Goal: Task Accomplishment & Management: Use online tool/utility

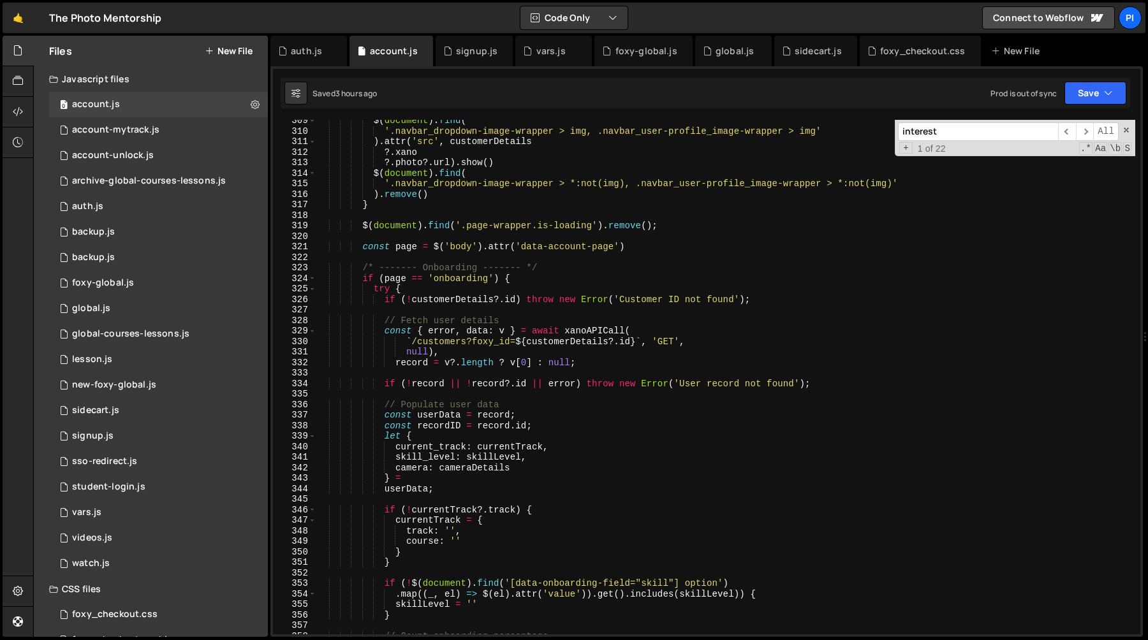
scroll to position [3239, 0]
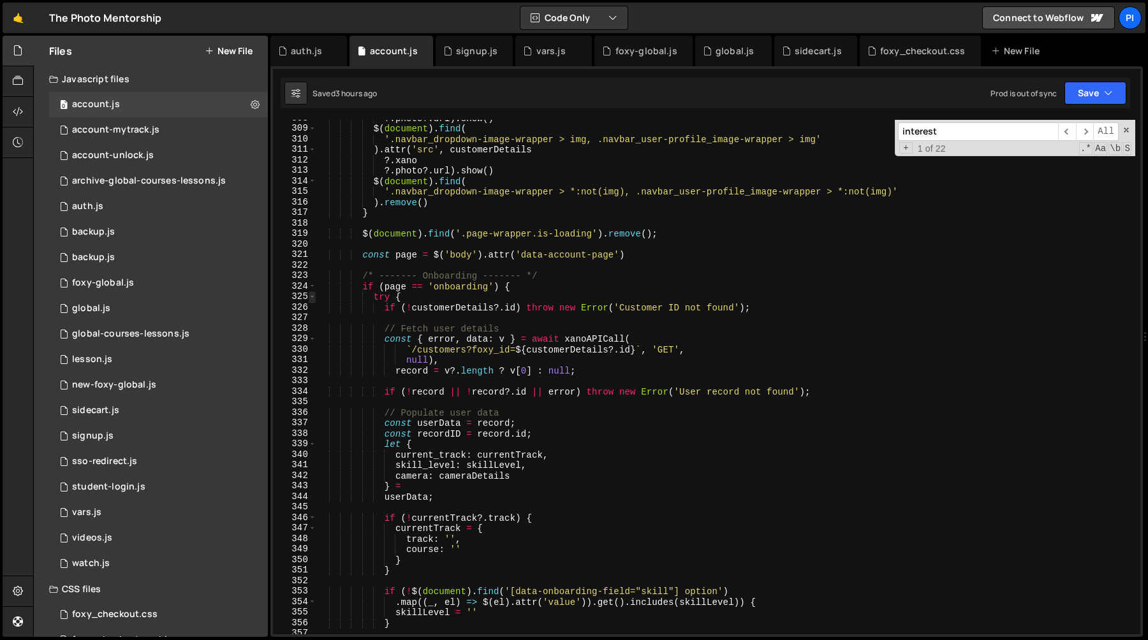
click at [313, 297] on span at bounding box center [312, 297] width 7 height 11
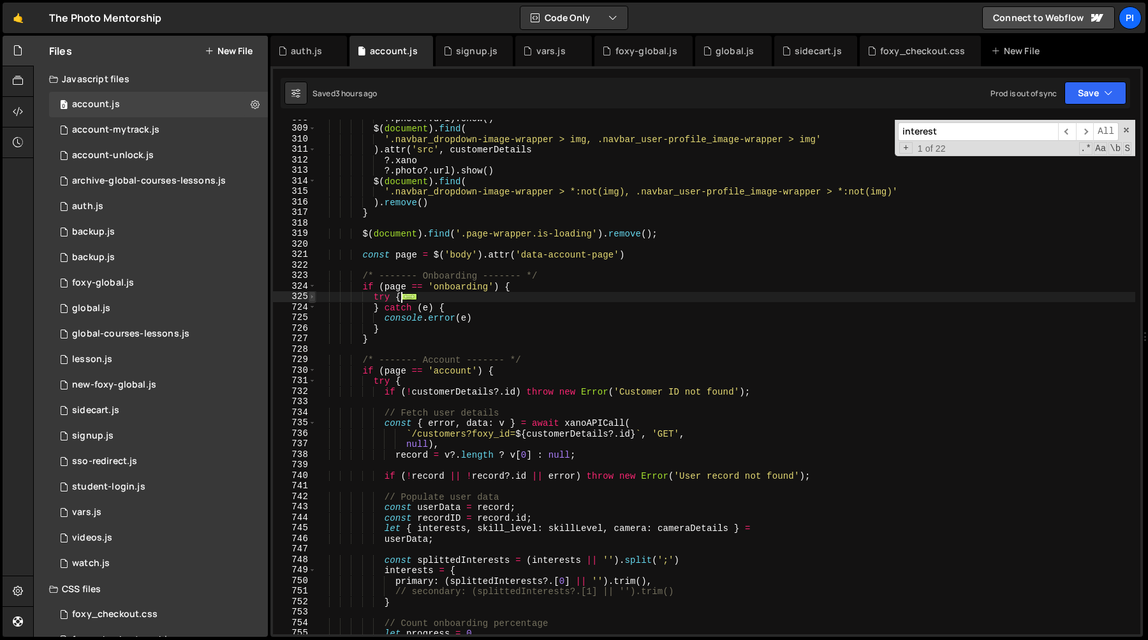
click at [313, 297] on span at bounding box center [312, 297] width 7 height 11
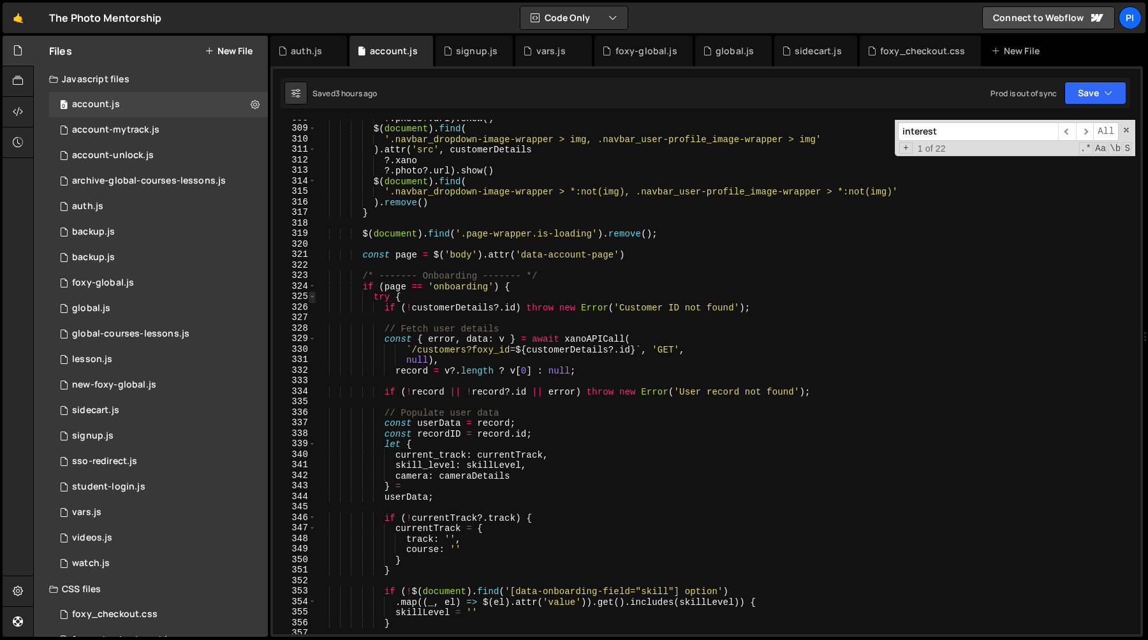
click at [313, 297] on span at bounding box center [312, 297] width 7 height 11
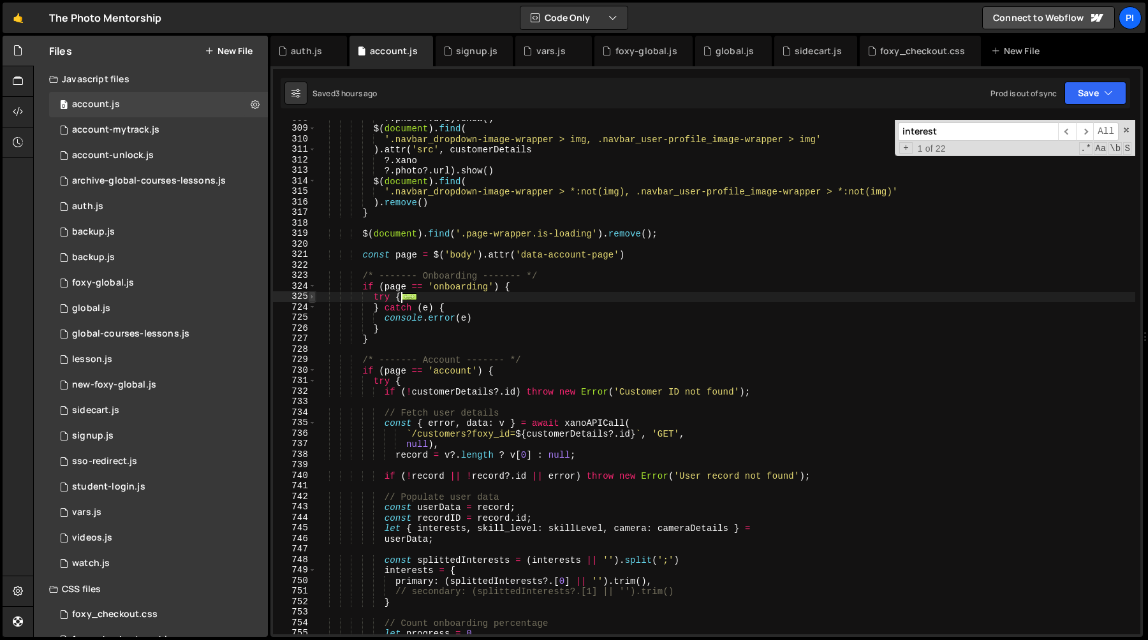
click at [313, 297] on span at bounding box center [312, 297] width 7 height 11
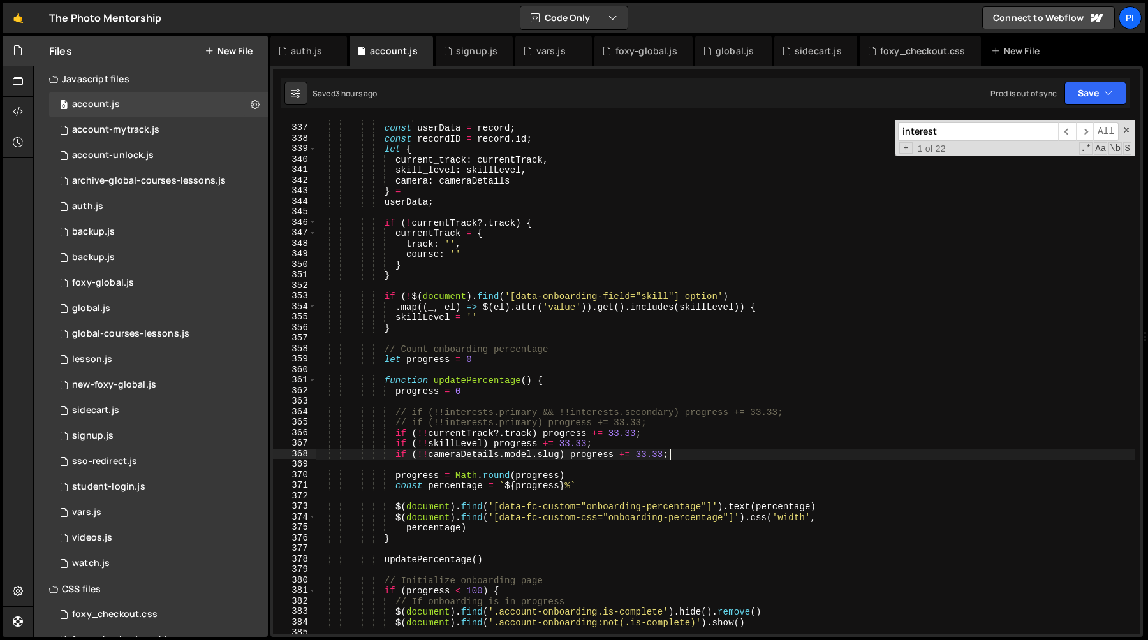
scroll to position [3555, 0]
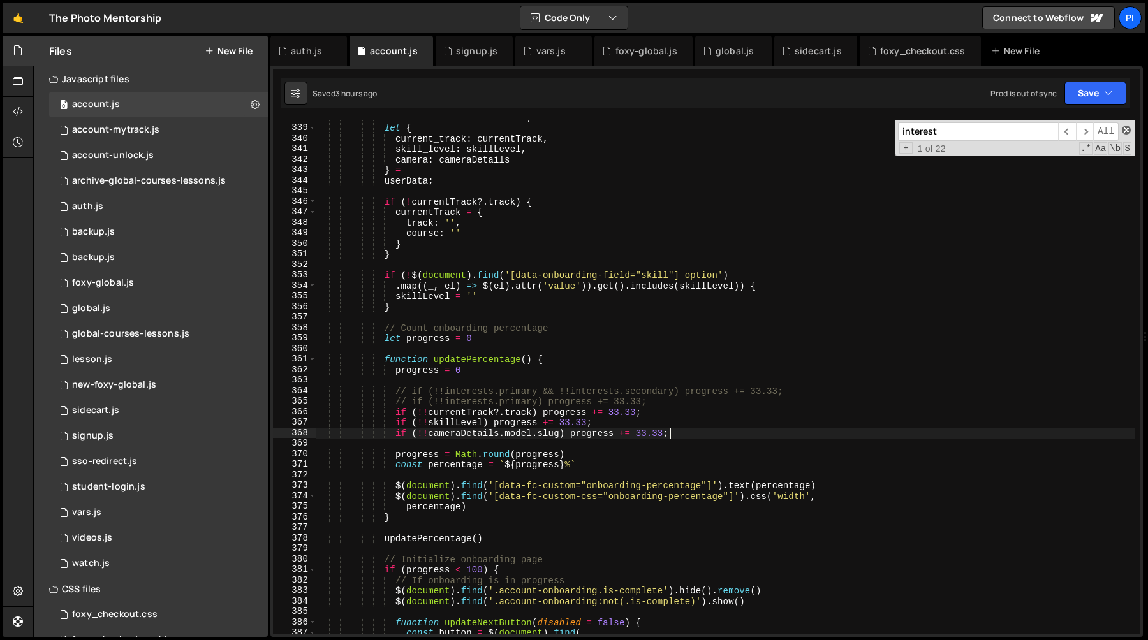
click at [1128, 130] on span at bounding box center [1126, 130] width 9 height 9
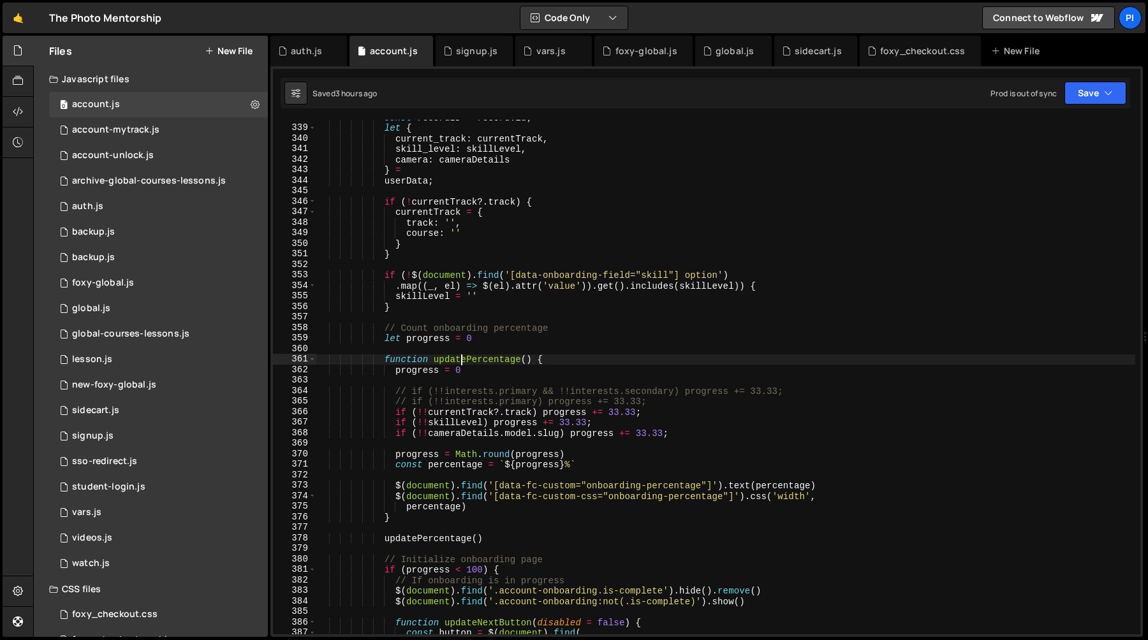
click at [461, 356] on div "const recordID = record . id ; let { current_track : currentTrack , skill_level…" at bounding box center [725, 380] width 819 height 536
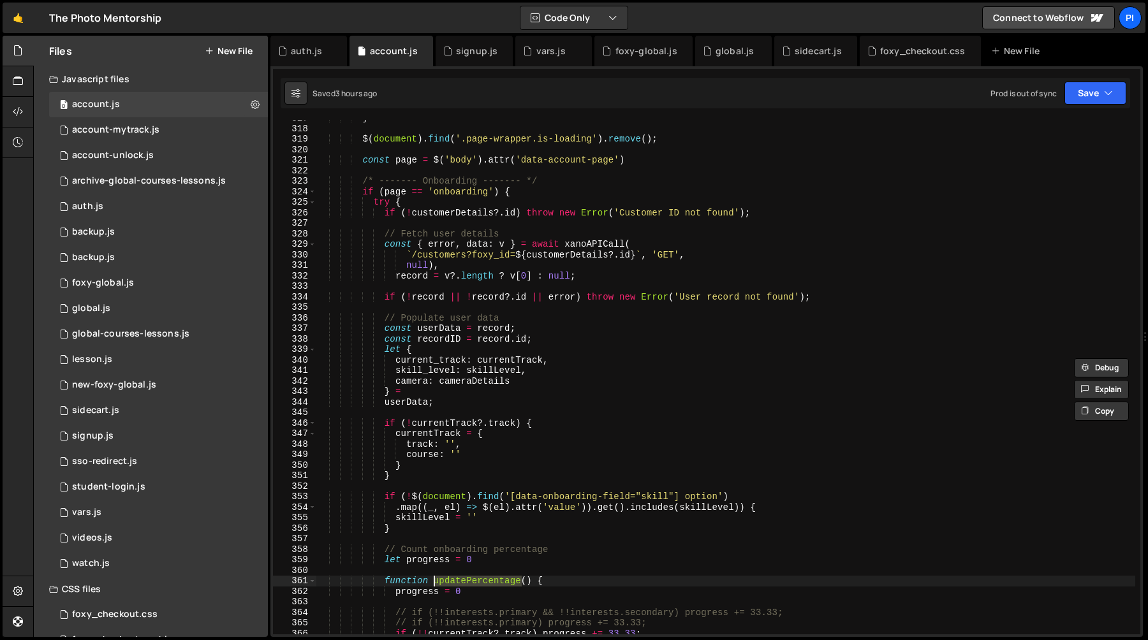
scroll to position [3331, 0]
click at [424, 216] on div "} $ ( document ) . find ( '.page-wrapper.is-loading' ) . remove ( ) ; const pag…" at bounding box center [725, 383] width 819 height 536
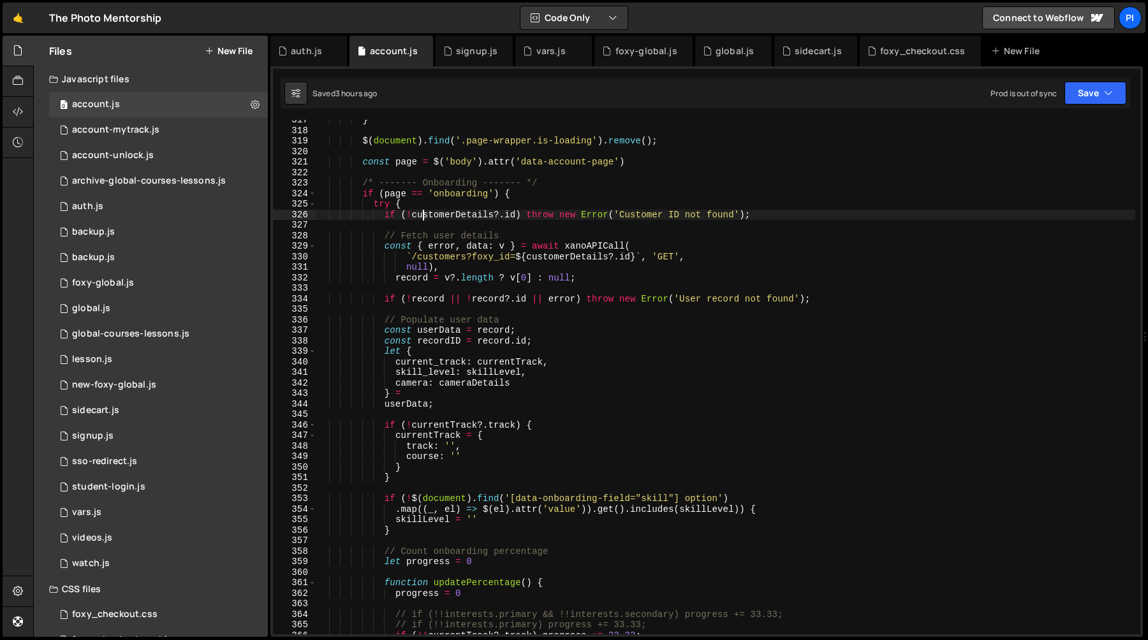
click at [440, 215] on div "} $ ( document ) . find ( '.page-wrapper.is-loading' ) . remove ( ) ; const pag…" at bounding box center [725, 383] width 819 height 536
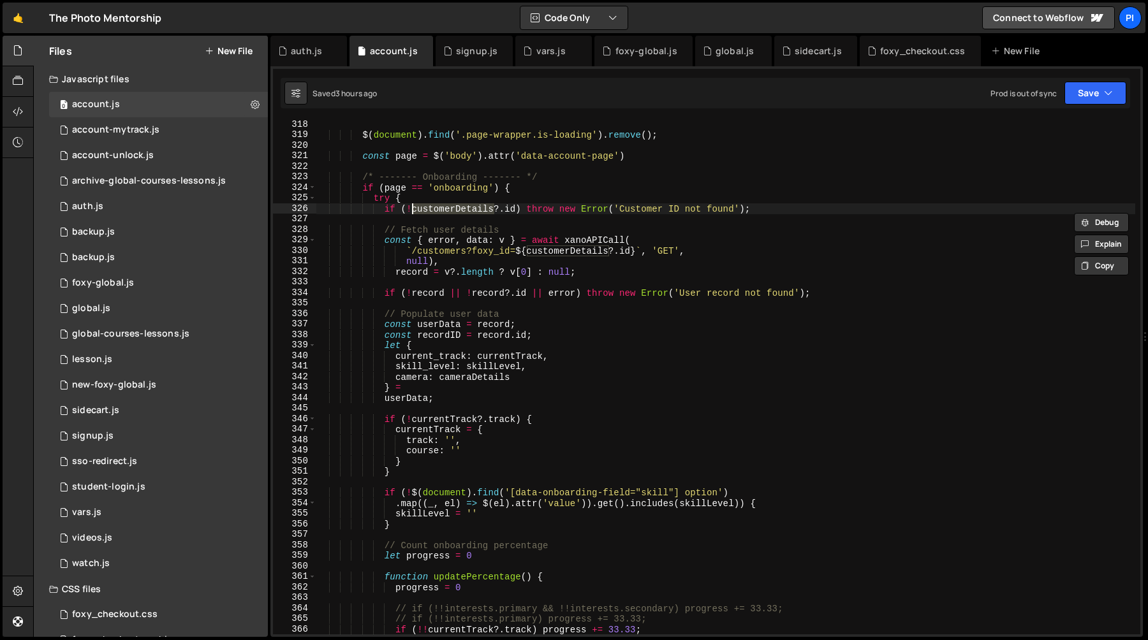
scroll to position [3353, 0]
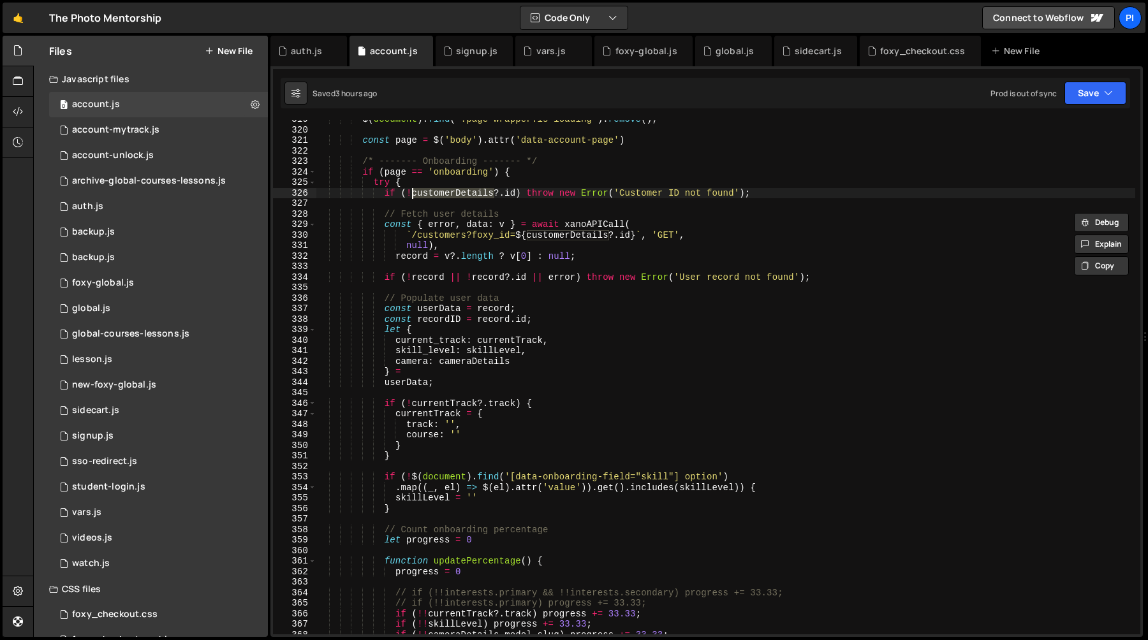
click at [480, 256] on div "$ ( document ) . find ( '.page-wrapper.is-loading' ) . remove ( ) ; const page …" at bounding box center [725, 382] width 819 height 536
type textarea "record = v?.length ? v[0] : null;"
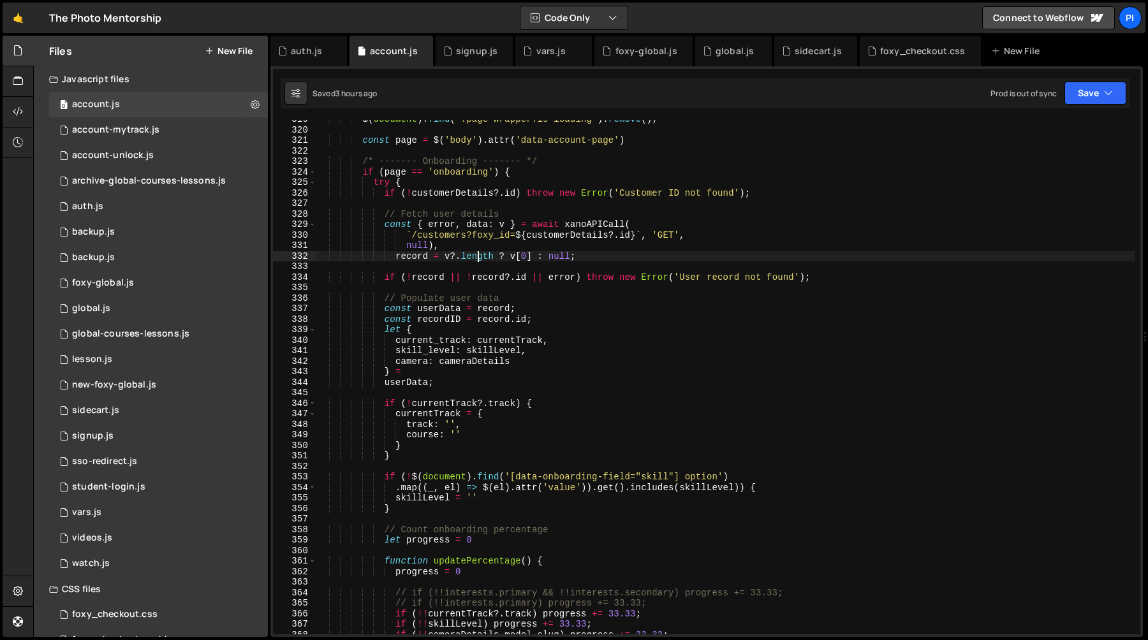
click at [468, 266] on div "$ ( document ) . find ( '.page-wrapper.is-loading' ) . remove ( ) ; const page …" at bounding box center [725, 382] width 819 height 536
click at [436, 295] on div "$ ( document ) . find ( '.page-wrapper.is-loading' ) . remove ( ) ; const page …" at bounding box center [725, 382] width 819 height 536
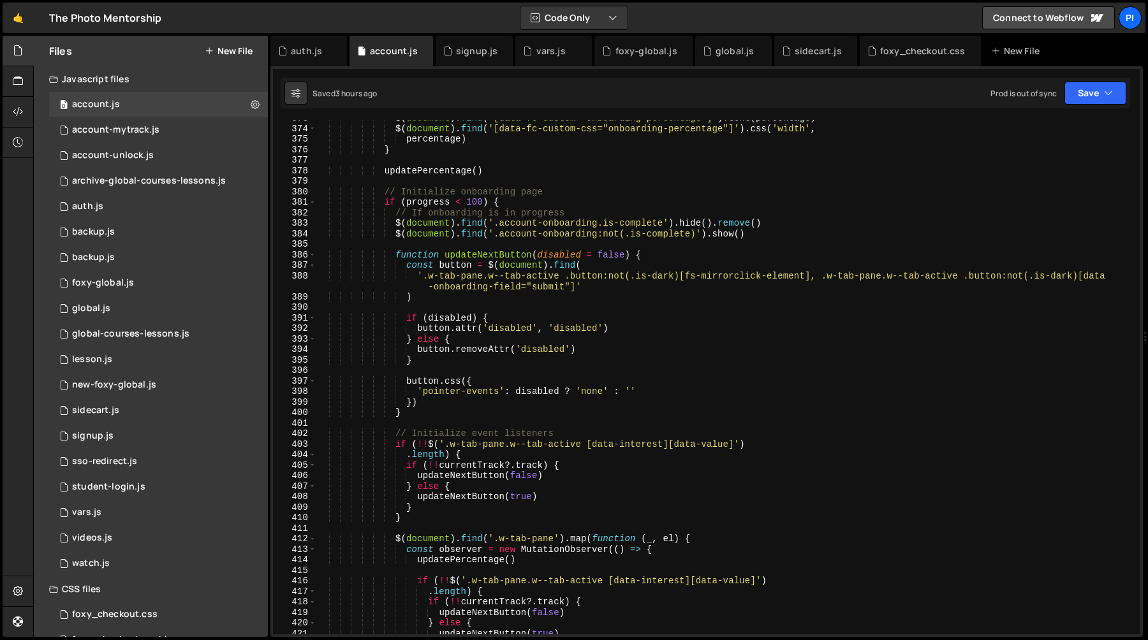
scroll to position [3922, 0]
click at [313, 253] on span at bounding box center [312, 255] width 7 height 11
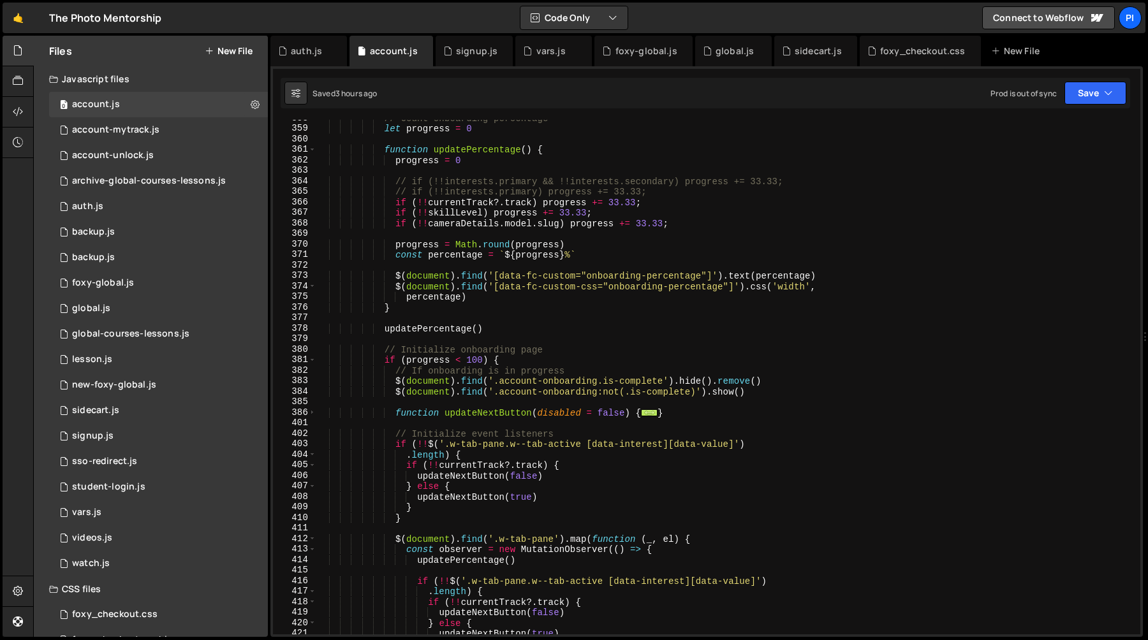
scroll to position [3756, 0]
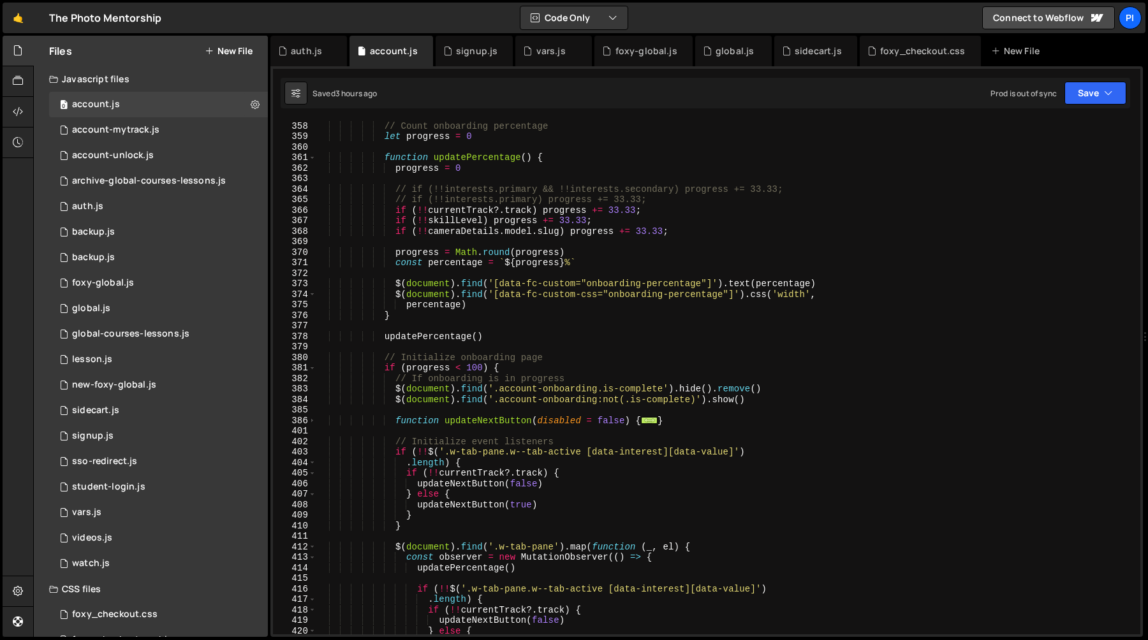
click at [426, 335] on div "// Count onboarding percentage let progress = 0 function updatePercentage ( ) {…" at bounding box center [725, 378] width 819 height 536
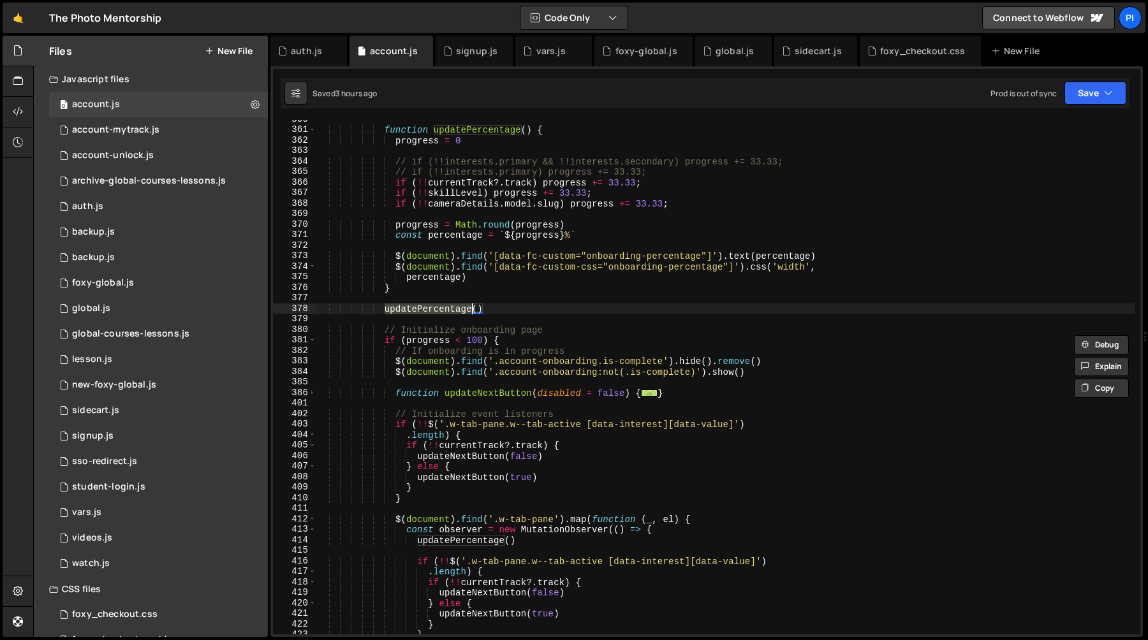
scroll to position [3784, 0]
click at [440, 373] on div "function updatePercentage ( ) { progress = 0 // if (!!interests.primary && !!in…" at bounding box center [725, 382] width 819 height 536
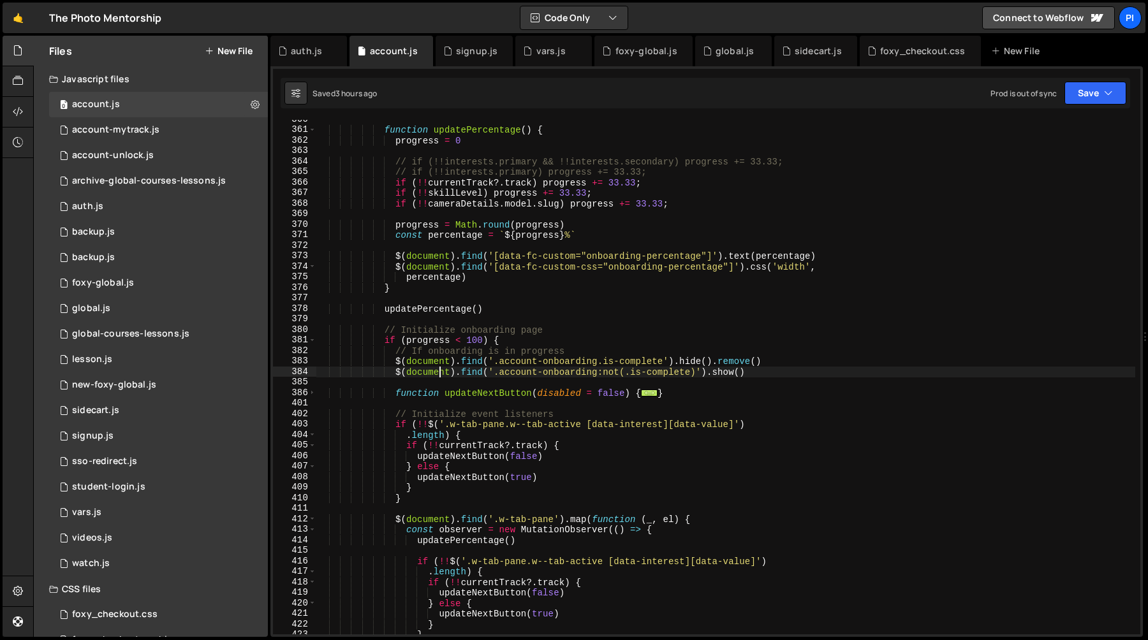
click at [777, 372] on div "function updatePercentage ( ) { progress = 0 // if (!!interests.primary && !!in…" at bounding box center [725, 382] width 819 height 536
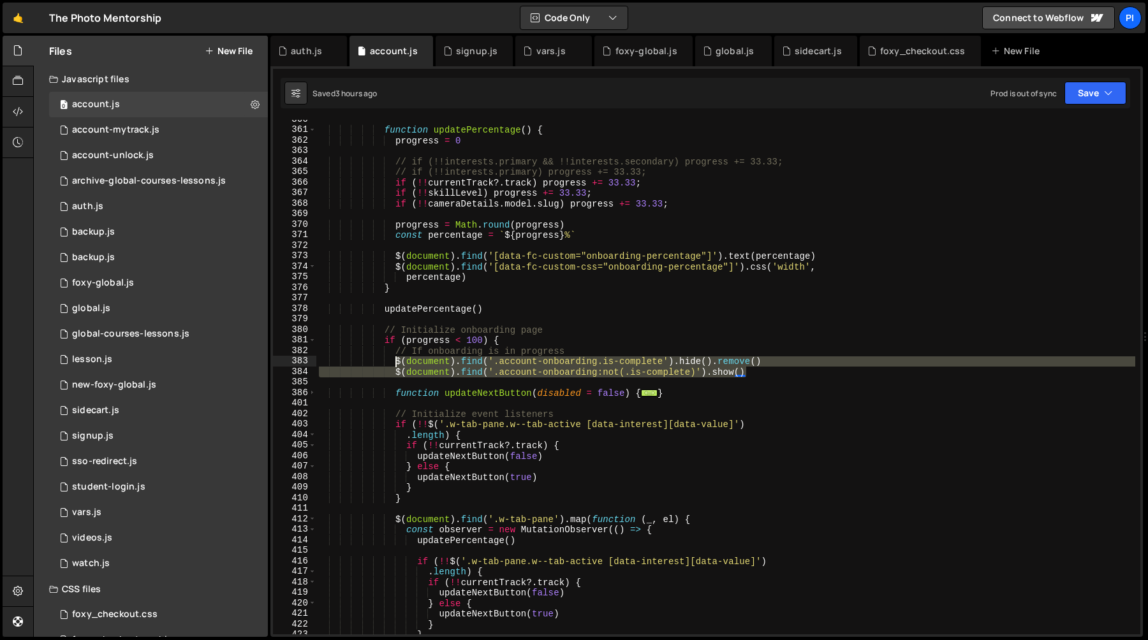
click at [396, 360] on div "function updatePercentage ( ) { progress = 0 // if (!!interests.primary && !!in…" at bounding box center [725, 382] width 819 height 536
click at [393, 355] on div "function updatePercentage ( ) { progress = 0 // if (!!interests.primary && !!in…" at bounding box center [725, 382] width 819 height 536
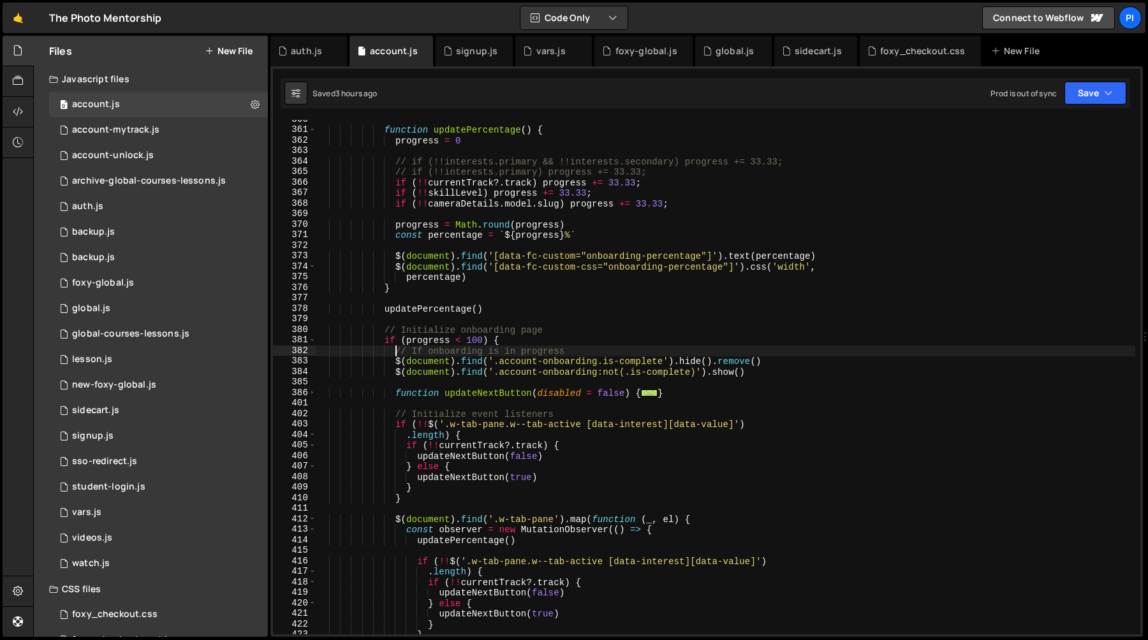
click at [790, 374] on div "function updatePercentage ( ) { progress = 0 // if (!!interests.primary && !!in…" at bounding box center [725, 382] width 819 height 536
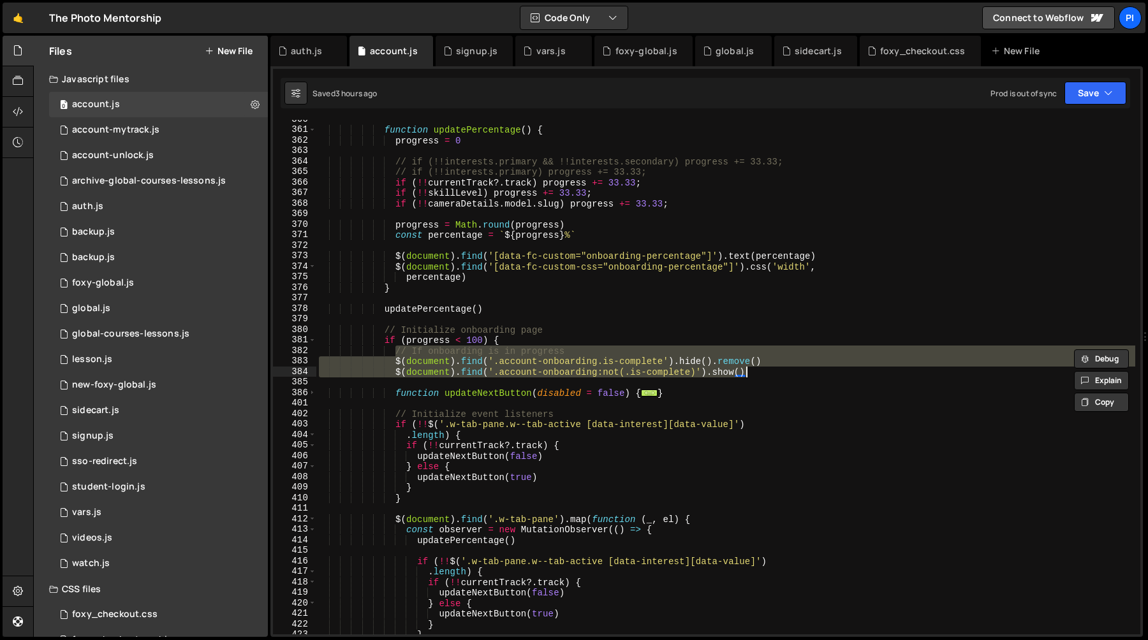
click at [674, 388] on div "function updatePercentage ( ) { progress = 0 // if (!!interests.primary && !!in…" at bounding box center [725, 382] width 819 height 536
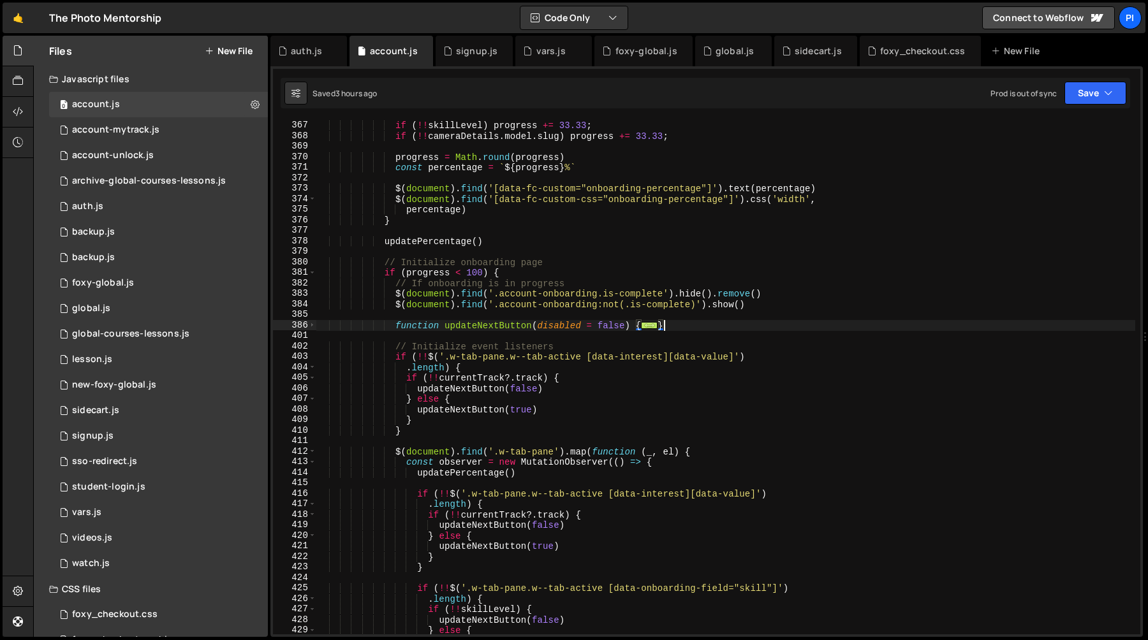
scroll to position [3853, 0]
click at [309, 325] on span at bounding box center [312, 325] width 7 height 11
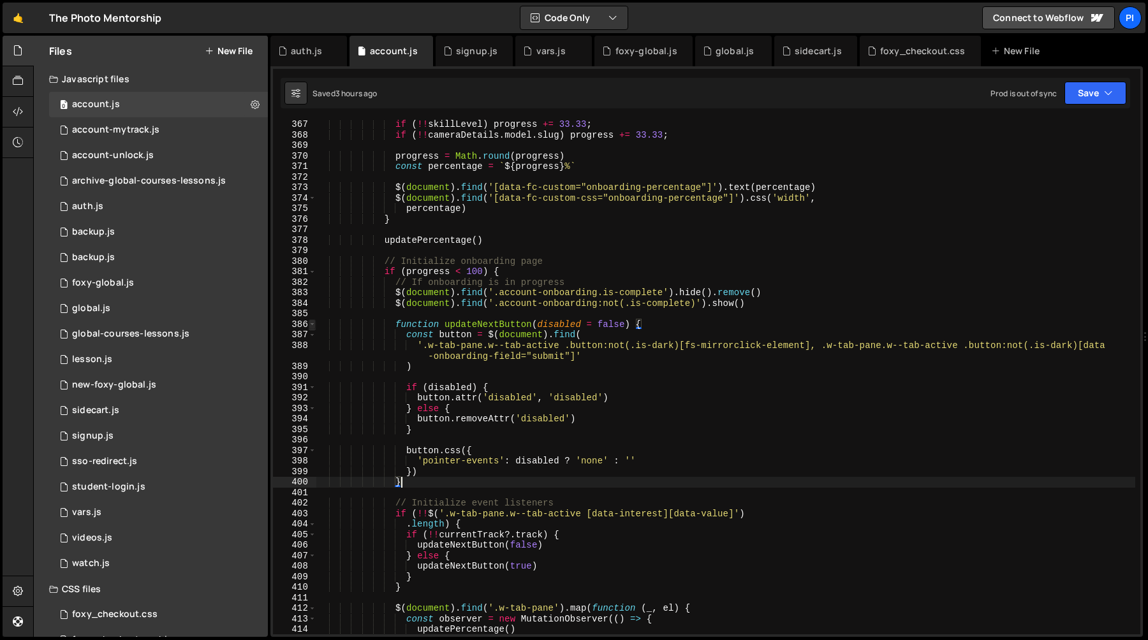
click at [315, 327] on span at bounding box center [312, 325] width 7 height 11
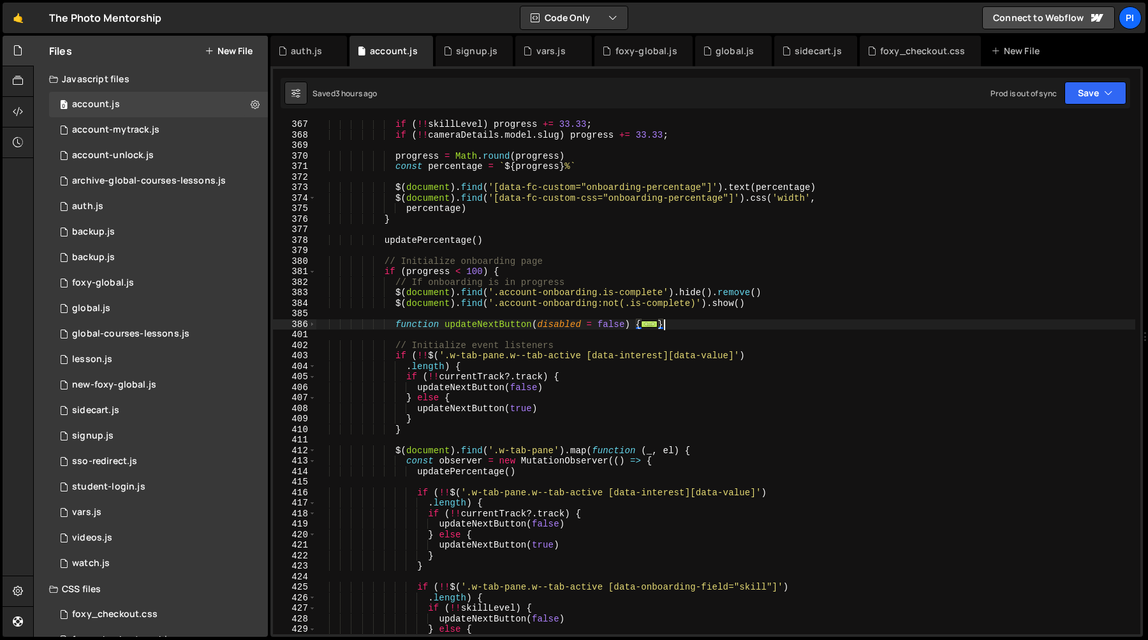
click at [454, 343] on div "if ( !! skillLevel ) progress += 33.33 ; if ( !! cameraDetails . model . slug )…" at bounding box center [725, 387] width 819 height 536
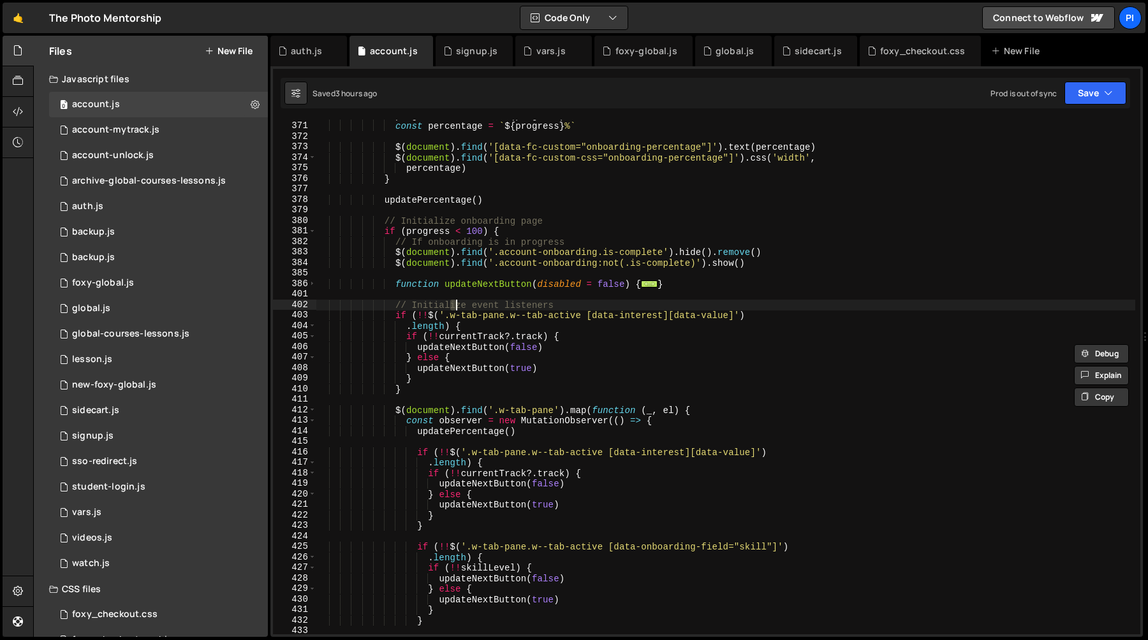
click at [481, 390] on div "progress = Math . round ( progress ) const percentage = ` ${ progress } % ` $ (…" at bounding box center [725, 378] width 819 height 536
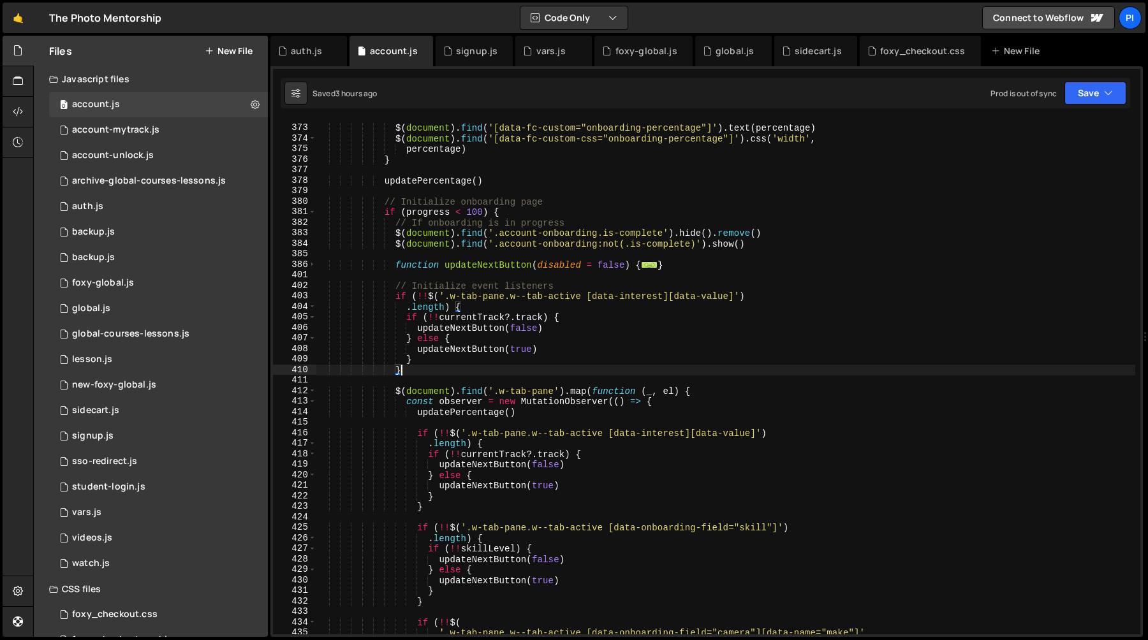
scroll to position [3913, 0]
click at [498, 396] on div "$ ( document ) . find ( '[data-fc-custom="onboarding-percentage"]' ) . text ( p…" at bounding box center [725, 380] width 819 height 536
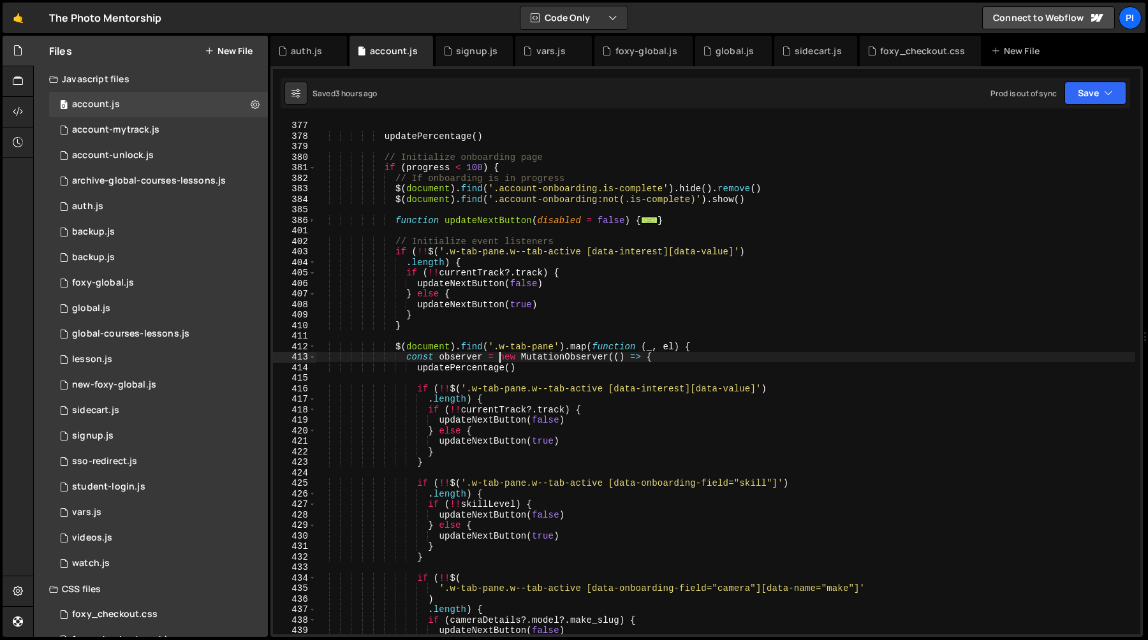
scroll to position [3976, 0]
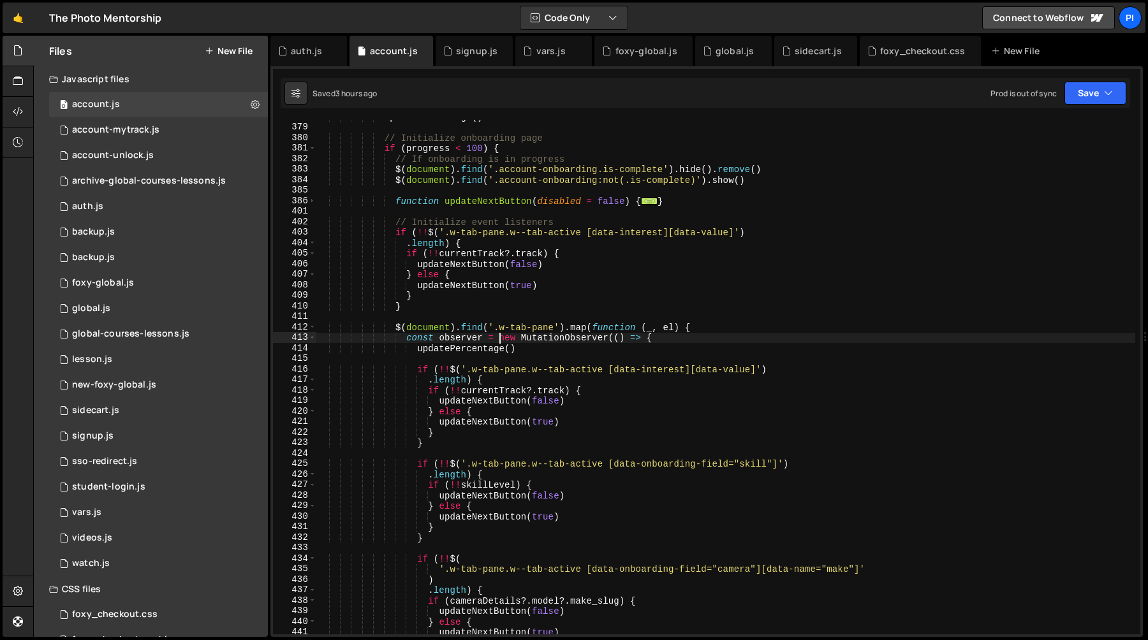
click at [500, 329] on div "updatePercentage ( ) // Initialize onboarding page if ( progress < 100 ) { // I…" at bounding box center [725, 380] width 819 height 536
click at [555, 328] on div "updatePercentage ( ) // Initialize onboarding page if ( progress < 100 ) { // I…" at bounding box center [725, 380] width 819 height 536
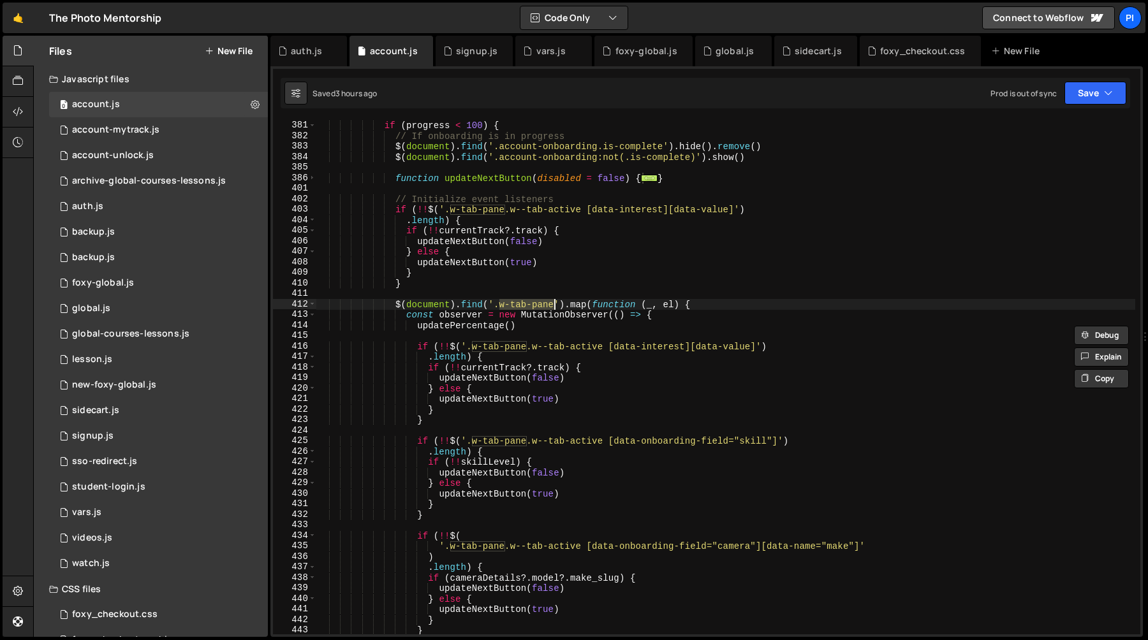
scroll to position [4009, 0]
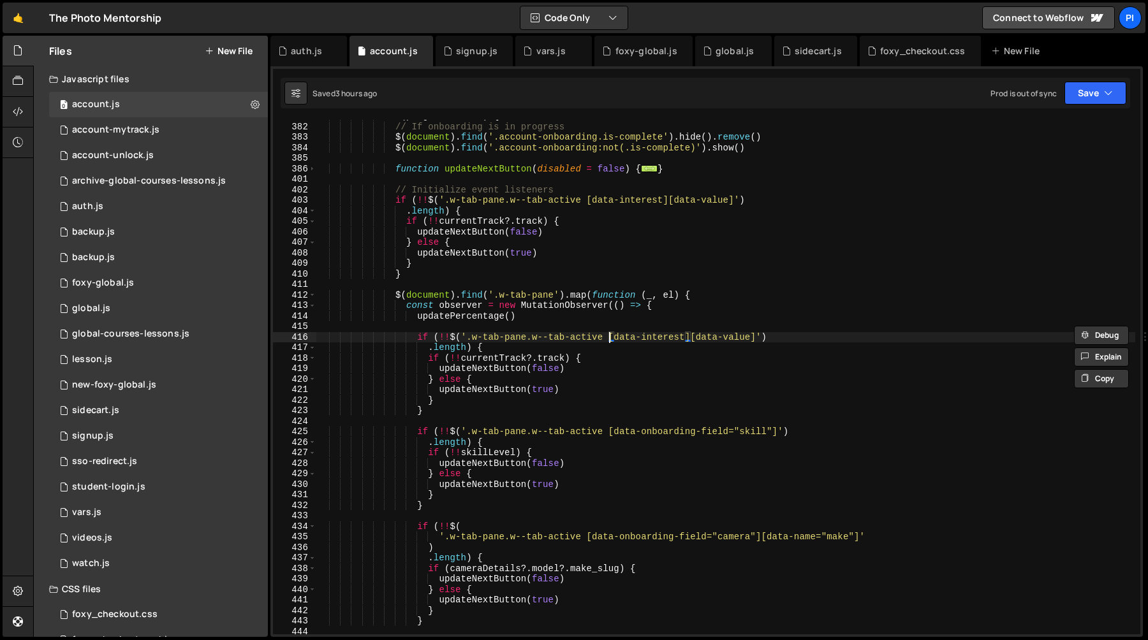
click at [609, 337] on div "if ( progress < 100 ) { // If onboarding is in progress $ ( document ) . find (…" at bounding box center [725, 379] width 819 height 536
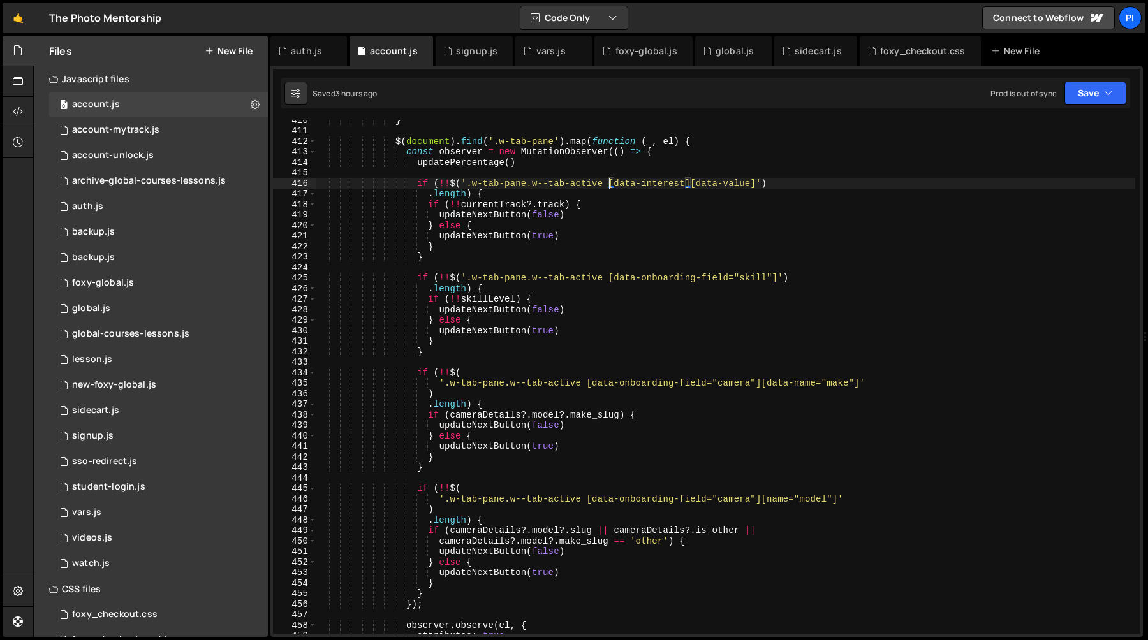
scroll to position [4349, 0]
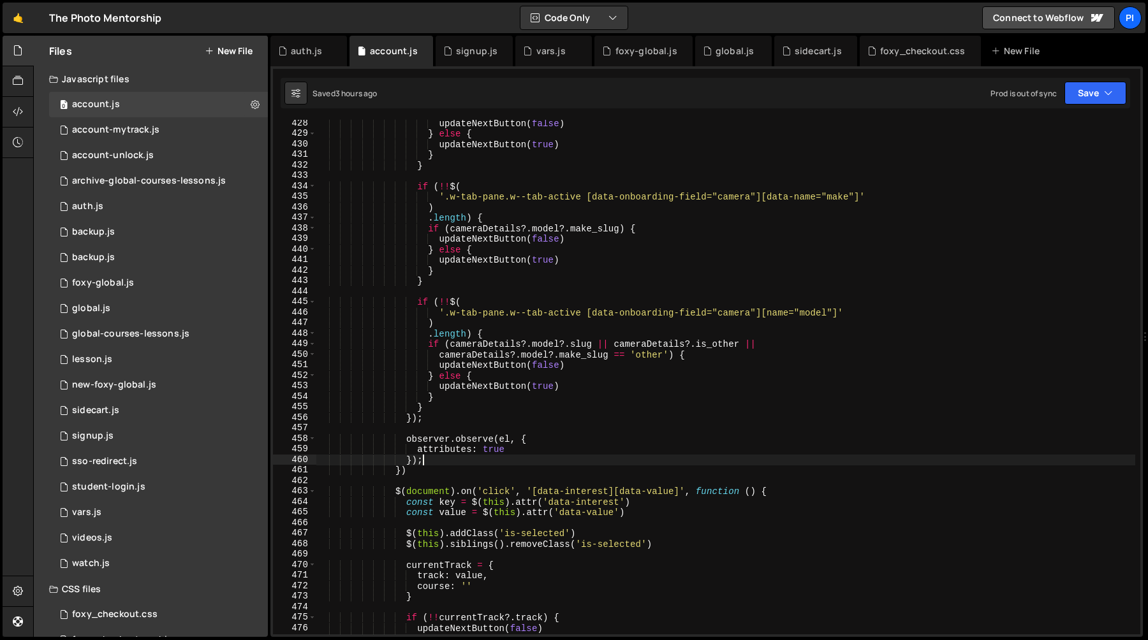
click at [437, 459] on div "updateNextButton ( false ) } else { updateNextButton ( true ) } } if ( !! $ ( '…" at bounding box center [725, 386] width 819 height 536
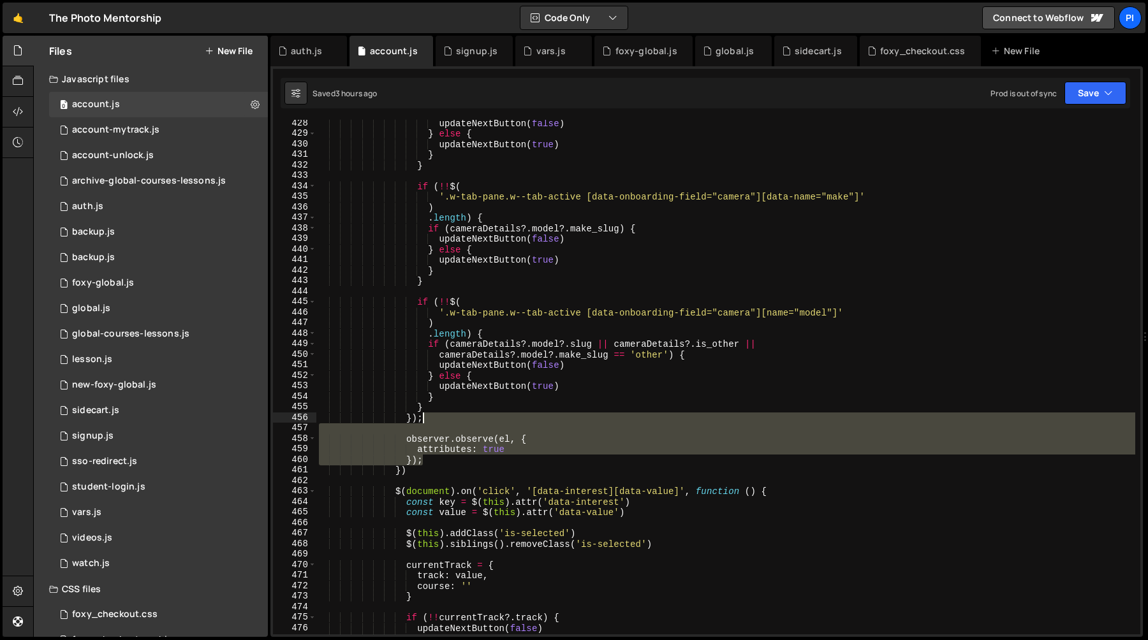
click at [439, 423] on div "updateNextButton ( false ) } else { updateNextButton ( true ) } } if ( !! $ ( '…" at bounding box center [725, 386] width 819 height 536
click at [443, 423] on div "updateNextButton ( false ) } else { updateNextButton ( true ) } } if ( !! $ ( '…" at bounding box center [725, 377] width 819 height 515
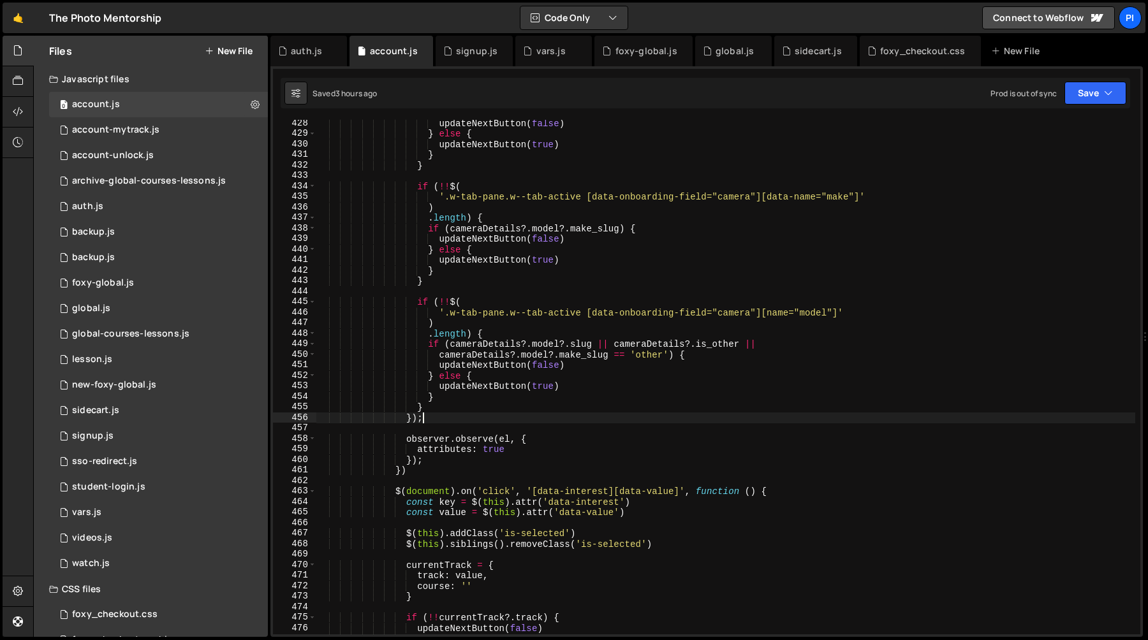
click at [431, 460] on div "updateNextButton ( false ) } else { updateNextButton ( true ) } } if ( !! $ ( '…" at bounding box center [725, 386] width 819 height 536
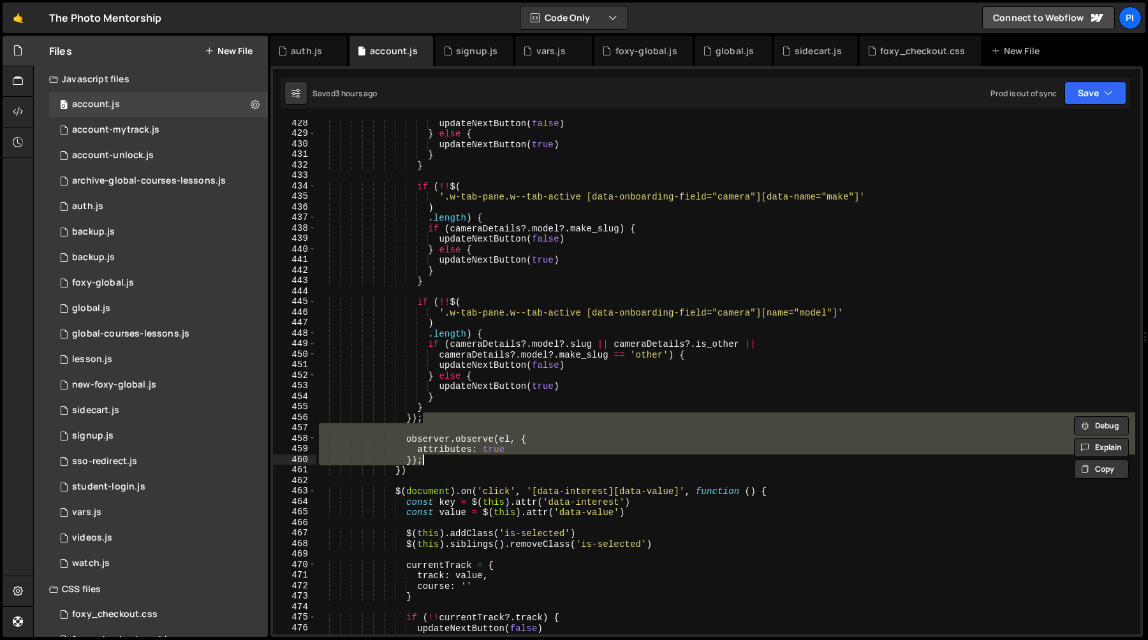
click at [431, 460] on div "updateNextButton ( false ) } else { updateNextButton ( true ) } } if ( !! $ ( '…" at bounding box center [725, 386] width 819 height 536
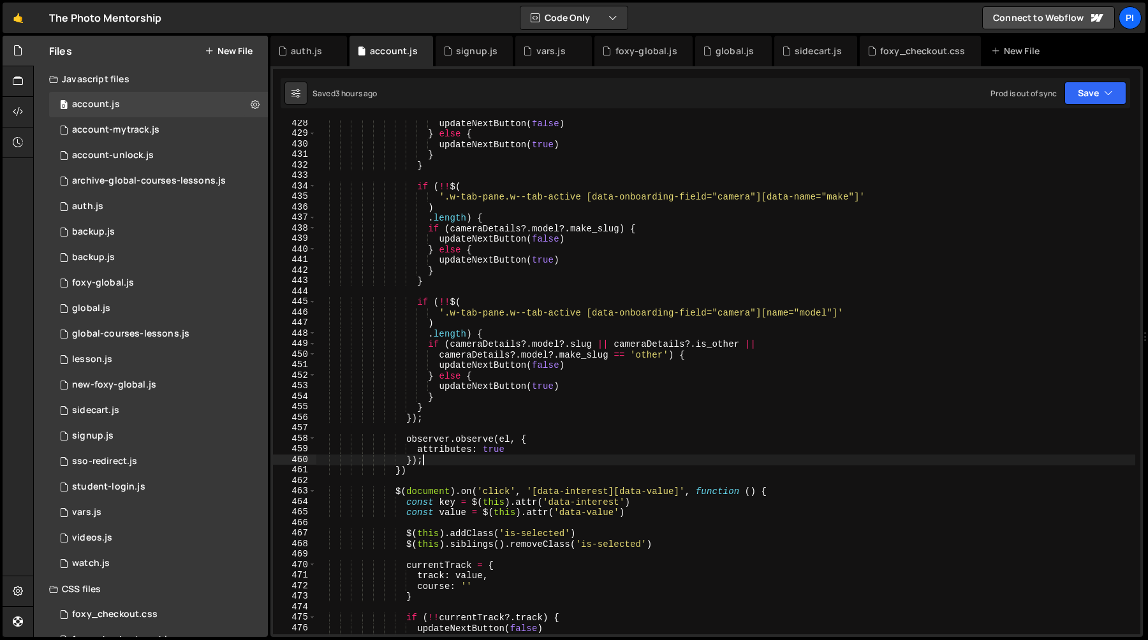
click at [438, 421] on div "updateNextButton ( false ) } else { updateNextButton ( true ) } } if ( !! $ ( '…" at bounding box center [725, 386] width 819 height 536
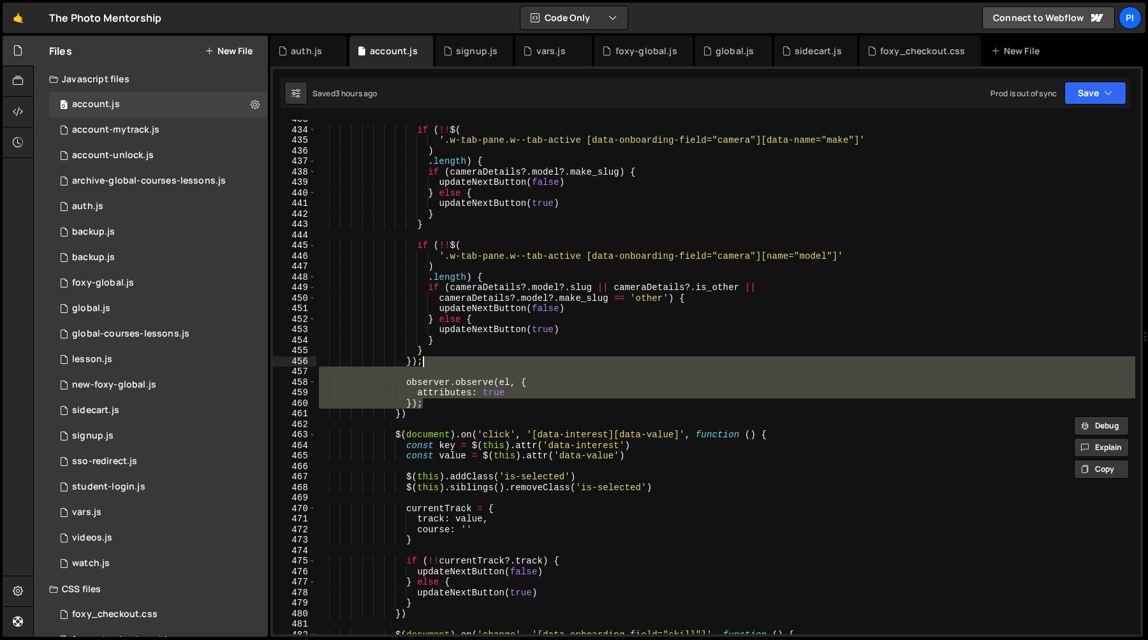
scroll to position [4426, 0]
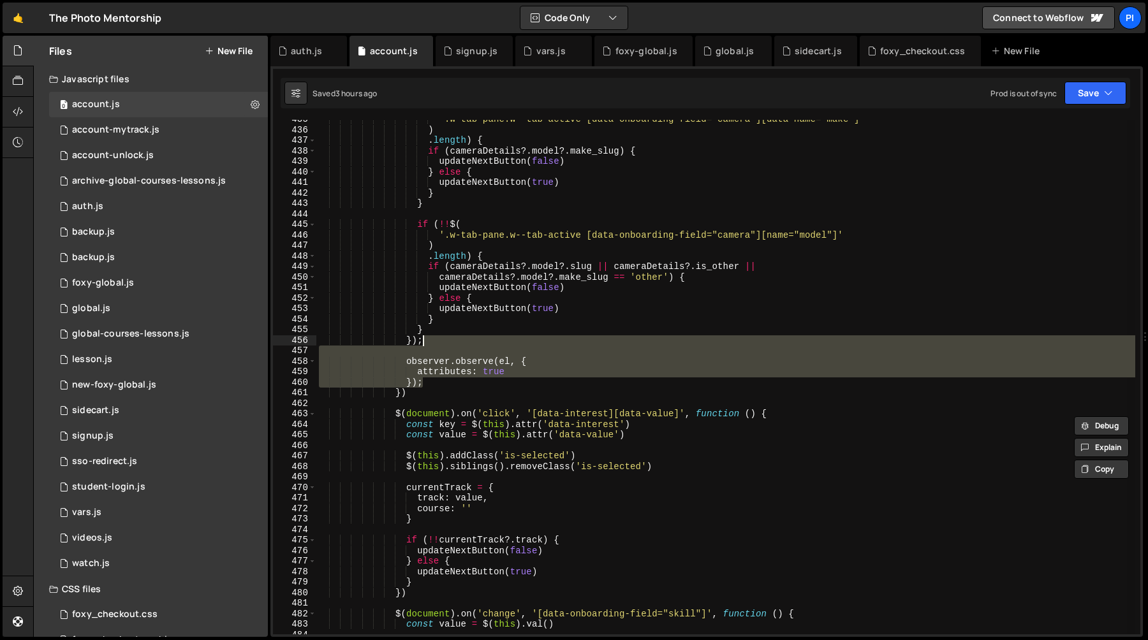
click at [449, 343] on div "'.w-tab-pane.w--tab-active [data-onboarding-field="camera"][data-name="make"]' …" at bounding box center [725, 377] width 819 height 515
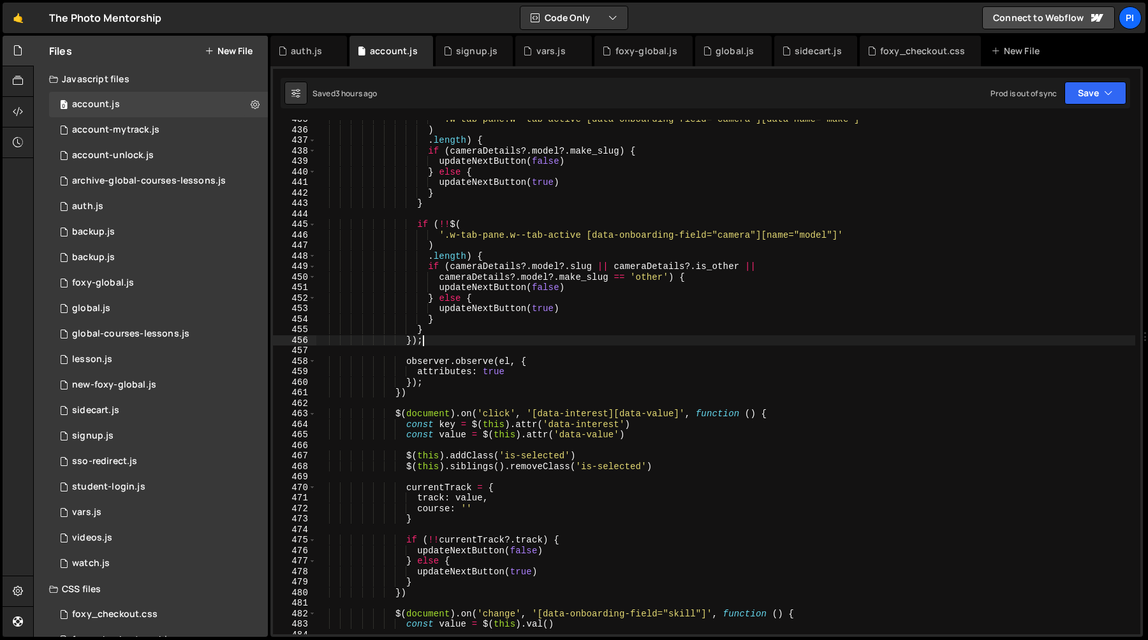
click at [443, 381] on div "'.w-tab-pane.w--tab-active [data-onboarding-field="camera"][data-name="make"]' …" at bounding box center [725, 382] width 819 height 536
type textarea "attributes: true });"
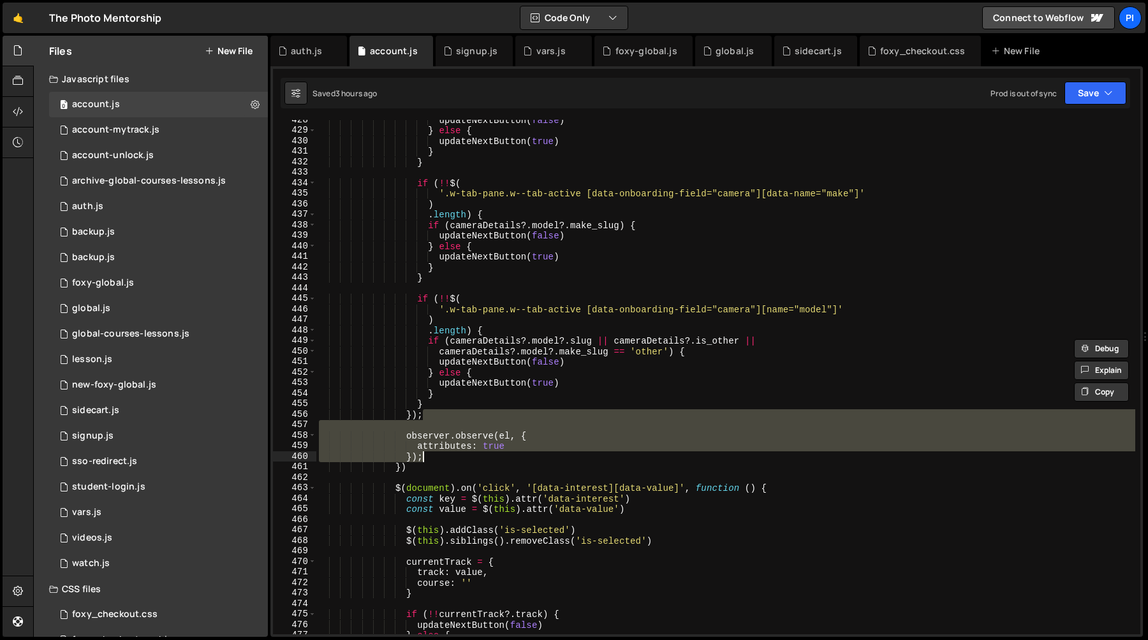
scroll to position [4326, 0]
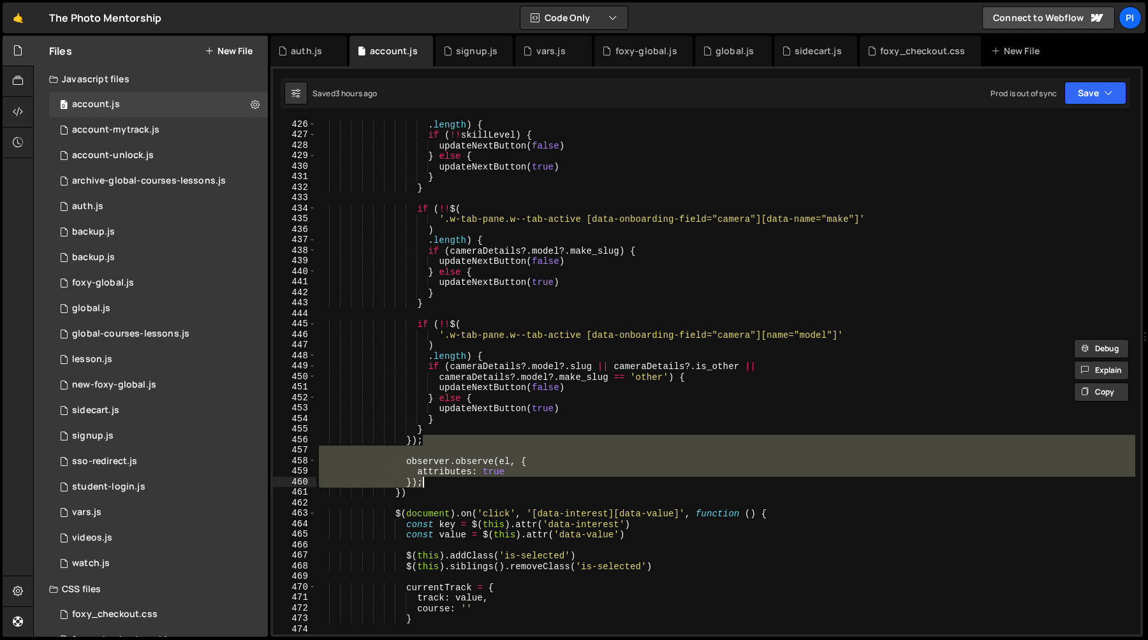
click at [524, 313] on div ". length ) { if ( !! skillLevel ) { updateNextButton ( false ) } else { updateN…" at bounding box center [725, 387] width 819 height 536
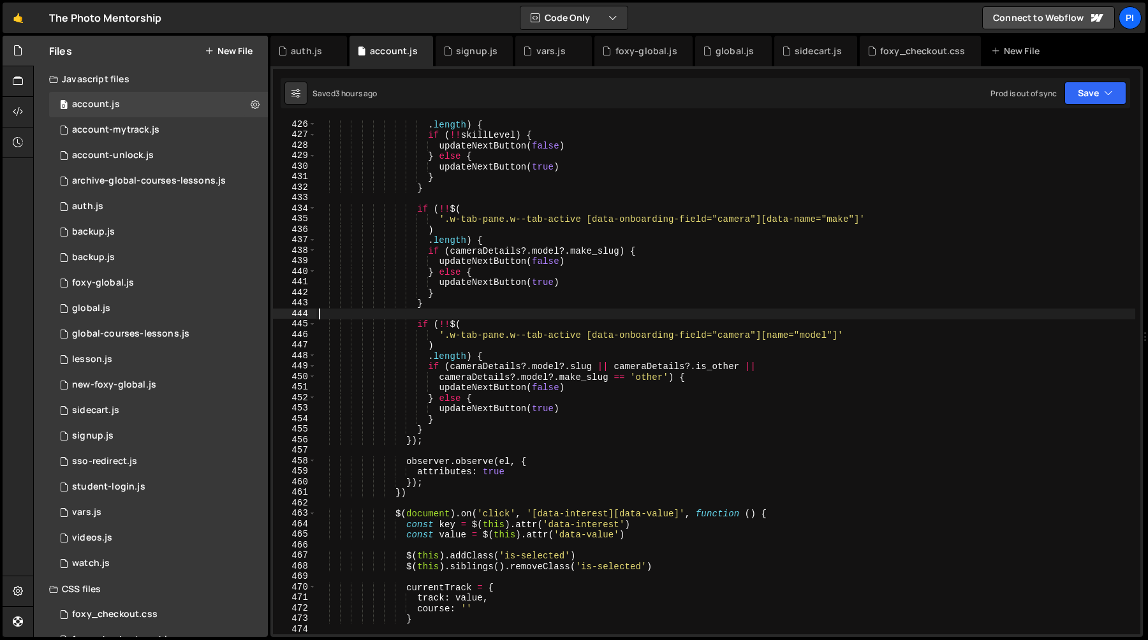
click at [427, 344] on div ". length ) { if ( !! skillLevel ) { updateNextButton ( false ) } else { updateN…" at bounding box center [725, 387] width 819 height 536
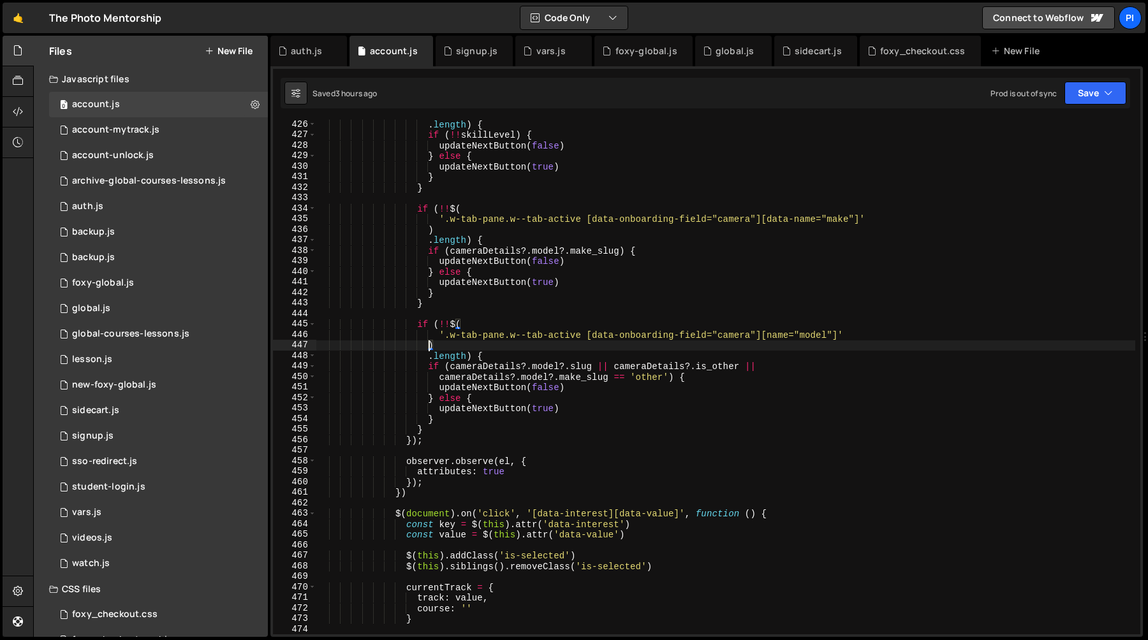
click at [855, 336] on div ". length ) { if ( !! skillLevel ) { updateNextButton ( false ) } else { updateN…" at bounding box center [725, 387] width 819 height 536
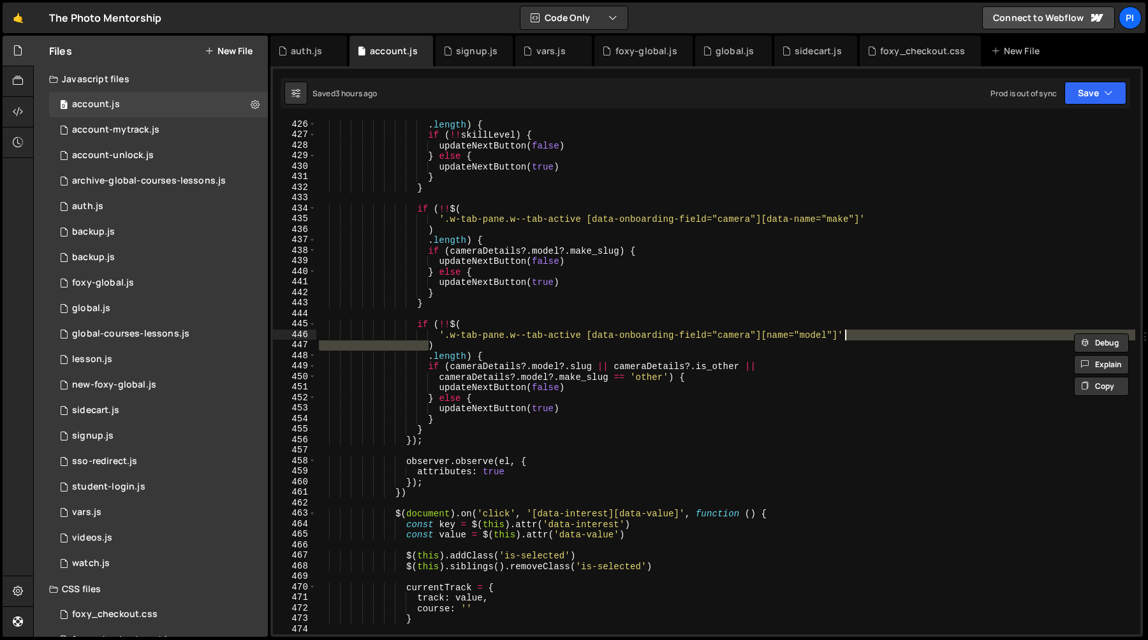
click at [441, 339] on div ". length ) { if ( !! skillLevel ) { updateNextButton ( false ) } else { updateN…" at bounding box center [725, 387] width 819 height 536
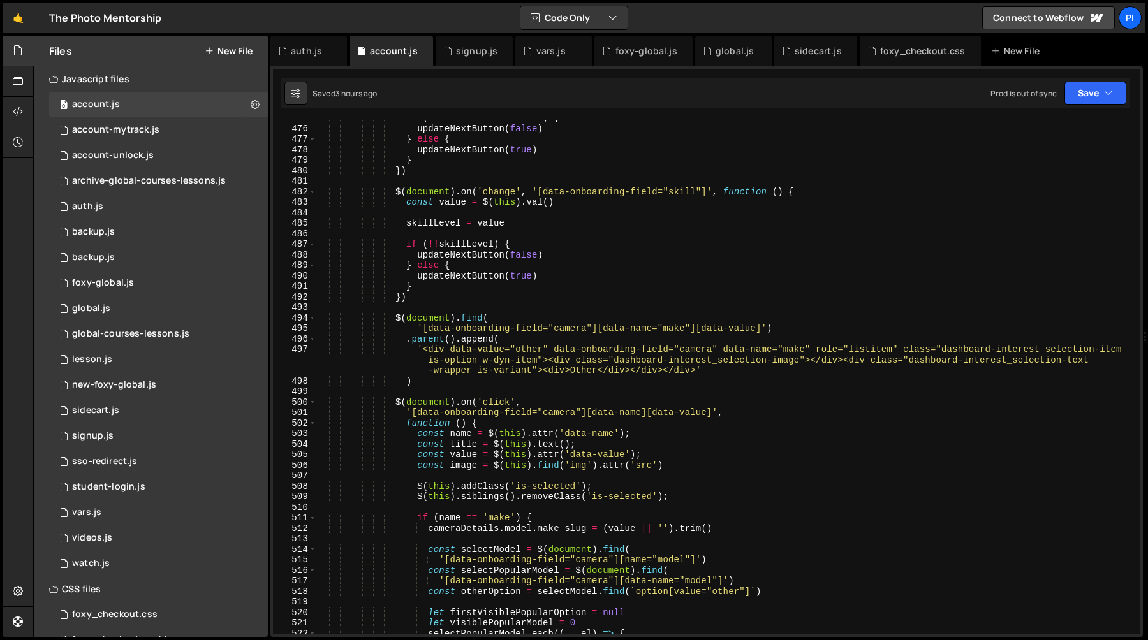
scroll to position [4848, 0]
click at [313, 403] on span at bounding box center [312, 402] width 7 height 11
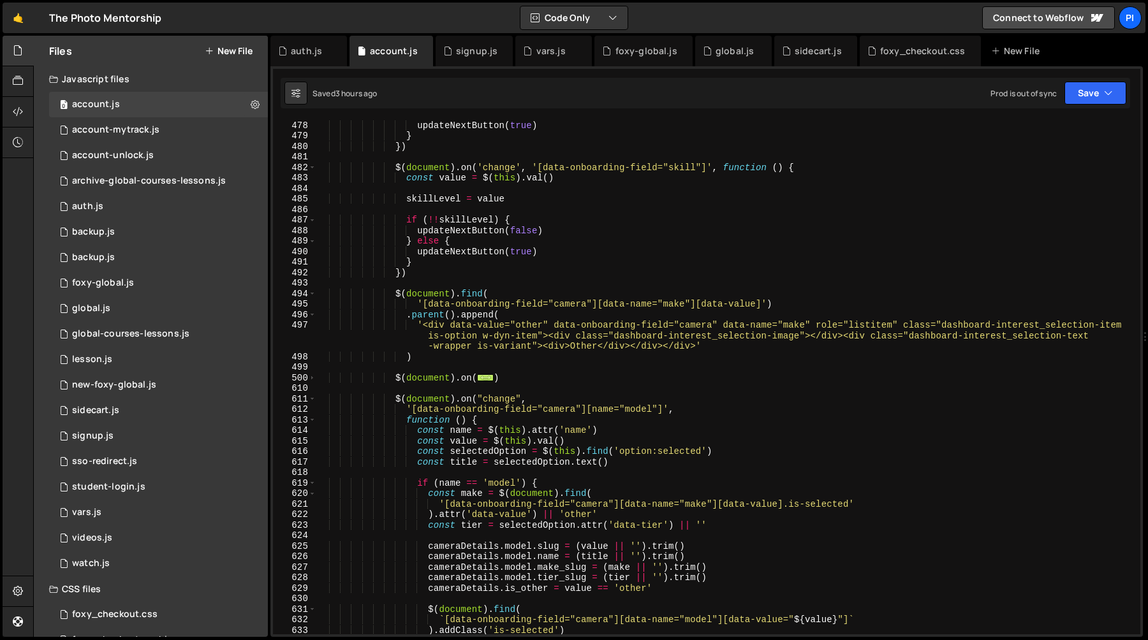
scroll to position [4948, 0]
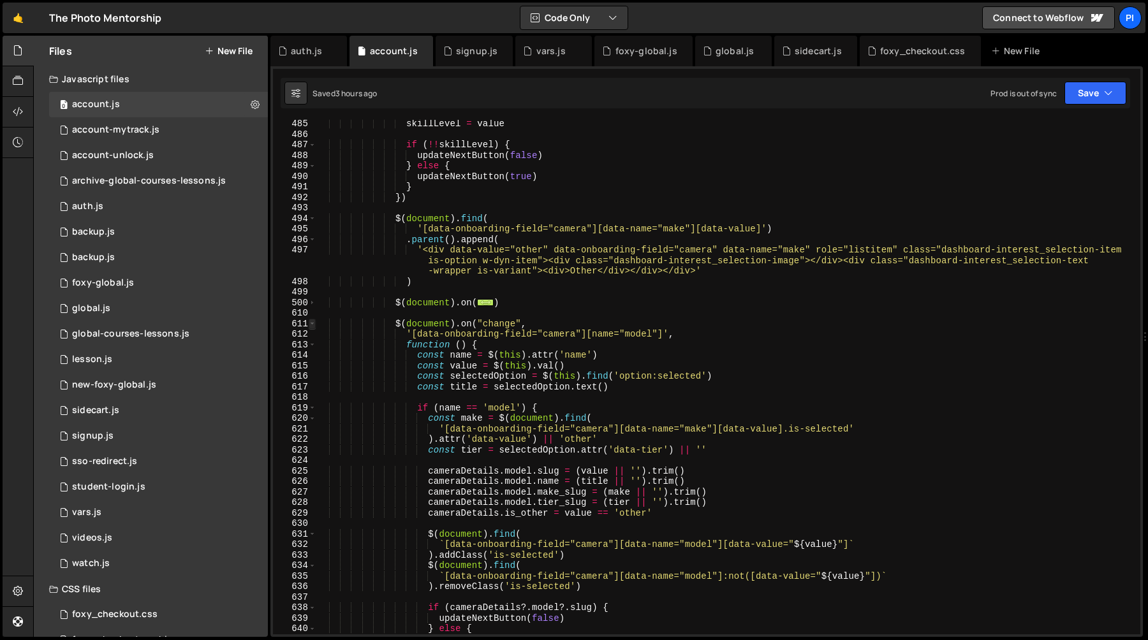
click at [311, 325] on span at bounding box center [312, 324] width 7 height 11
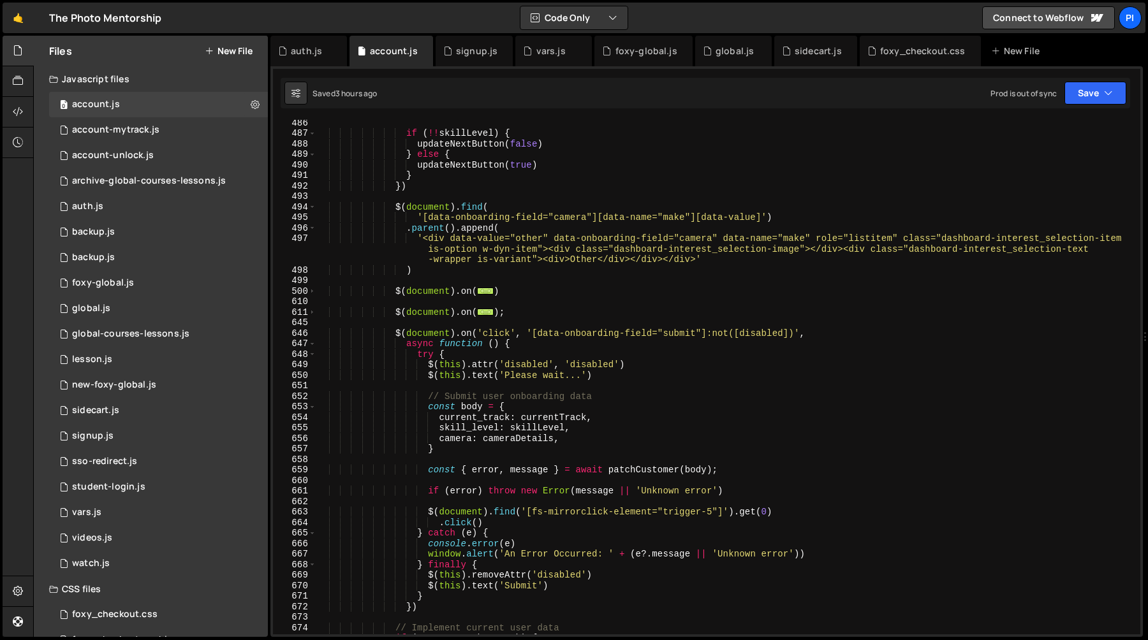
scroll to position [4968, 0]
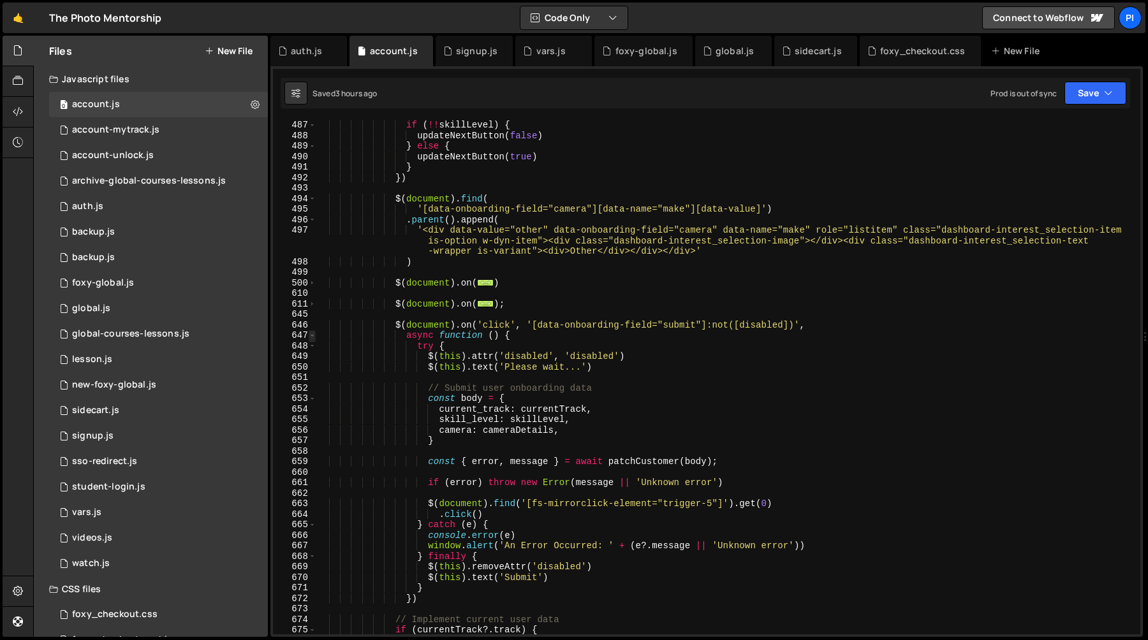
click at [313, 335] on span at bounding box center [312, 335] width 7 height 11
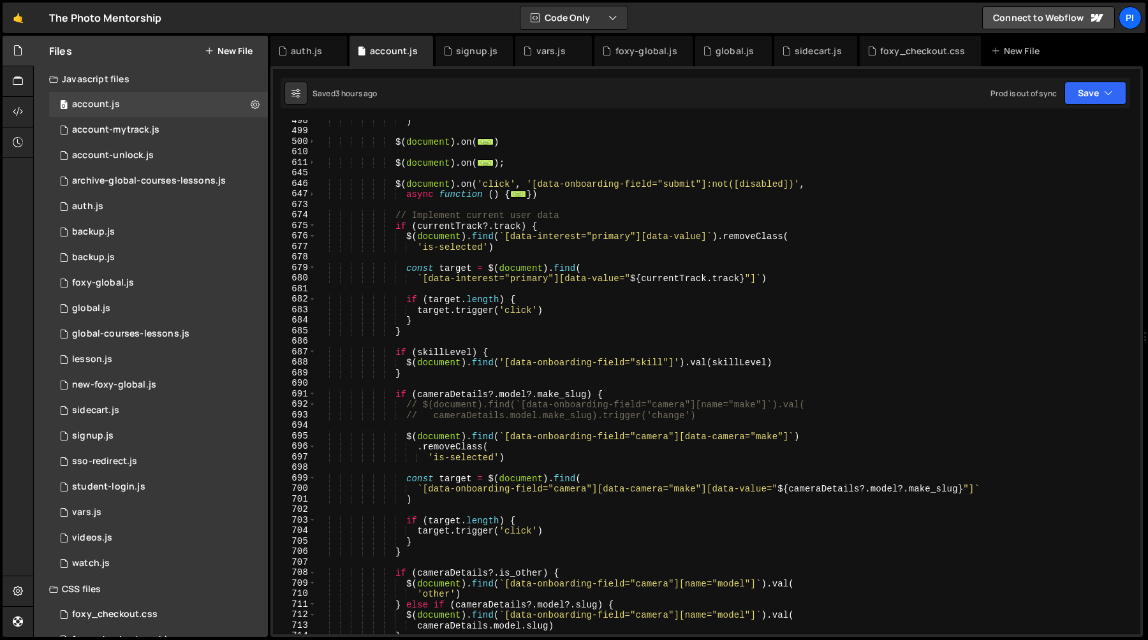
scroll to position [5177, 0]
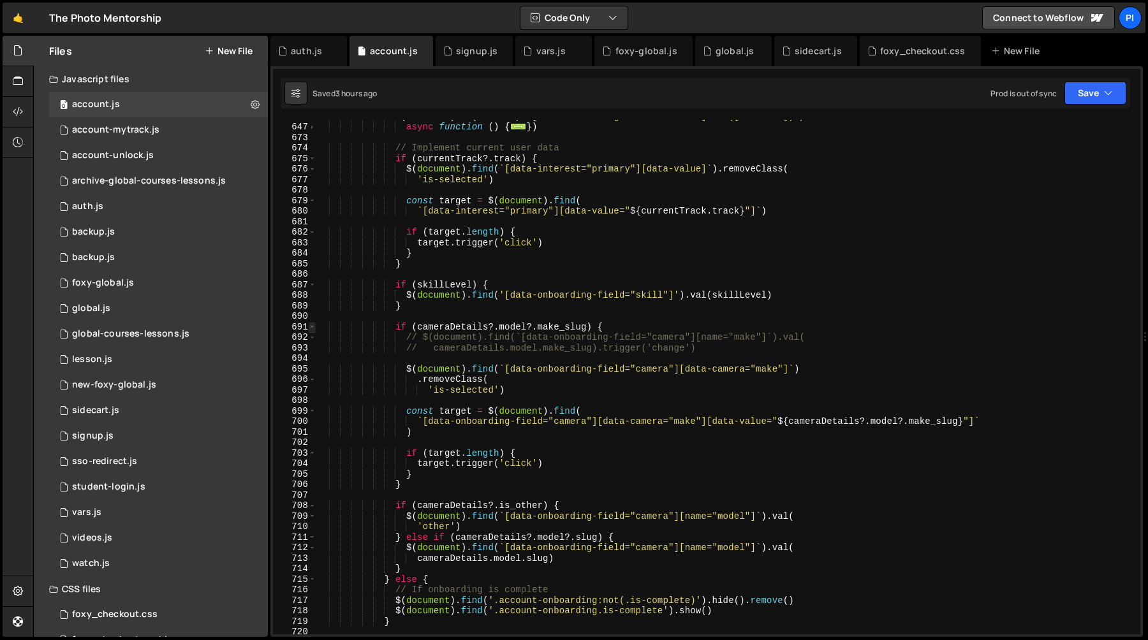
click at [311, 327] on span at bounding box center [312, 327] width 7 height 11
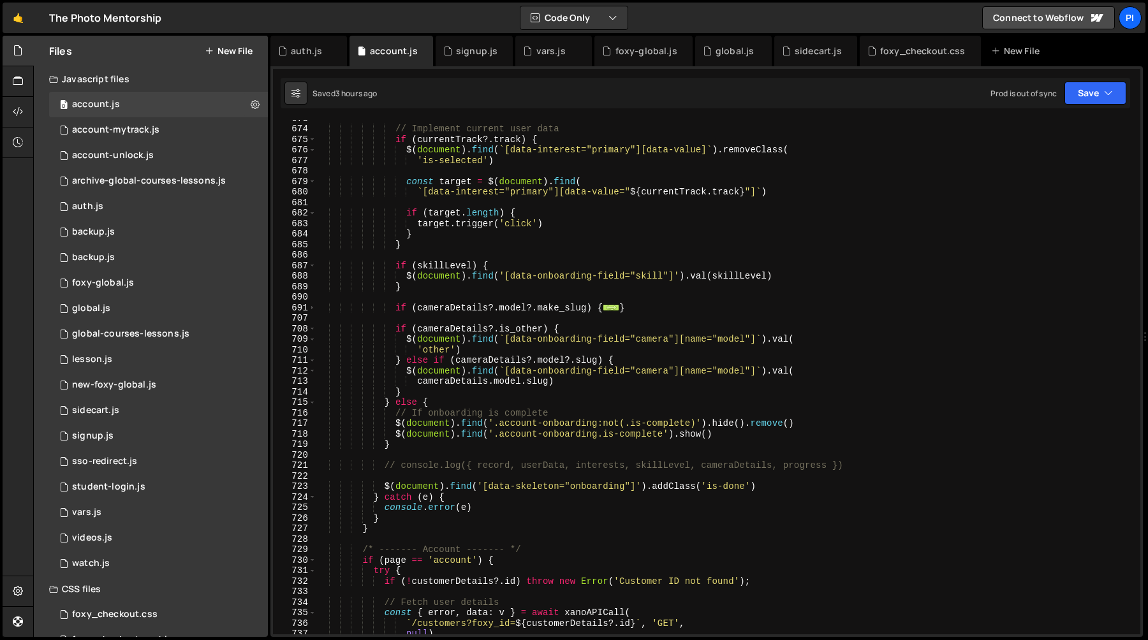
scroll to position [5196, 0]
click at [512, 430] on div "// Implement current user data if ( currentTrack ?. track ) { $ ( document ) . …" at bounding box center [725, 381] width 819 height 536
click at [654, 433] on div "// Implement current user data if ( currentTrack ?. track ) { $ ( document ) . …" at bounding box center [725, 381] width 819 height 536
click at [722, 433] on div "// Implement current user data if ( currentTrack ?. track ) { $ ( document ) . …" at bounding box center [725, 381] width 819 height 536
click at [757, 433] on div "// Implement current user data if ( currentTrack ?. track ) { $ ( document ) . …" at bounding box center [725, 381] width 819 height 536
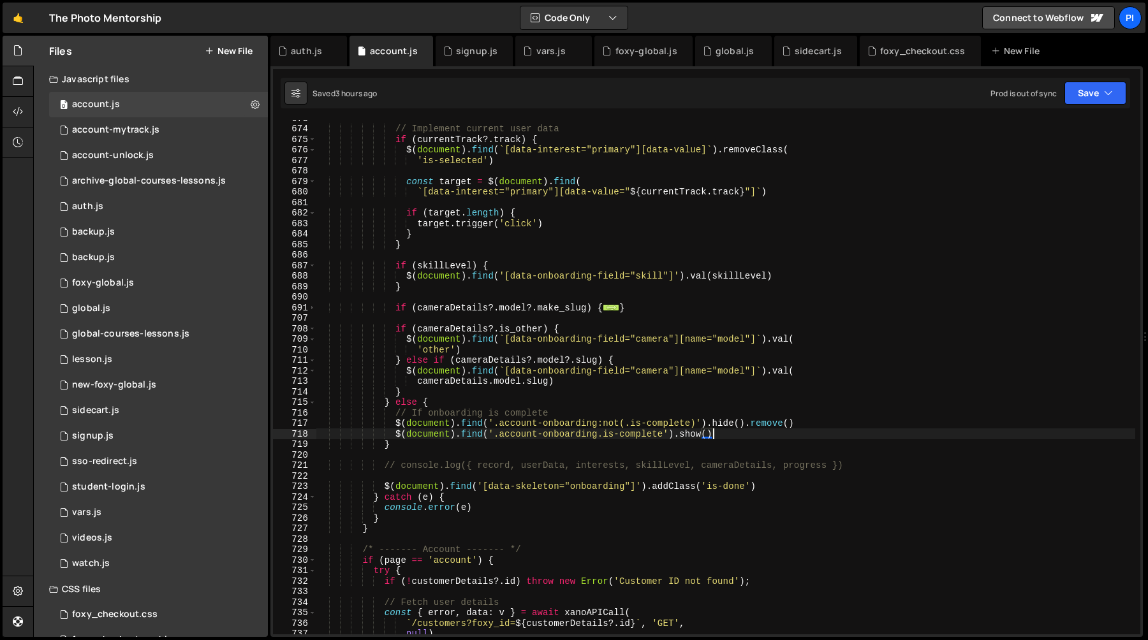
click at [604, 434] on div "// Implement current user data if ( currentTrack ?. track ) { $ ( document ) . …" at bounding box center [725, 381] width 819 height 536
click at [663, 435] on div "// Implement current user data if ( currentTrack ?. track ) { $ ( document ) . …" at bounding box center [725, 381] width 819 height 536
click at [520, 434] on div "// Implement current user data if ( currentTrack ?. track ) { $ ( document ) . …" at bounding box center [725, 381] width 819 height 536
click at [597, 436] on div "// Implement current user data if ( currentTrack ?. track ) { $ ( document ) . …" at bounding box center [725, 381] width 819 height 536
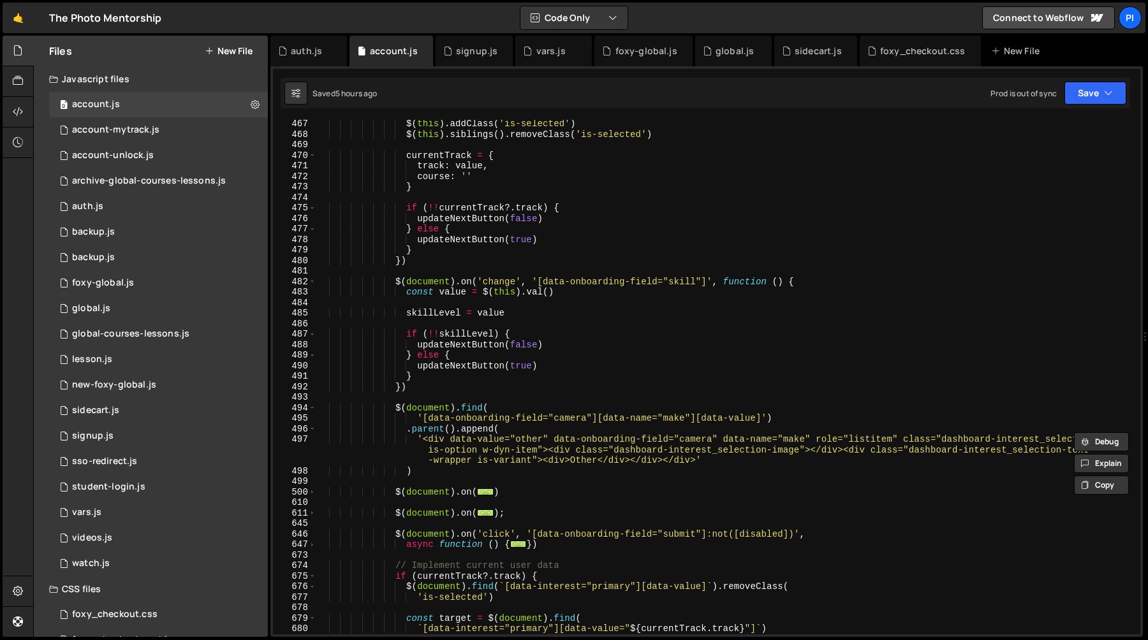
scroll to position [4859, 0]
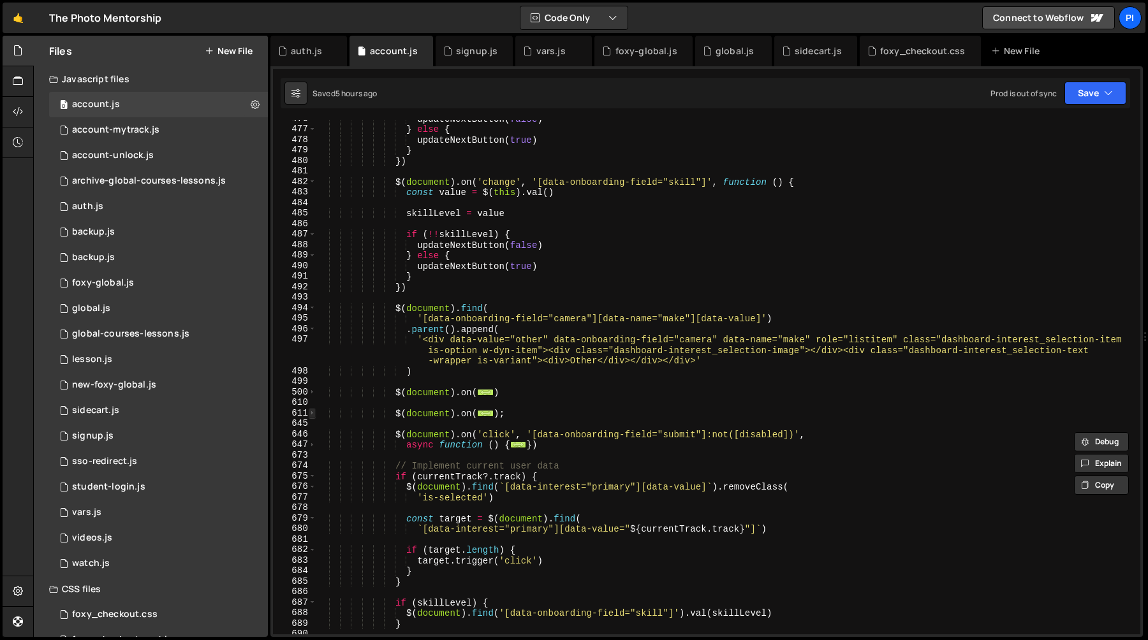
click at [309, 411] on span at bounding box center [312, 413] width 7 height 11
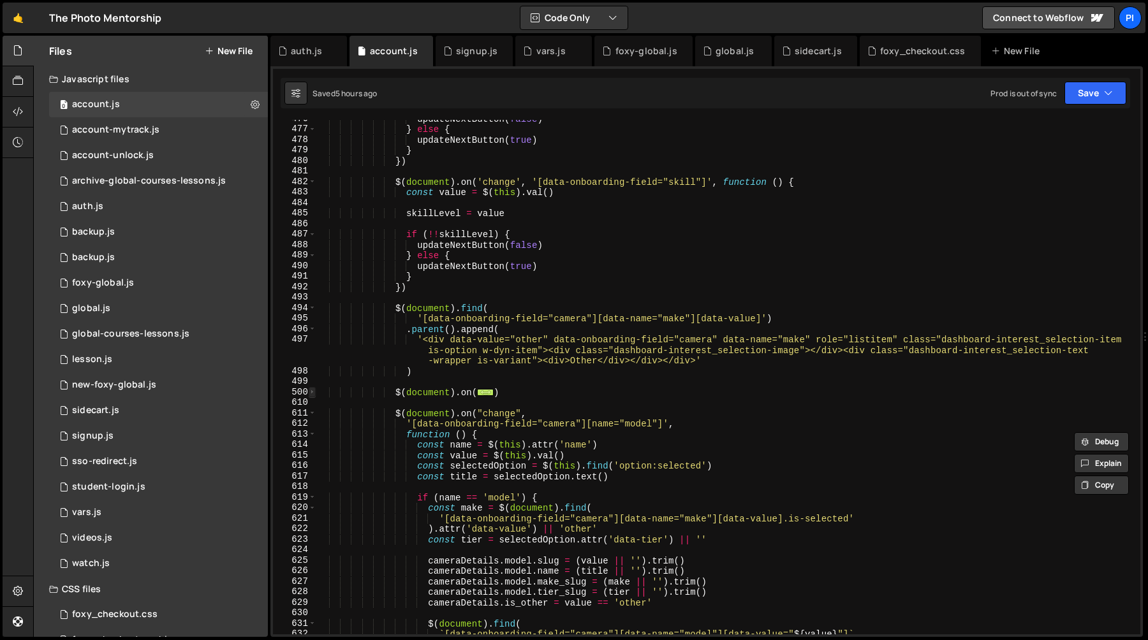
click at [309, 389] on span at bounding box center [312, 392] width 7 height 11
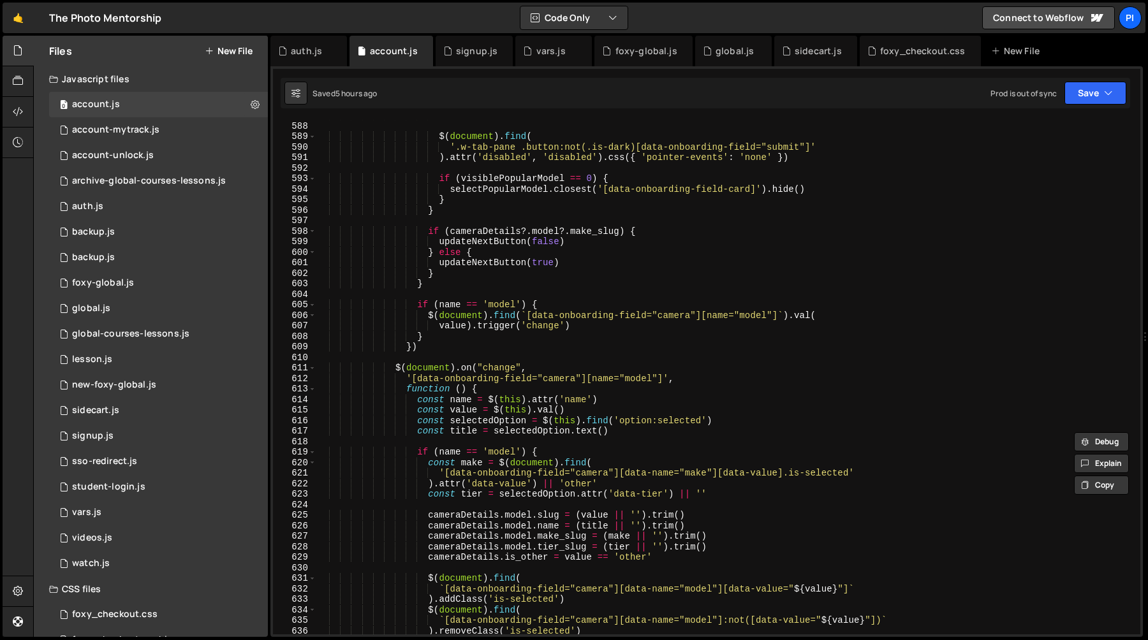
scroll to position [6051, 0]
click at [312, 369] on span at bounding box center [312, 368] width 7 height 11
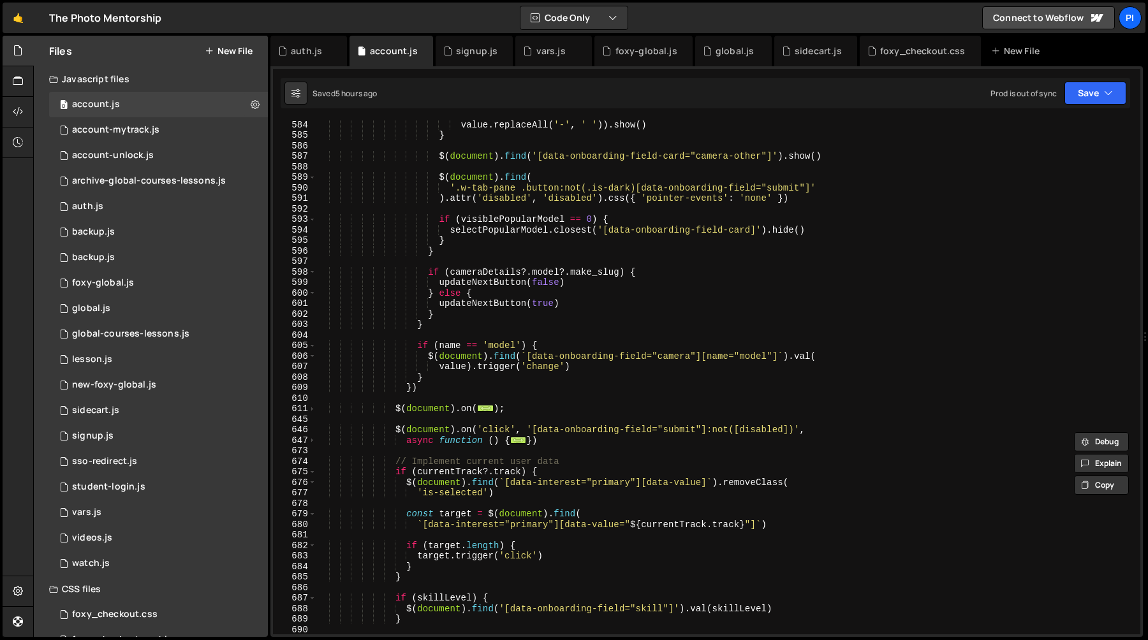
scroll to position [6006, 0]
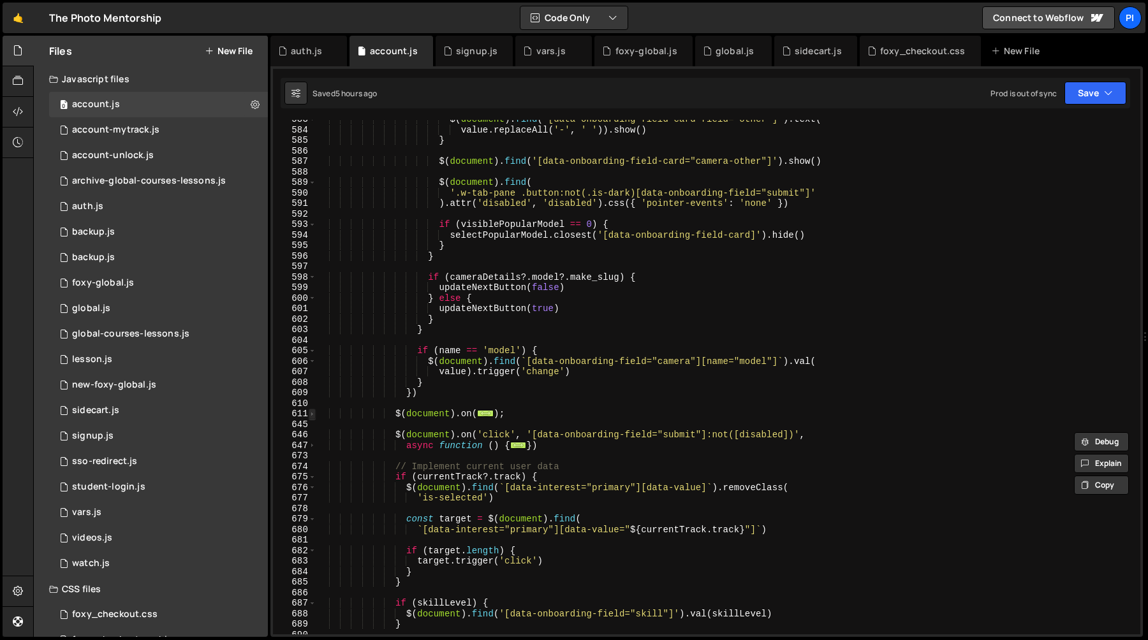
click at [311, 416] on span at bounding box center [312, 414] width 7 height 11
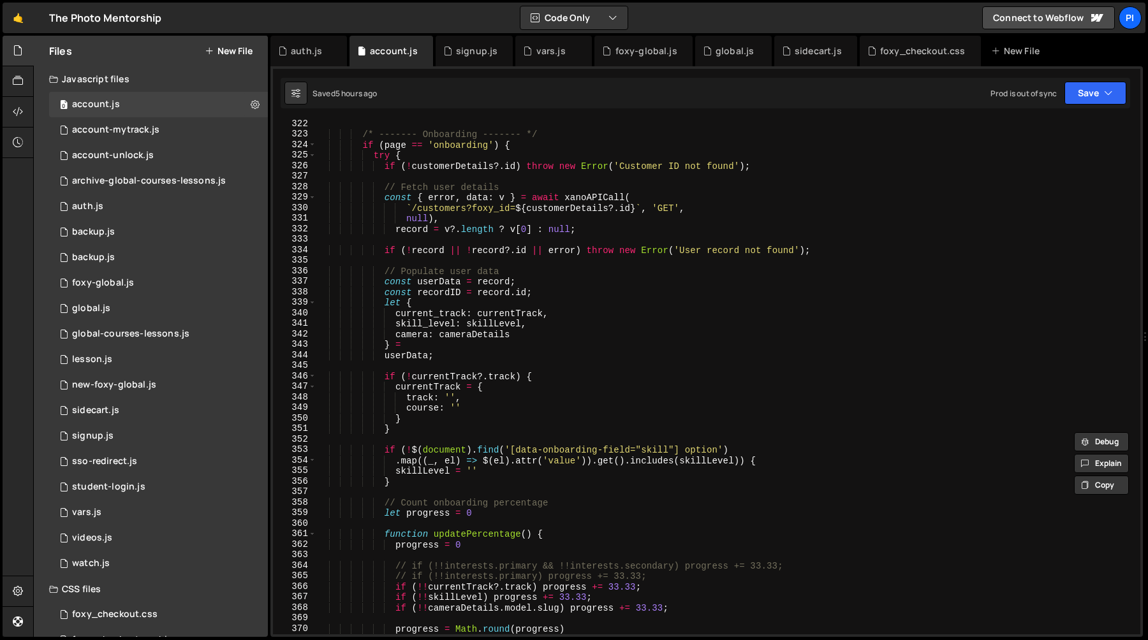
scroll to position [3380, 0]
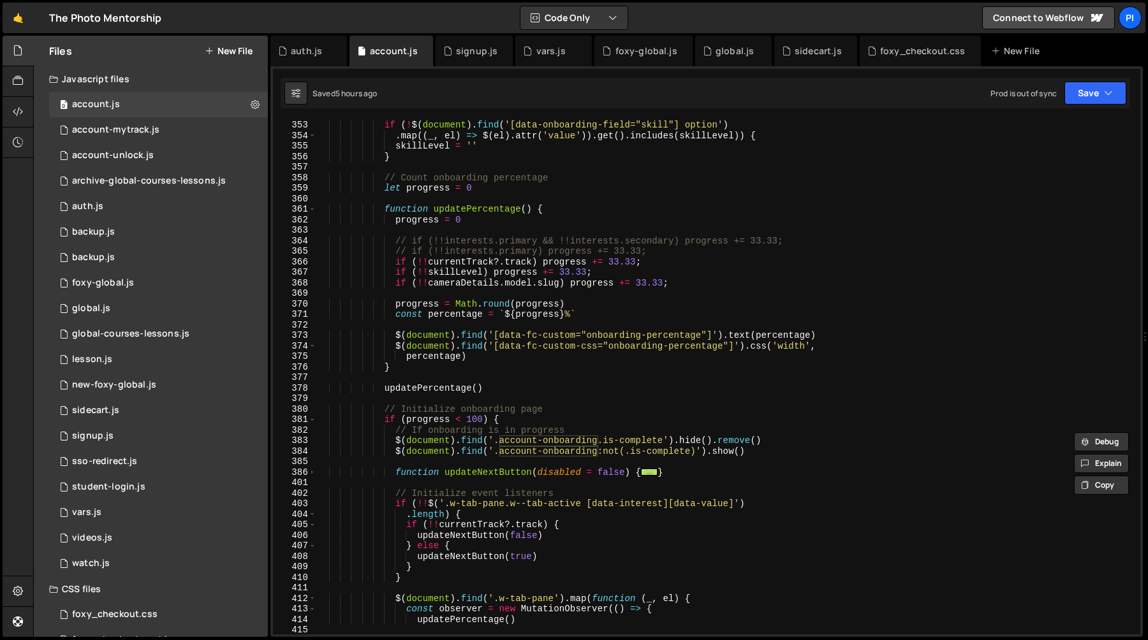
click at [494, 302] on div "if ( ! $ ( document ) . find ( '[data-onboarding-field="skill"] option' ) . map…" at bounding box center [725, 388] width 819 height 536
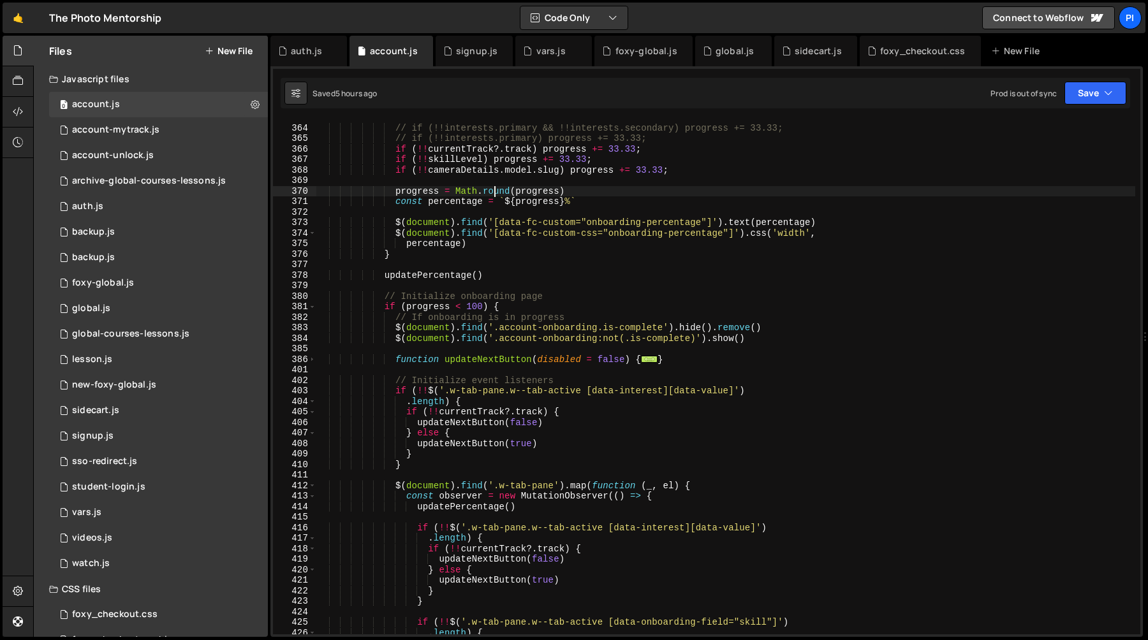
click at [489, 320] on div "// if (!!interests.primary && !!interests.secondary) progress += 33.33; // if (…" at bounding box center [725, 380] width 819 height 536
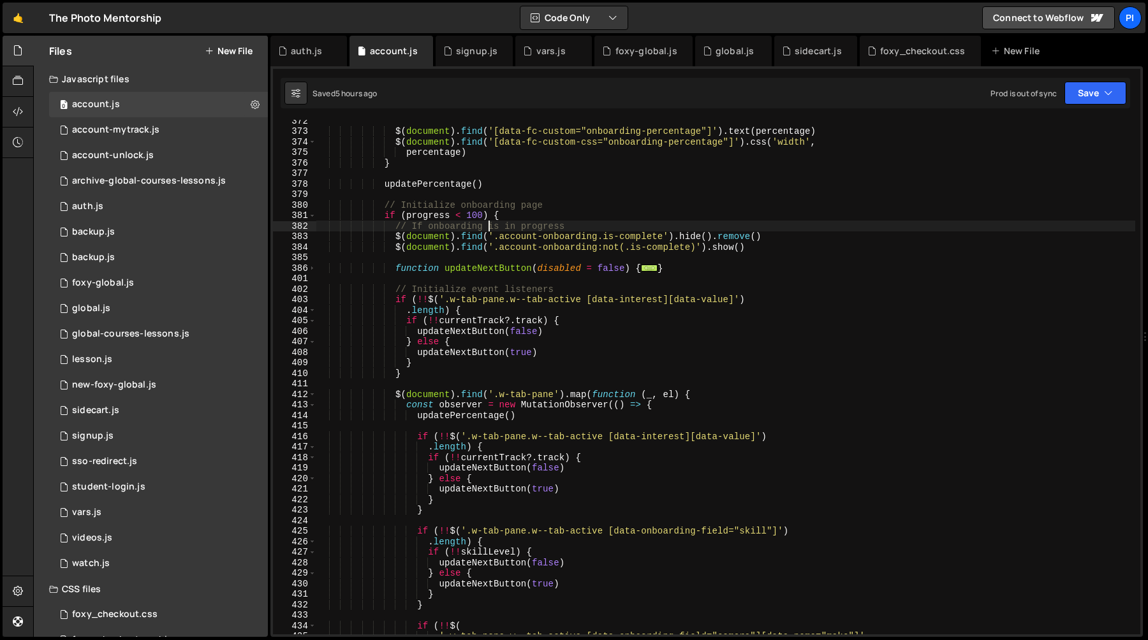
click at [486, 333] on div "$ ( document ) . find ( '[data-fc-custom="onboarding-percentage"]' ) . text ( p…" at bounding box center [725, 383] width 819 height 536
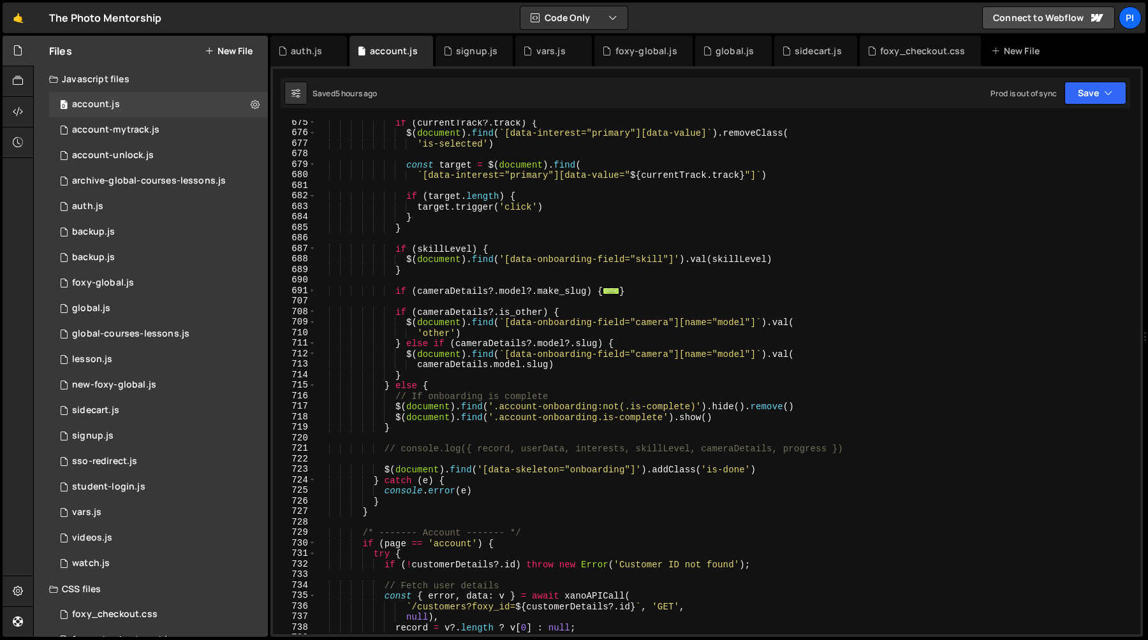
scroll to position [6723, 0]
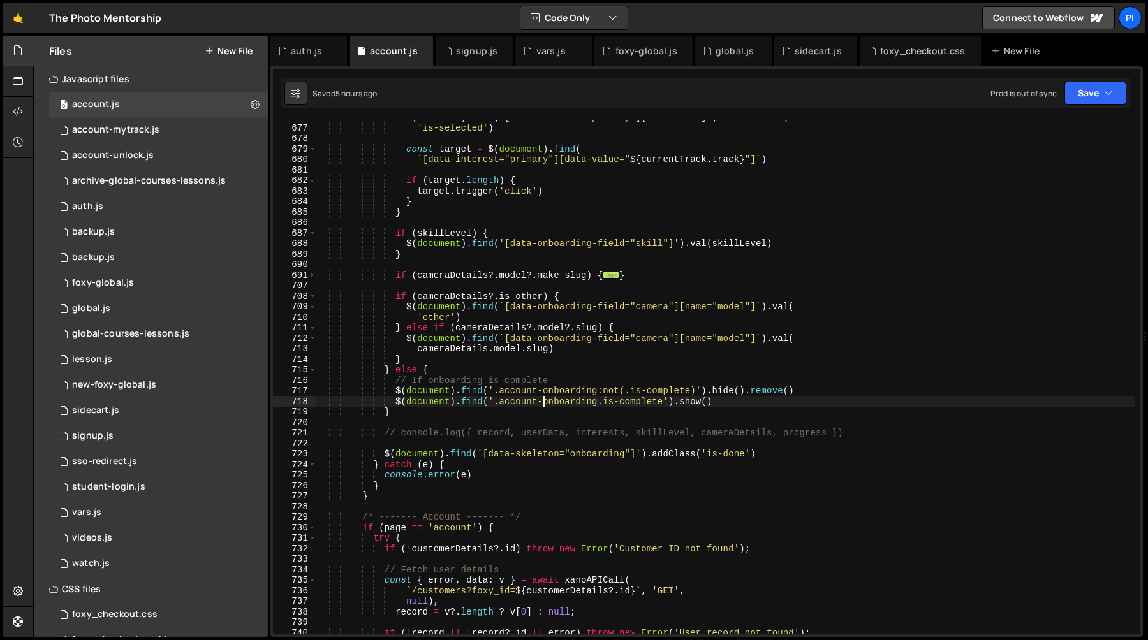
click at [541, 399] on div "$ ( document ) . find ( ` [data-interest="primary"][data-value] ` ) . removeCla…" at bounding box center [725, 380] width 819 height 536
click at [522, 403] on div "$ ( document ) . find ( ` [data-interest="primary"][data-value] ` ) . removeCla…" at bounding box center [725, 380] width 819 height 536
click at [431, 369] on div "$ ( document ) . find ( ` [data-interest="primary"][data-value] ` ) . removeCla…" at bounding box center [725, 380] width 819 height 536
click at [387, 369] on div "$ ( document ) . find ( ` [data-interest="primary"][data-value] ` ) . removeCla…" at bounding box center [725, 380] width 819 height 536
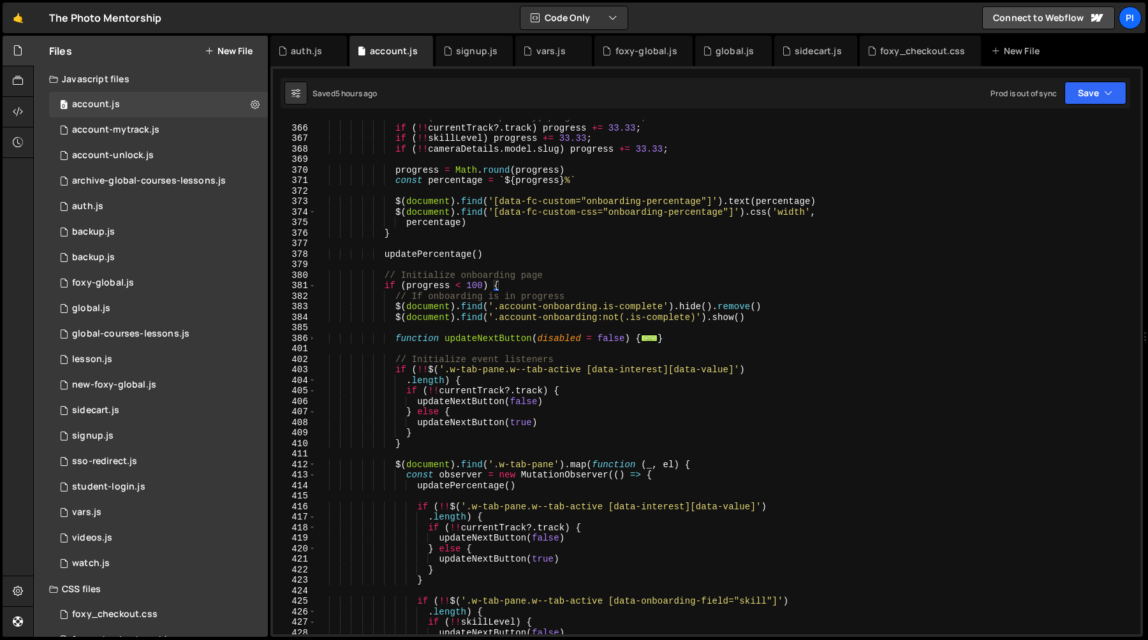
scroll to position [3794, 0]
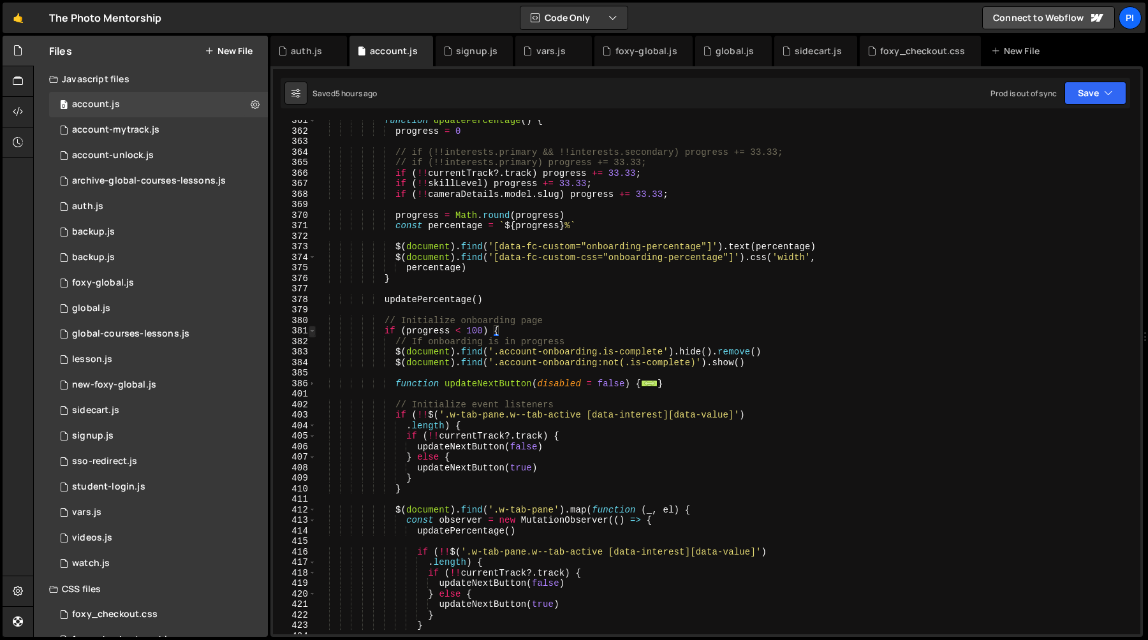
click at [312, 330] on span at bounding box center [312, 331] width 7 height 11
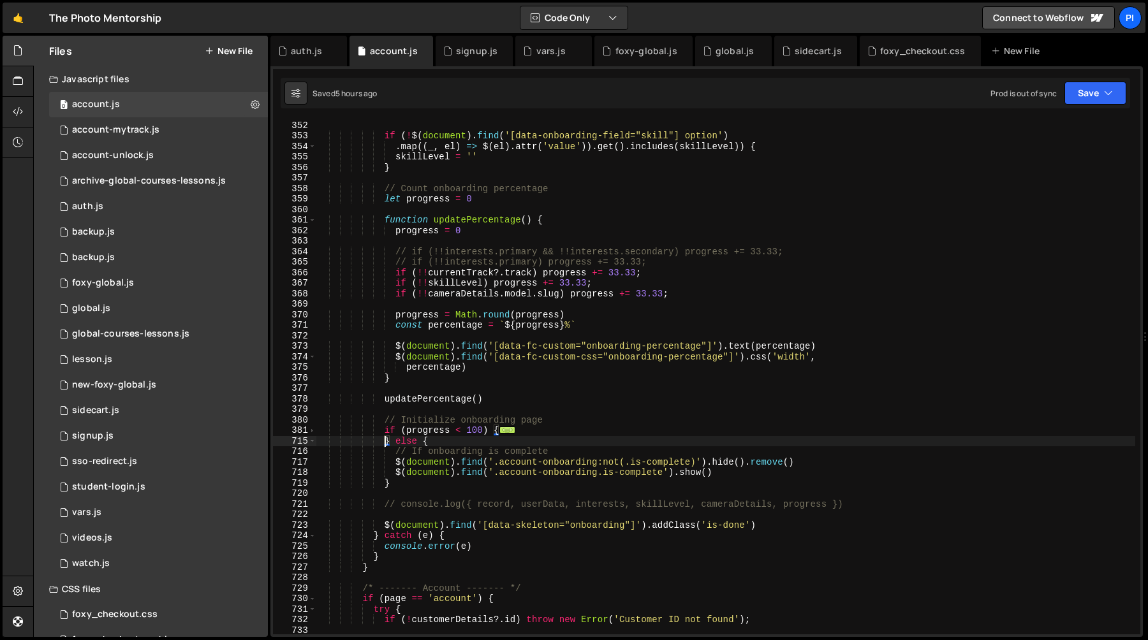
scroll to position [3680, 0]
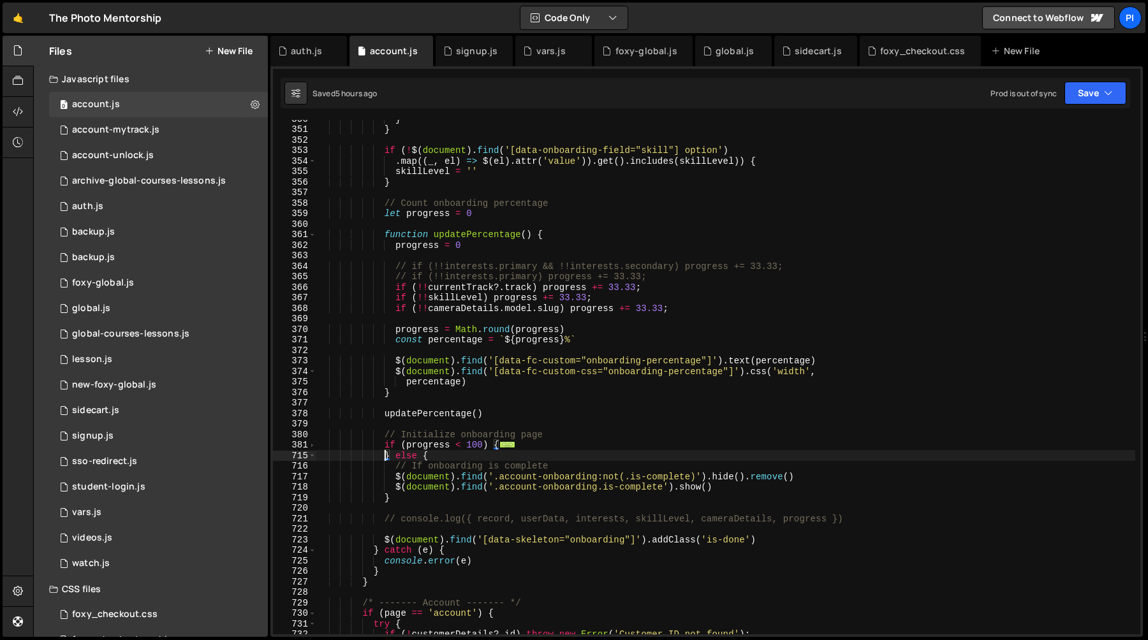
click at [457, 286] on div "} } if ( ! $ ( document ) . find ( '[data-onboarding-field="skill"] option' ) .…" at bounding box center [725, 382] width 819 height 536
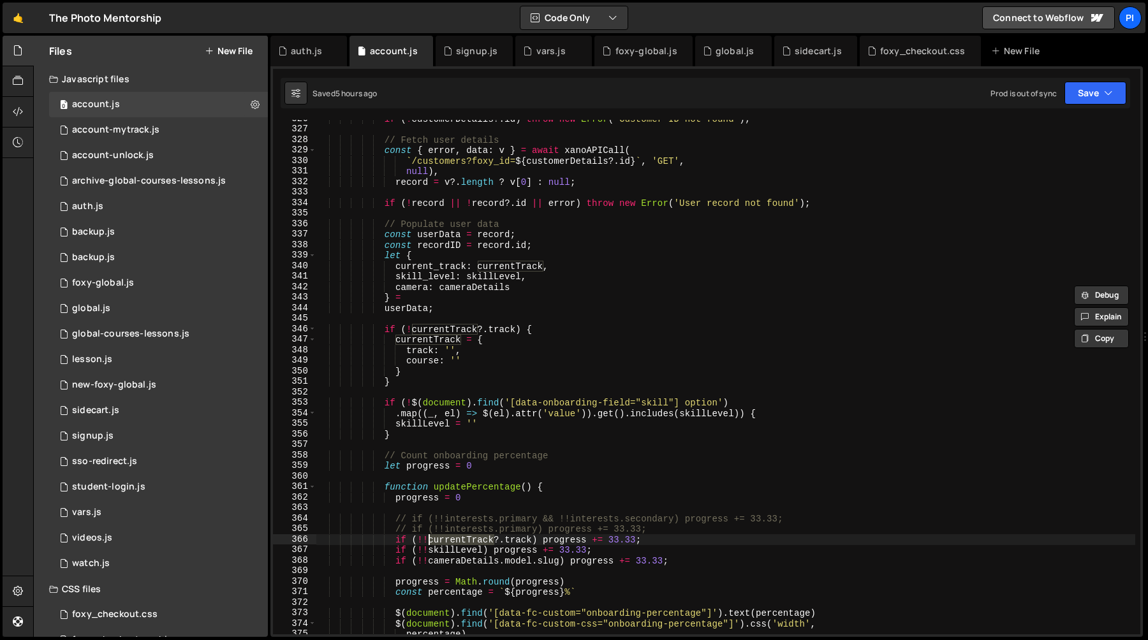
scroll to position [3435, 0]
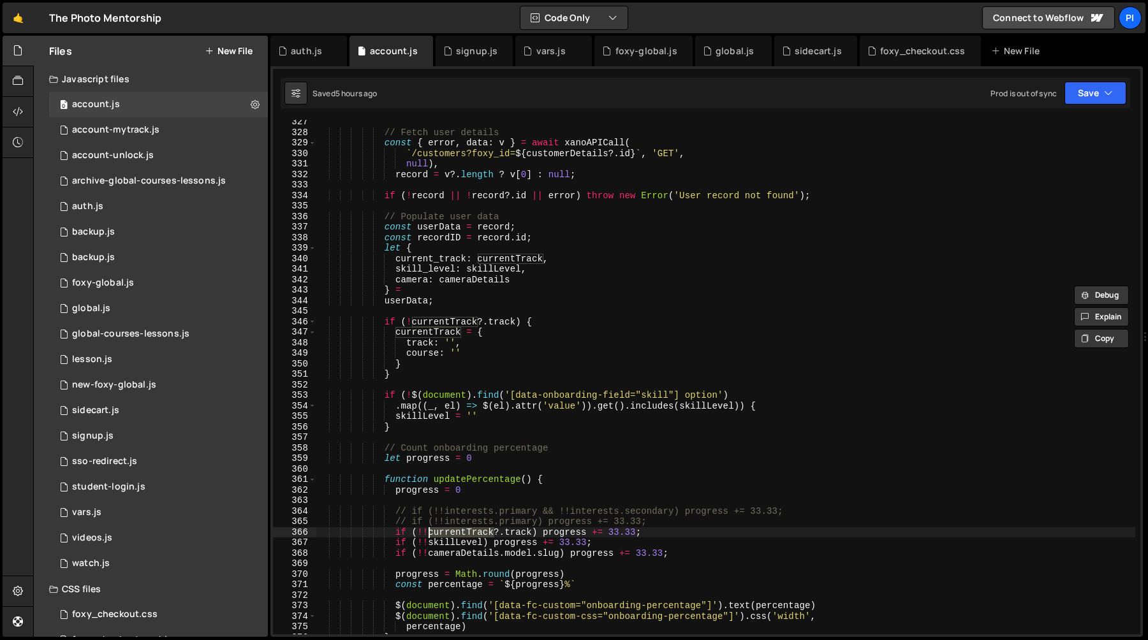
click at [407, 302] on div "// Fetch user details const { error , data : v } = await xanoAPICall ( ` /custo…" at bounding box center [725, 385] width 819 height 536
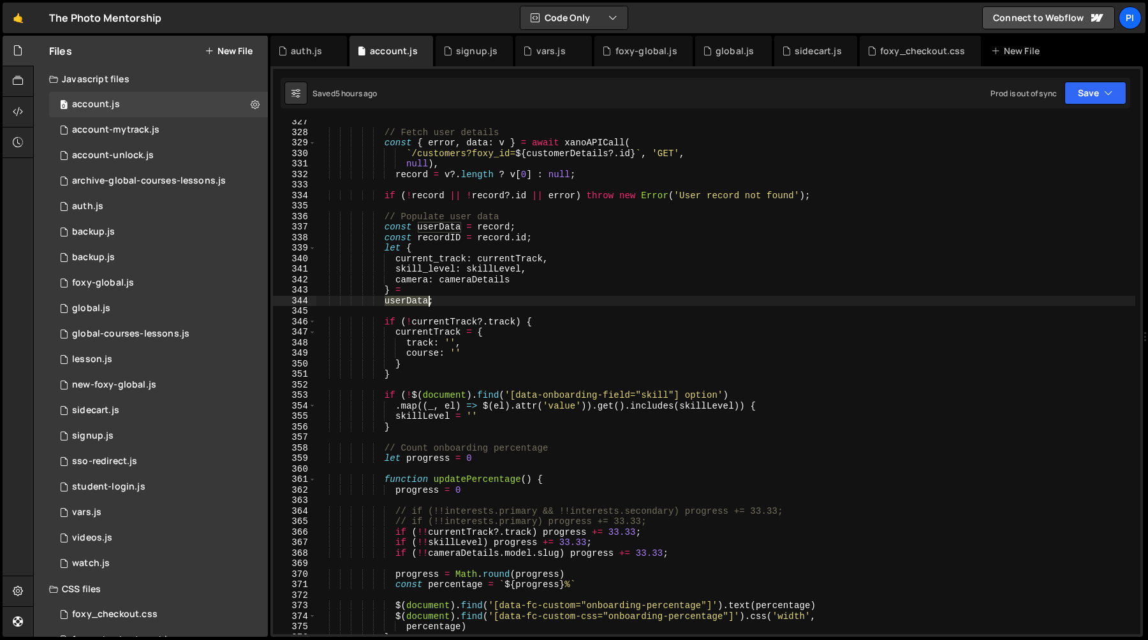
click at [407, 302] on div "// Fetch user details const { error , data : v } = await xanoAPICall ( ` /custo…" at bounding box center [725, 385] width 819 height 536
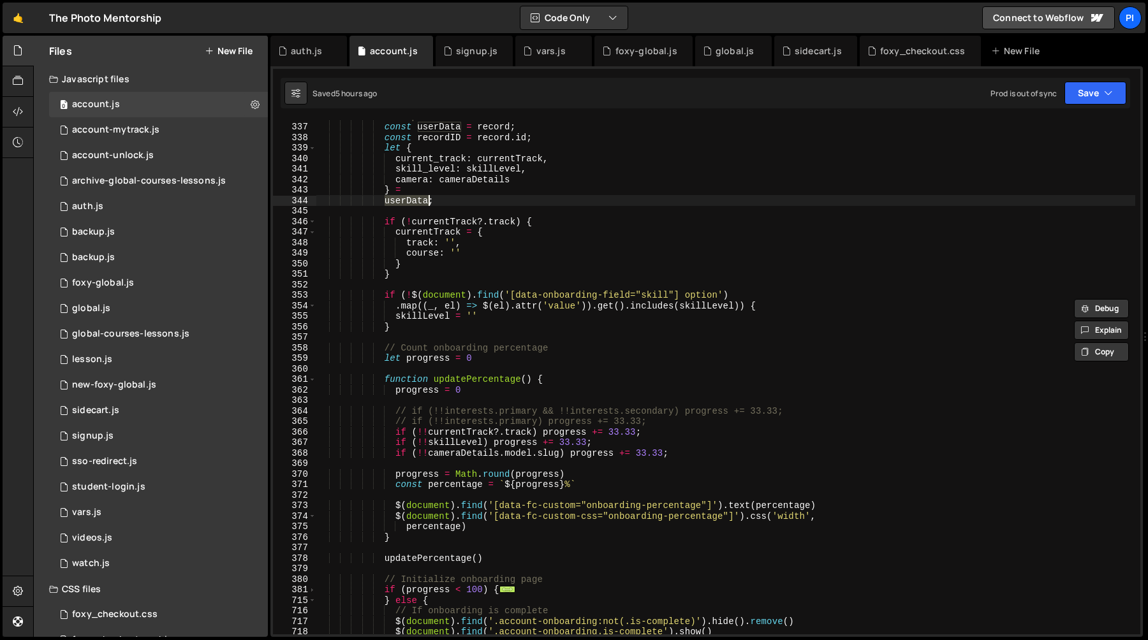
scroll to position [3455, 0]
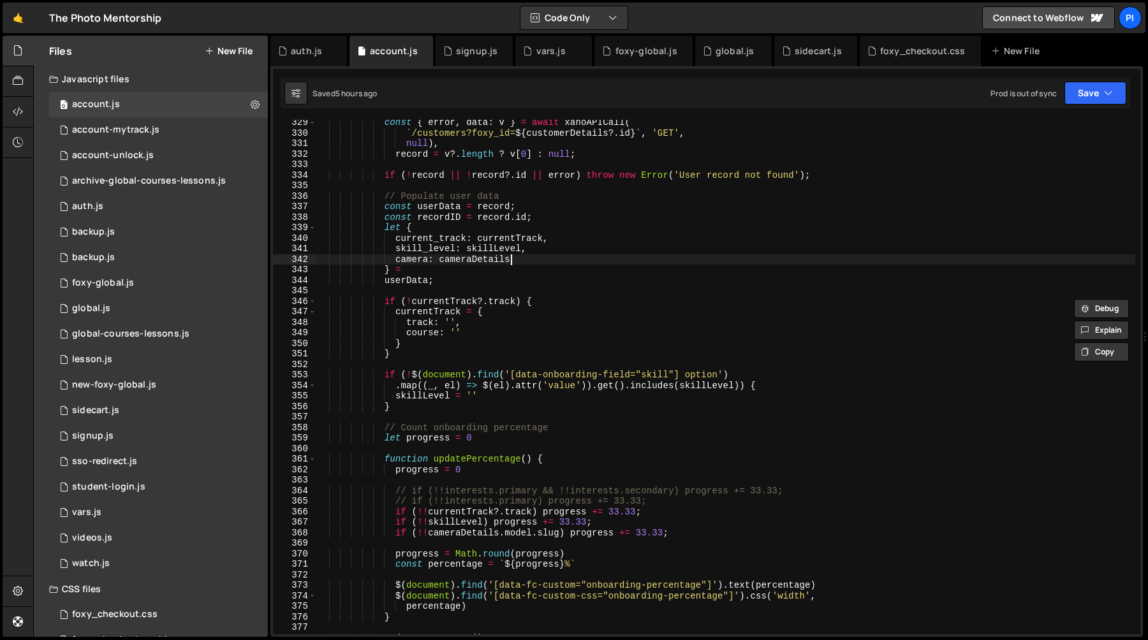
click at [578, 263] on div "const { error , data : v } = await xanoAPICall ( ` /customers?foxy_id= ${ custo…" at bounding box center [725, 385] width 819 height 536
type textarea "camera: cameraDetails"
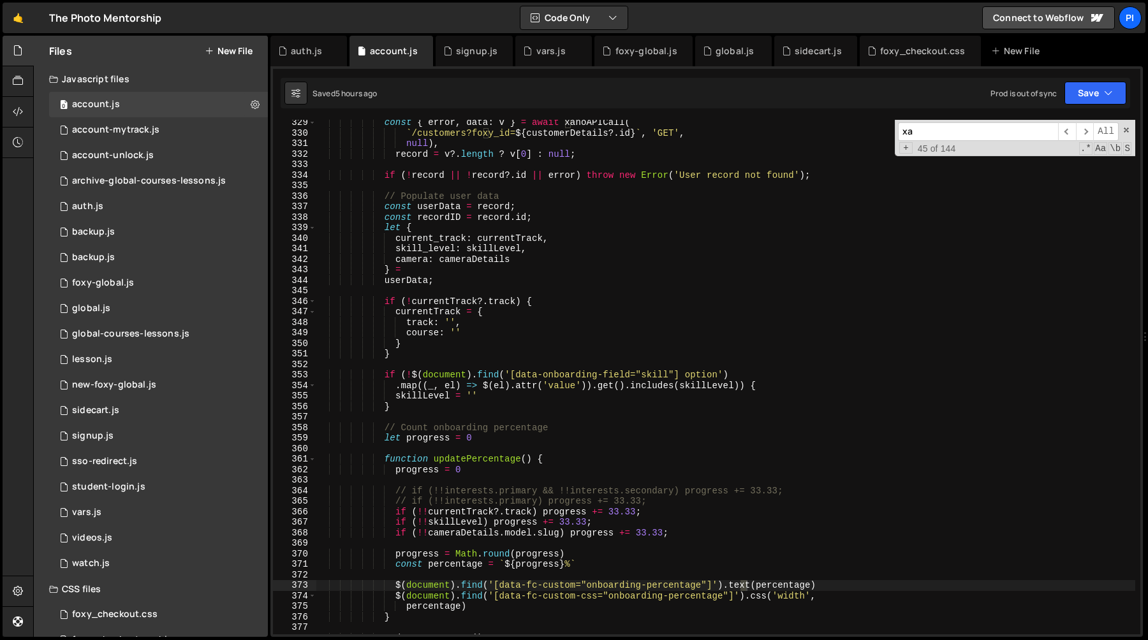
scroll to position [3974, 0]
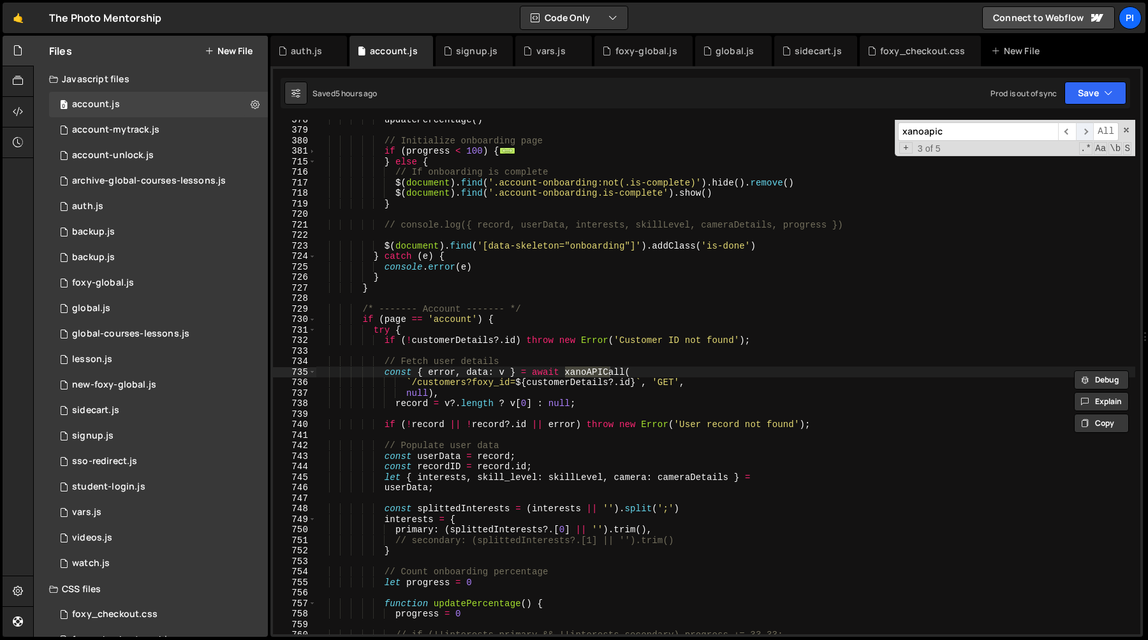
type input "xanoapic"
click at [1084, 131] on span "​" at bounding box center [1085, 131] width 18 height 19
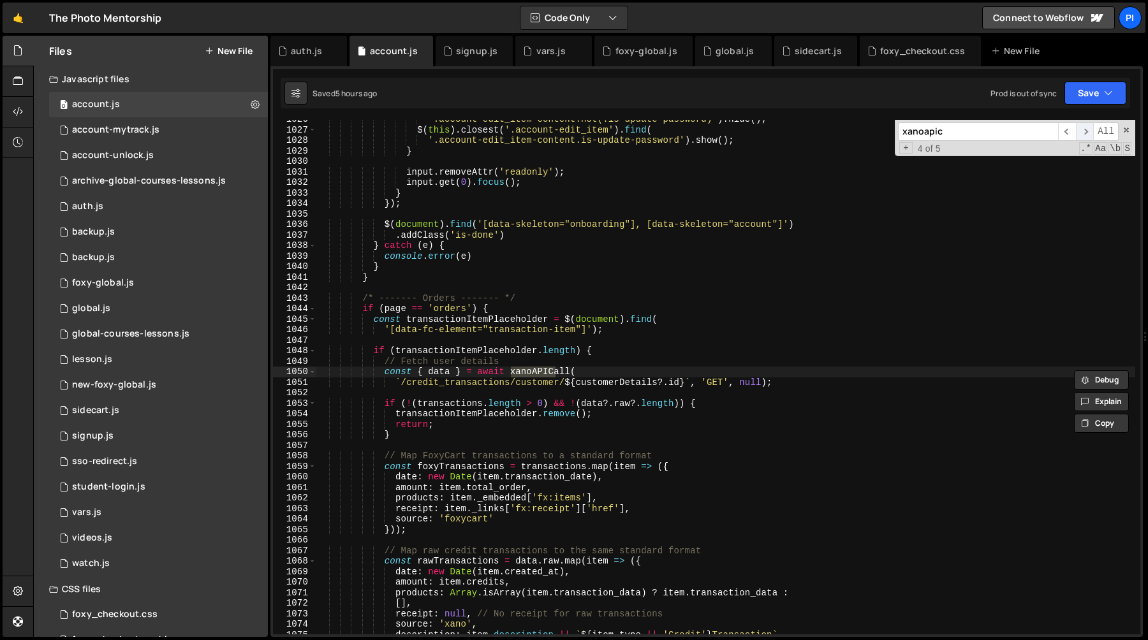
click at [1088, 126] on span "​" at bounding box center [1085, 131] width 18 height 19
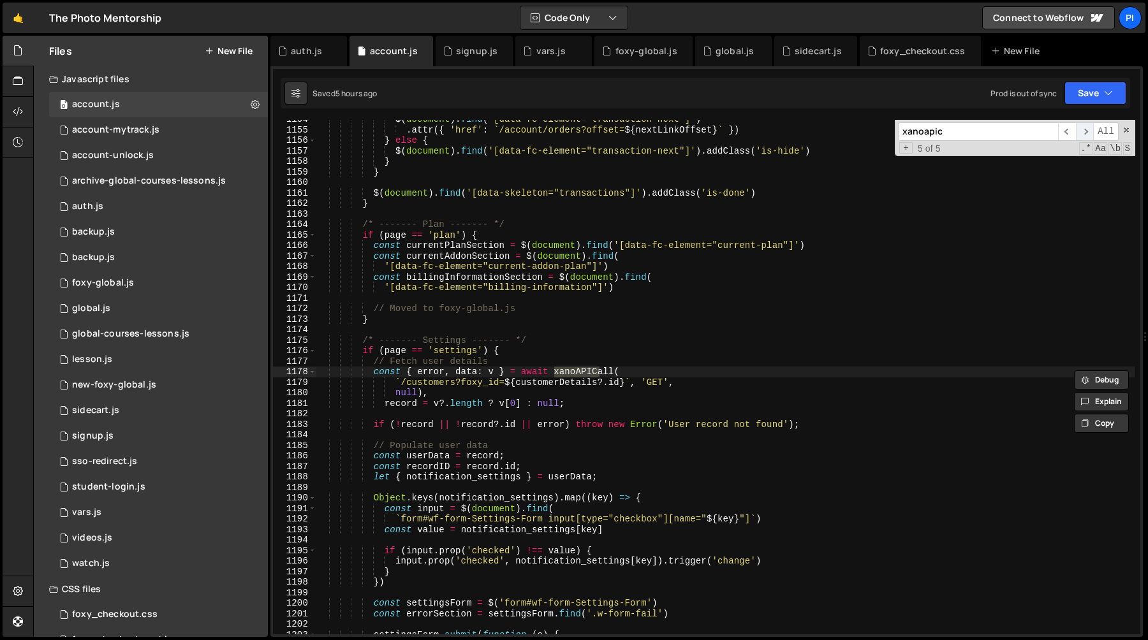
click at [1088, 128] on span "​" at bounding box center [1085, 131] width 18 height 19
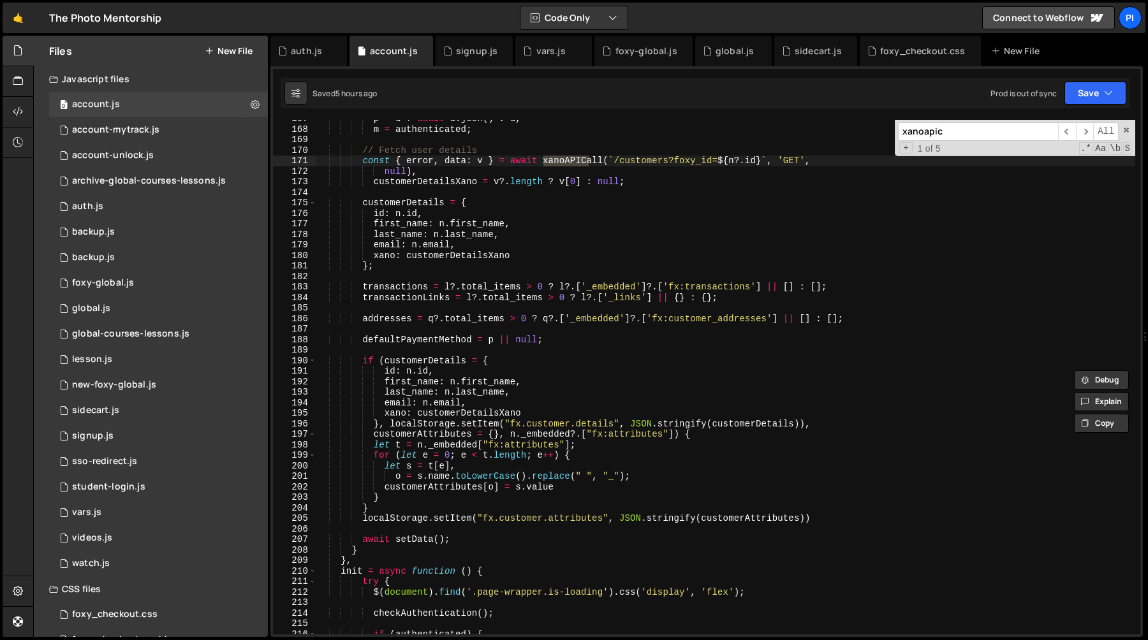
scroll to position [1754, 0]
click at [1089, 134] on span "​" at bounding box center [1085, 131] width 18 height 19
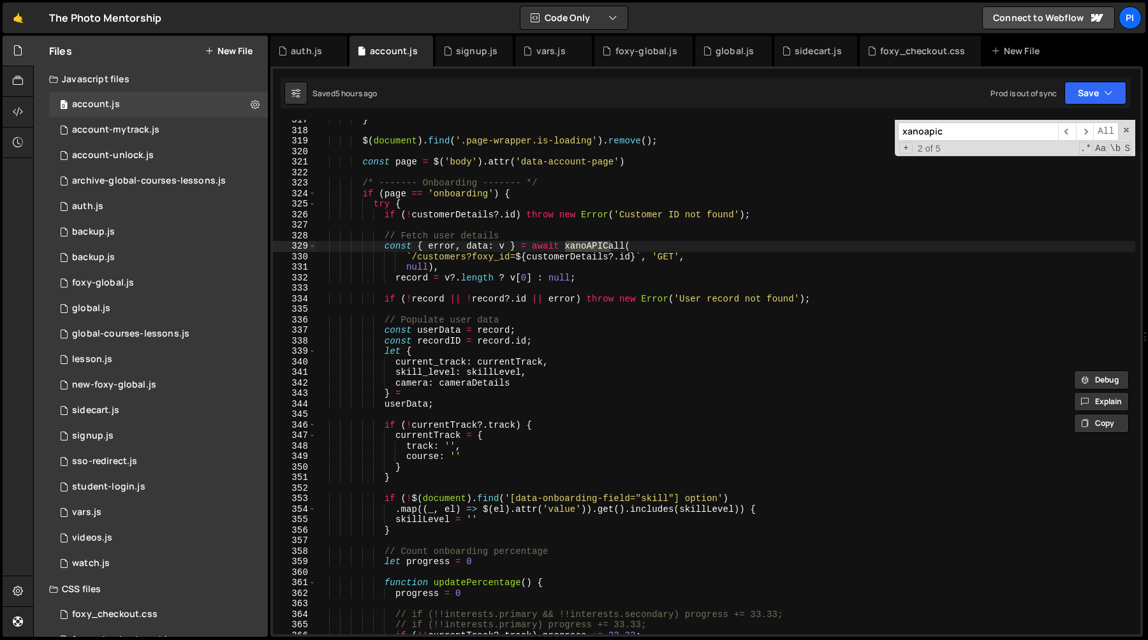
scroll to position [3449, 0]
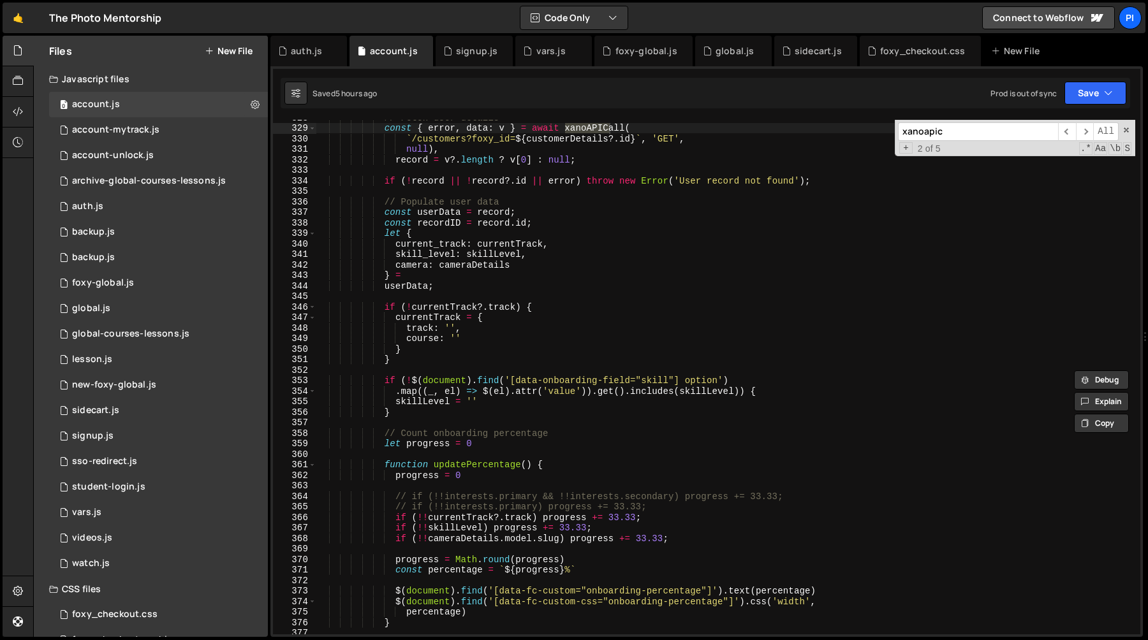
click at [468, 464] on div "// Fetch user details const { error , data : v } = await xanoAPICall ( ` /custo…" at bounding box center [725, 380] width 819 height 536
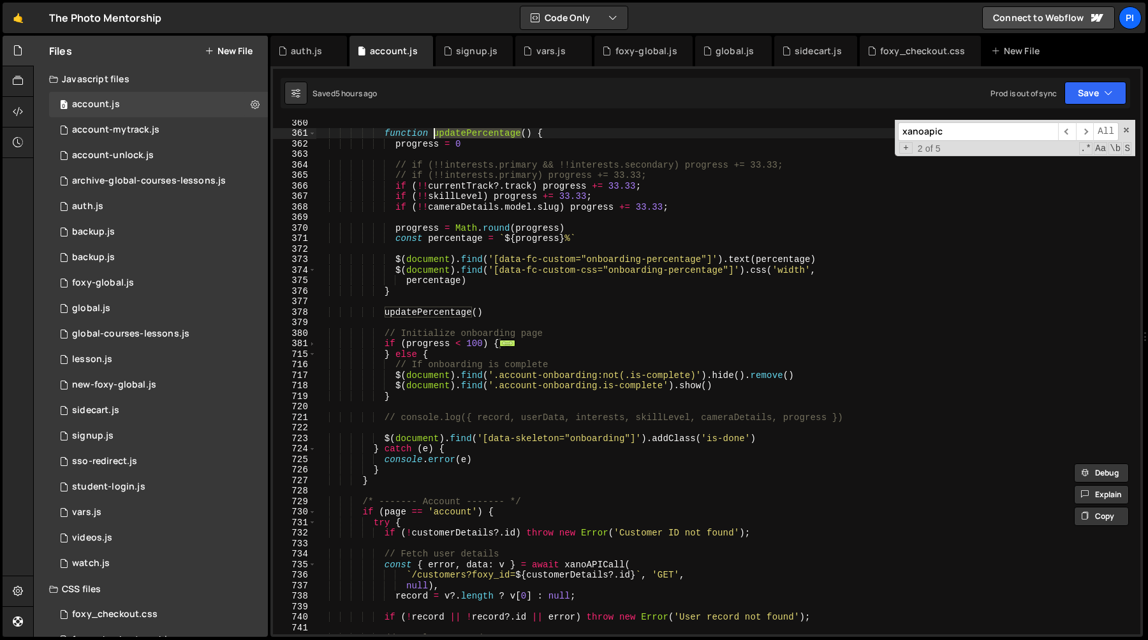
scroll to position [3781, 0]
click at [312, 345] on span at bounding box center [312, 344] width 7 height 11
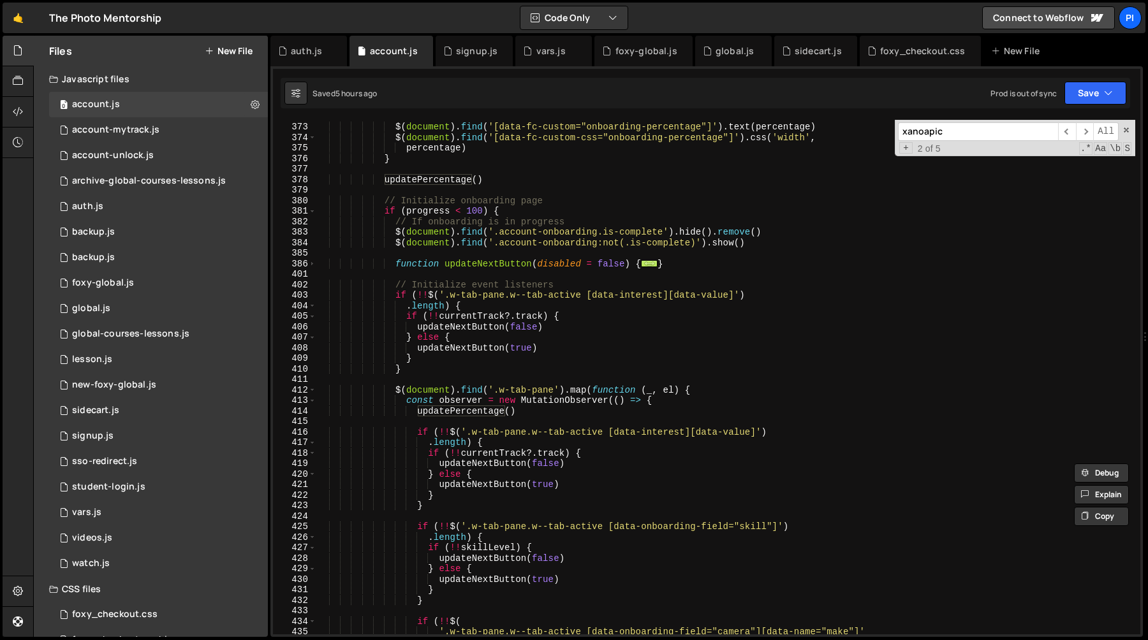
scroll to position [3921, 0]
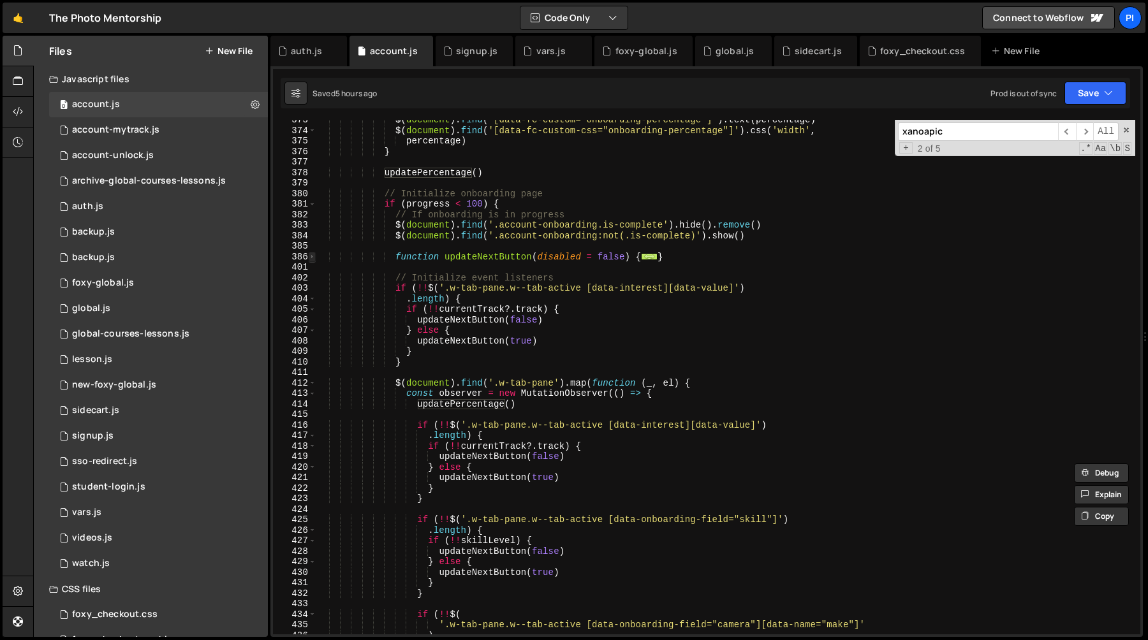
click at [314, 258] on span at bounding box center [312, 257] width 7 height 11
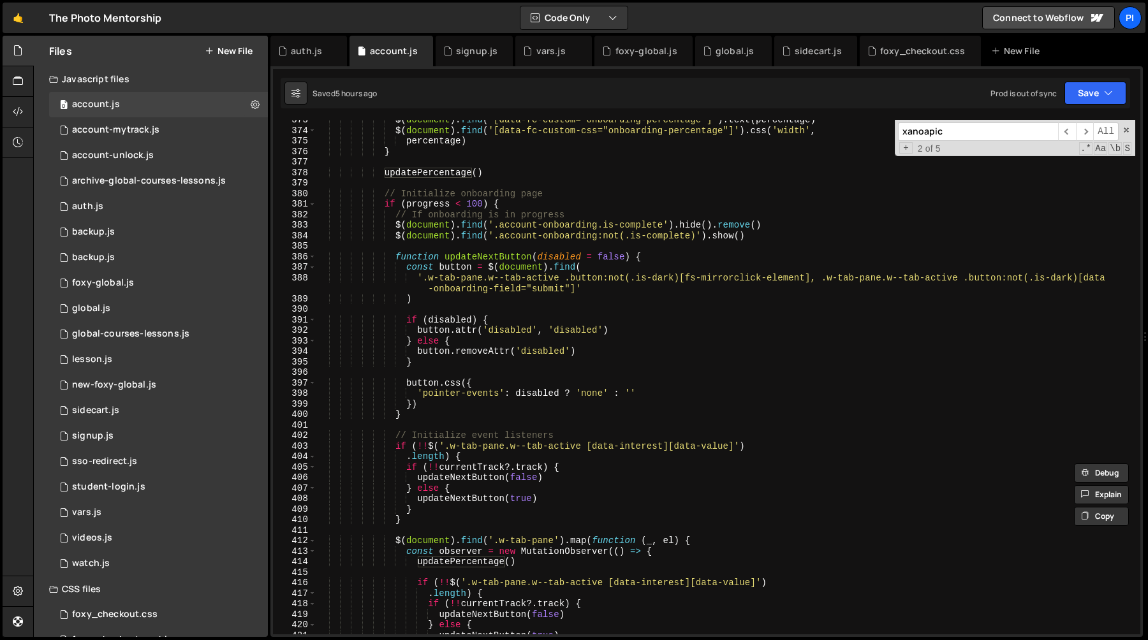
scroll to position [3929, 0]
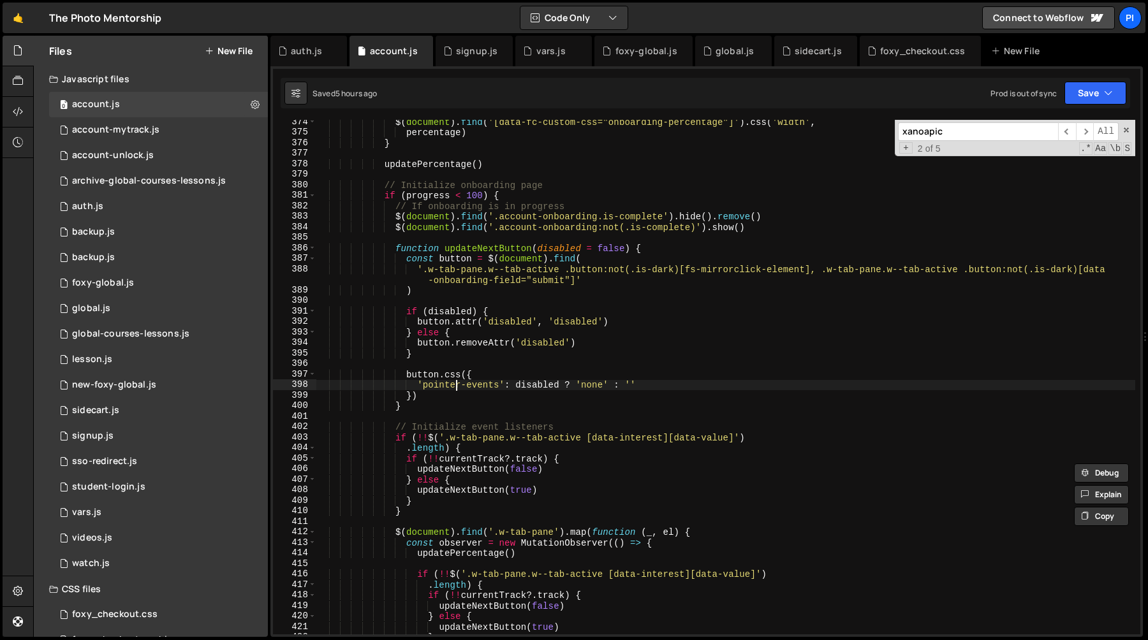
click at [457, 380] on div "$ ( document ) . find ( '[data-fc-custom-css="onboarding-percentage"]' ) . css …" at bounding box center [725, 385] width 819 height 536
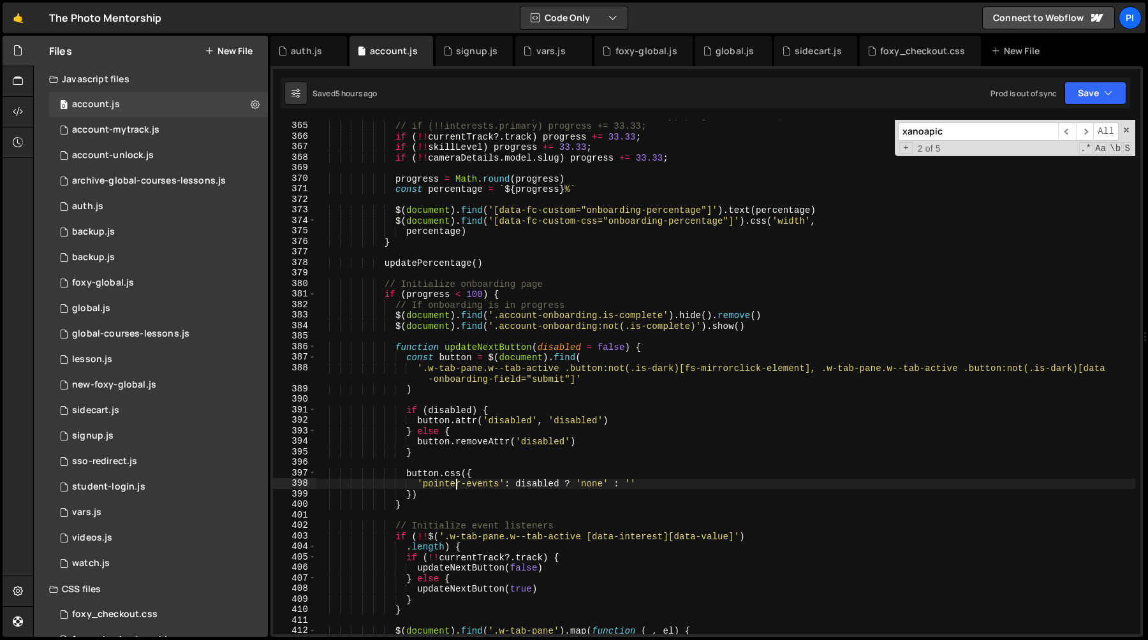
scroll to position [3808, 0]
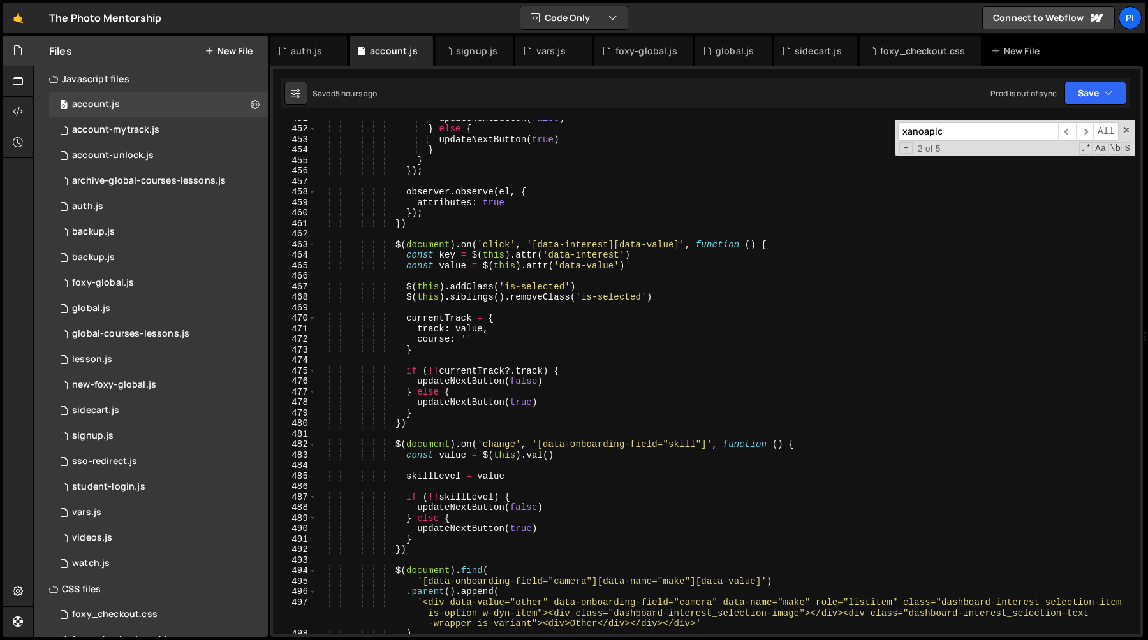
click at [401, 407] on div "updateNextButton ( false ) } else { updateNextButton ( true ) } } }) ; observer…" at bounding box center [725, 381] width 819 height 536
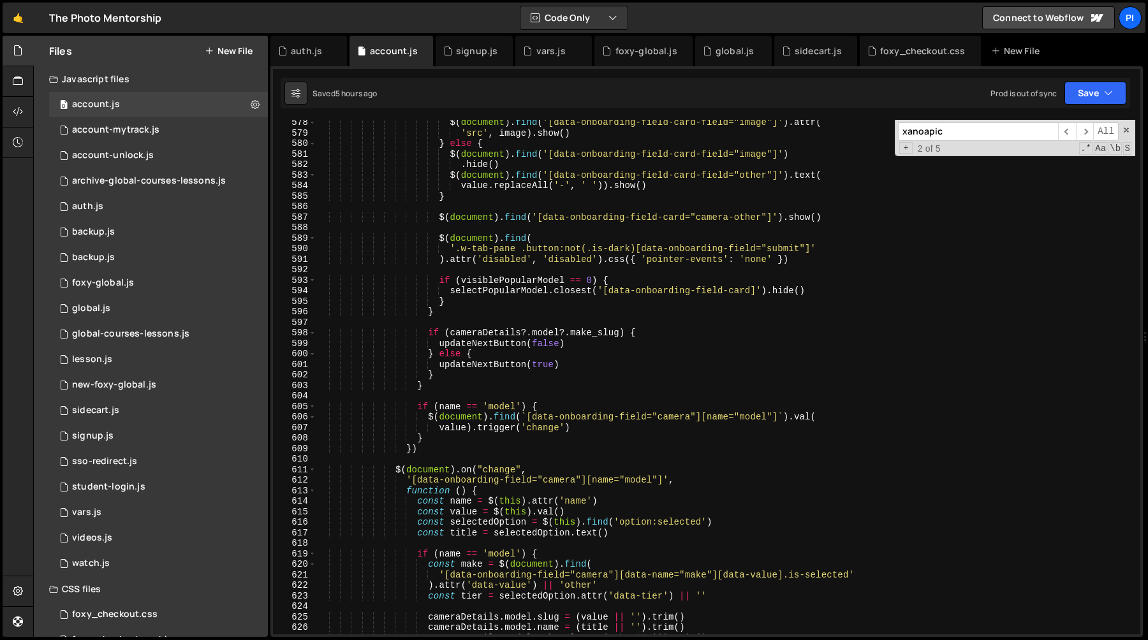
click at [458, 411] on div "$ ( document ) . find ( '[data-onboarding-field-card-field="image"]' ) . attr (…" at bounding box center [725, 385] width 819 height 536
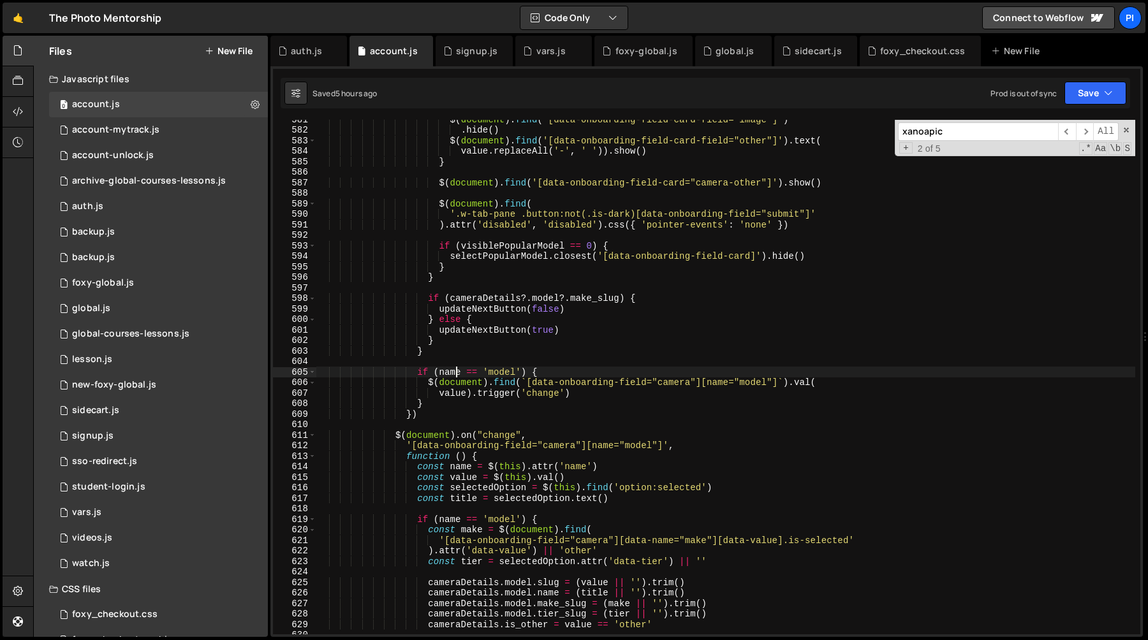
scroll to position [6154, 0]
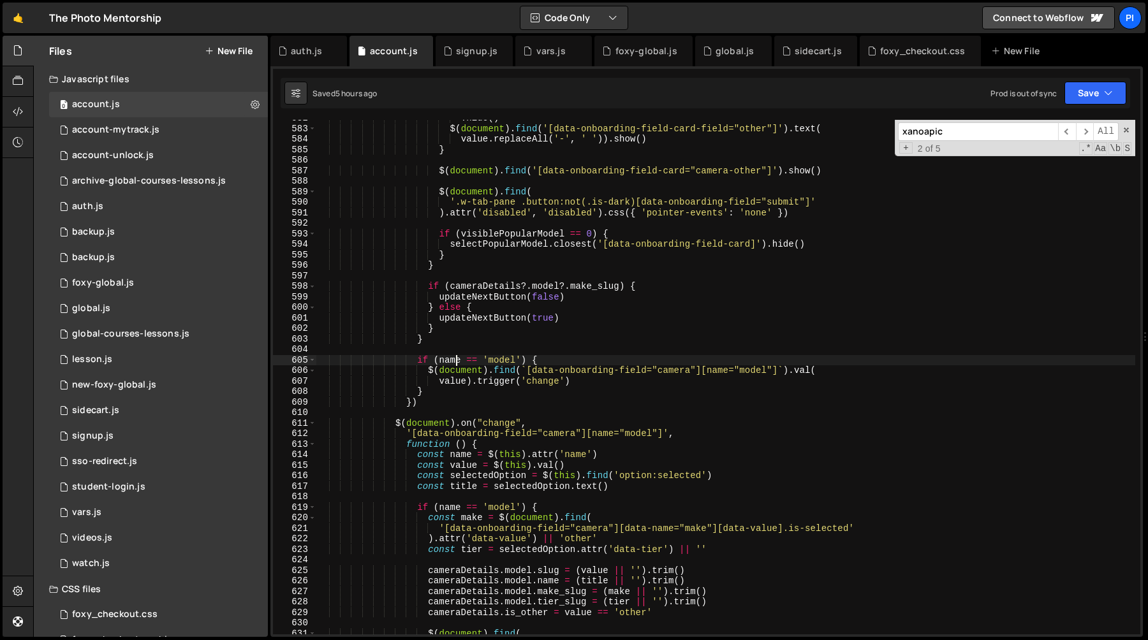
click at [467, 388] on div ". hide ( ) $ ( document ) . find ( '[data-onboarding-field-card-field="other"]'…" at bounding box center [725, 381] width 819 height 536
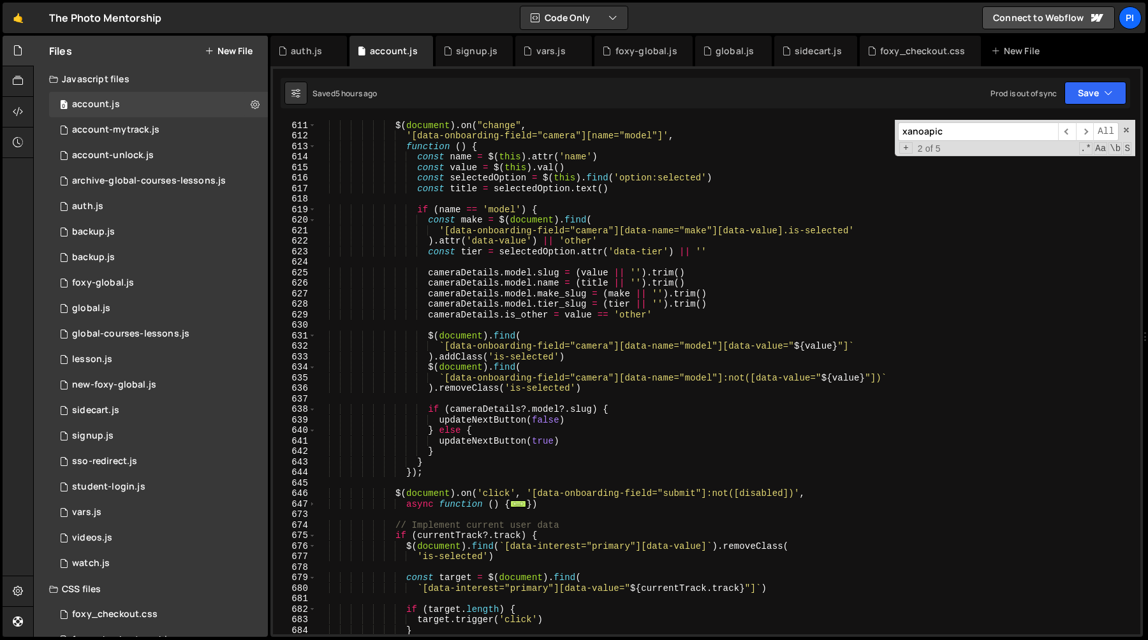
scroll to position [6462, 0]
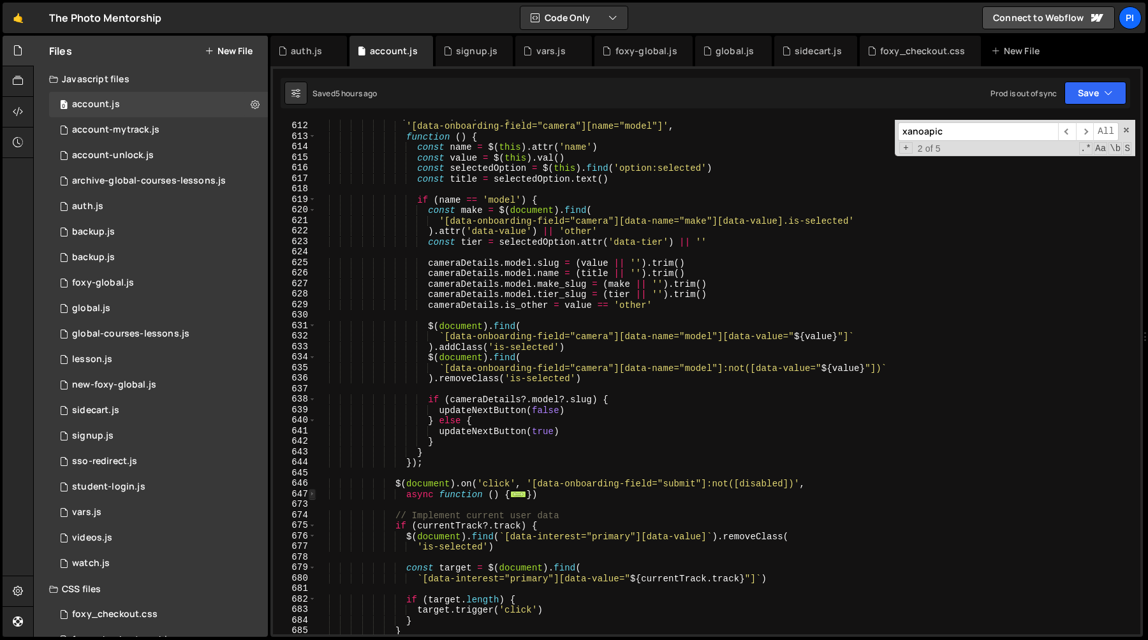
click at [311, 496] on span at bounding box center [312, 494] width 7 height 11
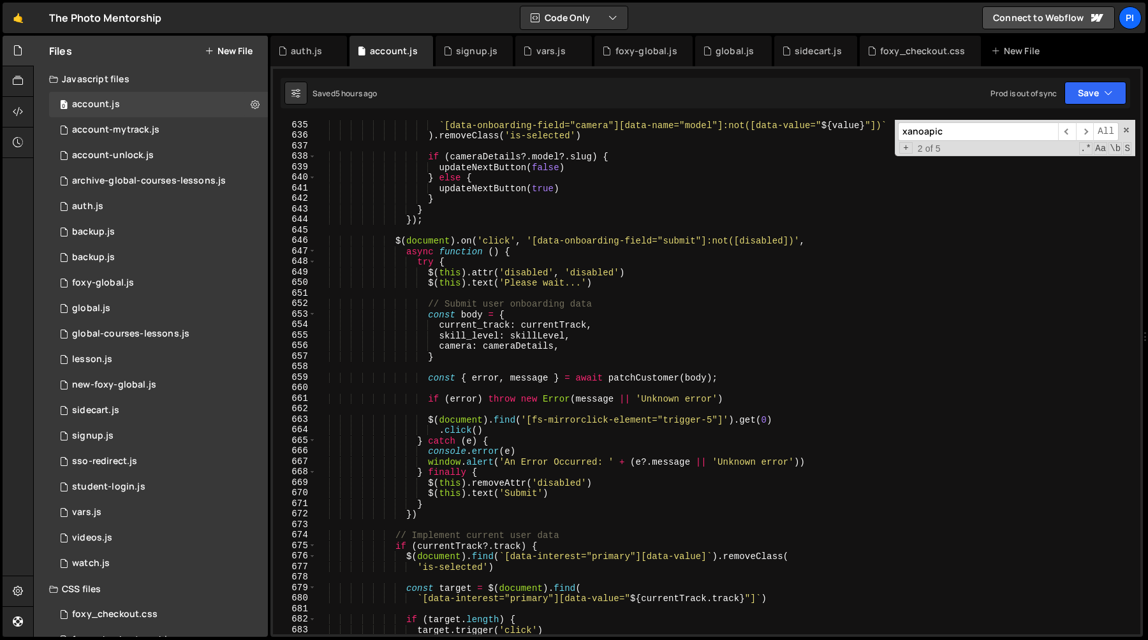
scroll to position [6715, 0]
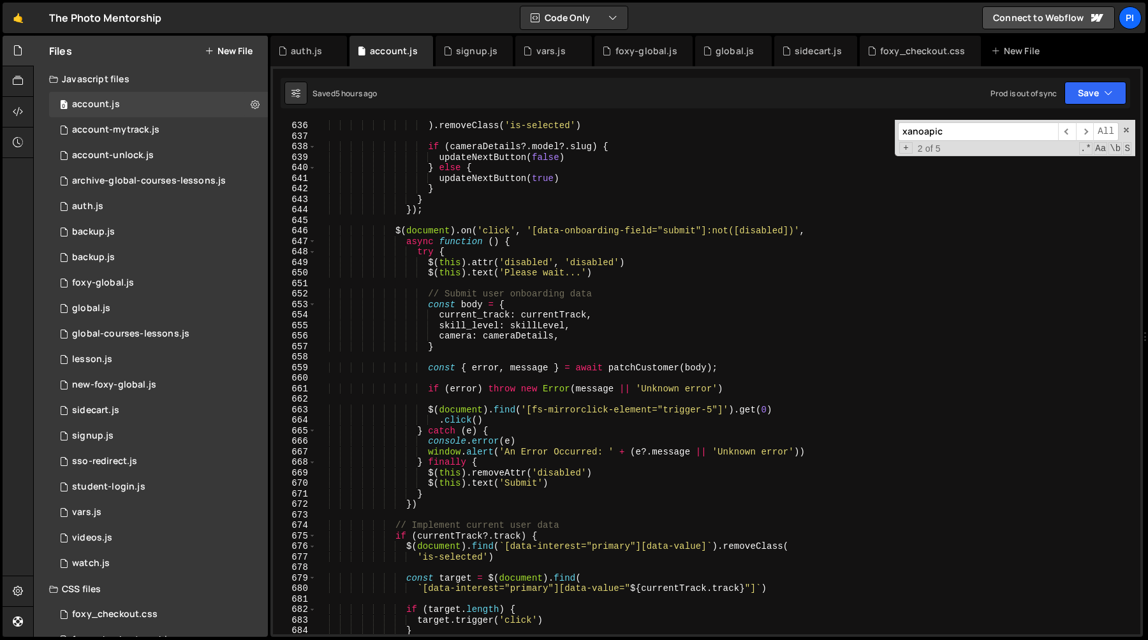
click at [527, 329] on div "` [data-onboarding-field="camera"][data-name="model"]:not([data-value=" ${ valu…" at bounding box center [725, 378] width 819 height 536
click at [628, 371] on div "` [data-onboarding-field="camera"][data-name="model"]:not([data-value=" ${ valu…" at bounding box center [725, 378] width 819 height 536
click at [580, 339] on div "` [data-onboarding-field="camera"][data-name="model"]:not([data-value=" ${ valu…" at bounding box center [725, 378] width 819 height 536
type textarea "camera: cameraDetails,"
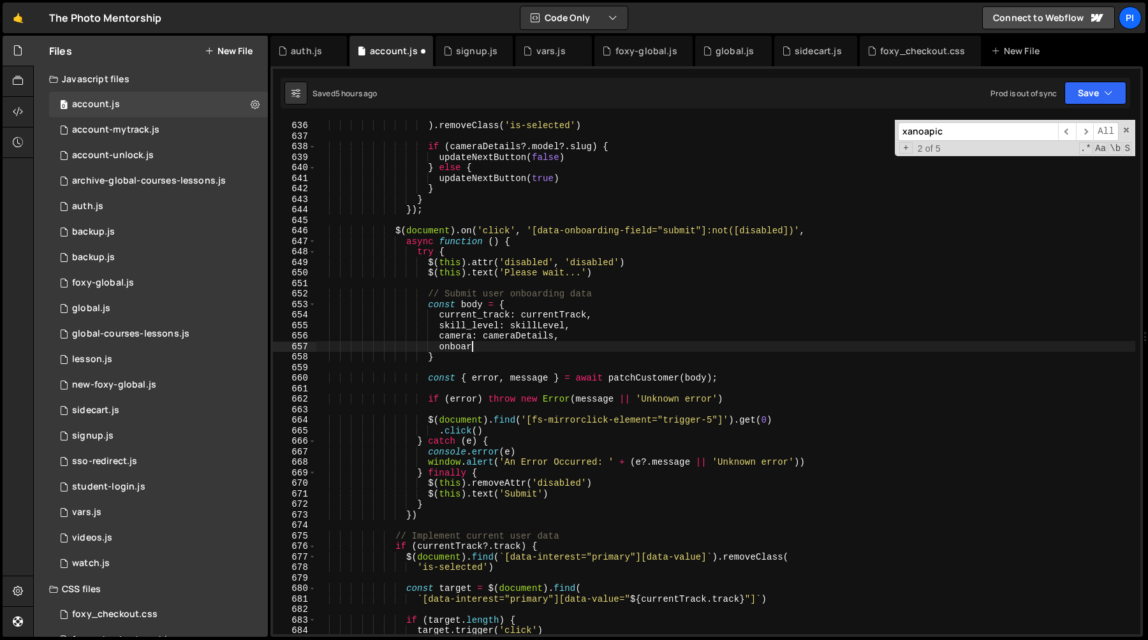
scroll to position [0, 11]
click at [507, 337] on div "` [data-onboarding-field="camera"][data-name="model"]:not([data-value=" ${ valu…" at bounding box center [725, 378] width 819 height 536
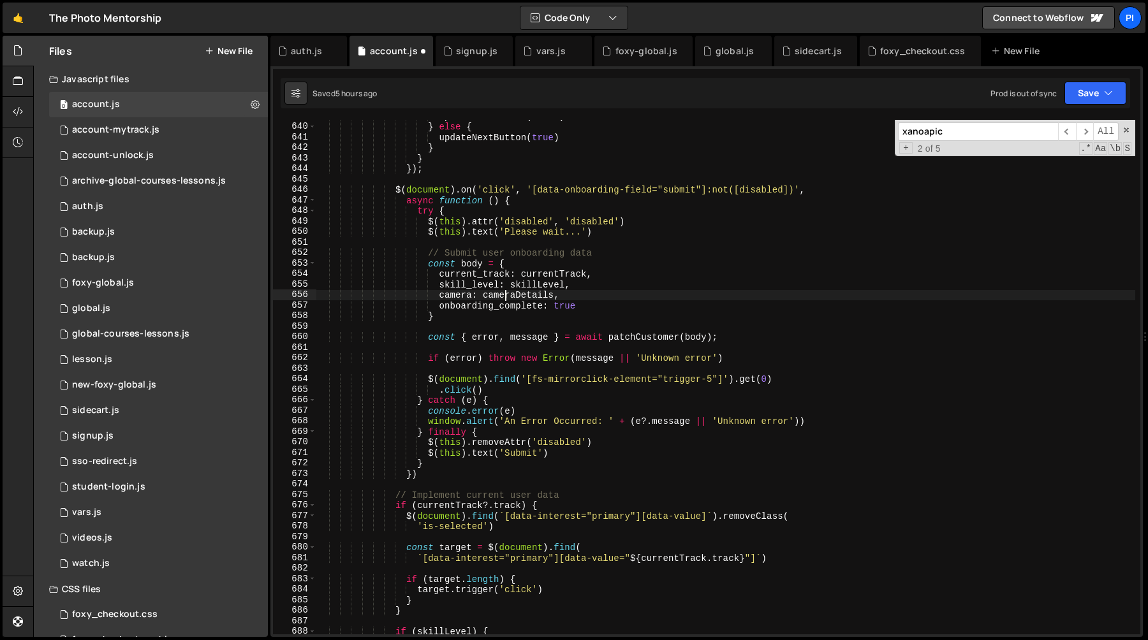
scroll to position [6755, 0]
type textarea "camera: cameraDetails,"
click at [635, 47] on div "foxy-global.js" at bounding box center [647, 51] width 62 height 13
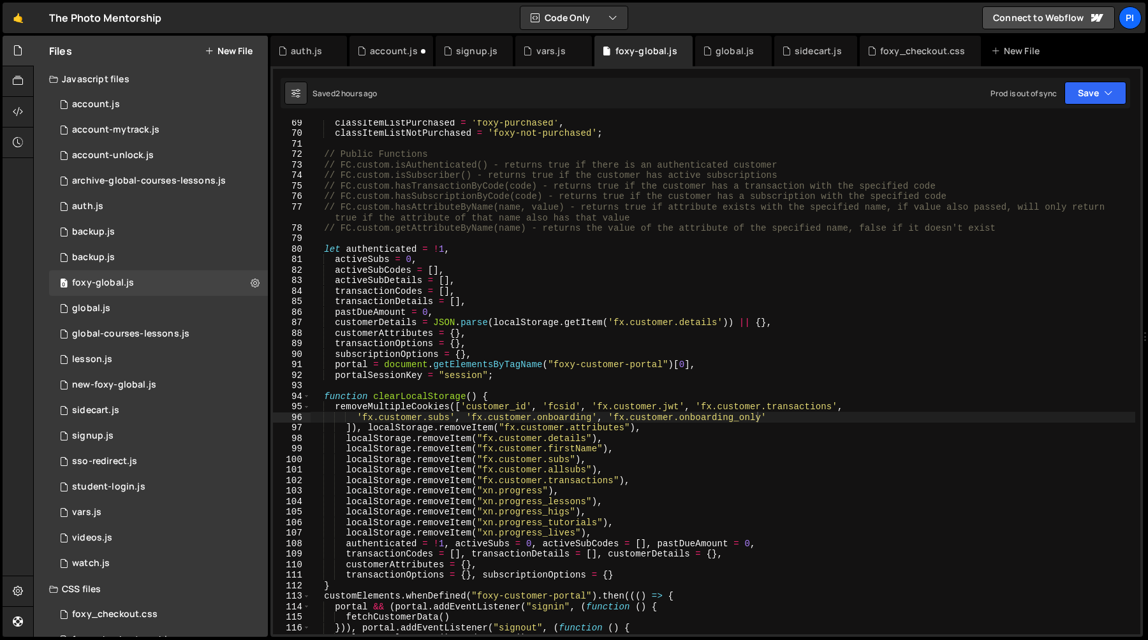
scroll to position [0, 10]
click at [559, 302] on div "classItemListPurchased = 'foxy-purchased' , classItemListNotPurchased = 'foxy-n…" at bounding box center [723, 385] width 825 height 536
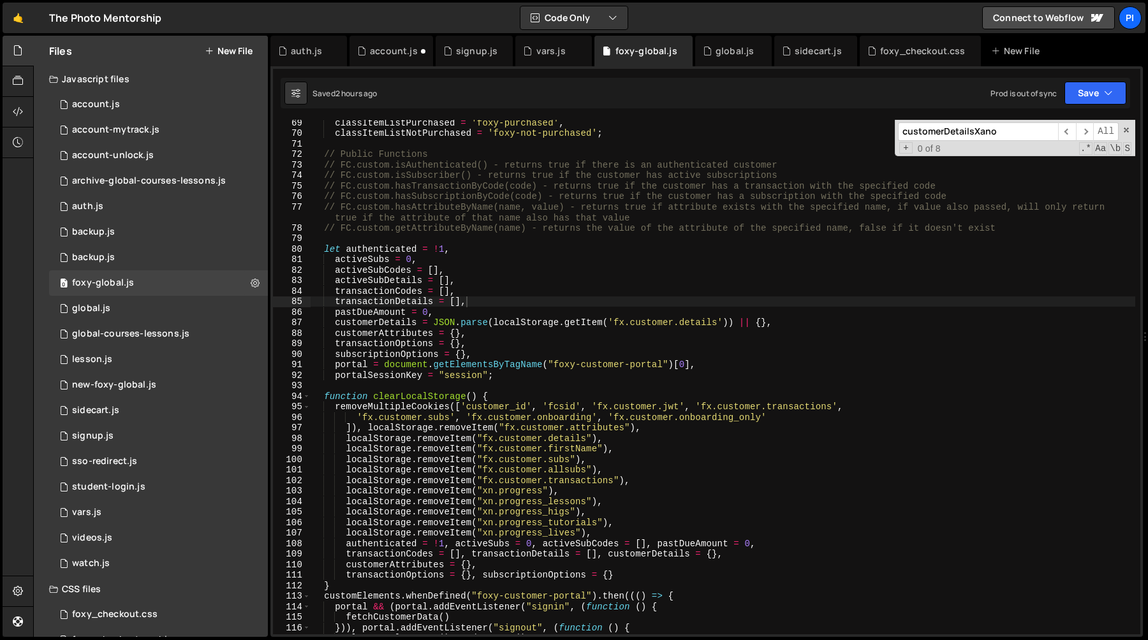
type textarea "'fx.customer.subs', 'fx.customer.onboarding', 'fx.customer.onboarding_only'"
click at [708, 418] on div "classItemListPurchased = 'foxy-purchased' , classItemListNotPurchased = 'foxy-n…" at bounding box center [723, 385] width 825 height 536
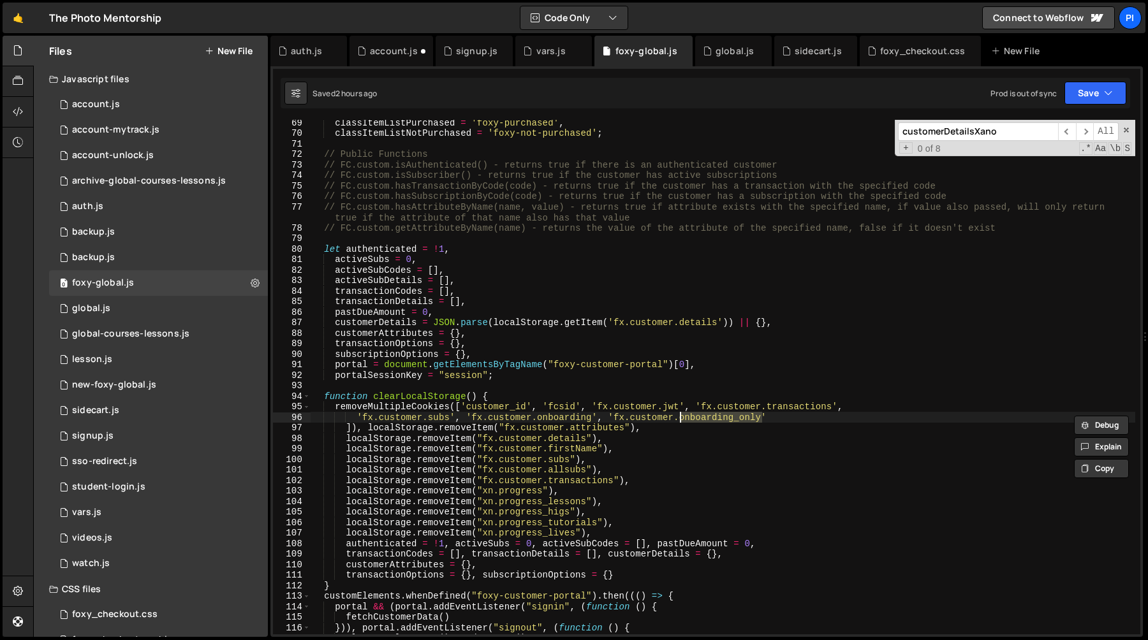
type input "onboarding_only"
click at [1090, 131] on span "​" at bounding box center [1085, 131] width 18 height 19
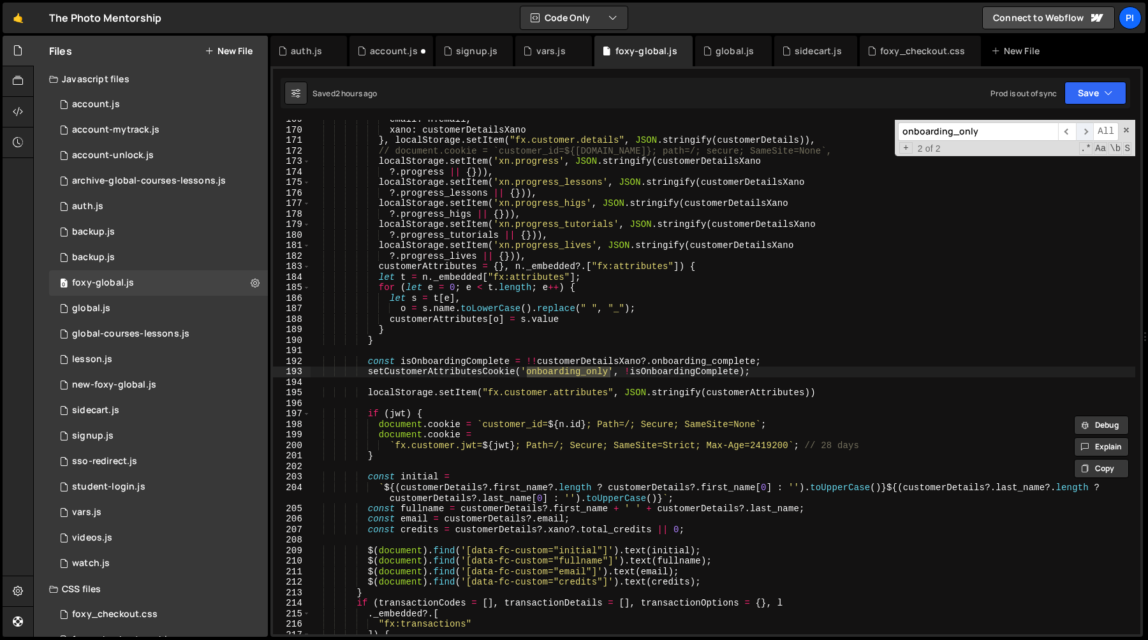
scroll to position [1837, 0]
type textarea "setCustomerAttributesCookie('onboarding_only', !isOnboardingComplete);"
click at [369, 373] on div "email : n . email , xano : customerDetailsXano } , localStorage . setItem ( "fx…" at bounding box center [723, 382] width 825 height 536
click at [762, 373] on div "email : n . email , xano : customerDetailsXano } , localStorage . setItem ( "fx…" at bounding box center [723, 382] width 825 height 536
click at [540, 55] on div "vars.js" at bounding box center [551, 51] width 29 height 13
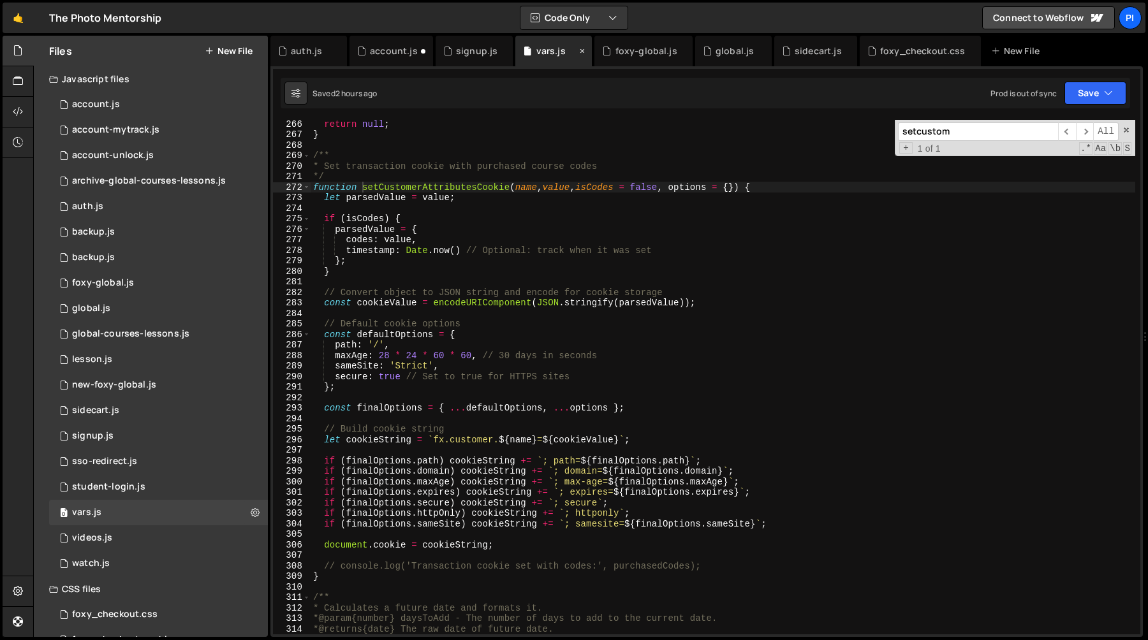
scroll to position [0, 0]
click at [714, 41] on div "global.js" at bounding box center [733, 51] width 77 height 31
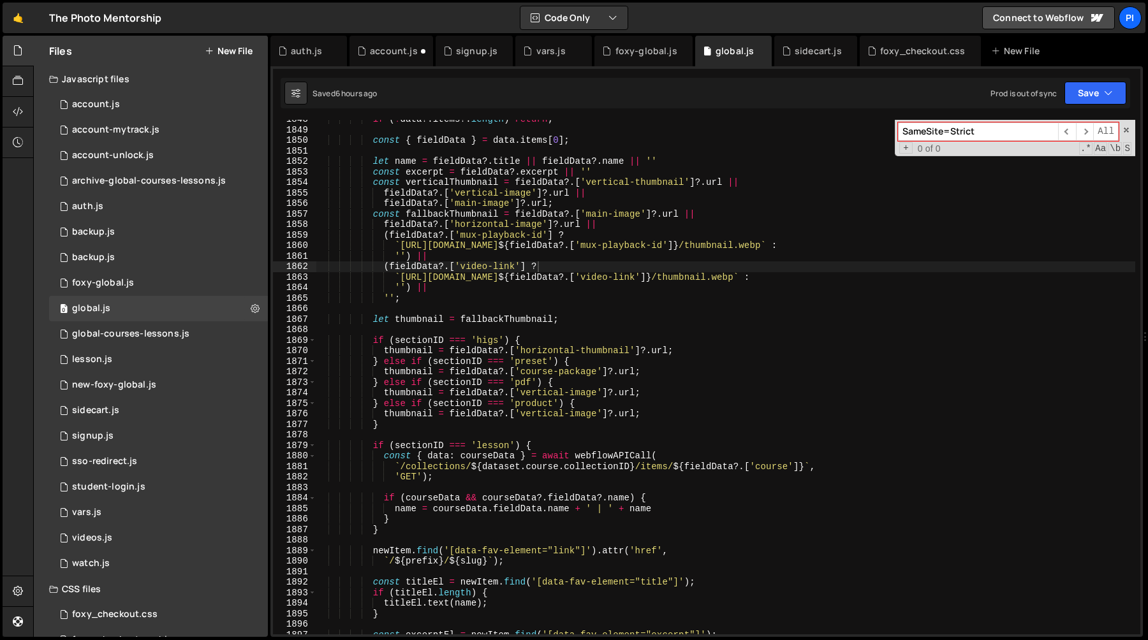
scroll to position [1204, 0]
click at [637, 55] on div "foxy-global.js" at bounding box center [647, 51] width 62 height 13
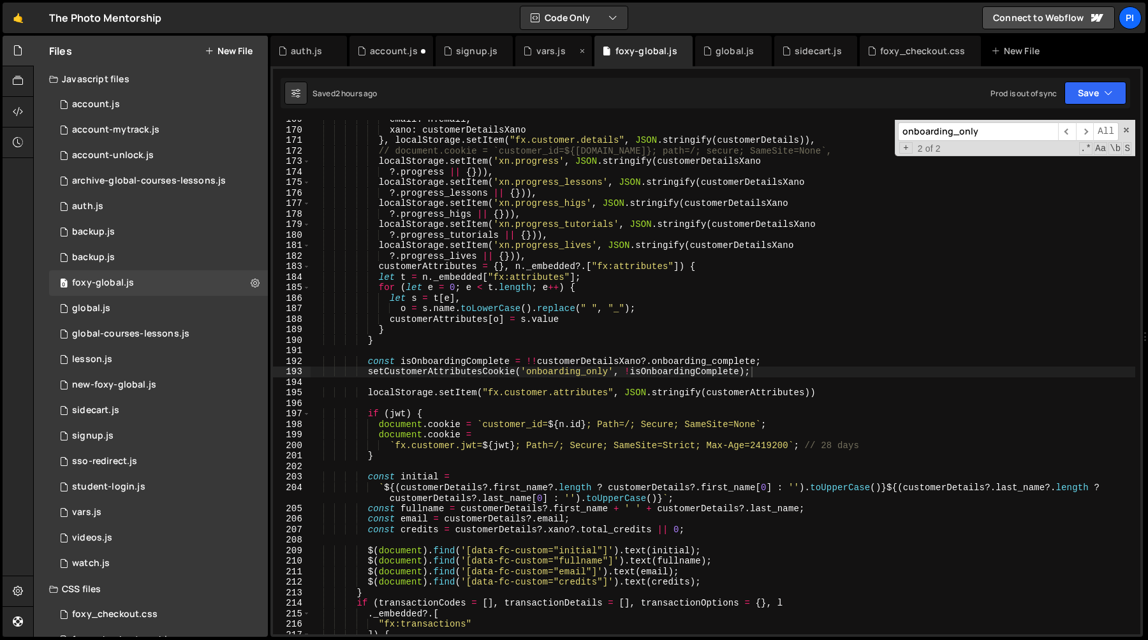
scroll to position [662, 0]
click at [546, 58] on div "vars.js" at bounding box center [553, 51] width 77 height 31
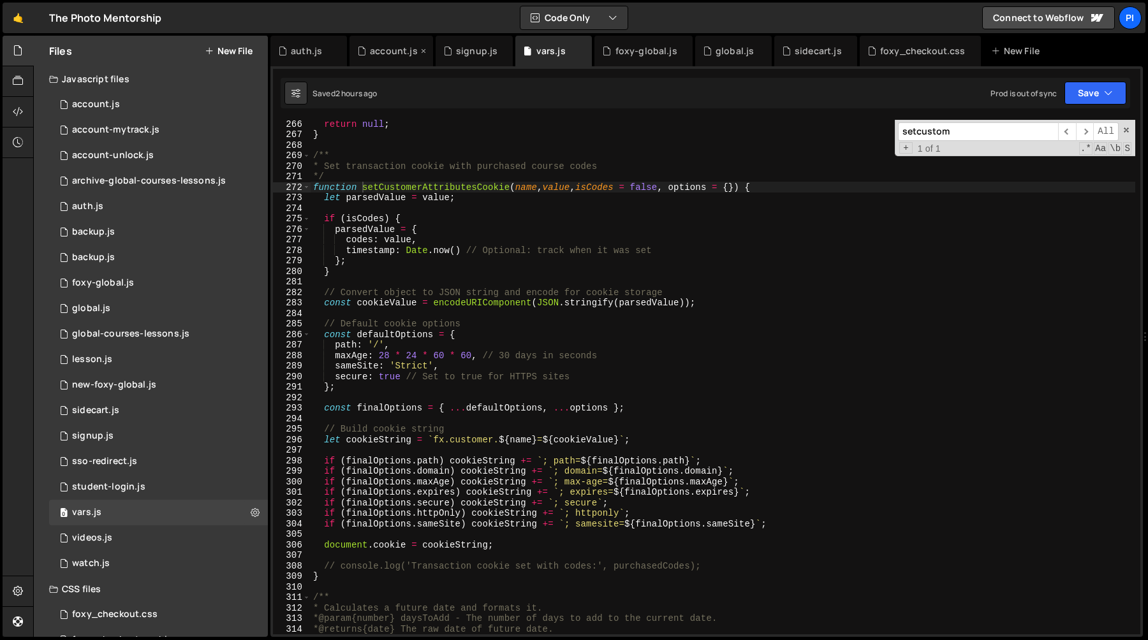
click at [409, 57] on div "account.js" at bounding box center [394, 51] width 48 height 13
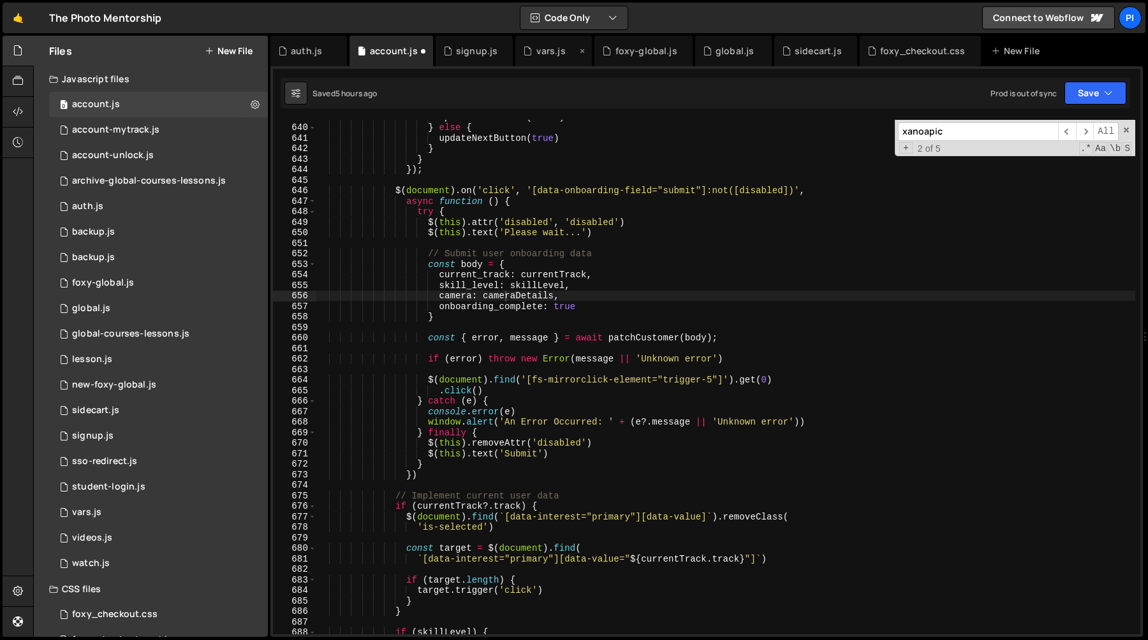
click at [538, 57] on div "vars.js" at bounding box center [551, 51] width 29 height 13
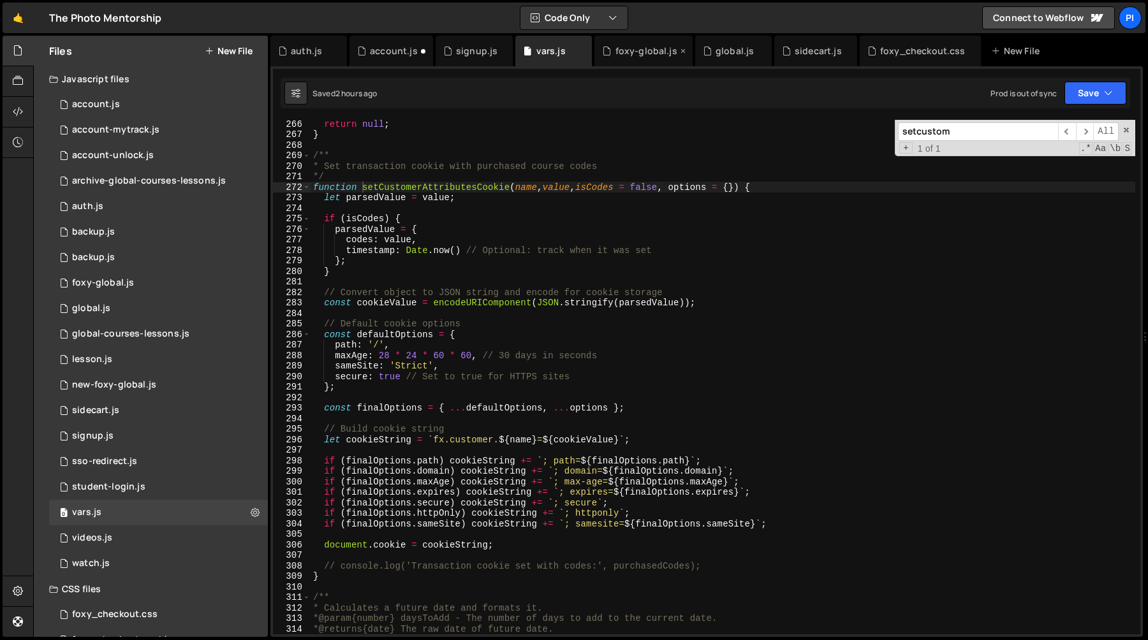
click at [626, 50] on div "foxy-global.js" at bounding box center [647, 51] width 62 height 13
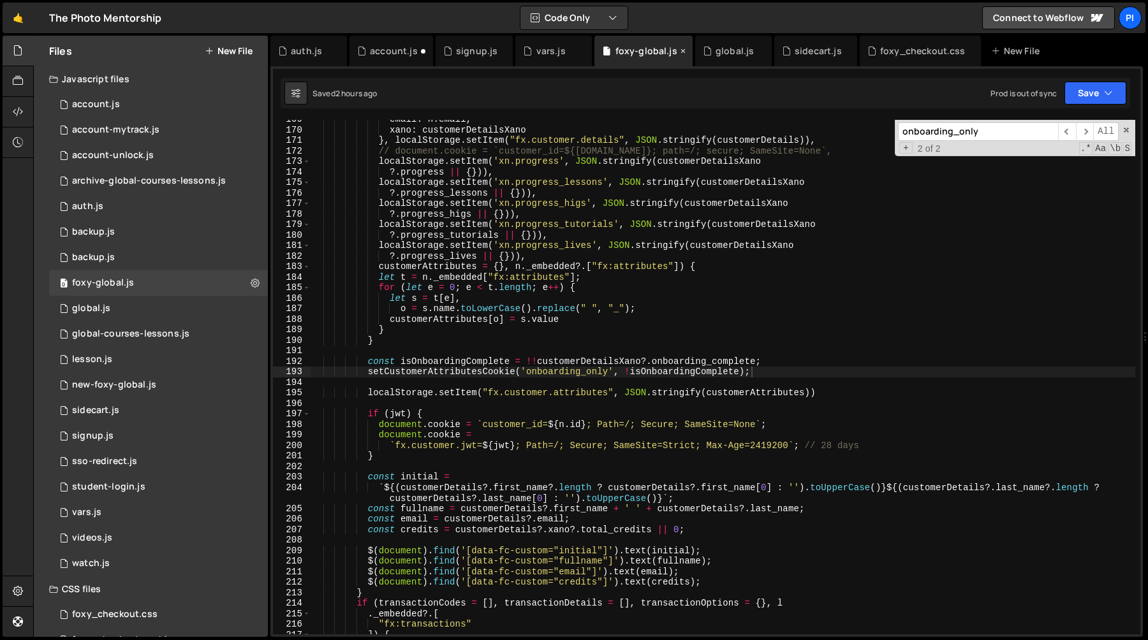
scroll to position [662, 0]
click at [720, 51] on div "global.js" at bounding box center [735, 51] width 38 height 13
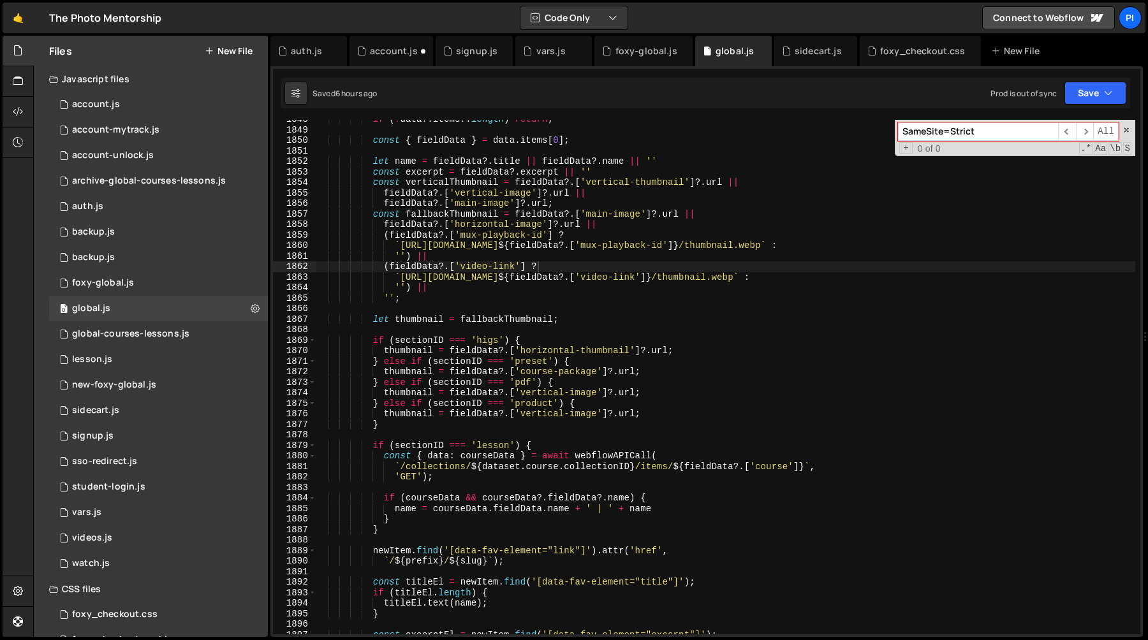
scroll to position [1204, 0]
click at [314, 57] on div "auth.js" at bounding box center [306, 51] width 31 height 13
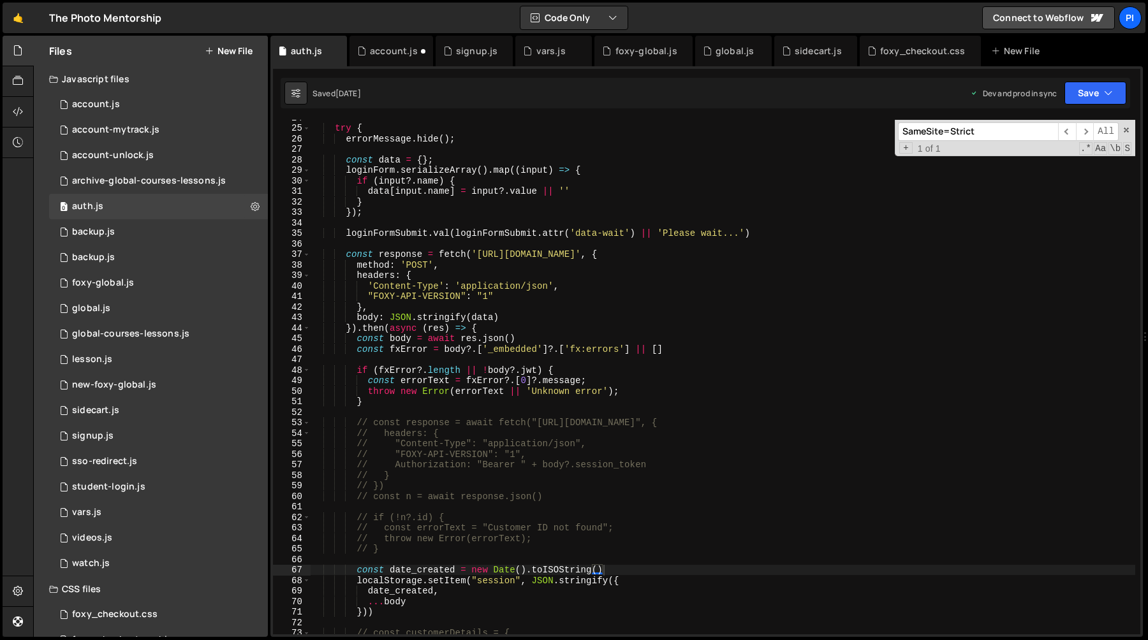
scroll to position [0, 0]
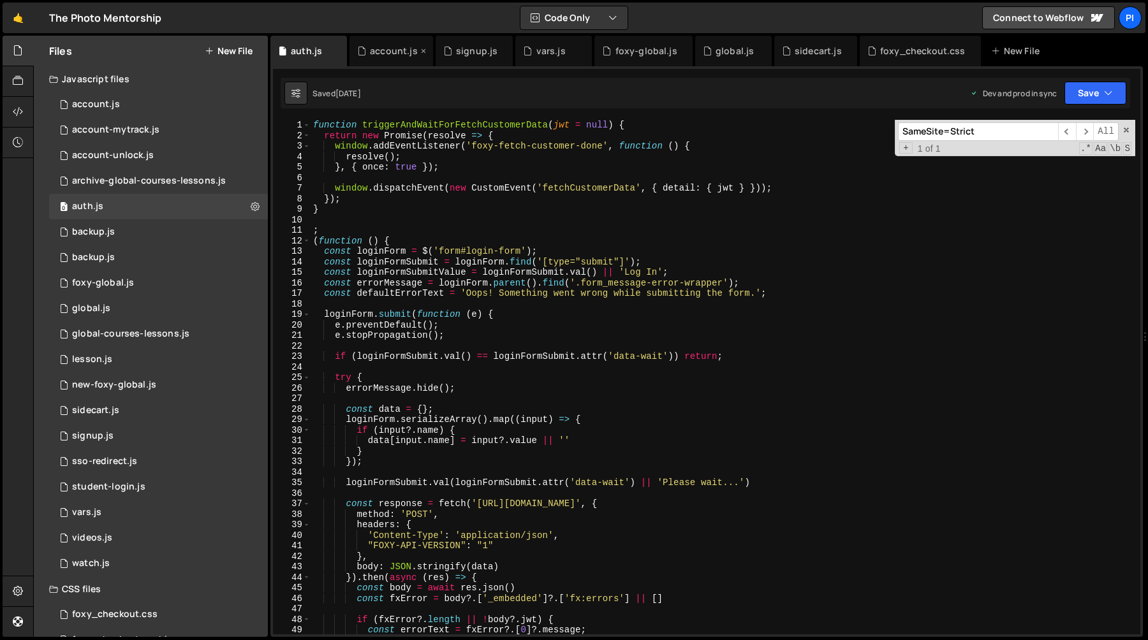
click at [381, 54] on div "account.js" at bounding box center [394, 51] width 48 height 13
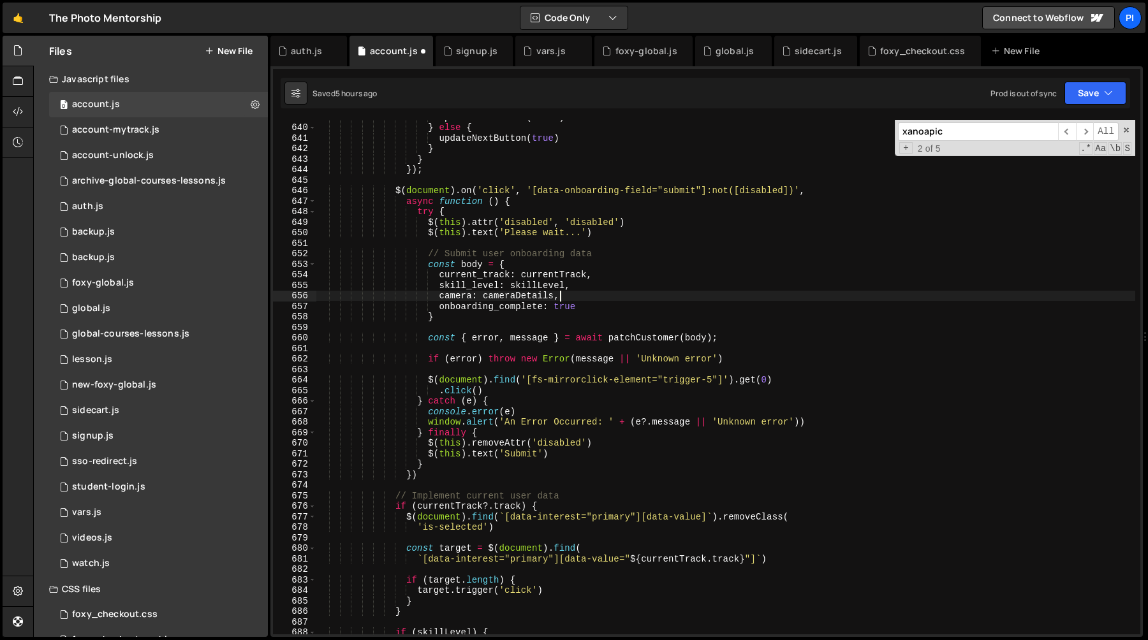
click at [570, 299] on div "updateNextButton ( false ) } else { updateNextButton ( true ) } } }) ; $ ( docu…" at bounding box center [725, 380] width 819 height 536
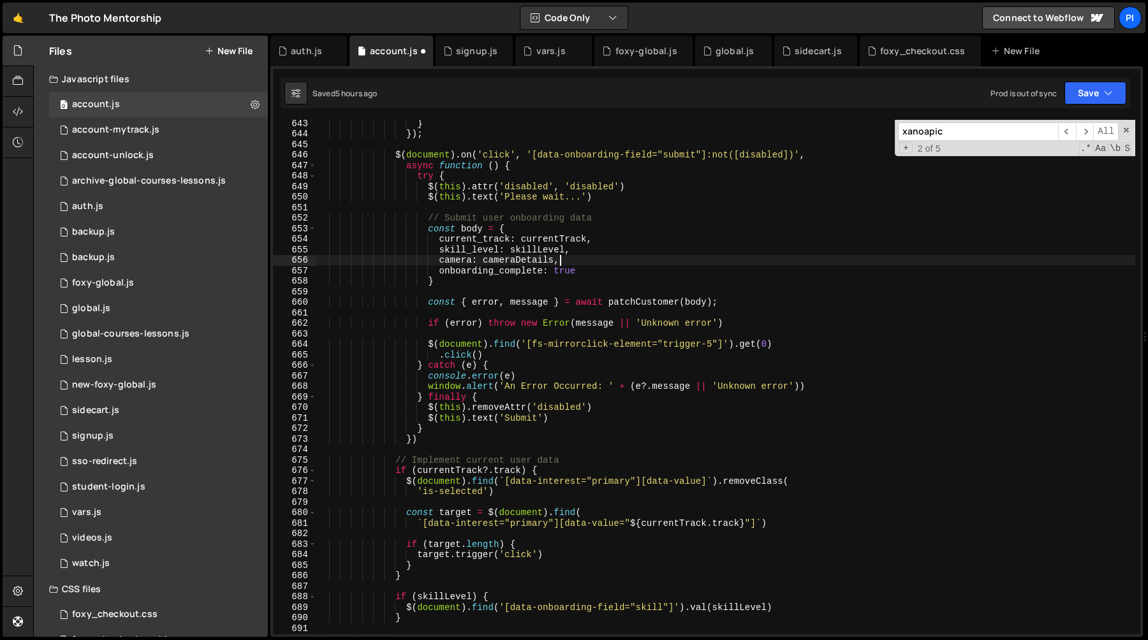
scroll to position [6793, 0]
click at [600, 247] on div "} }) ; $ ( document ) . on ( 'click' , '[data-onboarding-field="submit"]:not([d…" at bounding box center [725, 384] width 819 height 536
click at [595, 260] on div "} }) ; $ ( document ) . on ( 'click' , '[data-onboarding-field="submit"]:not([d…" at bounding box center [725, 384] width 819 height 536
click at [595, 246] on div "} }) ; $ ( document ) . on ( 'click' , '[data-onboarding-field="submit"]:not([d…" at bounding box center [725, 384] width 819 height 536
click at [595, 260] on div "} }) ; $ ( document ) . on ( 'click' , '[data-onboarding-field="submit"]:not([d…" at bounding box center [725, 384] width 819 height 536
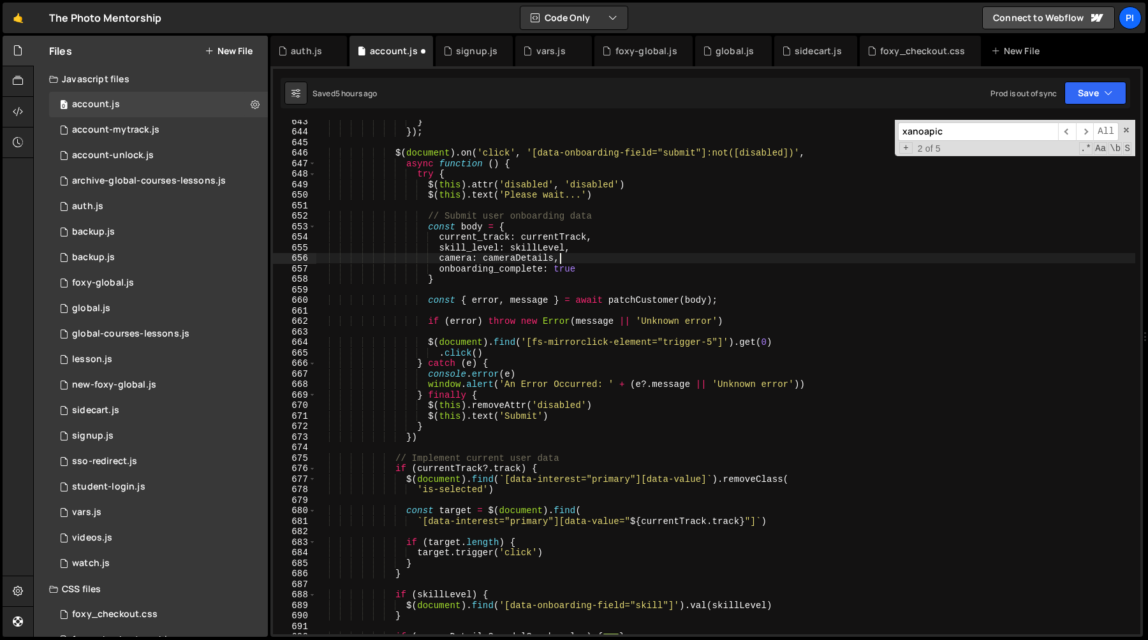
click at [595, 251] on div "} }) ; $ ( document ) . on ( 'click' , '[data-onboarding-field="submit"]:not([d…" at bounding box center [725, 384] width 819 height 536
click at [595, 262] on div "} }) ; $ ( document ) . on ( 'click' , '[data-onboarding-field="submit"]:not([d…" at bounding box center [725, 384] width 819 height 536
click at [595, 246] on div "} }) ; $ ( document ) . on ( 'click' , '[data-onboarding-field="submit"]:not([d…" at bounding box center [725, 384] width 819 height 536
click at [595, 264] on div "} }) ; $ ( document ) . on ( 'click' , '[data-onboarding-field="submit"]:not([d…" at bounding box center [725, 384] width 819 height 536
click at [598, 244] on div "} }) ; $ ( document ) . on ( 'click' , '[data-onboarding-field="submit"]:not([d…" at bounding box center [725, 384] width 819 height 536
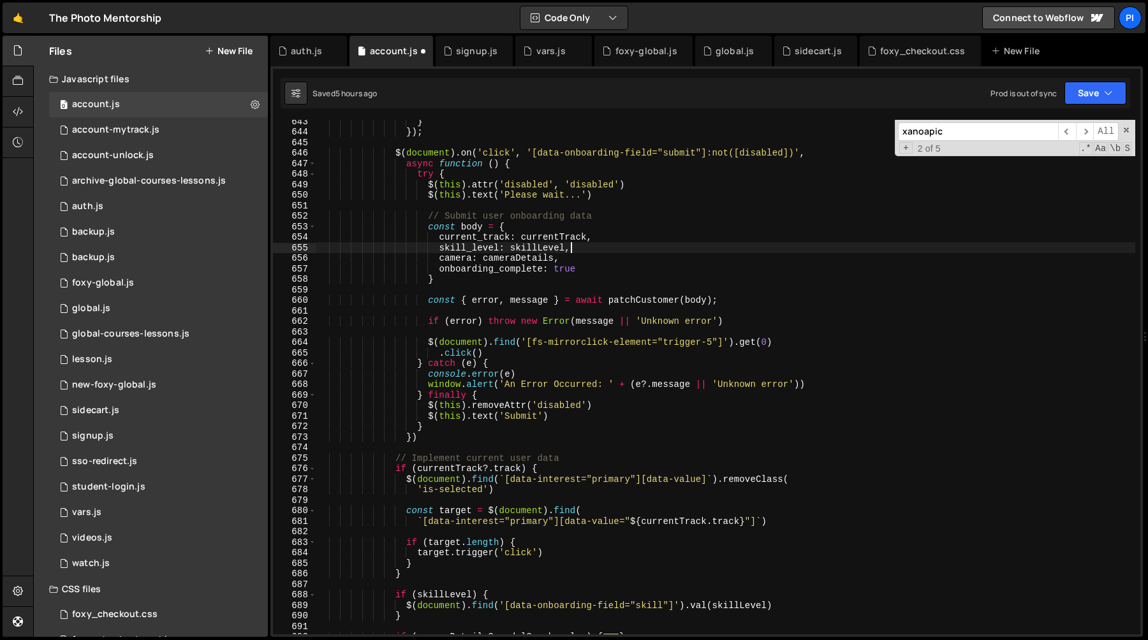
click at [588, 262] on div "} }) ; $ ( document ) . on ( 'click' , '[data-onboarding-field="submit"]:not([d…" at bounding box center [725, 384] width 819 height 536
click at [595, 269] on div "} }) ; $ ( document ) . on ( 'click' , '[data-onboarding-field="submit"]:not([d…" at bounding box center [725, 384] width 819 height 536
click at [745, 352] on div "} }) ; $ ( document ) . on ( 'click' , '[data-onboarding-field="submit"]:not([d…" at bounding box center [725, 384] width 819 height 536
type textarea ".click()"
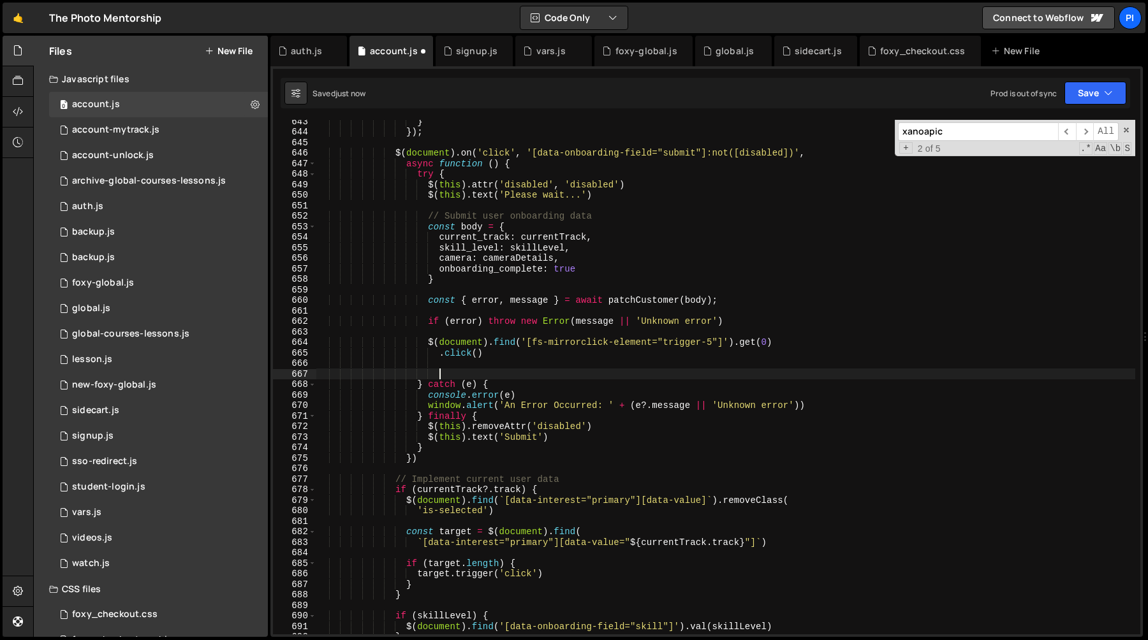
paste textarea "setCustomerAttributesCookie('onboarding_only', !isOnboardingComplete);"
click at [746, 374] on div "} }) ; $ ( document ) . on ( 'click' , '[data-onboarding-field="submit"]:not([d…" at bounding box center [725, 384] width 819 height 536
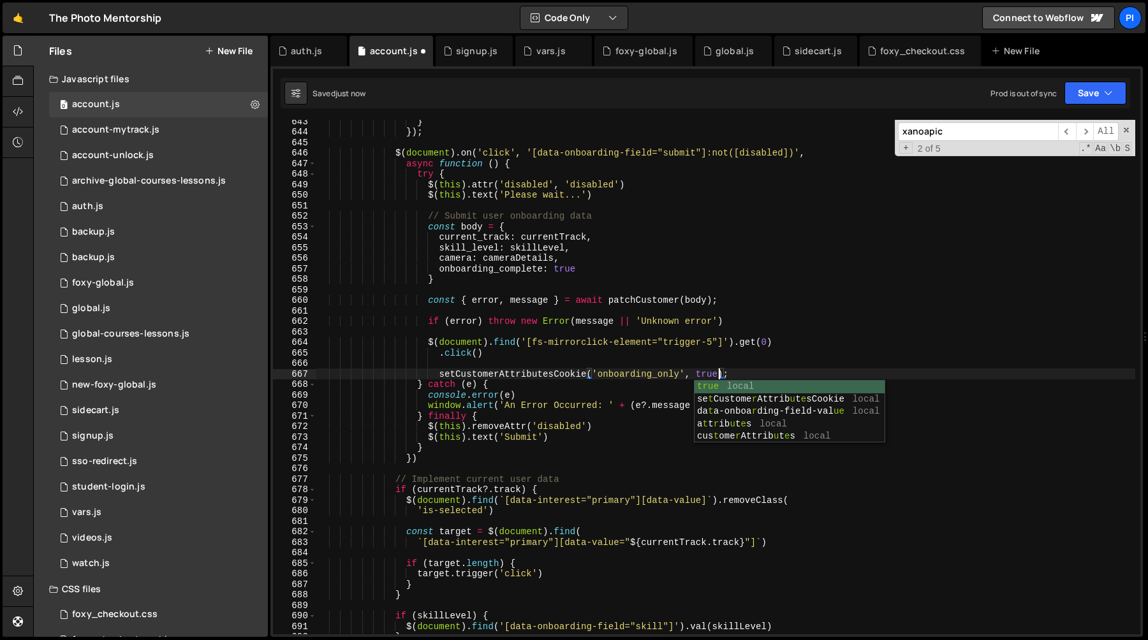
click at [704, 356] on div "} }) ; $ ( document ) . on ( 'click' , '[data-onboarding-field="submit"]:not([d…" at bounding box center [725, 384] width 819 height 536
type textarea ".click()"
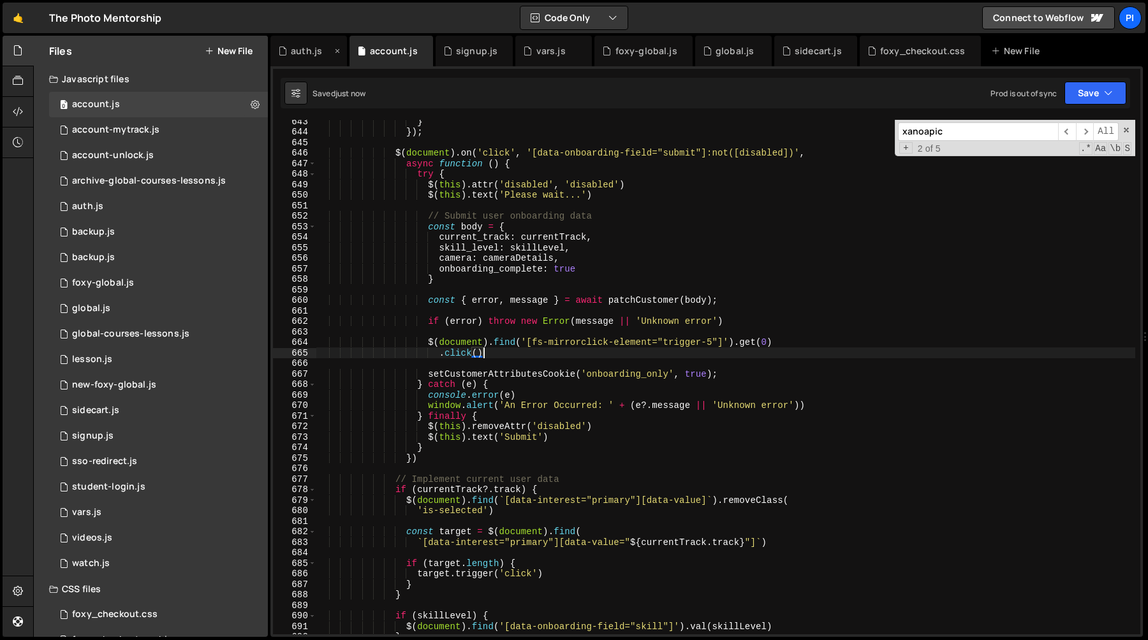
click at [313, 52] on div "auth.js" at bounding box center [306, 51] width 31 height 13
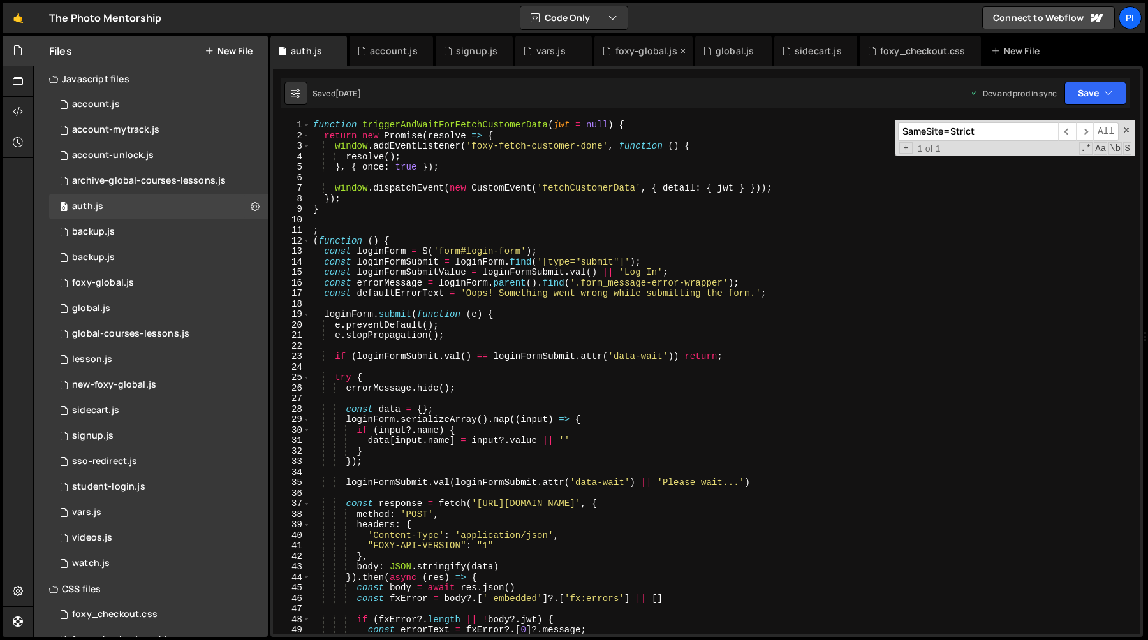
click at [602, 45] on icon at bounding box center [606, 51] width 9 height 13
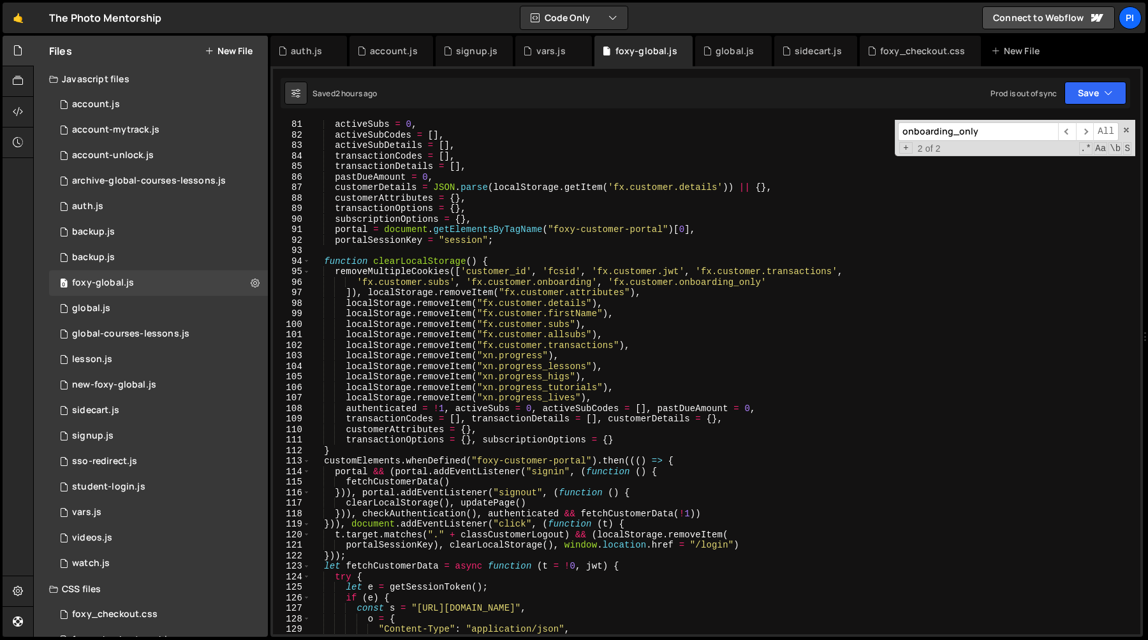
scroll to position [914, 0]
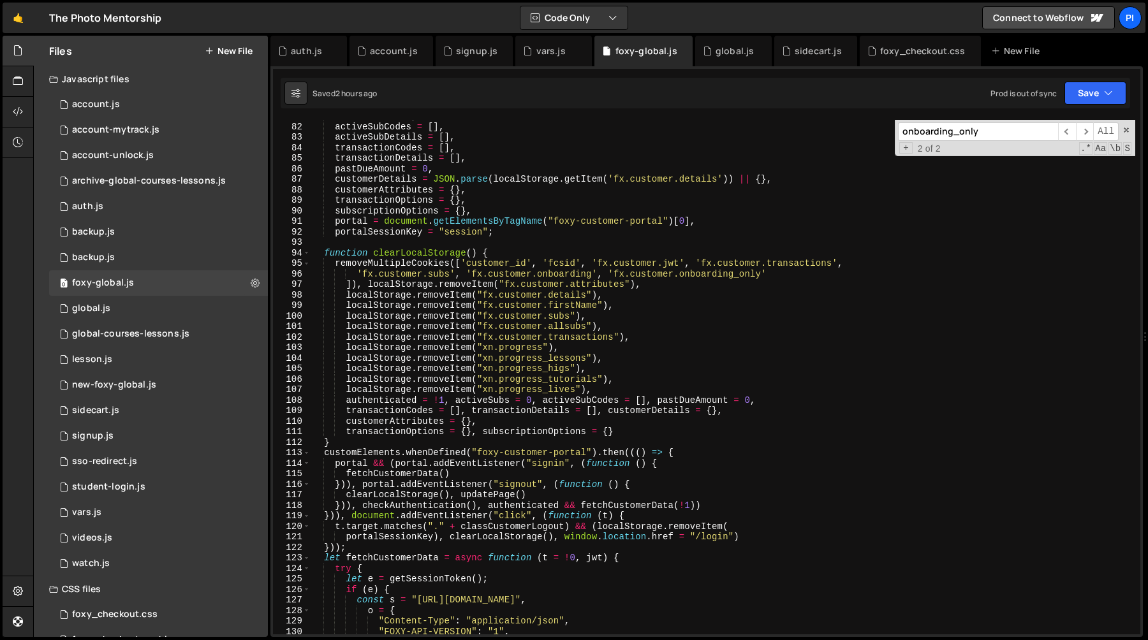
type textarea "function clearLocalStorage() {"
click at [402, 251] on div "activeSubs = 0 , activeSubCodes = [ ] , activeSubDetails = [ ] , transactionCod…" at bounding box center [723, 379] width 825 height 536
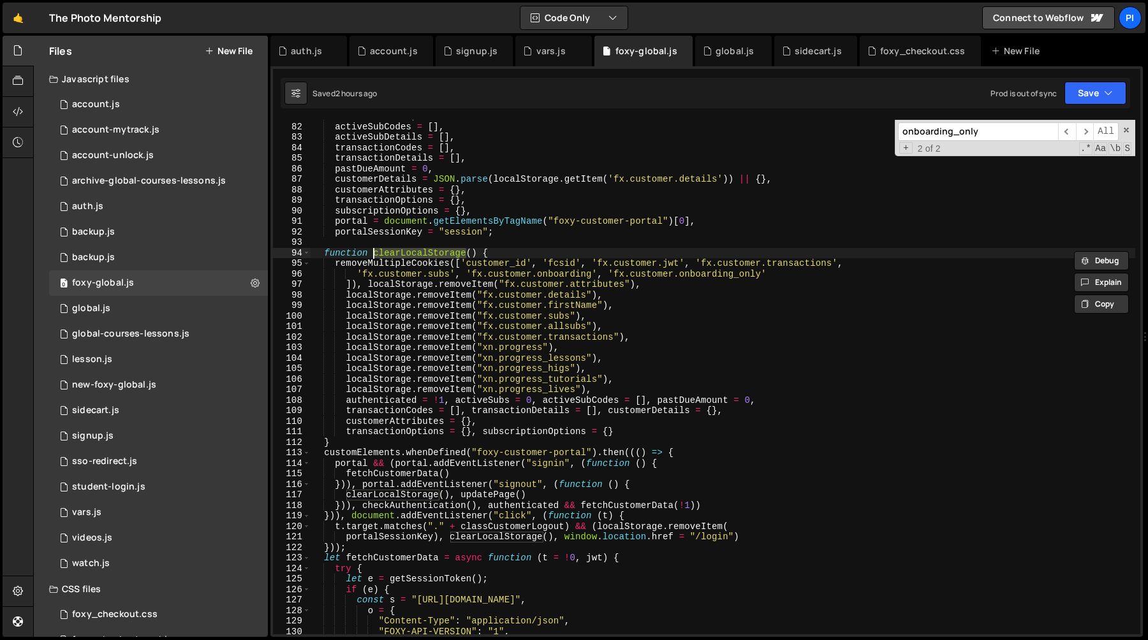
type input "clearLocalStorage"
click at [1082, 128] on span "​" at bounding box center [1085, 131] width 18 height 19
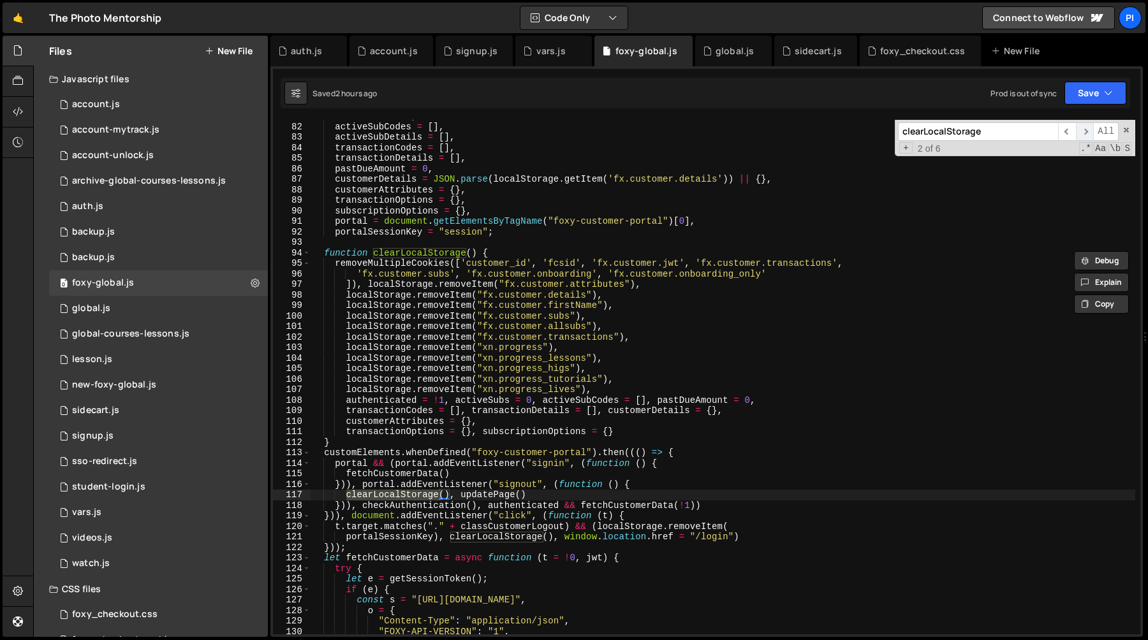
click at [1082, 128] on span "​" at bounding box center [1085, 131] width 18 height 19
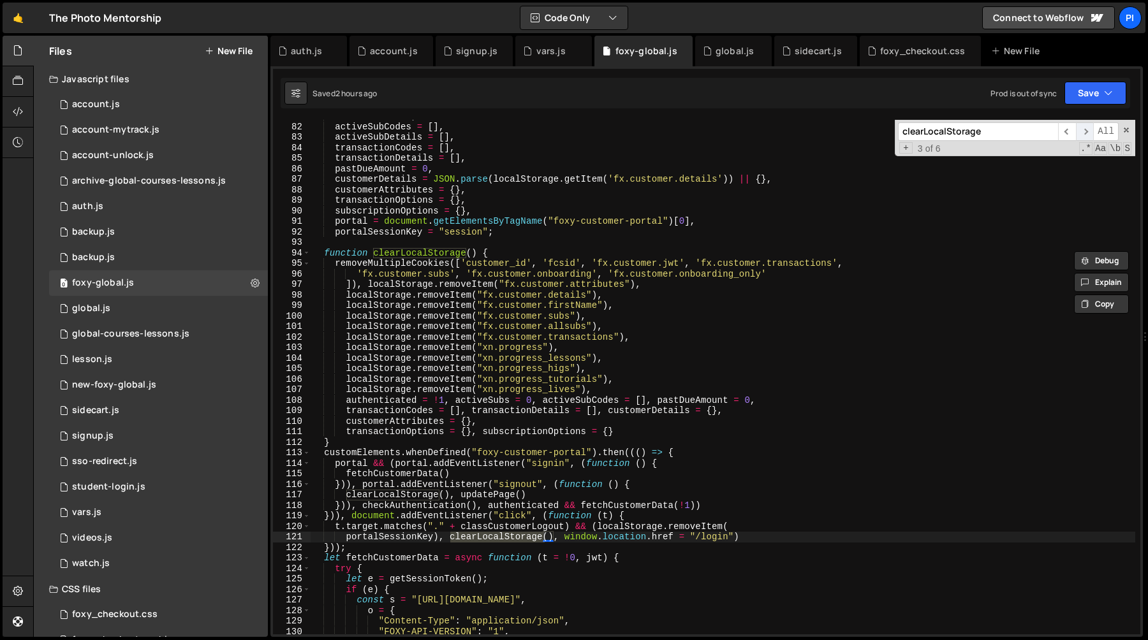
click at [1082, 128] on span "​" at bounding box center [1085, 131] width 18 height 19
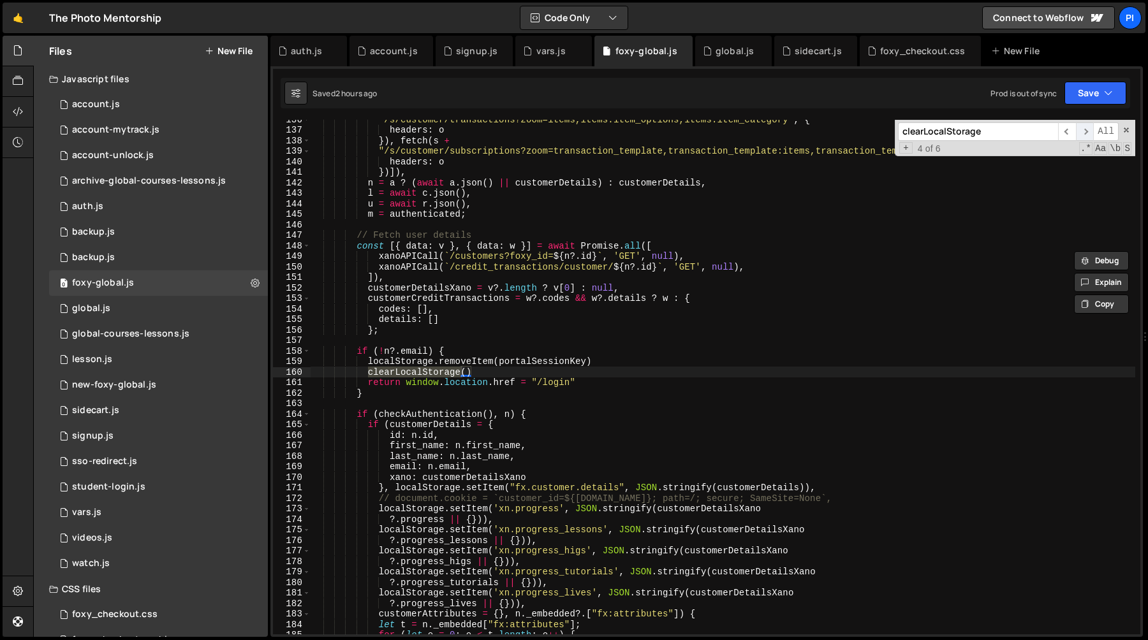
click at [1082, 128] on span "​" at bounding box center [1085, 131] width 18 height 19
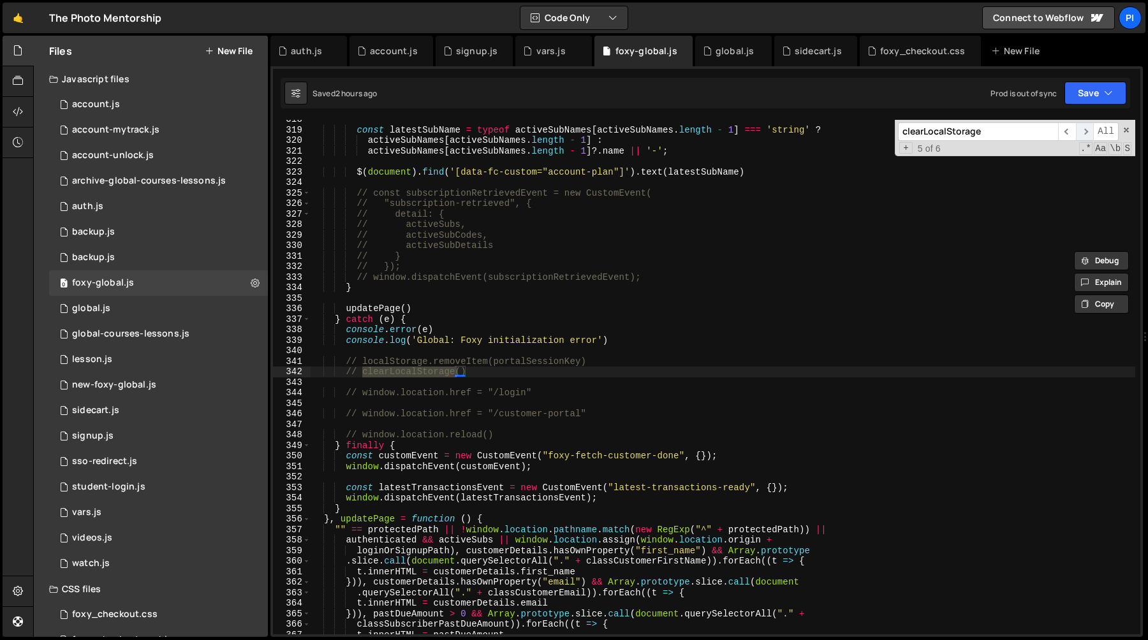
click at [1081, 128] on span "​" at bounding box center [1085, 131] width 18 height 19
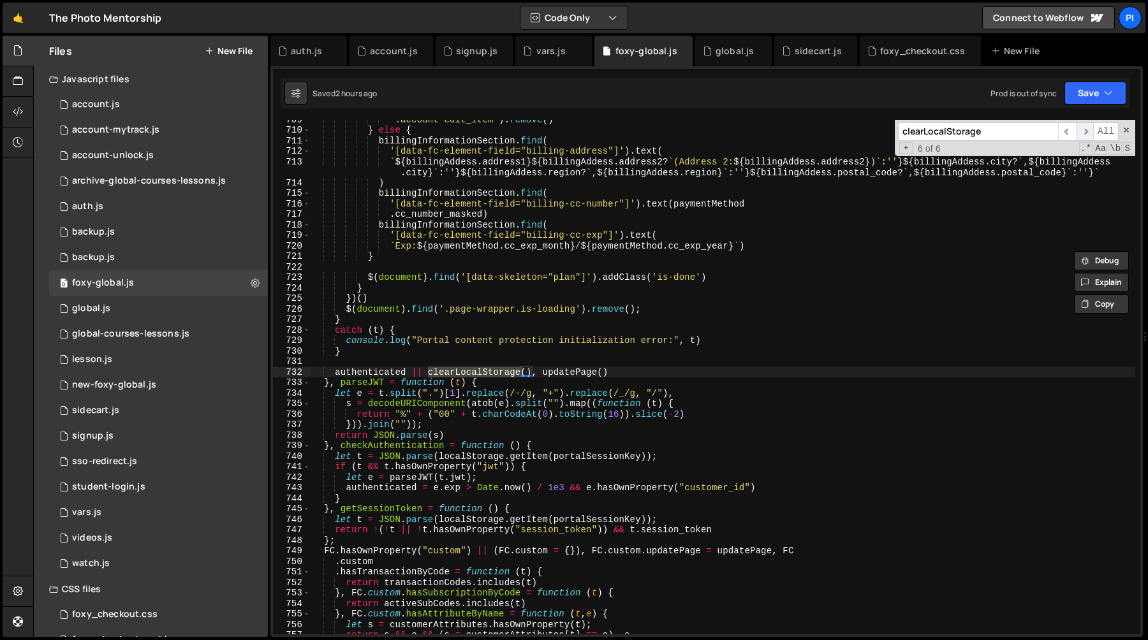
scroll to position [7531, 0]
click at [1083, 128] on span "​" at bounding box center [1085, 131] width 18 height 19
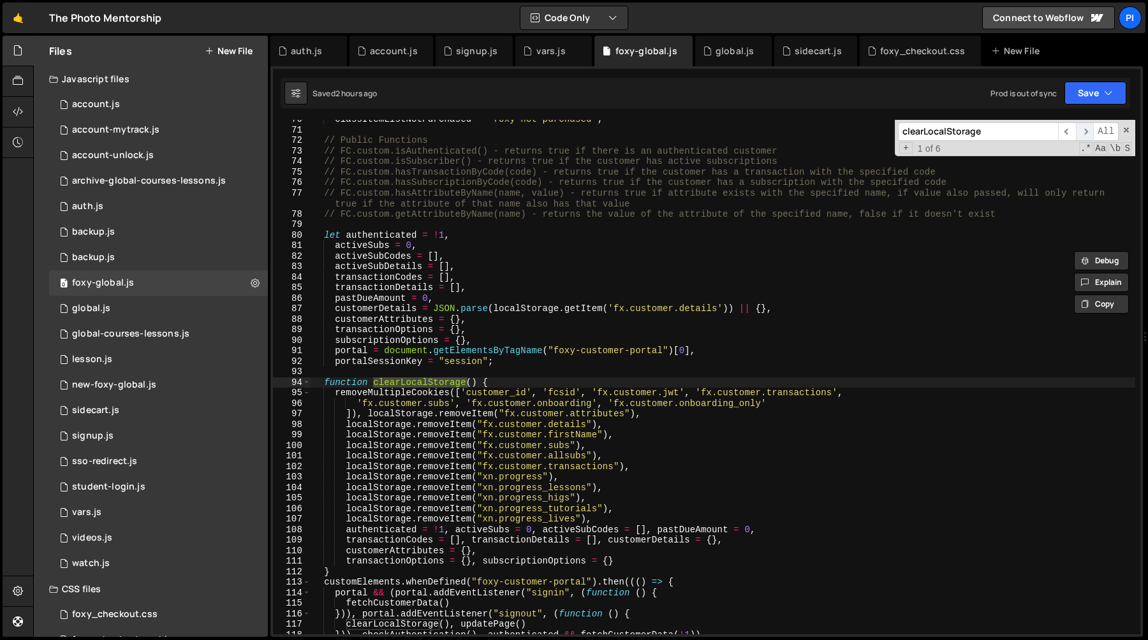
scroll to position [785, 0]
click at [1081, 129] on span "​" at bounding box center [1085, 131] width 18 height 19
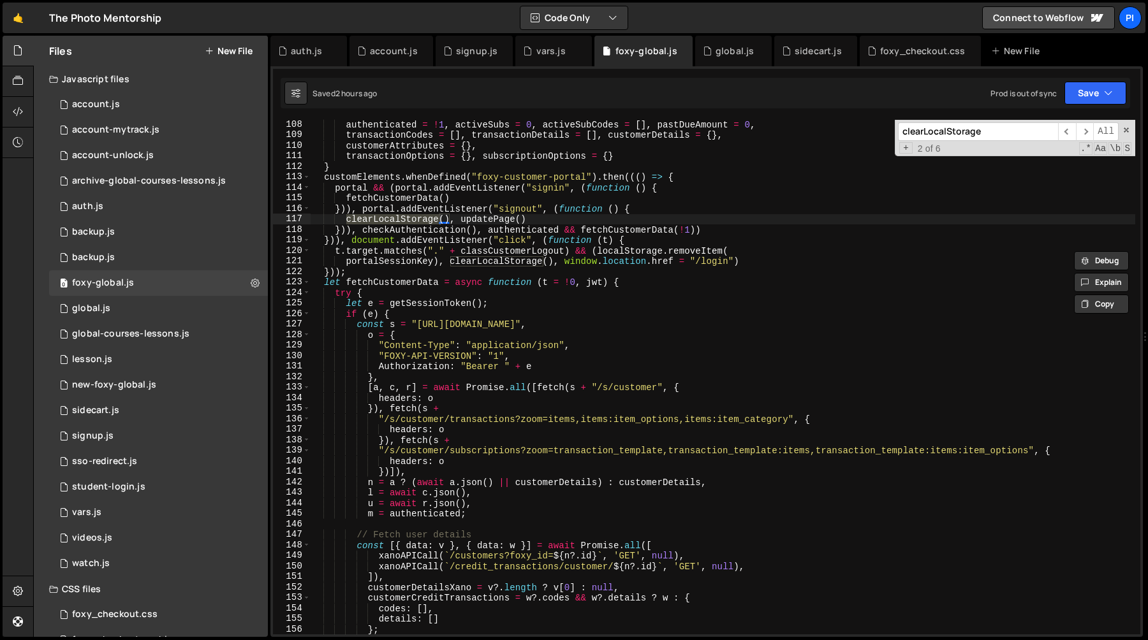
scroll to position [1198, 0]
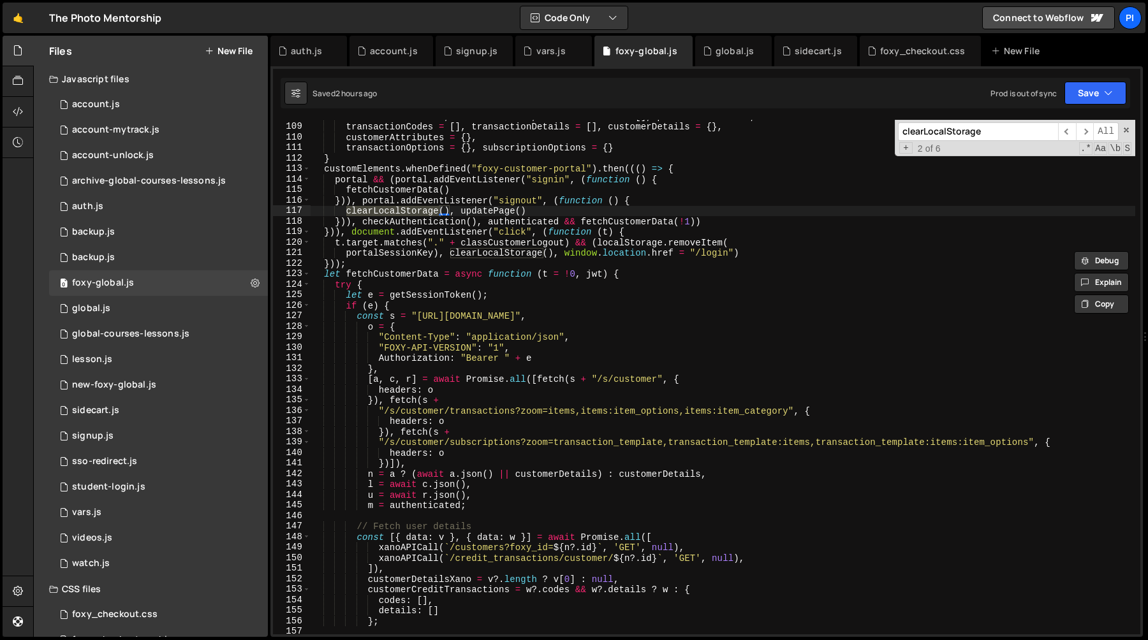
type textarea "}));"
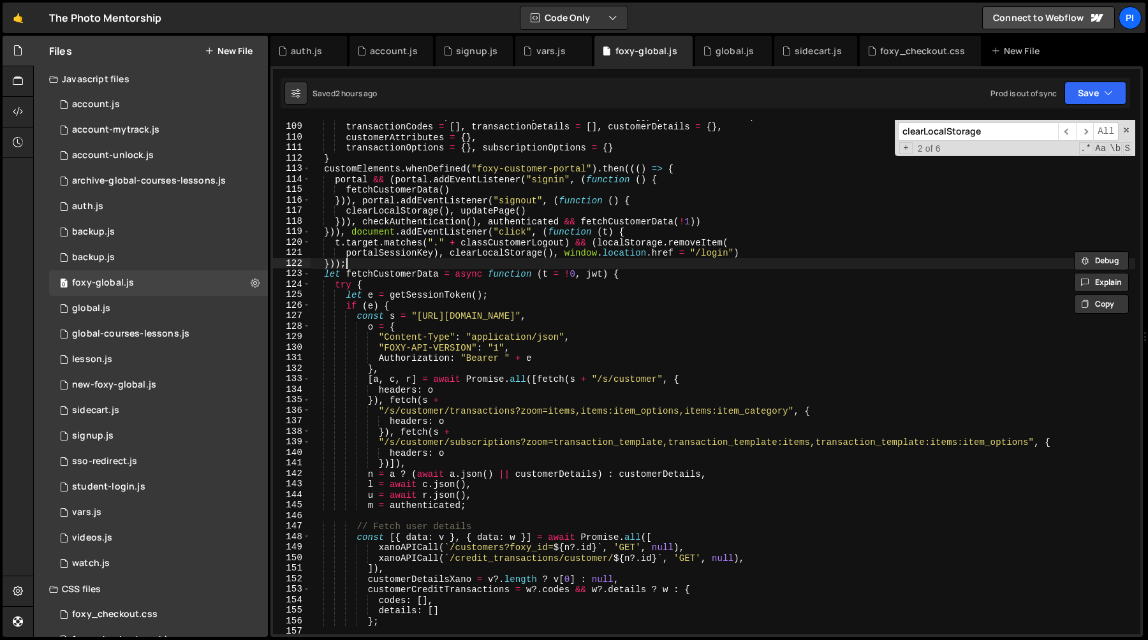
scroll to position [0, 1]
click at [515, 261] on div "authenticated = ! 1 , activeSubs = 0 , activeSubCodes = [ ] , pastDueAmount = 0…" at bounding box center [723, 379] width 825 height 536
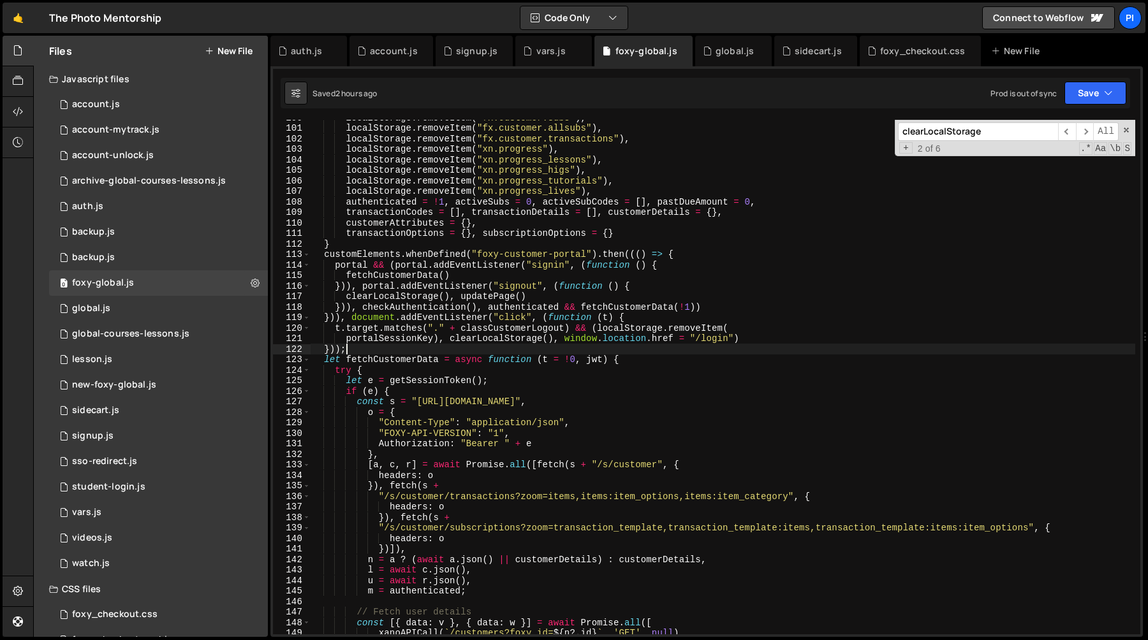
scroll to position [1032, 0]
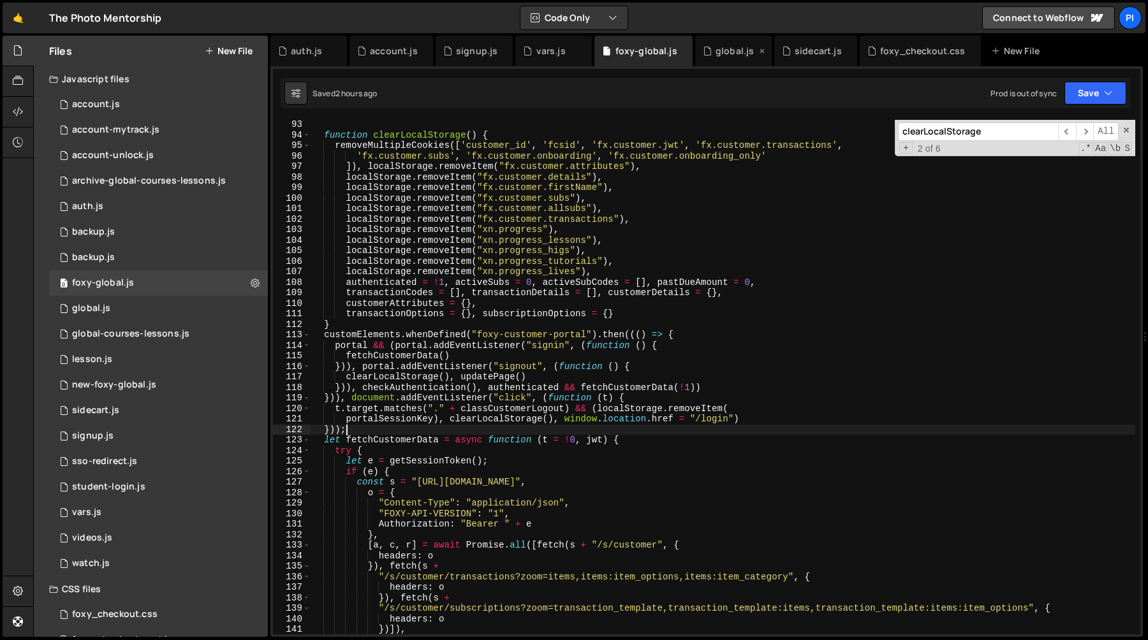
click at [729, 54] on div "global.js" at bounding box center [735, 51] width 38 height 13
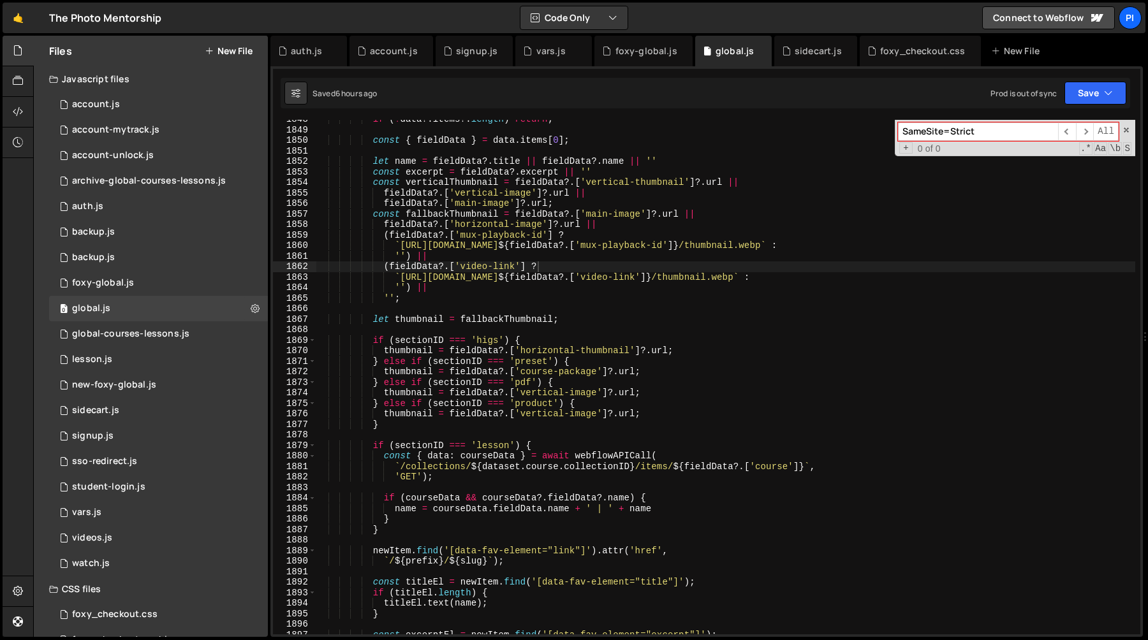
scroll to position [1204, 0]
click at [998, 131] on input "SameSite=Strict" at bounding box center [978, 131] width 160 height 19
drag, startPoint x: 998, startPoint y: 131, endPoint x: 887, endPoint y: 137, distance: 111.8
click at [887, 137] on div "if ( ! data ?. items ?. length ) return ; const { fieldData } = data . items [ …" at bounding box center [726, 377] width 820 height 515
click at [901, 131] on input "SameSite=Strict" at bounding box center [978, 131] width 160 height 19
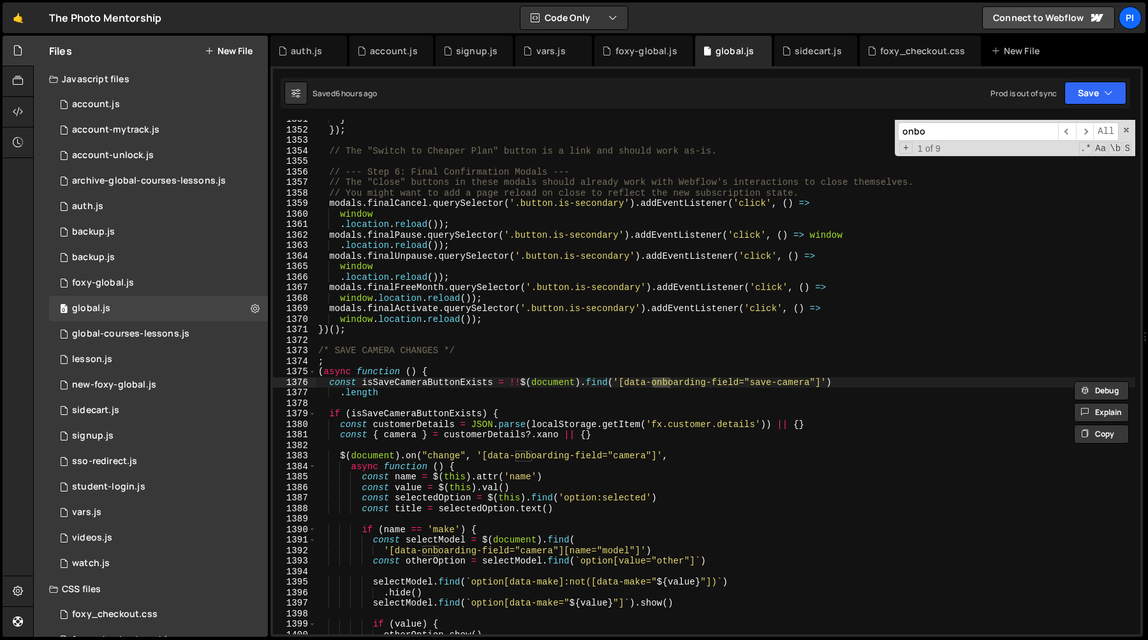
scroll to position [12491, 0]
type input "onboarding_"
click at [635, 49] on div "foxy-global.js" at bounding box center [647, 51] width 62 height 13
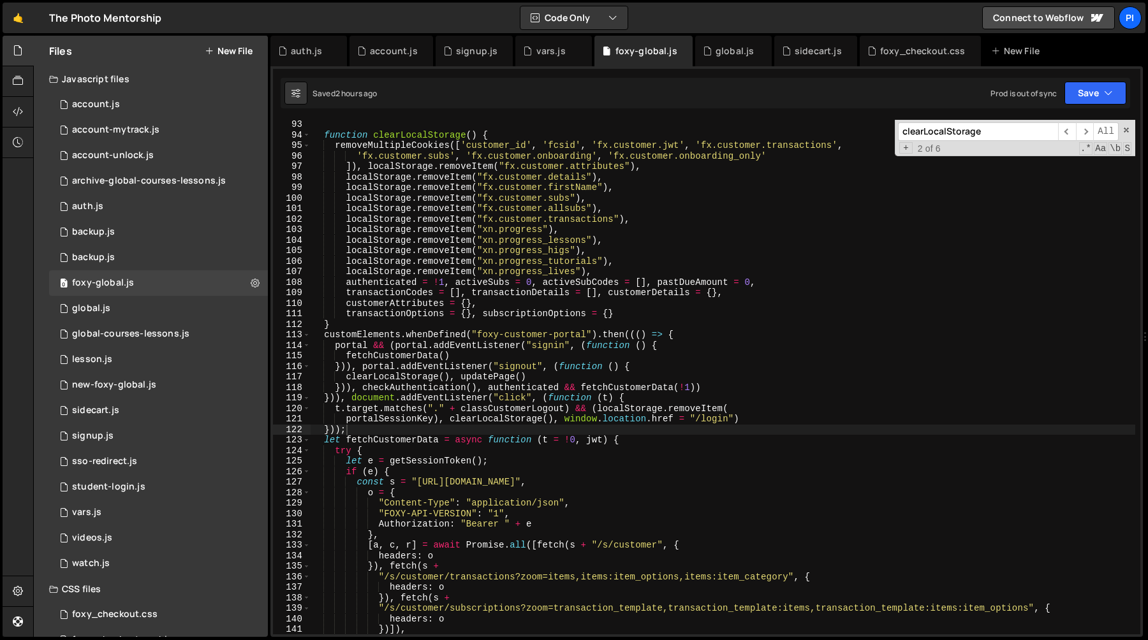
type textarea "localStorage.removeItem("xn.progress_lives"),"
click at [612, 277] on div "function clearLocalStorage ( ) { removeMultipleCookies ([ 'customer_id' , 'fcsi…" at bounding box center [723, 387] width 825 height 536
paste input "onboarding_"
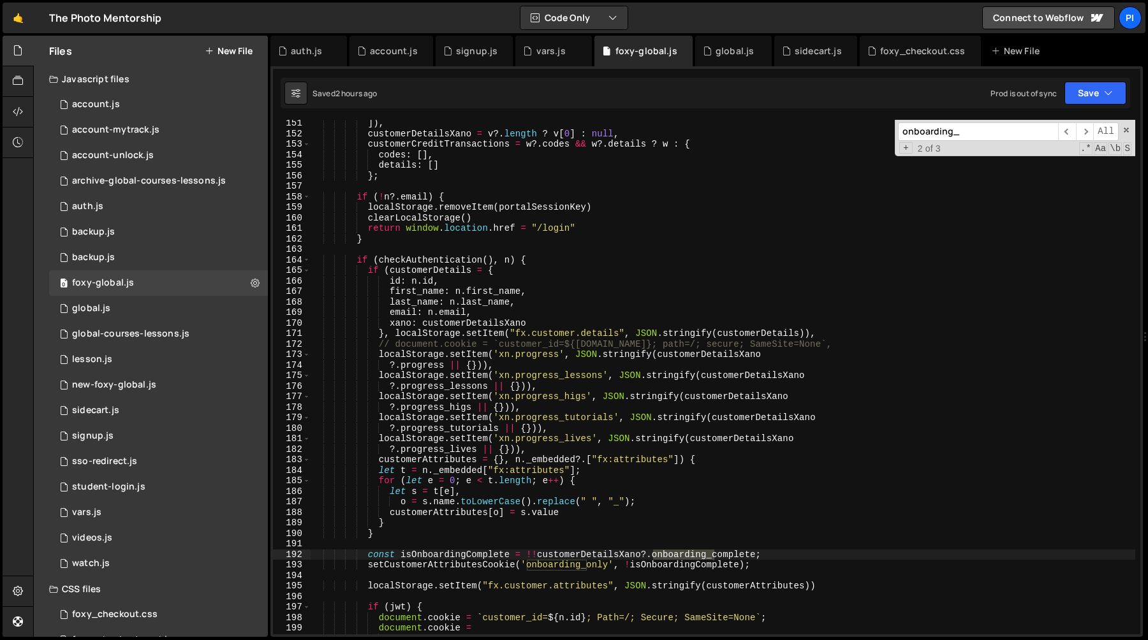
scroll to position [1641, 0]
type input "onboarding_"
click at [569, 337] on div "xanoAPICall ( ` /credit_transactions/customer/ ${ n ?. id } ` , 'GET' , null ) …" at bounding box center [723, 378] width 825 height 536
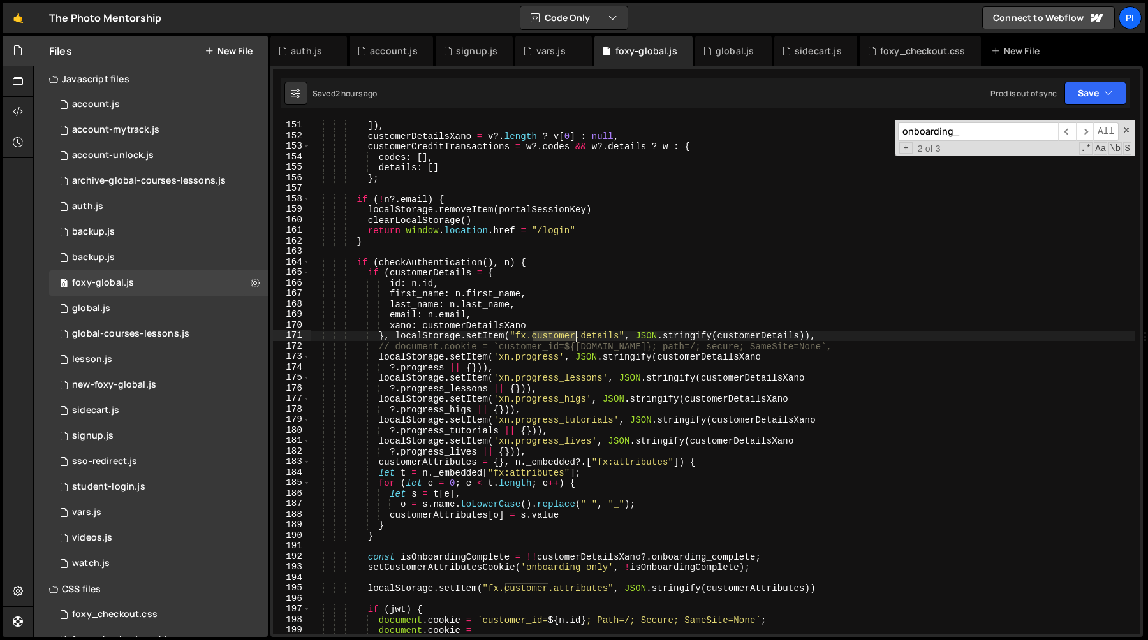
click at [569, 337] on div "xanoAPICall ( ` /credit_transactions/customer/ ${ n ?. id } ` , 'GET' , null ) …" at bounding box center [723, 378] width 825 height 536
click at [707, 556] on div "xanoAPICall ( ` /credit_transactions/customer/ ${ n ?. id } ` , 'GET' , null ) …" at bounding box center [723, 378] width 825 height 536
type textarea "const isOnboardingComplete = !!customerDetailsXano?.onboarding_complete;"
click at [707, 556] on div "xanoAPICall ( ` /credit_transactions/customer/ ${ n ?. id } ` , 'GET' , null ) …" at bounding box center [723, 378] width 825 height 536
click at [390, 45] on div "account.js" at bounding box center [394, 51] width 48 height 13
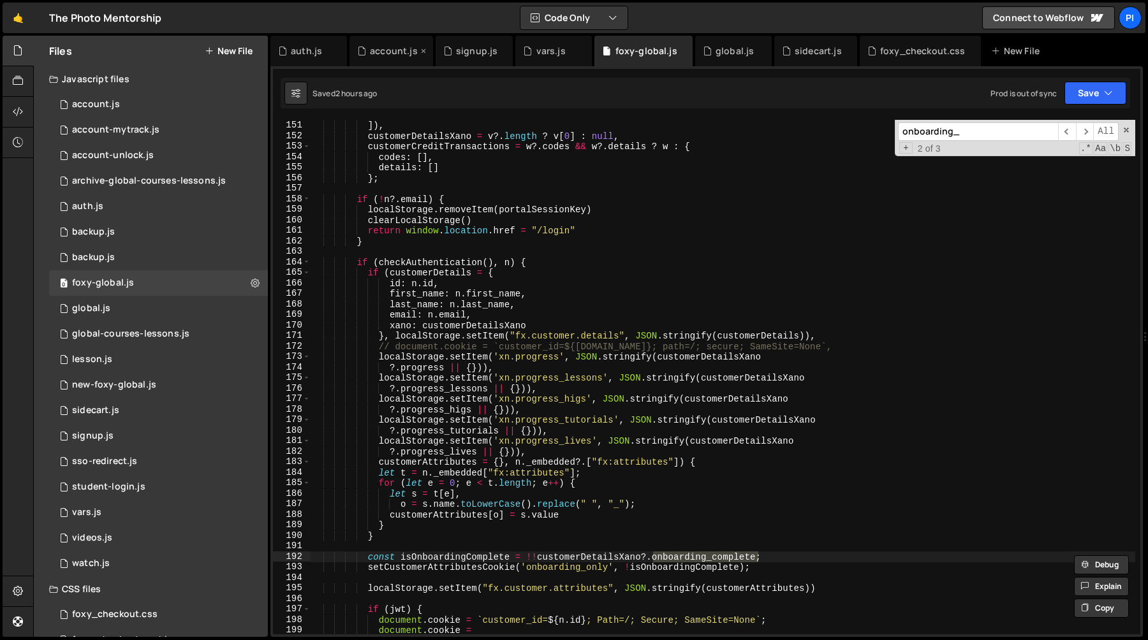
scroll to position [0, 0]
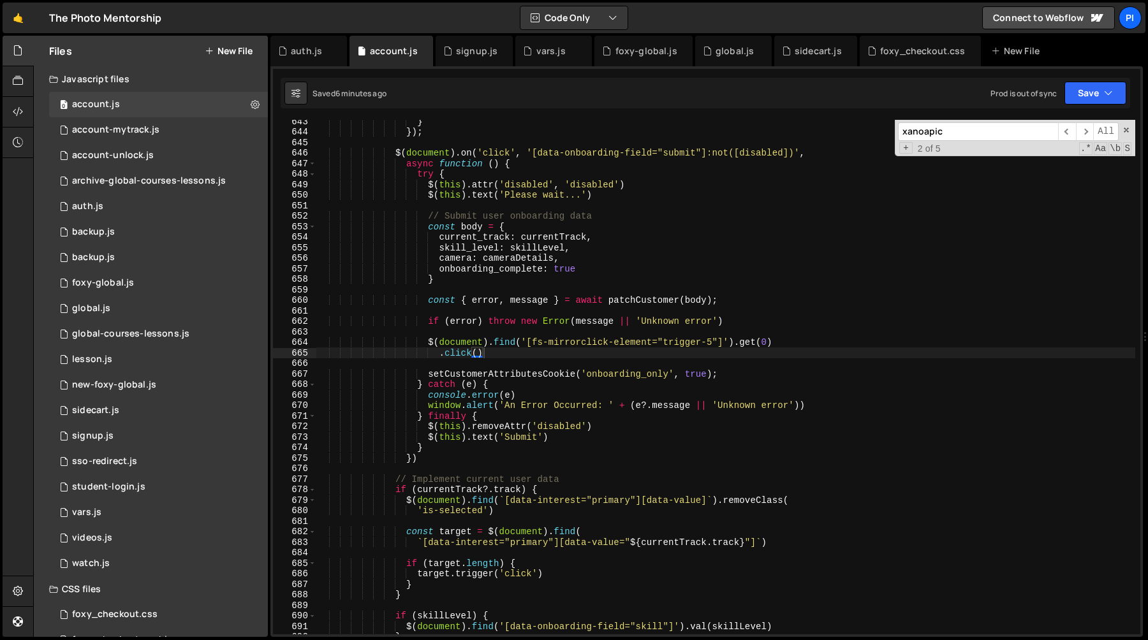
click at [633, 377] on div "} }) ; $ ( document ) . on ( 'click' , '[data-onboarding-field="submit"]:not([d…" at bounding box center [725, 384] width 819 height 536
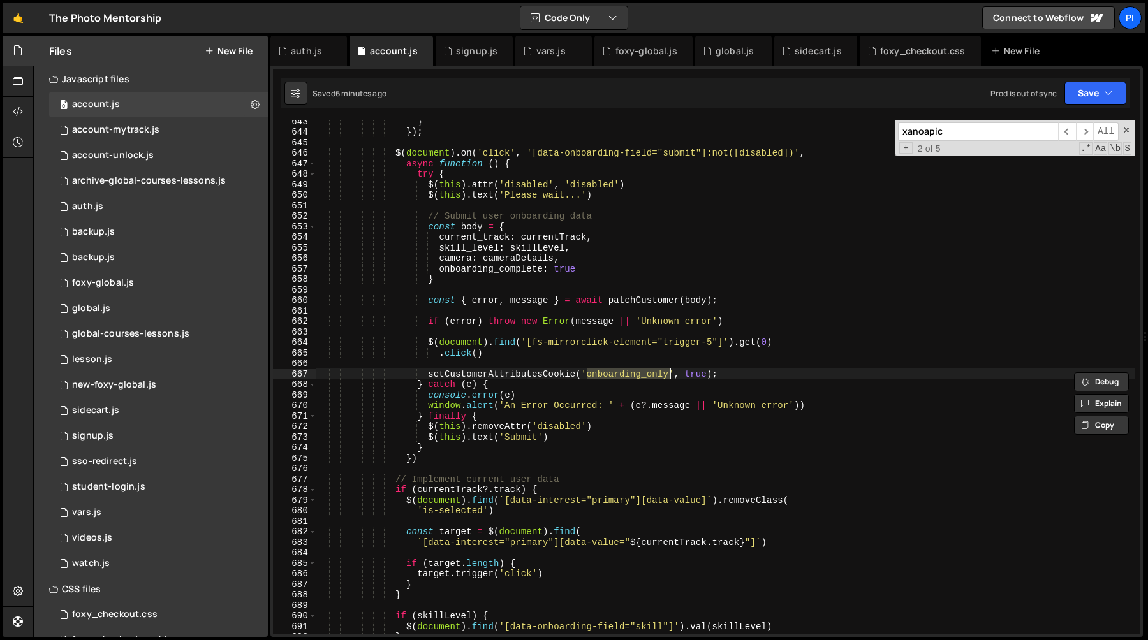
click at [453, 267] on div "} }) ; $ ( document ) . on ( 'click' , '[data-onboarding-field="submit"]:not([d…" at bounding box center [725, 384] width 819 height 536
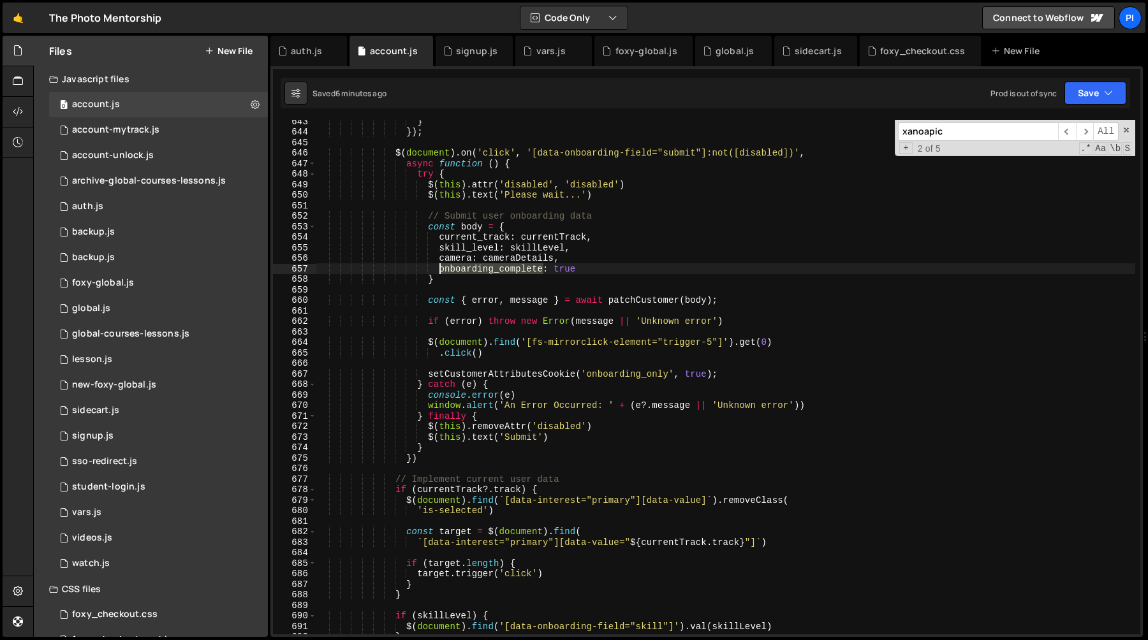
click at [453, 267] on div "} }) ; $ ( document ) . on ( 'click' , '[data-onboarding-field="submit"]:not([d…" at bounding box center [725, 384] width 819 height 536
paste textarea "camera: cameraDetails,"
click at [626, 260] on div "} }) ; $ ( document ) . on ( 'click' , '[data-onboarding-field="submit"]:not([d…" at bounding box center [725, 384] width 819 height 536
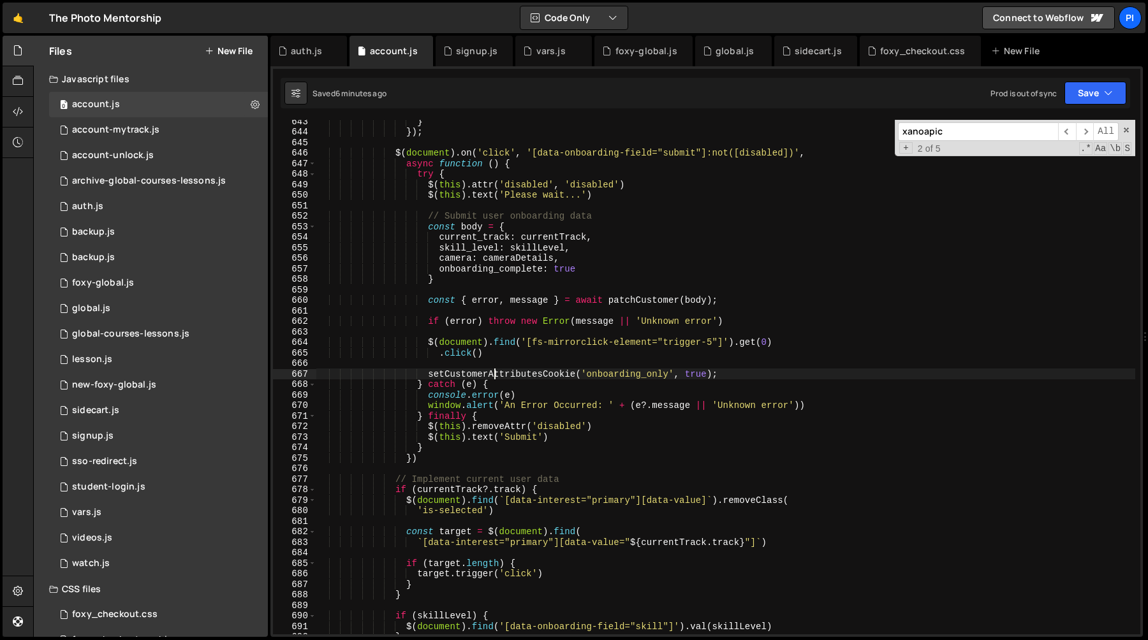
click at [495, 376] on div "} }) ; $ ( document ) . on ( 'click' , '[data-onboarding-field="submit"]:not([d…" at bounding box center [725, 384] width 819 height 536
type textarea "setCustomerAttributesCookie('onboarding_only', true);"
click at [495, 376] on div "} }) ; $ ( document ) . on ( 'click' , '[data-onboarding-field="submit"]:not([d…" at bounding box center [725, 384] width 819 height 536
click at [757, 374] on div "} }) ; $ ( document ) . on ( 'click' , '[data-onboarding-field="submit"]:not([d…" at bounding box center [725, 384] width 819 height 536
click at [757, 374] on div "} }) ; $ ( document ) . on ( 'click' , '[data-onboarding-field="submit"]:not([d…" at bounding box center [725, 377] width 819 height 515
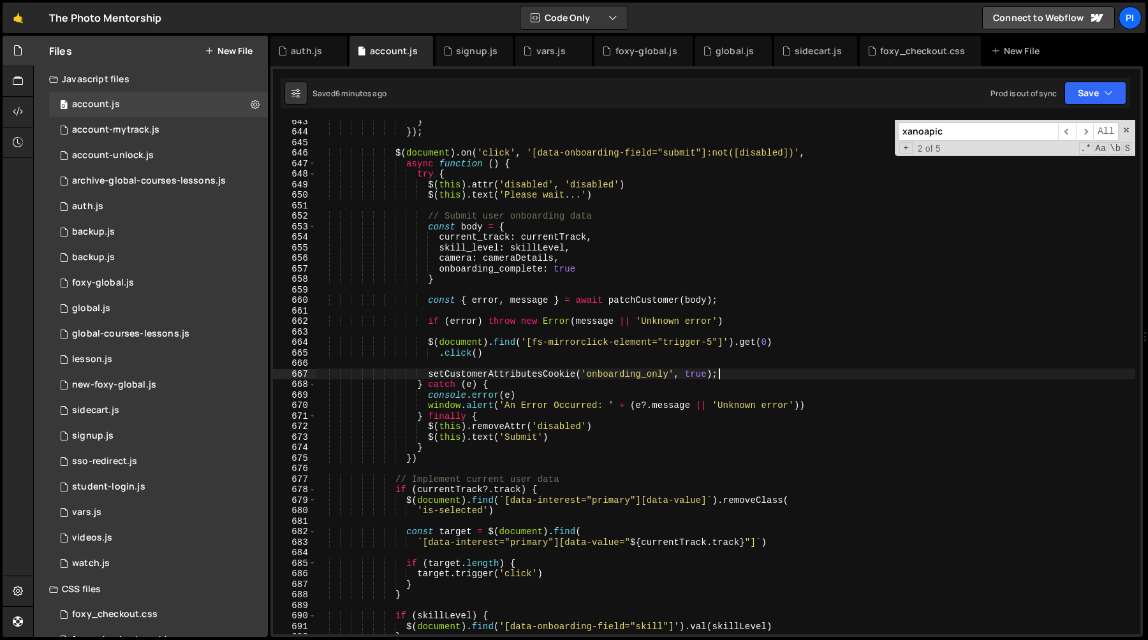
click at [429, 378] on div "} }) ; $ ( document ) . on ( 'click' , '[data-onboarding-field="submit"]:not([d…" at bounding box center [725, 384] width 819 height 536
click at [304, 49] on div "auth.js" at bounding box center [306, 51] width 31 height 13
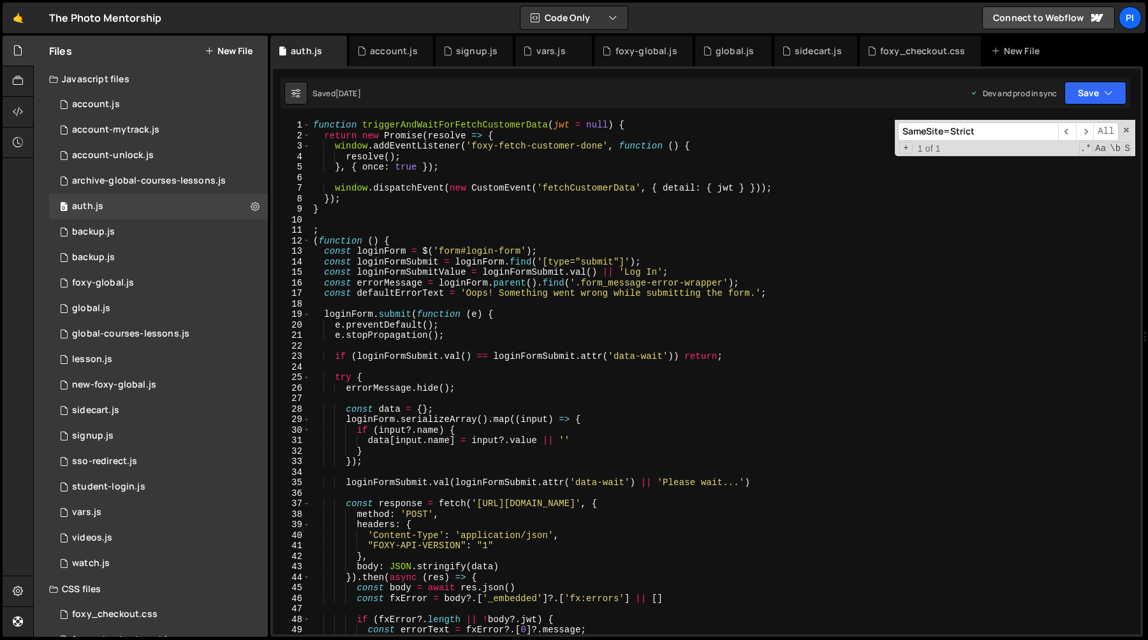
type textarea ";"
click at [498, 232] on div "function triggerAndWaitForFetchCustomerData ( jwt = null ) { return new Promise…" at bounding box center [723, 388] width 825 height 536
click at [625, 54] on div "foxy-global.js" at bounding box center [647, 51] width 62 height 13
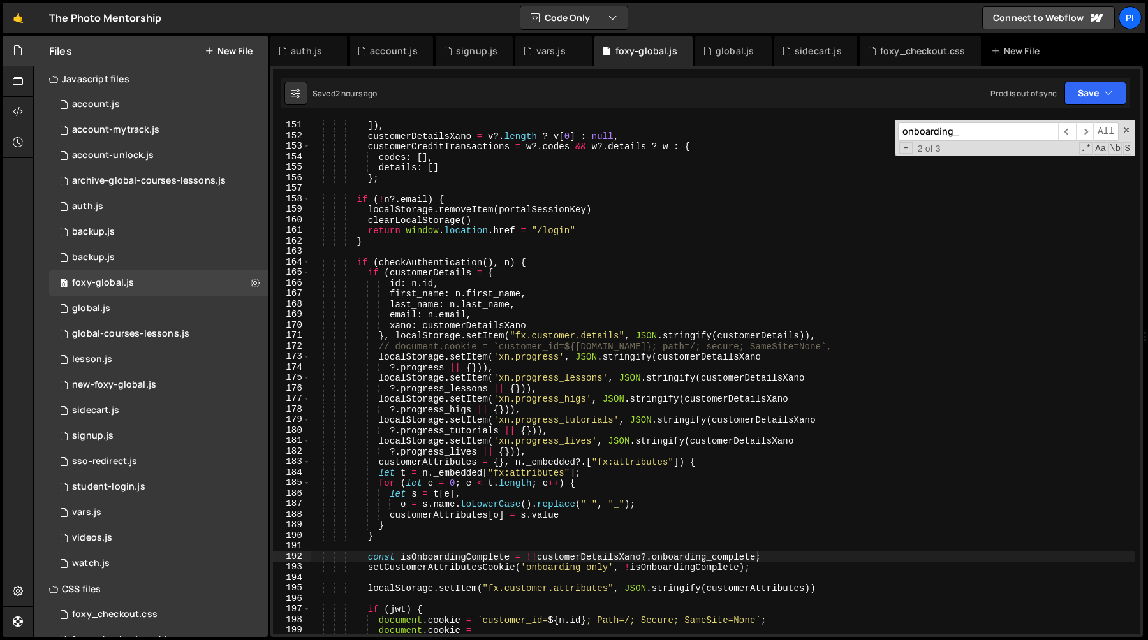
click at [546, 292] on div "xanoAPICall ( ` /credit_transactions/customer/ ${ n ?. id } ` , 'GET' , null ) …" at bounding box center [723, 378] width 825 height 536
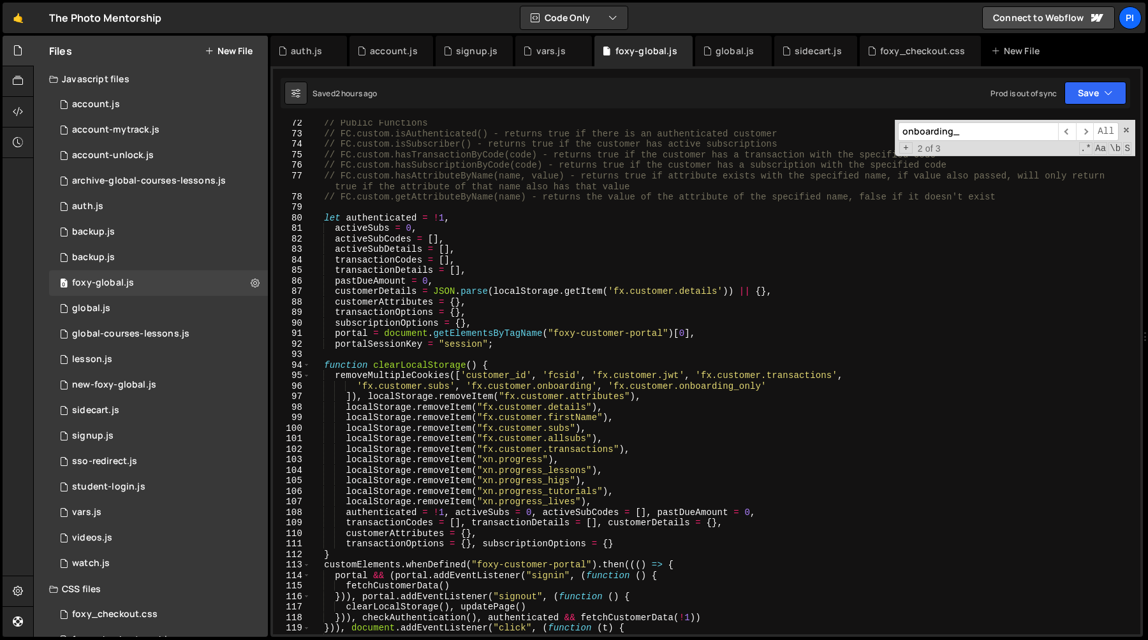
scroll to position [802, 0]
click at [365, 374] on div "// Public Functions // FC.custom.isAuthenticated() - returns true if there is a…" at bounding box center [723, 386] width 825 height 536
click at [334, 379] on div "// Public Functions // FC.custom.isAuthenticated() - returns true if there is a…" at bounding box center [723, 386] width 825 height 536
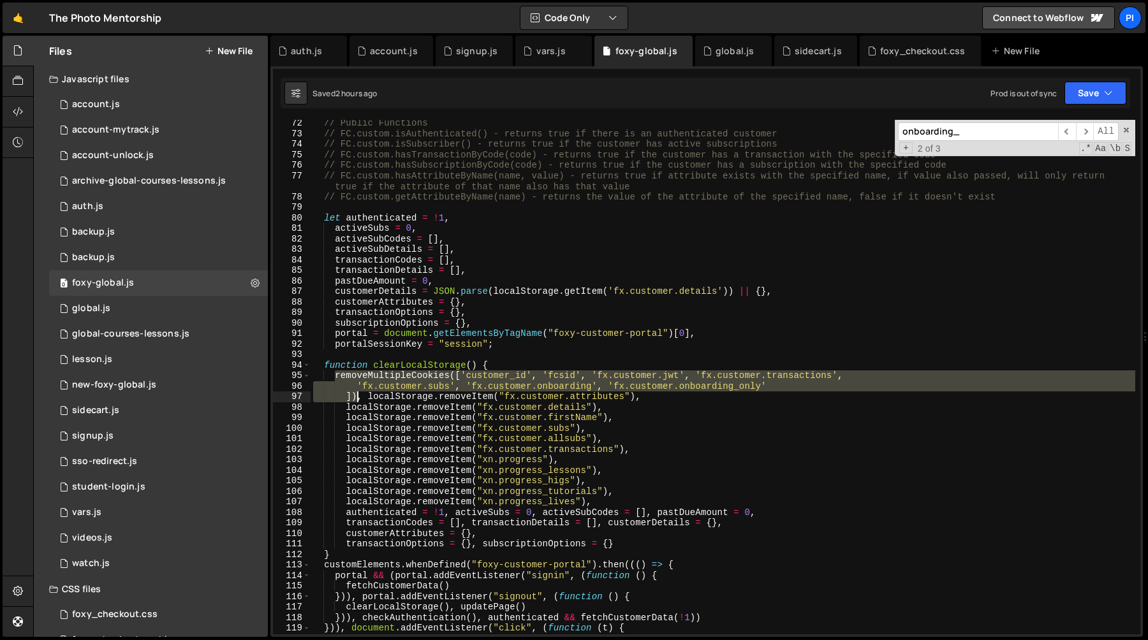
click at [356, 397] on div "// Public Functions // FC.custom.isAuthenticated() - returns true if there is a…" at bounding box center [723, 386] width 825 height 536
type textarea "'fx.customer.subs', 'fx.customer.onboarding', 'fx.customer.onboarding_only' ]),…"
click at [698, 43] on div "global.js" at bounding box center [733, 51] width 77 height 31
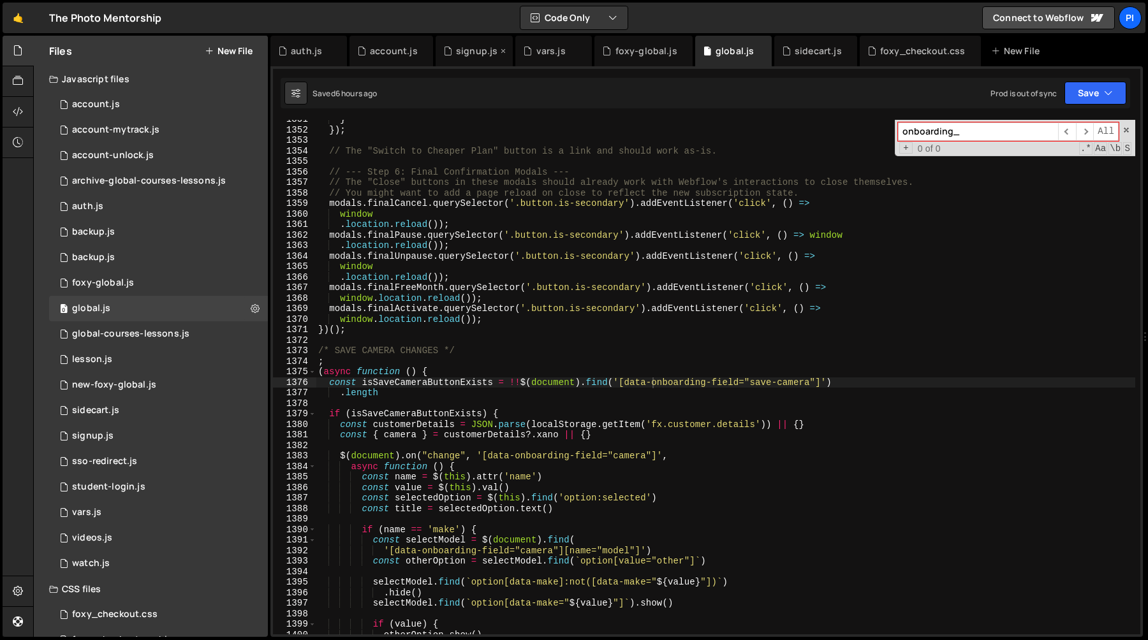
scroll to position [1204, 0]
click at [364, 52] on icon at bounding box center [361, 51] width 9 height 13
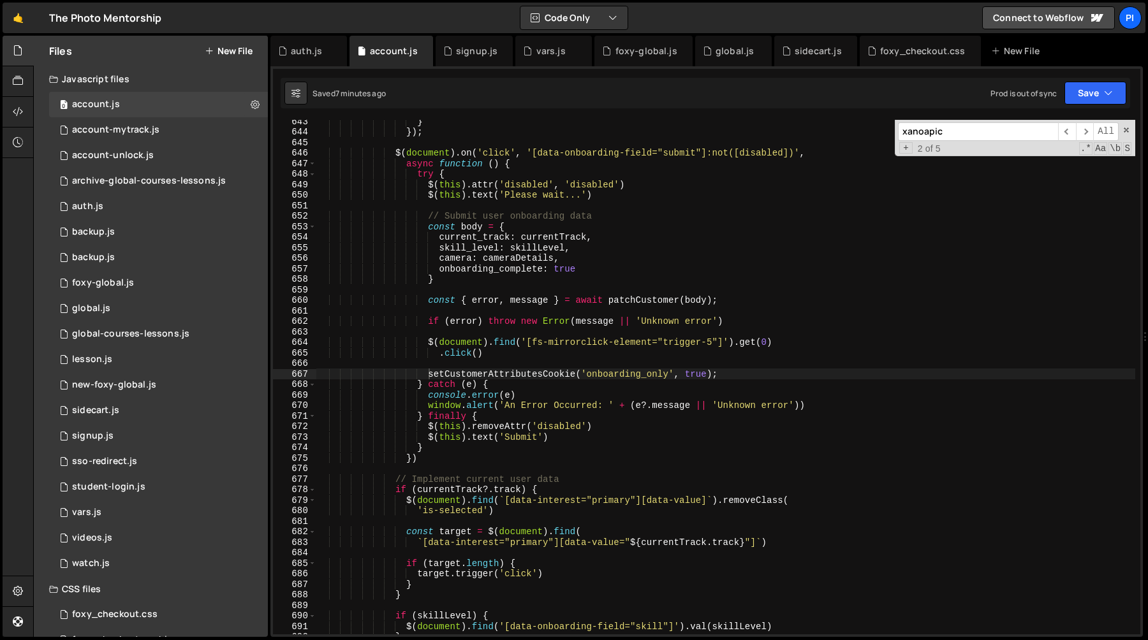
type textarea ".click()"
click at [681, 358] on div "} }) ; $ ( document ) . on ( 'click' , '[data-onboarding-field="submit"]:not([d…" at bounding box center [725, 384] width 819 height 536
click at [678, 364] on div "} }) ; $ ( document ) . on ( 'click' , '[data-onboarding-field="submit"]:not([d…" at bounding box center [725, 384] width 819 height 536
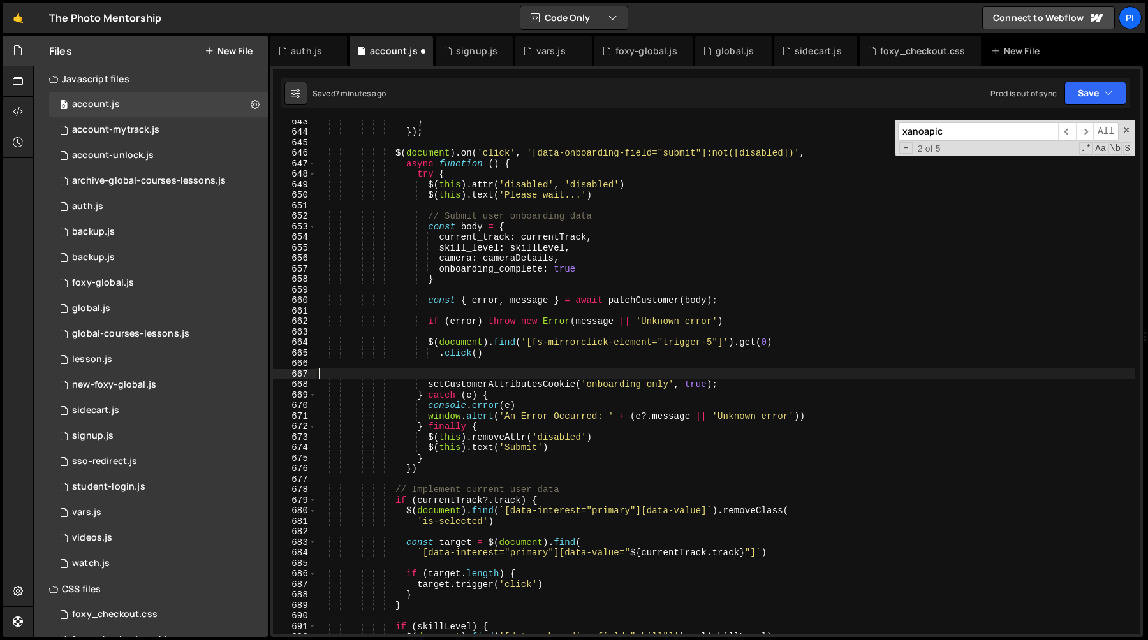
paste textarea "])"
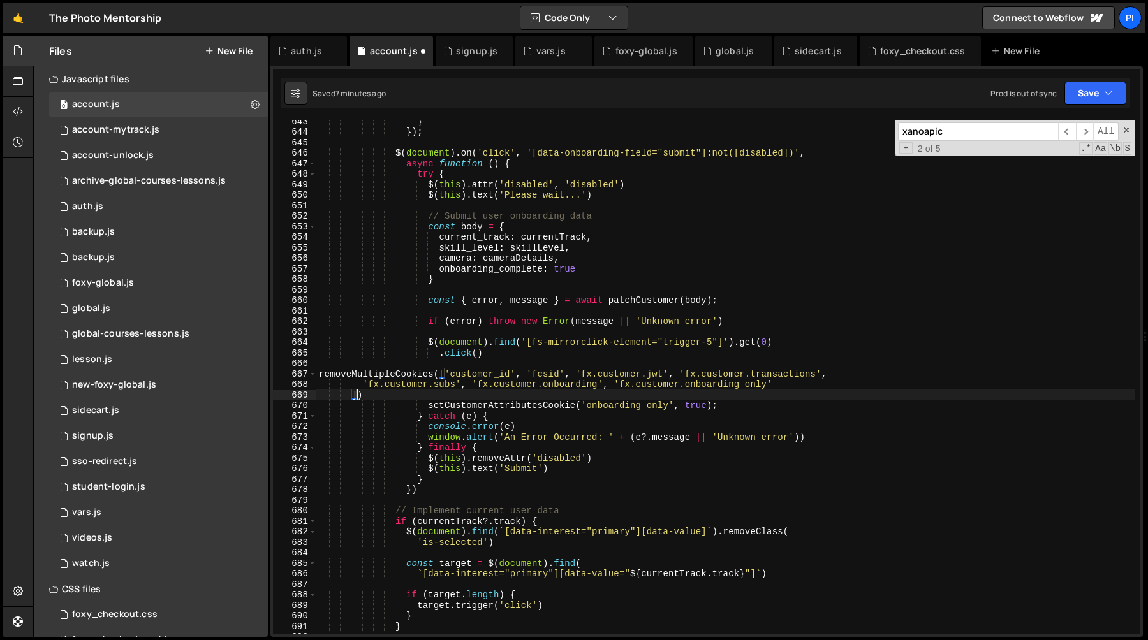
click at [614, 387] on div "} }) ; $ ( document ) . on ( 'click' , '[data-onboarding-field="submit"]:not([d…" at bounding box center [725, 384] width 819 height 536
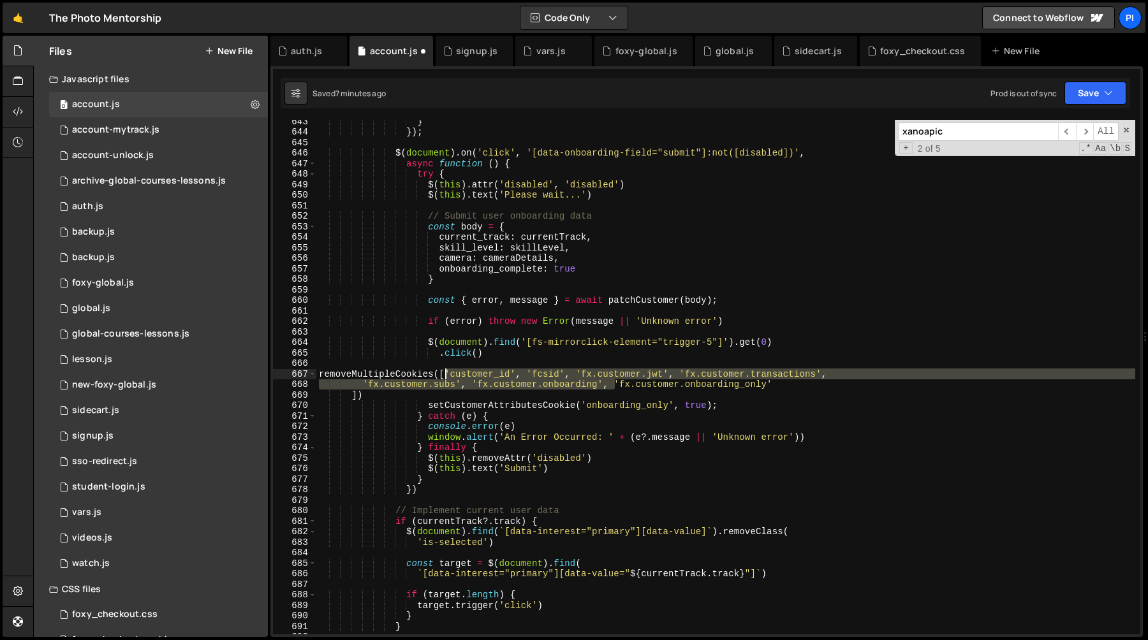
click at [446, 376] on div "} }) ; $ ( document ) . on ( 'click' , '[data-onboarding-field="submit"]:not([d…" at bounding box center [725, 384] width 819 height 536
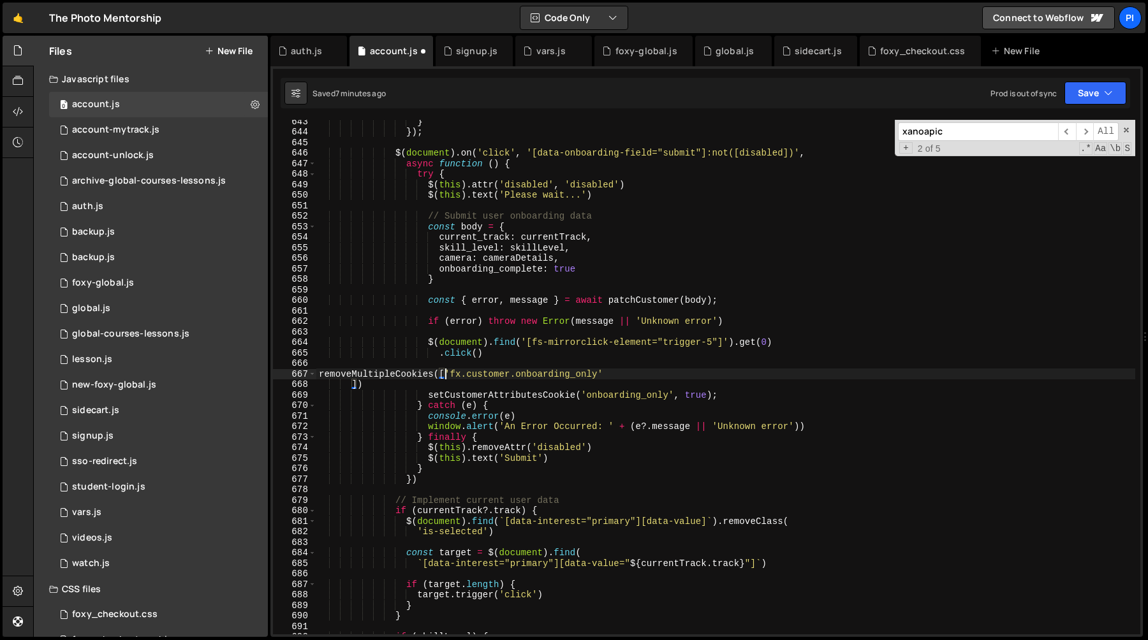
click at [351, 387] on div "} }) ; $ ( document ) . on ( 'click' , '[data-onboarding-field="submit"]:not([d…" at bounding box center [725, 384] width 819 height 536
click at [605, 374] on div "} }) ; $ ( document ) . on ( 'click' , '[data-onboarding-field="submit"]:not([d…" at bounding box center [725, 384] width 819 height 536
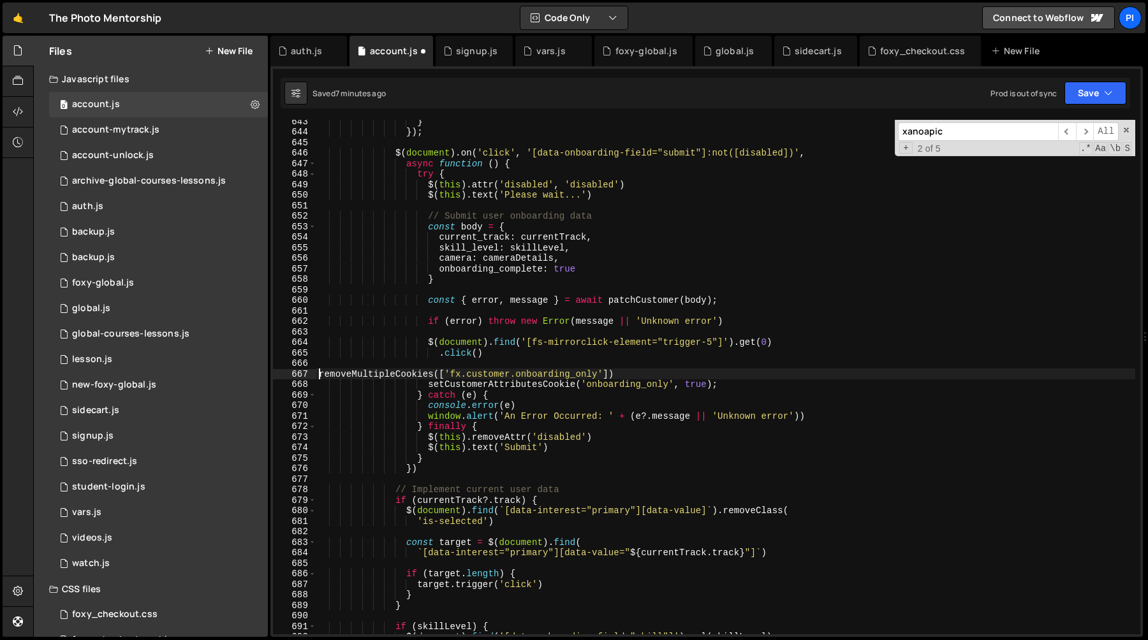
type textarea "removeMultipleCookies(['fx.customer.onboarding_only'])"
click at [670, 368] on div "} }) ; $ ( document ) . on ( 'click' , '[data-onboarding-field="submit"]:not([d…" at bounding box center [725, 384] width 819 height 536
click at [669, 374] on div "} }) ; $ ( document ) . on ( 'click' , '[data-onboarding-field="submit"]:not([d…" at bounding box center [725, 384] width 819 height 536
type textarea "removeMultipleCookies(['fx.customer.onboarding_only'])"
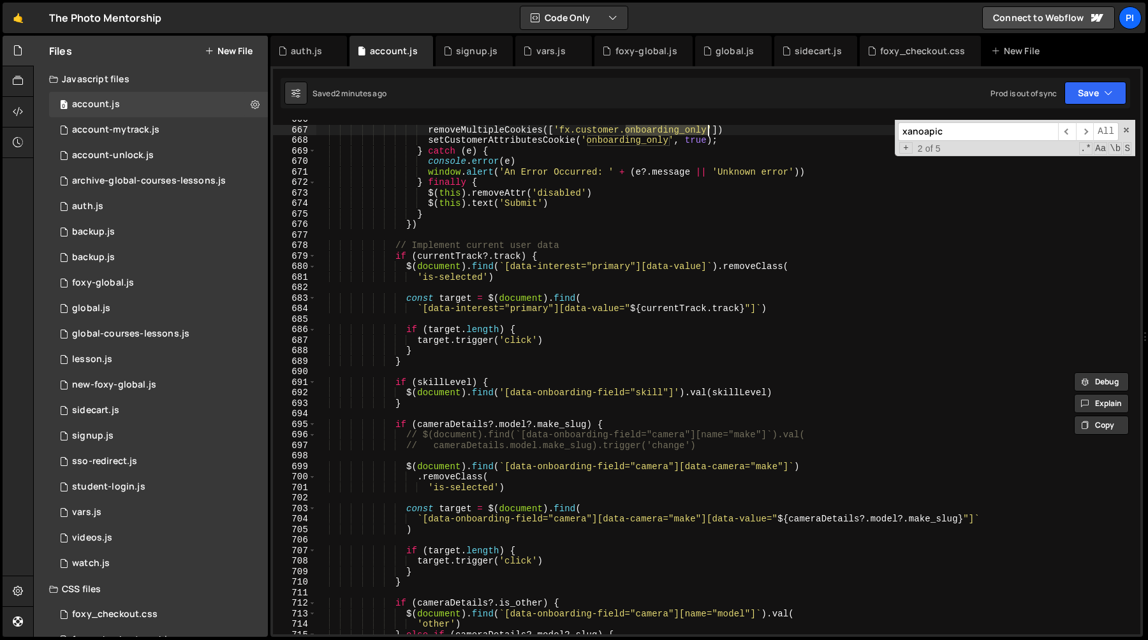
scroll to position [7038, 0]
click at [464, 415] on div "removeMultipleCookies ([ 'fx.customer.onboarding_only' ]) setCustomerAttributes…" at bounding box center [725, 382] width 819 height 536
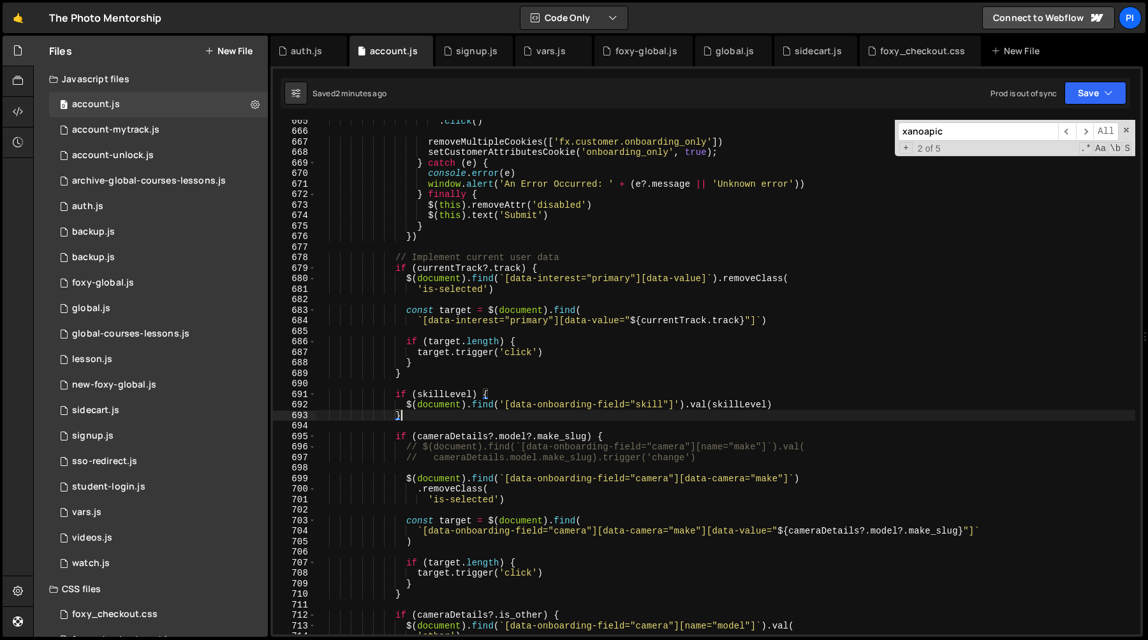
click at [432, 417] on div ". click ( ) removeMultipleCookies ([ 'fx.customer.onboarding_only' ]) setCustom…" at bounding box center [725, 383] width 819 height 536
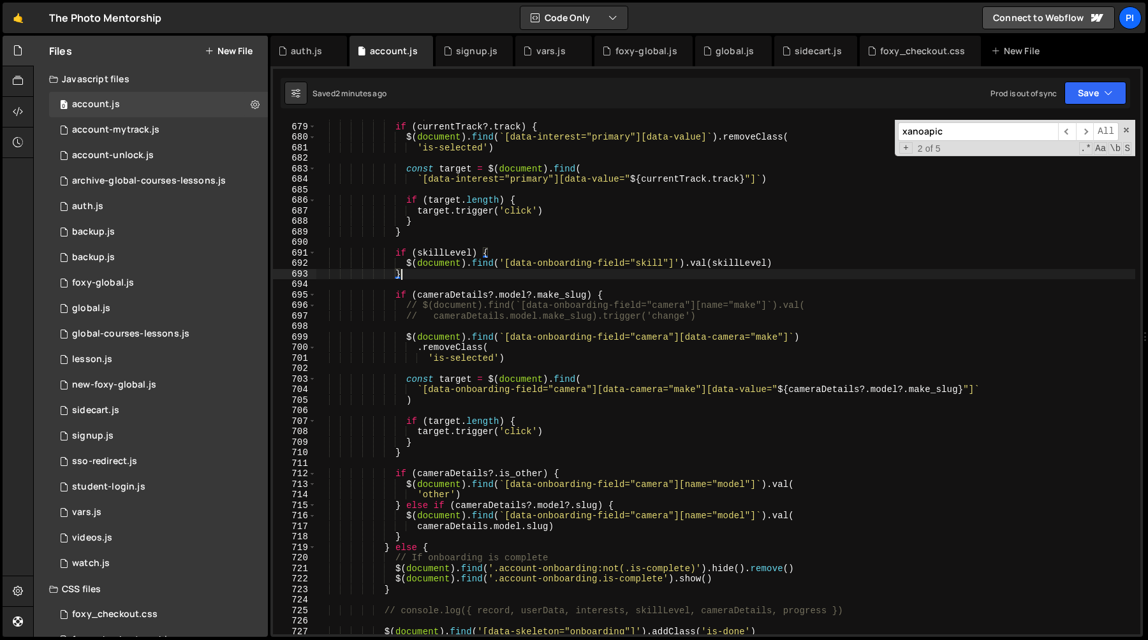
scroll to position [7172, 0]
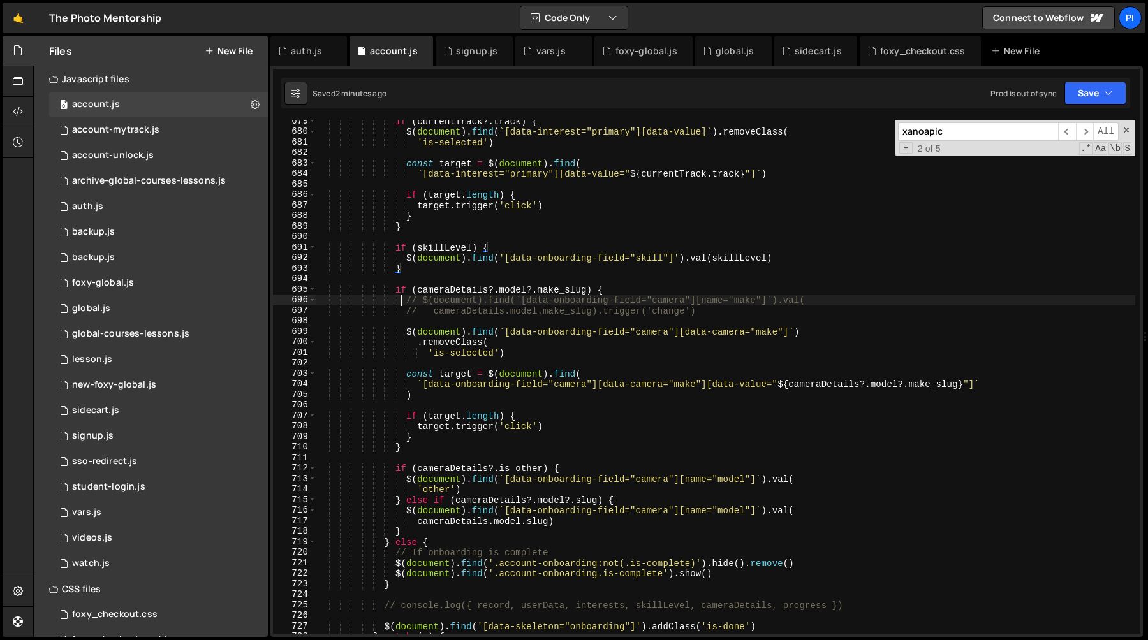
click at [403, 304] on div "if ( currentTrack ?. track ) { $ ( document ) . find ( ` [data-interest="primar…" at bounding box center [725, 384] width 819 height 536
click at [736, 315] on div "if ( currentTrack ?. track ) { $ ( document ) . find ( ` [data-interest="primar…" at bounding box center [725, 384] width 819 height 536
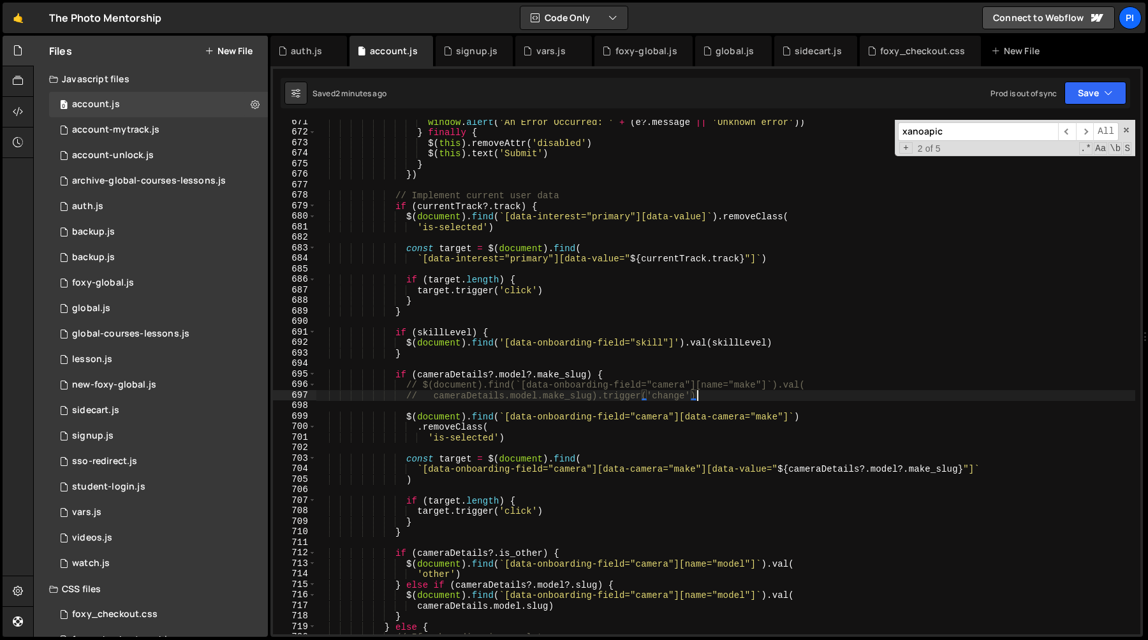
scroll to position [7056, 0]
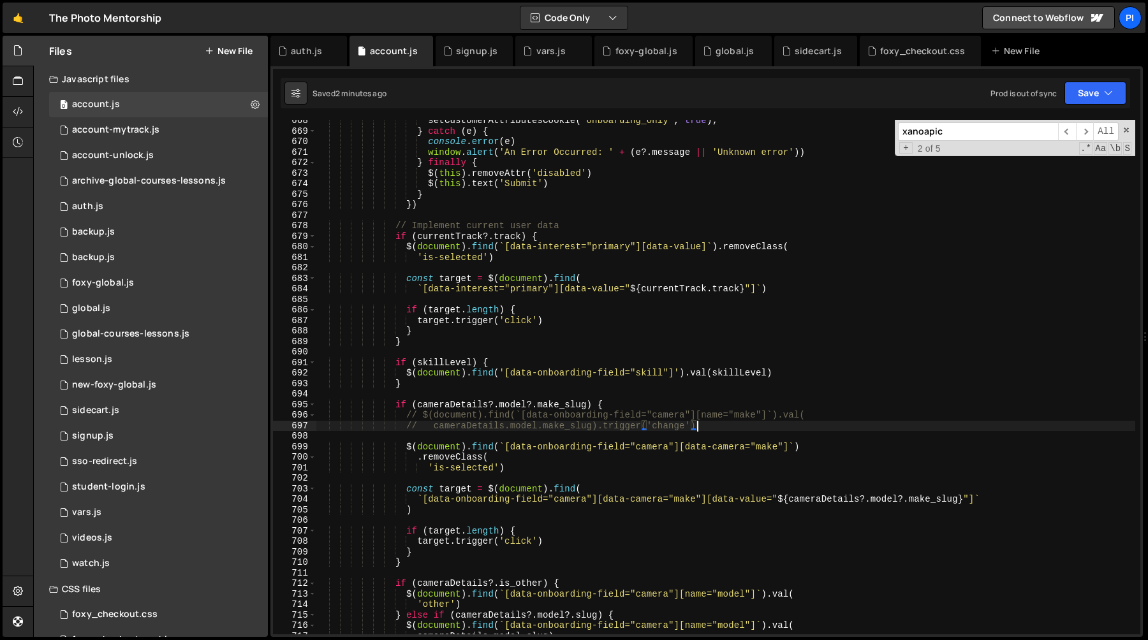
click at [404, 416] on div "setCustomerAttributesCookie ( 'onboarding_only' , true ) ; } catch ( e ) { cons…" at bounding box center [725, 383] width 819 height 536
click at [402, 443] on div "setCustomerAttributesCookie ( 'onboarding_only' , true ) ; } catch ( e ) { cons…" at bounding box center [725, 383] width 819 height 536
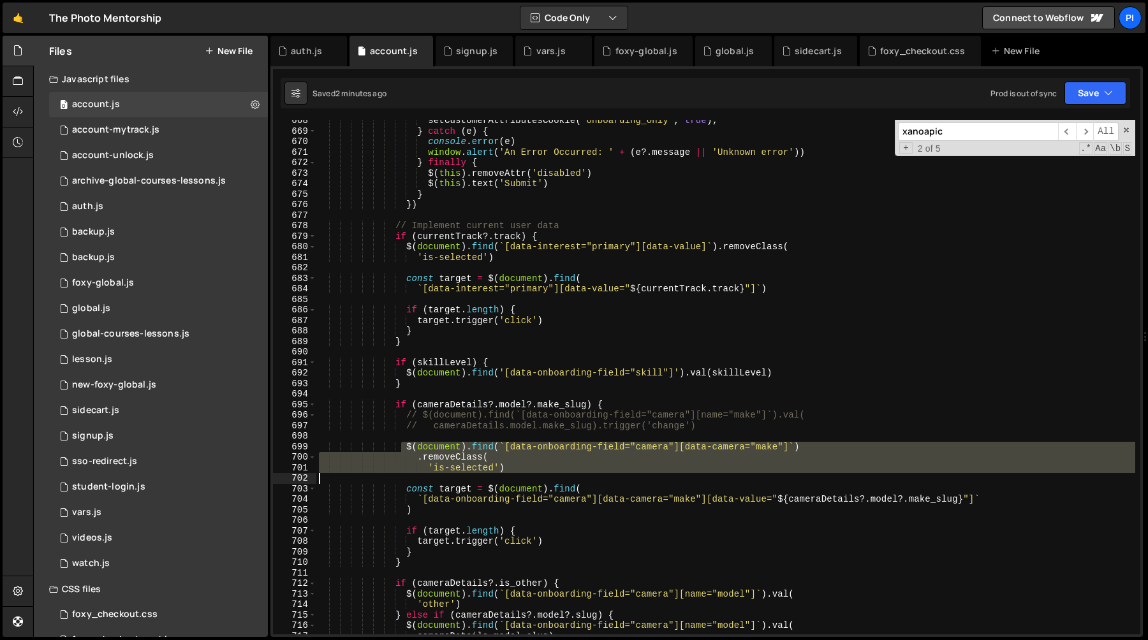
drag, startPoint x: 402, startPoint y: 443, endPoint x: 537, endPoint y: 474, distance: 138.0
click at [537, 474] on div "setCustomerAttributesCookie ( 'onboarding_only' , true ) ; } catch ( e ) { cons…" at bounding box center [725, 383] width 819 height 536
click at [537, 470] on div "setCustomerAttributesCookie ( 'onboarding_only' , true ) ; } catch ( e ) { cons…" at bounding box center [725, 377] width 819 height 515
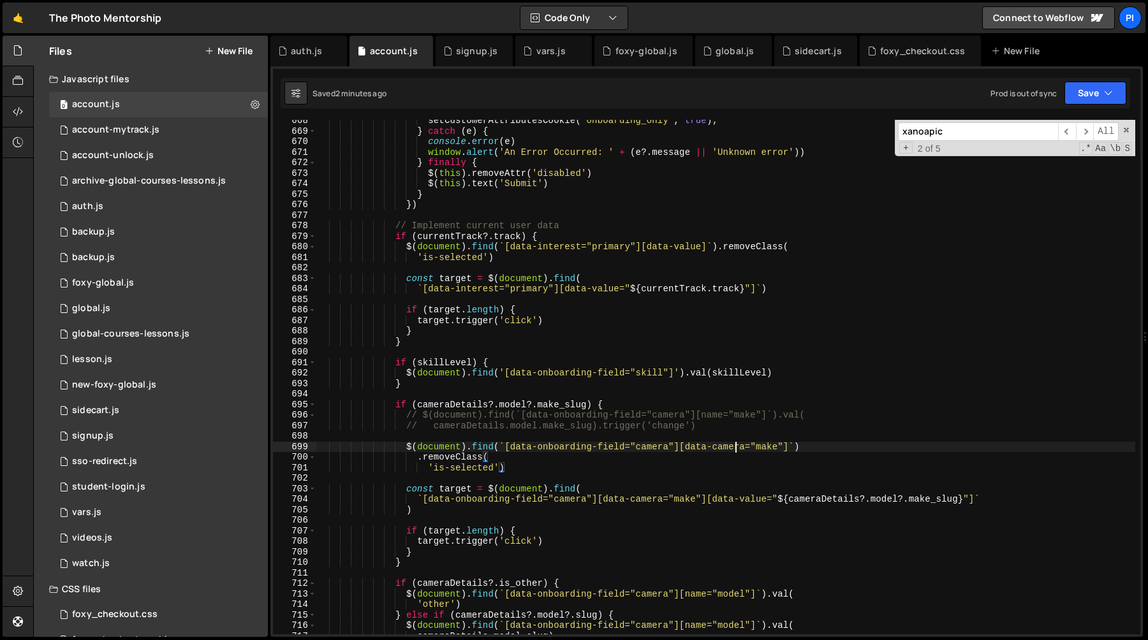
click at [736, 451] on div "setCustomerAttributesCookie ( 'onboarding_only' , true ) ; } catch ( e ) { cons…" at bounding box center [725, 383] width 819 height 536
click at [651, 498] on div "setCustomerAttributesCookie ( 'onboarding_only' , true ) ; } catch ( e ) { cons…" at bounding box center [725, 383] width 819 height 536
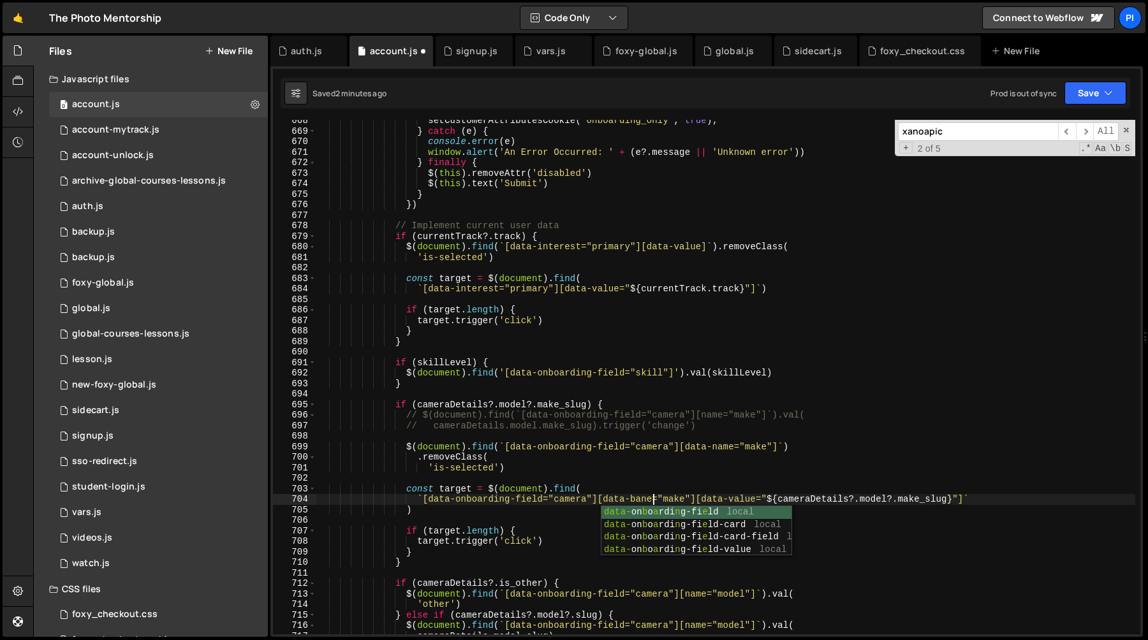
scroll to position [0, 23]
type textarea "`[data-onboarding-field="camera"][data-name="make"][data-value="${cameraDetails…"
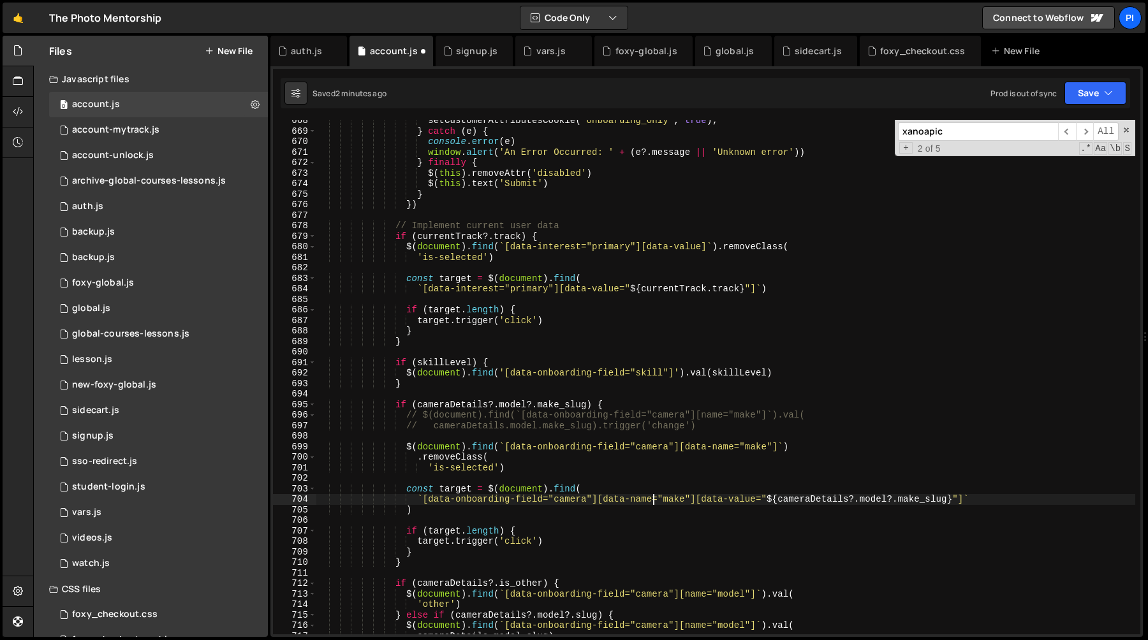
click at [755, 482] on div "setCustomerAttributesCookie ( 'onboarding_only' , true ) ; } catch ( e ) { cons…" at bounding box center [725, 383] width 819 height 536
click at [758, 502] on div "setCustomerAttributesCookie ( 'onboarding_only' , true ) ; } catch ( e ) { cons…" at bounding box center [725, 383] width 819 height 536
click at [454, 508] on div "setCustomerAttributesCookie ( 'onboarding_only' , true ) ; } catch ( e ) { cons…" at bounding box center [725, 383] width 819 height 536
click at [454, 494] on div "setCustomerAttributesCookie ( 'onboarding_only' , true ) ; } catch ( e ) { cons…" at bounding box center [725, 383] width 819 height 536
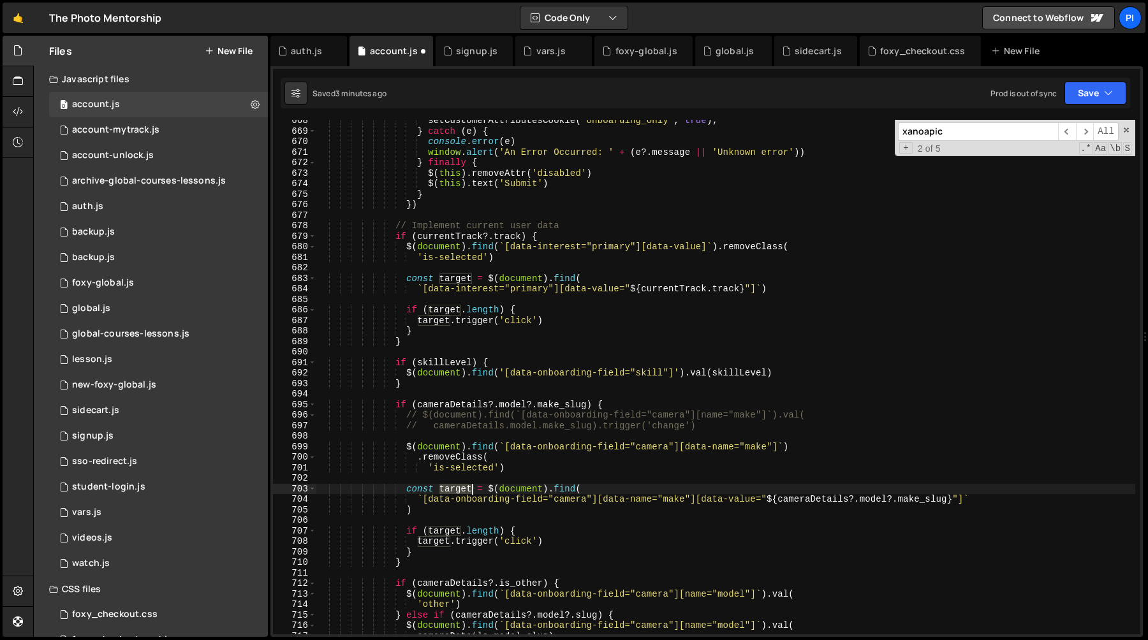
click at [454, 494] on div "setCustomerAttributesCookie ( 'onboarding_only' , true ) ; } catch ( e ) { cons…" at bounding box center [725, 383] width 819 height 536
click at [582, 552] on div "setCustomerAttributesCookie ( 'onboarding_only' , true ) ; } catch ( e ) { cons…" at bounding box center [725, 383] width 819 height 536
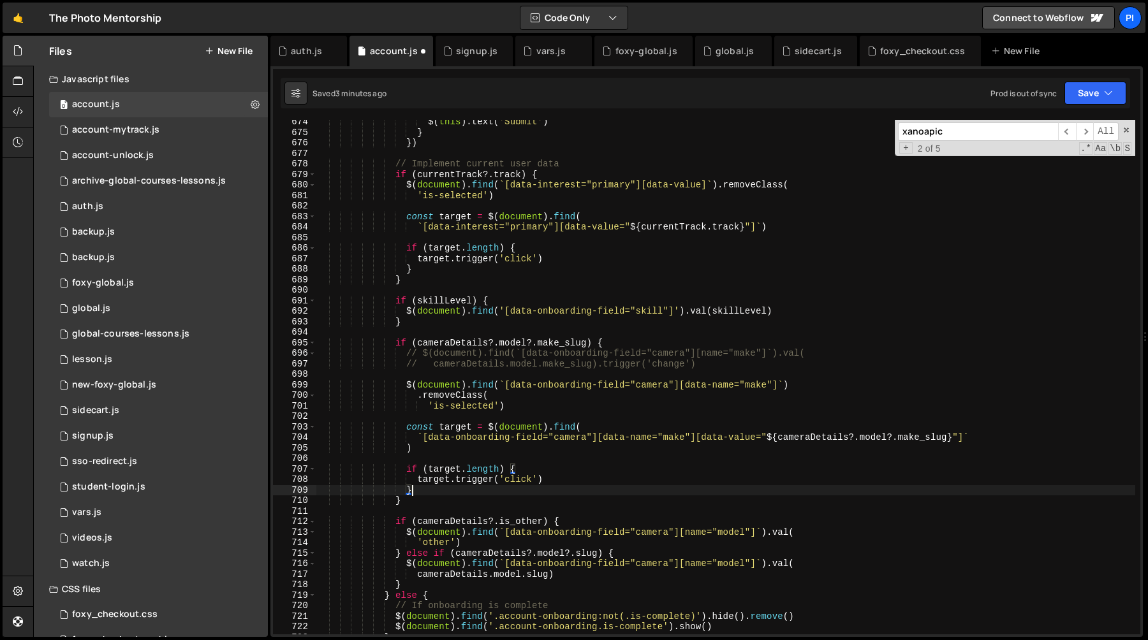
scroll to position [7104, 0]
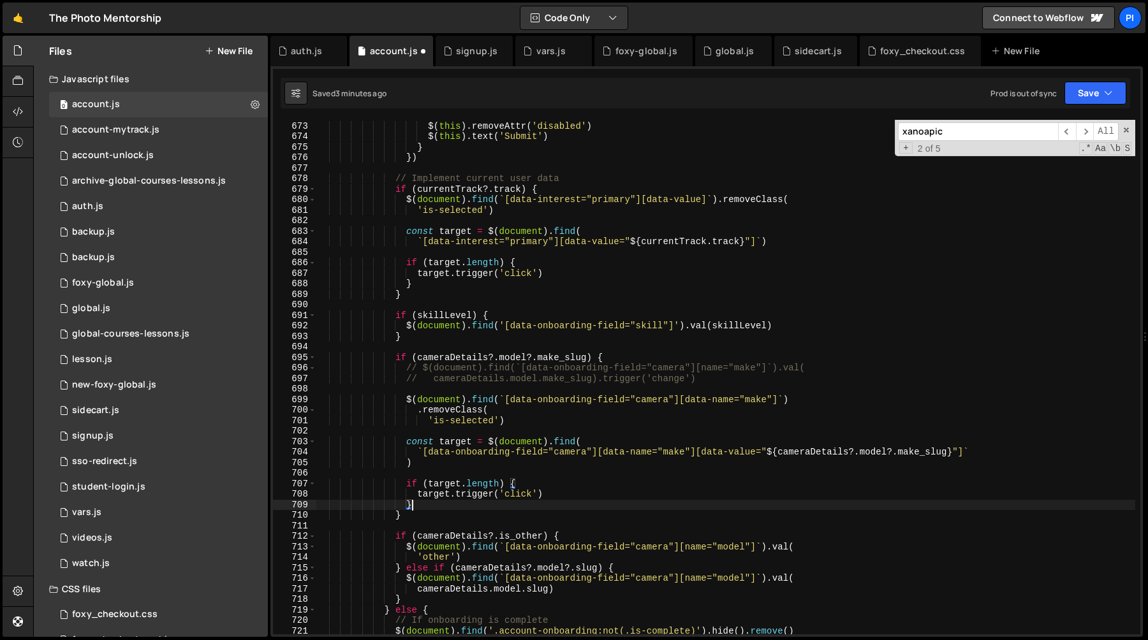
click at [581, 417] on div "} finally { $ ( this ) . removeAttr ( 'disabled' ) $ ( this ) . text ( 'Submit'…" at bounding box center [725, 378] width 819 height 536
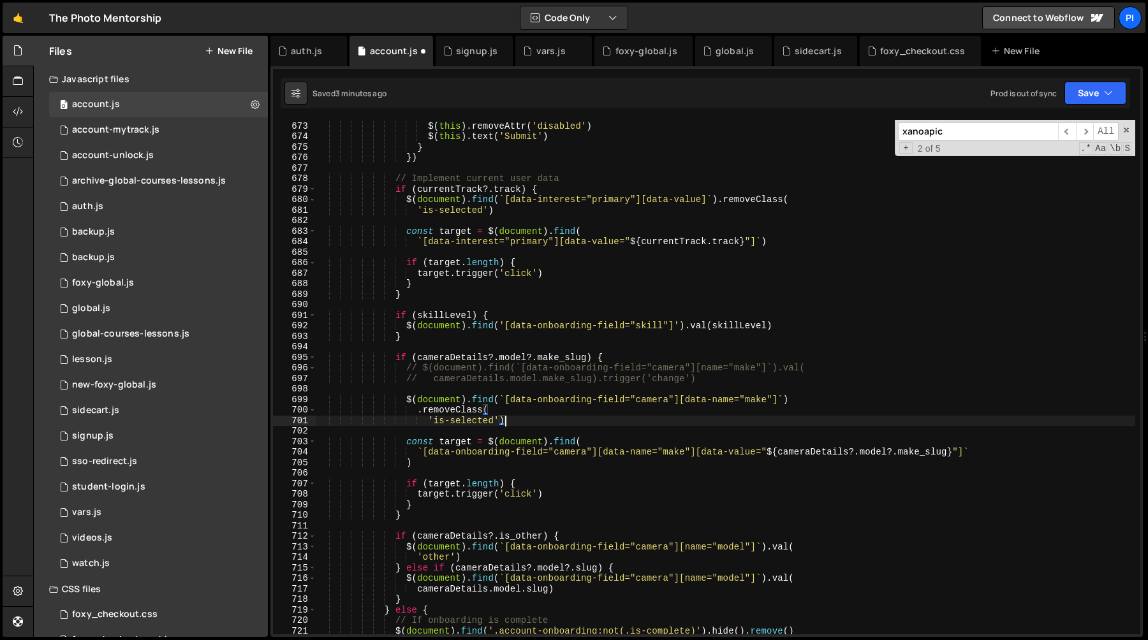
click at [531, 459] on div "} finally { $ ( this ) . removeAttr ( 'disabled' ) $ ( this ) . text ( 'Submit'…" at bounding box center [725, 378] width 819 height 536
click at [820, 406] on div "} finally { $ ( this ) . removeAttr ( 'disabled' ) $ ( this ) . text ( 'Submit'…" at bounding box center [725, 378] width 819 height 536
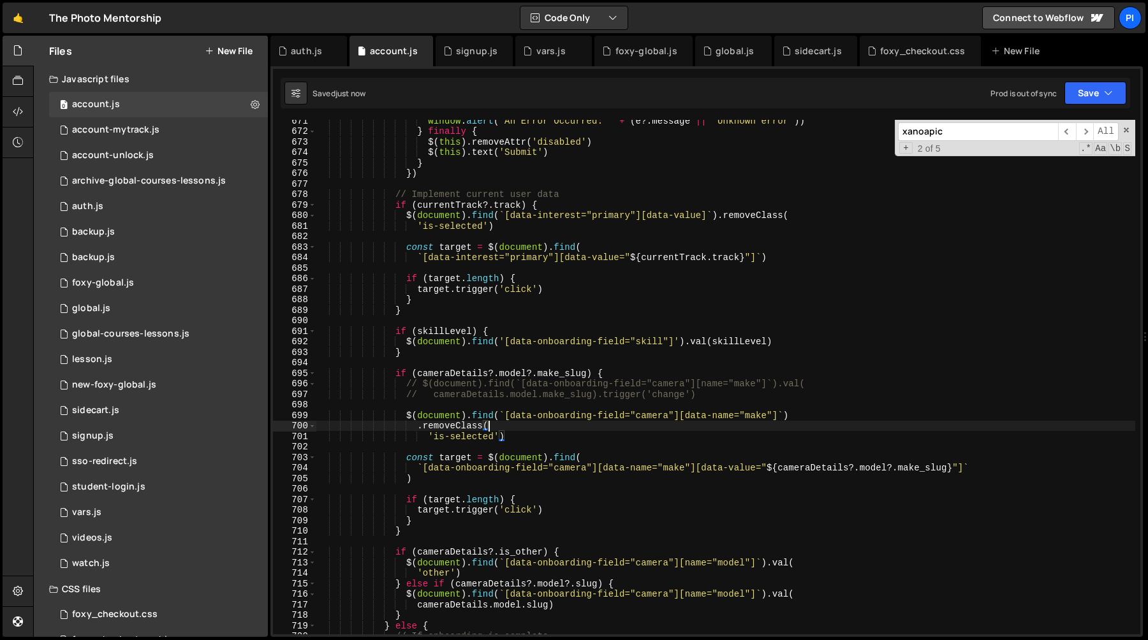
click at [524, 438] on div "window . alert ( 'An Error Occurred: ' + ( e ?. message || 'Unknown error' )) }…" at bounding box center [725, 383] width 819 height 536
type textarea "'is-selected')"
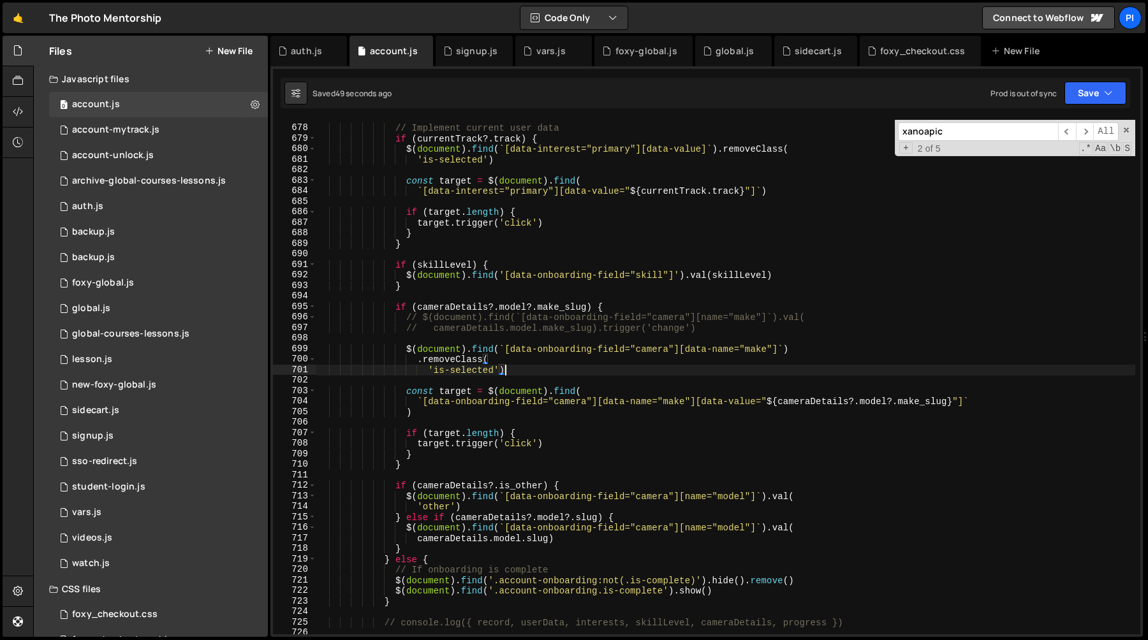
scroll to position [7155, 0]
click at [455, 480] on div "// Implement current user data if ( currentTrack ?. track ) { $ ( document ) . …" at bounding box center [725, 380] width 819 height 536
click at [704, 498] on div "// Implement current user data if ( currentTrack ?. track ) { $ ( document ) . …" at bounding box center [725, 380] width 819 height 536
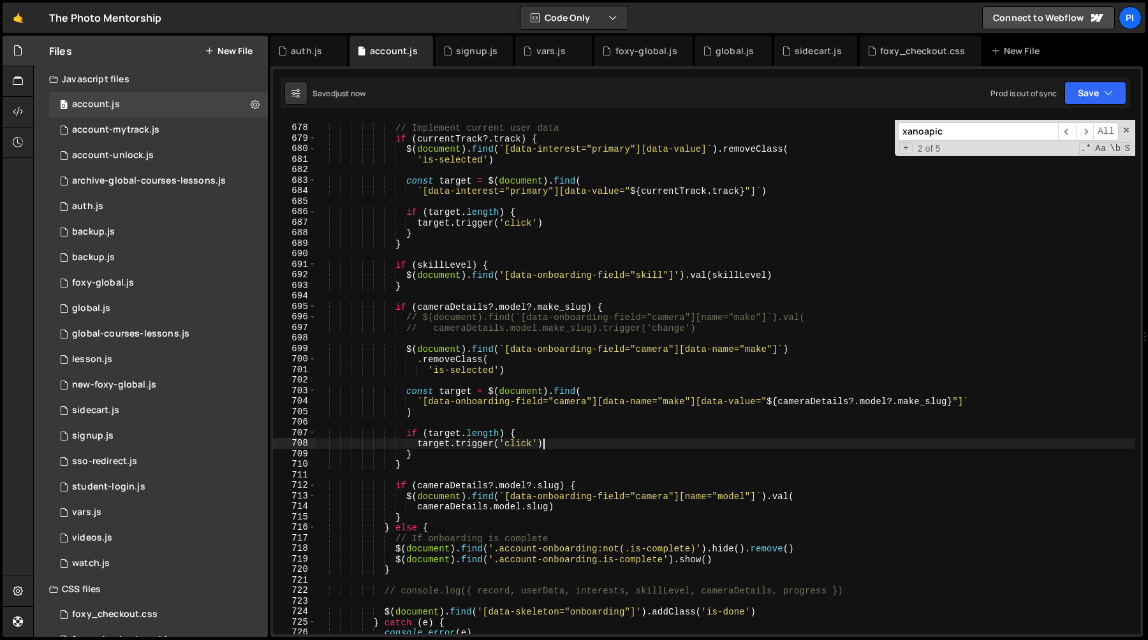
click at [559, 445] on div "// Implement current user data if ( currentTrack ?. track ) { $ ( document ) . …" at bounding box center [725, 380] width 819 height 536
click at [394, 487] on div "// Implement current user data if ( currentTrack ?. track ) { $ ( document ) . …" at bounding box center [725, 380] width 819 height 536
click at [411, 518] on div "// Implement current user data if ( currentTrack ?. track ) { $ ( document ) . …" at bounding box center [725, 380] width 819 height 536
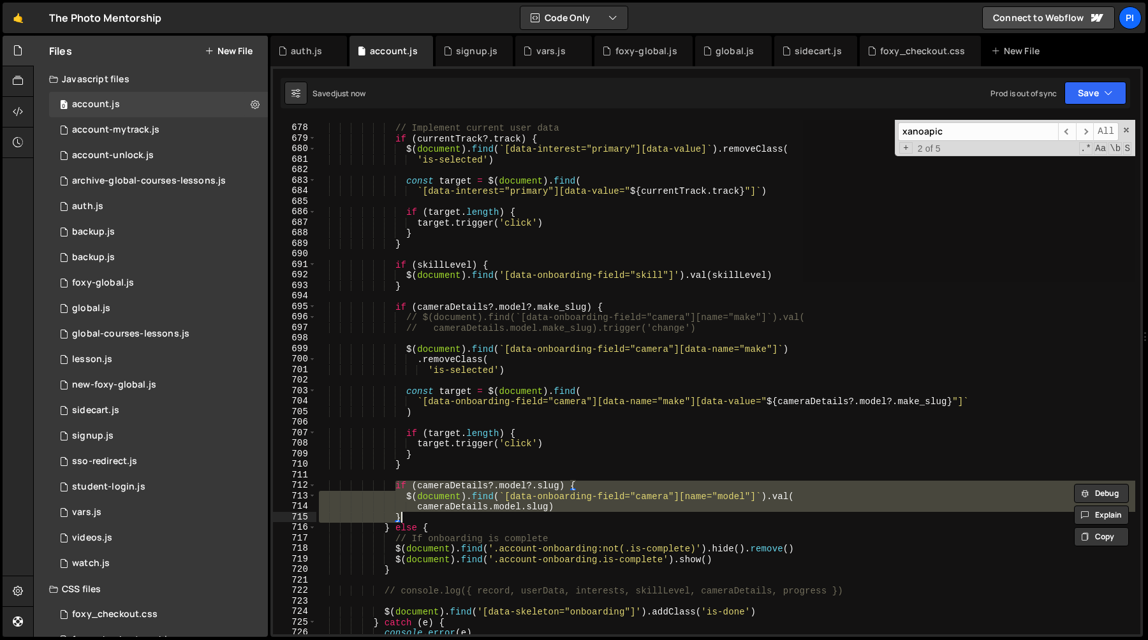
click at [468, 500] on div "// Implement current user data if ( currentTrack ?. track ) { $ ( document ) . …" at bounding box center [725, 377] width 819 height 515
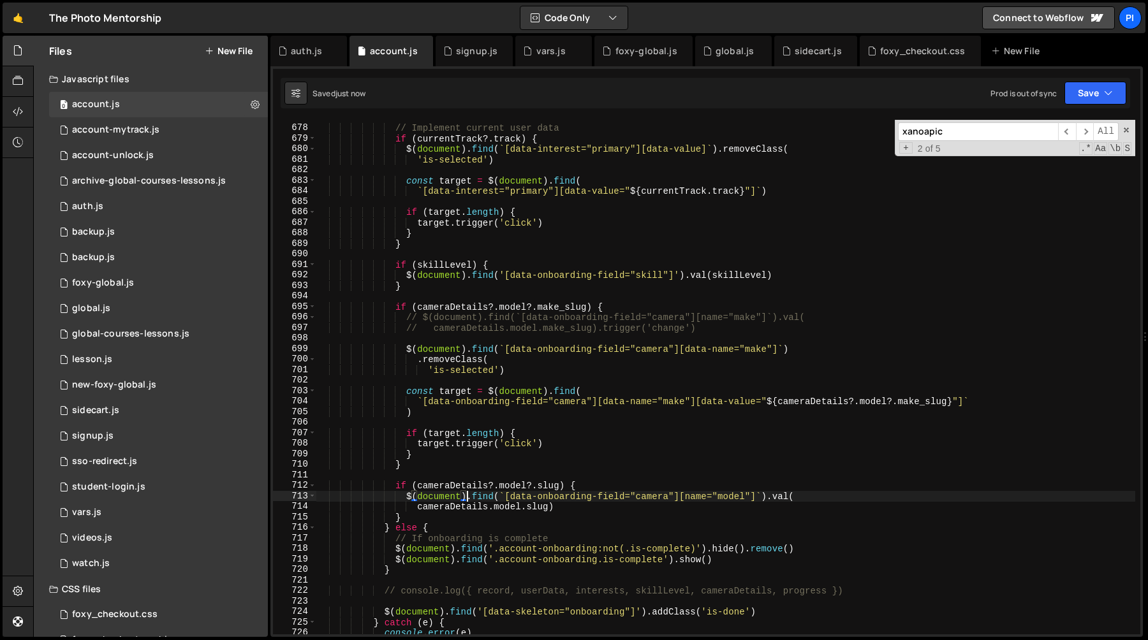
click at [695, 497] on div "// Implement current user data if ( currentTrack ?. track ) { $ ( document ) . …" at bounding box center [725, 380] width 819 height 536
click at [681, 468] on div "// Implement current user data if ( currentTrack ?. track ) { $ ( document ) . …" at bounding box center [725, 380] width 819 height 536
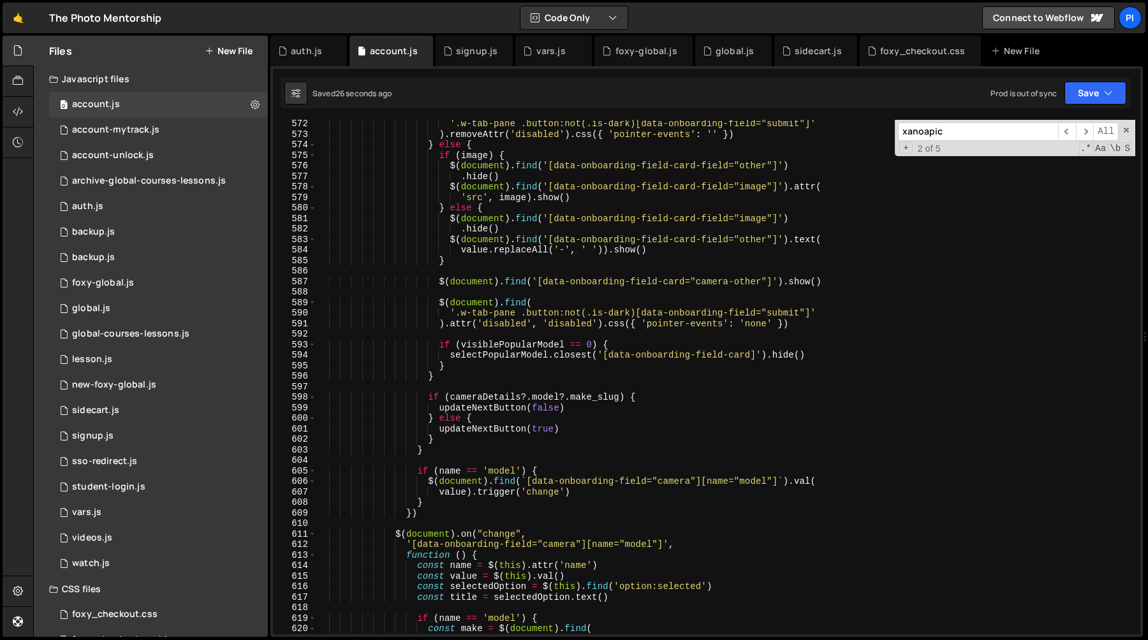
scroll to position [6048, 0]
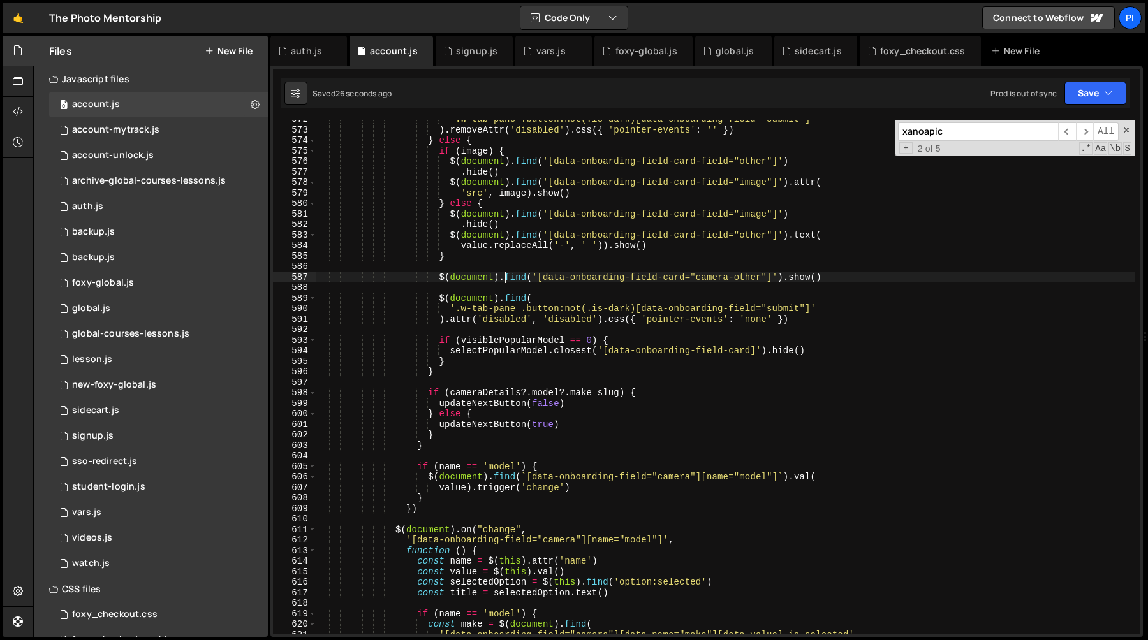
click at [508, 281] on div "'.w-tab-pane .button:not(.is-dark)[data-onboarding-field="submit"]' ) . removeA…" at bounding box center [725, 382] width 819 height 536
click at [528, 281] on div "'.w-tab-pane .button:not(.is-dark)[data-onboarding-field="submit"]' ) . removeA…" at bounding box center [725, 382] width 819 height 536
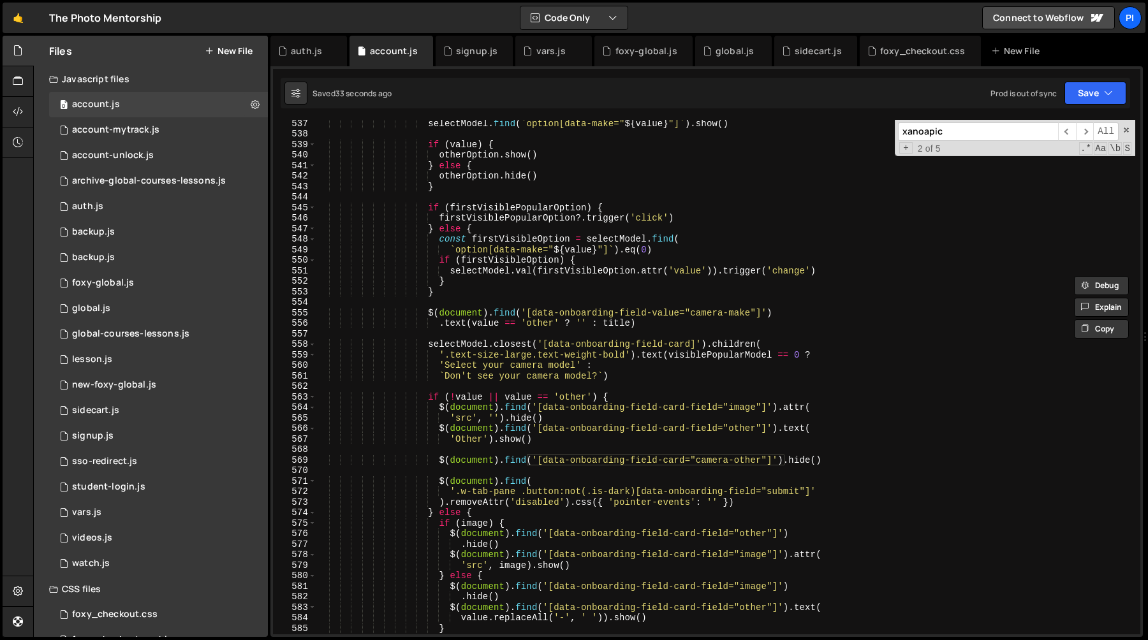
scroll to position [5654, 0]
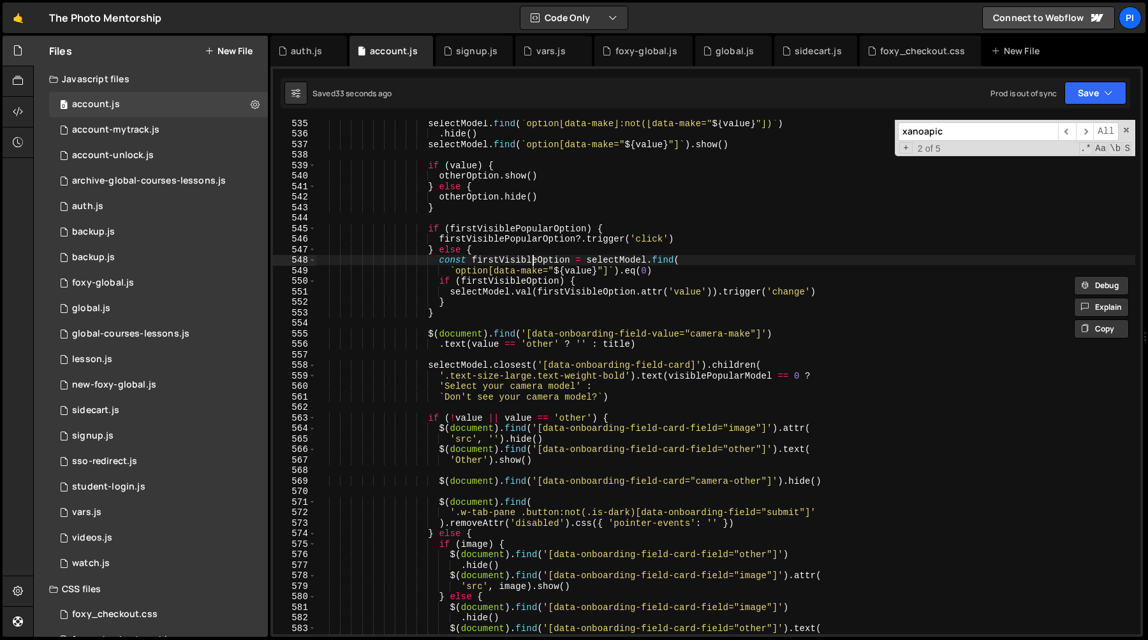
click at [533, 262] on div "selectModel . find ( ` option[data-make]:not([data-make=" ${ value } "]) ` ) . …" at bounding box center [725, 386] width 819 height 536
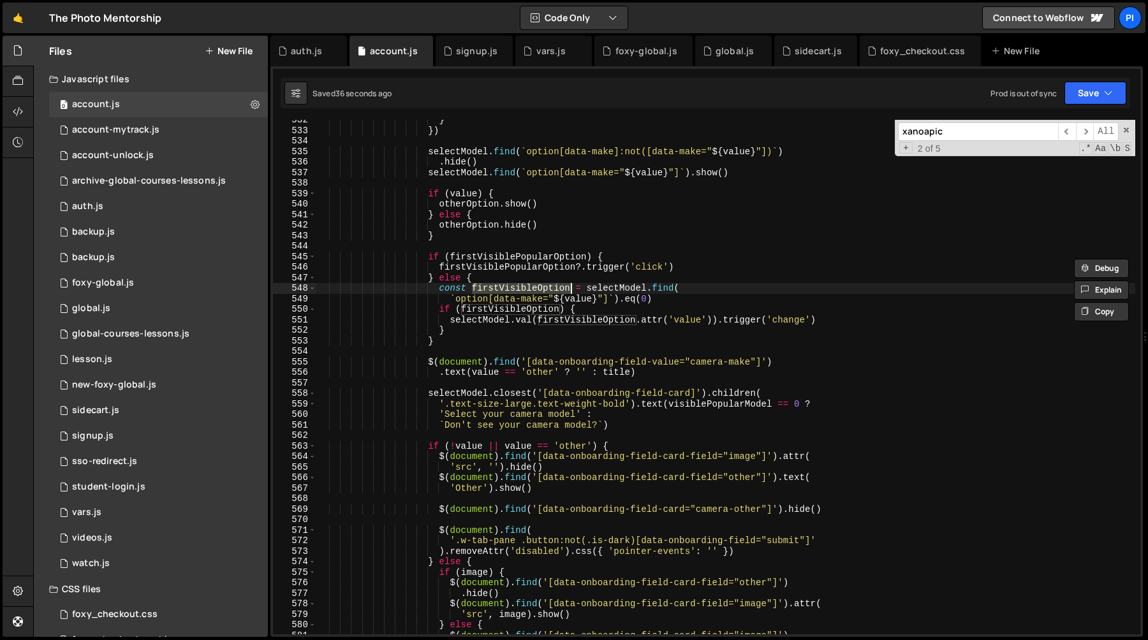
scroll to position [5611, 0]
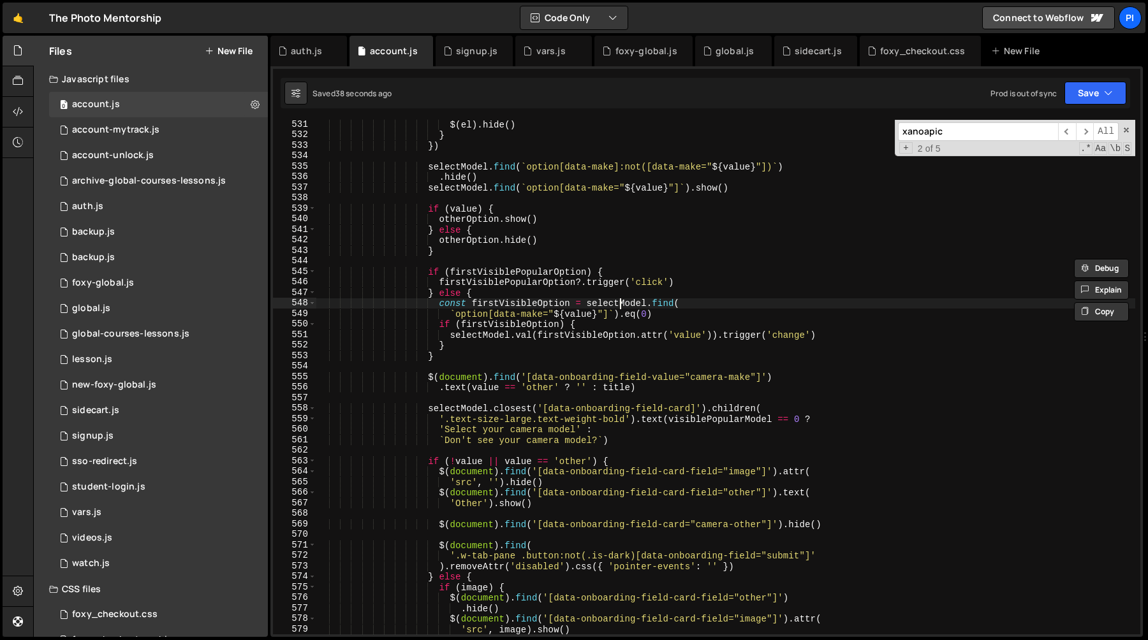
click at [619, 305] on div "$ ( el ) . hide ( ) } }) selectModel . find ( ` option[data-make]:not([data-mak…" at bounding box center [725, 387] width 819 height 536
click at [577, 343] on div "$ ( el ) . hide ( ) } }) selectModel . find ( ` option[data-make]:not([data-mak…" at bounding box center [725, 387] width 819 height 536
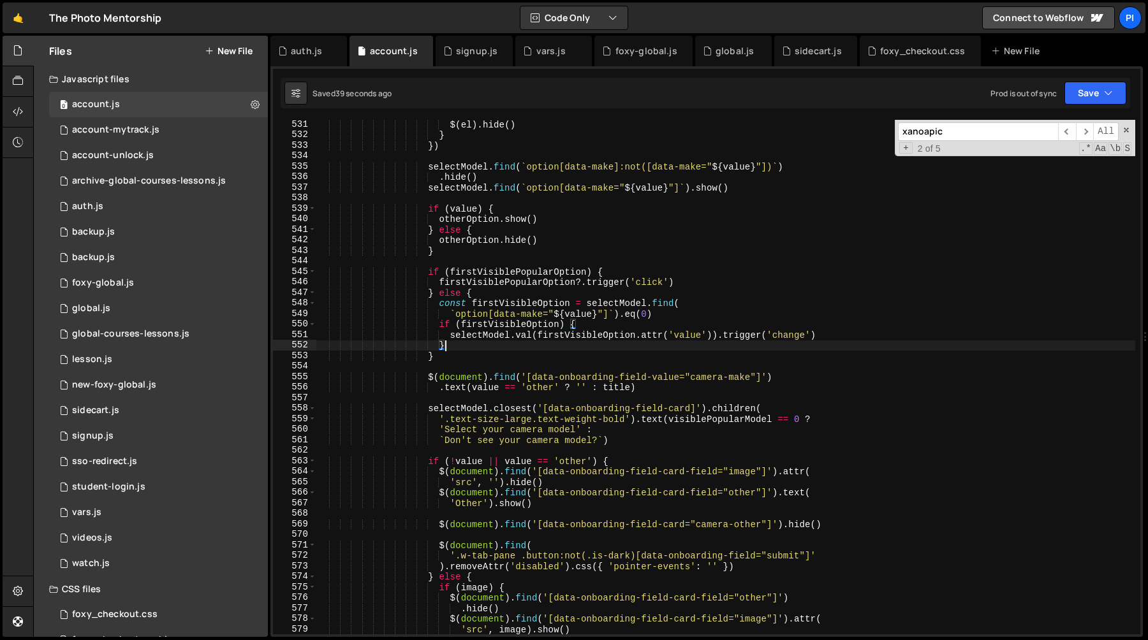
click at [577, 343] on div "$ ( el ) . hide ( ) } }) selectModel . find ( ` option[data-make]:not([data-mak…" at bounding box center [725, 387] width 819 height 536
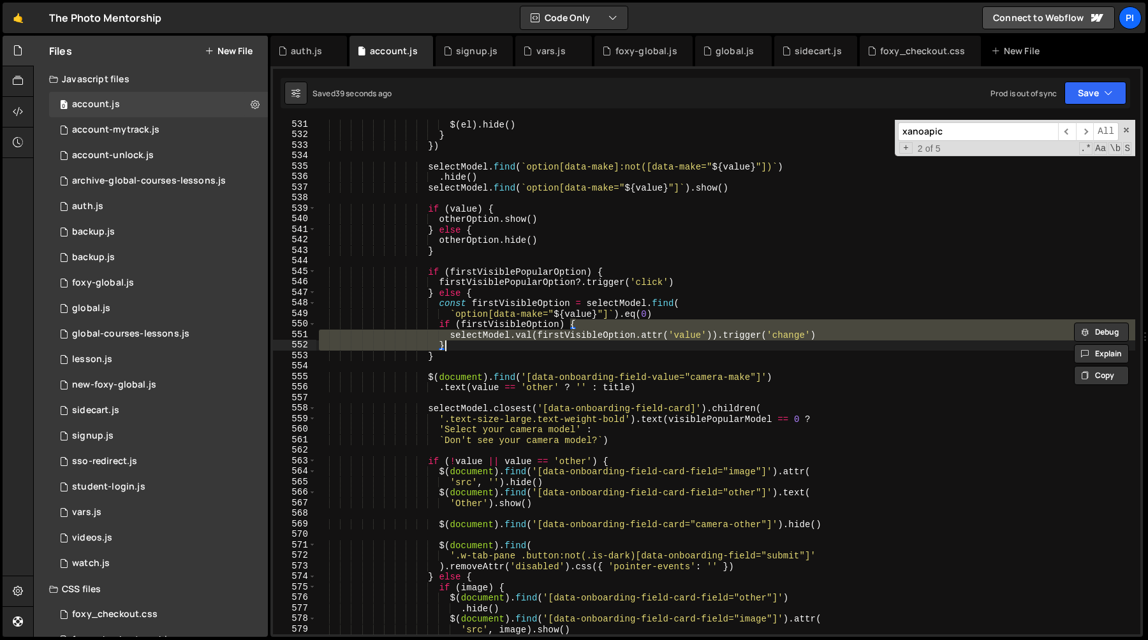
click at [577, 339] on div "$ ( el ) . hide ( ) } }) selectModel . find ( ` option[data-make]:not([data-mak…" at bounding box center [725, 387] width 819 height 536
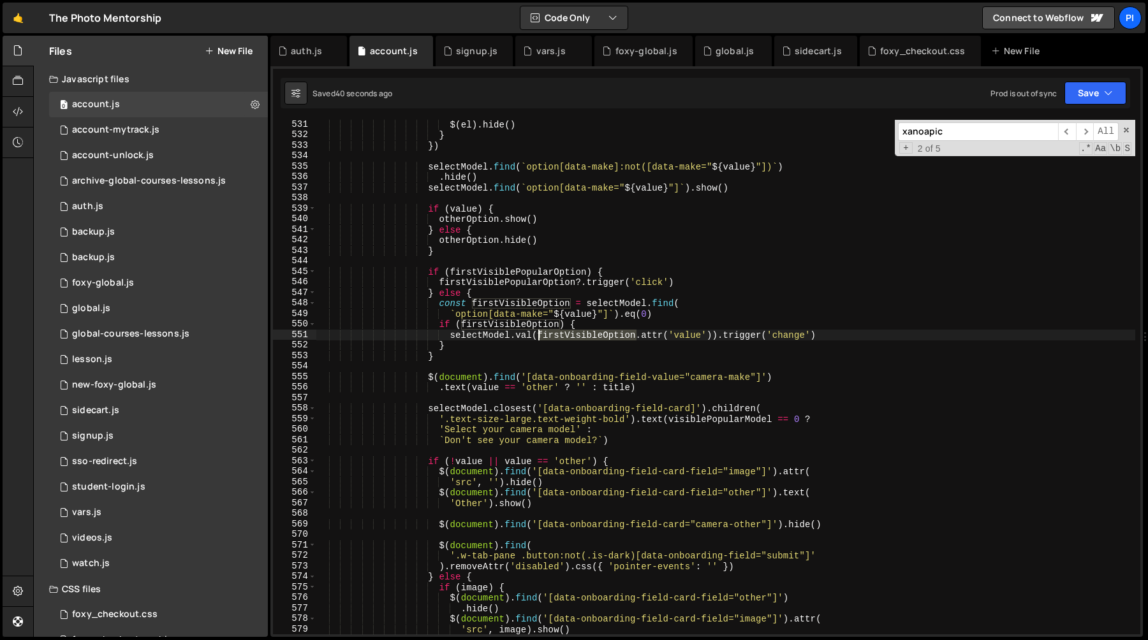
click at [577, 339] on div "$ ( el ) . hide ( ) } }) selectModel . find ( ` option[data-make]:not([data-mak…" at bounding box center [725, 387] width 819 height 536
click at [720, 334] on div "$ ( el ) . hide ( ) } }) selectModel . find ( ` option[data-make]:not([data-mak…" at bounding box center [725, 387] width 819 height 536
click at [841, 334] on div "$ ( el ) . hide ( ) } }) selectModel . find ( ` option[data-make]:not([data-mak…" at bounding box center [725, 387] width 819 height 536
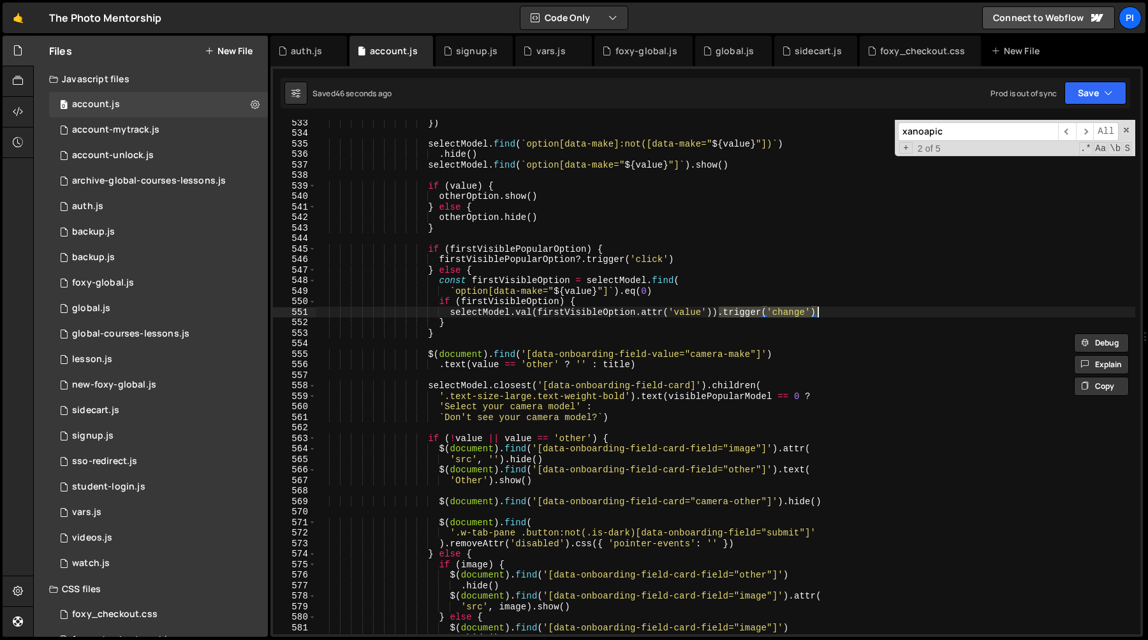
scroll to position [5646, 0]
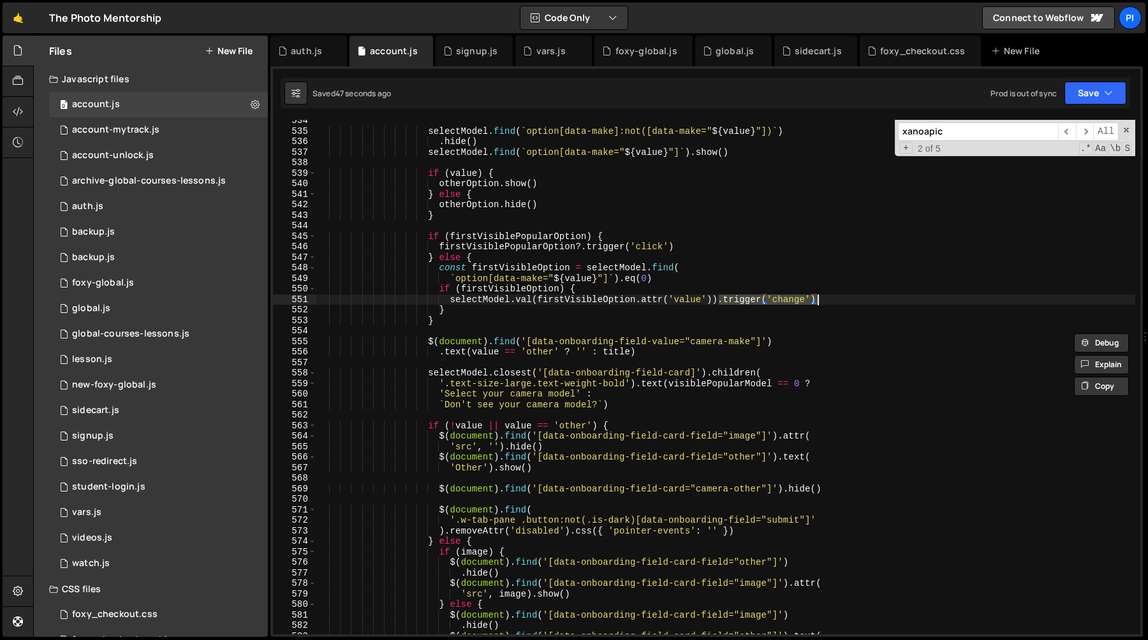
click at [489, 299] on div "selectModel . find ( ` option[data-make]:not([data-make=" ${ value } "]) ` ) . …" at bounding box center [725, 383] width 819 height 536
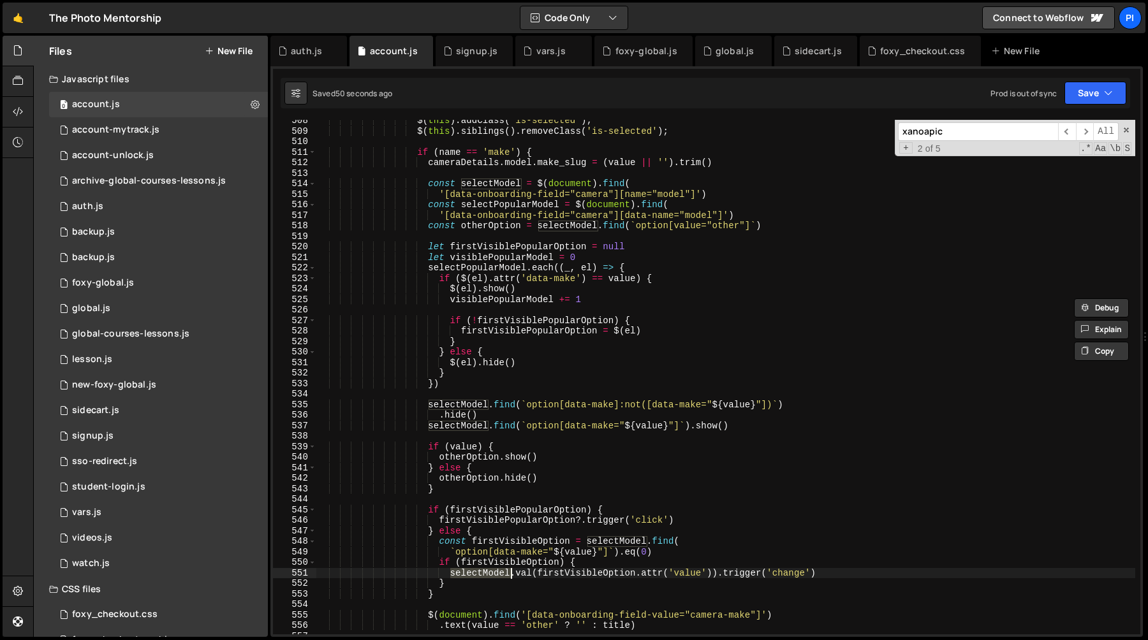
scroll to position [5372, 0]
click at [537, 186] on div "$ ( this ) . addClass ( 'is-selected' ) ; $ ( this ) . siblings ( ) . removeCla…" at bounding box center [725, 383] width 819 height 536
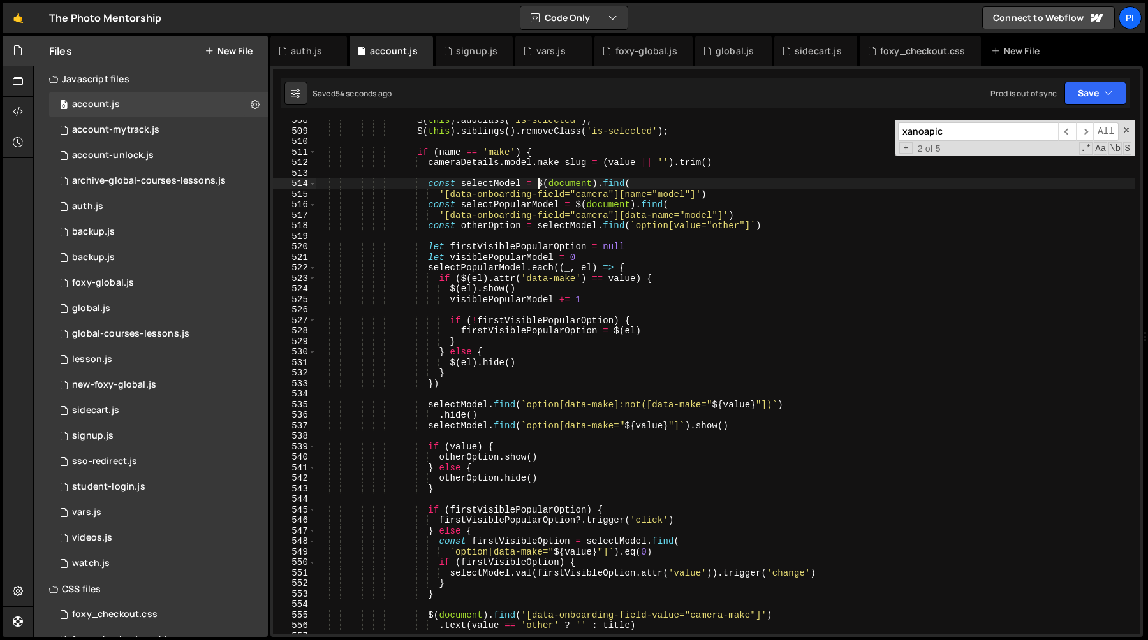
click at [728, 191] on div "$ ( this ) . addClass ( 'is-selected' ) ; $ ( this ) . siblings ( ) . removeCla…" at bounding box center [725, 383] width 819 height 536
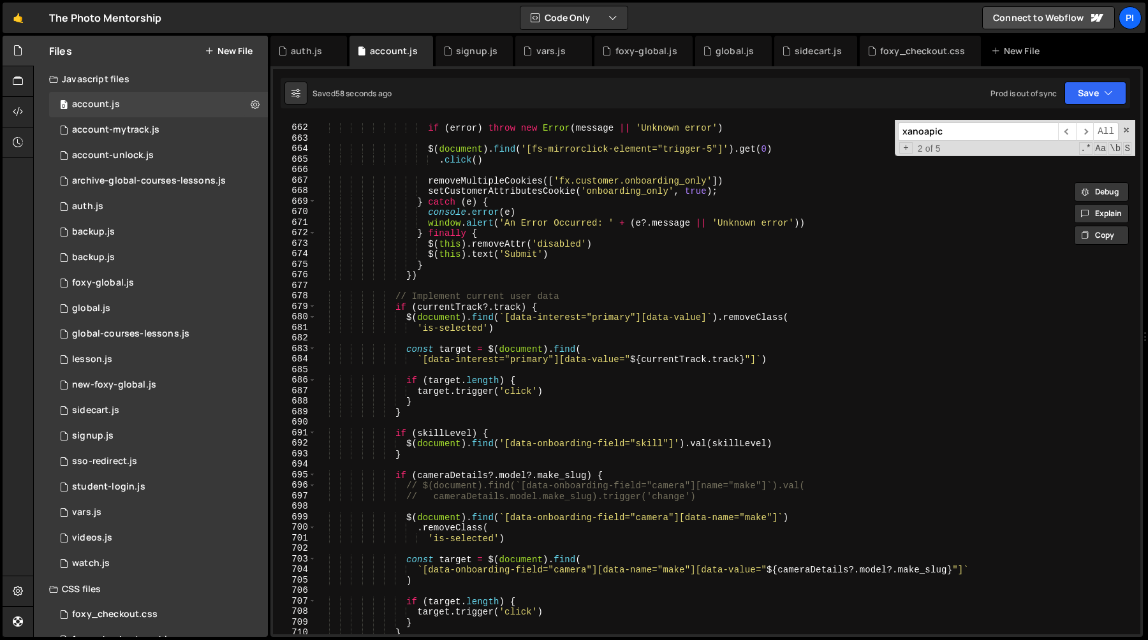
scroll to position [6987, 0]
click at [686, 271] on div "if ( error ) throw new Error ( message || 'Unknown error' ) $ ( document ) . fi…" at bounding box center [725, 380] width 819 height 536
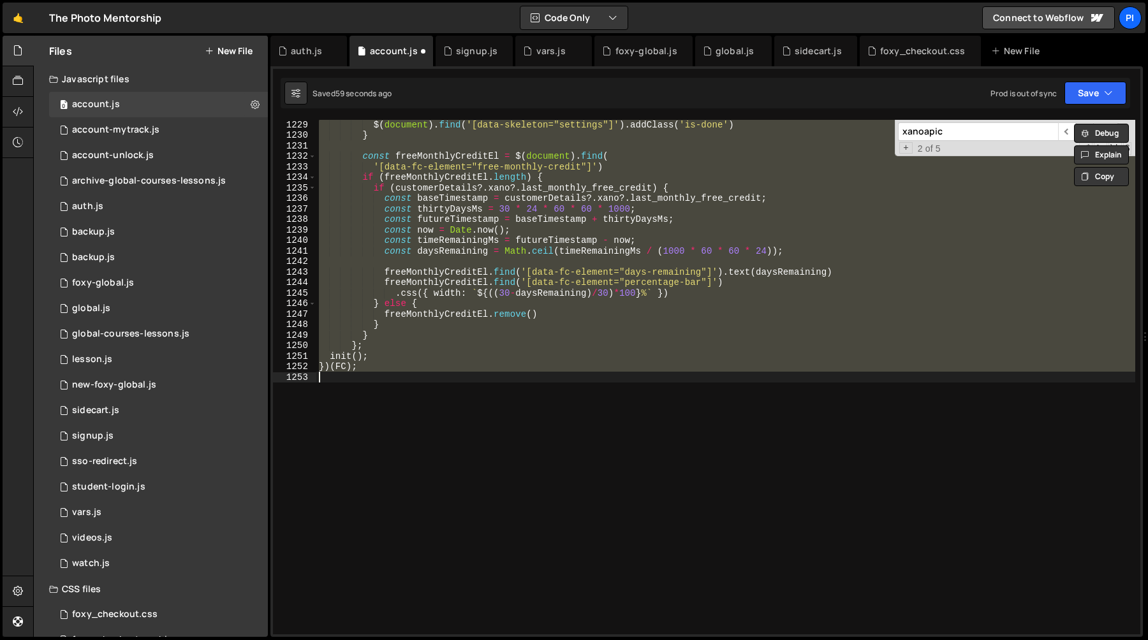
scroll to position [7269, 0]
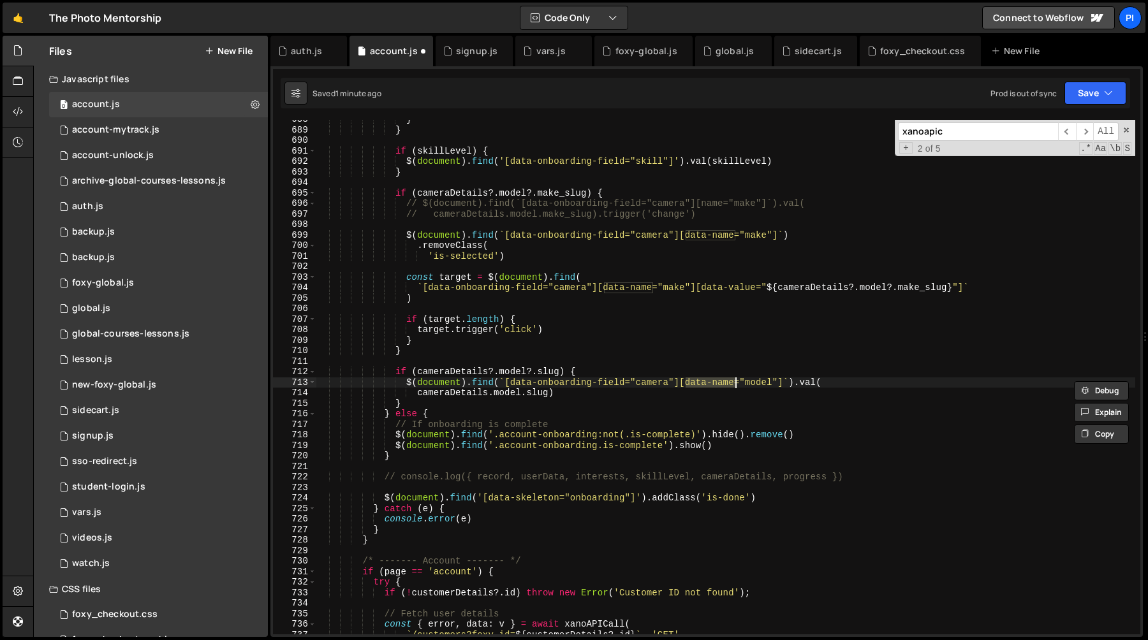
type textarea "$(document).find(`[data-onboarding-field="camera"][name="model"]`).val("
click at [679, 363] on div "} } if ( skillLevel ) { $ ( document ) . find ( '[data-onboarding-field="skill"…" at bounding box center [725, 382] width 819 height 536
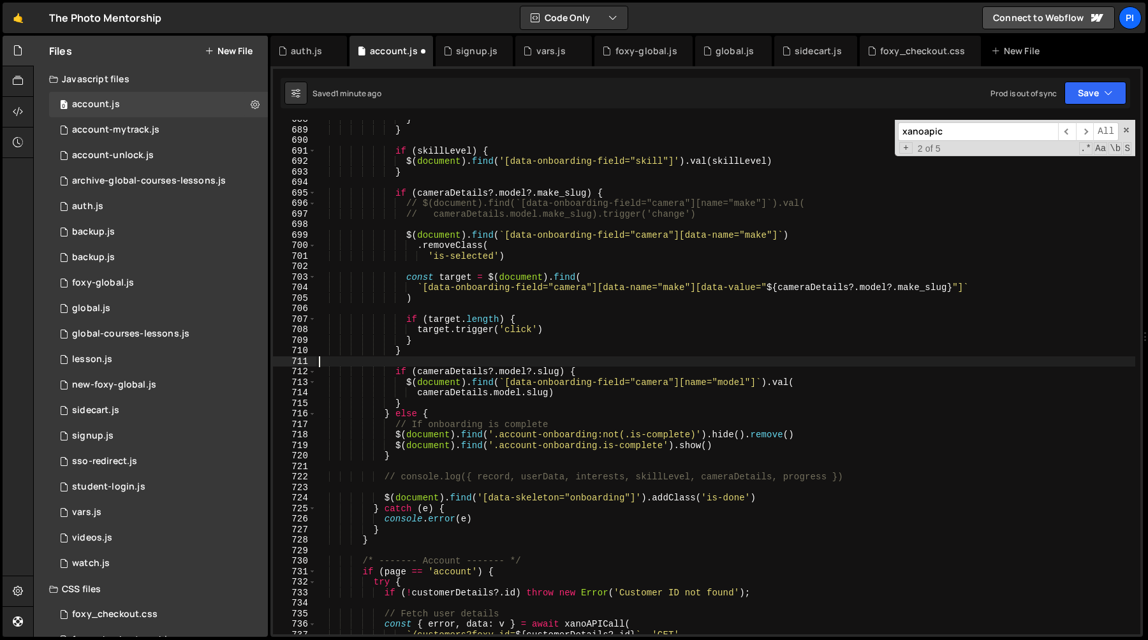
scroll to position [0, 0]
click at [670, 378] on div "} } if ( skillLevel ) { $ ( document ) . find ( '[data-onboarding-field="skill"…" at bounding box center [725, 382] width 819 height 536
click at [655, 371] on div "} } if ( skillLevel ) { $ ( document ) . find ( '[data-onboarding-field="skill"…" at bounding box center [725, 382] width 819 height 536
paste textarea "'[data-onboarding-field="camera"][name="model"]')"
click at [581, 390] on div "} } if ( skillLevel ) { $ ( document ) . find ( '[data-onboarding-field="skill"…" at bounding box center [725, 382] width 819 height 536
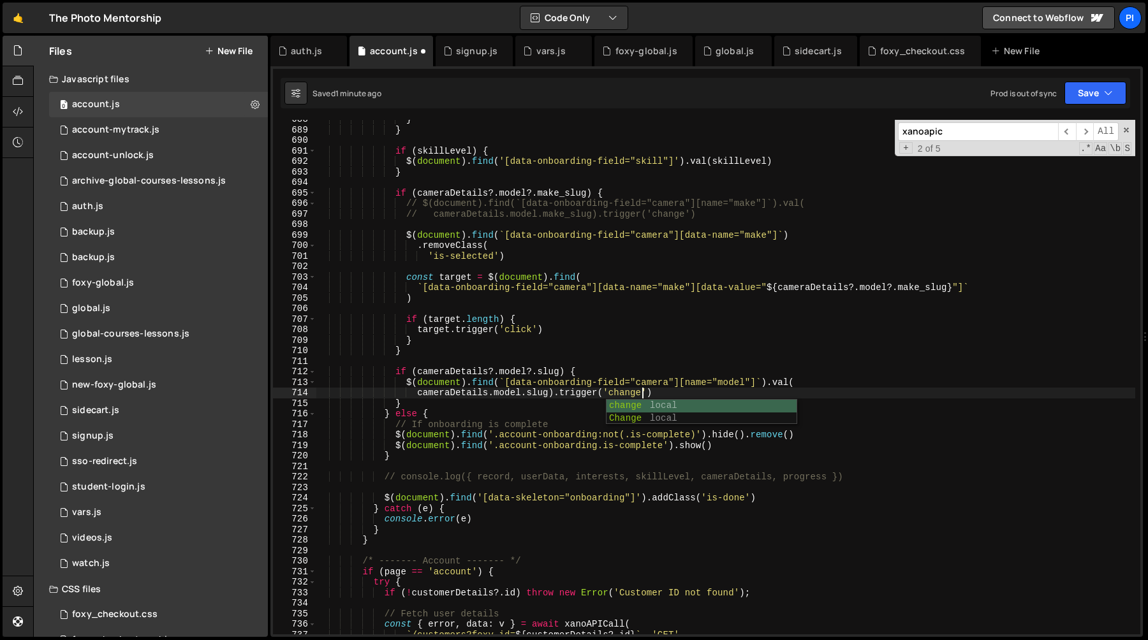
scroll to position [0, 22]
click at [408, 382] on div "} } if ( skillLevel ) { $ ( document ) . find ( '[data-onboarding-field="skill"…" at bounding box center [725, 382] width 819 height 536
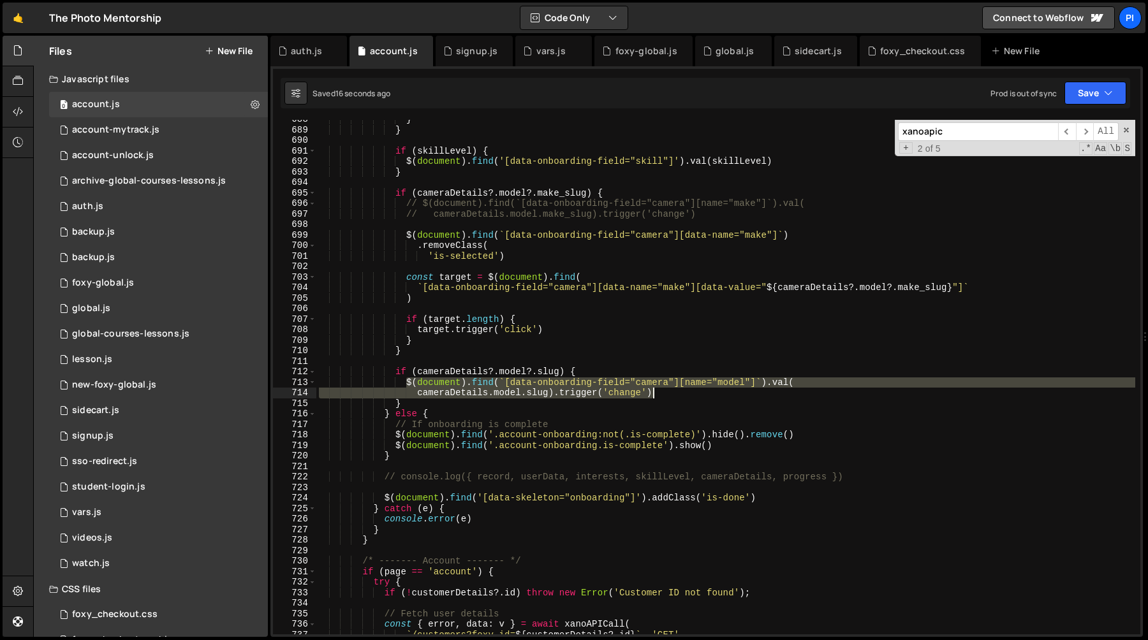
click at [668, 392] on div "} } if ( skillLevel ) { $ ( document ) . find ( '[data-onboarding-field="skill"…" at bounding box center [725, 382] width 819 height 536
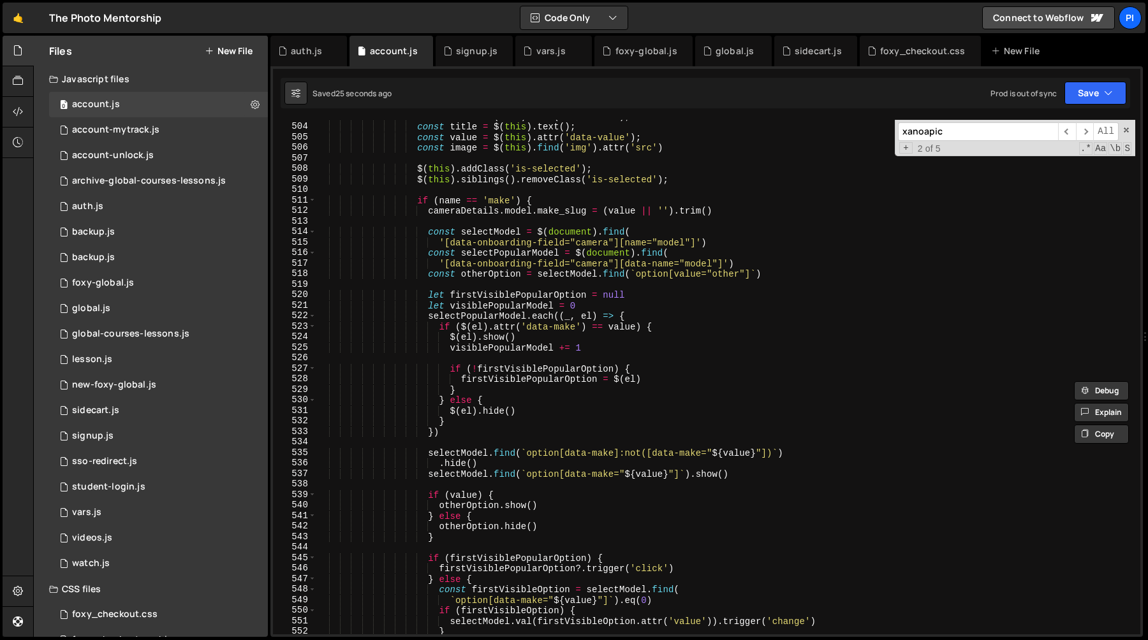
scroll to position [5341, 0]
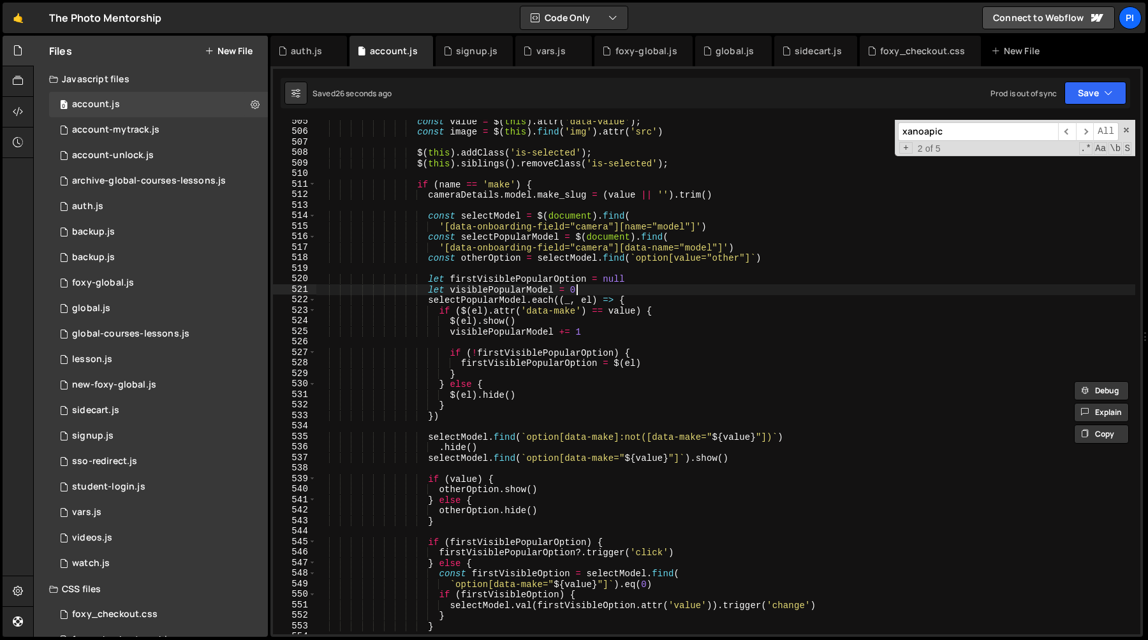
click at [629, 289] on div "const value = $ ( this ) . attr ( 'data-value' ) ; const image = $ ( this ) . f…" at bounding box center [725, 384] width 819 height 536
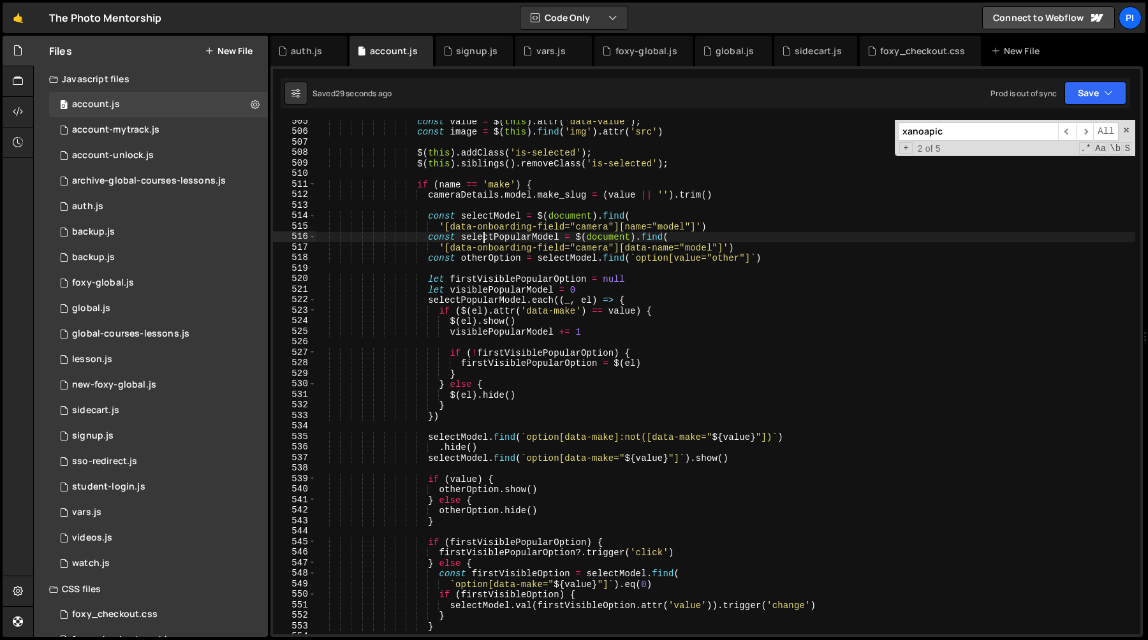
click at [485, 236] on div "const value = $ ( this ) . attr ( 'data-value' ) ; const image = $ ( this ) . f…" at bounding box center [725, 384] width 819 height 536
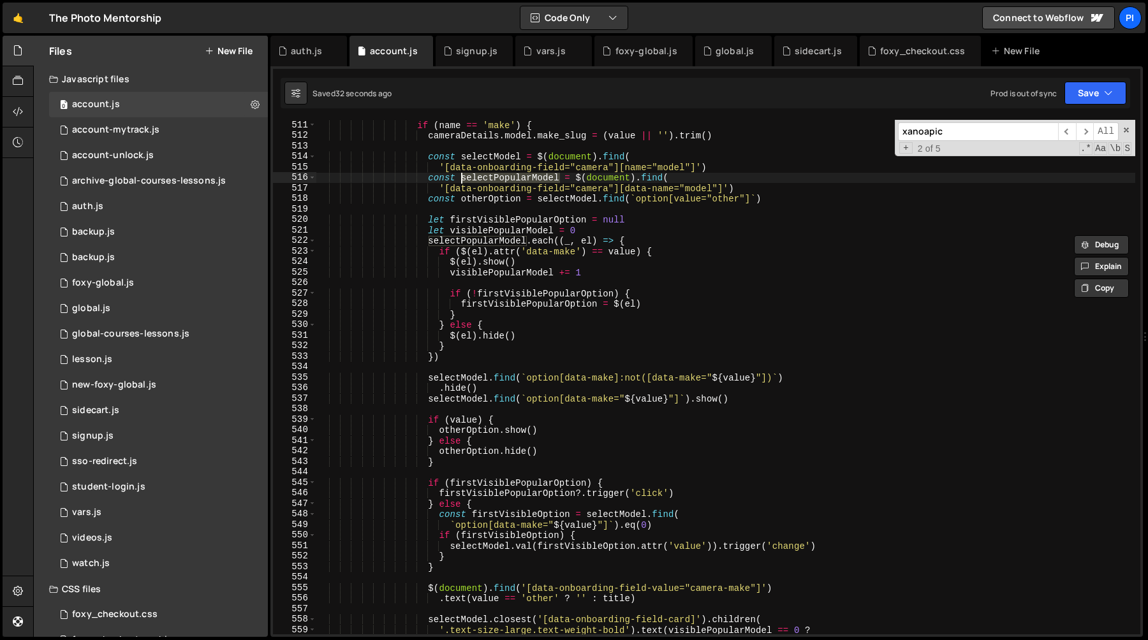
scroll to position [5401, 0]
click at [531, 269] on div "if ( name == 'make' ) { cameraDetails . model . make_slug = ( value || '' ) . t…" at bounding box center [725, 386] width 819 height 536
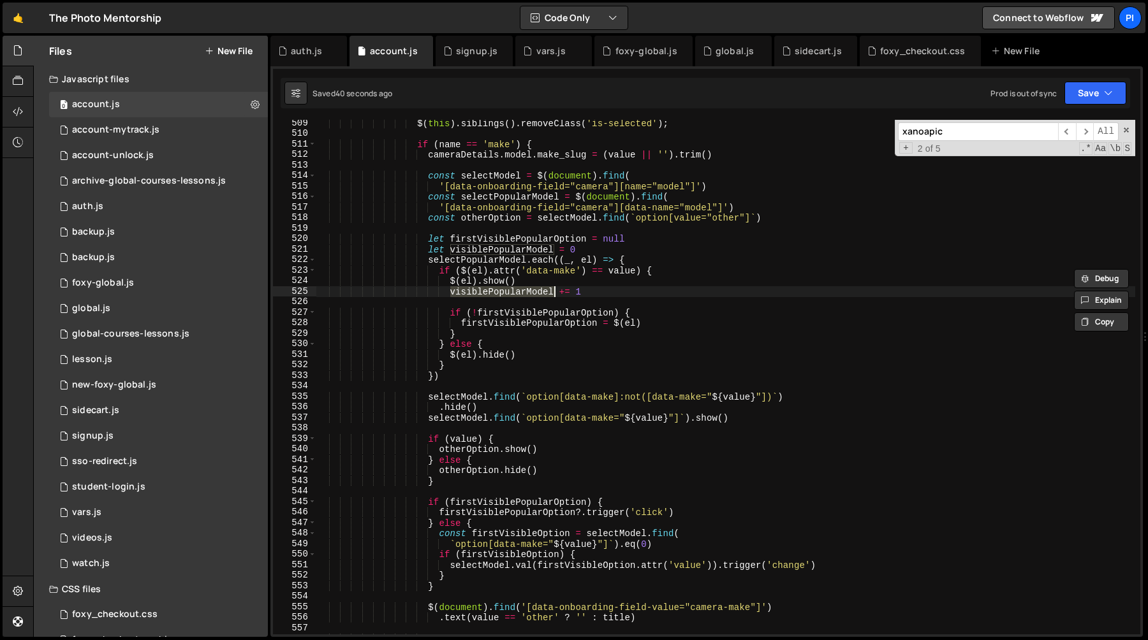
scroll to position [5373, 0]
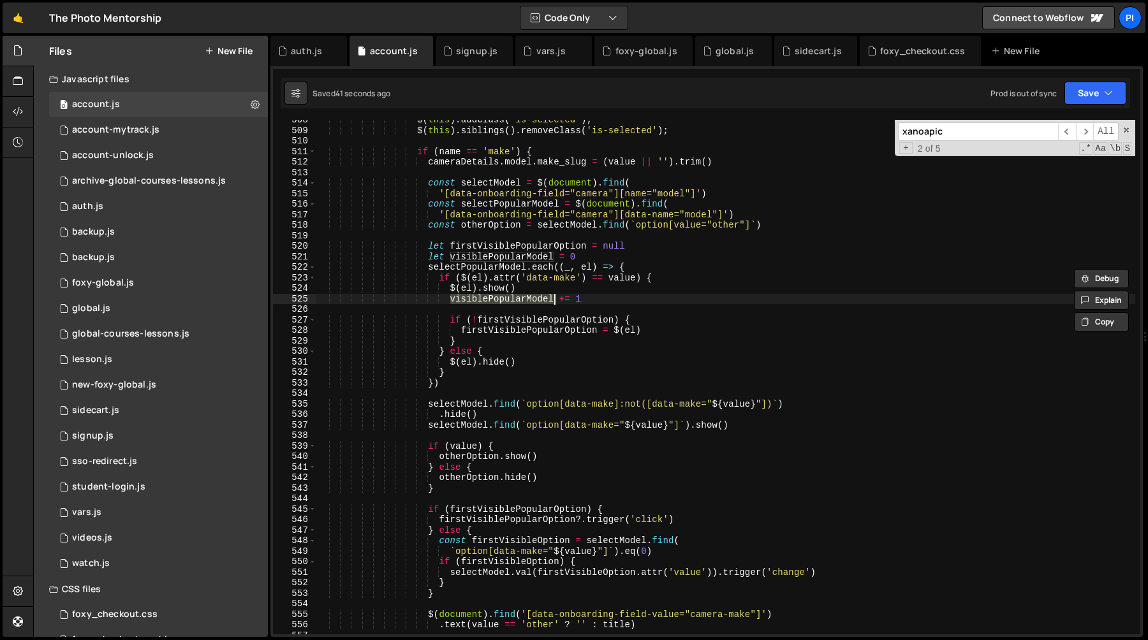
click at [530, 258] on div "$ ( this ) . addClass ( 'is-selected' ) ; $ ( this ) . siblings ( ) . removeCla…" at bounding box center [725, 383] width 819 height 536
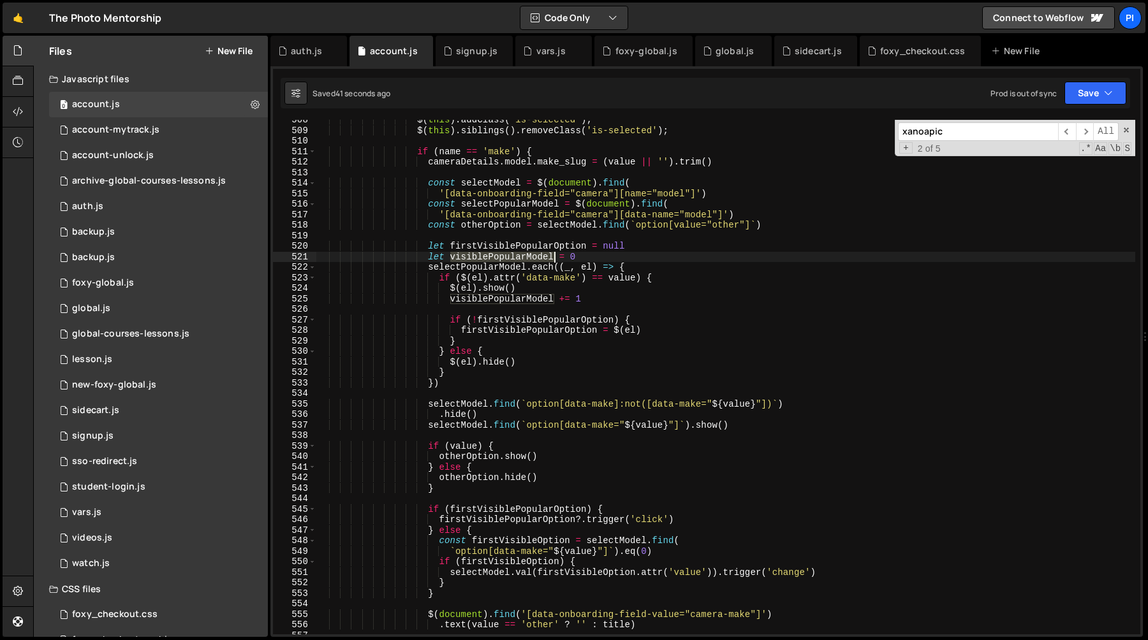
click at [530, 258] on div "$ ( this ) . addClass ( 'is-selected' ) ; $ ( this ) . siblings ( ) . removeCla…" at bounding box center [725, 383] width 819 height 536
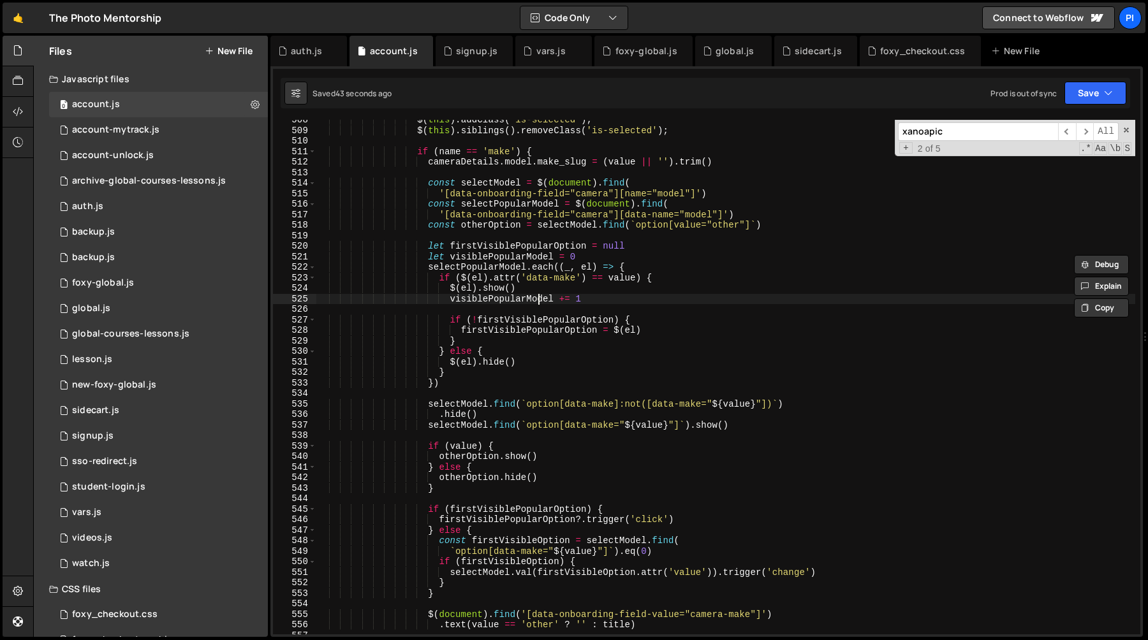
click at [538, 299] on div "$ ( this ) . addClass ( 'is-selected' ) ; $ ( this ) . siblings ( ) . removeCla…" at bounding box center [725, 383] width 819 height 536
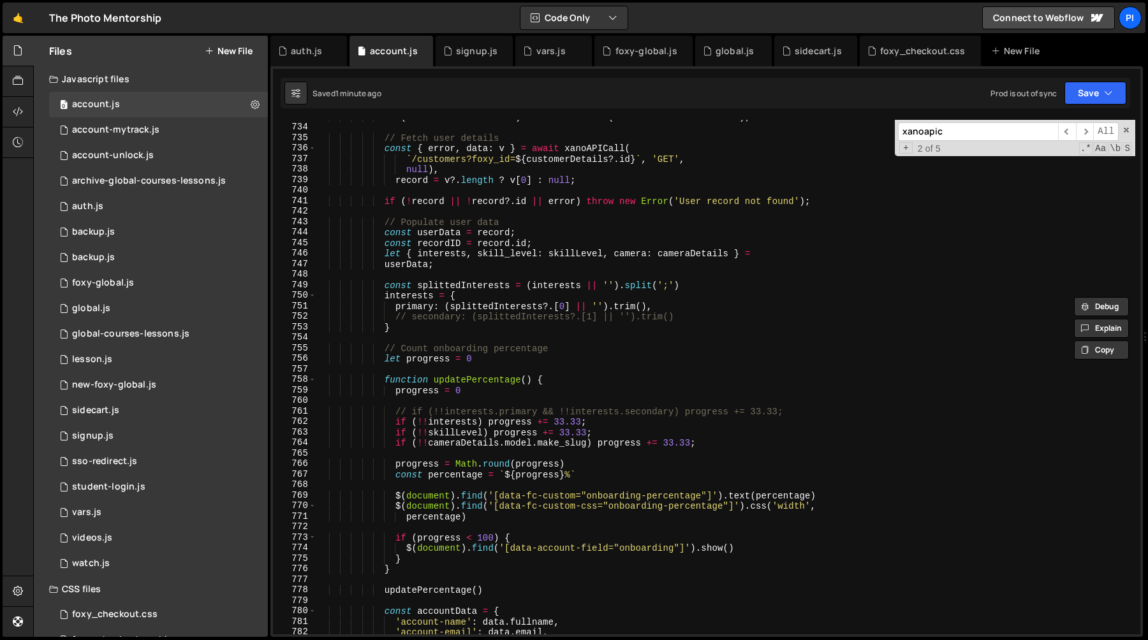
scroll to position [7605, 0]
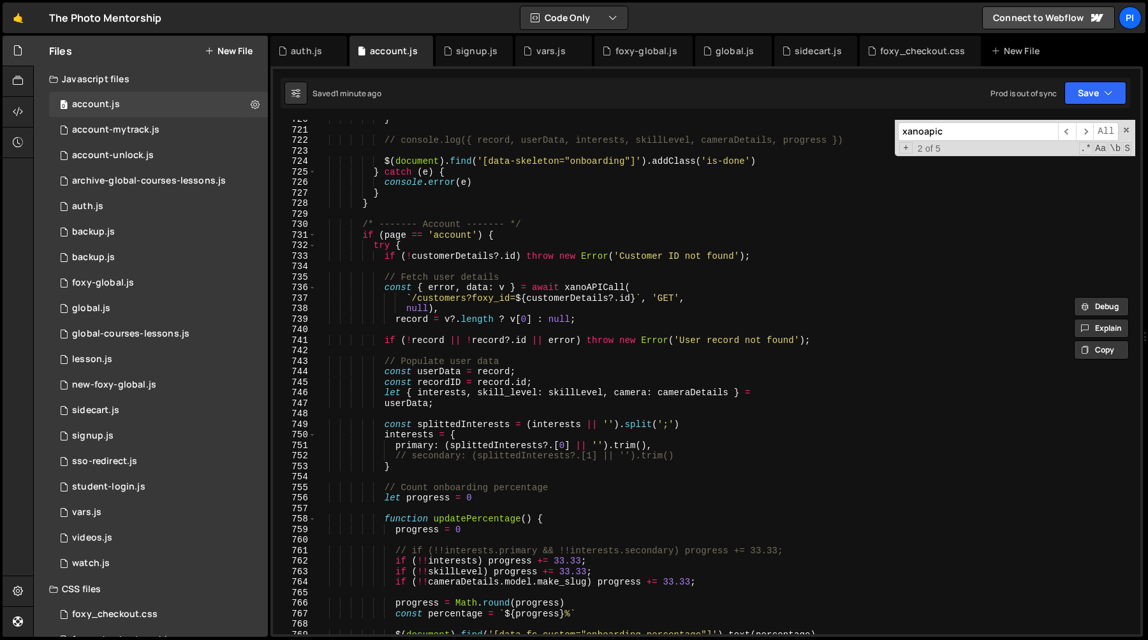
click at [780, 369] on div "} // console.log({ record, userData, interests, skillLevel, cameraDetails, prog…" at bounding box center [725, 382] width 819 height 536
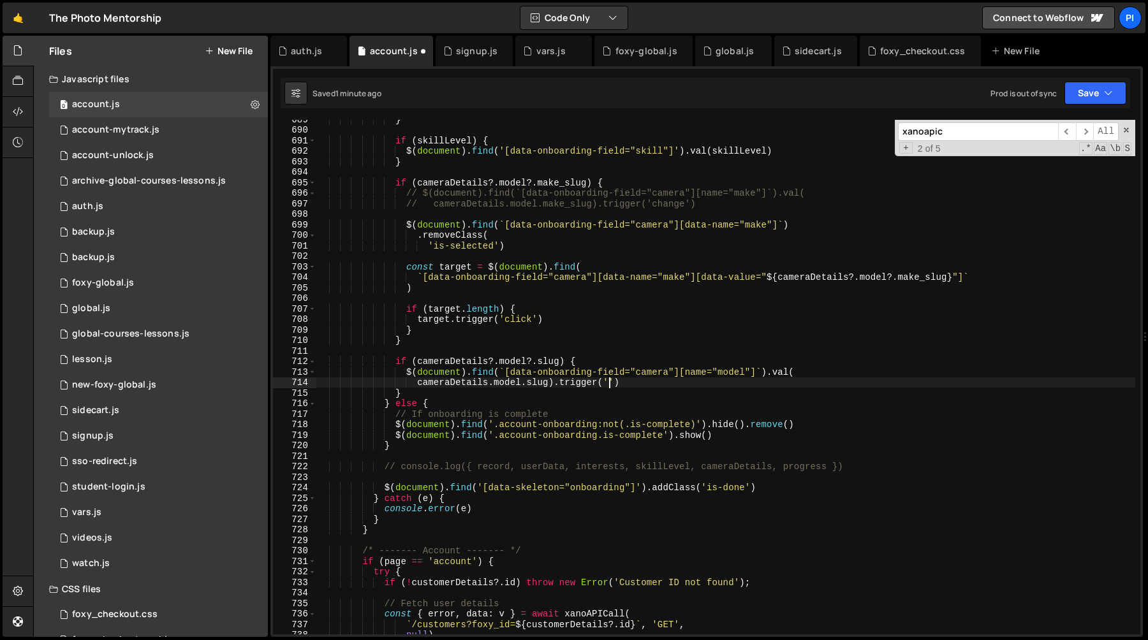
scroll to position [7279, 0]
click at [404, 373] on div "} if ( skillLevel ) { $ ( document ) . find ( '[data-onboarding-field="skill"]'…" at bounding box center [725, 382] width 819 height 536
click at [688, 386] on div "} if ( skillLevel ) { $ ( document ) . find ( '[data-onboarding-field="skill"]'…" at bounding box center [725, 382] width 819 height 536
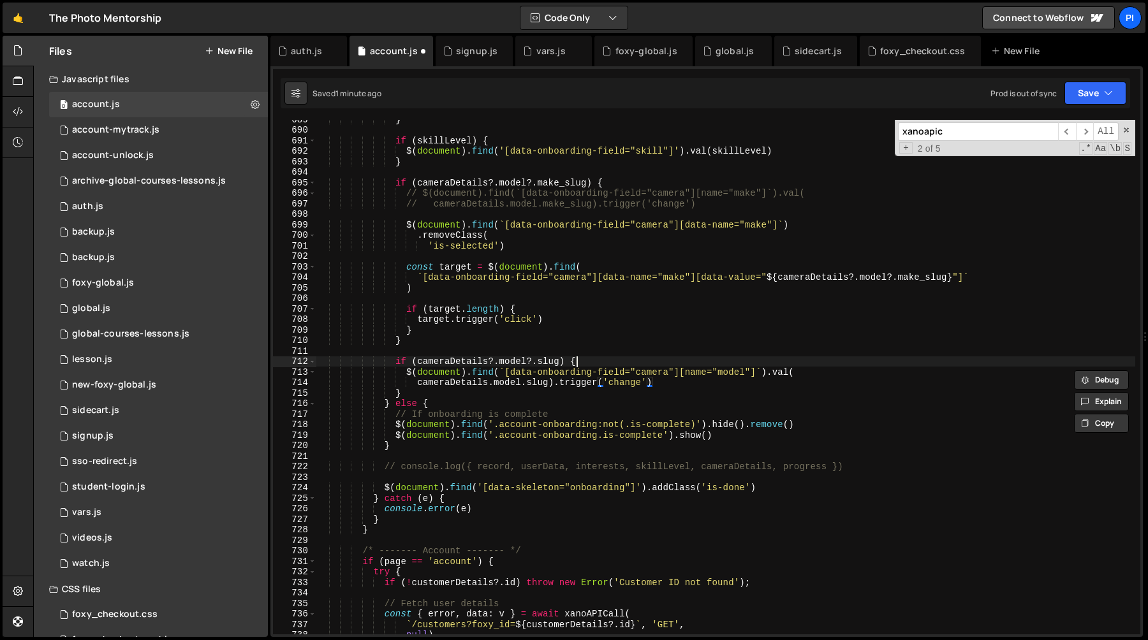
click at [676, 363] on div "} if ( skillLevel ) { $ ( document ) . find ( '[data-onboarding-field="skill"]'…" at bounding box center [725, 382] width 819 height 536
type textarea "if (cameraDetails?.model?.slug) {"
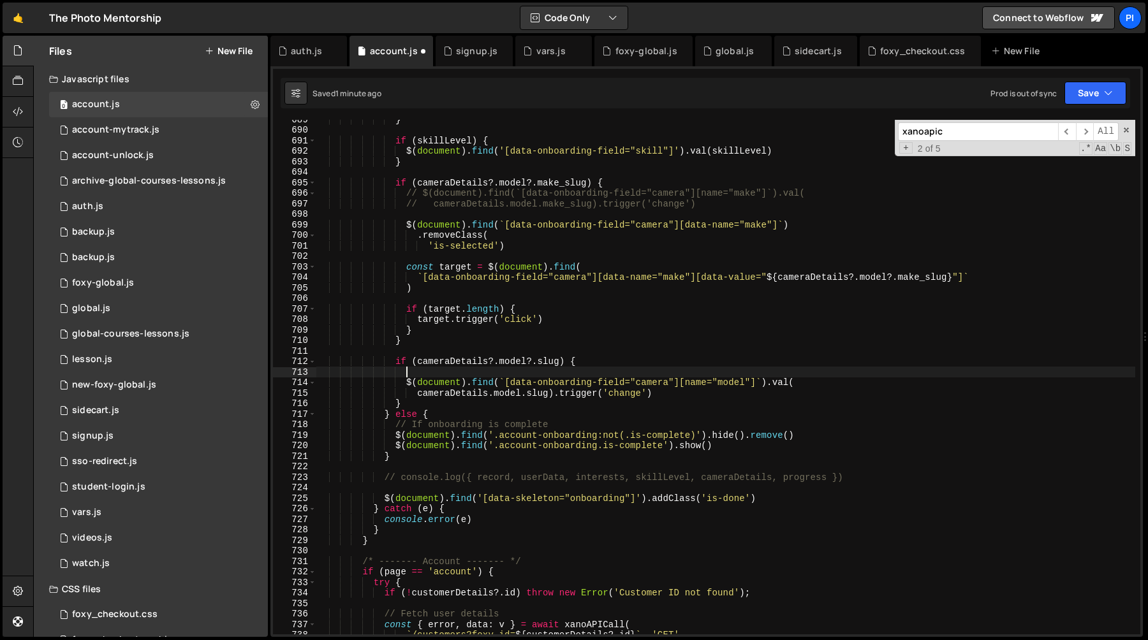
paste textarea "cameraDetails.model.slug).trigger('change')"
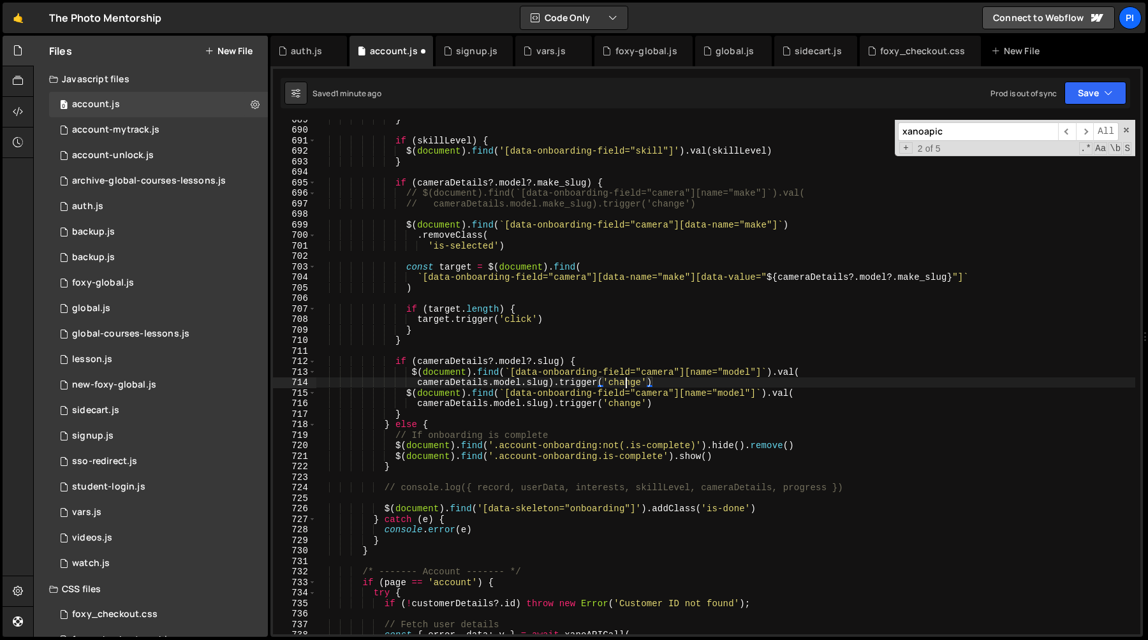
click at [625, 384] on div "} if ( skillLevel ) { $ ( document ) . find ( '[data-onboarding-field="skill"]'…" at bounding box center [725, 382] width 819 height 536
click at [692, 374] on div "} if ( skillLevel ) { $ ( document ) . find ( '[data-onboarding-field="skill"]'…" at bounding box center [725, 382] width 819 height 536
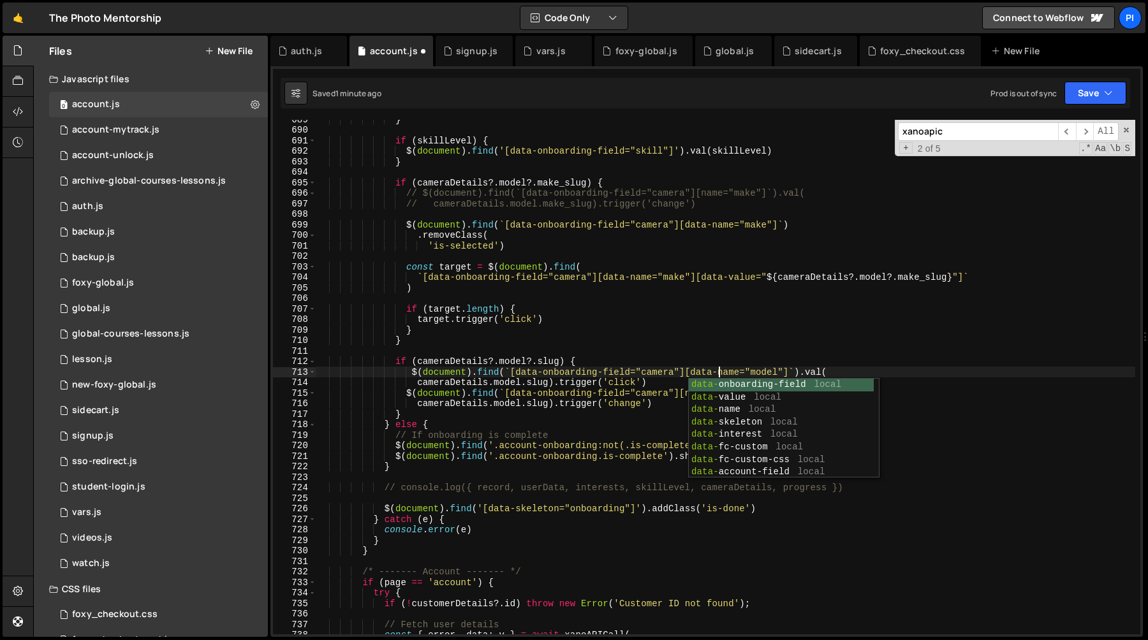
click at [698, 343] on div "} if ( skillLevel ) { $ ( document ) . find ( '[data-onboarding-field="skill"]'…" at bounding box center [725, 382] width 819 height 536
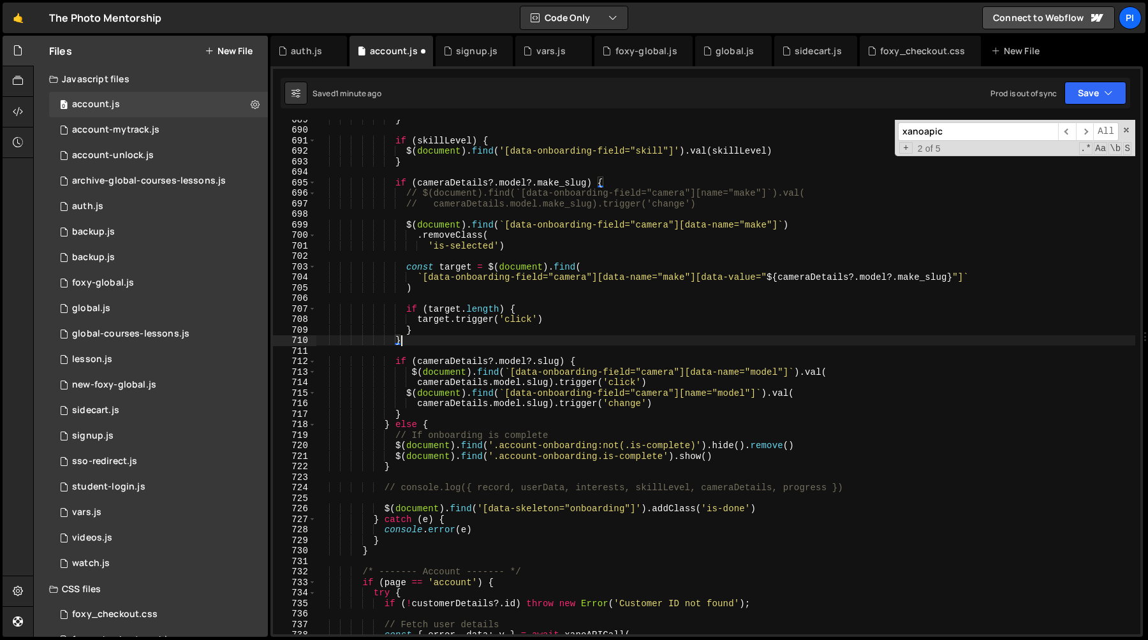
click at [791, 374] on div "} if ( skillLevel ) { $ ( document ) . find ( '[data-onboarding-field="skill"]'…" at bounding box center [725, 382] width 819 height 536
click at [699, 278] on div "} if ( skillLevel ) { $ ( document ) . find ( '[data-onboarding-field="skill"]'…" at bounding box center [725, 382] width 819 height 536
click at [963, 278] on div "} if ( skillLevel ) { $ ( document ) . find ( '[data-onboarding-field="skill"]'…" at bounding box center [725, 382] width 819 height 536
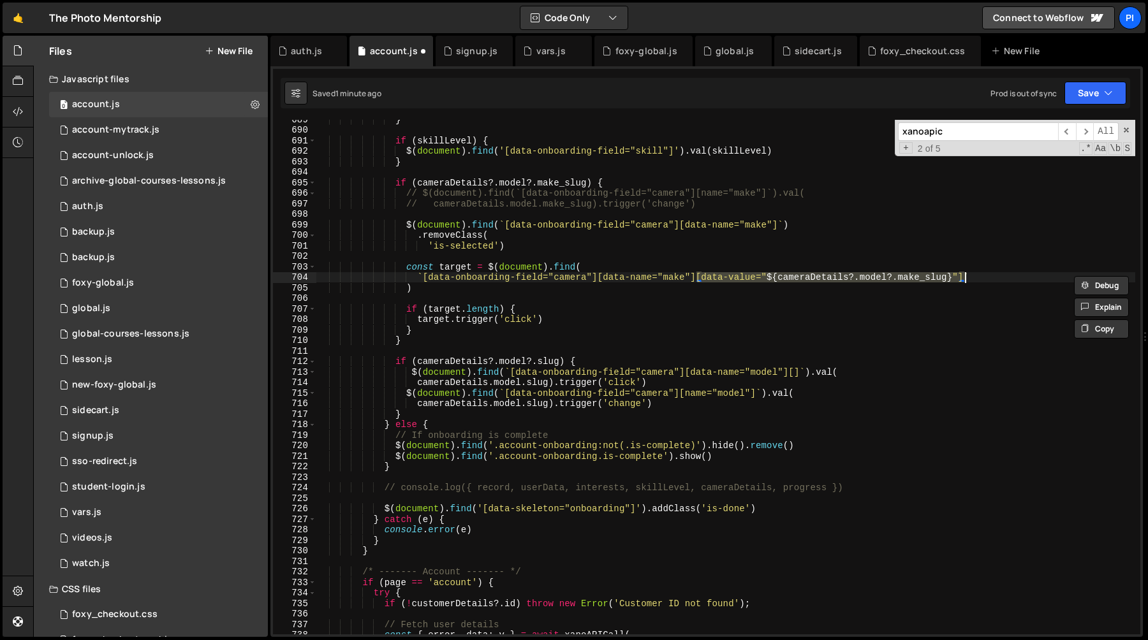
click at [965, 279] on div "} if ( skillLevel ) { $ ( document ) . find ( '[data-onboarding-field="skill"]'…" at bounding box center [725, 382] width 819 height 536
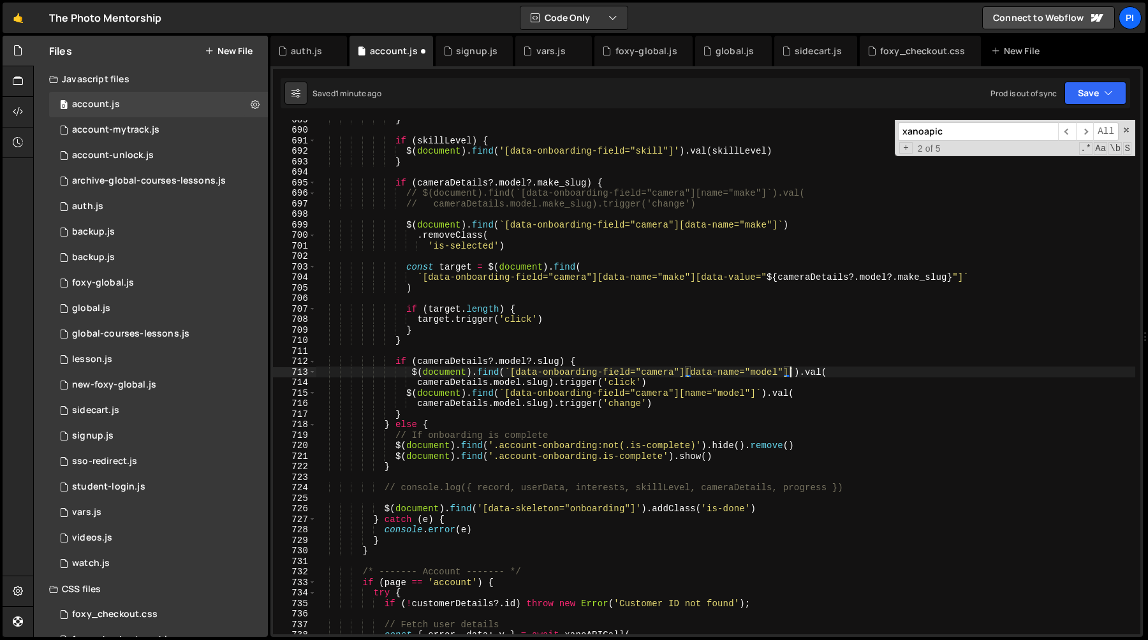
paste textarea "[data-value="${cameraDetails?.model?.make_slug}"]"
click at [996, 373] on div "} if ( skillLevel ) { $ ( document ) . find ( '[data-onboarding-field="skill"]'…" at bounding box center [725, 382] width 819 height 536
click at [1023, 363] on div "} if ( skillLevel ) { $ ( document ) . find ( '[data-onboarding-field="skill"]'…" at bounding box center [725, 382] width 819 height 536
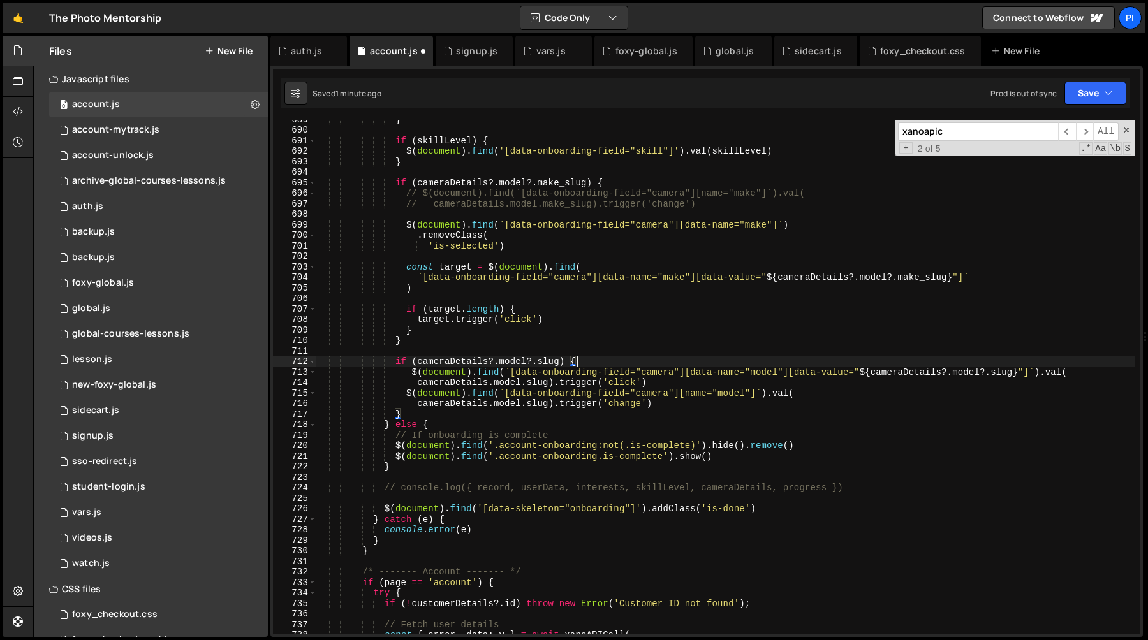
click at [554, 385] on div "} if ( skillLevel ) { $ ( document ) . find ( '[data-onboarding-field="skill"]'…" at bounding box center [725, 382] width 819 height 536
click at [1040, 372] on div "} if ( skillLevel ) { $ ( document ) . find ( '[data-onboarding-field="skill"]'…" at bounding box center [725, 382] width 819 height 536
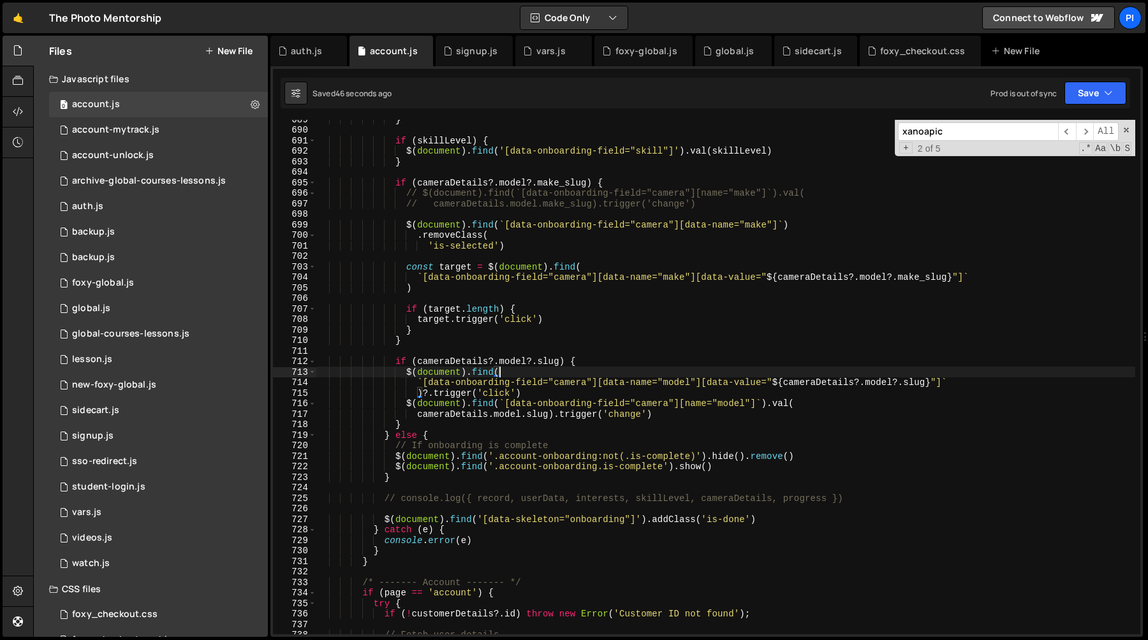
click at [419, 390] on div "} if ( skillLevel ) { $ ( document ) . find ( '[data-onboarding-field="skill"]'…" at bounding box center [725, 382] width 819 height 536
click at [462, 364] on div "} if ( skillLevel ) { $ ( document ) . find ( '[data-onboarding-field="skill"]'…" at bounding box center [725, 382] width 819 height 536
click at [517, 364] on div "} if ( skillLevel ) { $ ( document ) . find ( '[data-onboarding-field="skill"]'…" at bounding box center [725, 382] width 819 height 536
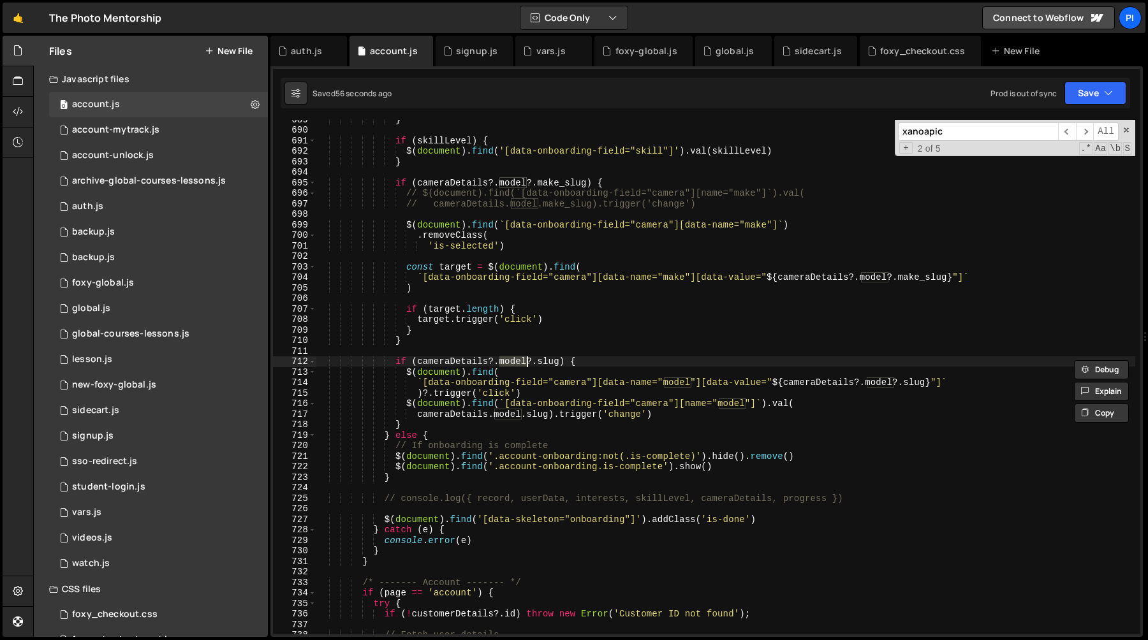
click at [861, 385] on div "} if ( skillLevel ) { $ ( document ) . find ( '[data-onboarding-field="skill"]'…" at bounding box center [725, 382] width 819 height 536
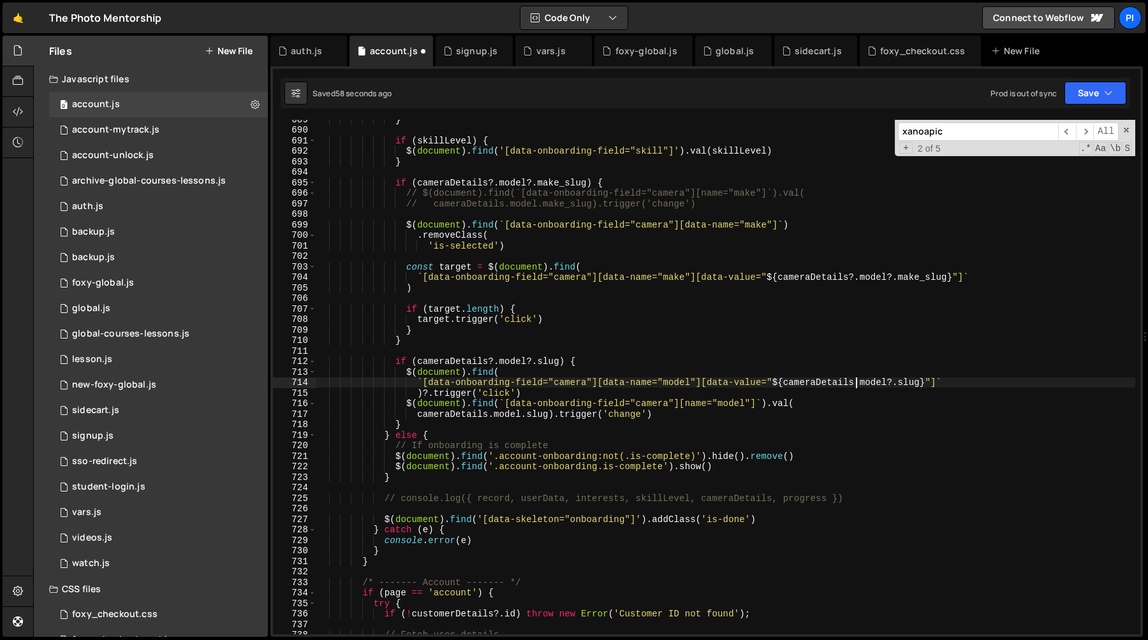
click at [894, 383] on div "} if ( skillLevel ) { $ ( document ) . find ( '[data-onboarding-field="skill"]'…" at bounding box center [725, 382] width 819 height 536
click at [404, 373] on div "} if ( skillLevel ) { $ ( document ) . find ( '[data-onboarding-field="skill"]'…" at bounding box center [725, 382] width 819 height 536
click at [422, 396] on div "} if ( skillLevel ) { $ ( document ) . find ( '[data-onboarding-field="skill"]'…" at bounding box center [725, 382] width 819 height 536
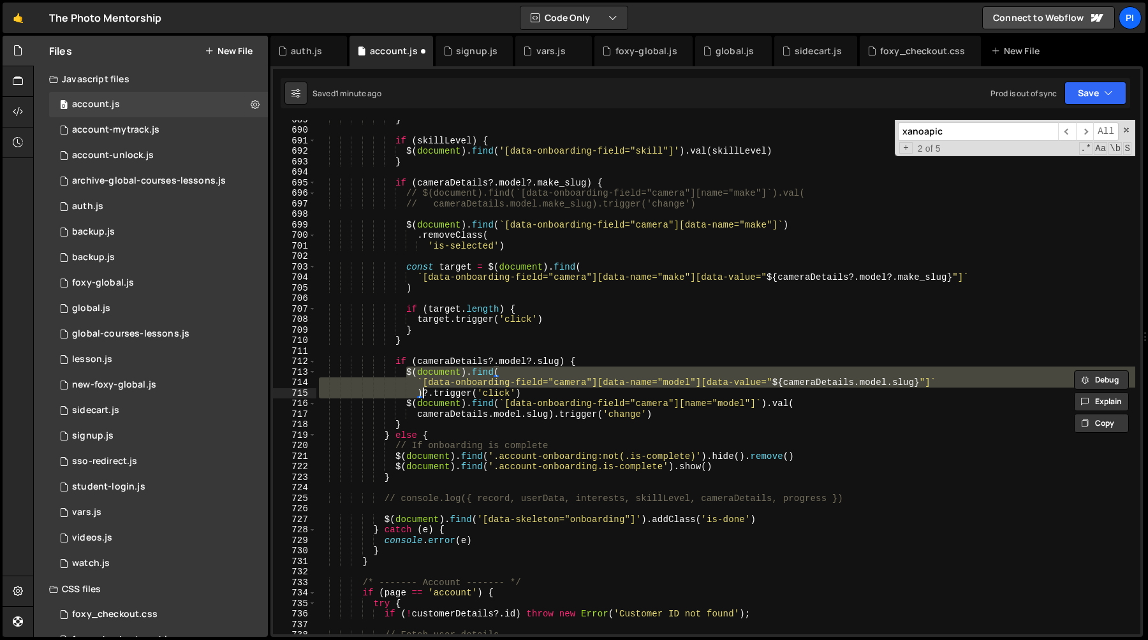
click at [726, 394] on div "} if ( skillLevel ) { $ ( document ) . find ( '[data-onboarding-field="skill"]'…" at bounding box center [725, 382] width 819 height 536
type textarea ")?.trigger('click')"
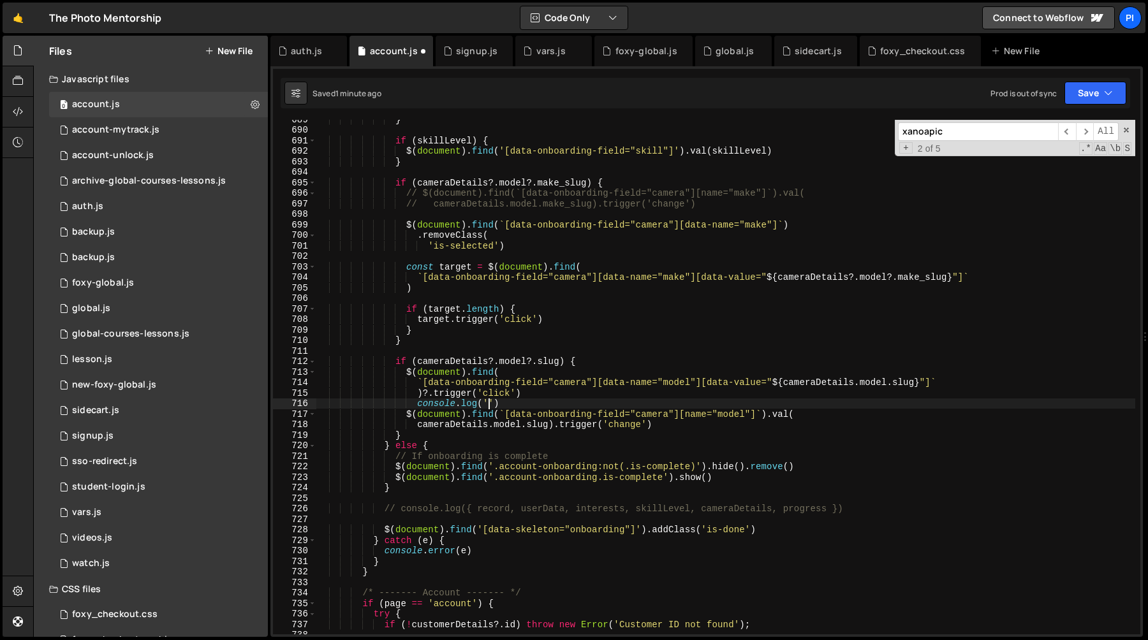
paste textarea ")')"
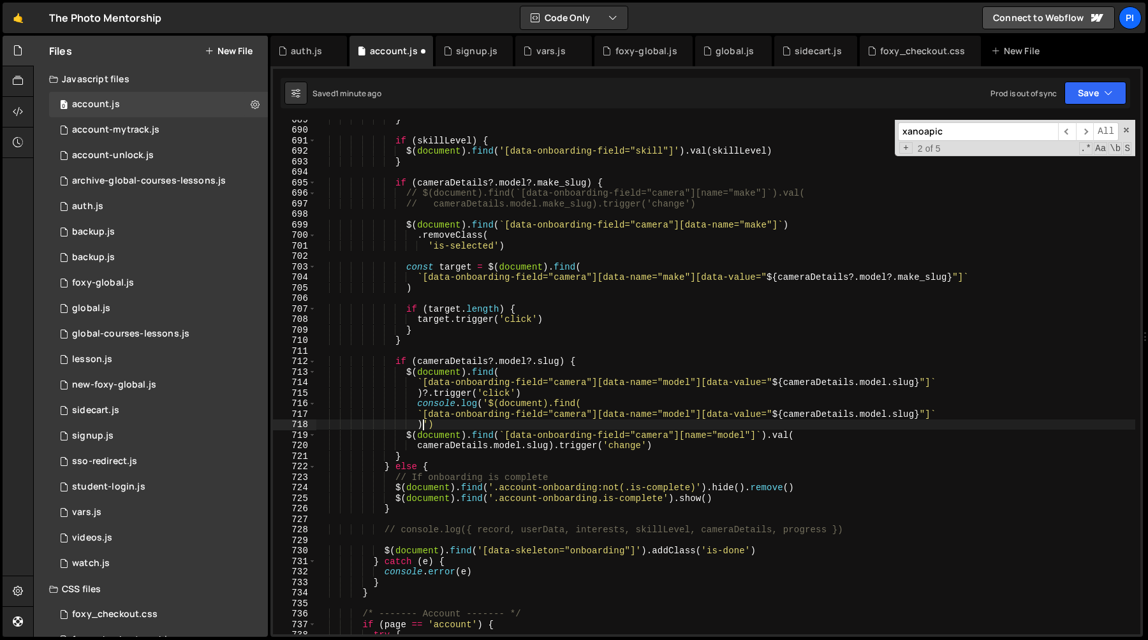
scroll to position [0, 7]
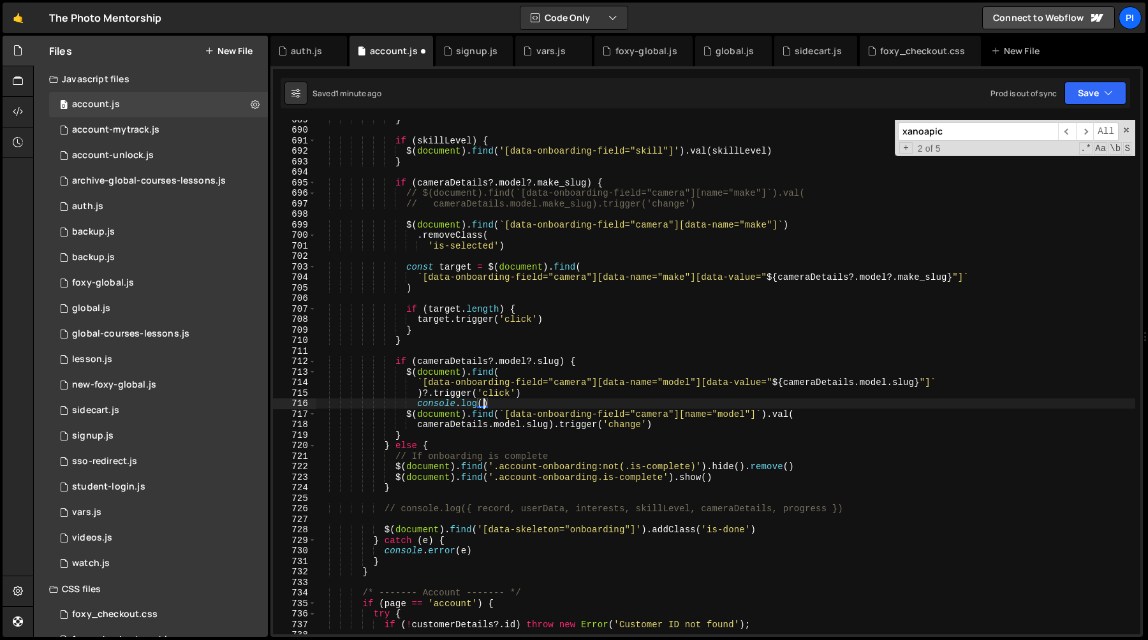
paste textarea ")"
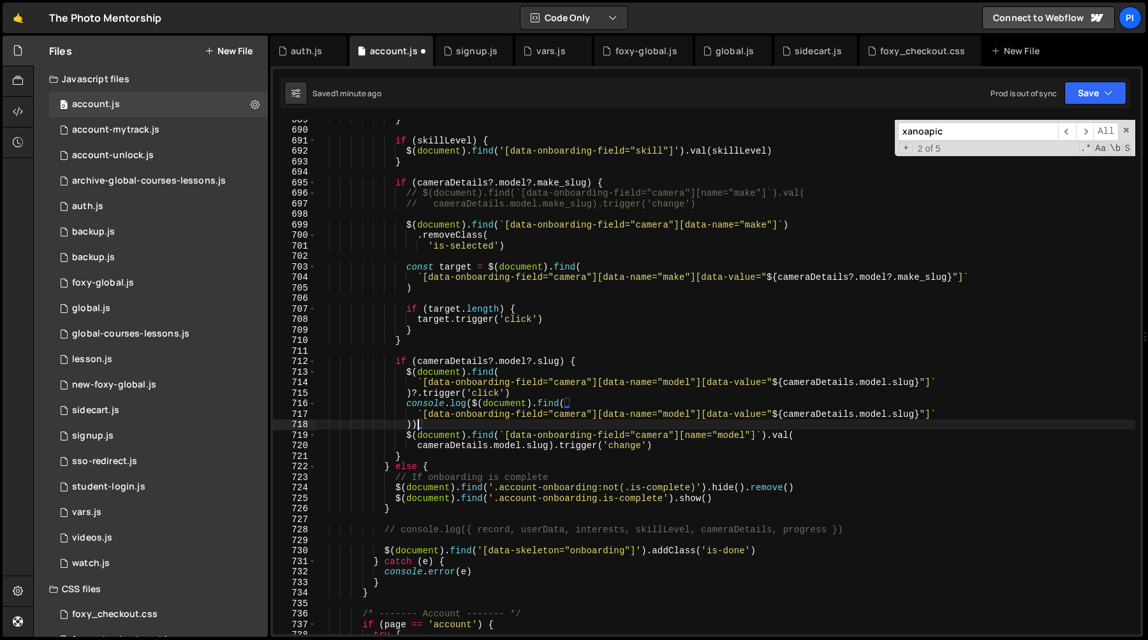
scroll to position [0, 6]
click at [688, 410] on div "} if ( skillLevel ) { $ ( document ) . find ( '[data-onboarding-field="skill"]'…" at bounding box center [725, 382] width 819 height 536
click at [515, 418] on div "} if ( skillLevel ) { $ ( document ) . find ( '[data-onboarding-field="skill"]'…" at bounding box center [725, 382] width 819 height 536
click at [806, 416] on div "} if ( skillLevel ) { $ ( document ) . find ( '[data-onboarding-field="skill"]'…" at bounding box center [725, 382] width 819 height 536
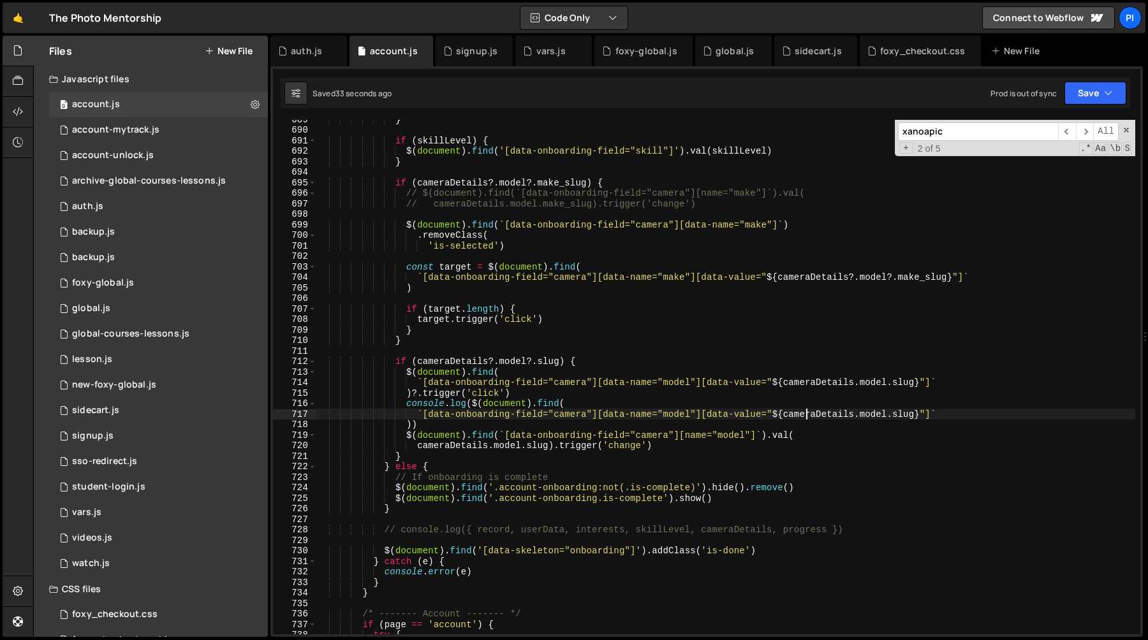
click at [806, 416] on div "} if ( skillLevel ) { $ ( document ) . find ( '[data-onboarding-field="skill"]'…" at bounding box center [725, 382] width 819 height 536
click at [712, 416] on div "} if ( skillLevel ) { $ ( document ) . find ( '[data-onboarding-field="skill"]'…" at bounding box center [725, 382] width 819 height 536
click at [466, 423] on div "} if ( skillLevel ) { $ ( document ) . find ( '[data-onboarding-field="skill"]'…" at bounding box center [725, 382] width 819 height 536
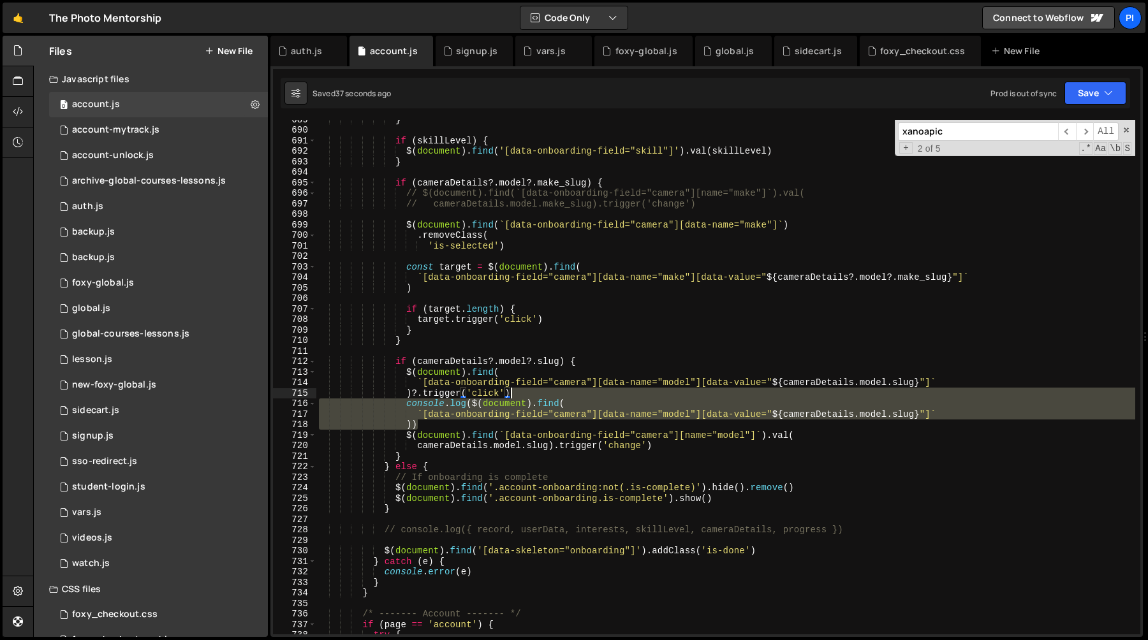
drag, startPoint x: 466, startPoint y: 423, endPoint x: 524, endPoint y: 391, distance: 66.8
click at [524, 391] on div "} if ( skillLevel ) { $ ( document ) . find ( '[data-onboarding-field="skill"]'…" at bounding box center [725, 382] width 819 height 536
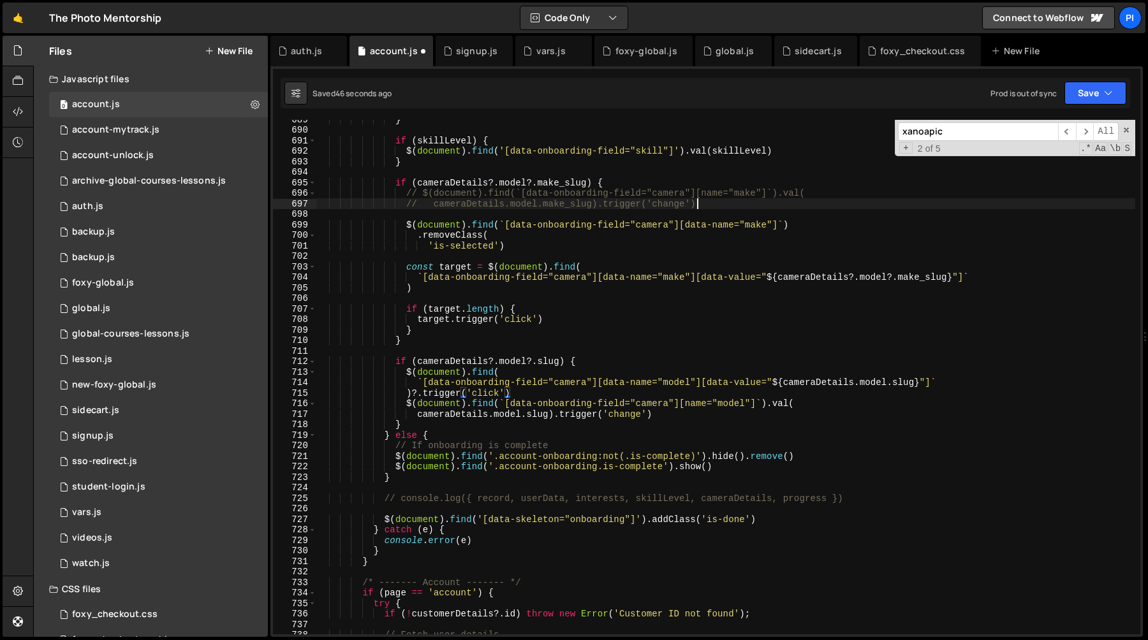
click at [719, 202] on div "} if ( skillLevel ) { $ ( document ) . find ( '[data-onboarding-field="skill"]'…" at bounding box center [725, 382] width 819 height 536
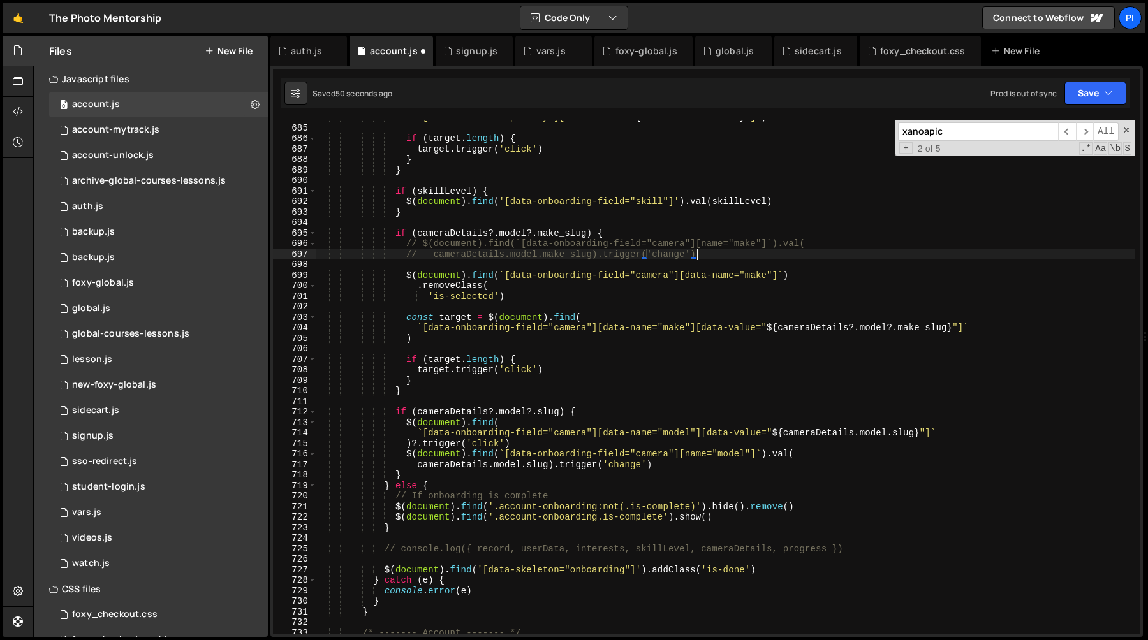
scroll to position [7225, 0]
click at [404, 246] on div "` [data-interest="primary"][data-value=" ${ currentTrack . track } "] ` ) if ( …" at bounding box center [725, 383] width 819 height 536
type textarea "// $(document).find(`[data-onboarding-field="camera"][name="make"]`).val( // ca…"
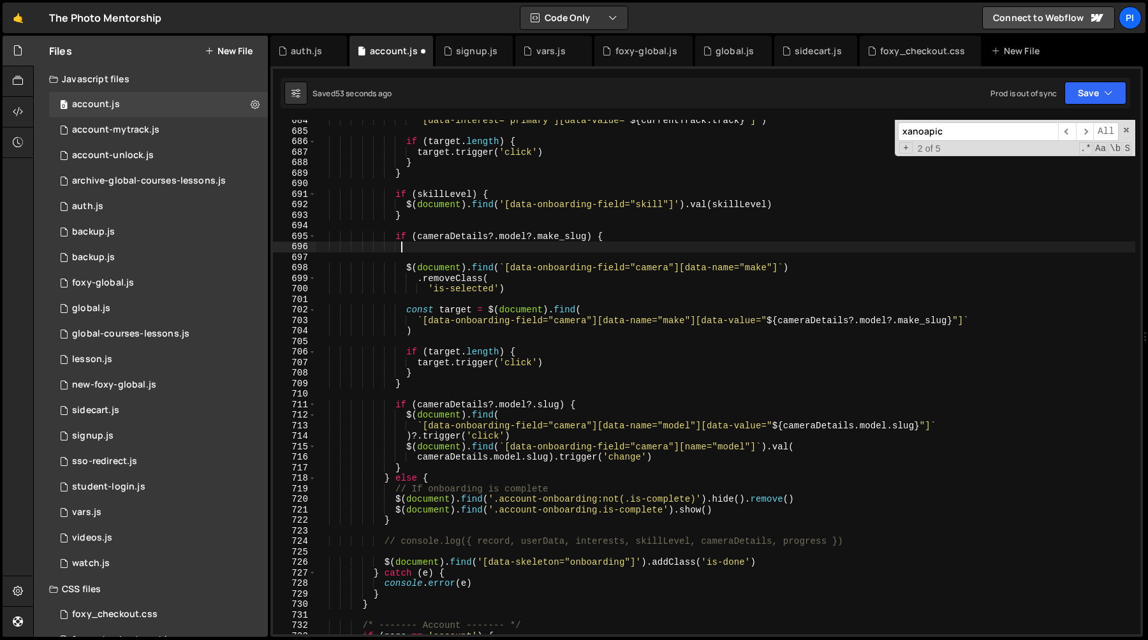
scroll to position [0, 0]
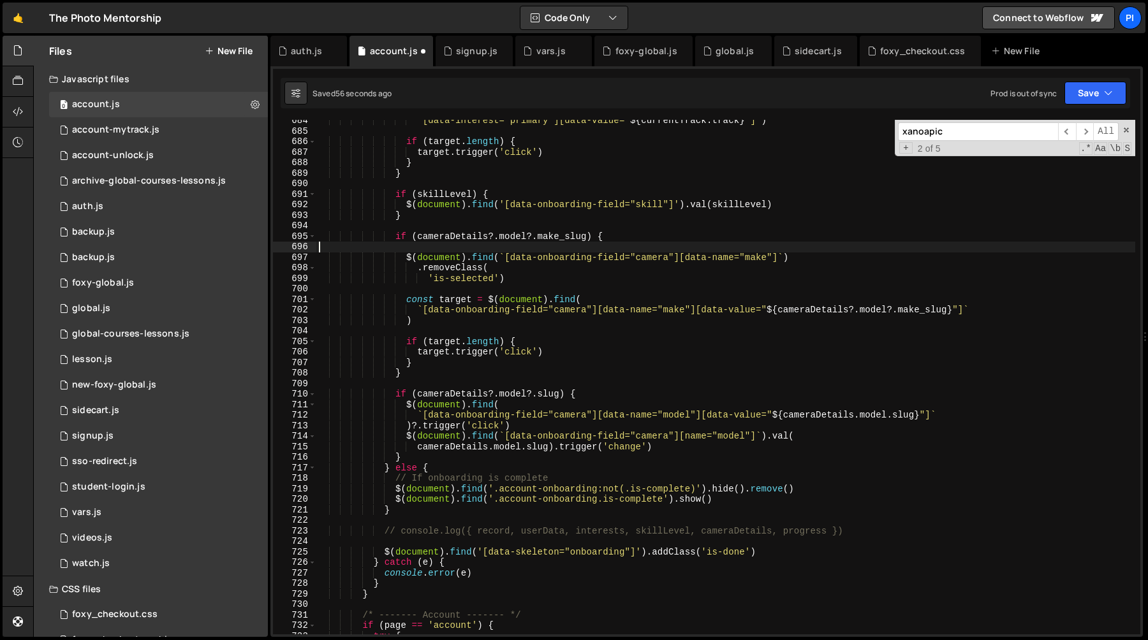
type textarea "if (cameraDetails?.model?.make_slug) {"
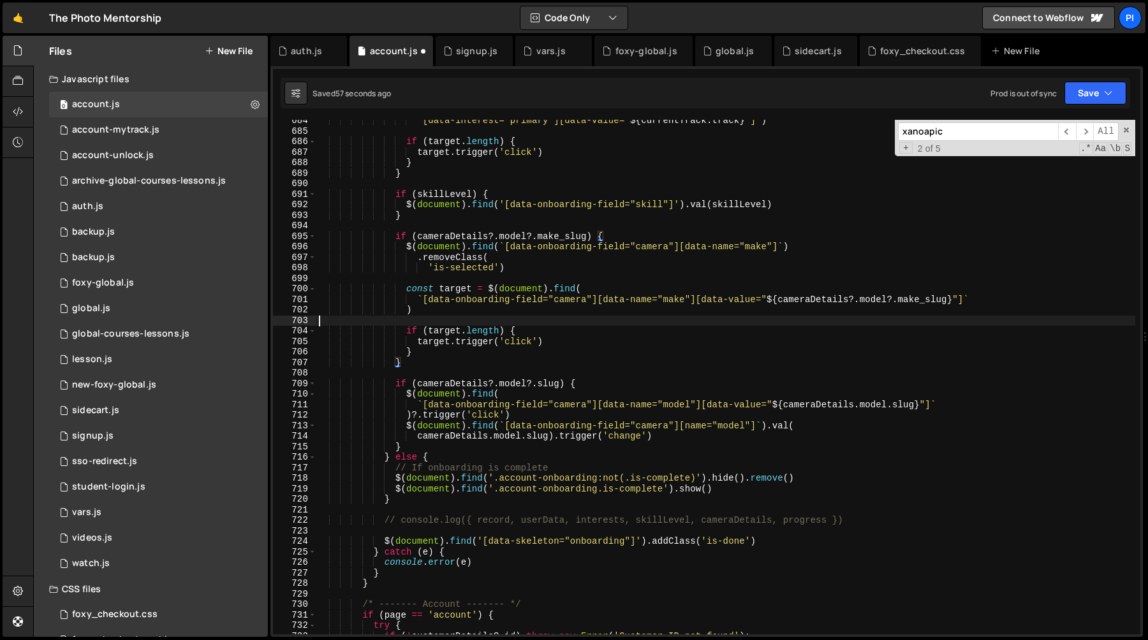
click at [519, 316] on div "` [data-interest="primary"][data-value=" ${ currentTrack . track } "] ` ) if ( …" at bounding box center [725, 383] width 819 height 536
click at [494, 309] on div "` [data-interest="primary"][data-value=" ${ currentTrack . track } "] ` ) if ( …" at bounding box center [725, 383] width 819 height 536
click at [426, 339] on div "` [data-interest="primary"][data-value=" ${ currentTrack . track } "] ` ) if ( …" at bounding box center [725, 383] width 819 height 536
click at [542, 329] on div "` [data-interest="primary"][data-value=" ${ currentTrack . track } "] ` ) if ( …" at bounding box center [725, 383] width 819 height 536
click at [429, 330] on div "` [data-interest="primary"][data-value=" ${ currentTrack . track } "] ` ) if ( …" at bounding box center [725, 383] width 819 height 536
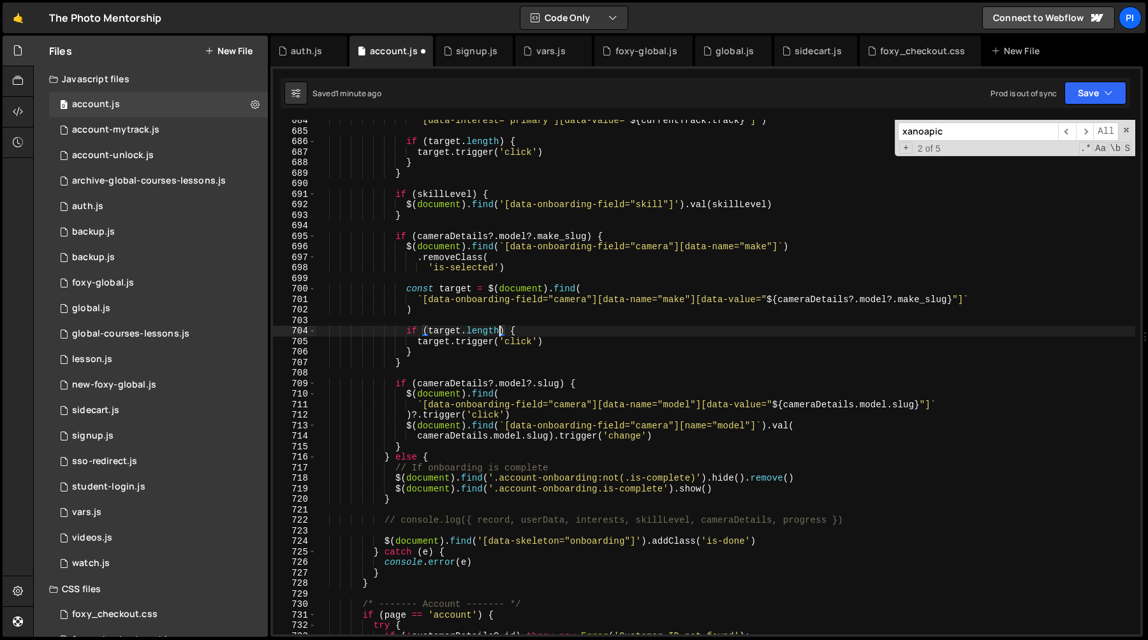
click at [500, 333] on div "` [data-interest="primary"][data-value=" ${ currentTrack . track } "] ` ) if ( …" at bounding box center [725, 383] width 819 height 536
click at [417, 383] on div "` [data-interest="primary"][data-value=" ${ currentTrack . track } "] ` ) if ( …" at bounding box center [725, 383] width 819 height 536
click at [559, 383] on div "` [data-interest="primary"][data-value=" ${ currentTrack . track } "] ` ) if ( …" at bounding box center [725, 383] width 819 height 536
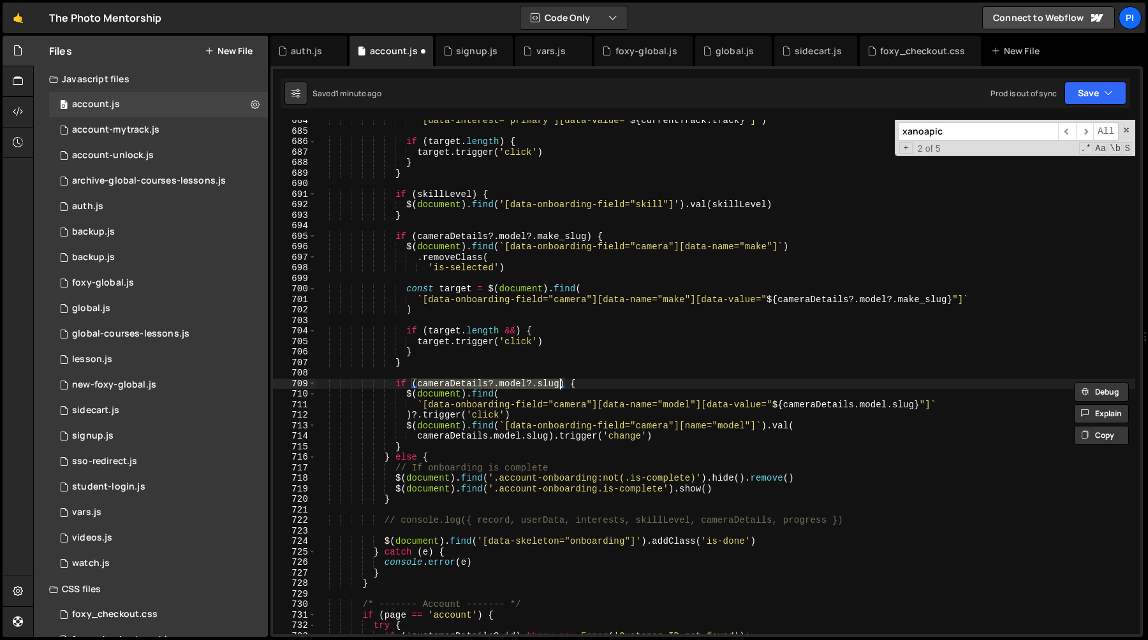
click at [515, 329] on div "` [data-interest="primary"][data-value=" ${ currentTrack . track } "] ` ) if ( …" at bounding box center [725, 383] width 819 height 536
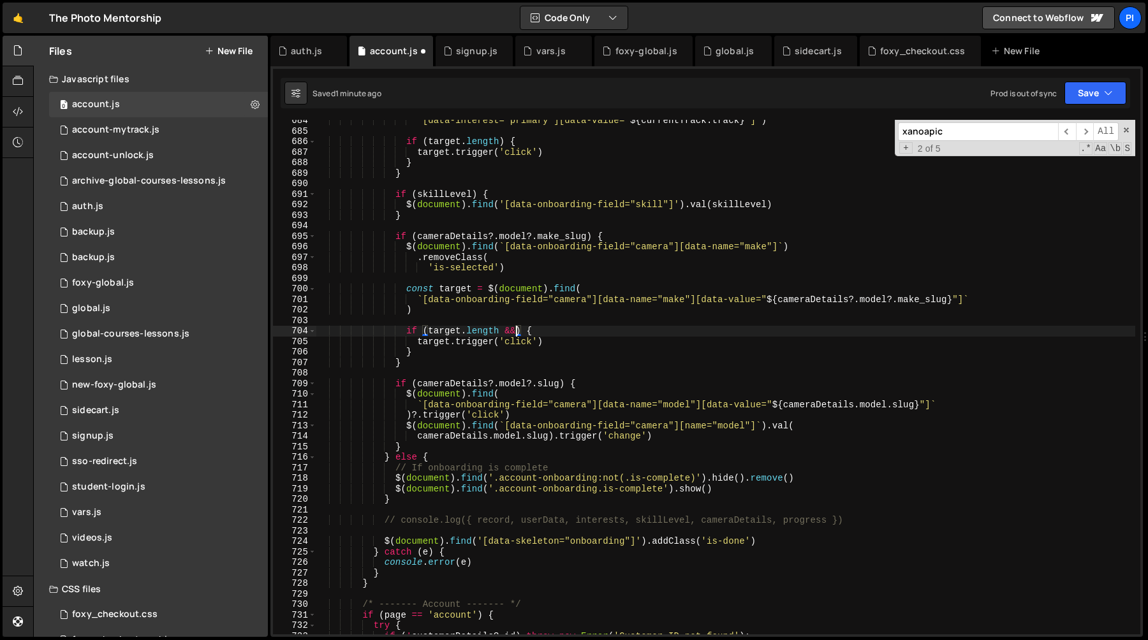
scroll to position [0, 14]
paste textarea "cameraDetails?.model?.slug"
click at [397, 385] on div "` [data-interest="primary"][data-value=" ${ currentTrack . track } "] ` ) if ( …" at bounding box center [725, 383] width 819 height 536
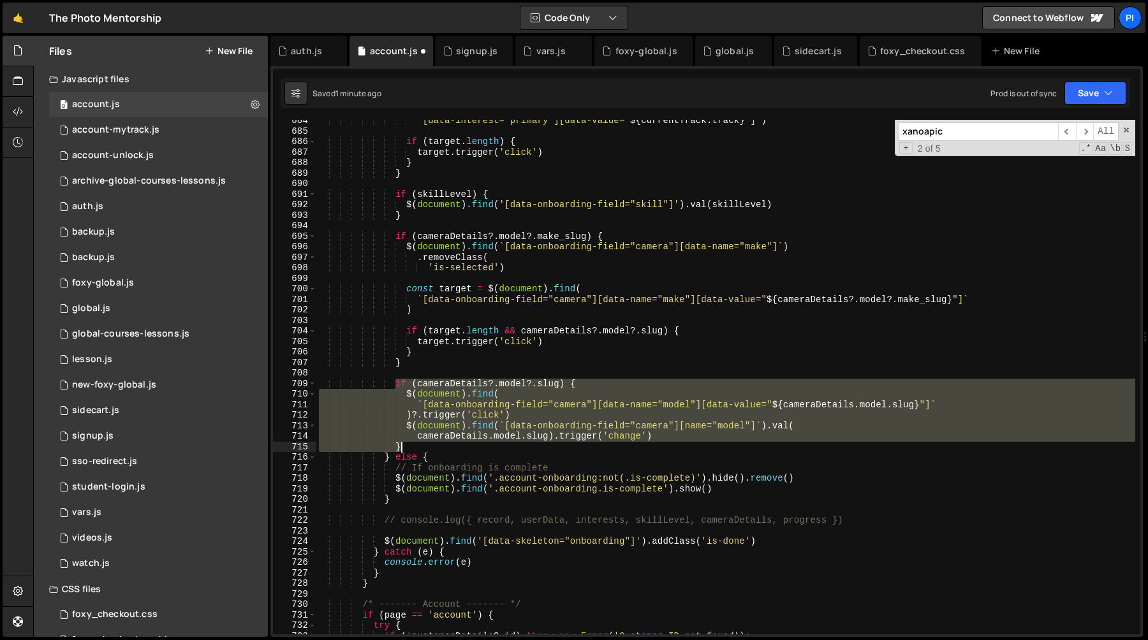
click at [406, 443] on div "` [data-interest="primary"][data-value=" ${ currentTrack . track } "] ` ) if ( …" at bounding box center [725, 383] width 819 height 536
type textarea "cameraDetails.model.slug).trigger('change') }"
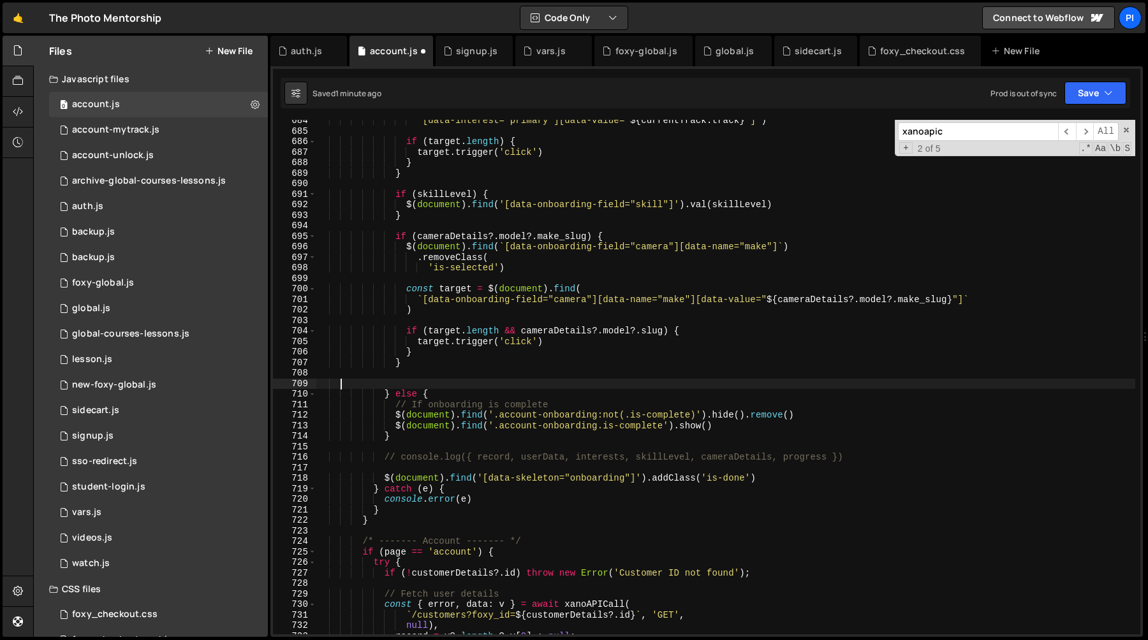
scroll to position [0, 0]
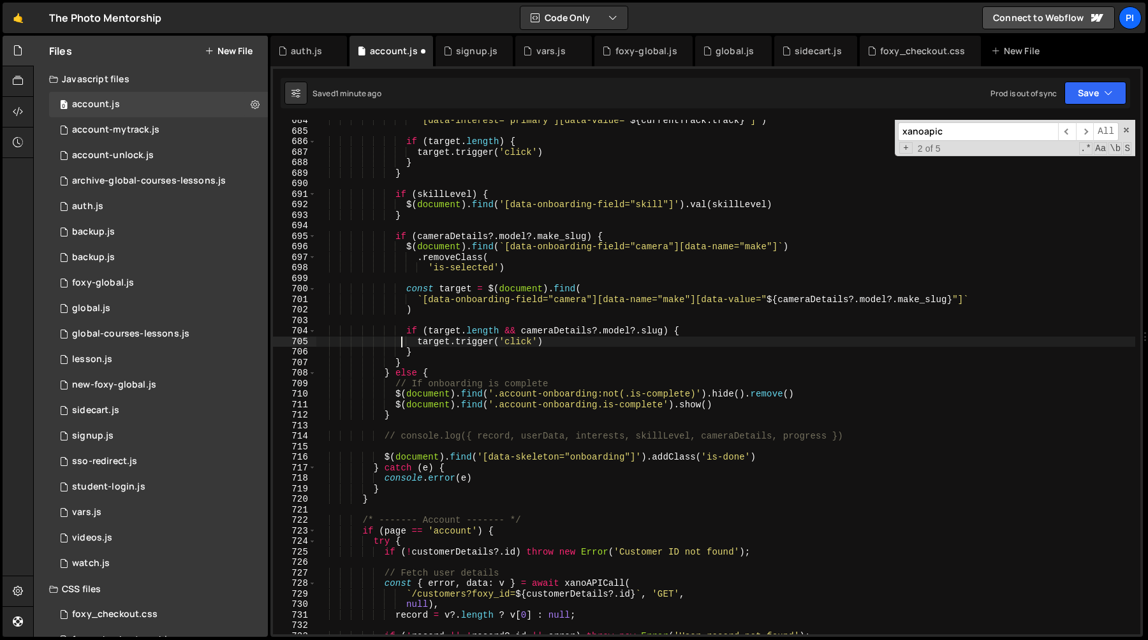
type textarea "}"
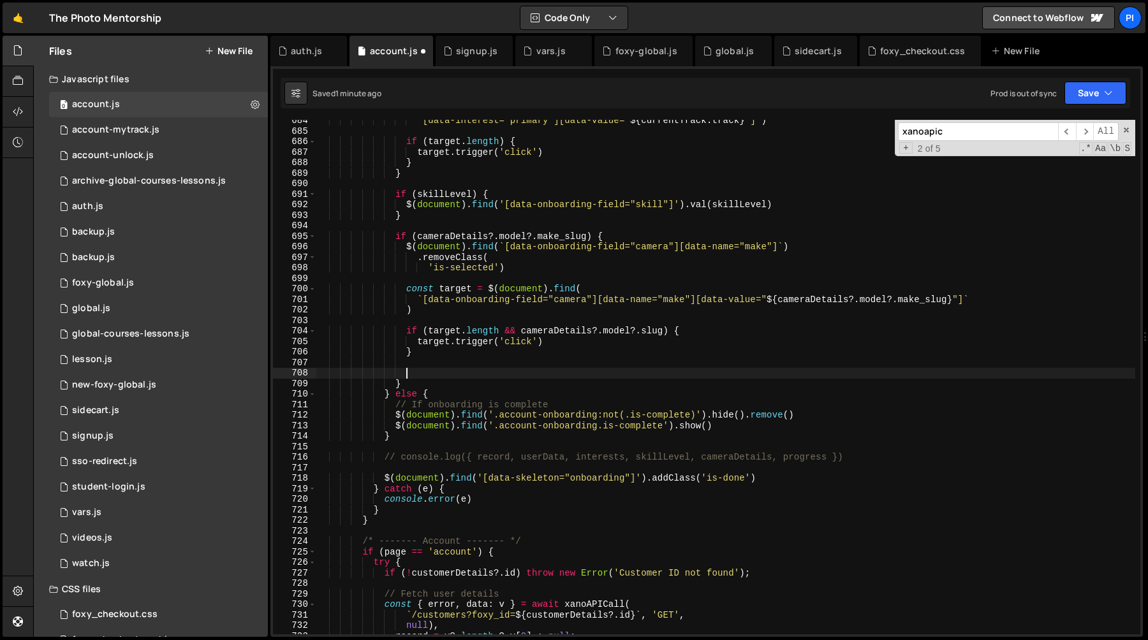
paste textarea "}"
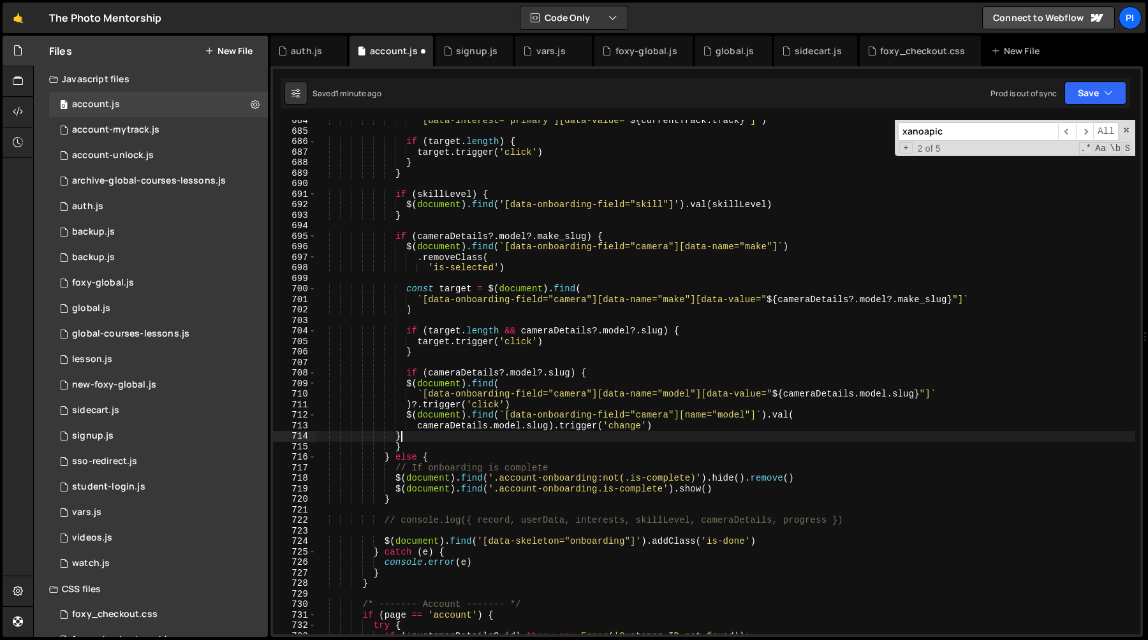
scroll to position [0, 5]
click at [521, 330] on div "` [data-interest="primary"][data-value=" ${ currentTrack . track } "] ` ) if ( …" at bounding box center [725, 383] width 819 height 536
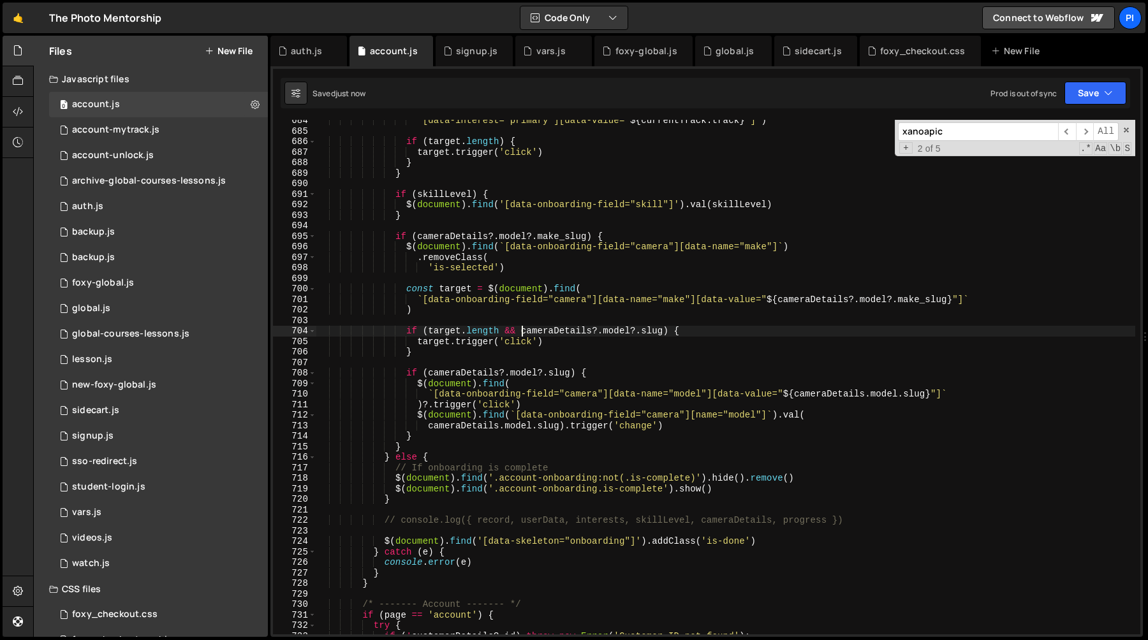
scroll to position [0, 14]
type textarea "}"
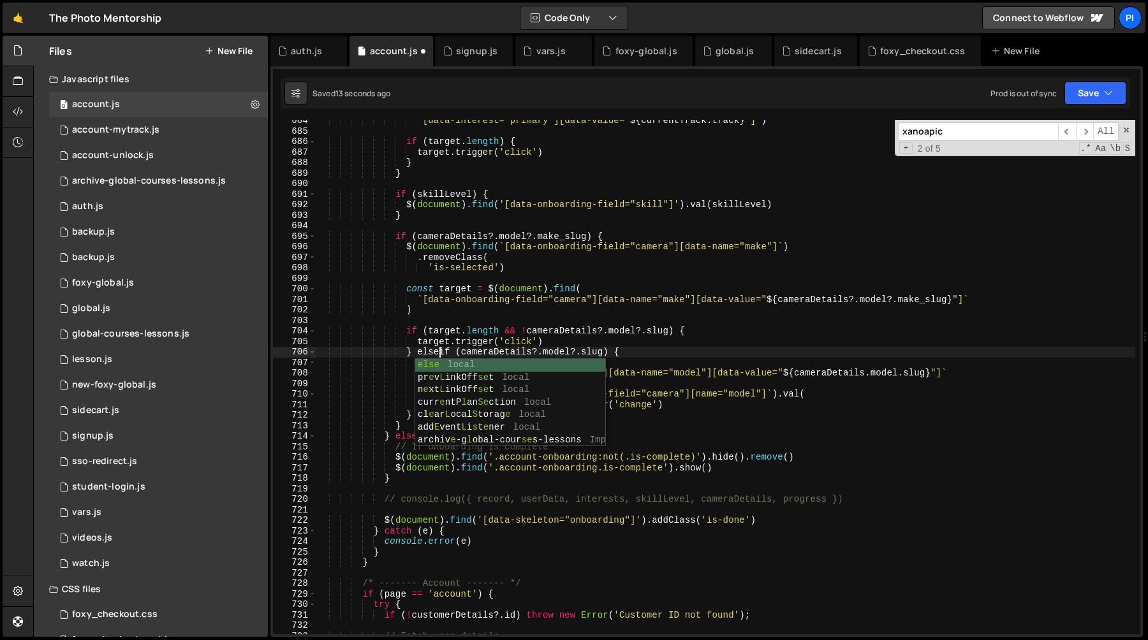
scroll to position [0, 8]
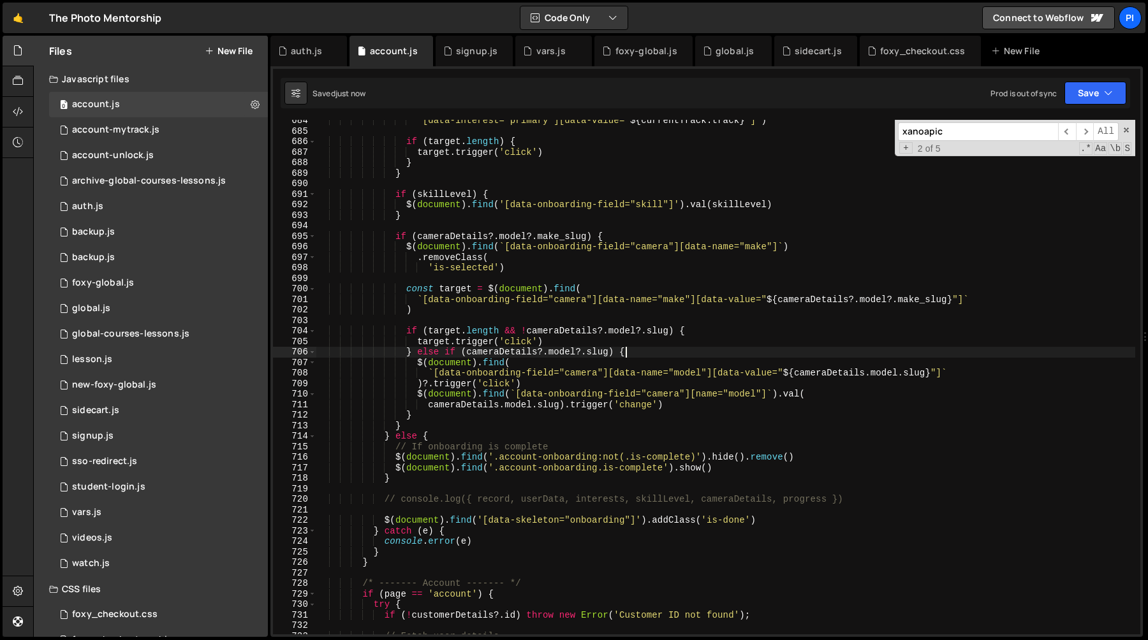
click at [649, 350] on div "` [data-interest="primary"][data-value=" ${ currentTrack . track } "] ` ) if ( …" at bounding box center [725, 383] width 819 height 536
click at [455, 290] on div "` [data-interest="primary"][data-value=" ${ currentTrack . track } "] ` ) if ( …" at bounding box center [725, 383] width 819 height 536
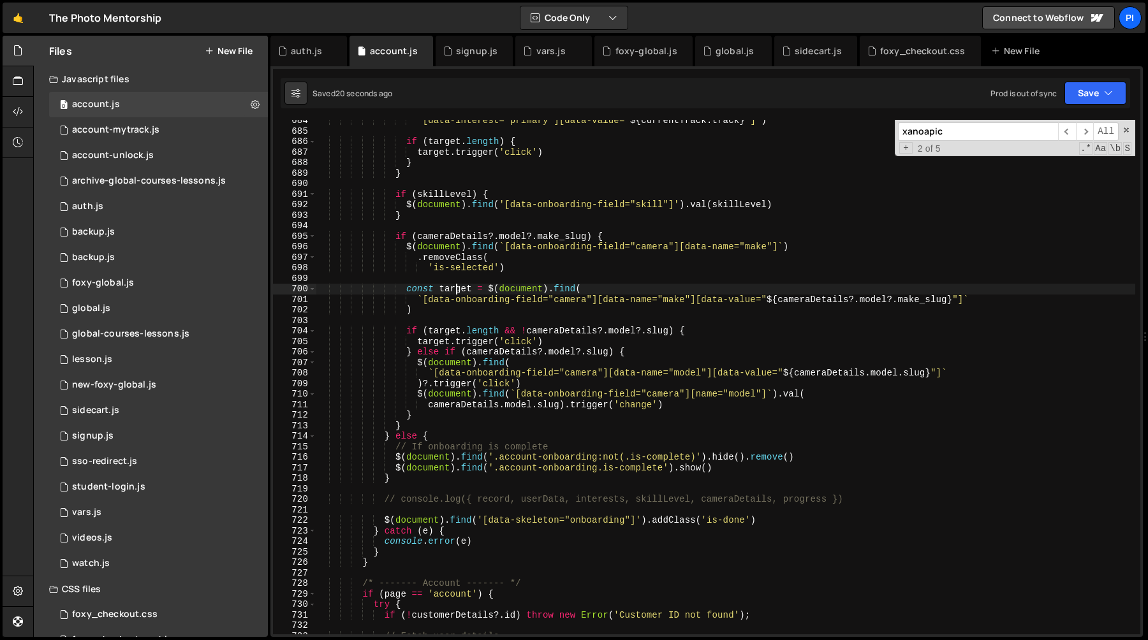
click at [455, 290] on div "` [data-interest="primary"][data-value=" ${ currentTrack . track } "] ` ) if ( …" at bounding box center [725, 383] width 819 height 536
click at [521, 332] on div "` [data-interest="primary"][data-value=" ${ currentTrack . track } "] ` ) if ( …" at bounding box center [725, 383] width 819 height 536
type textarea "if (target.length && !cameraDetails?.model?.slug) {"
click at [499, 322] on div "` [data-interest="primary"][data-value=" ${ currentTrack . track } "] ` ) if ( …" at bounding box center [725, 383] width 819 height 536
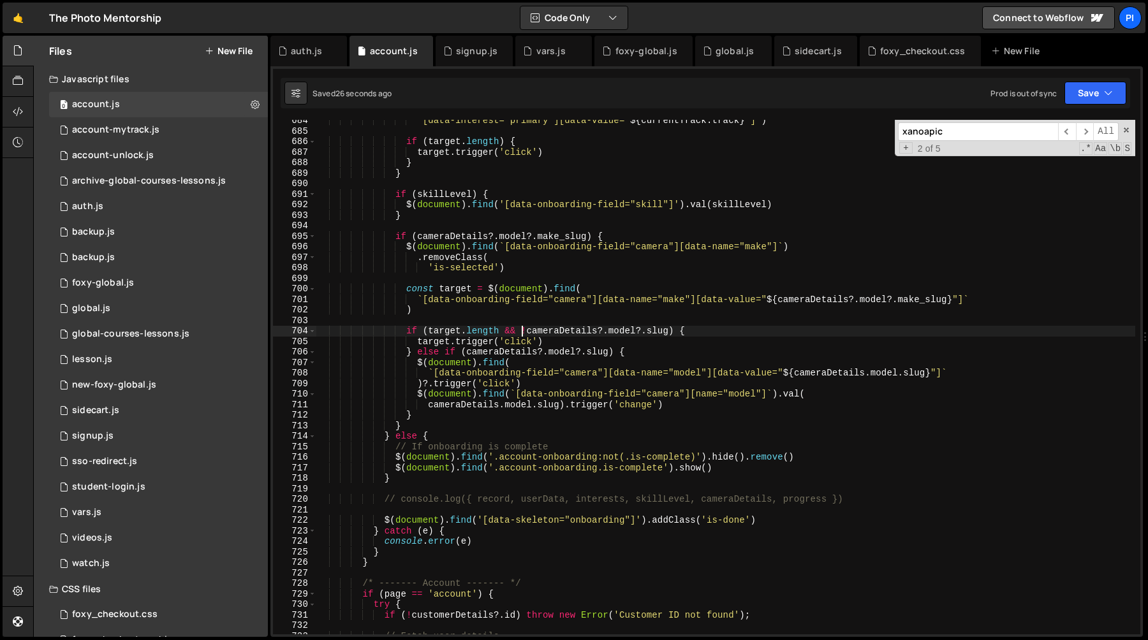
click at [520, 335] on div "` [data-interest="primary"][data-value=" ${ currentTrack . track } "] ` ) if ( …" at bounding box center [725, 383] width 819 height 536
type textarea "if (target.length && !cameraDetails?.model?.slug) {"
click at [429, 332] on div "` [data-interest="primary"][data-value=" ${ currentTrack . track } "] ` ) if ( …" at bounding box center [725, 383] width 819 height 536
click at [457, 319] on div "` [data-interest="primary"][data-value=" ${ currentTrack . track } "] ` ) if ( …" at bounding box center [725, 383] width 819 height 536
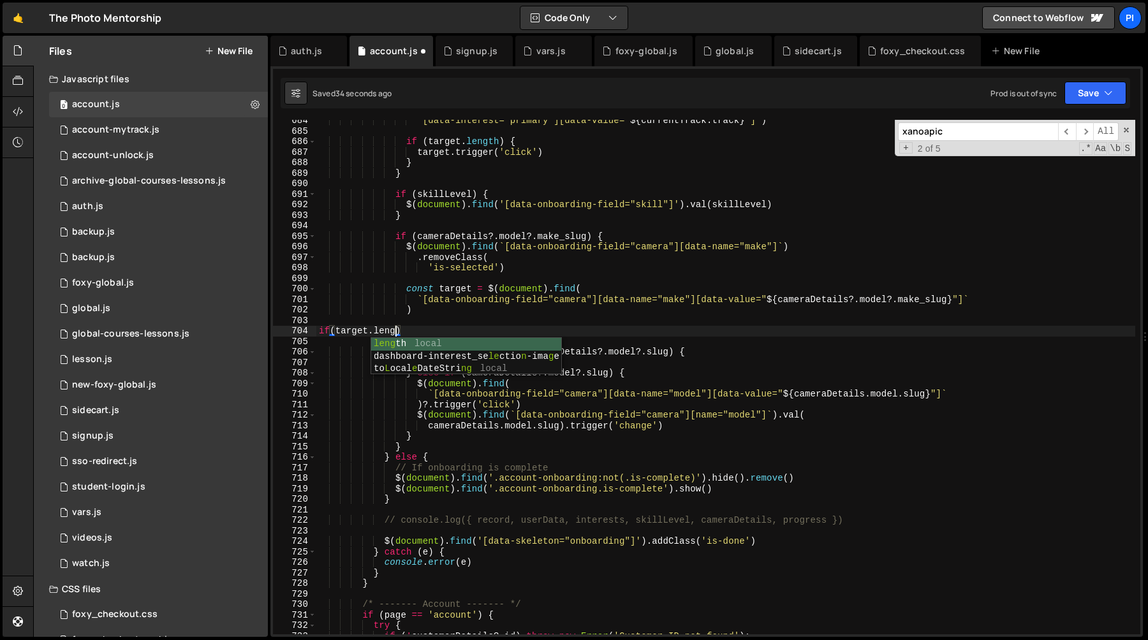
scroll to position [0, 6]
type textarea "if(target.length){}"
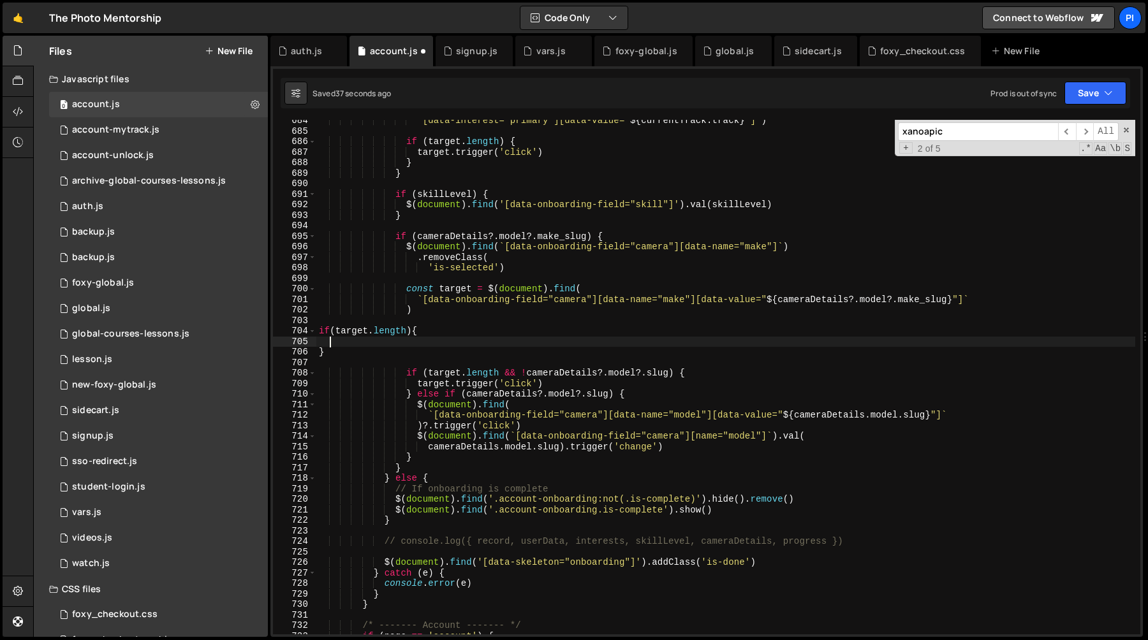
paste textarea "target"
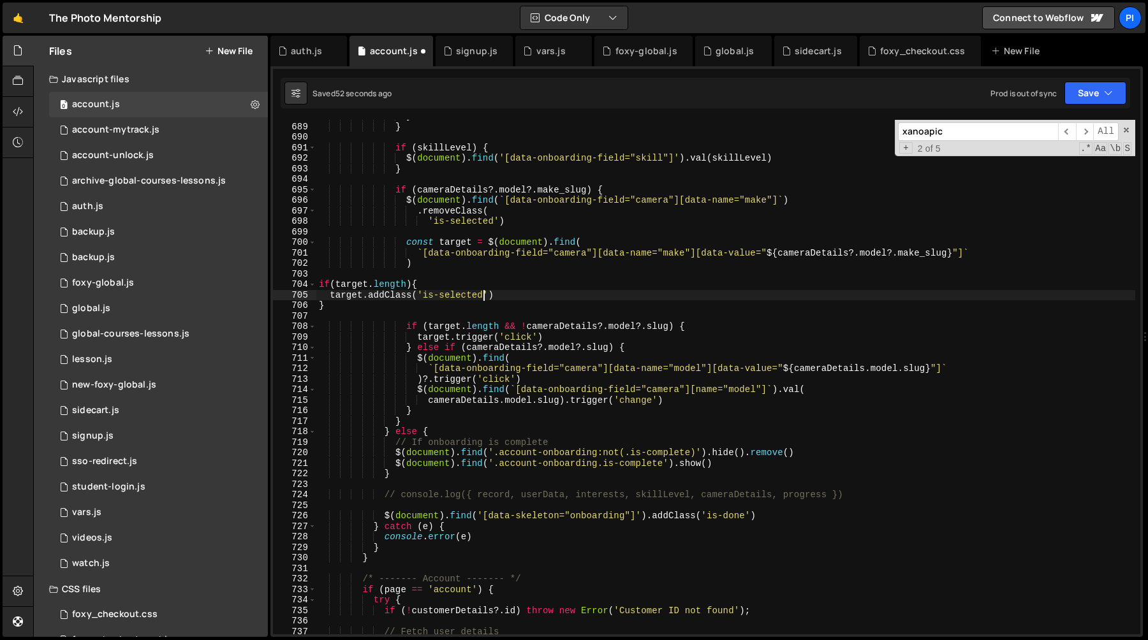
scroll to position [0, 11]
click at [463, 309] on div "} } if ( skillLevel ) { $ ( document ) . find ( '[data-onboarding-field="skill"…" at bounding box center [725, 379] width 819 height 536
click at [437, 307] on div "} } if ( skillLevel ) { $ ( document ) . find ( '[data-onboarding-field="skill"…" at bounding box center [725, 379] width 819 height 536
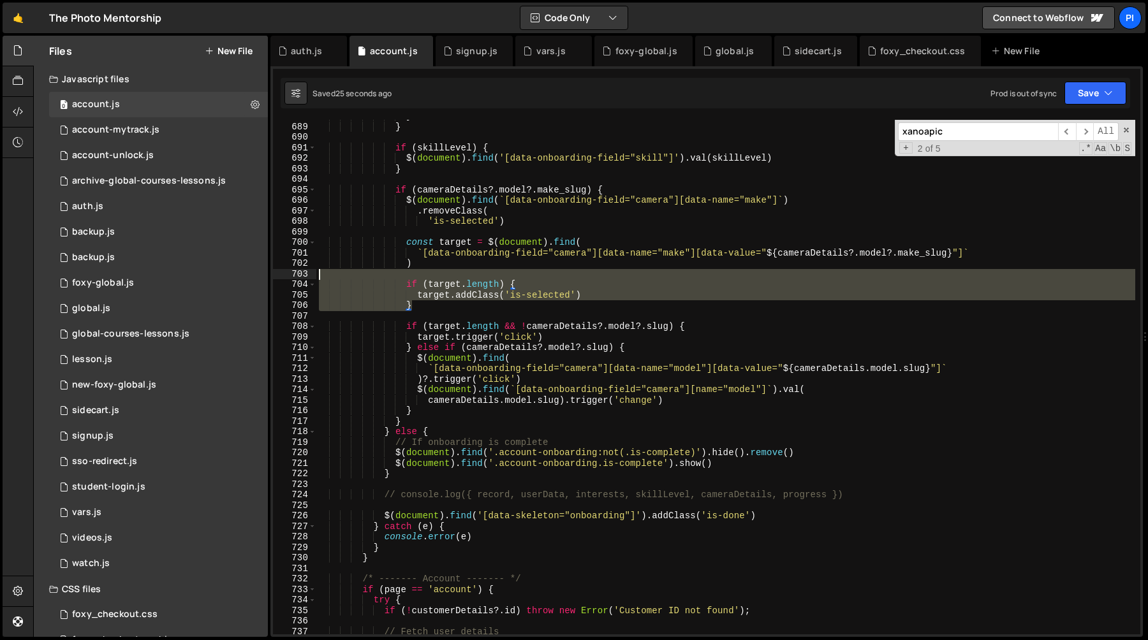
click at [406, 276] on div "} } if ( skillLevel ) { $ ( document ) . find ( '[data-onboarding-field="skill"…" at bounding box center [725, 379] width 819 height 536
type textarea "if (target.length) {"
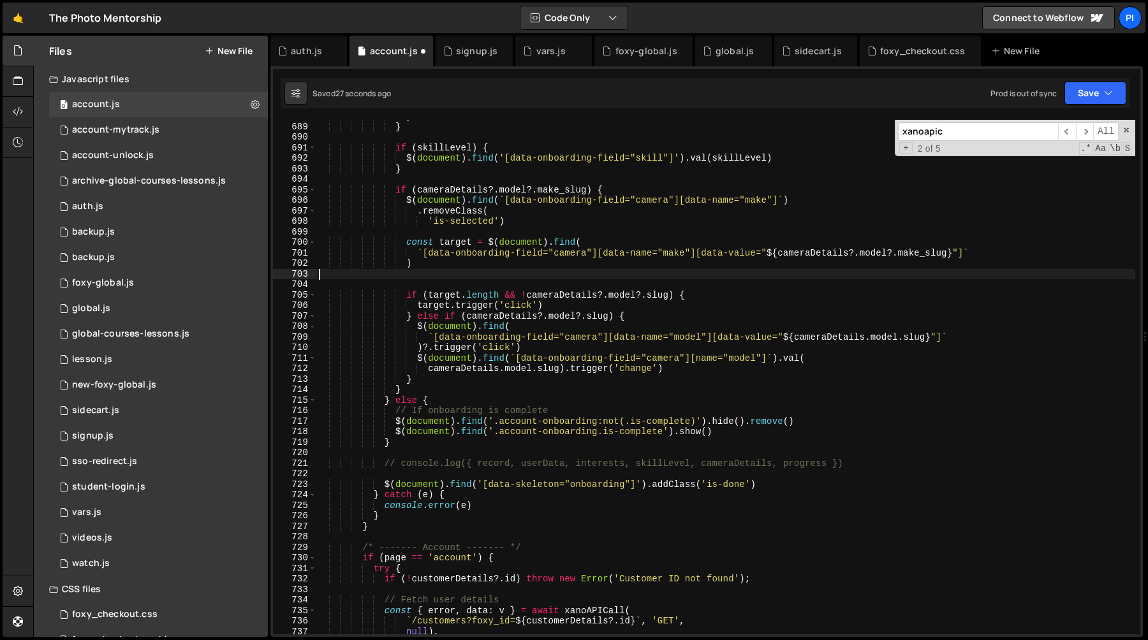
type textarea ")"
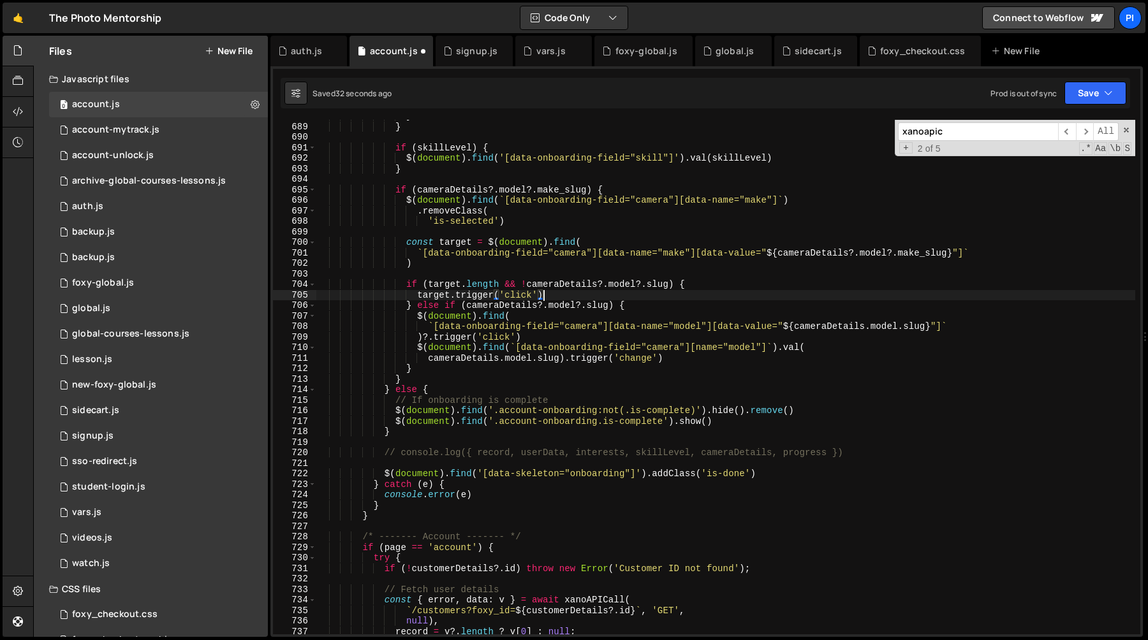
type textarea "if (target.length && !cameraDetails?.model?.slug) {"
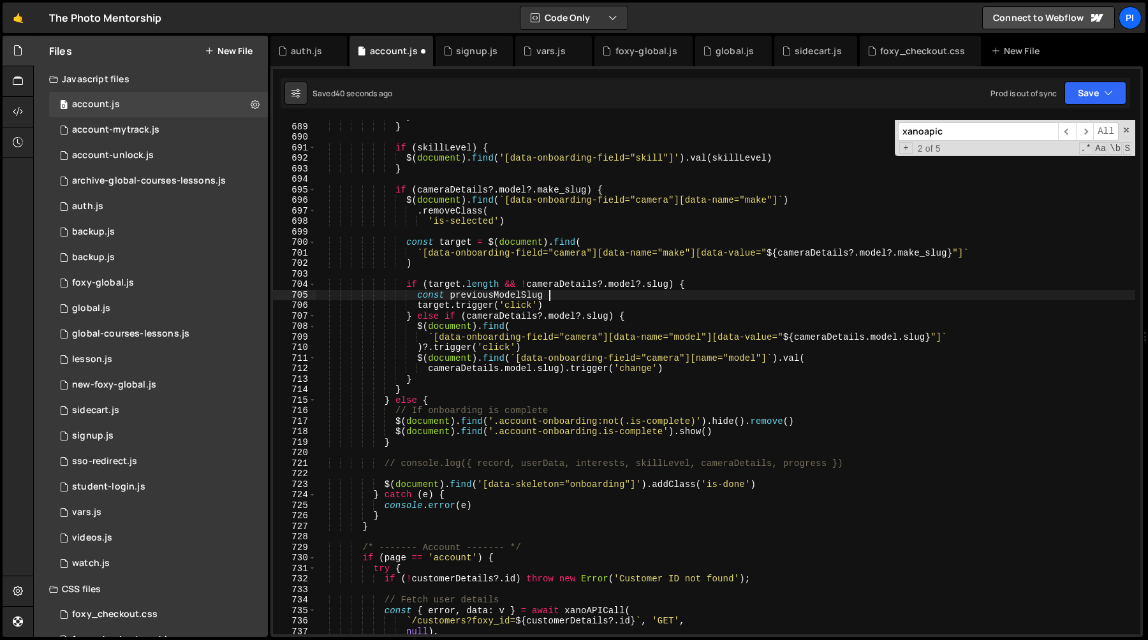
scroll to position [0, 16]
click at [526, 285] on div "} } if ( skillLevel ) { $ ( document ) . find ( '[data-onboarding-field="skill"…" at bounding box center [725, 379] width 819 height 536
click at [668, 286] on div "} } if ( skillLevel ) { $ ( document ) . find ( '[data-onboarding-field="skill"…" at bounding box center [725, 379] width 819 height 536
click at [588, 290] on div "} } if ( skillLevel ) { $ ( document ) . find ( '[data-onboarding-field="skill"…" at bounding box center [725, 379] width 819 height 536
paste textarea "cameraDetails?.model?.slug"
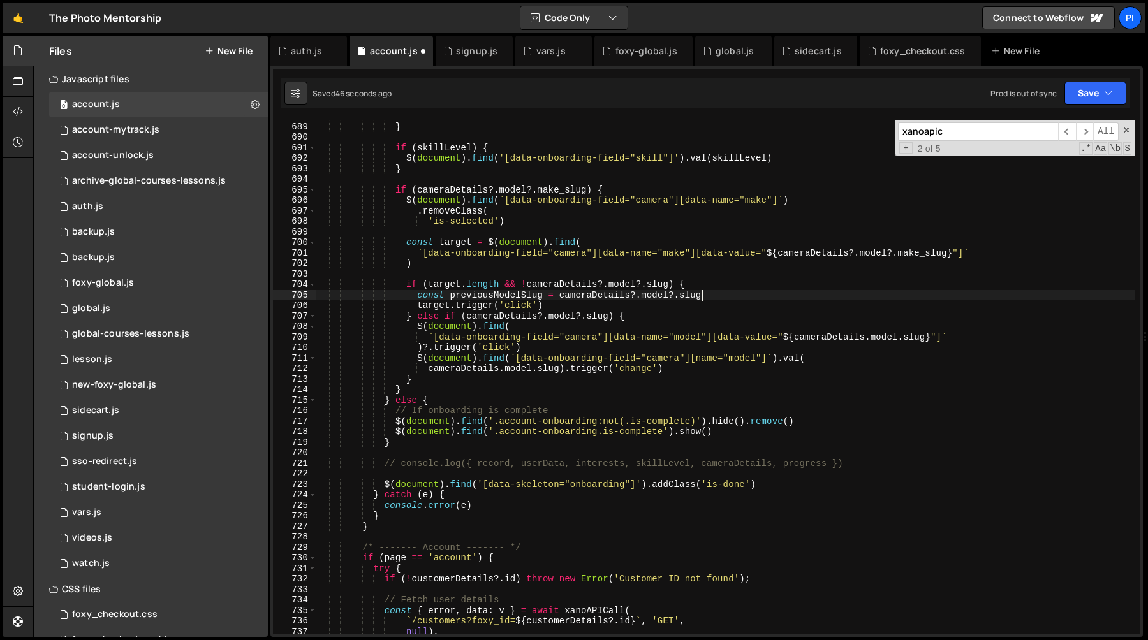
click at [570, 302] on div "} } if ( skillLevel ) { $ ( document ) . find ( '[data-onboarding-field="skill"…" at bounding box center [725, 379] width 819 height 536
click at [488, 293] on div "} } if ( skillLevel ) { $ ( document ) . find ( '[data-onboarding-field="skill"…" at bounding box center [725, 379] width 819 height 536
click at [426, 319] on div "} } if ( skillLevel ) { $ ( document ) . find ( '[data-onboarding-field="skill"…" at bounding box center [725, 379] width 819 height 536
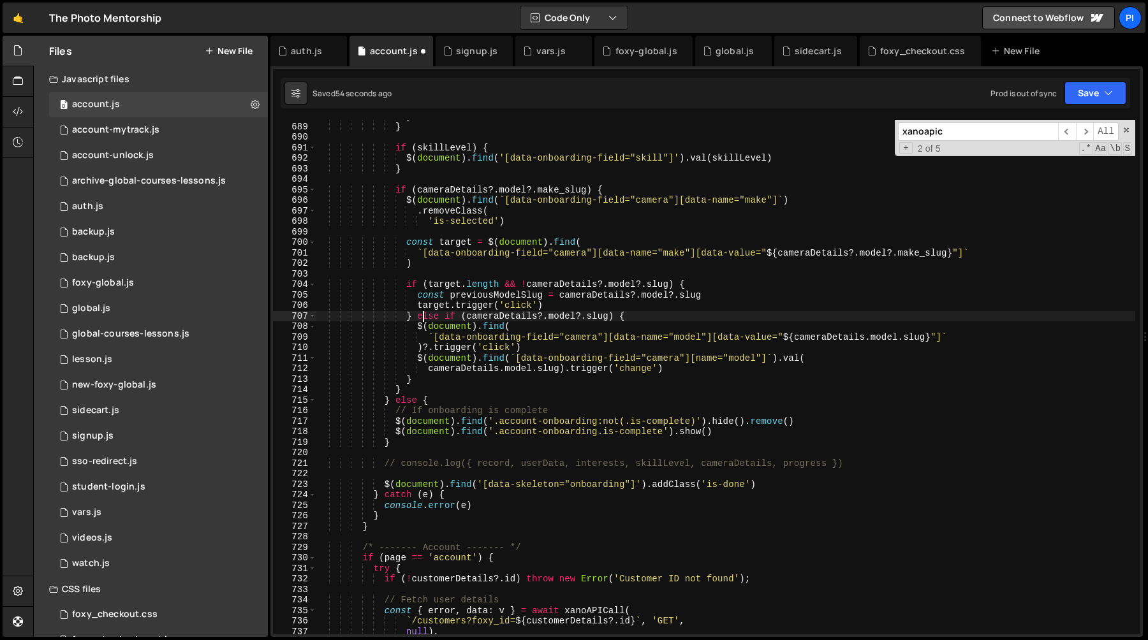
click at [426, 318] on div "} } if ( skillLevel ) { $ ( document ) . find ( '[data-onboarding-field="skill"…" at bounding box center [725, 379] width 819 height 536
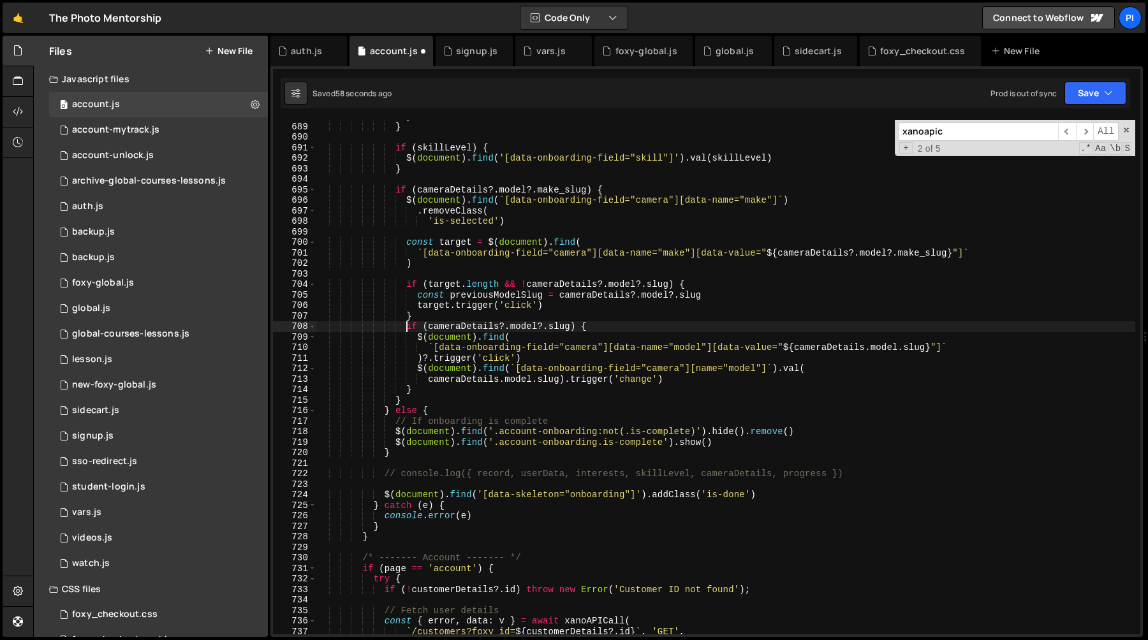
click at [438, 390] on div "} } if ( skillLevel ) { $ ( document ) . find ( '[data-onboarding-field="skill"…" at bounding box center [725, 379] width 819 height 536
type textarea "cameraDetails.model.slug).trigger('change') }"
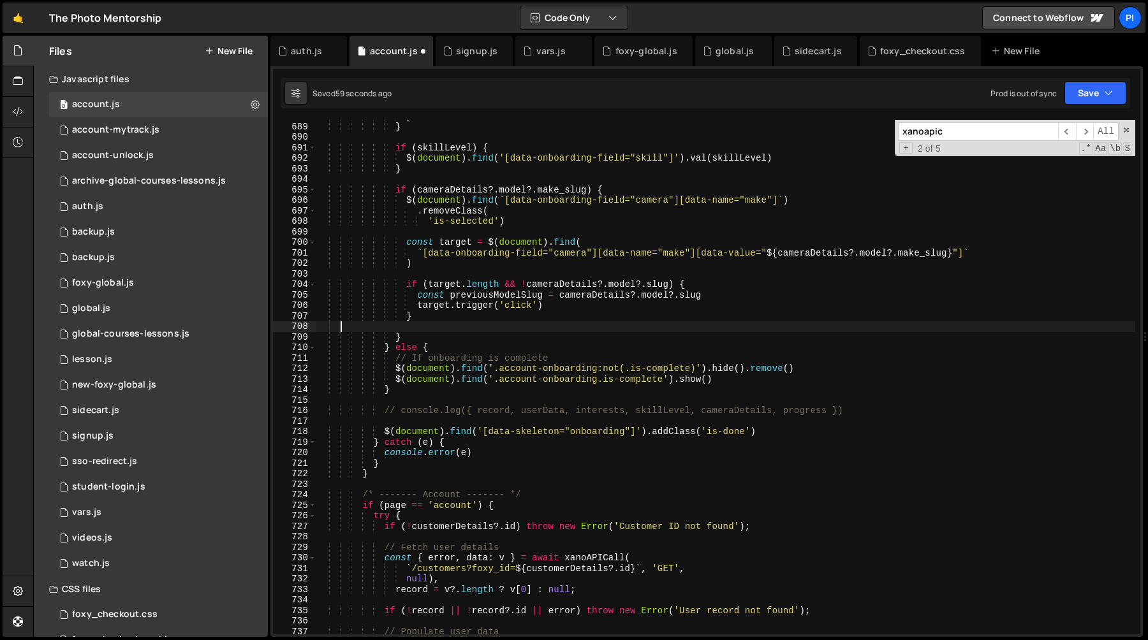
scroll to position [0, 0]
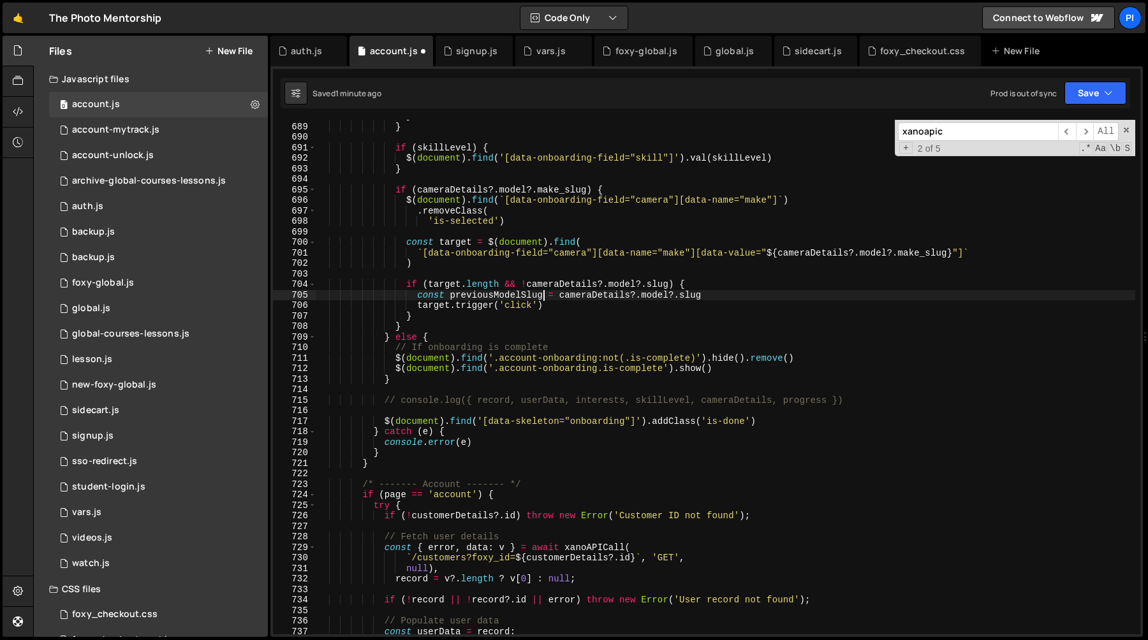
type textarea "target.trigger('click')"
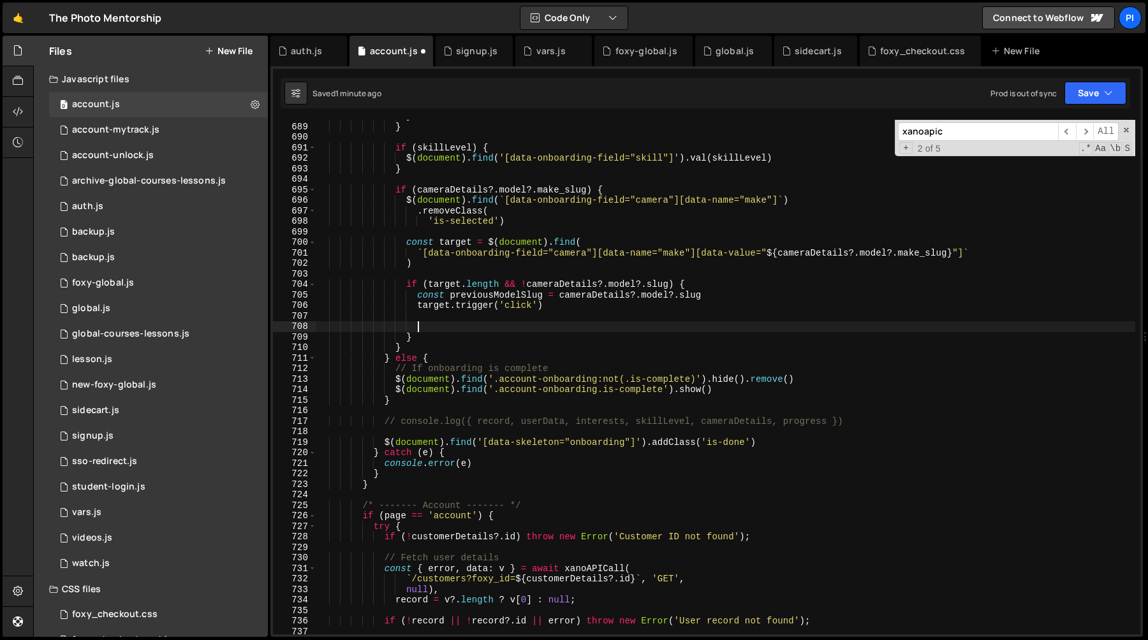
paste textarea "}"
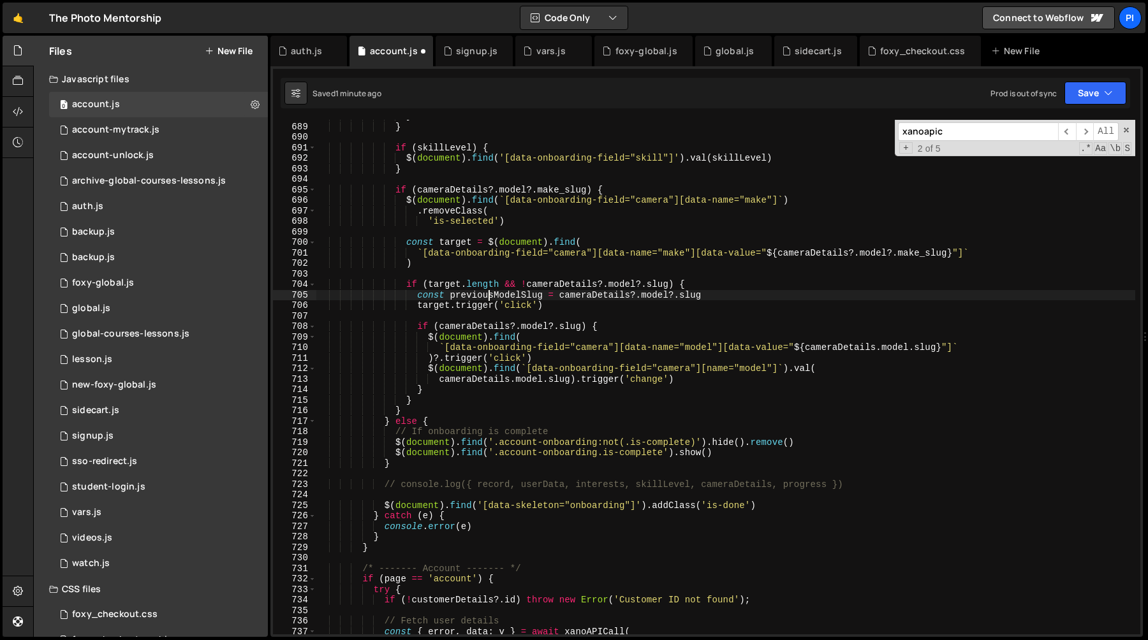
click at [491, 296] on div "} } if ( skillLevel ) { $ ( document ) . find ( '[data-onboarding-field="skill"…" at bounding box center [725, 379] width 819 height 536
click at [441, 327] on div "} } if ( skillLevel ) { $ ( document ) . find ( '[data-onboarding-field="skill"…" at bounding box center [725, 379] width 819 height 536
click at [579, 329] on div "} } if ( skillLevel ) { $ ( document ) . find ( '[data-onboarding-field="skill"…" at bounding box center [725, 379] width 819 height 536
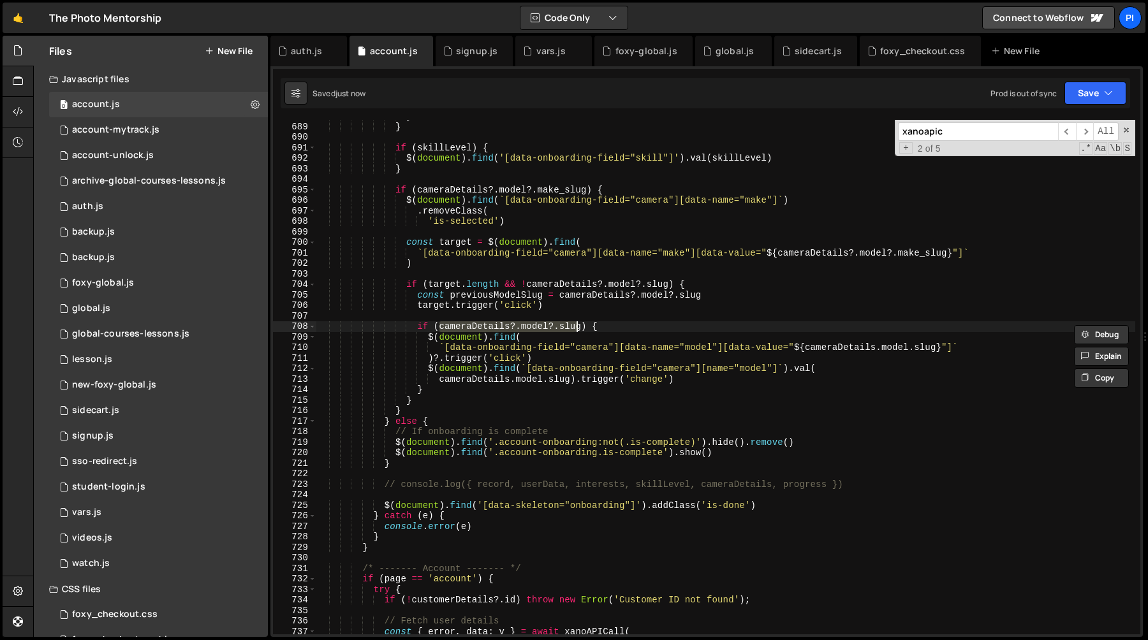
click at [581, 330] on div "} } if ( skillLevel ) { $ ( document ) . find ( '[data-onboarding-field="skill"…" at bounding box center [725, 379] width 819 height 536
paste textarea "previousModelS"
type textarea "if (previousModelSlug) {"
click at [587, 325] on div "} } if ( skillLevel ) { $ ( document ) . find ( '[data-onboarding-field="skill"…" at bounding box center [725, 379] width 819 height 536
click at [516, 320] on div "} } if ( skillLevel ) { $ ( document ) . find ( '[data-onboarding-field="skill"…" at bounding box center [725, 379] width 819 height 536
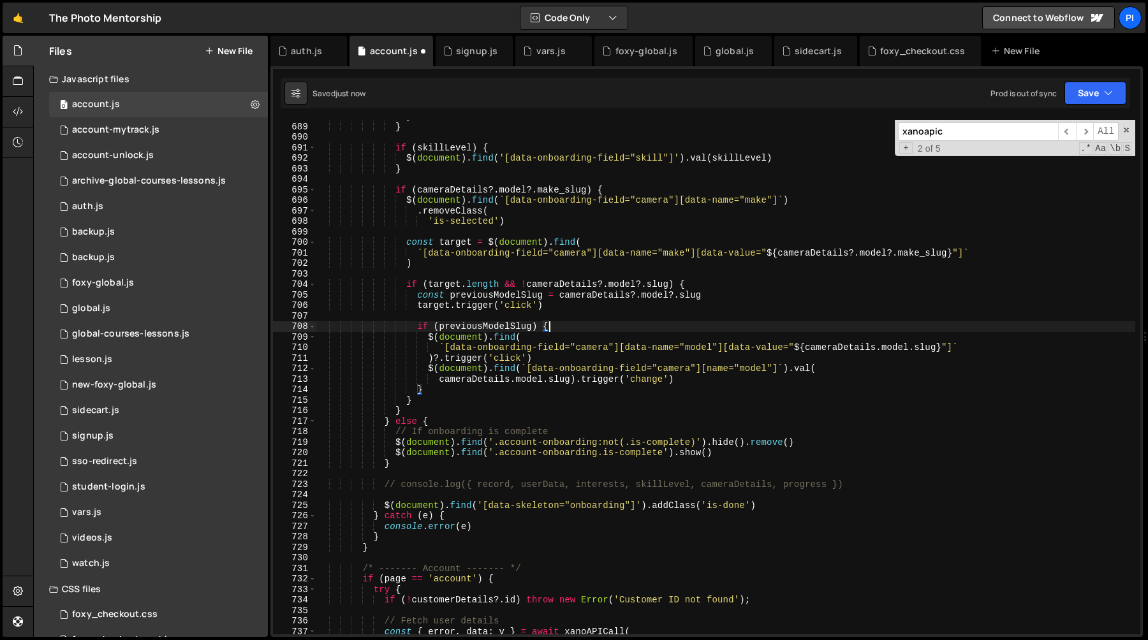
scroll to position [0, 0]
click at [516, 320] on div "} } if ( skillLevel ) { $ ( document ) . find ( '[data-onboarding-field="skill"…" at bounding box center [725, 379] width 819 height 536
click at [511, 325] on div "} } if ( skillLevel ) { $ ( document ) . find ( '[data-onboarding-field="skill"…" at bounding box center [725, 379] width 819 height 536
click at [805, 346] on div "} } if ( skillLevel ) { $ ( document ) . find ( '[data-onboarding-field="skill"…" at bounding box center [725, 379] width 819 height 536
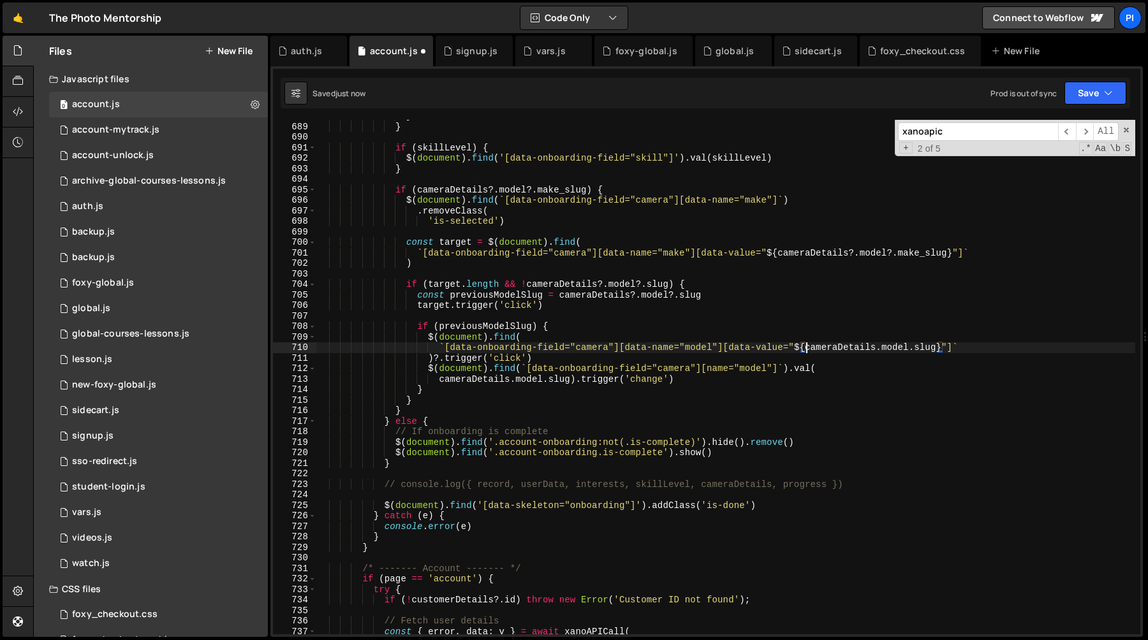
click at [938, 348] on div "} } if ( skillLevel ) { $ ( document ) . find ( '[data-onboarding-field="skill"…" at bounding box center [725, 379] width 819 height 536
paste textarea "previousModelS"
click at [570, 381] on div "} } if ( skillLevel ) { $ ( document ) . find ( '[data-onboarding-field="skill"…" at bounding box center [725, 379] width 819 height 536
click at [820, 368] on div "} } if ( skillLevel ) { $ ( document ) . find ( '[data-onboarding-field="skill"…" at bounding box center [725, 379] width 819 height 536
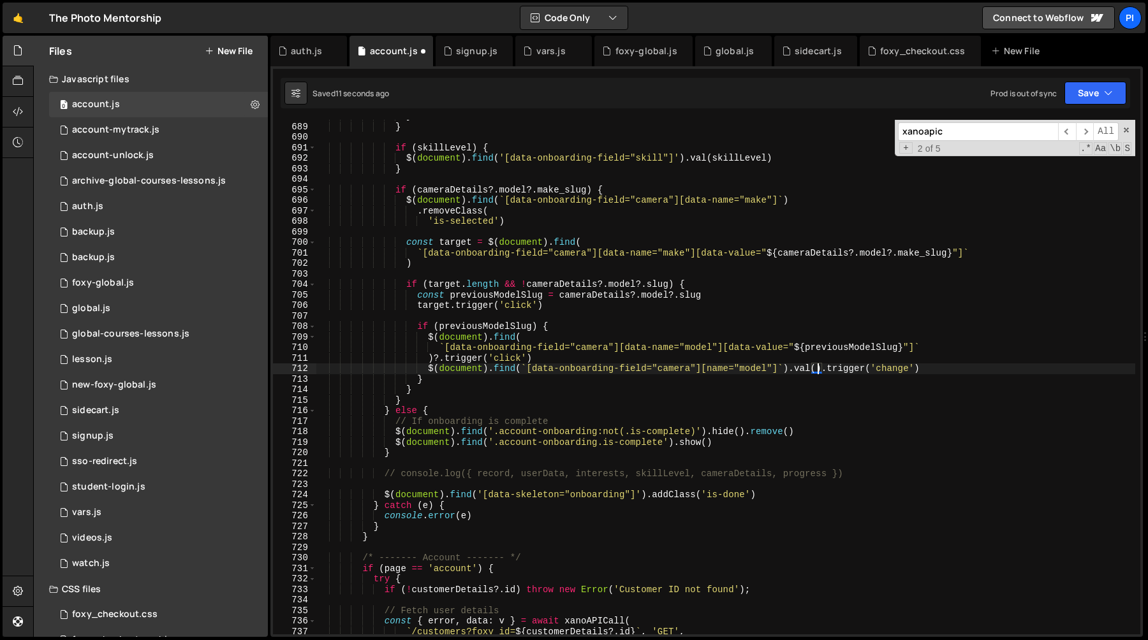
paste textarea "previousModelSlug"
click at [856, 346] on div "} } if ( skillLevel ) { $ ( document ) . find ( '[data-onboarding-field="skill"…" at bounding box center [725, 379] width 819 height 536
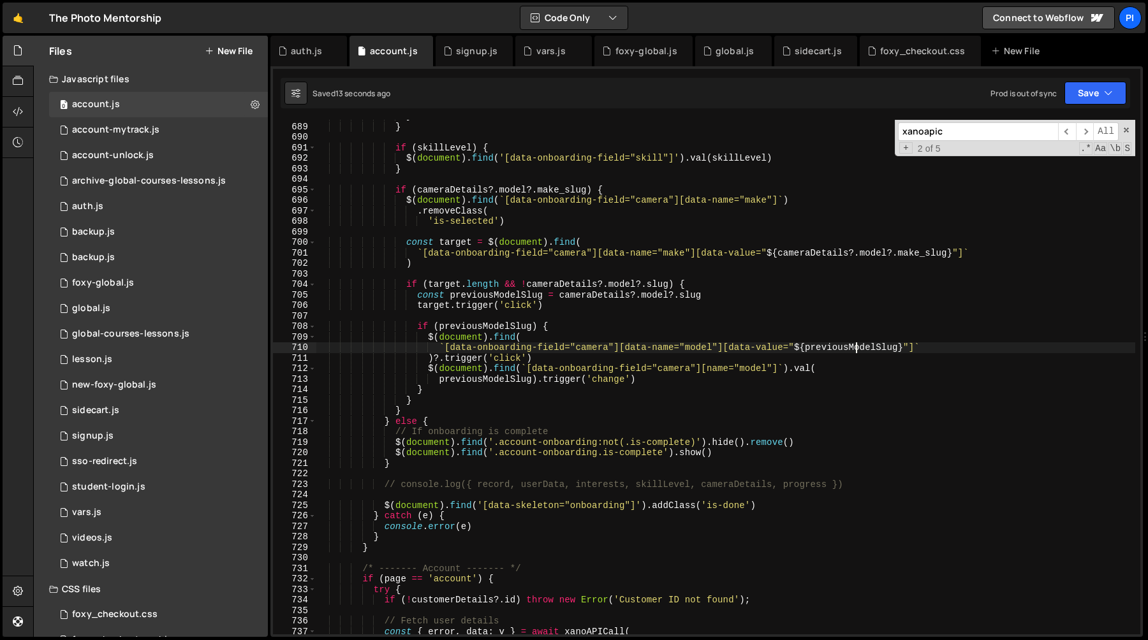
click at [529, 280] on div "} } if ( skillLevel ) { $ ( document ) . find ( '[data-onboarding-field="skill"…" at bounding box center [725, 379] width 819 height 536
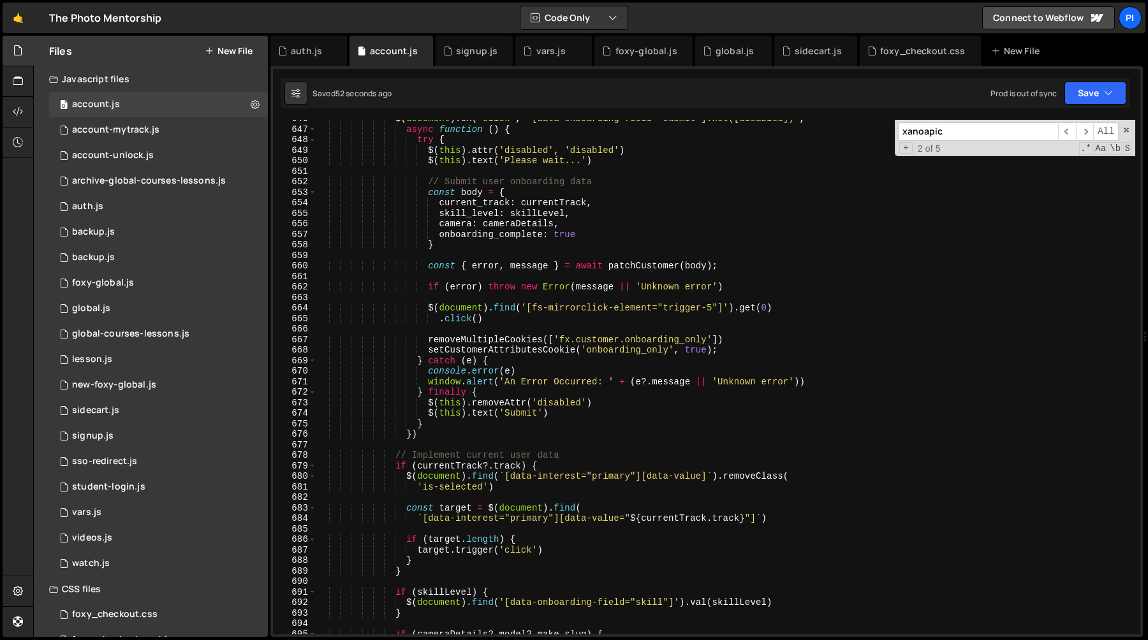
scroll to position [6827, 0]
click at [699, 348] on div "$ ( document ) . on ( 'click' , '[data-onboarding-field="submit"]:not([disabled…" at bounding box center [725, 382] width 819 height 536
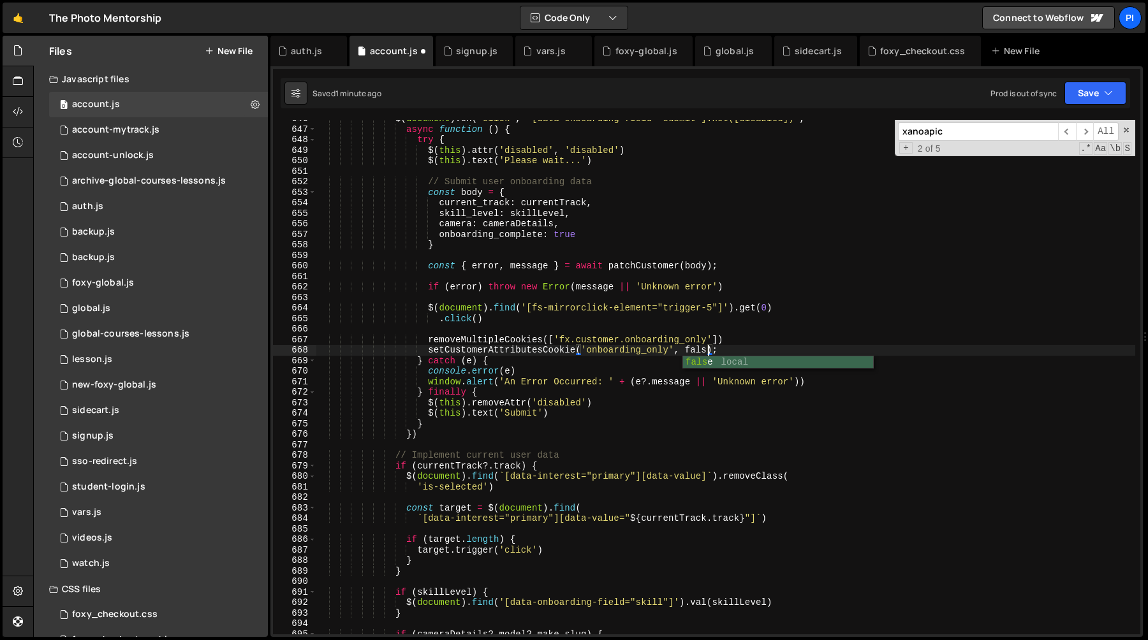
scroll to position [0, 27]
type textarea "setCustomerAttributesCookie('onboarding_only', false);"
click at [309, 52] on div "auth.js" at bounding box center [306, 51] width 31 height 13
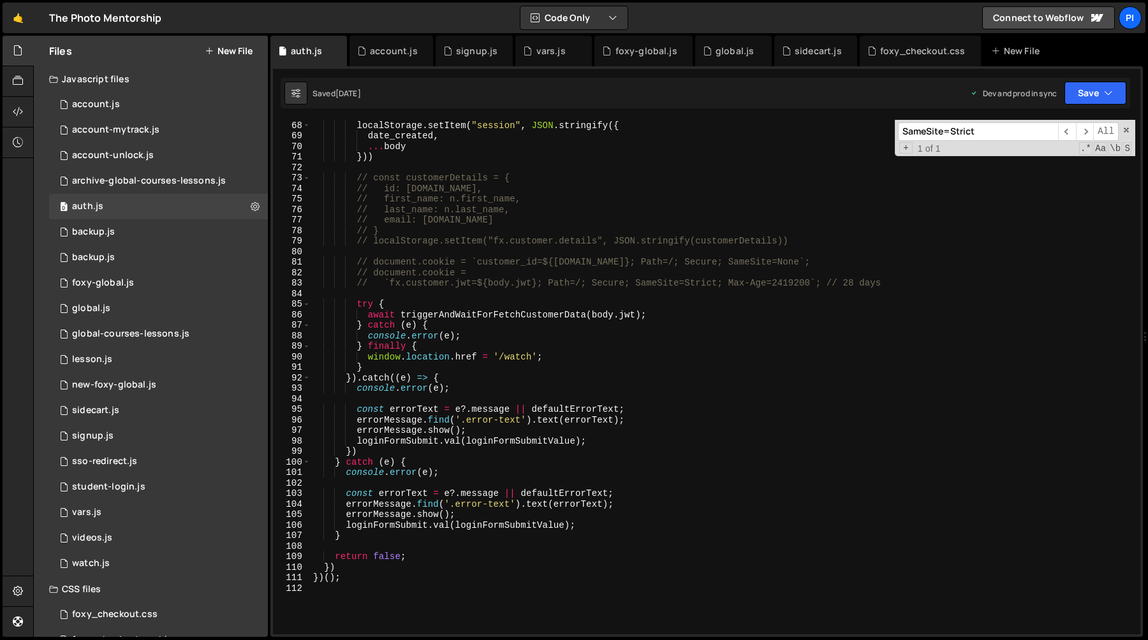
scroll to position [725, 0]
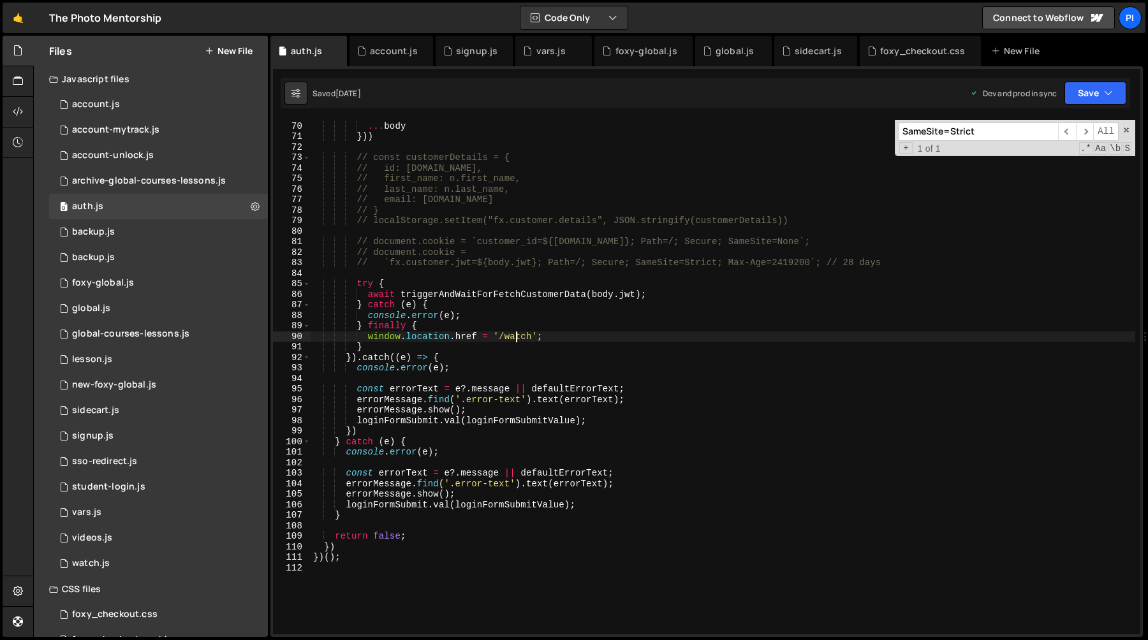
click at [516, 338] on div "date_created , ... body })) // const customerDetails = { // id: [DOMAIN_NAME], …" at bounding box center [723, 378] width 825 height 536
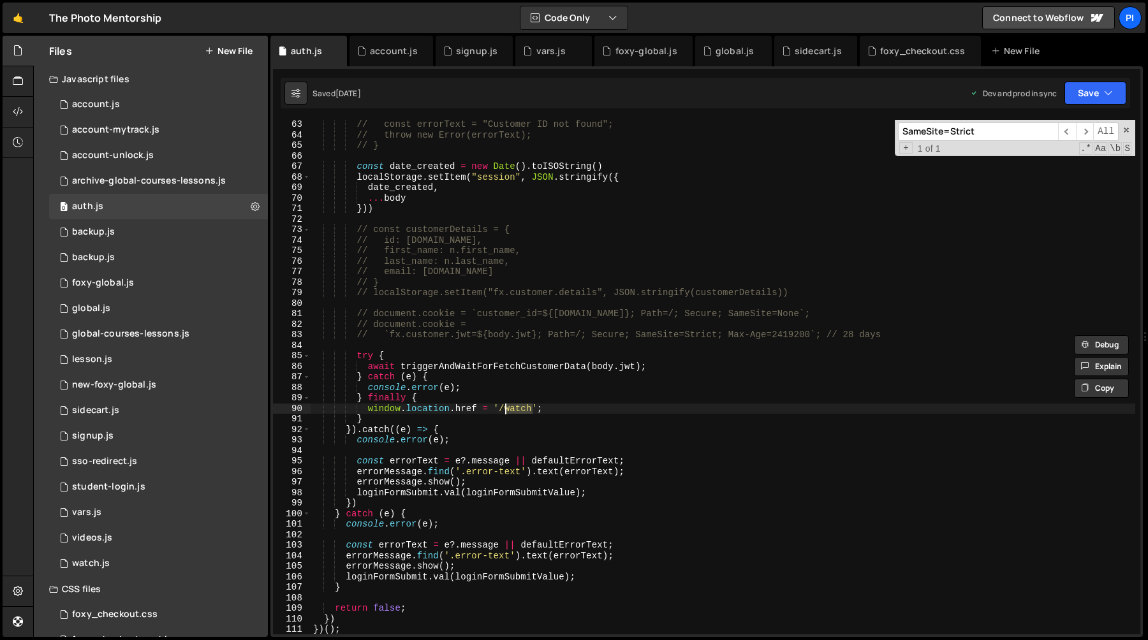
scroll to position [653, 0]
click at [470, 398] on div "// const errorText = "Customer ID not found"; // throw new Error(errorText); //…" at bounding box center [723, 387] width 825 height 536
click at [513, 407] on div "// const errorText = "Customer ID not found"; // throw new Error(errorText); //…" at bounding box center [723, 387] width 825 height 536
click at [423, 400] on div "// const errorText = "Customer ID not found"; // throw new Error(errorText); //…" at bounding box center [723, 387] width 825 height 536
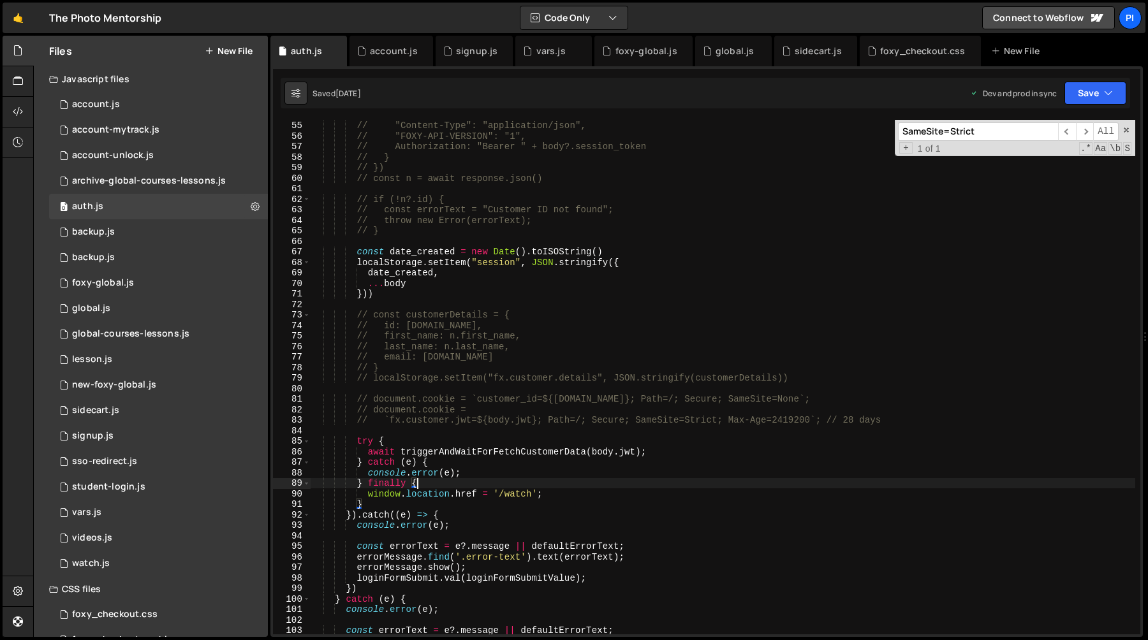
scroll to position [320, 0]
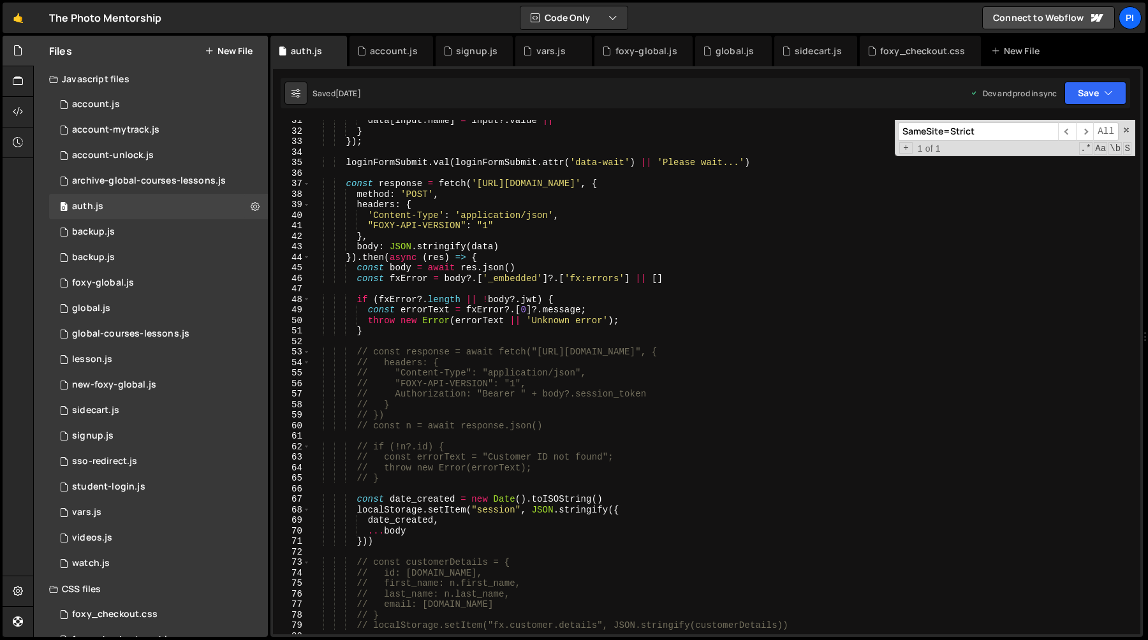
click at [447, 260] on div "data [ input . name ] = input ?. value || '' } }) ; loginFormSubmit . val ( log…" at bounding box center [723, 383] width 825 height 536
type textarea "}).then(async (res) => {"
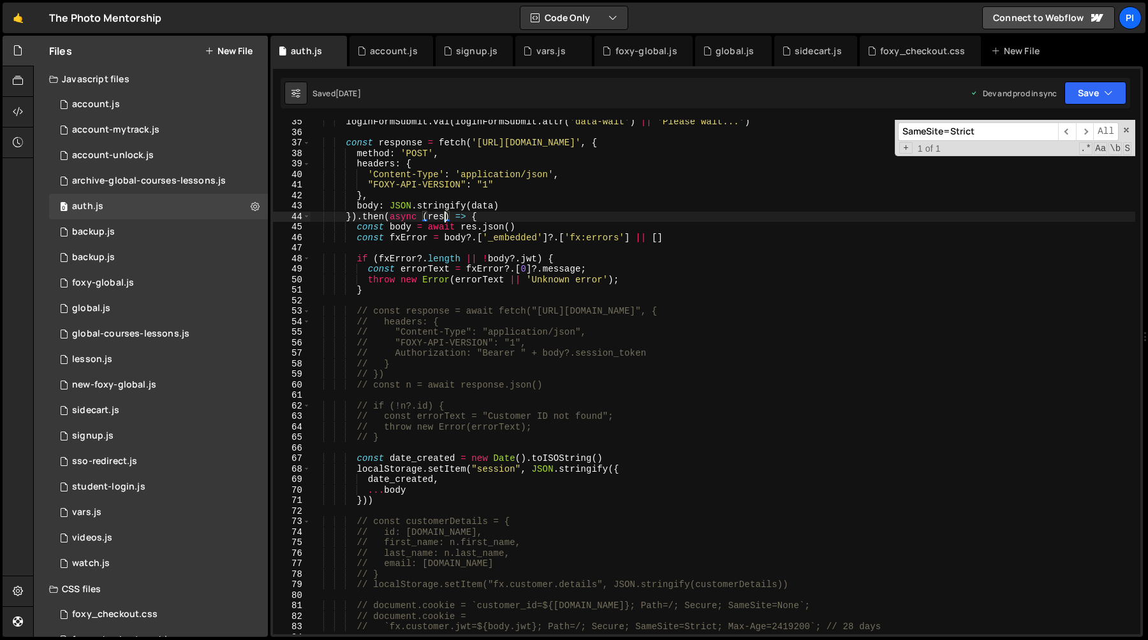
scroll to position [341, 0]
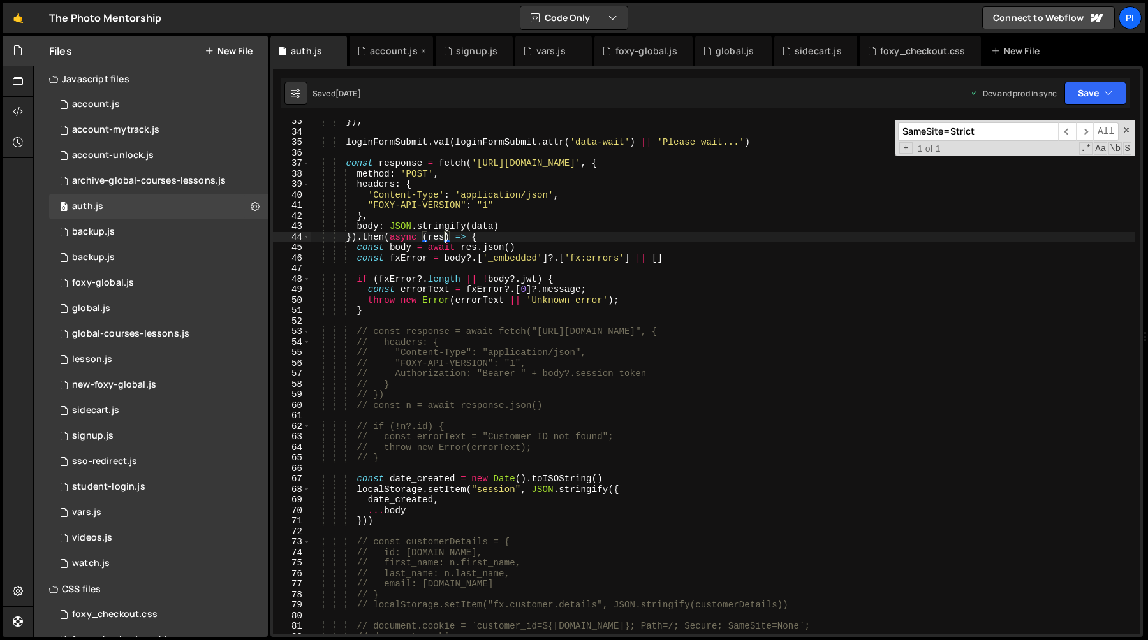
click at [380, 45] on div "account.js" at bounding box center [394, 51] width 48 height 13
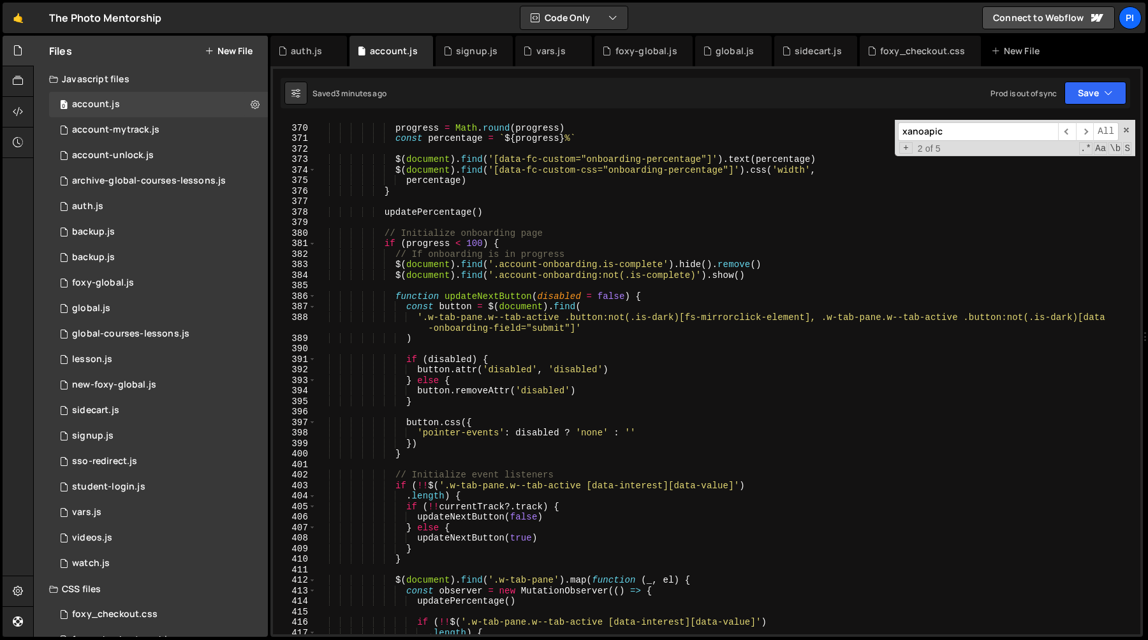
scroll to position [3915, 0]
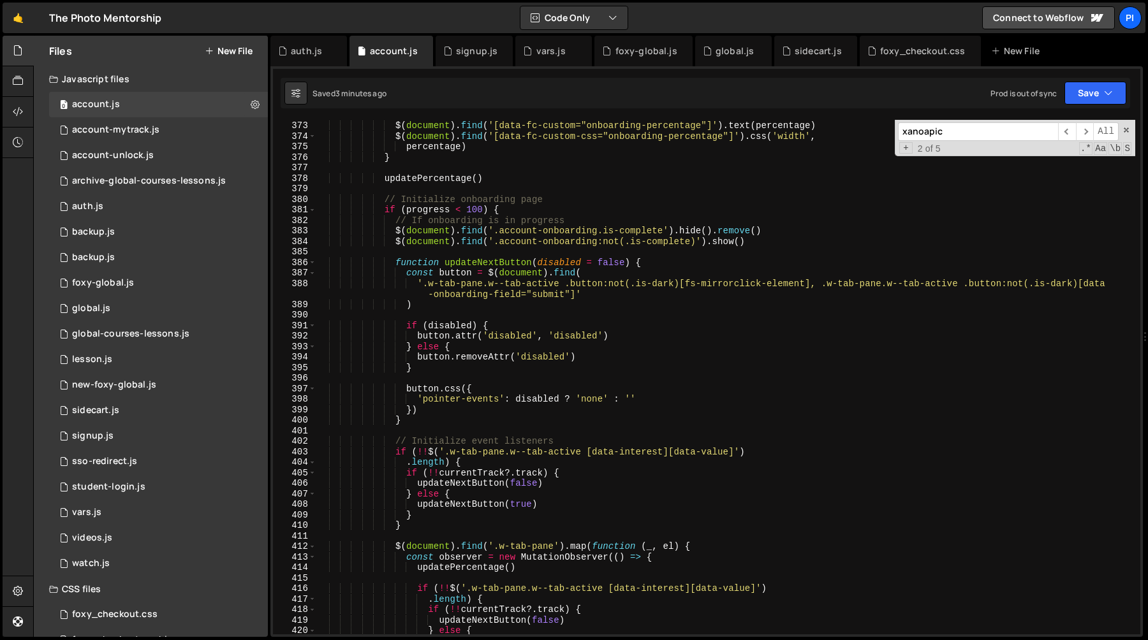
click at [510, 418] on div "$ ( document ) . find ( '[data-fc-custom="onboarding-percentage"]' ) . text ( p…" at bounding box center [725, 378] width 819 height 536
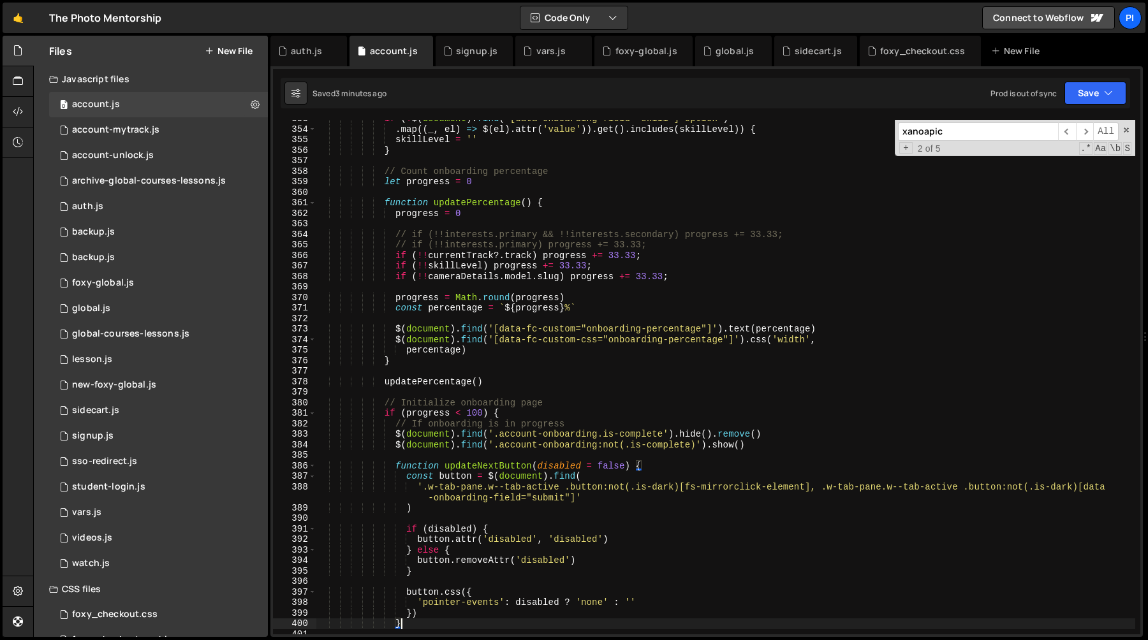
scroll to position [3611, 0]
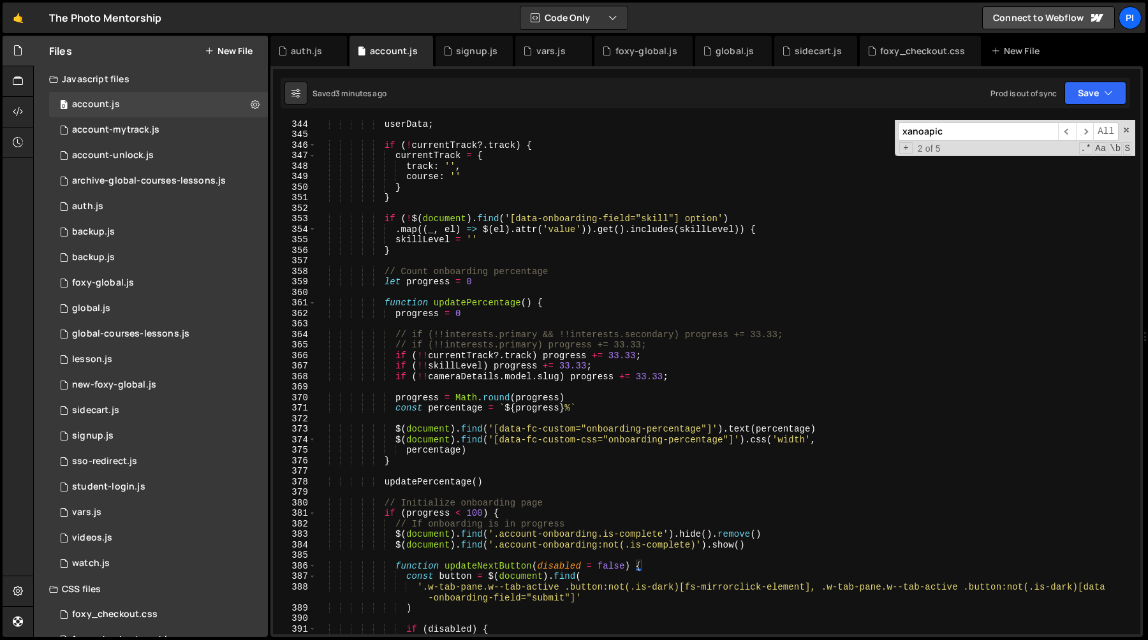
click at [490, 304] on div "userData ; if ( ! currentTrack ?. track ) { currentTrack = { track : '' , cours…" at bounding box center [725, 387] width 819 height 536
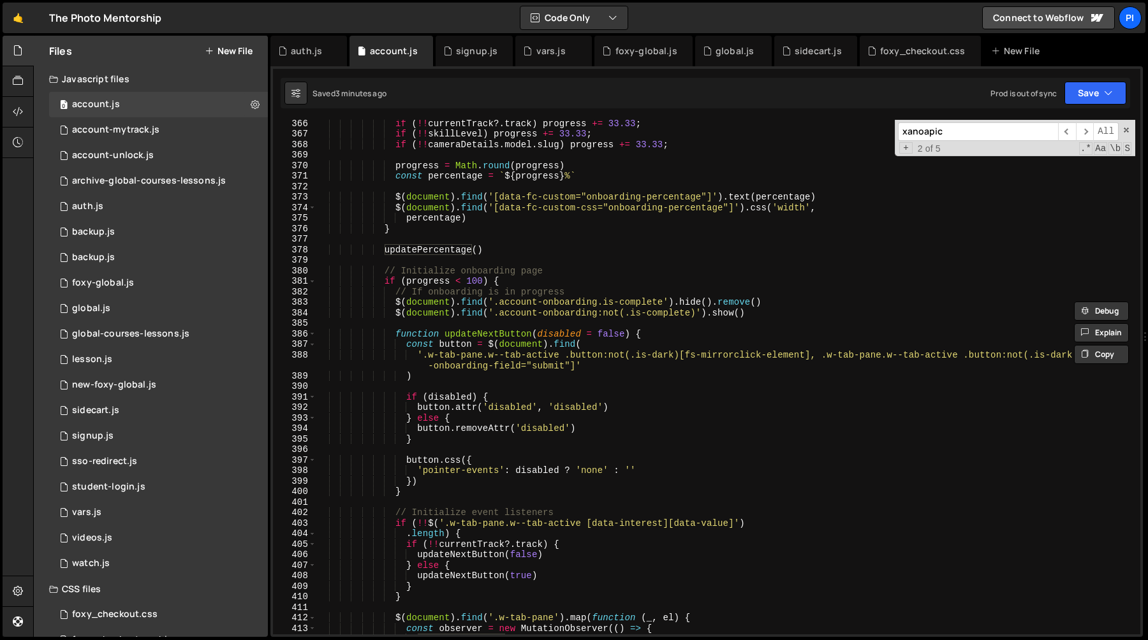
scroll to position [3831, 0]
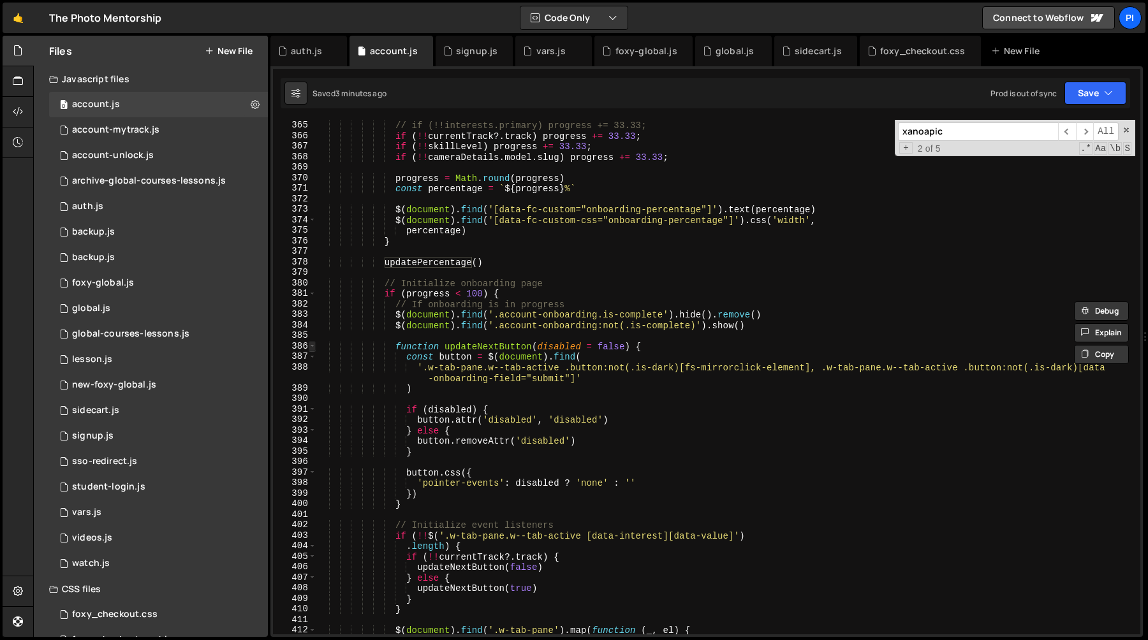
click at [311, 347] on span at bounding box center [312, 346] width 7 height 11
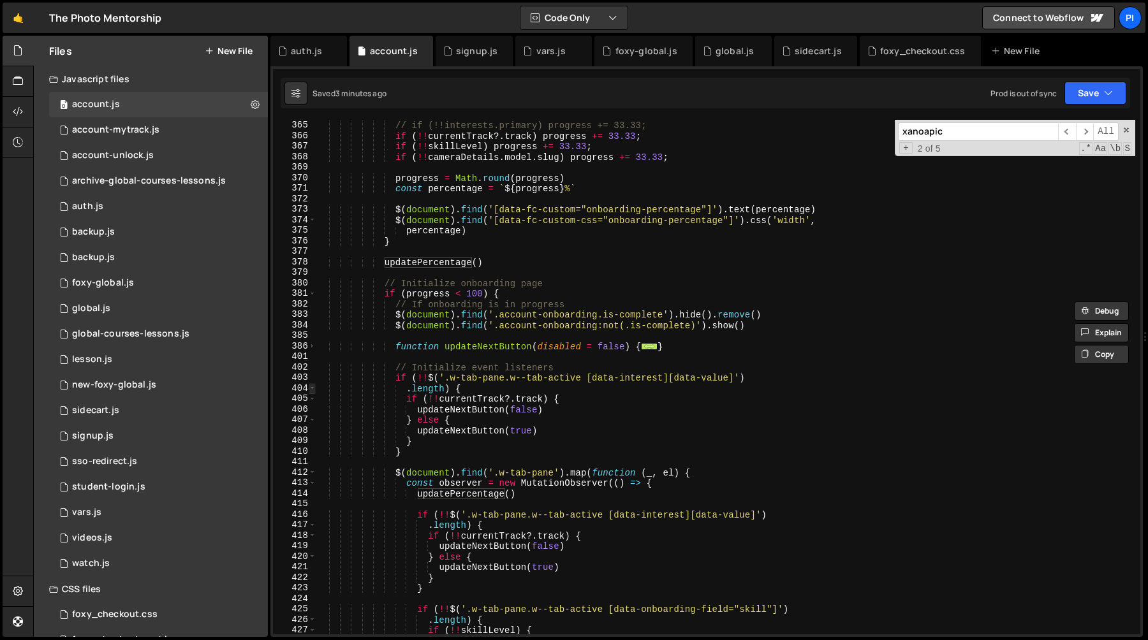
click at [311, 390] on span at bounding box center [312, 388] width 7 height 11
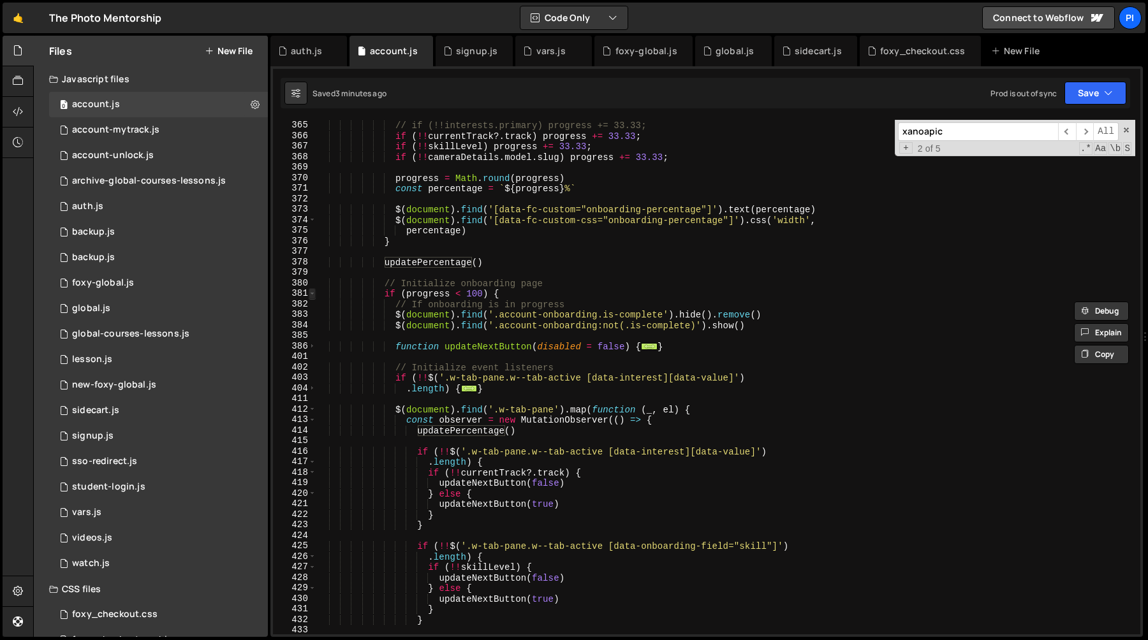
click at [309, 293] on span at bounding box center [312, 293] width 7 height 11
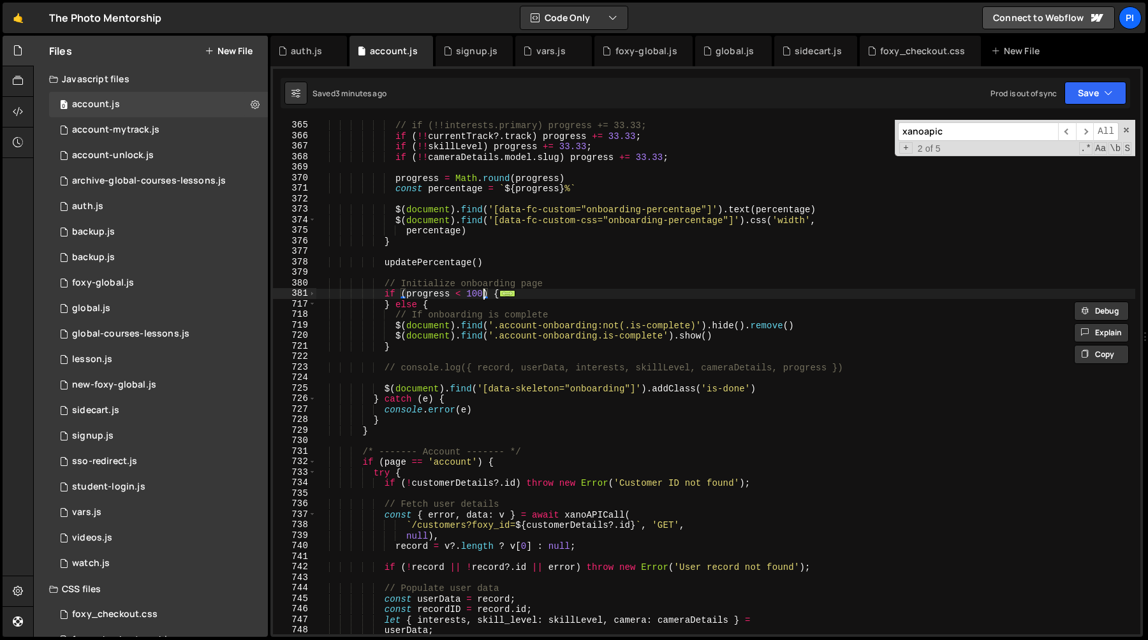
click at [482, 292] on div "// if (!!interests.primary && !!interests.secondary) progress += 33.33; // if (…" at bounding box center [725, 378] width 819 height 536
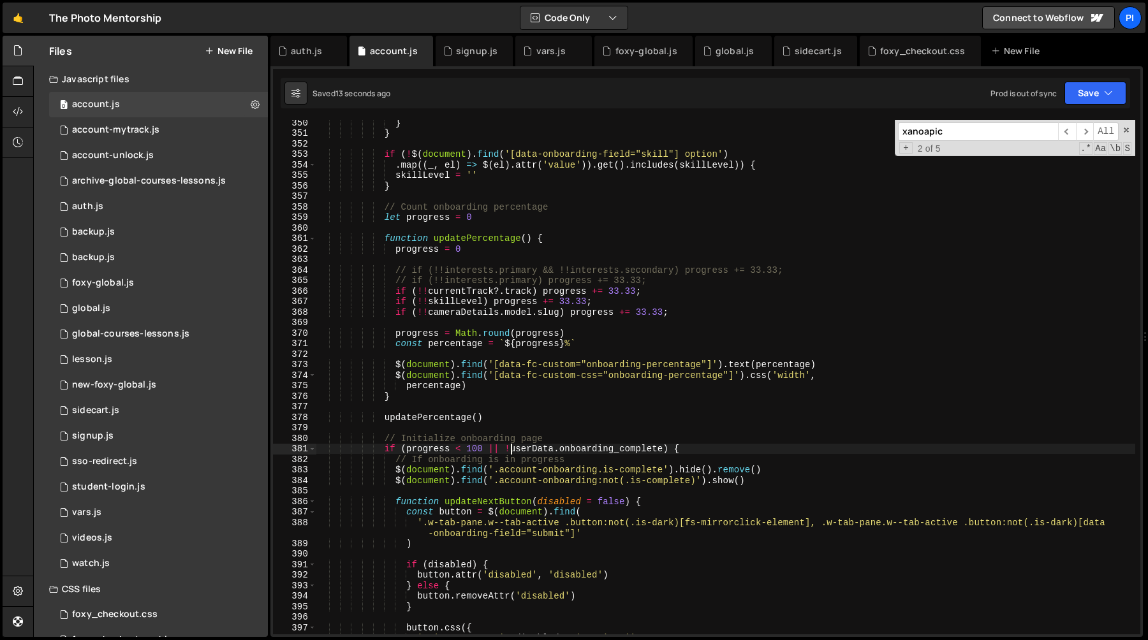
scroll to position [3676, 0]
click at [309, 450] on span at bounding box center [312, 449] width 7 height 11
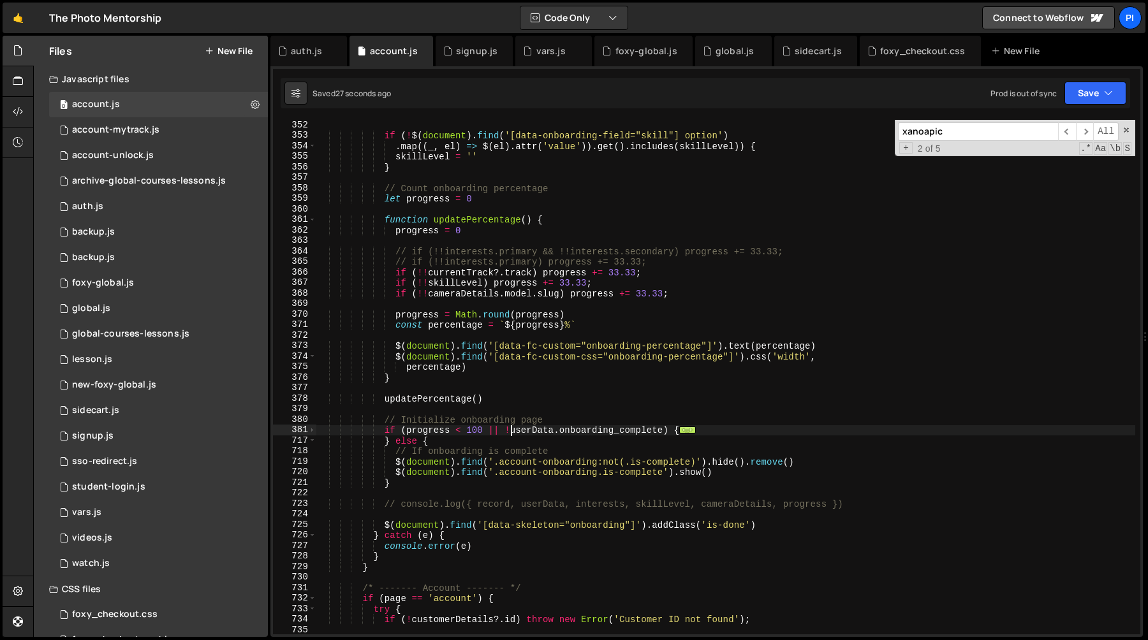
scroll to position [3694, 0]
click at [745, 468] on div "if ( ! $ ( document ) . find ( '[data-onboarding-field="skill"] option' ) . map…" at bounding box center [725, 388] width 819 height 536
type textarea "$(document).find('.account-onboarding.is-complete').show()"
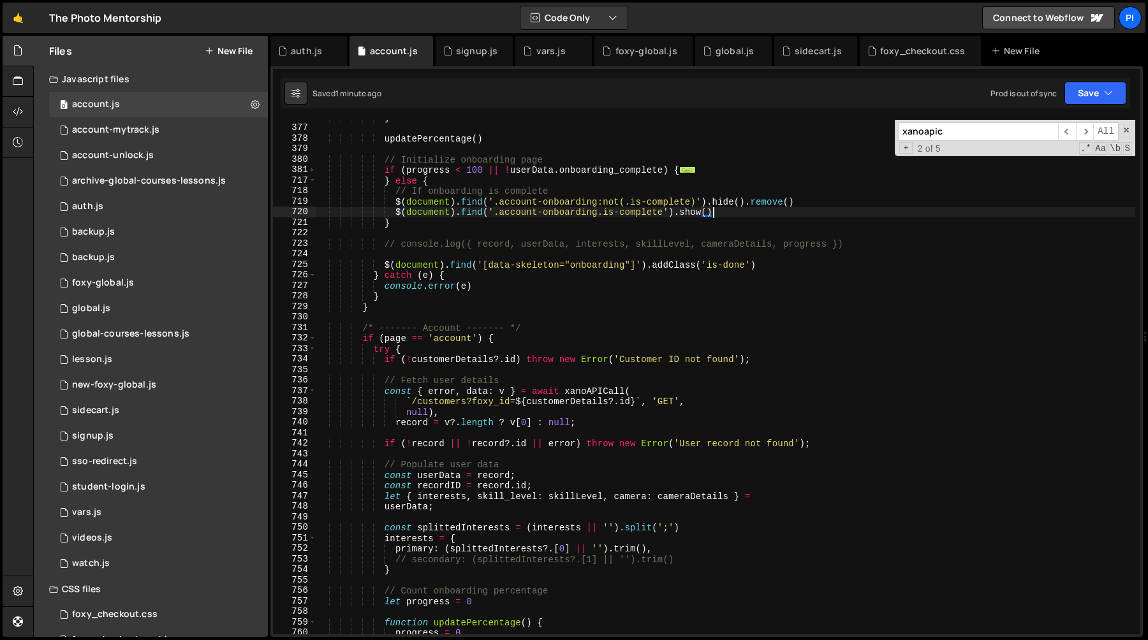
scroll to position [4039, 0]
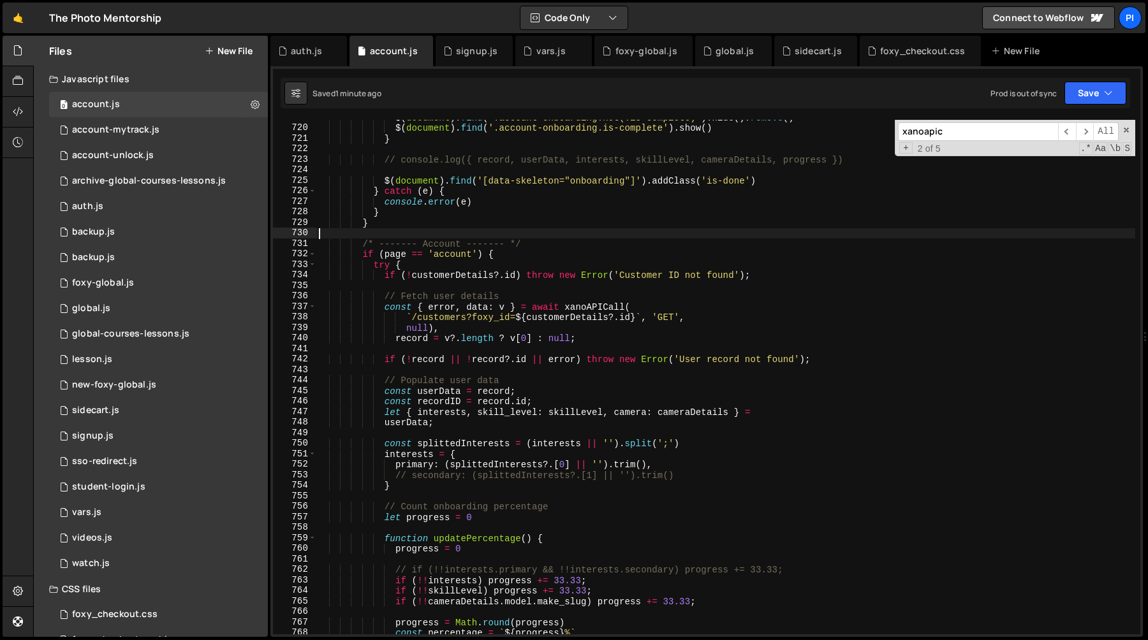
click at [690, 238] on div "$ ( document ) . find ( '.account-onboarding:not(.is-complete)' ) . hide ( ) . …" at bounding box center [725, 380] width 819 height 536
click at [702, 183] on div "$ ( document ) . find ( '.account-onboarding:not(.is-complete)' ) . hide ( ) . …" at bounding box center [725, 380] width 819 height 536
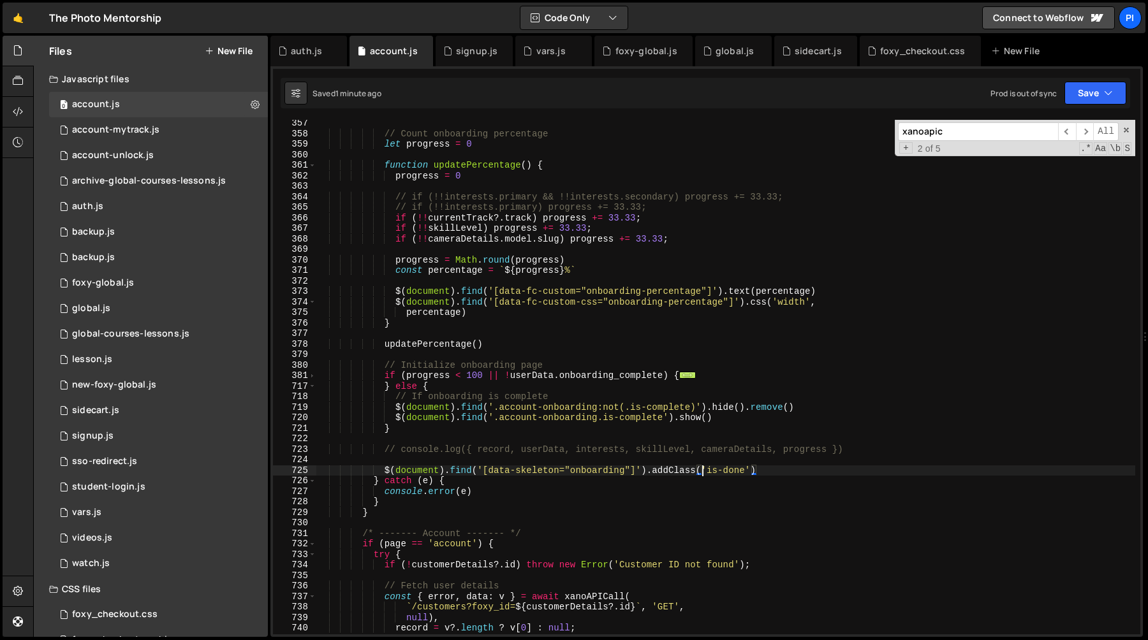
scroll to position [3749, 0]
click at [310, 378] on span at bounding box center [312, 376] width 7 height 11
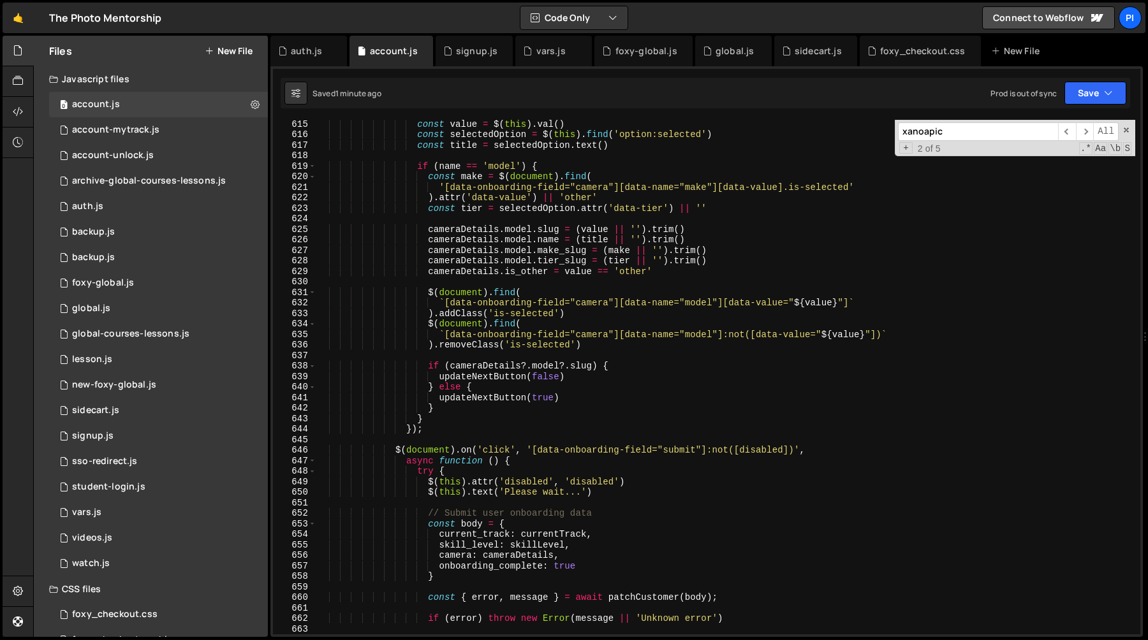
scroll to position [6524, 0]
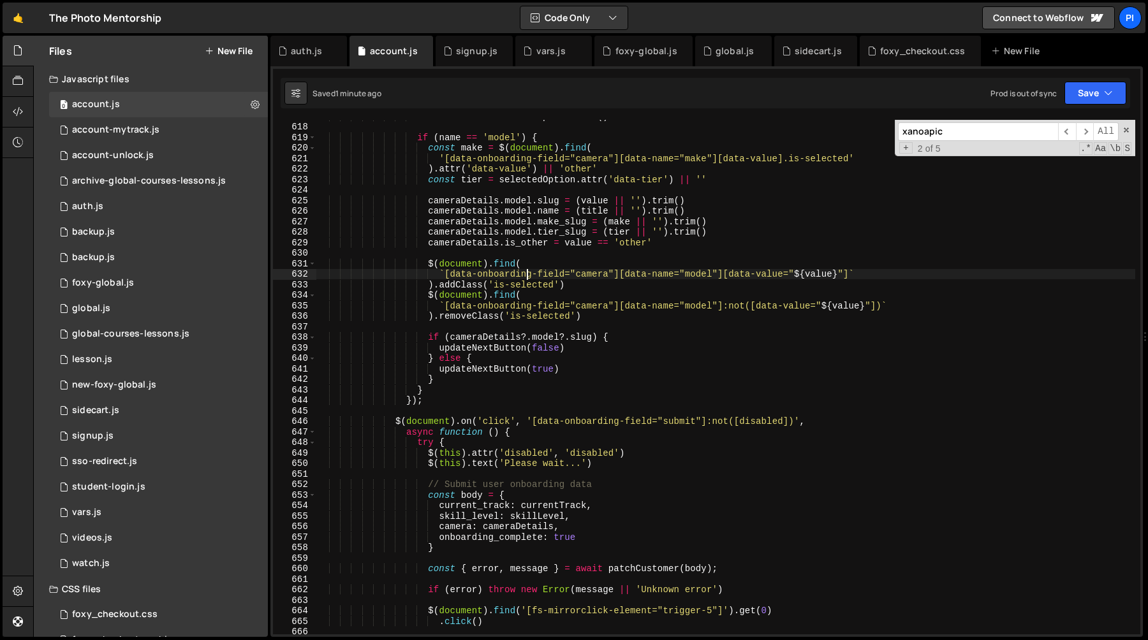
click at [525, 274] on div "const title = selectedOption . text ( ) if ( name == 'model' ) { const make = $…" at bounding box center [725, 379] width 819 height 536
type textarea "`[data-onboarding-field="camera"][data-name="model"][data-value="${value}"]`"
click at [531, 258] on div "const title = selectedOption . text ( ) if ( name == 'model' ) { const make = $…" at bounding box center [725, 379] width 819 height 536
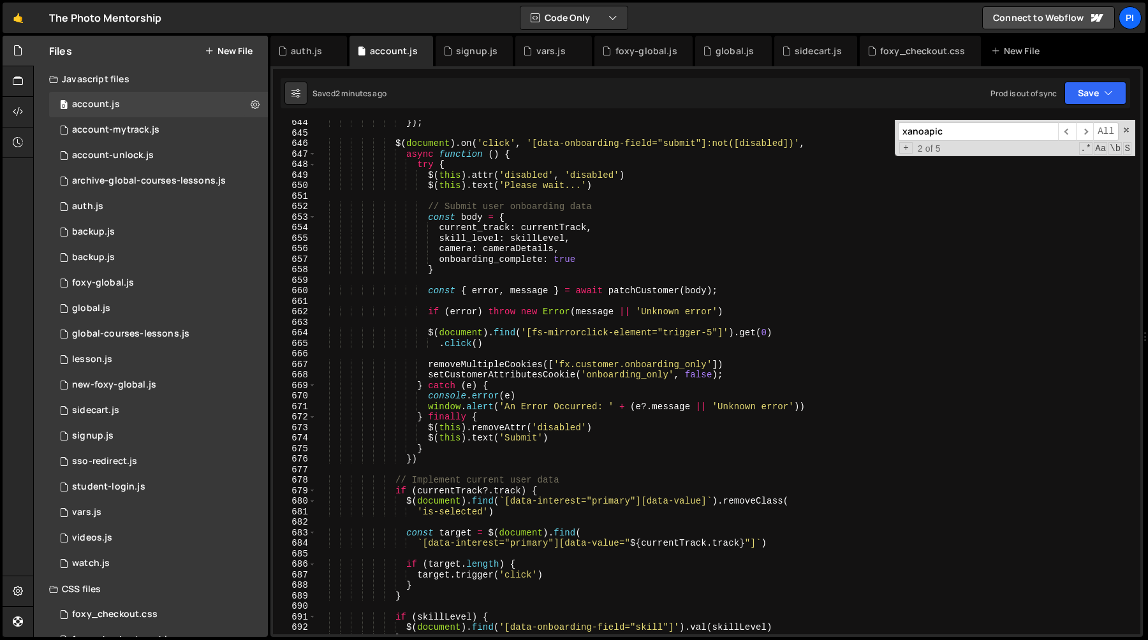
scroll to position [6810, 0]
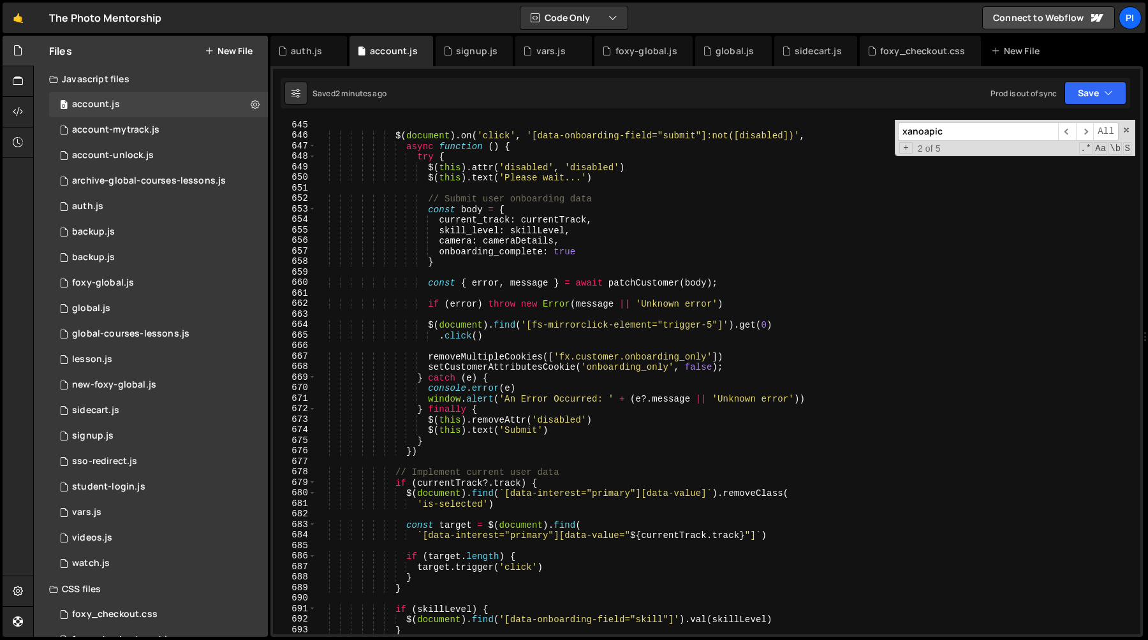
click at [762, 368] on div "$ ( document ) . on ( 'click' , '[data-onboarding-field="submit"]:not([disabled…" at bounding box center [725, 388] width 819 height 536
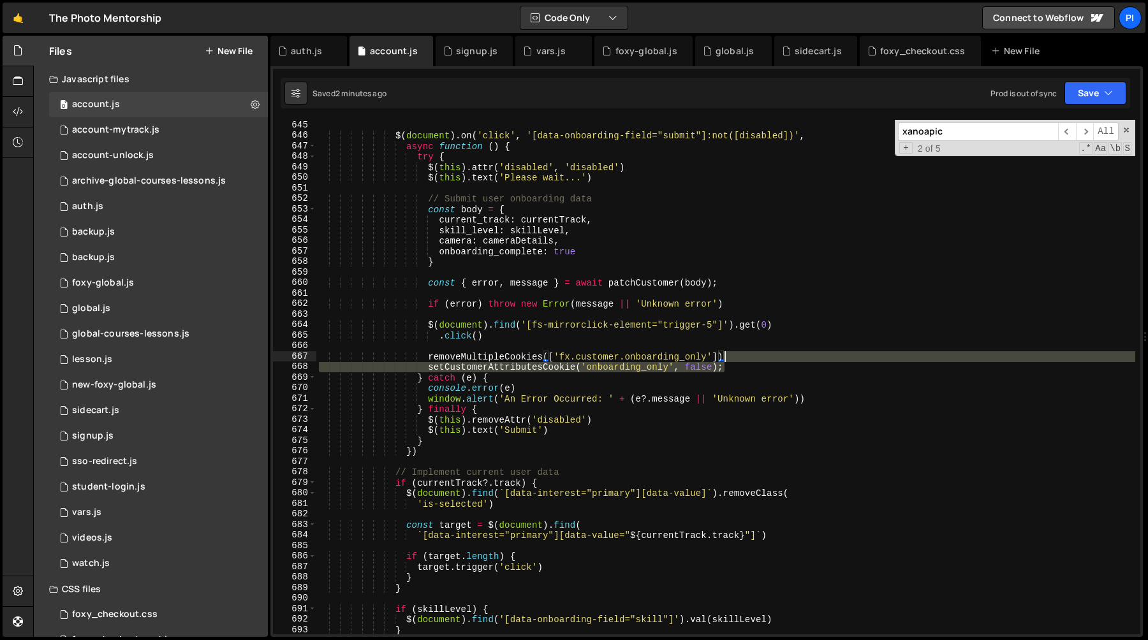
click at [762, 362] on div "$ ( document ) . on ( 'click' , '[data-onboarding-field="submit"]:not([disabled…" at bounding box center [725, 388] width 819 height 536
click at [744, 381] on div "$ ( document ) . on ( 'click' , '[data-onboarding-field="submit"]:not([disabled…" at bounding box center [725, 388] width 819 height 536
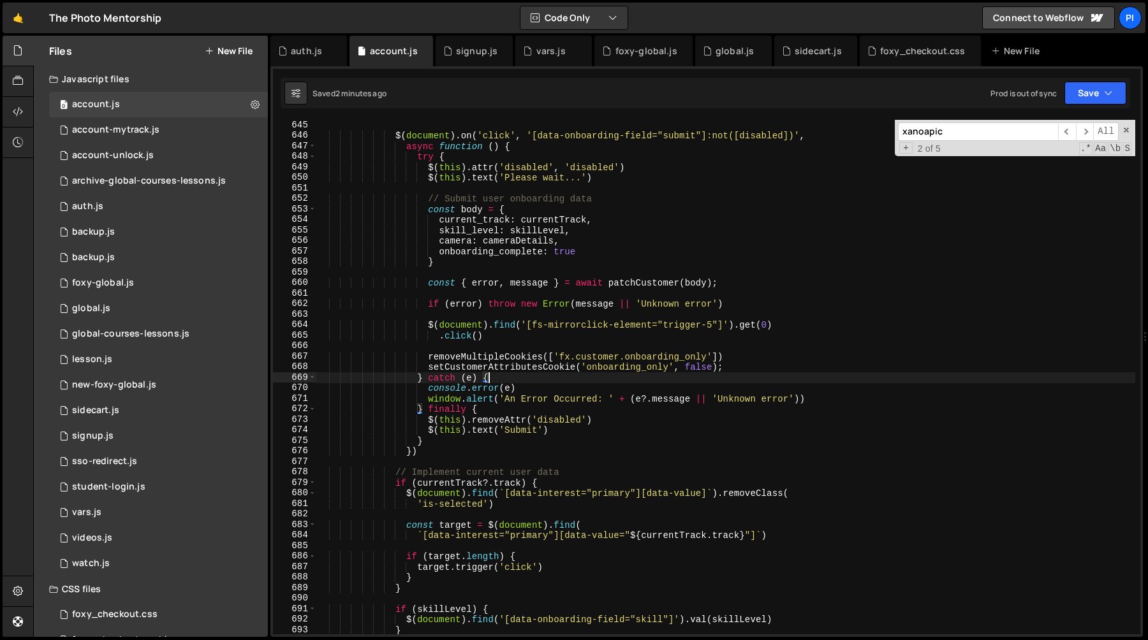
click at [759, 366] on div "$ ( document ) . on ( 'click' , '[data-onboarding-field="submit"]:not([disabled…" at bounding box center [725, 388] width 819 height 536
click at [748, 358] on div "$ ( document ) . on ( 'click' , '[data-onboarding-field="submit"]:not([disabled…" at bounding box center [725, 388] width 819 height 536
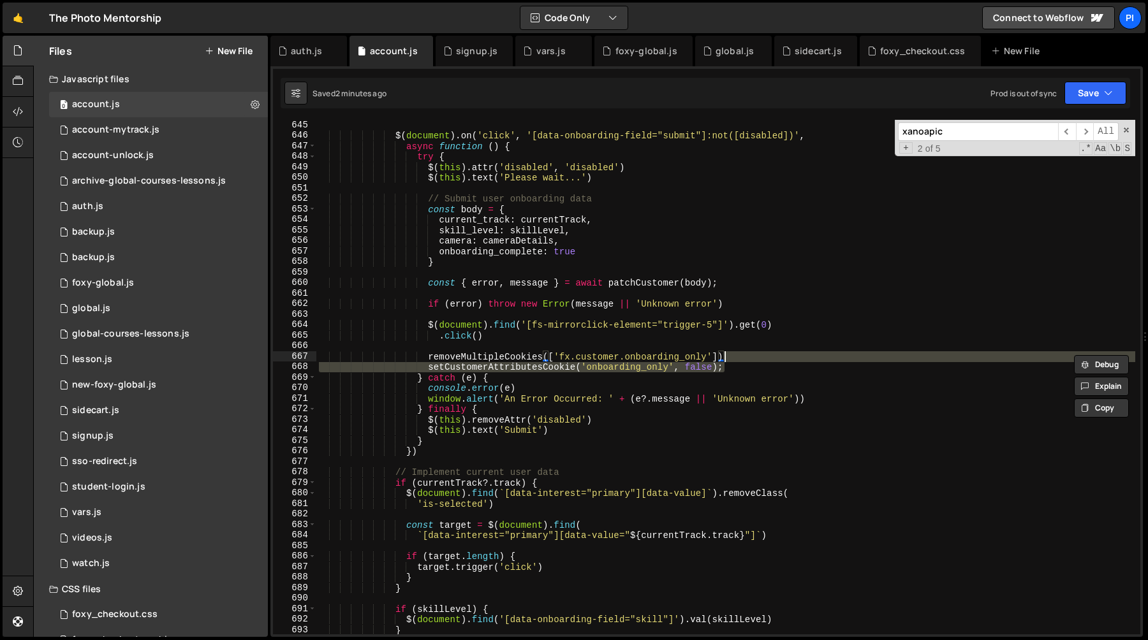
type textarea "removeMultipleCookies(['fx.customer.onboarding_only'])"
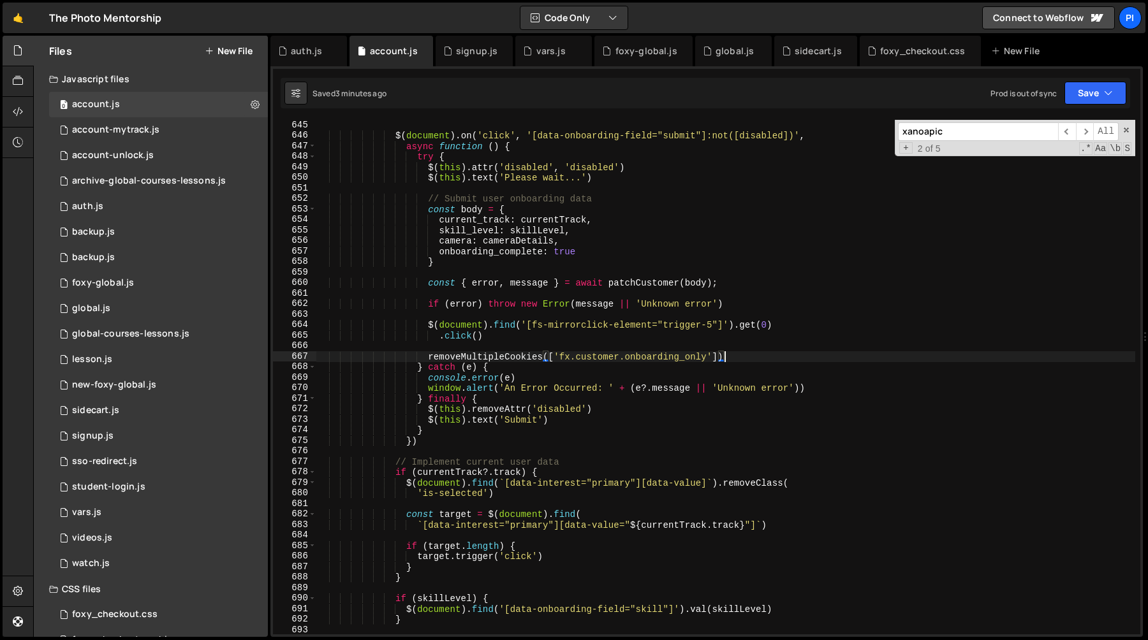
click at [647, 360] on div "$ ( document ) . on ( 'click' , '[data-onboarding-field="submit"]:not([disabled…" at bounding box center [725, 388] width 819 height 536
type input "onboarding_only"
click at [640, 57] on div "foxy-global.js" at bounding box center [647, 51] width 62 height 13
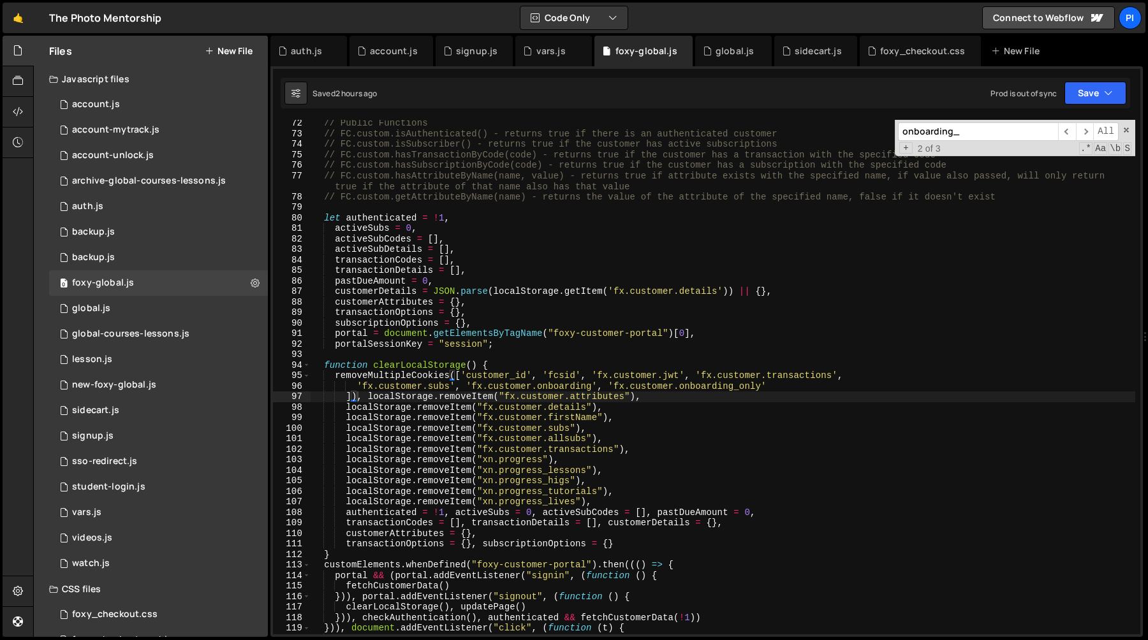
type textarea "transactionOptions = {},"
click at [616, 311] on div "// Public Functions // FC.custom.isAuthenticated() - returns true if there is a…" at bounding box center [723, 386] width 825 height 536
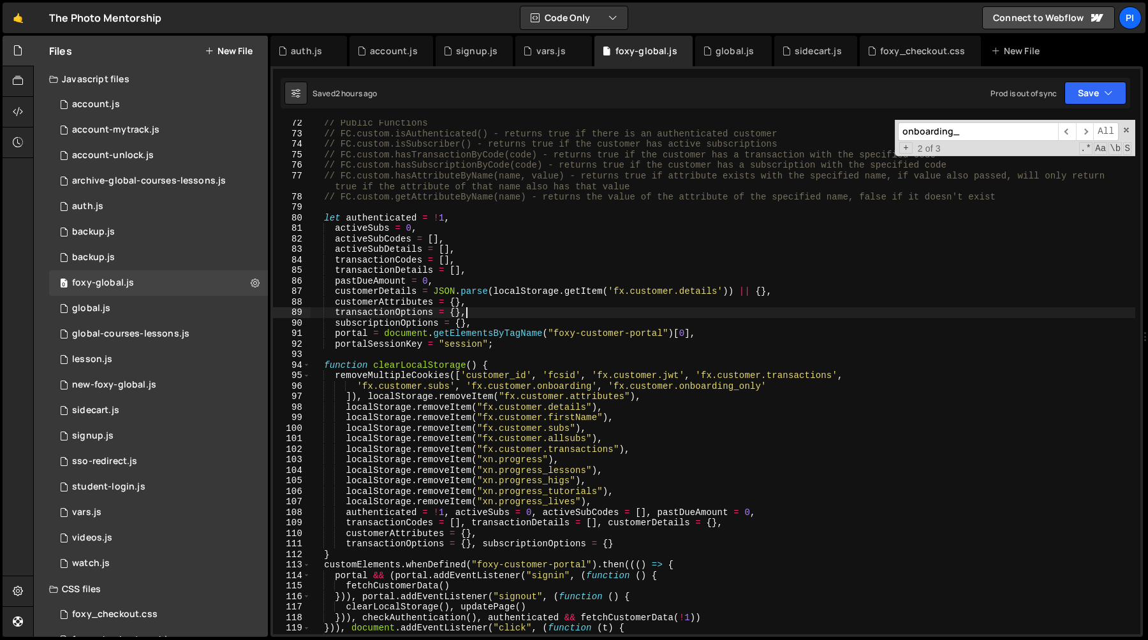
scroll to position [662, 0]
paste input "only"
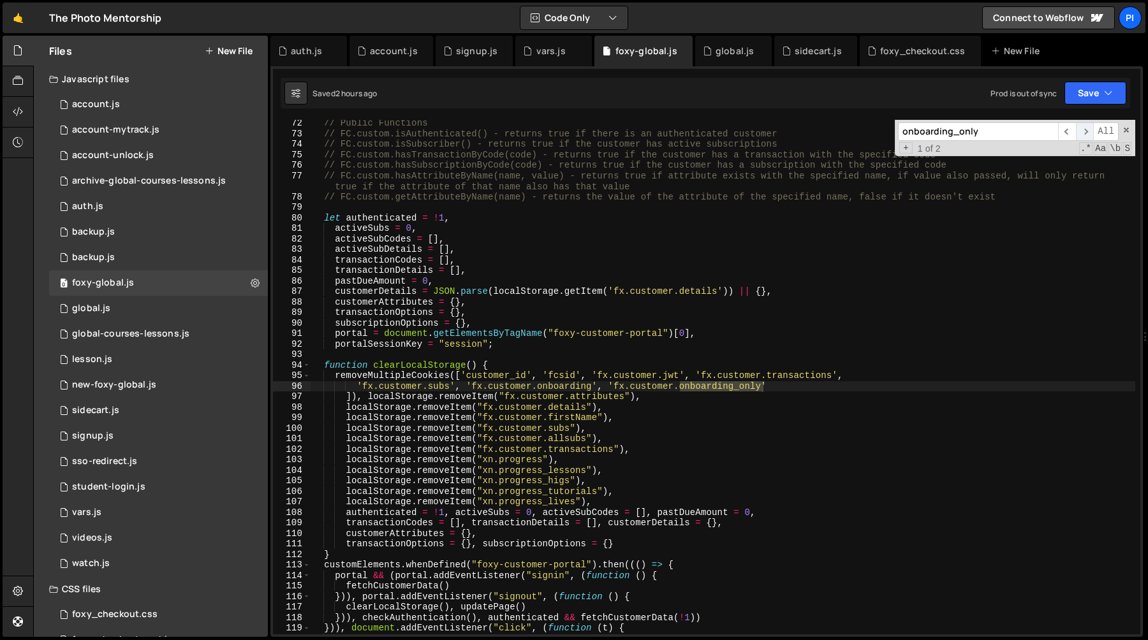
type input "onboarding_only"
click at [1083, 135] on span "​" at bounding box center [1085, 131] width 18 height 19
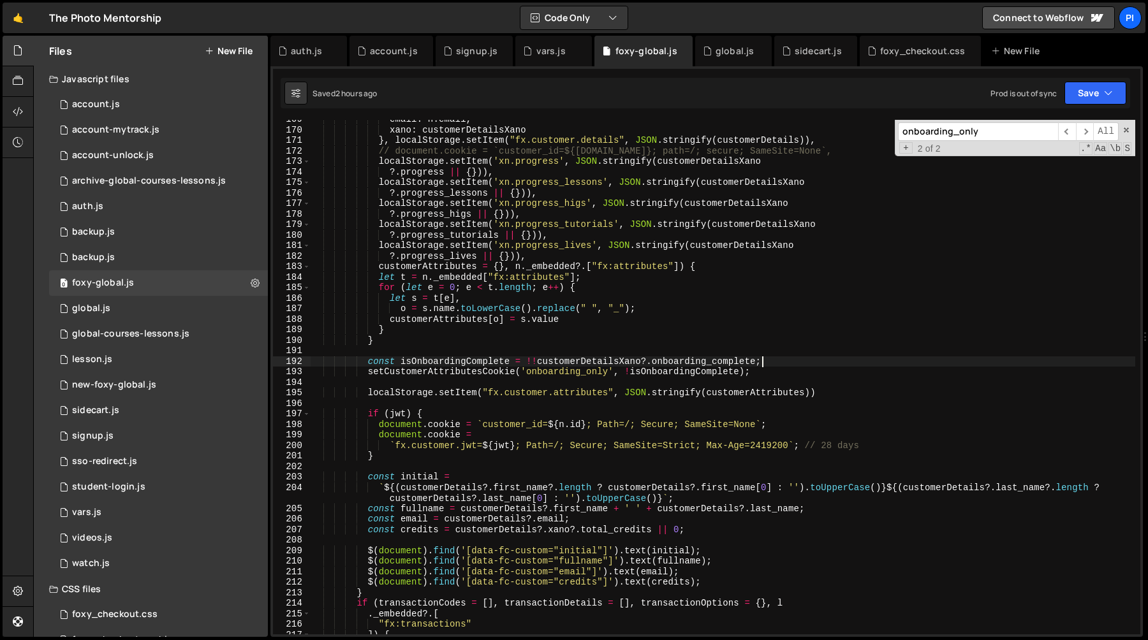
click at [767, 360] on div "email : n . email , xano : customerDetailsXano } , localStorage . setItem ( "fx…" at bounding box center [723, 382] width 825 height 536
click at [538, 364] on div "email : n . email , xano : customerDetailsXano } , localStorage . setItem ( "fx…" at bounding box center [723, 382] width 825 height 536
type textarea "const isOnboardingComplete = customerDetailsXano?.onboarding_complete;"
click at [762, 359] on div "email : n . email , xano : customerDetailsXano } , localStorage . setItem ( "fx…" at bounding box center [723, 382] width 825 height 536
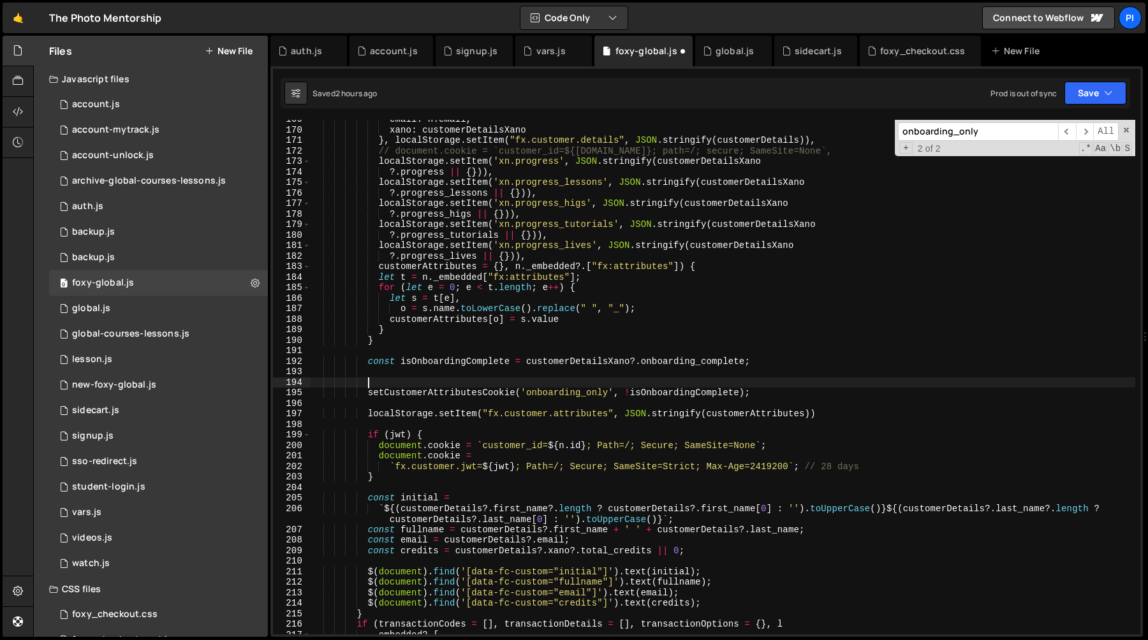
click at [461, 366] on div "email : n . email , xano : customerDetailsXano } , localStorage . setItem ( "fx…" at bounding box center [723, 382] width 825 height 536
type textarea "const isOnboardingComplete = customerDetailsXano?.onboarding_complete;"
click at [461, 366] on div "email : n . email , xano : customerDetailsXano } , localStorage . setItem ( "fx…" at bounding box center [723, 382] width 825 height 536
click at [428, 383] on div "email : n . email , xano : customerDetailsXano } , localStorage . setItem ( "fx…" at bounding box center [723, 382] width 825 height 536
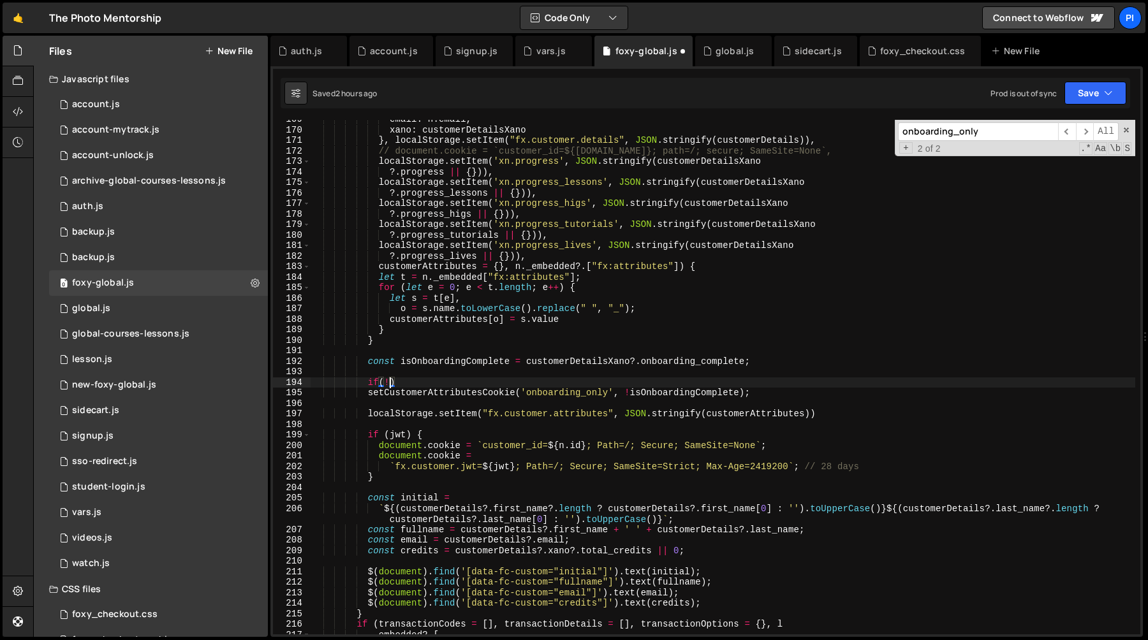
paste textarea "isOnboardingComplete"
type textarea "setCustomerAttributesCookie('onboarding_only', !isOnboardingComplete);"
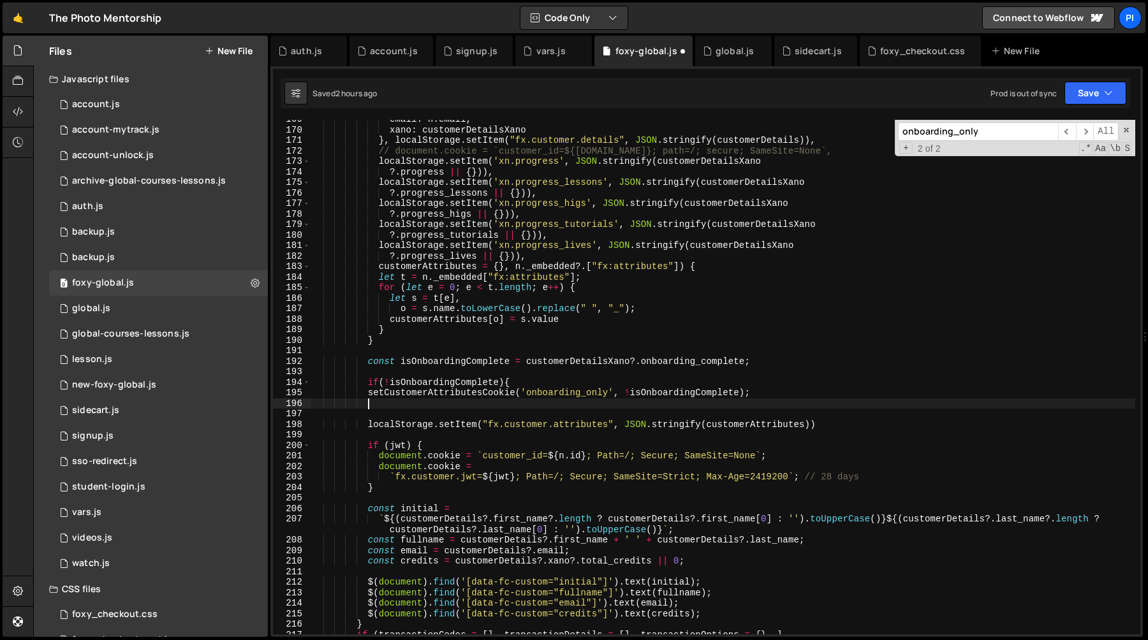
scroll to position [0, 3]
click at [655, 393] on div "email : n . email , xano : customerDetailsXano } , localStorage . setItem ( "fx…" at bounding box center [723, 382] width 825 height 536
click at [547, 386] on div "email : n . email , xano : customerDetailsXano } , localStorage . setItem ( "fx…" at bounding box center [723, 382] width 825 height 536
click at [528, 360] on div "email : n . email , xano : customerDetailsXano } , localStorage . setItem ( "fx…" at bounding box center [723, 382] width 825 height 536
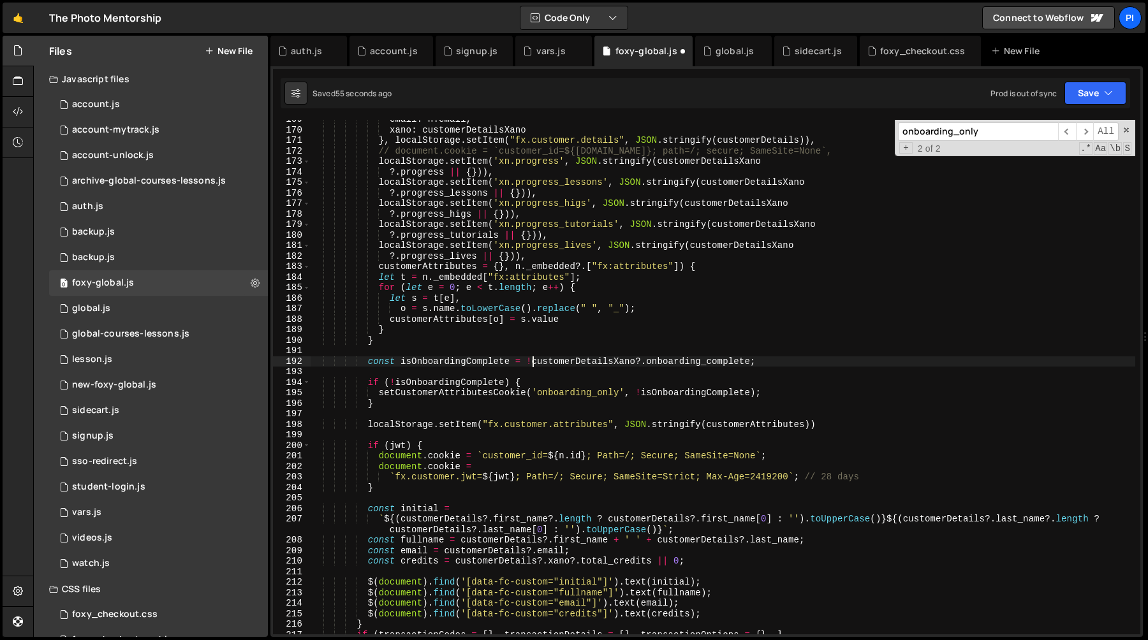
type textarea "const isOnboardingComplete = !!customerDetailsXano?.onboarding_complete;"
click at [568, 348] on div "email : n . email , xano : customerDetailsXano } , localStorage . setItem ( "fx…" at bounding box center [723, 382] width 825 height 536
click at [457, 364] on div "email : n . email , xano : customerDetailsXano } , localStorage . setItem ( "fx…" at bounding box center [723, 382] width 825 height 536
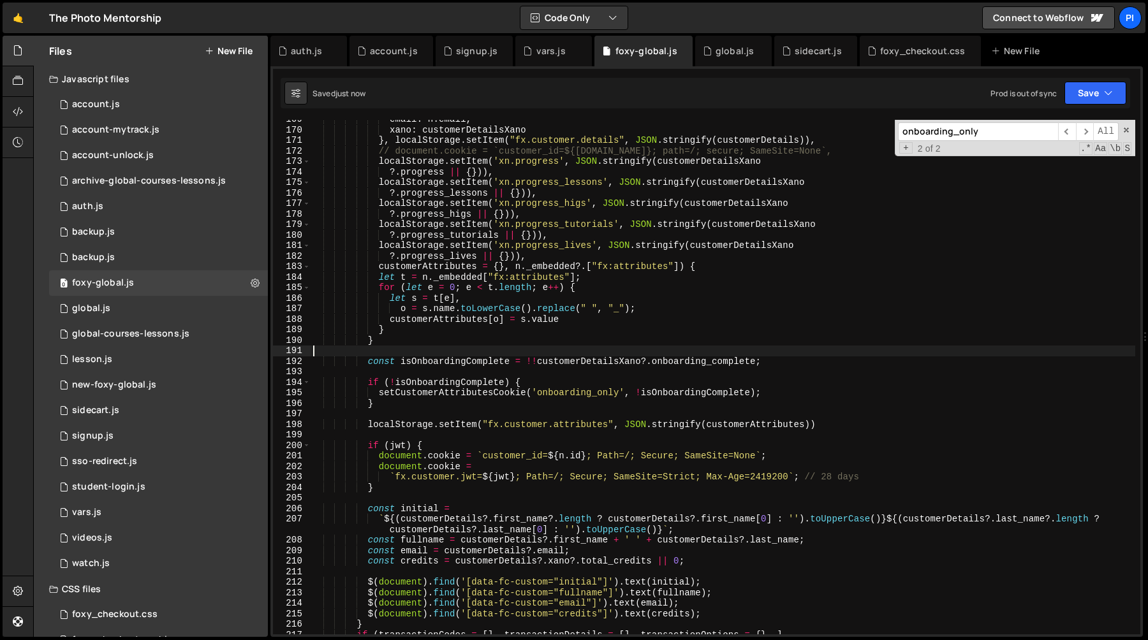
type textarea "const isOnboardingComplete = !!customerDetailsXano?.onboarding_complete;"
click at [467, 363] on div "email : n . email , xano : customerDetailsXano } , localStorage . setItem ( "fx…" at bounding box center [723, 382] width 825 height 536
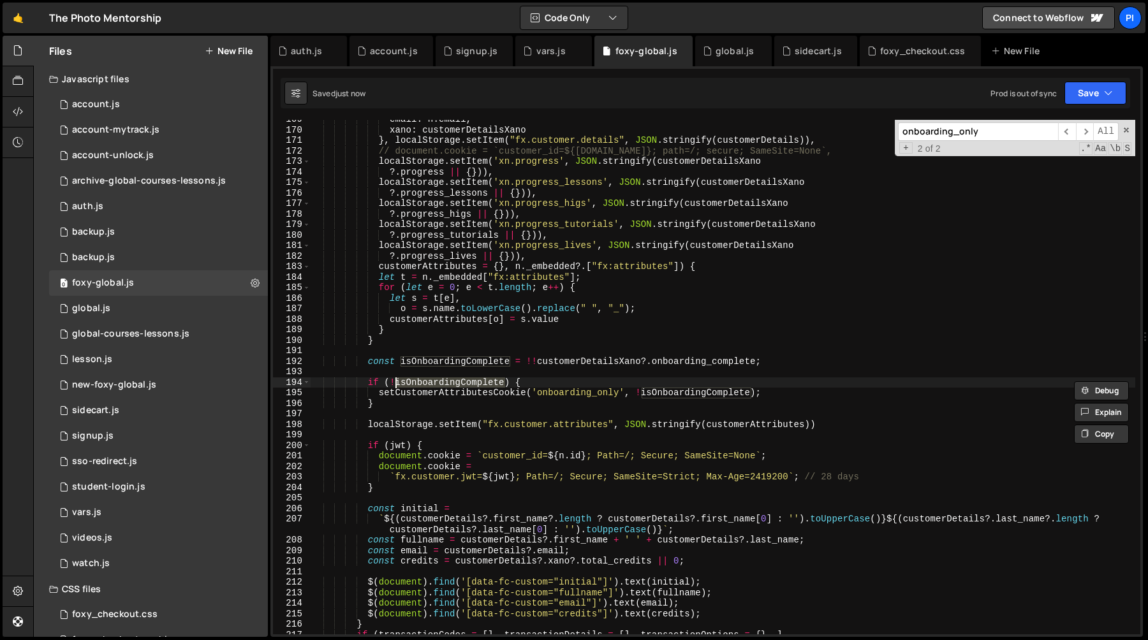
scroll to position [662, 0]
type textarea "if (!isOnboardingComplete) {"
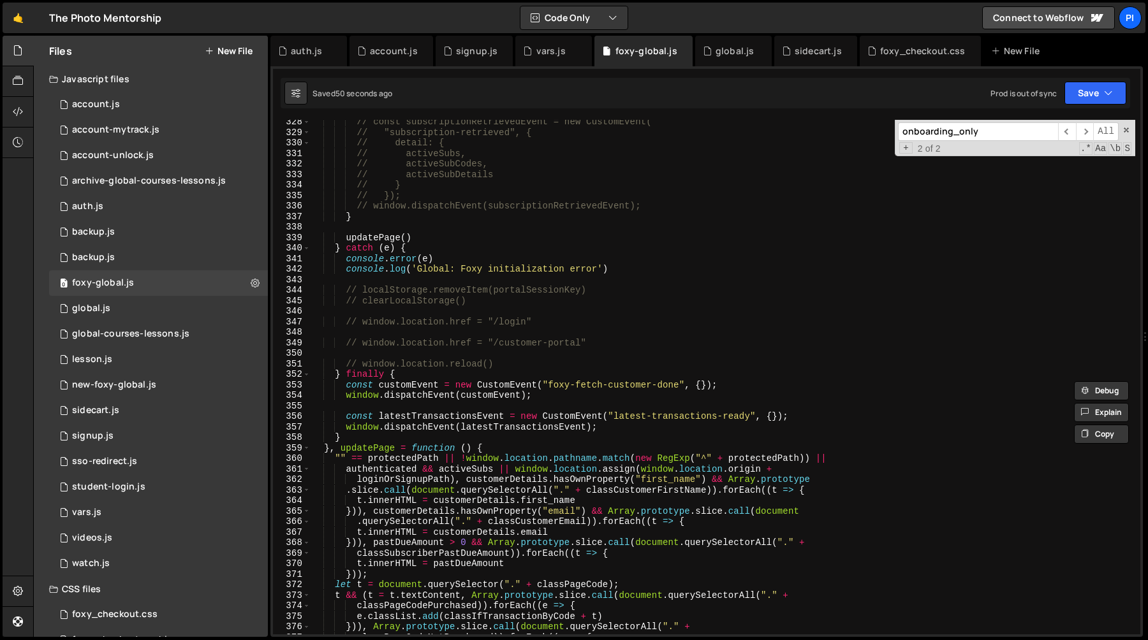
scroll to position [3535, 0]
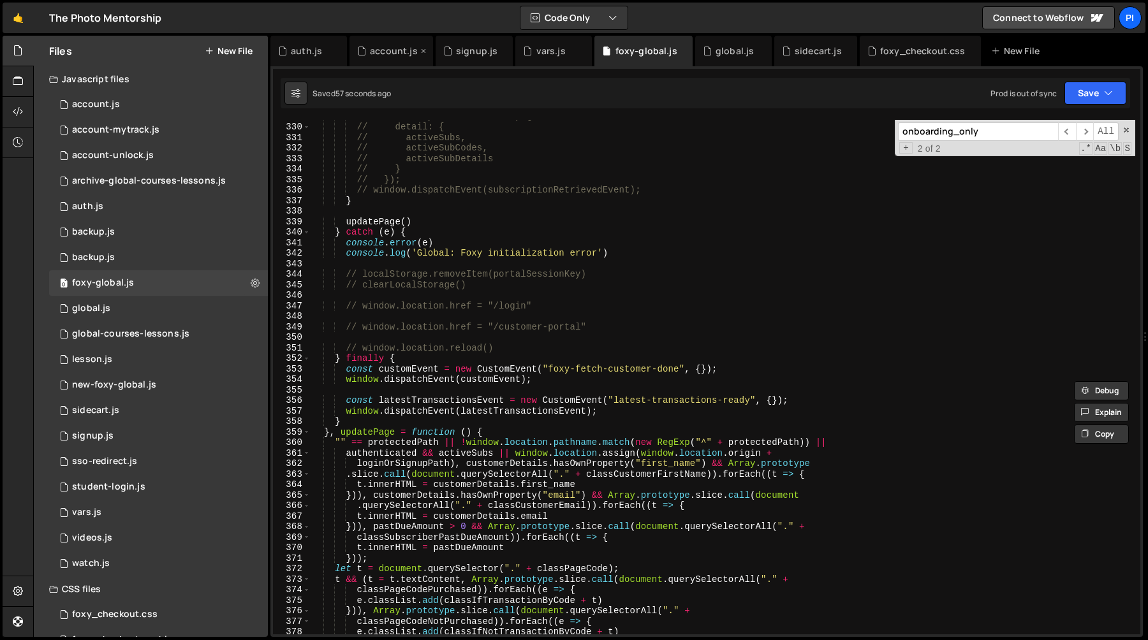
click at [387, 48] on div "account.js" at bounding box center [394, 51] width 48 height 13
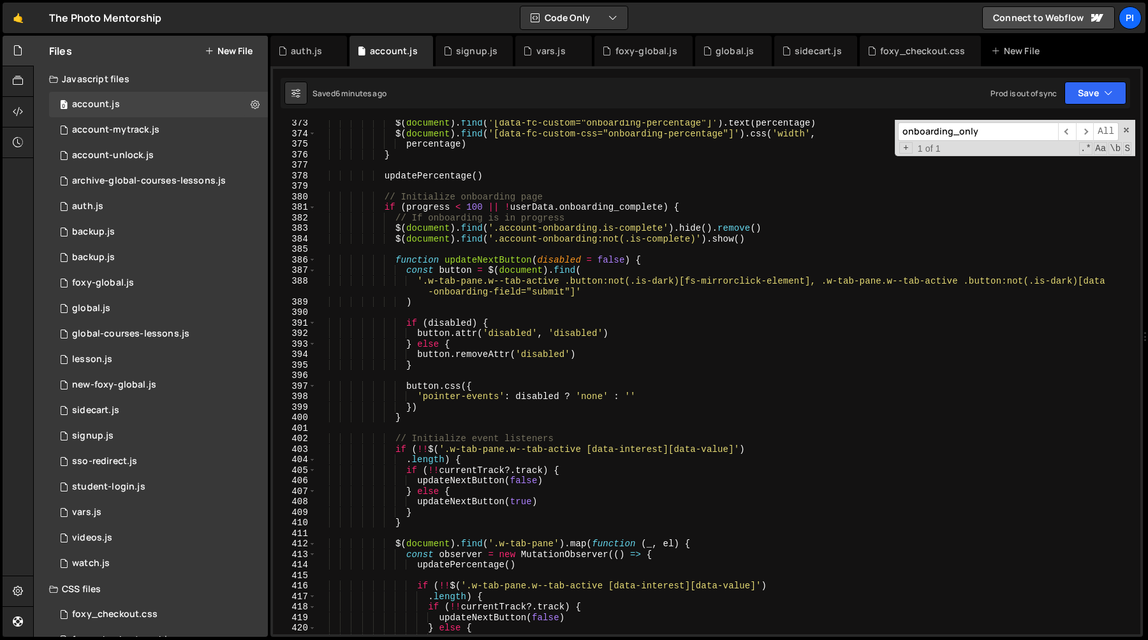
scroll to position [3918, 0]
type textarea "'.w-tab-pane.w--tab-active .button:not(.is-dark)[fs-mirrorclick-element], .w-ta…"
click at [605, 286] on div "$ ( document ) . find ( '[data-fc-custom="onboarding-percentage"]' ) . text ( p…" at bounding box center [725, 385] width 819 height 536
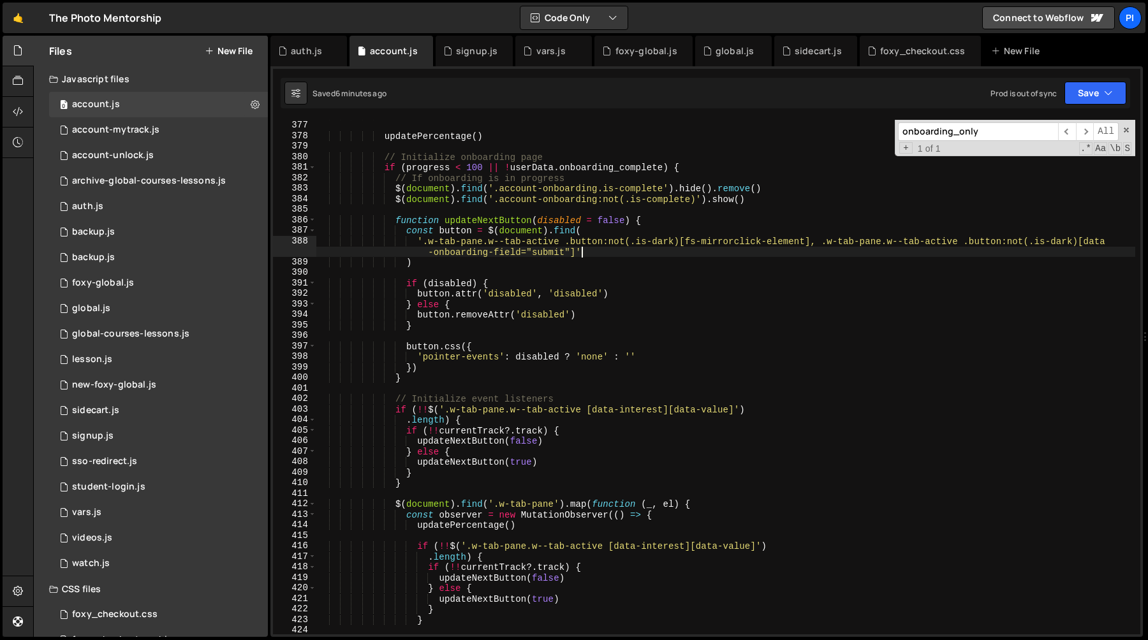
scroll to position [3957, 0]
click at [315, 168] on span at bounding box center [312, 167] width 7 height 11
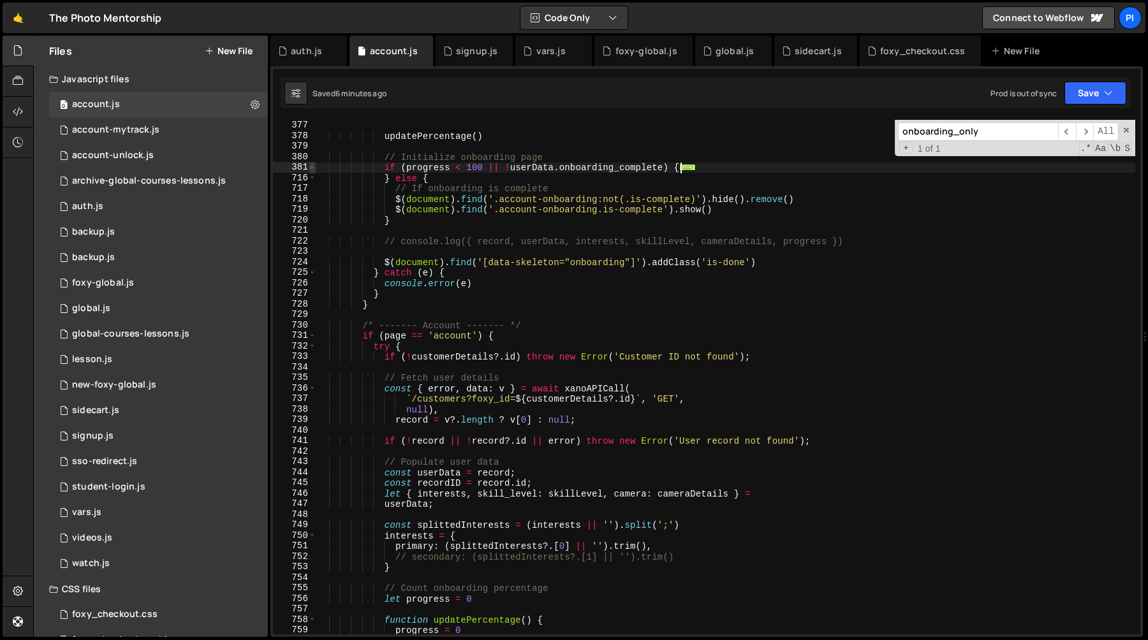
click at [313, 168] on span at bounding box center [312, 167] width 7 height 11
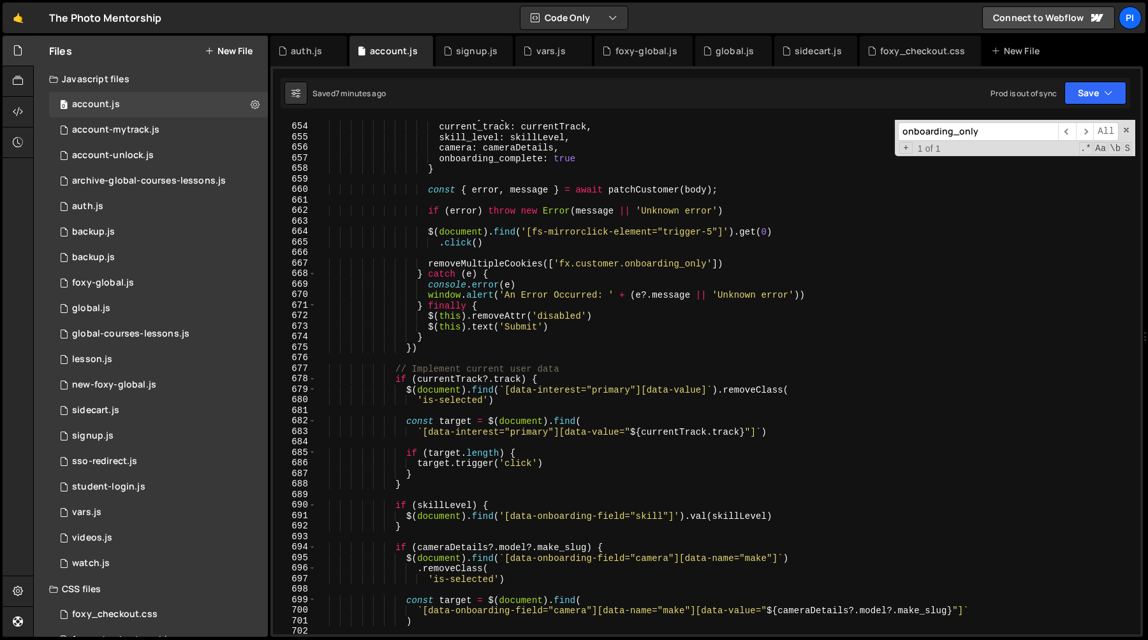
scroll to position [6904, 0]
click at [396, 359] on div "const body = { current_track : currentTrack , skill_level : skillLevel , camera…" at bounding box center [725, 378] width 819 height 536
click at [441, 357] on div "const body = { current_track : currentTrack , skill_level : skillLevel , camera…" at bounding box center [725, 378] width 819 height 536
click at [448, 339] on div "const body = { current_track : currentTrack , skill_level : skillLevel , camera…" at bounding box center [725, 378] width 819 height 536
click at [442, 349] on div "const body = { current_track : currentTrack , skill_level : skillLevel , camera…" at bounding box center [725, 378] width 819 height 536
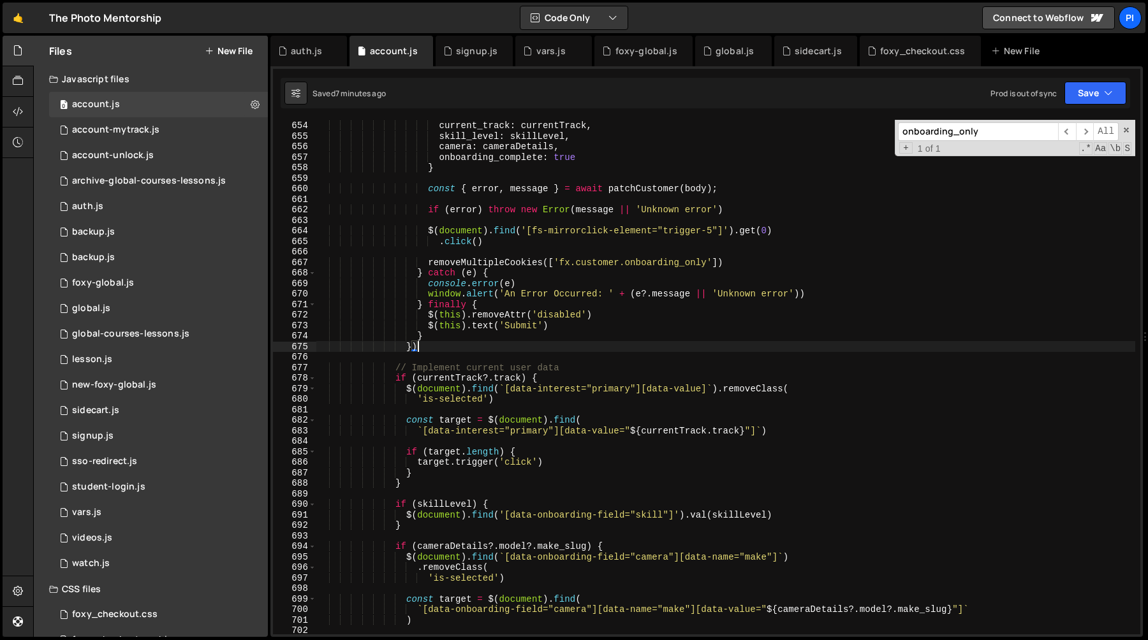
scroll to position [6924, 0]
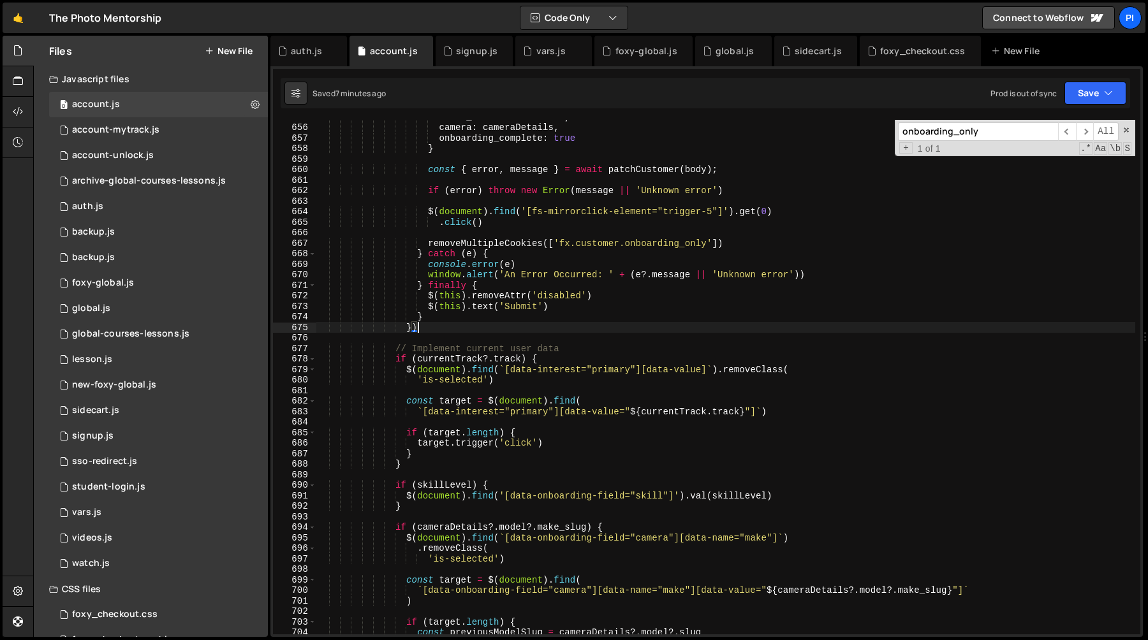
click at [430, 324] on div "skill_level : skillLevel , camera : cameraDetails , onboarding_complete : true …" at bounding box center [725, 380] width 819 height 536
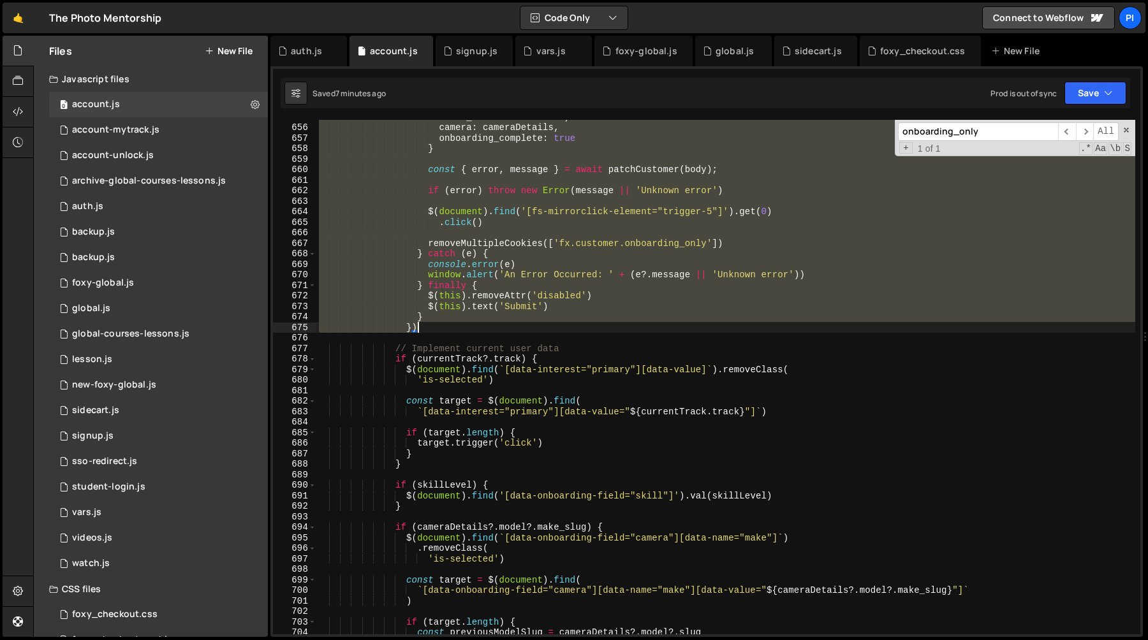
drag, startPoint x: 430, startPoint y: 324, endPoint x: 430, endPoint y: 316, distance: 8.3
click at [430, 316] on div "skill_level : skillLevel , camera : cameraDetails , onboarding_complete : true …" at bounding box center [725, 380] width 819 height 536
click at [424, 324] on div "skill_level : skillLevel , camera : cameraDetails , onboarding_complete : true …" at bounding box center [725, 377] width 819 height 515
drag, startPoint x: 424, startPoint y: 324, endPoint x: 347, endPoint y: 308, distance: 78.8
click at [347, 308] on div "skill_level : skillLevel , camera : cameraDetails , onboarding_complete : true …" at bounding box center [725, 380] width 819 height 536
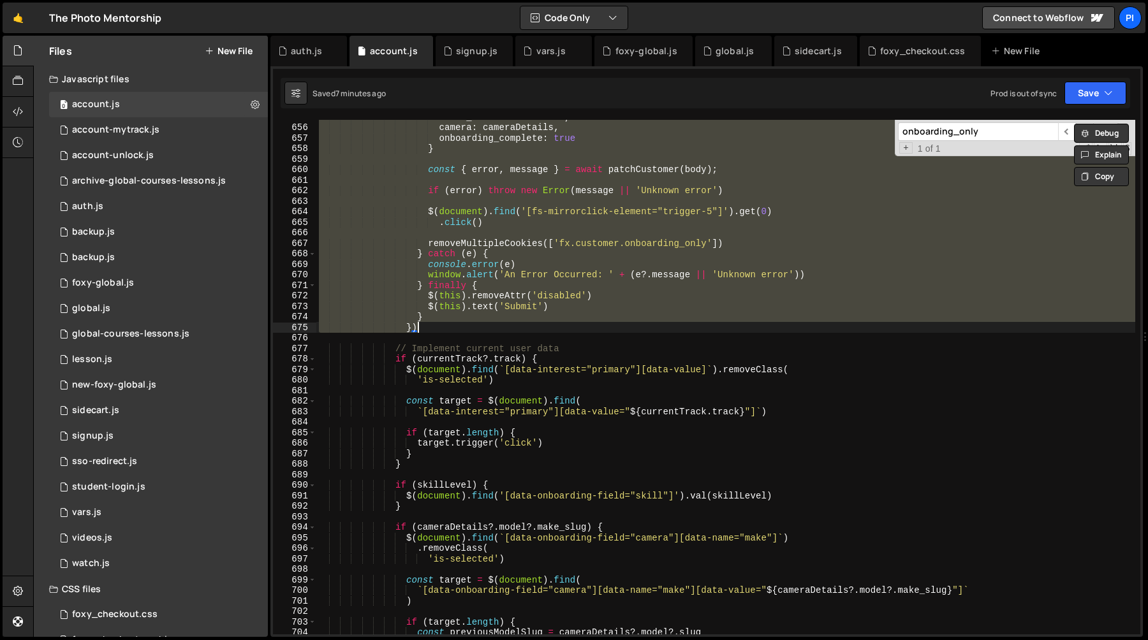
click at [445, 327] on div "skill_level : skillLevel , camera : cameraDetails , onboarding_complete : true …" at bounding box center [725, 377] width 819 height 515
type textarea "})"
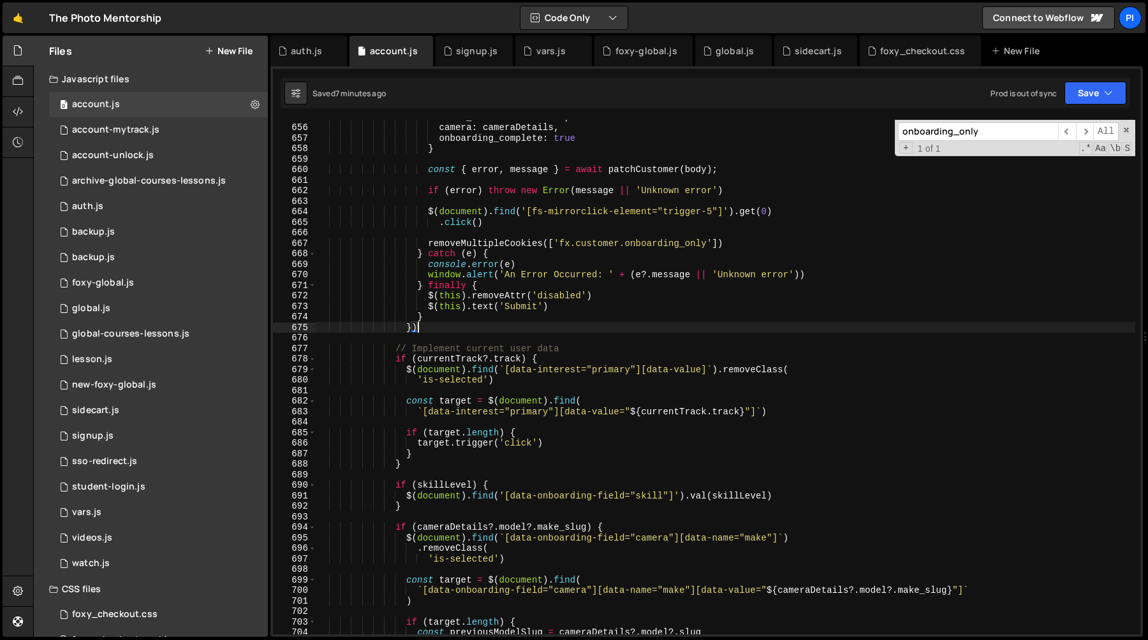
click at [438, 331] on div "skill_level : skillLevel , camera : cameraDetails , onboarding_complete : true …" at bounding box center [725, 380] width 819 height 536
click at [434, 337] on div "skill_level : skillLevel , camera : cameraDetails , onboarding_complete : true …" at bounding box center [725, 380] width 819 height 536
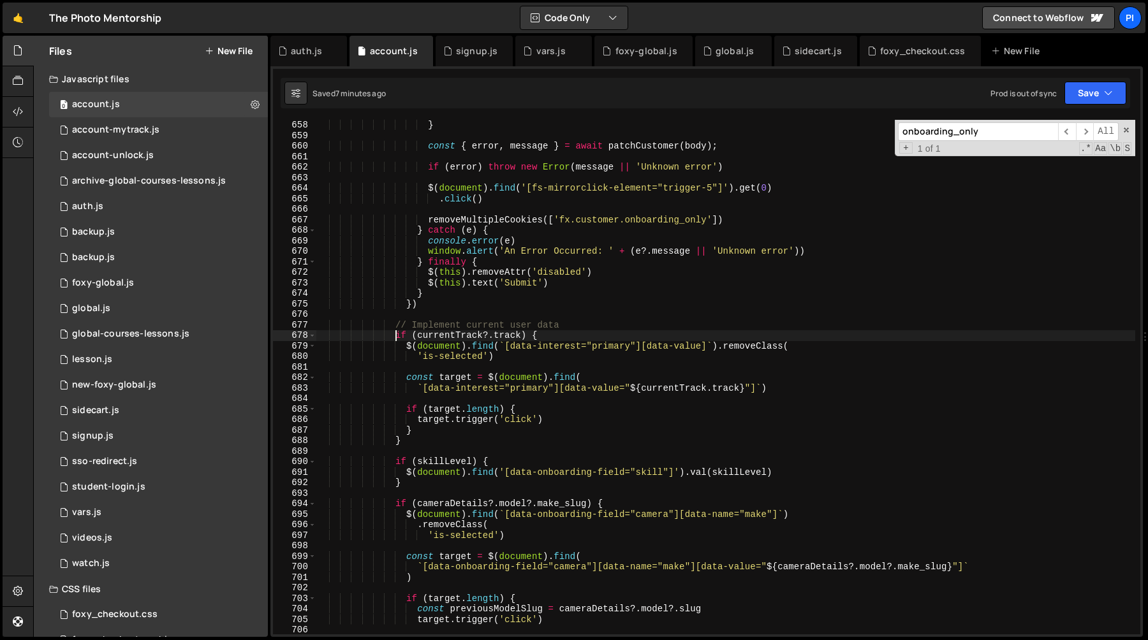
click at [394, 330] on div "} const { error , message } = await patchCustomer ( body ) ; if ( error ) throw…" at bounding box center [725, 388] width 819 height 536
type textarea "if (currentTrack?.track) {"
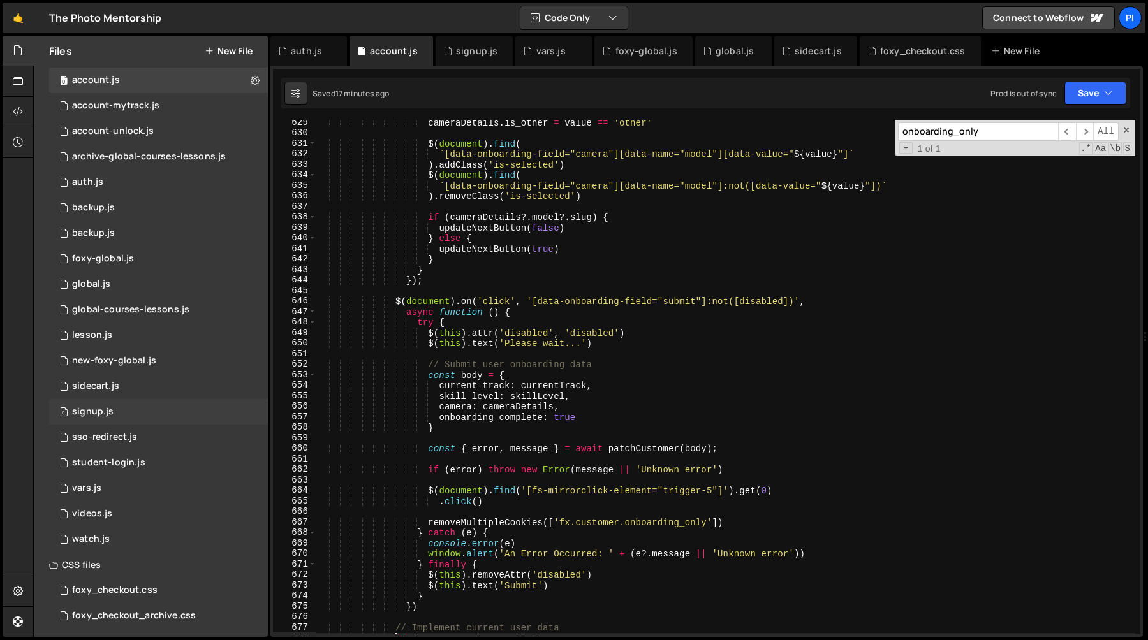
scroll to position [0, 0]
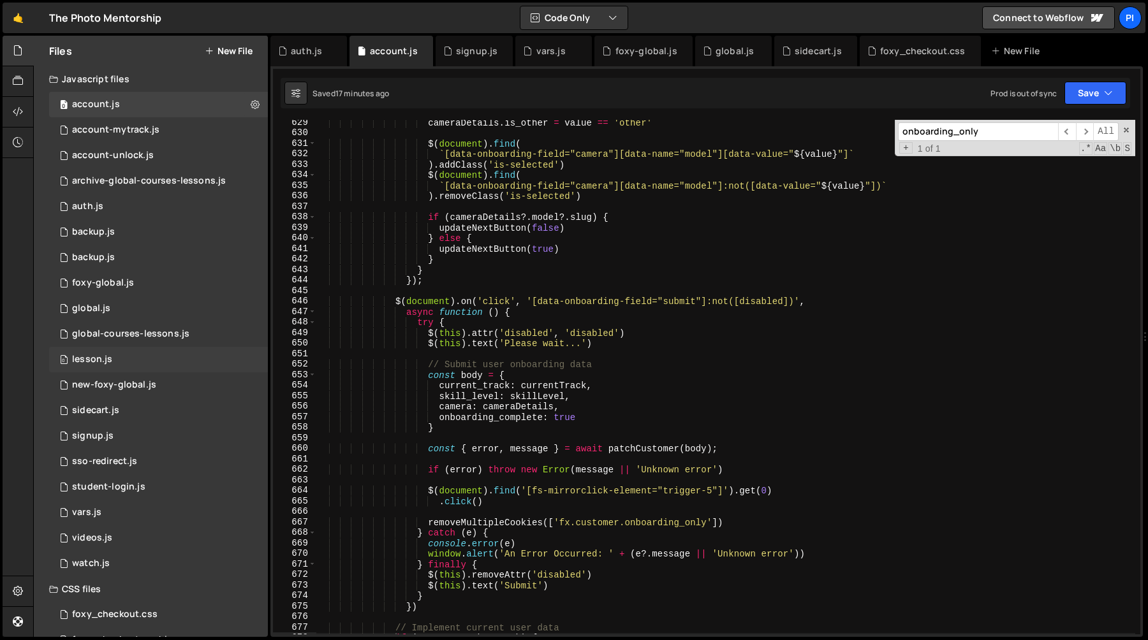
click at [143, 359] on div "0 lesson.js 0" at bounding box center [158, 360] width 219 height 26
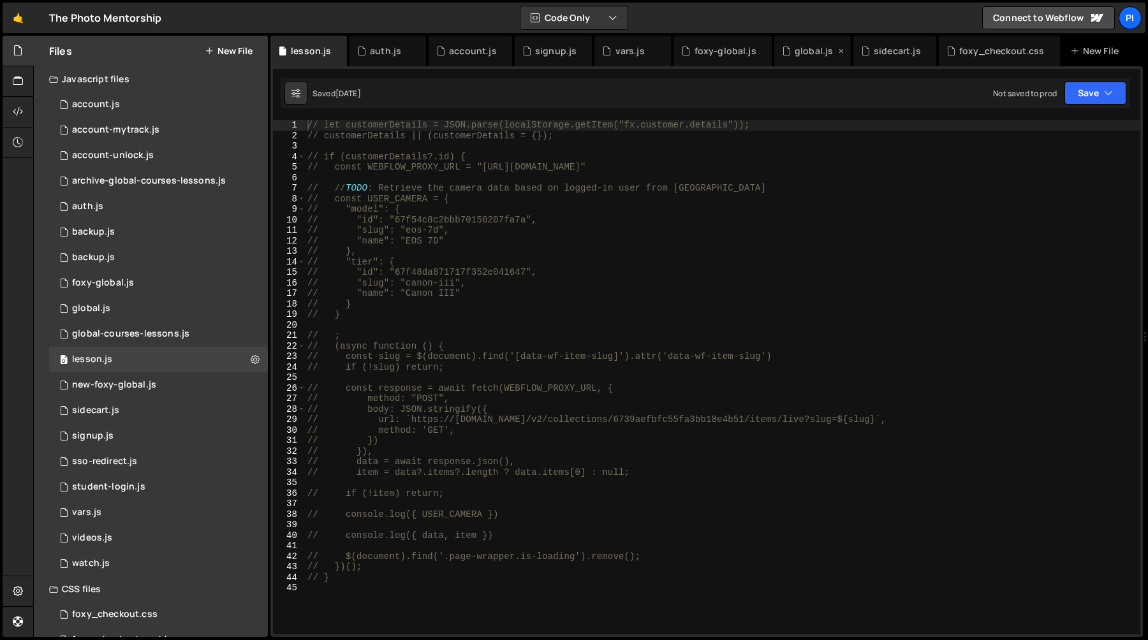
click at [809, 51] on div "global.js" at bounding box center [814, 51] width 38 height 13
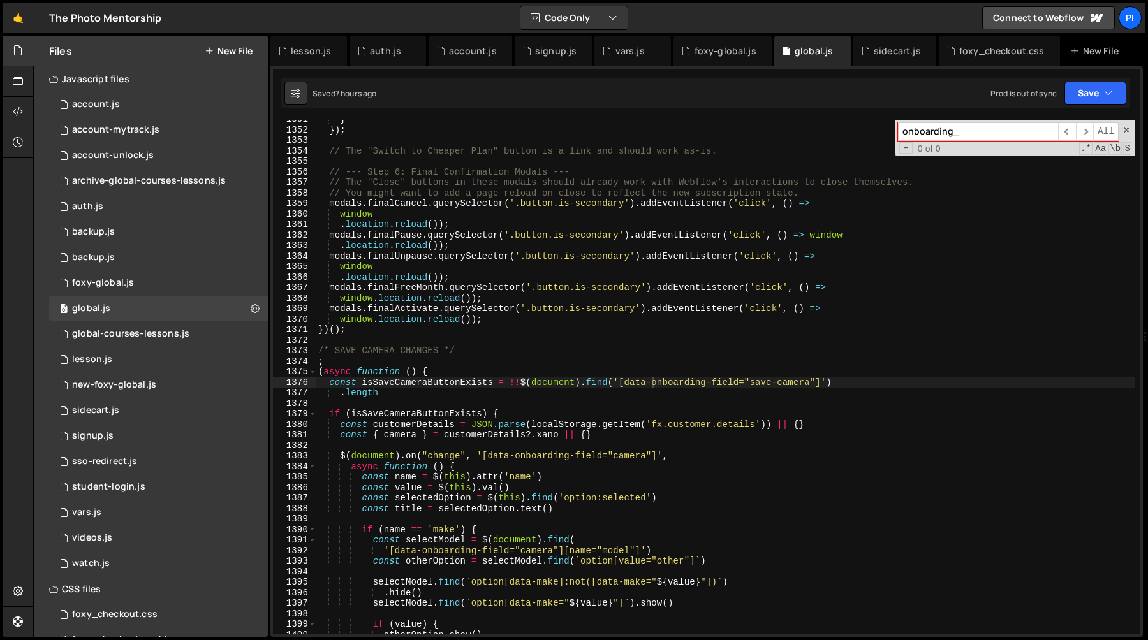
type textarea "window"
click at [671, 210] on div "} }) ; // The "Switch to Cheaper Plan" button is a link and should work as-is. …" at bounding box center [726, 382] width 820 height 536
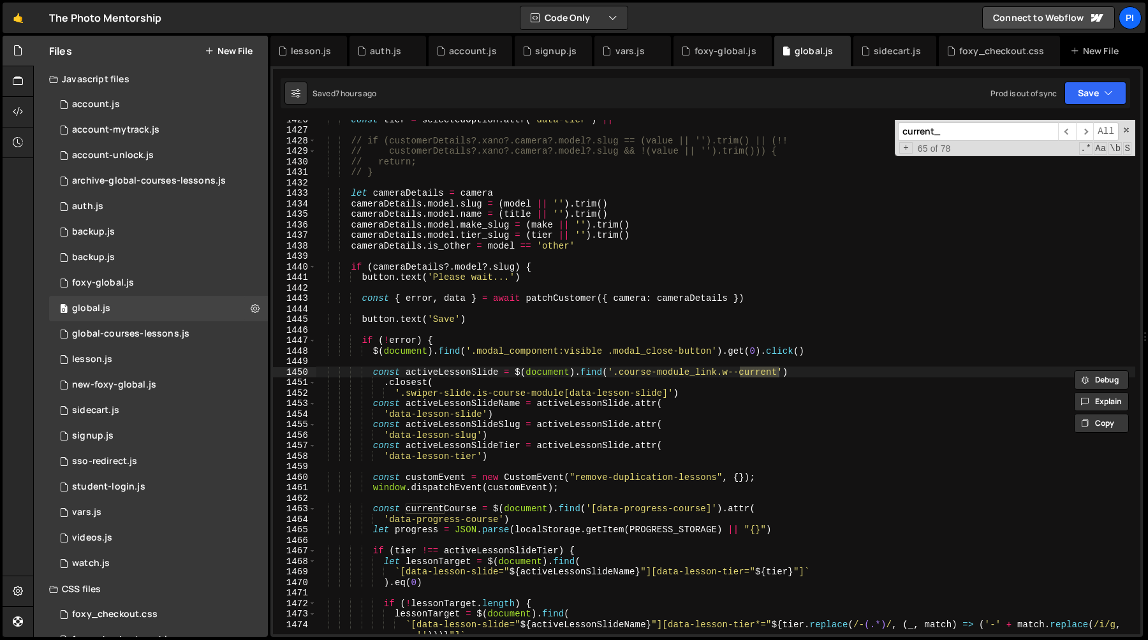
scroll to position [20389, 0]
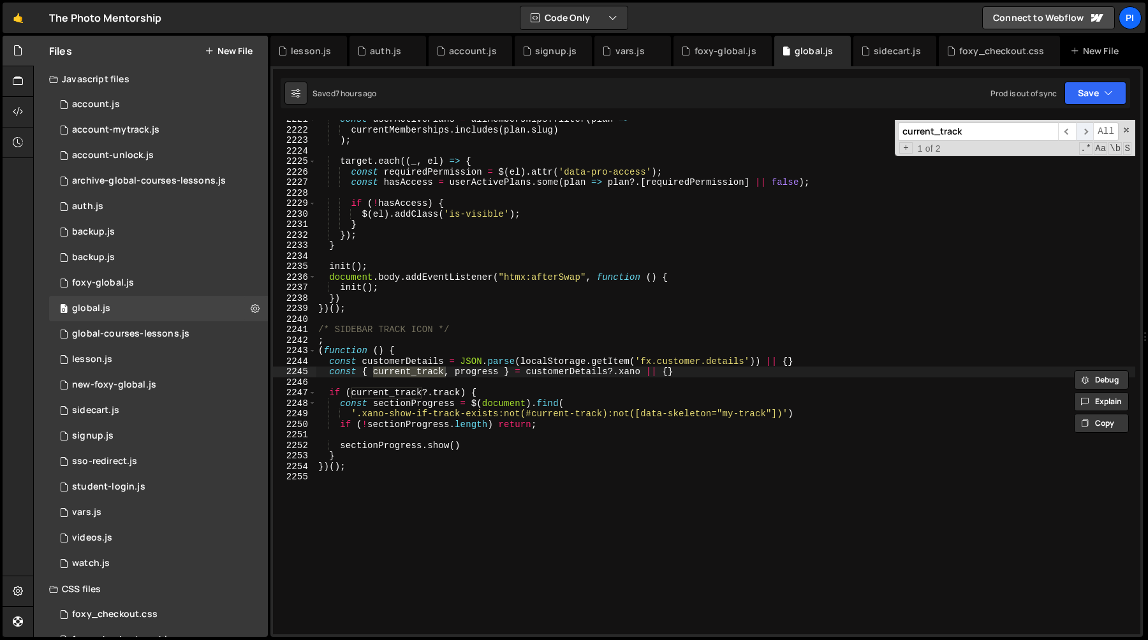
type input "current_track"
click at [1081, 136] on span "​" at bounding box center [1085, 131] width 18 height 19
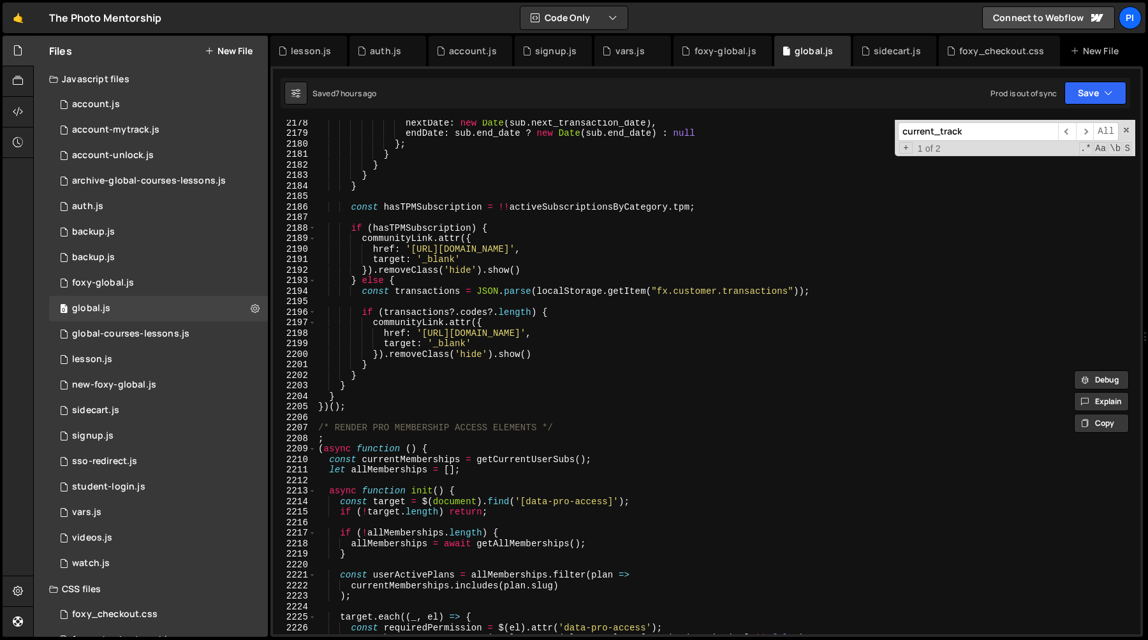
scroll to position [20060, 0]
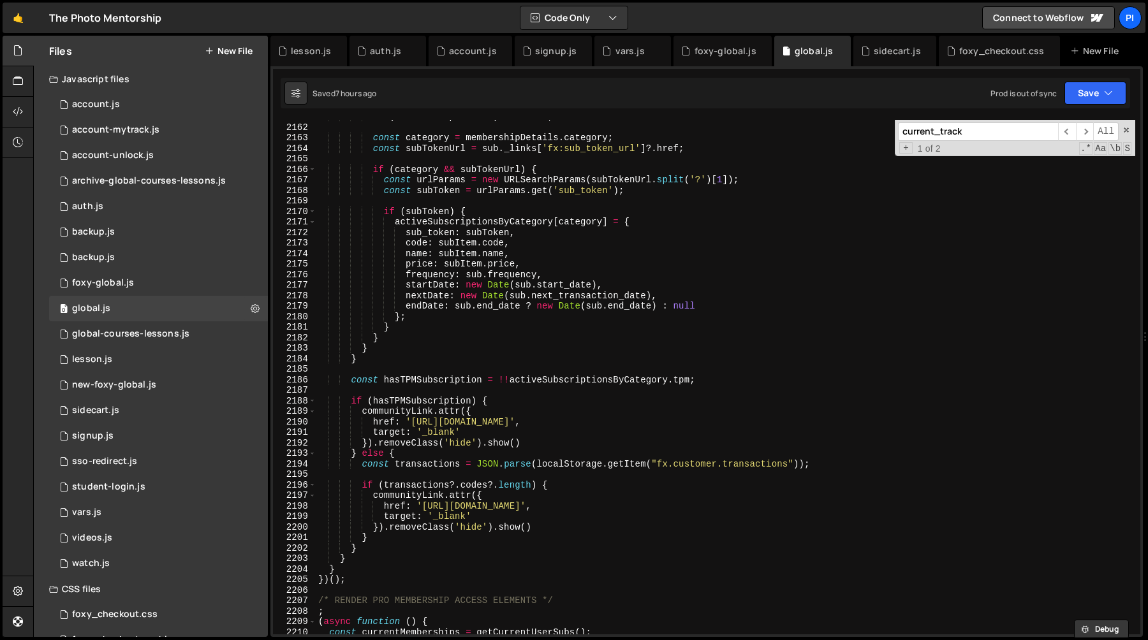
drag, startPoint x: 979, startPoint y: 135, endPoint x: 889, endPoint y: 127, distance: 89.6
click at [889, 127] on div "if ( ! membershipDetails ) continue ; const category = membershipDetails . cate…" at bounding box center [726, 377] width 820 height 515
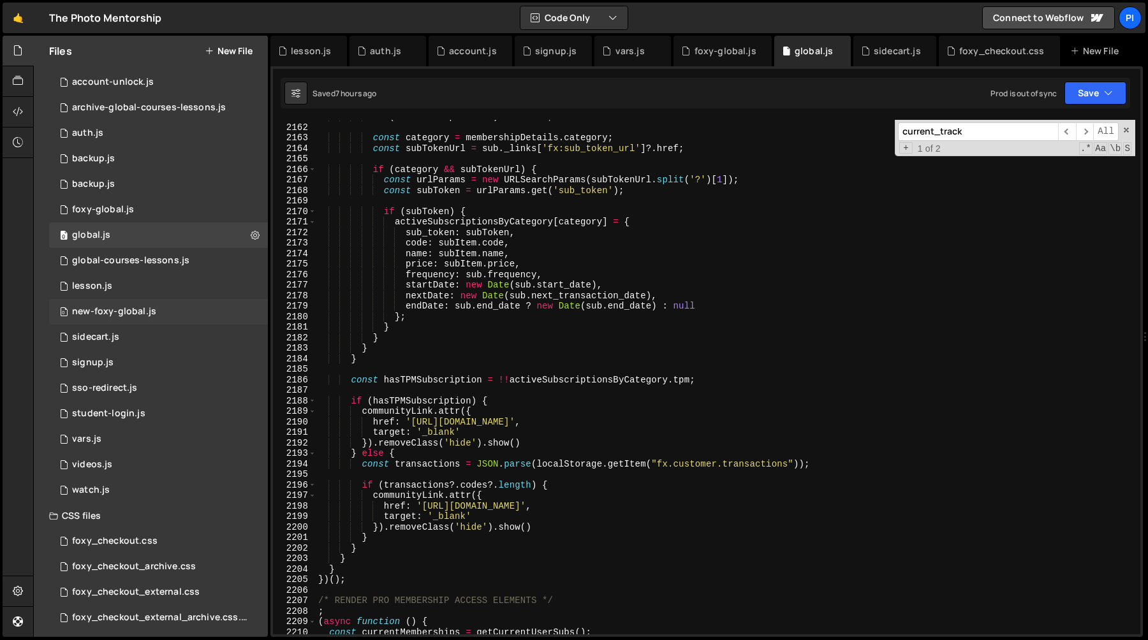
scroll to position [105, 0]
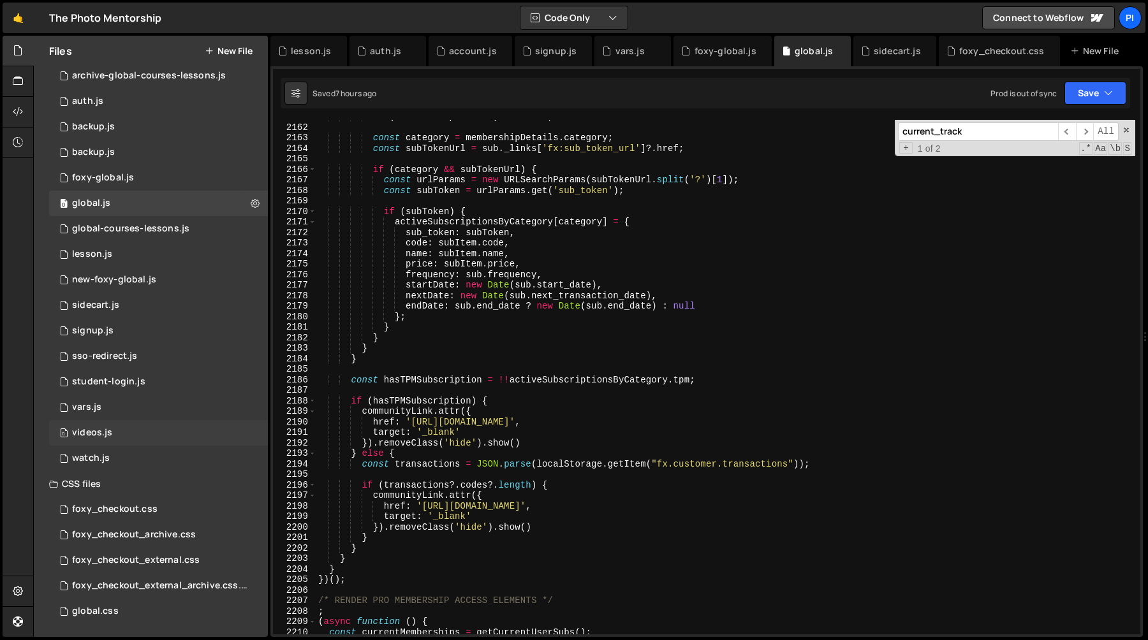
click at [115, 434] on div "0 videos.js 0" at bounding box center [158, 433] width 219 height 26
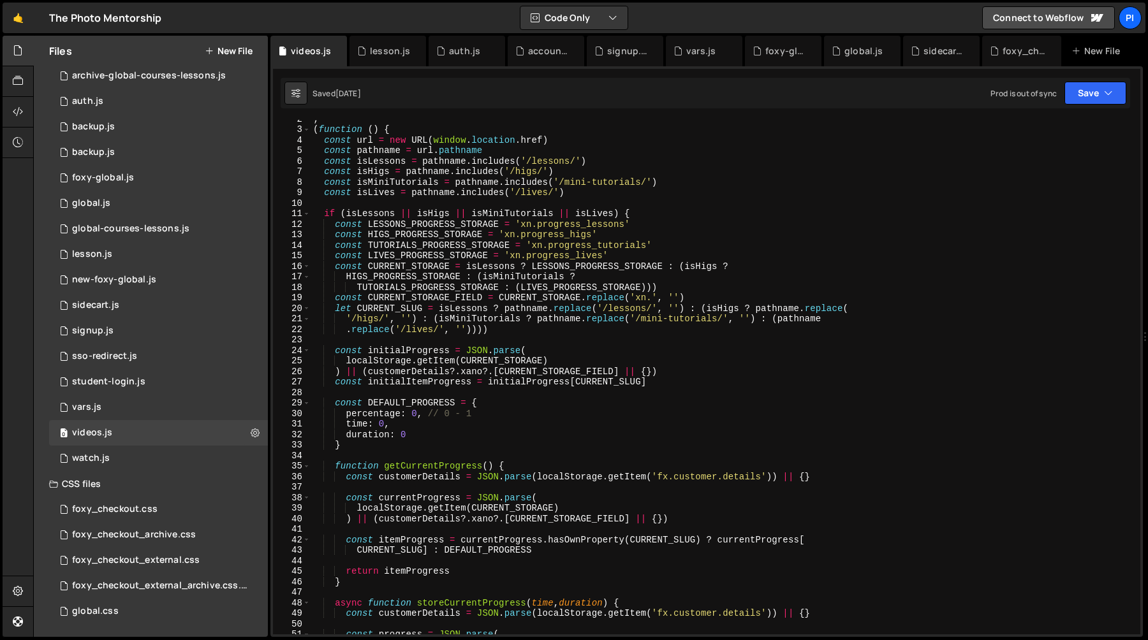
scroll to position [0, 0]
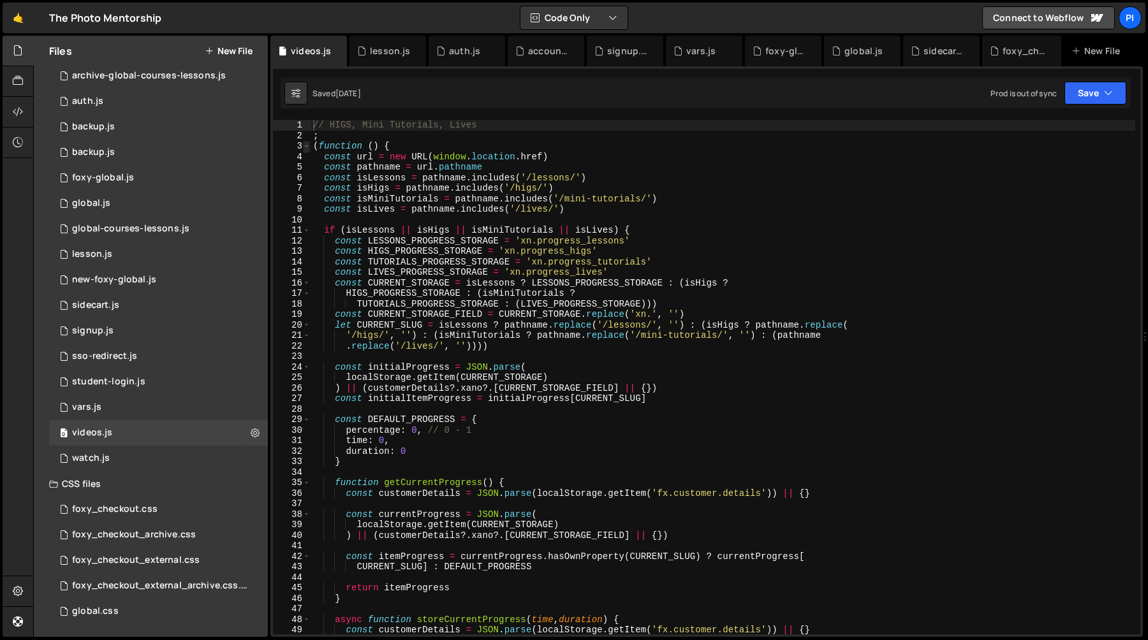
click at [305, 145] on span at bounding box center [306, 146] width 7 height 11
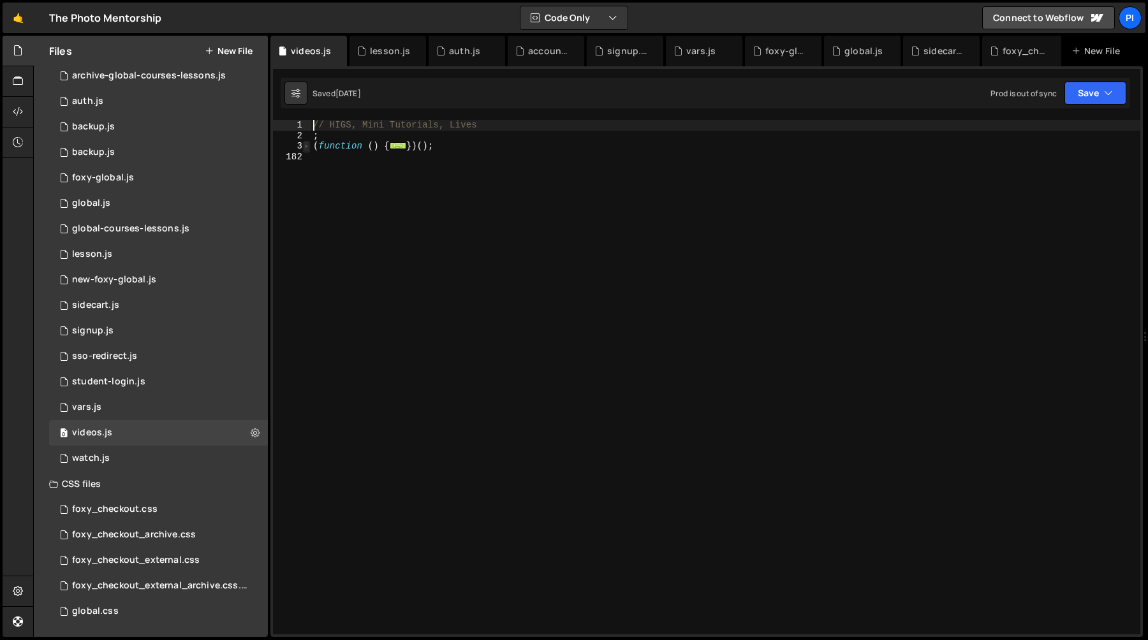
click at [306, 145] on span at bounding box center [306, 146] width 7 height 11
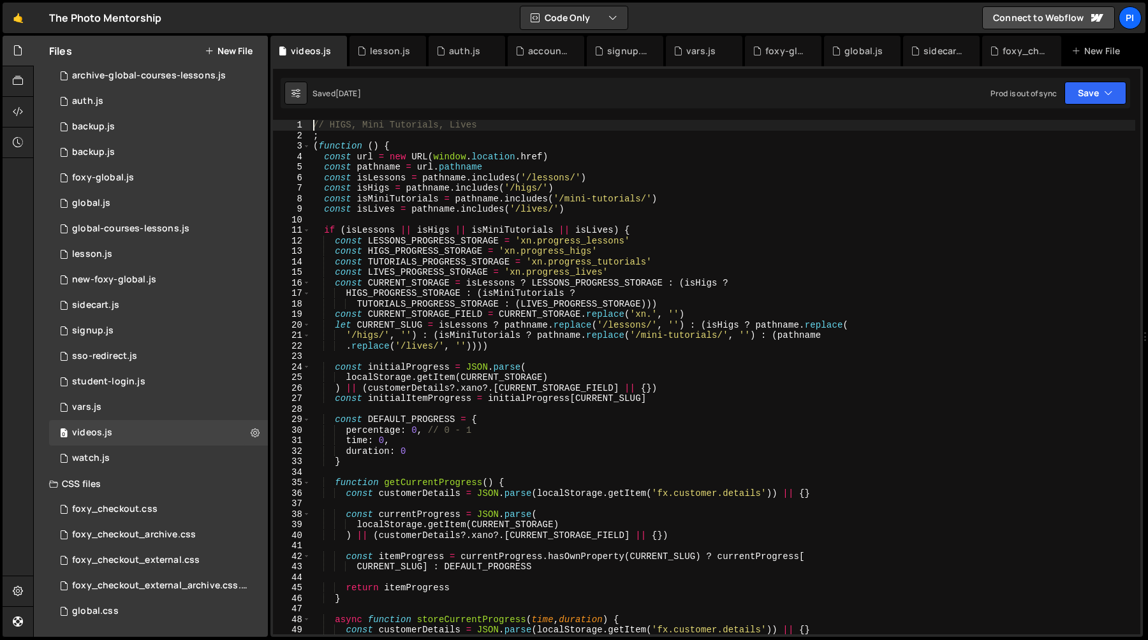
click at [575, 240] on div "// HIGS, Mini Tutorials, Lives ; ( function ( ) { const url = new URL ( window …" at bounding box center [723, 388] width 825 height 536
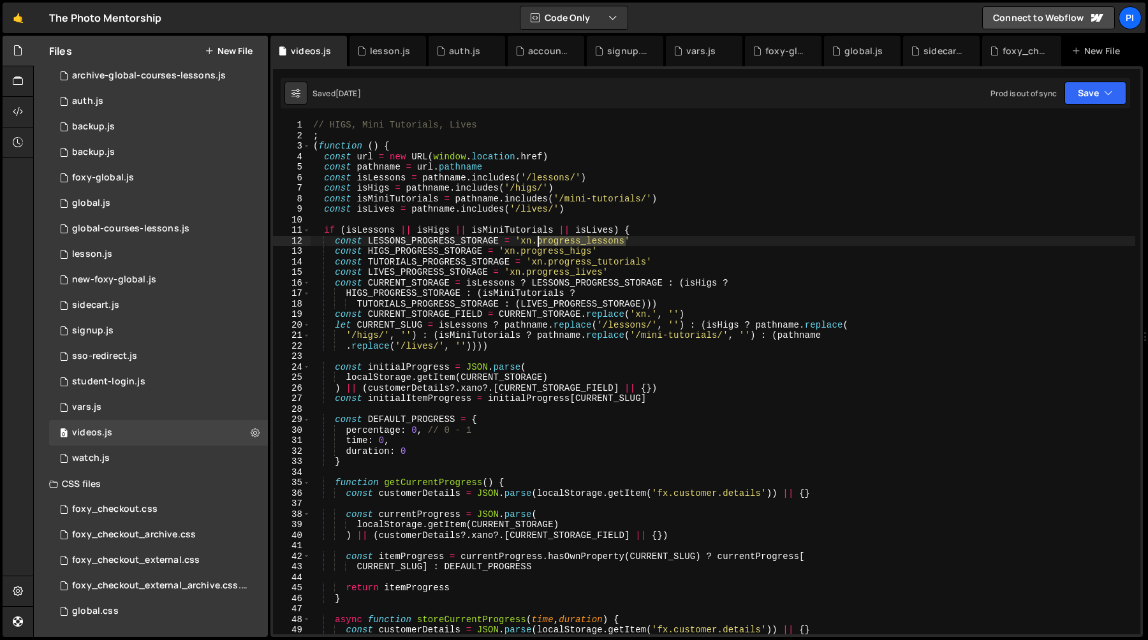
click at [575, 240] on div "// HIGS, Mini Tutorials, Lives ; ( function ( ) { const url = new URL ( window …" at bounding box center [723, 388] width 825 height 536
click at [370, 231] on div "// HIGS, Mini Tutorials, Lives ; ( function ( ) { const url = new URL ( window …" at bounding box center [723, 388] width 825 height 536
type textarea "if (isLessons || isHigs || isMiniTutorials || isLives) {"
click at [370, 231] on div "// HIGS, Mini Tutorials, Lives ; ( function ( ) { const url = new URL ( window …" at bounding box center [723, 388] width 825 height 536
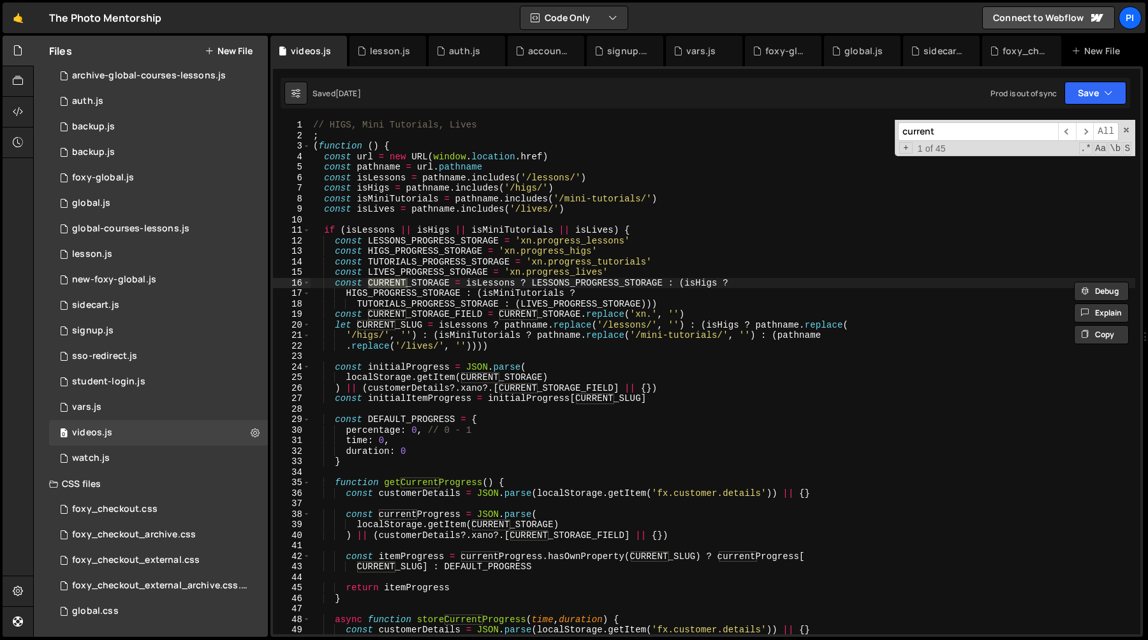
type input "current"
click at [595, 242] on div "// HIGS, Mini Tutorials, Lives ; ( function ( ) { const url = new URL ( window …" at bounding box center [723, 388] width 825 height 536
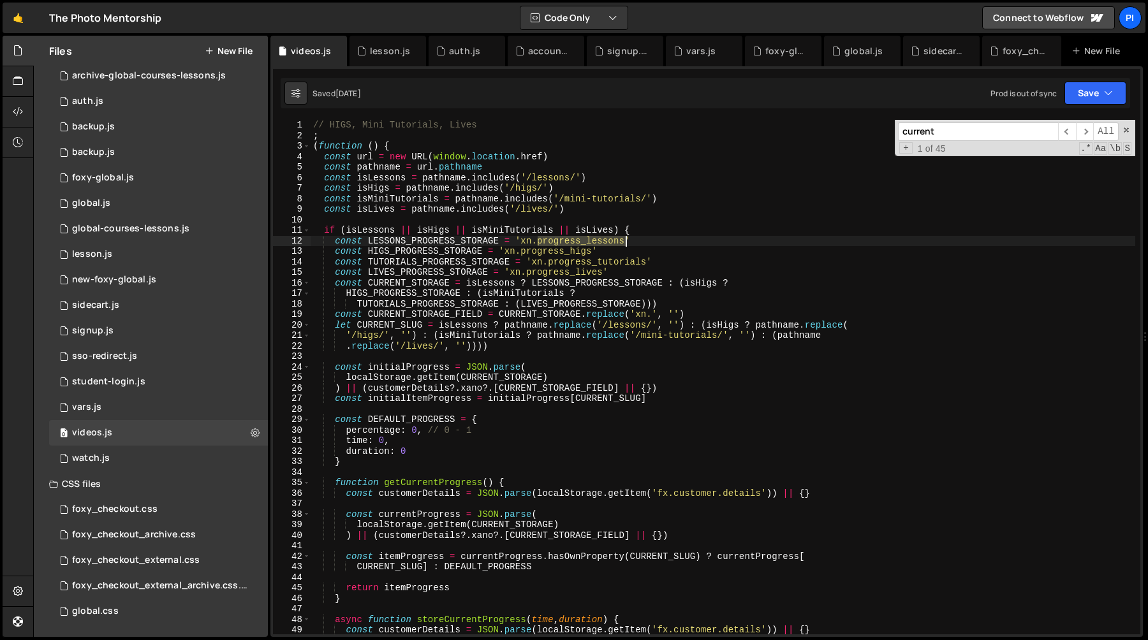
click at [595, 242] on div "// HIGS, Mini Tutorials, Lives ; ( function ( ) { const url = new URL ( window …" at bounding box center [723, 388] width 825 height 536
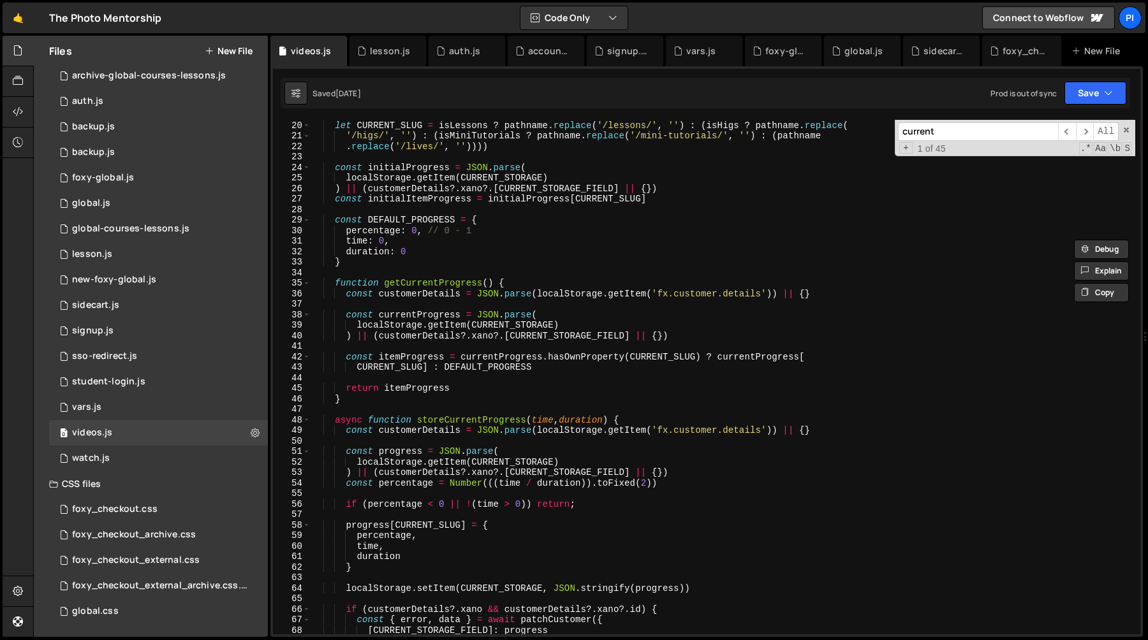
scroll to position [206, 0]
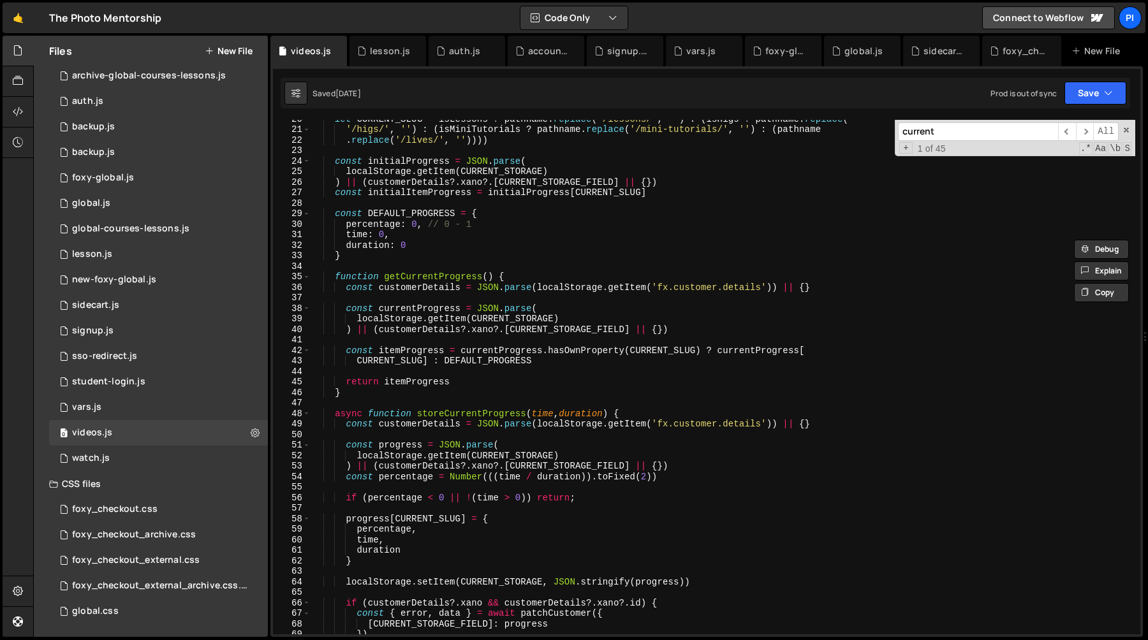
click at [458, 276] on div "let CURRENT_SLUG = isLessons ? pathname . replace ( '/lessons/' , '' ) : ( isHi…" at bounding box center [723, 382] width 825 height 536
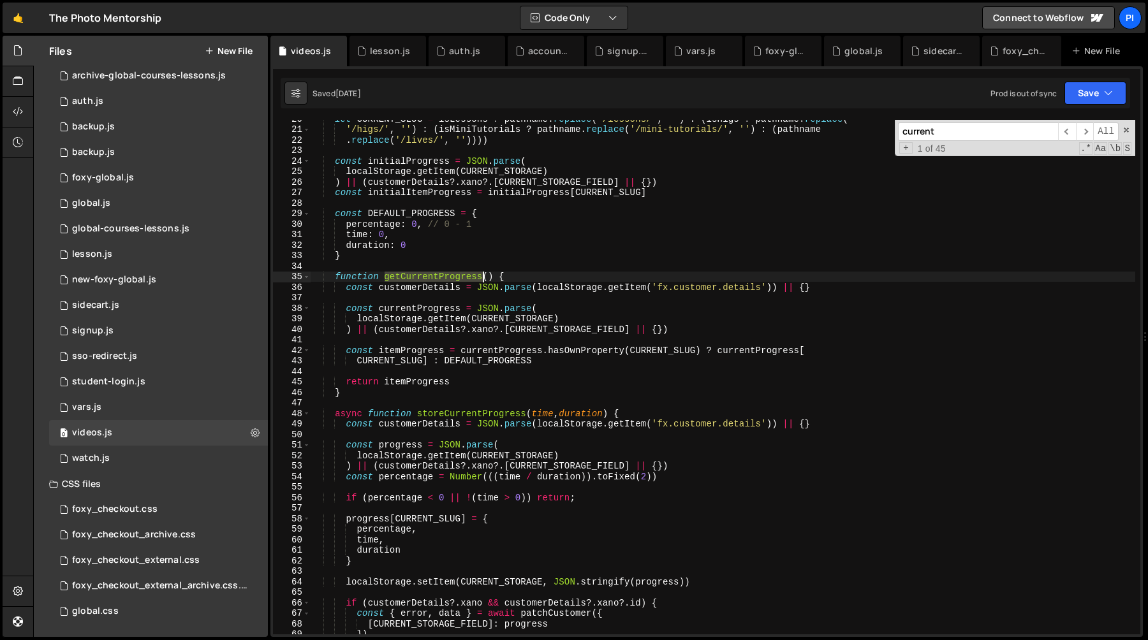
click at [458, 276] on div "let CURRENT_SLUG = isLessons ? pathname . replace ( '/lessons/' , '' ) : ( isHi…" at bounding box center [723, 382] width 825 height 536
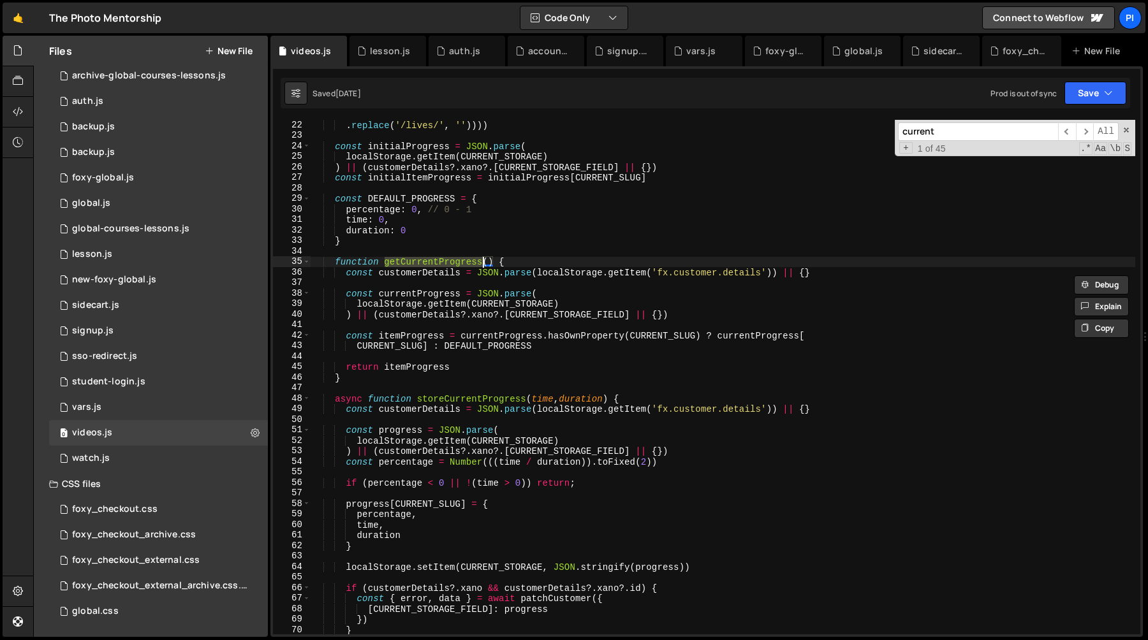
scroll to position [226, 0]
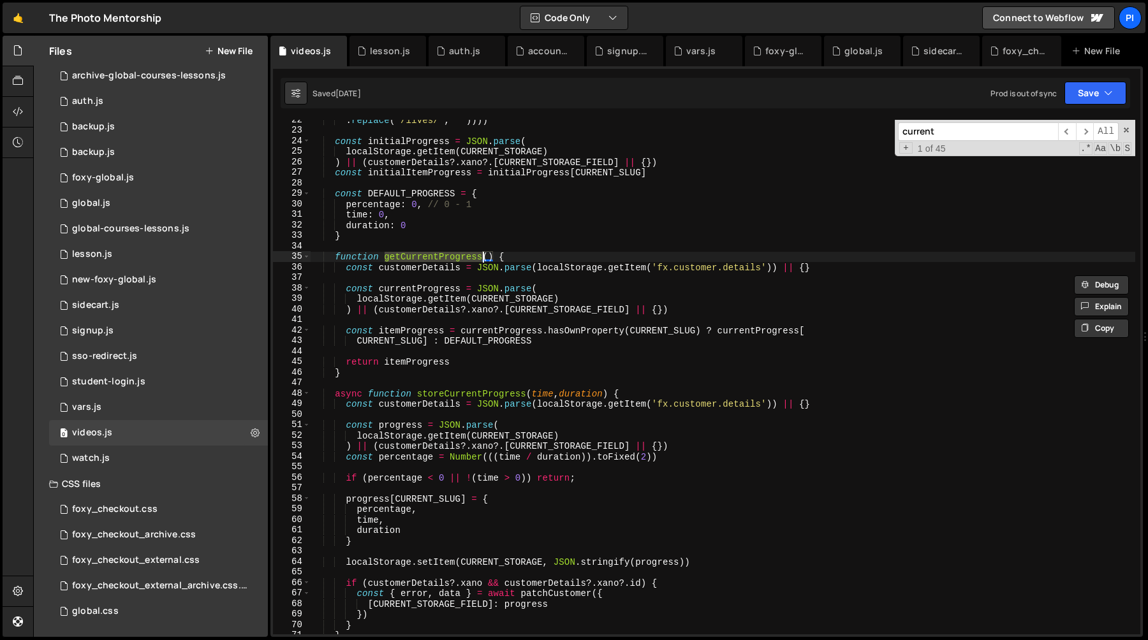
click at [429, 256] on div ". replace ( '/lives/' , '' )))) const initialProgress = JSON . parse ( localSto…" at bounding box center [723, 377] width 825 height 515
click at [429, 256] on div ". replace ( '/lives/' , '' )))) const initialProgress = JSON . parse ( localSto…" at bounding box center [723, 383] width 825 height 536
click at [401, 259] on div ". replace ( '/lives/' , '' )))) const initialProgress = JSON . parse ( localSto…" at bounding box center [723, 377] width 825 height 515
click at [401, 259] on div ". replace ( '/lives/' , '' )))) const initialProgress = JSON . parse ( localSto…" at bounding box center [723, 383] width 825 height 536
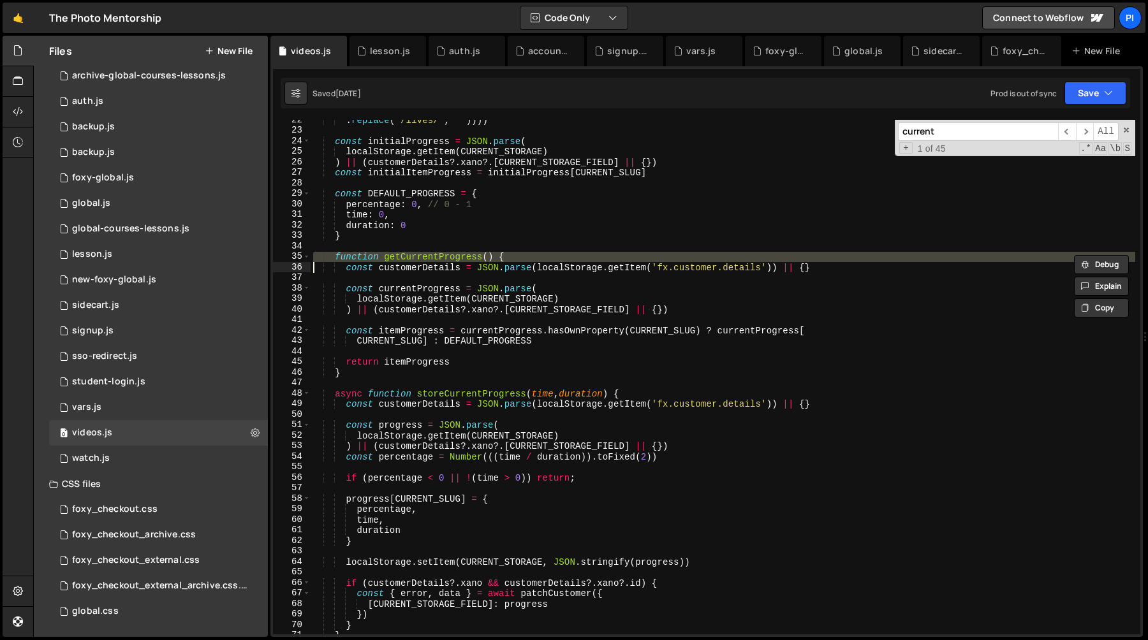
click at [401, 259] on div ". replace ( '/lives/' , '' )))) const initialProgress = JSON . parse ( localSto…" at bounding box center [723, 383] width 825 height 536
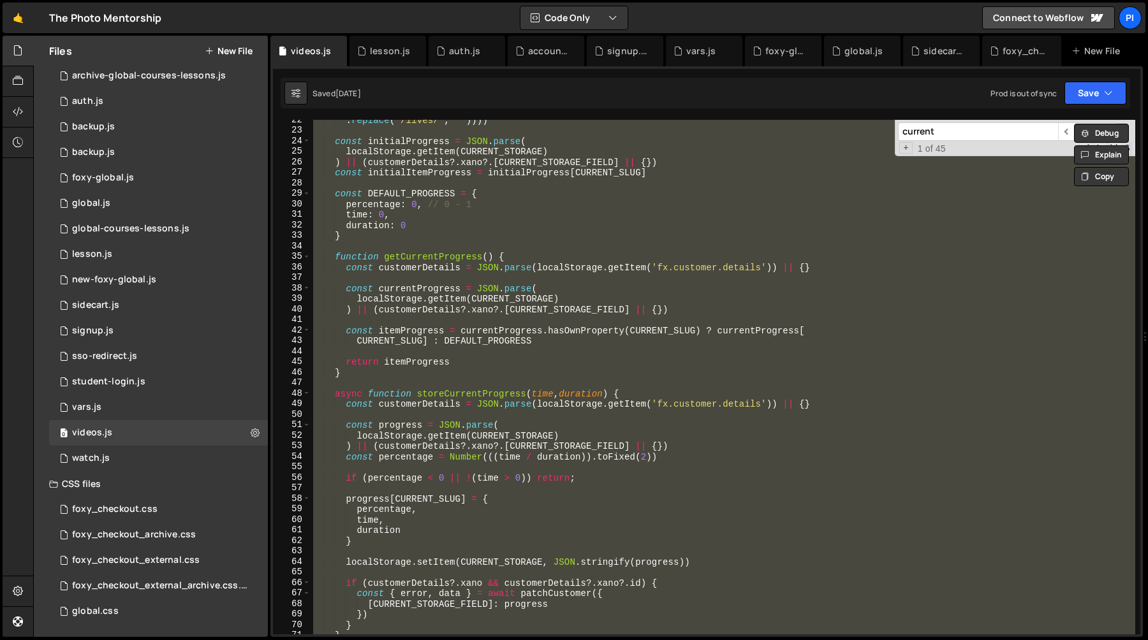
click at [401, 259] on div ". replace ( '/lives/' , '' )))) const initialProgress = JSON . parse ( localSto…" at bounding box center [723, 383] width 825 height 536
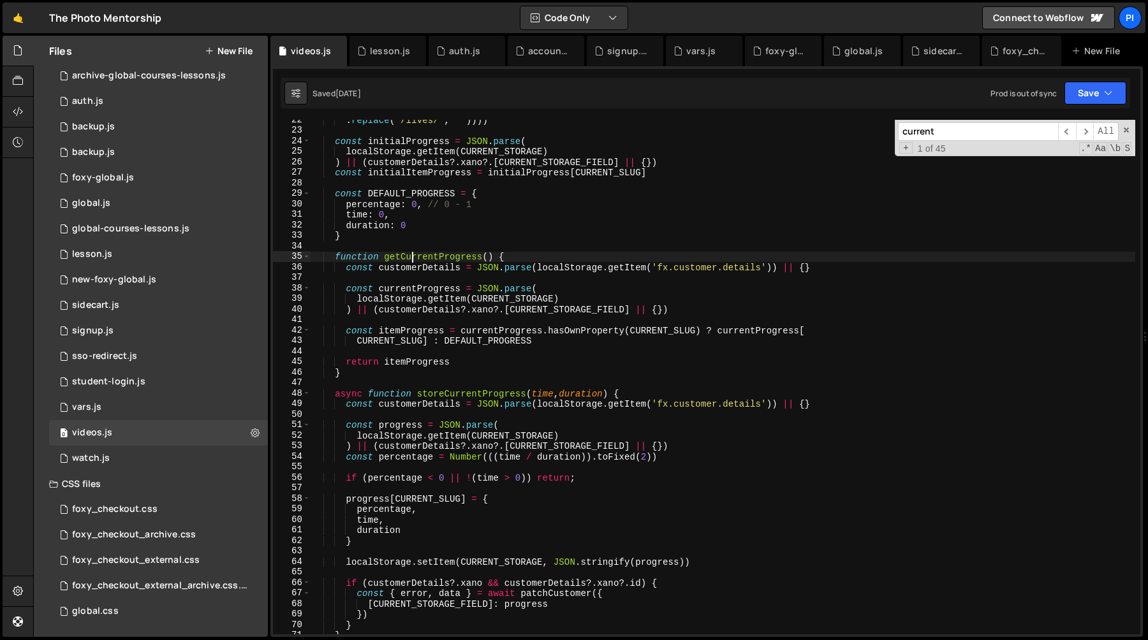
click at [410, 260] on div ". replace ( '/lives/' , '' )))) const initialProgress = JSON . parse ( localSto…" at bounding box center [723, 383] width 825 height 536
click at [412, 260] on div ". replace ( '/lives/' , '' )))) const initialProgress = JSON . parse ( localSto…" at bounding box center [723, 383] width 825 height 536
click at [464, 258] on div ". replace ( '/lives/' , '' )))) const initialProgress = JSON . parse ( localSto…" at bounding box center [723, 377] width 825 height 515
click at [464, 258] on div ". replace ( '/lives/' , '' )))) const initialProgress = JSON . parse ( localSto…" at bounding box center [723, 383] width 825 height 536
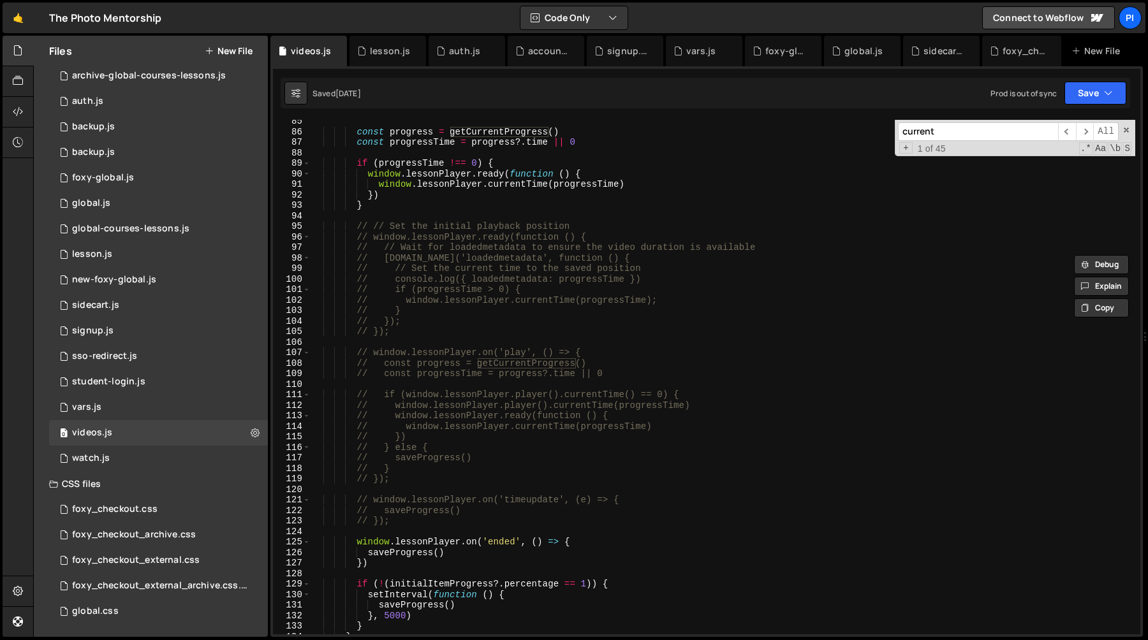
scroll to position [898, 0]
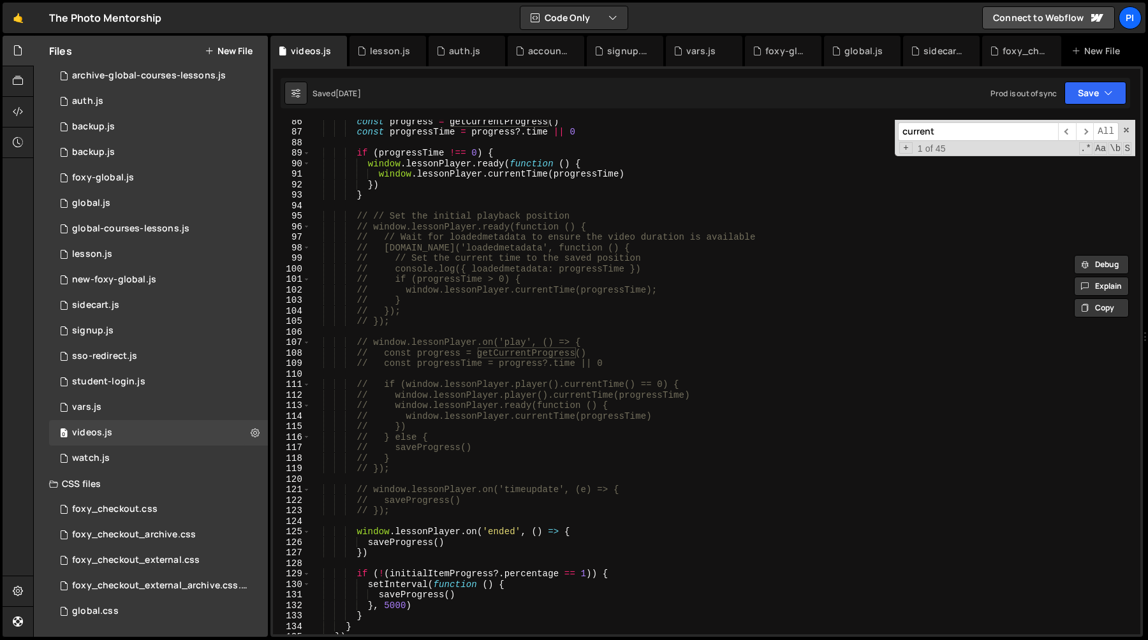
click at [355, 221] on div "const progress = getCurrentProgress ( ) const progressTime = progress ?. time |…" at bounding box center [723, 384] width 825 height 536
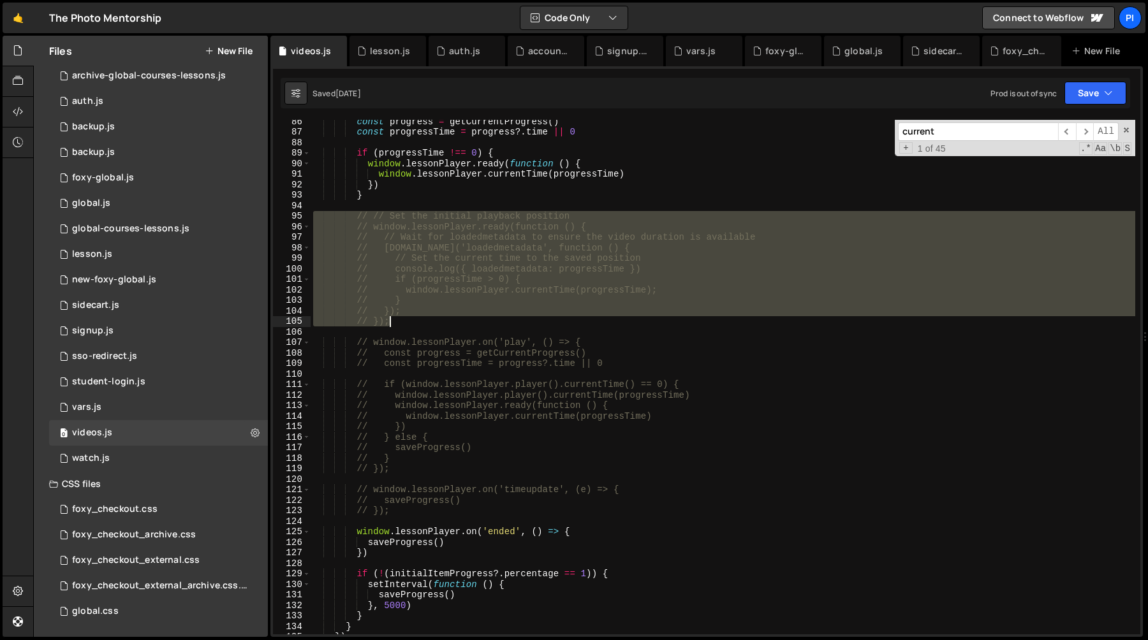
drag, startPoint x: 355, startPoint y: 221, endPoint x: 394, endPoint y: 322, distance: 108.0
click at [394, 322] on div "const progress = getCurrentProgress ( ) const progressTime = progress ?. time |…" at bounding box center [723, 384] width 825 height 536
click at [410, 324] on div "const progress = getCurrentProgress ( ) const progressTime = progress ?. time |…" at bounding box center [723, 377] width 825 height 515
drag, startPoint x: 410, startPoint y: 324, endPoint x: 346, endPoint y: 214, distance: 126.9
click at [346, 214] on div "const progress = getCurrentProgress ( ) const progressTime = progress ?. time |…" at bounding box center [723, 384] width 825 height 536
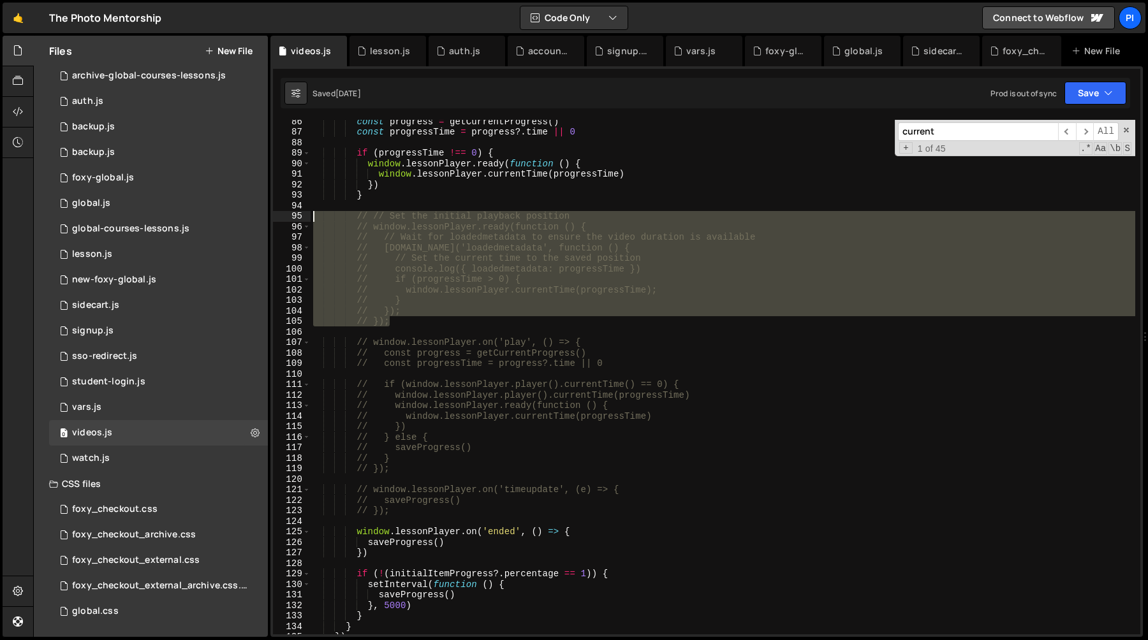
type textarea "// // Set the initial playback position // window.lessonPlayer.ready(function (…"
click at [348, 210] on div "const progress = getCurrentProgress ( ) const progressTime = progress ?. time |…" at bounding box center [723, 384] width 825 height 536
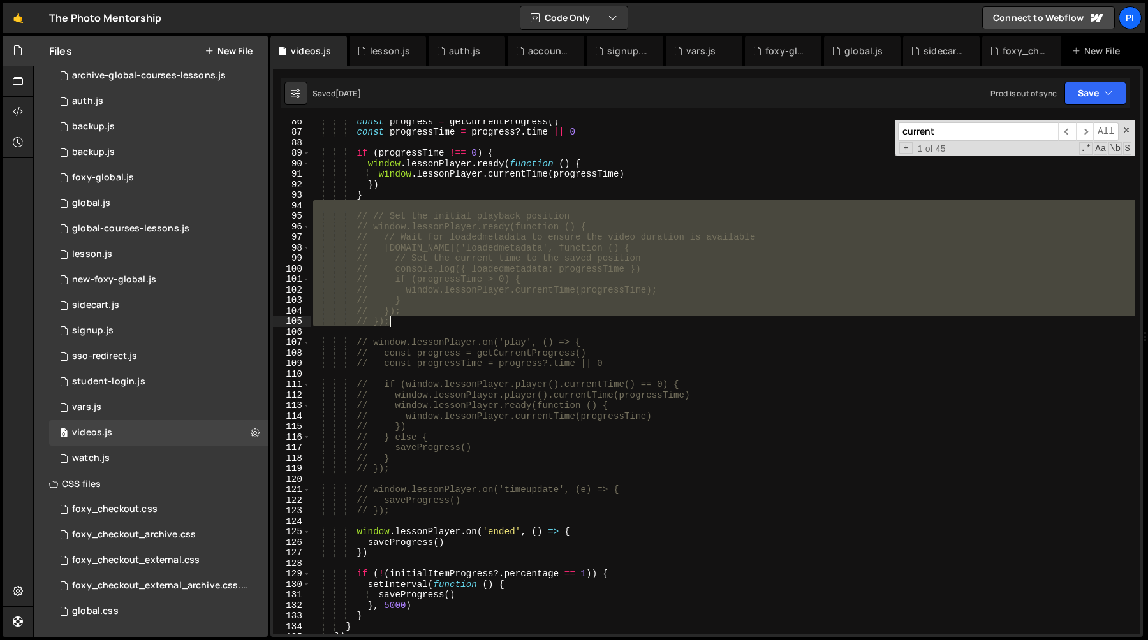
drag, startPoint x: 348, startPoint y: 210, endPoint x: 422, endPoint y: 319, distance: 132.2
click at [422, 319] on div "const progress = getCurrentProgress ( ) const progressTime = progress ?. time |…" at bounding box center [723, 384] width 825 height 536
click at [413, 321] on div "const progress = getCurrentProgress ( ) const progressTime = progress ?. time |…" at bounding box center [723, 377] width 825 height 515
drag, startPoint x: 413, startPoint y: 321, endPoint x: 351, endPoint y: 204, distance: 132.1
click at [351, 204] on div "const progress = getCurrentProgress ( ) const progressTime = progress ?. time |…" at bounding box center [723, 384] width 825 height 536
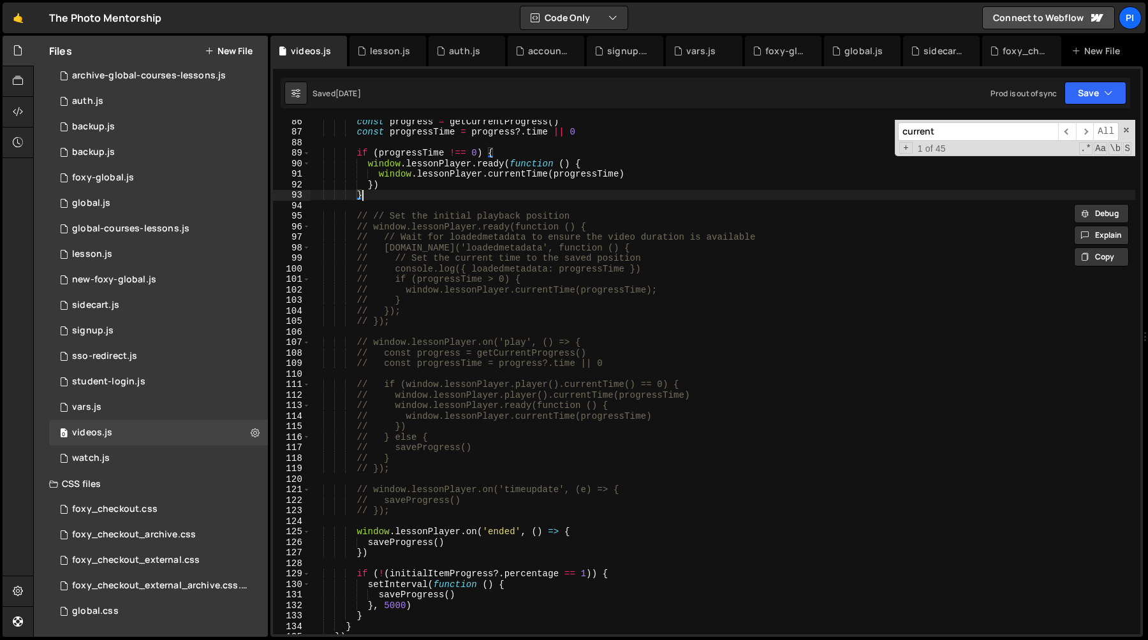
click at [392, 194] on div "const progress = getCurrentProgress ( ) const progressTime = progress ?. time |…" at bounding box center [723, 384] width 825 height 536
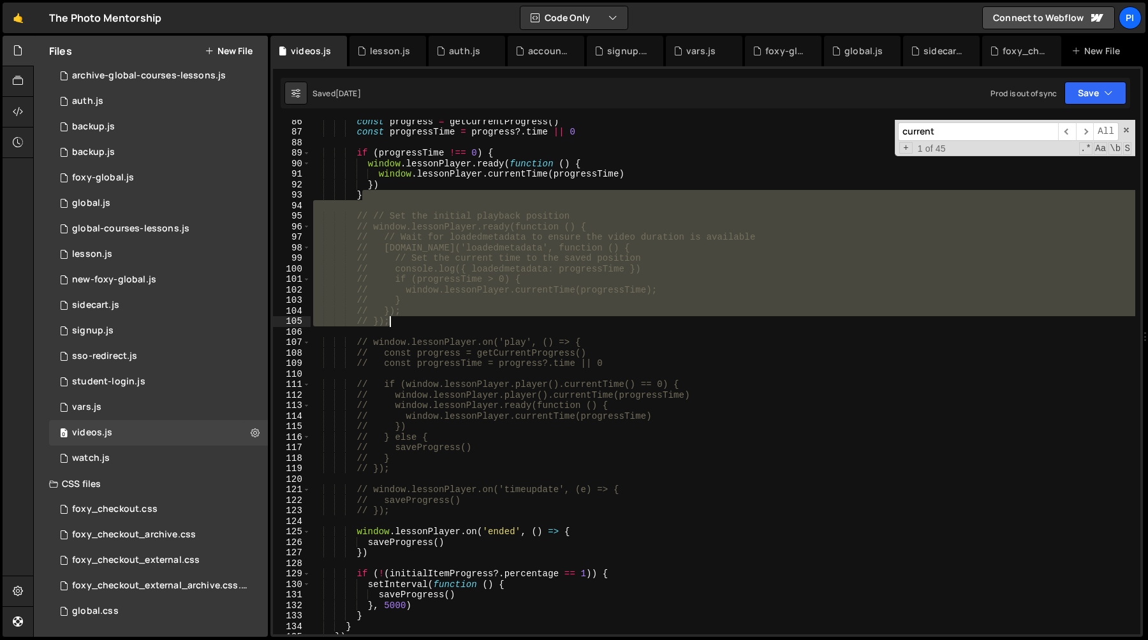
drag, startPoint x: 389, startPoint y: 194, endPoint x: 411, endPoint y: 323, distance: 130.8
click at [411, 323] on div "const progress = getCurrentProgress ( ) const progressTime = progress ?. time |…" at bounding box center [723, 384] width 825 height 536
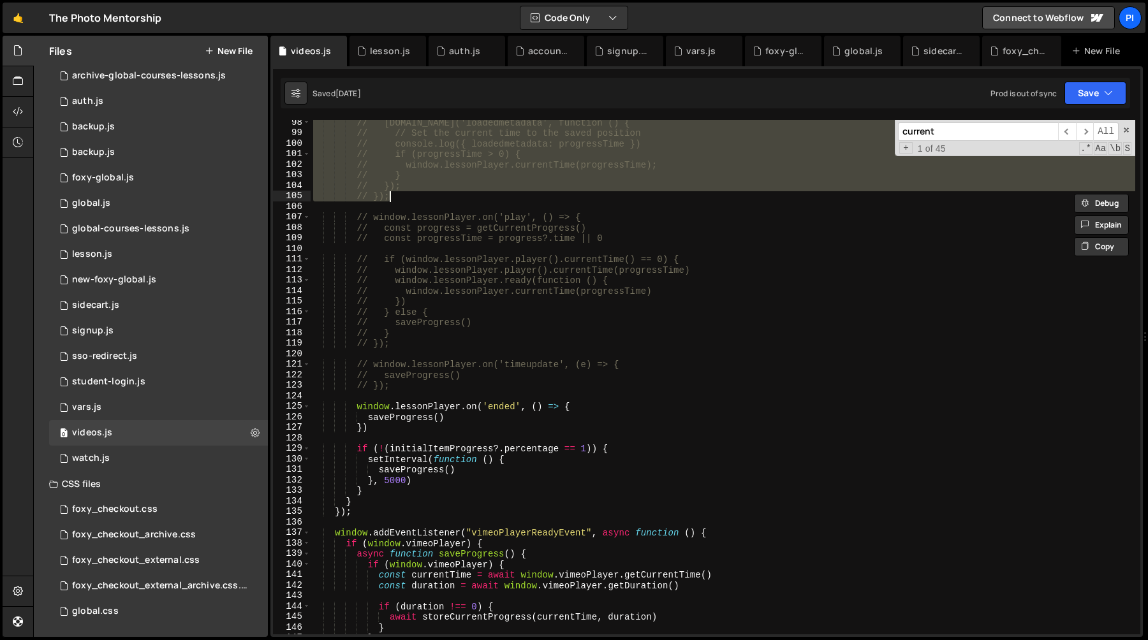
scroll to position [1028, 0]
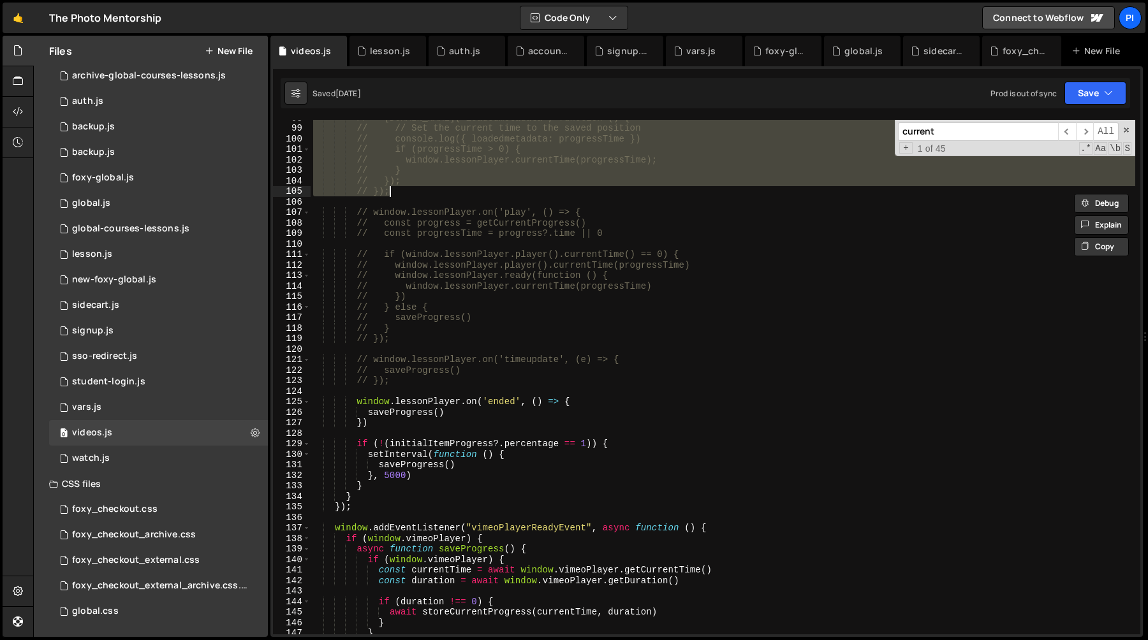
click at [421, 415] on div "// window.lessonPlayer.one('loadedmetadata', function () { // // Set the curren…" at bounding box center [723, 380] width 825 height 536
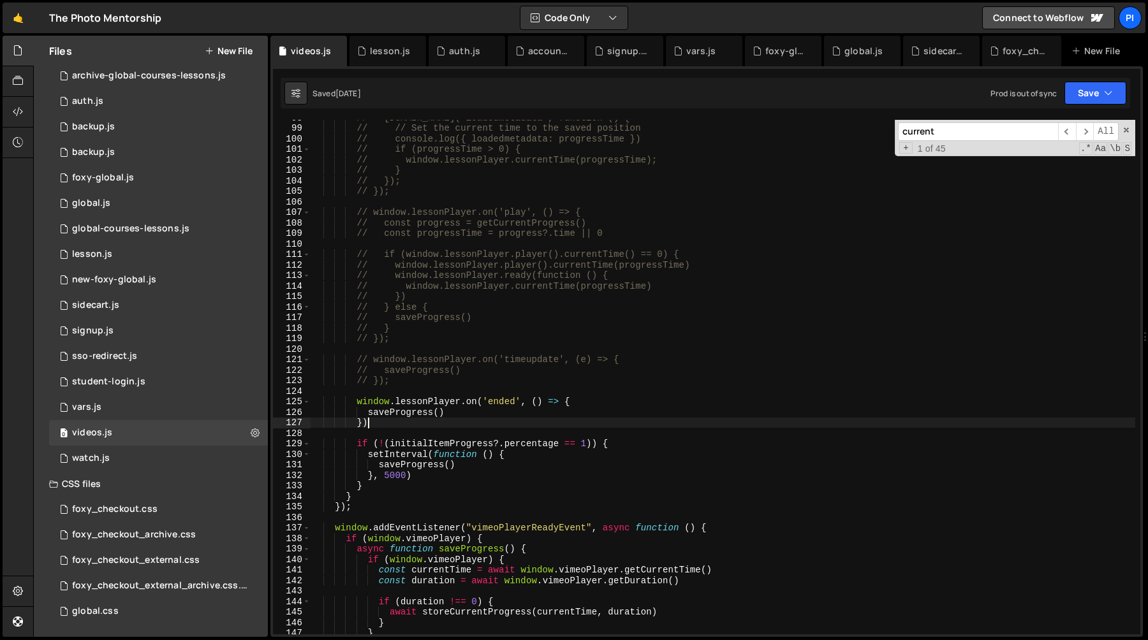
click at [419, 421] on div "// window.lessonPlayer.one('loadedmetadata', function () { // // Set the curren…" at bounding box center [723, 380] width 825 height 536
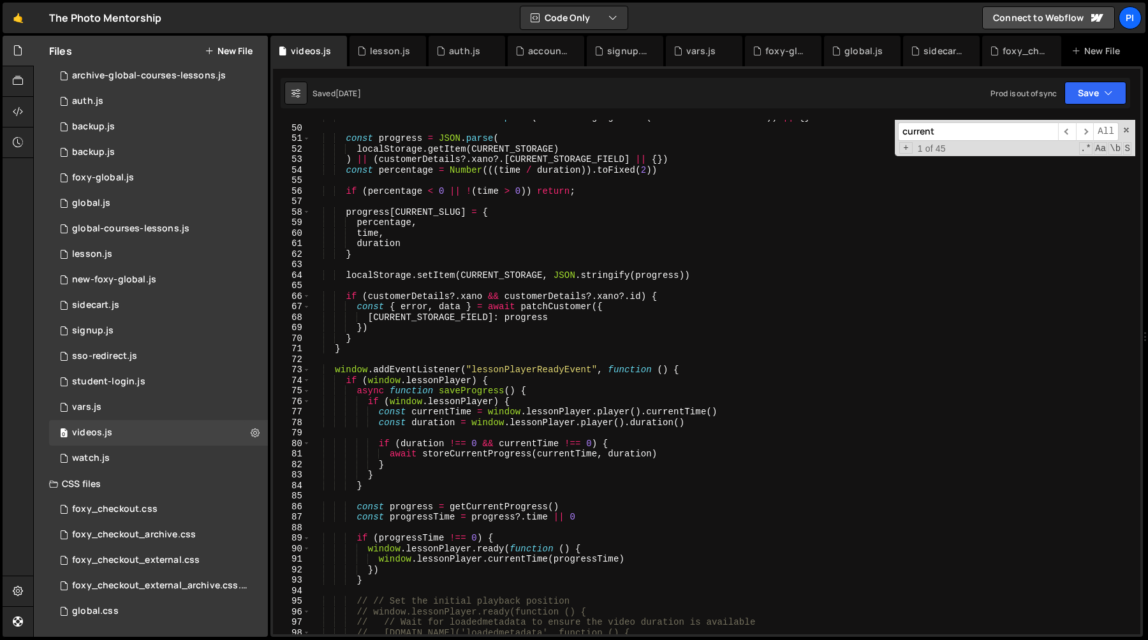
scroll to position [488, 0]
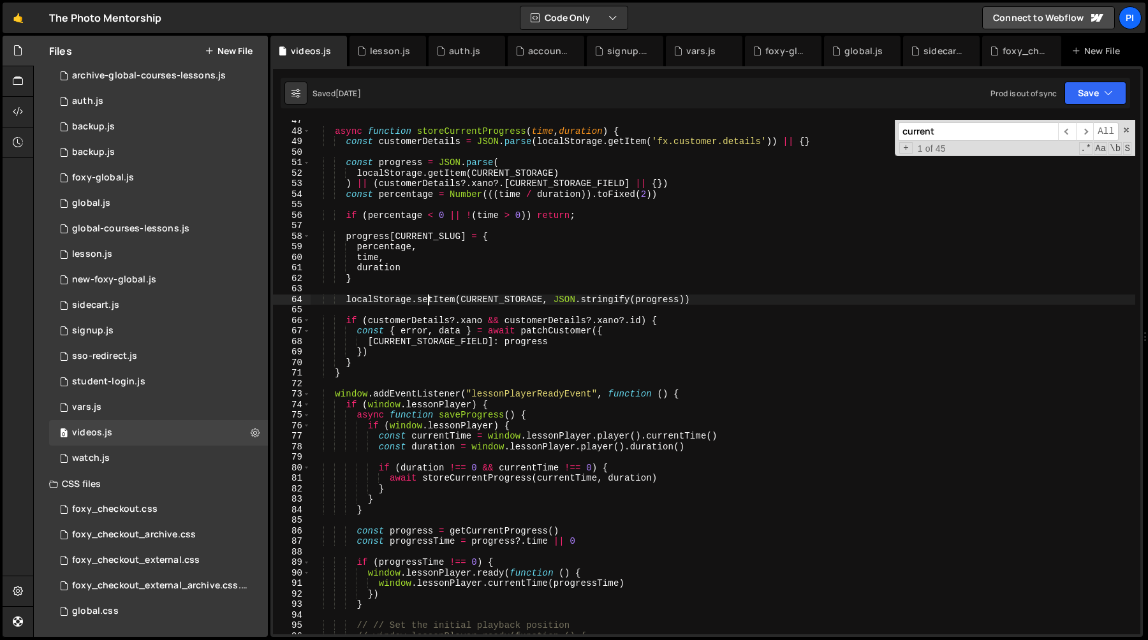
click at [429, 300] on div "async function storeCurrentProgress ( time , duration ) { const customerDetails…" at bounding box center [723, 383] width 825 height 536
click at [555, 333] on div "async function storeCurrentProgress ( time , duration ) { const customerDetails…" at bounding box center [723, 383] width 825 height 536
type textarea "const { error, data } = await patchCustomer({"
click at [555, 333] on div "async function storeCurrentProgress ( time , duration ) { const customerDetails…" at bounding box center [723, 383] width 825 height 536
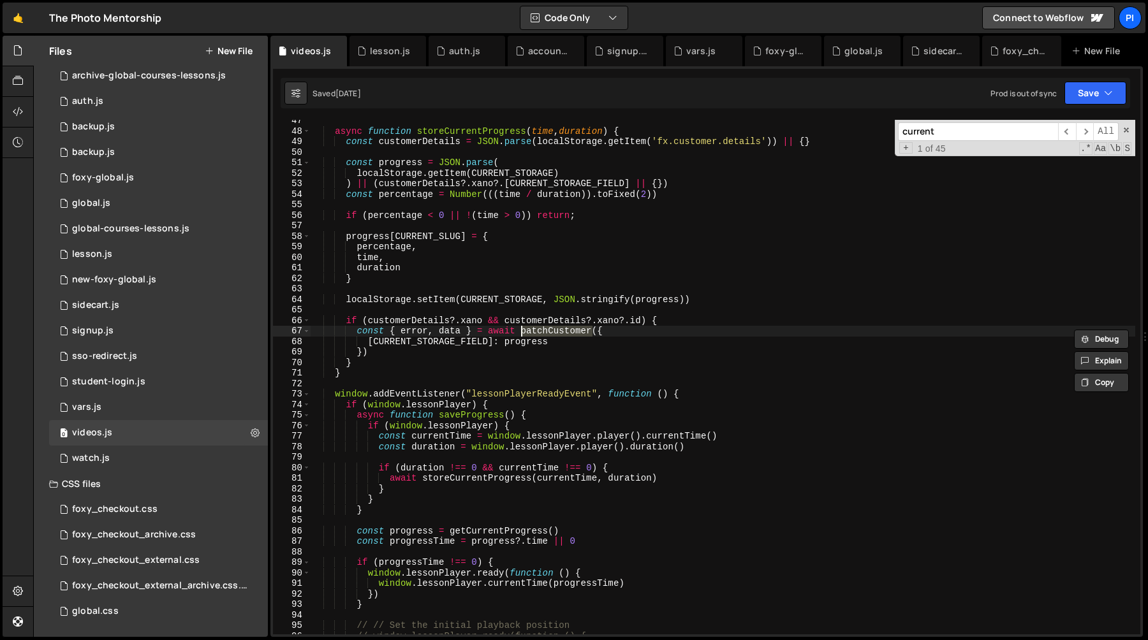
type input "patchCustomer"
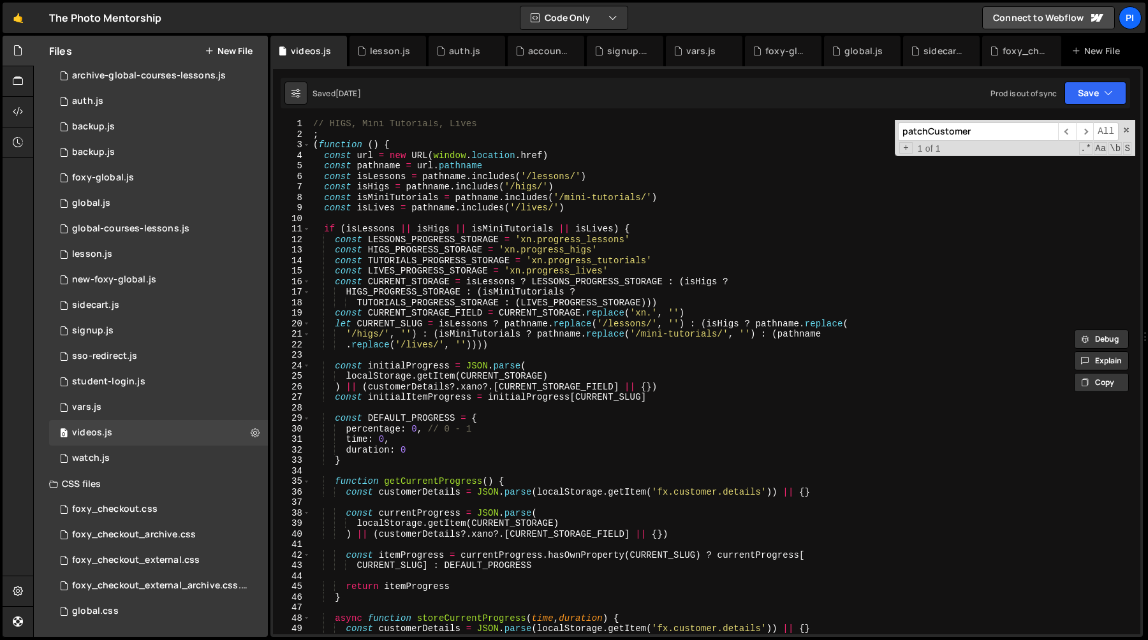
scroll to position [0, 0]
type textarea "'/higs/', '') : (isMiniTutorials ? pathname.replace('/mini-tutorials/', '') : (…"
click at [524, 337] on div "// HIGS, Mini Tutorials, Lives ; ( function ( ) { const url = new URL ( window …" at bounding box center [723, 388] width 825 height 536
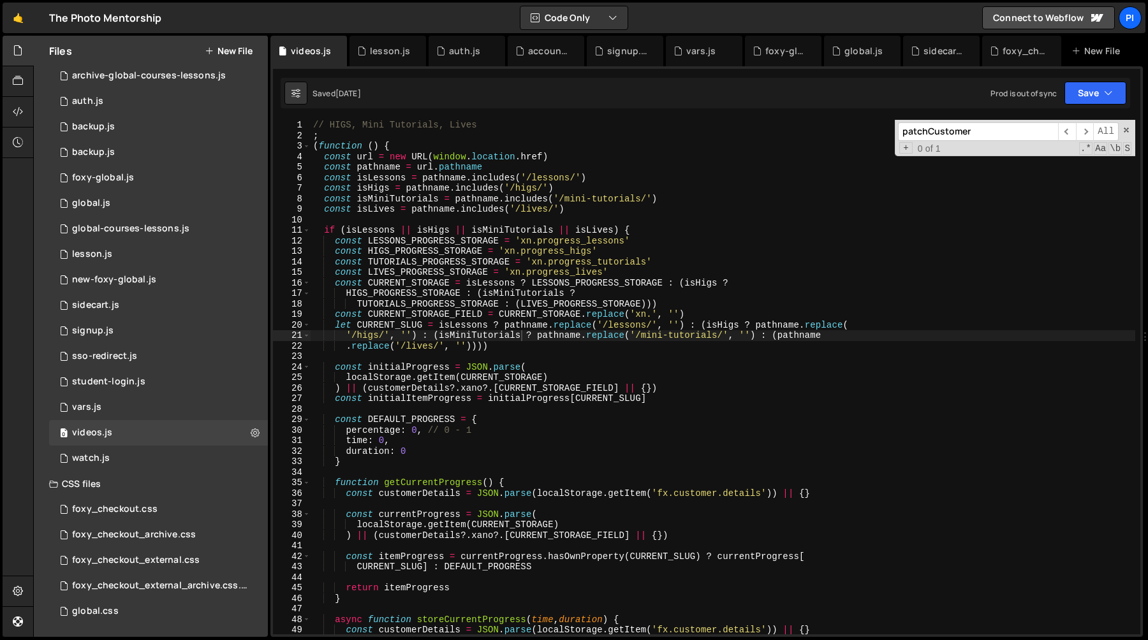
paste input "current_track"
type input "current_track"
click at [135, 457] on div "0 watch.js 0" at bounding box center [158, 459] width 219 height 26
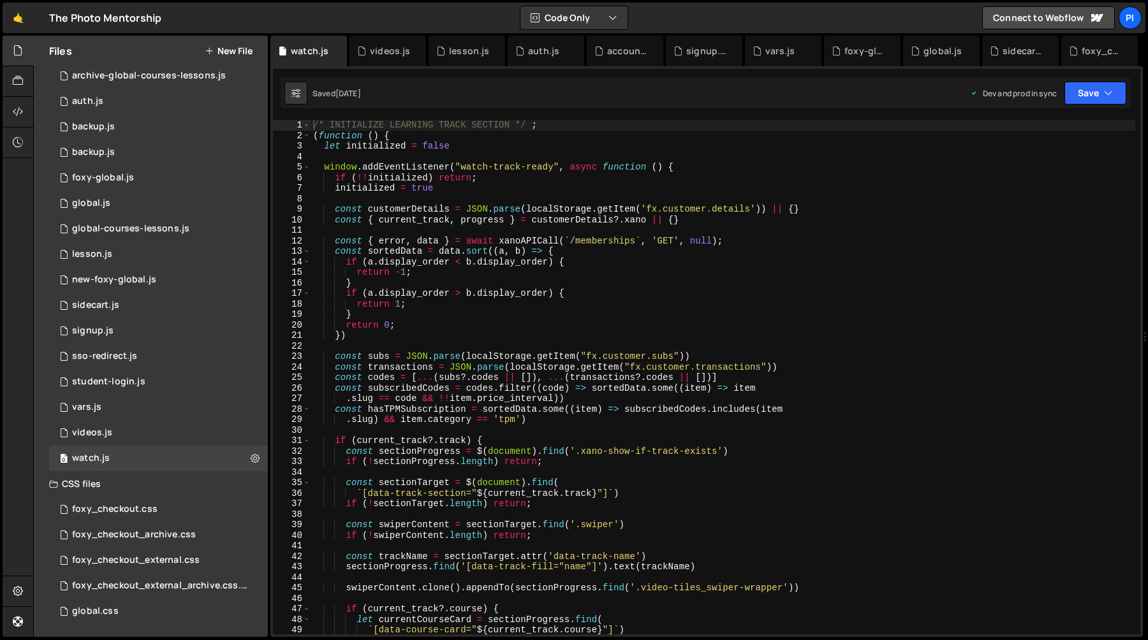
type textarea "return 0;"
click at [638, 327] on div "/* INITIALIZE LEARNING TRACK SECTION */ ; ( function ( ) { let initialized = fa…" at bounding box center [723, 388] width 825 height 536
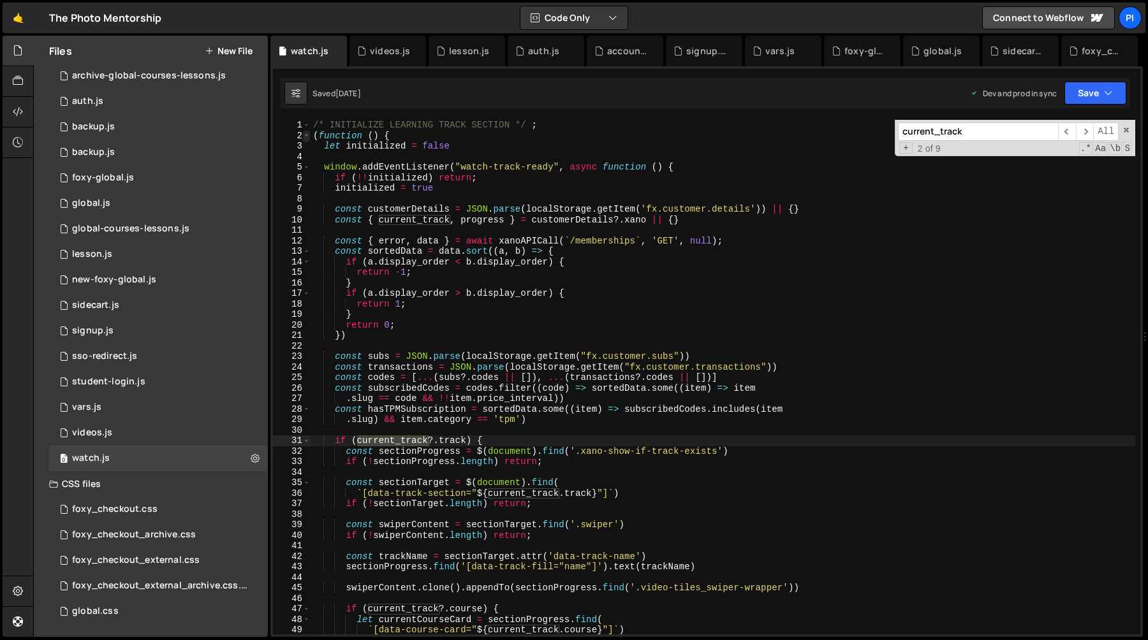
type input "current_track"
type textarea "if (current_track?.track) {"
click at [307, 137] on span at bounding box center [306, 136] width 7 height 11
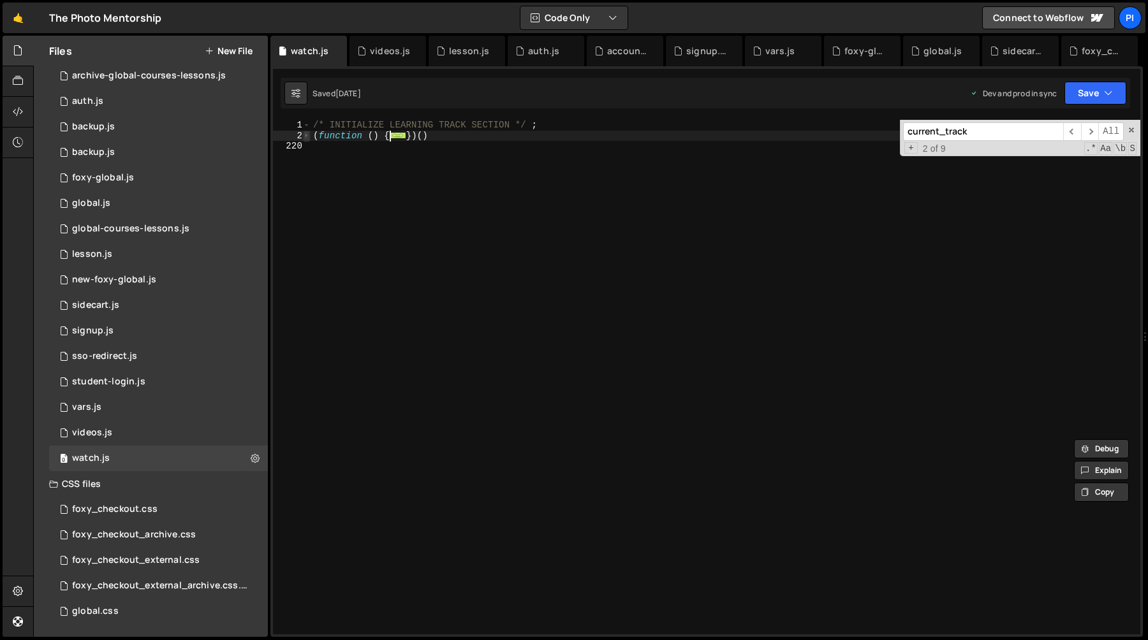
click at [307, 137] on span at bounding box center [306, 136] width 7 height 11
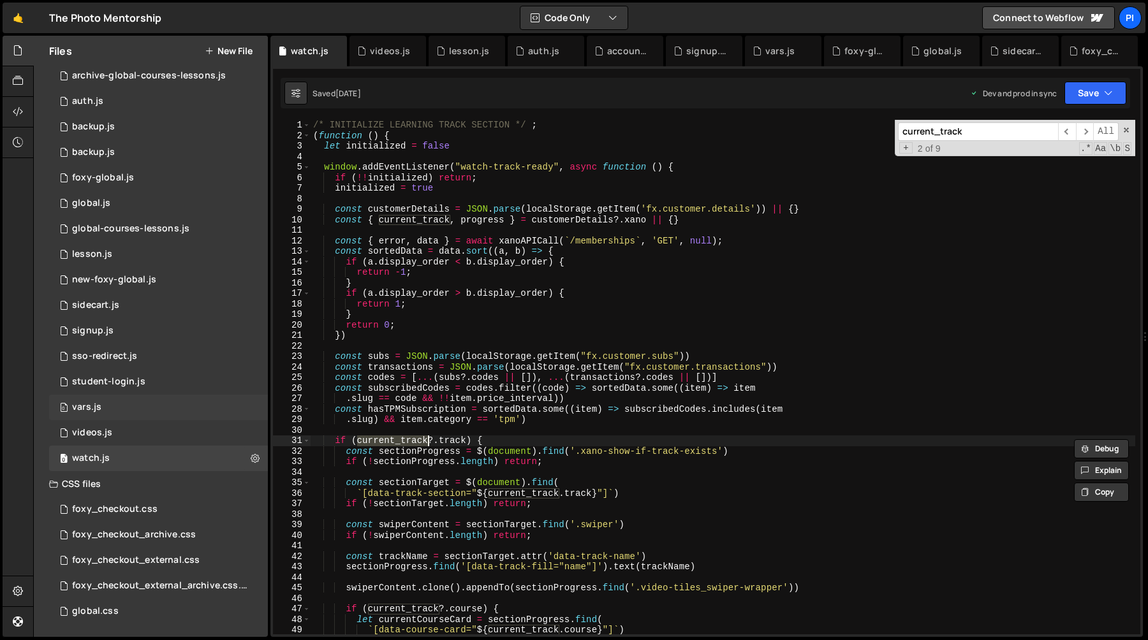
click at [135, 406] on div "0 vars.js 0" at bounding box center [158, 408] width 219 height 26
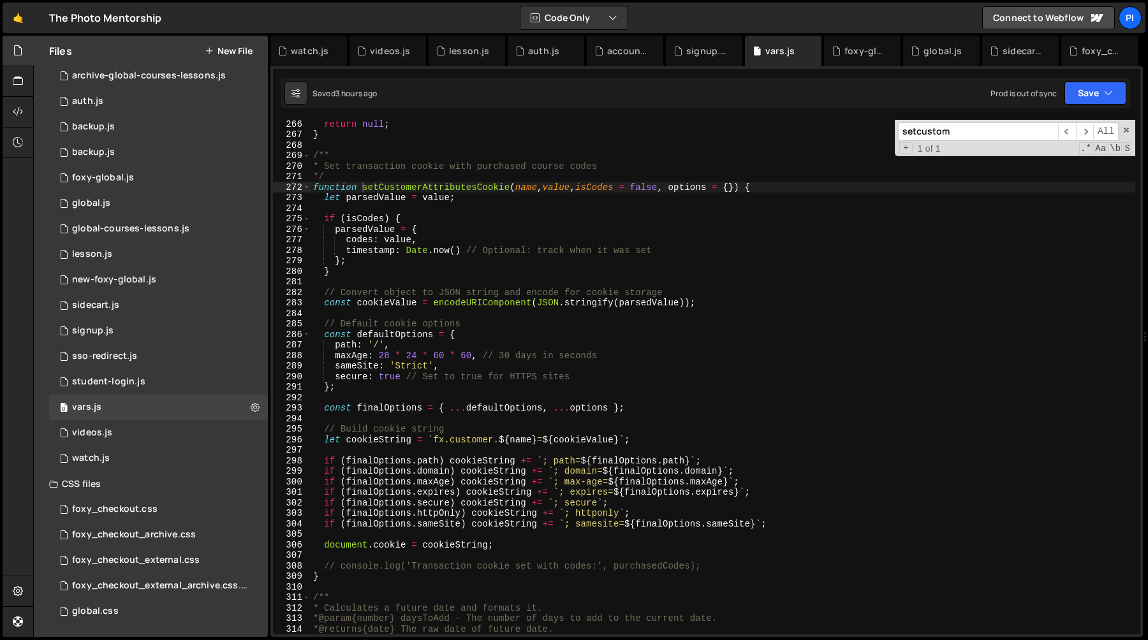
click at [988, 134] on input "setcustom" at bounding box center [978, 131] width 160 height 19
paste input "current_track"
type input "current_track"
click at [158, 286] on div "0 new-foxy-global.js 0" at bounding box center [158, 280] width 219 height 26
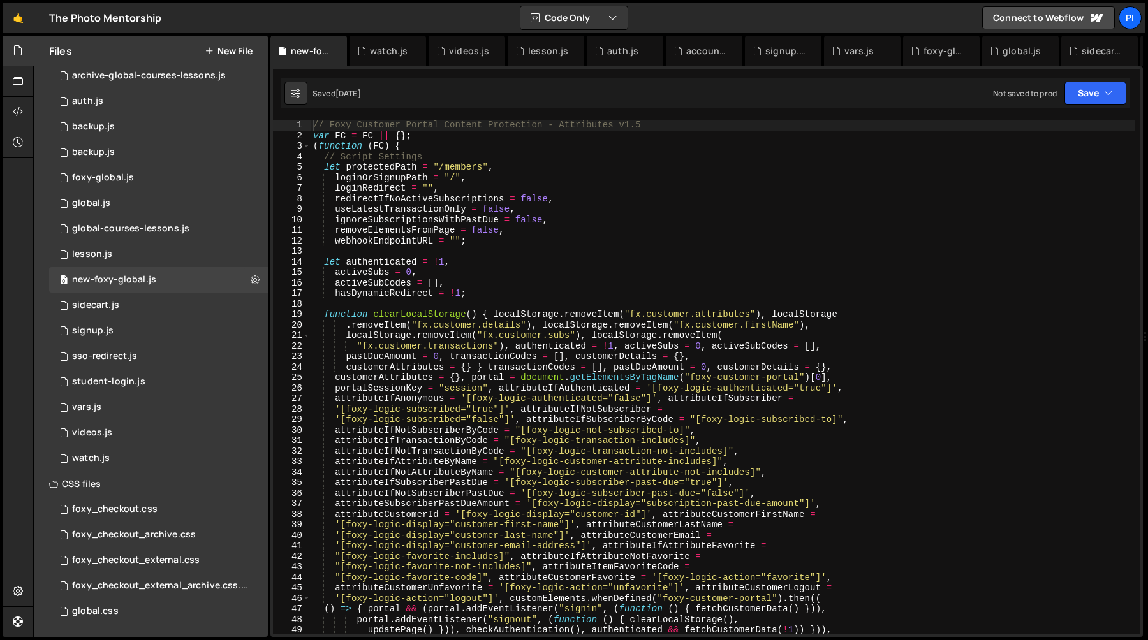
type textarea "useLatestTransactionOnly = false,"
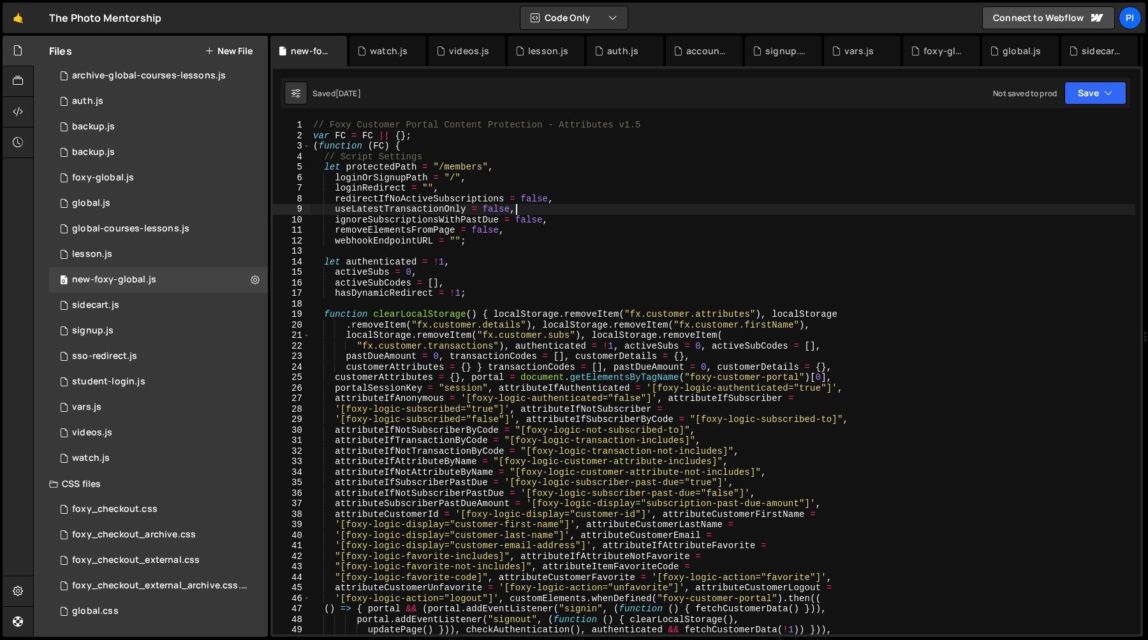
click at [665, 210] on div "// Foxy Customer Portal Content Protection - Attributes v1.5 var FC = FC || { }…" at bounding box center [723, 388] width 825 height 536
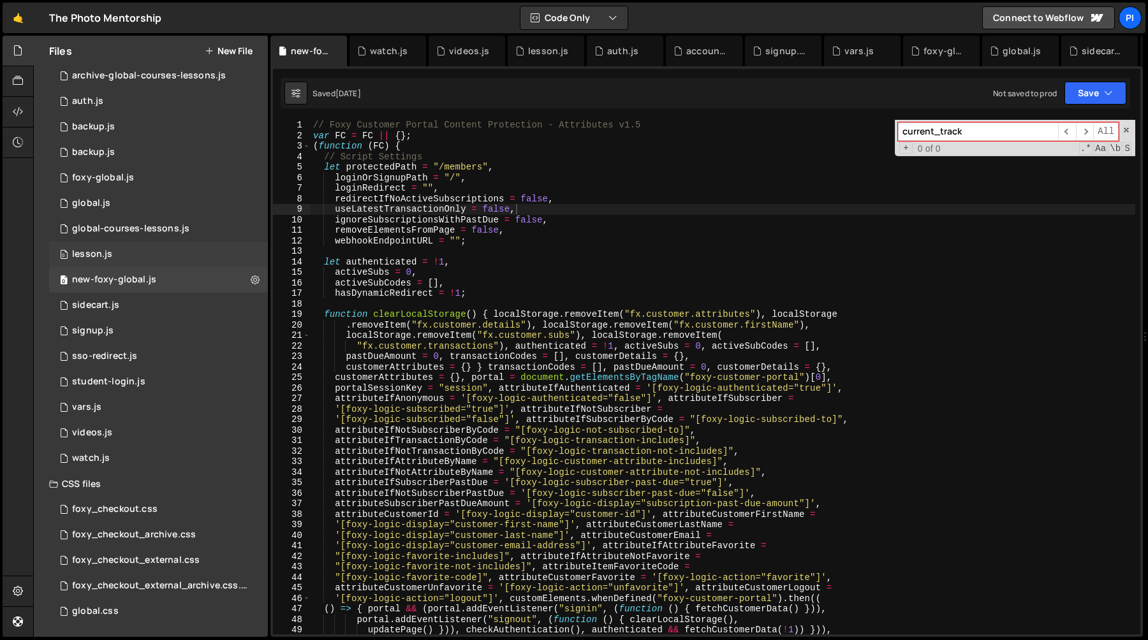
type input "current_track"
click at [175, 248] on div "0 lesson.js 0" at bounding box center [158, 255] width 219 height 26
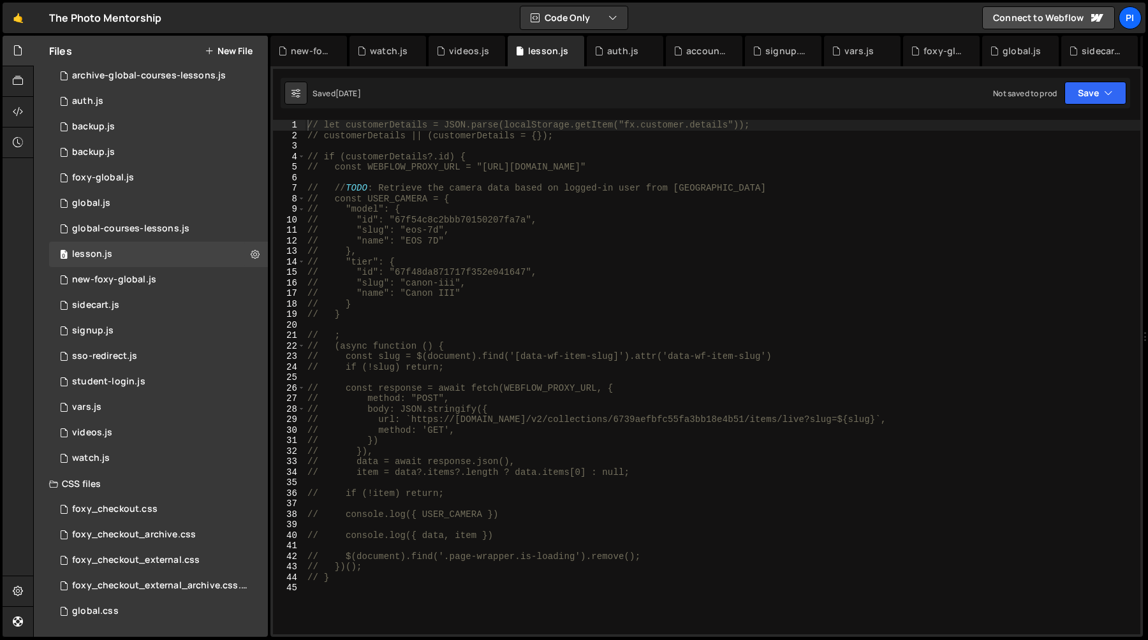
type textarea "// "tier": {"
click at [537, 261] on div "// let customerDetails = JSON.parse(localStorage.getItem("fx.customer.details")…" at bounding box center [723, 388] width 836 height 536
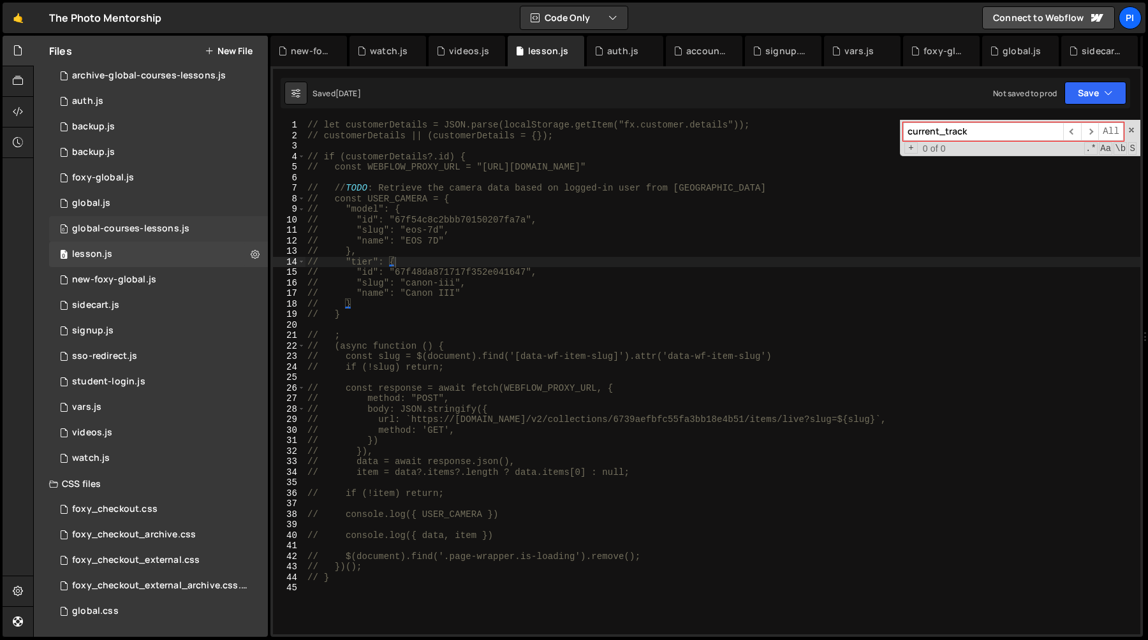
type input "current_track"
click at [131, 219] on div "0 global-courses-lessons.js 0" at bounding box center [158, 229] width 219 height 26
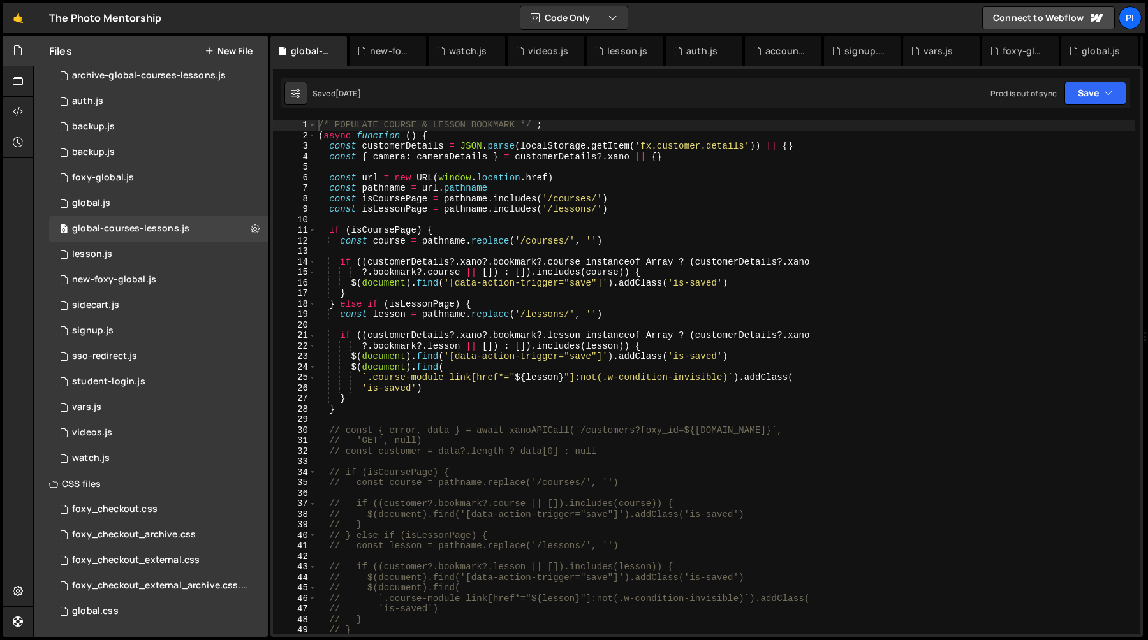
type textarea "?.bookmark?.course || []) : []).includes(course)) {"
click at [453, 276] on div "/* POPULATE COURSE & LESSON BOOKMARK */ ; ( async function ( ) { const customer…" at bounding box center [726, 388] width 820 height 536
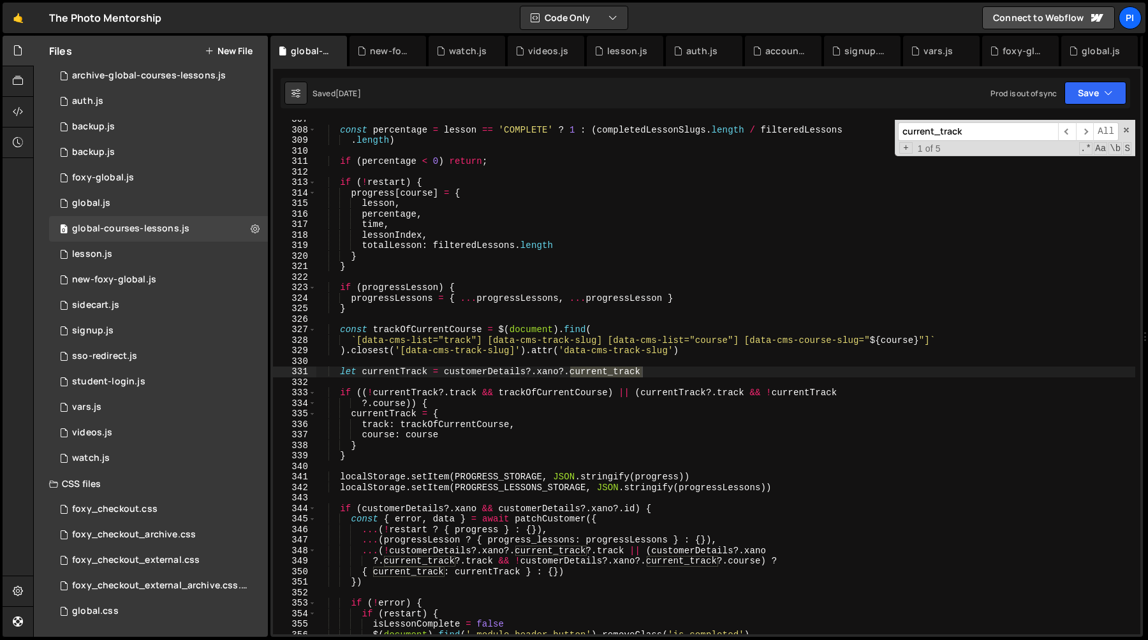
scroll to position [3227, 0]
type input "current_track"
click at [1086, 137] on span "​" at bounding box center [1085, 131] width 18 height 19
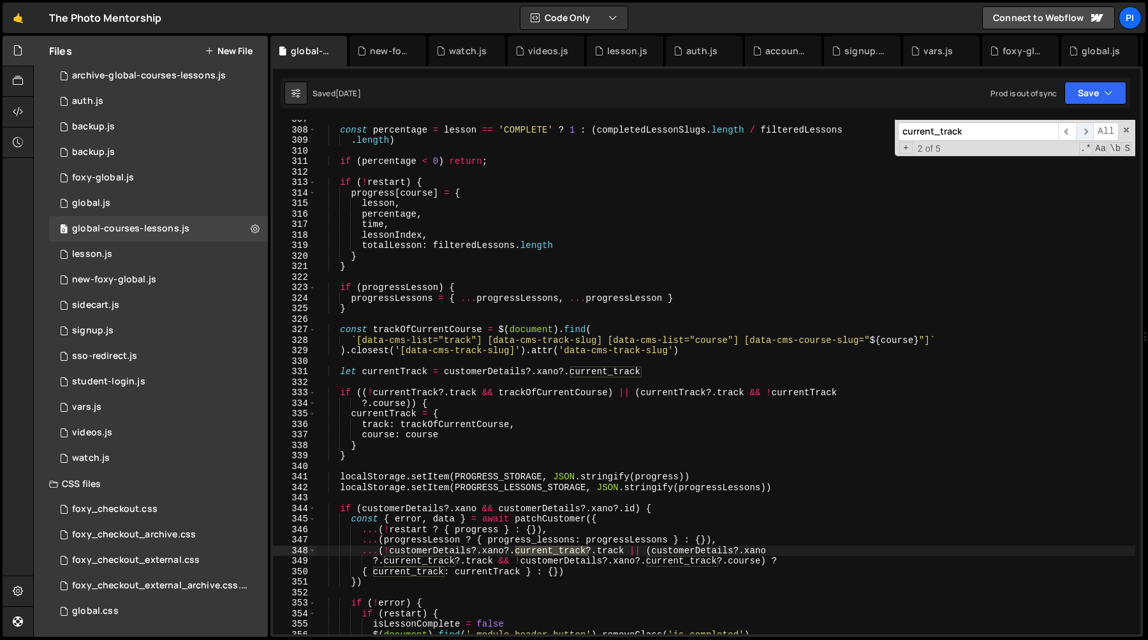
click at [1086, 137] on span "​" at bounding box center [1085, 131] width 18 height 19
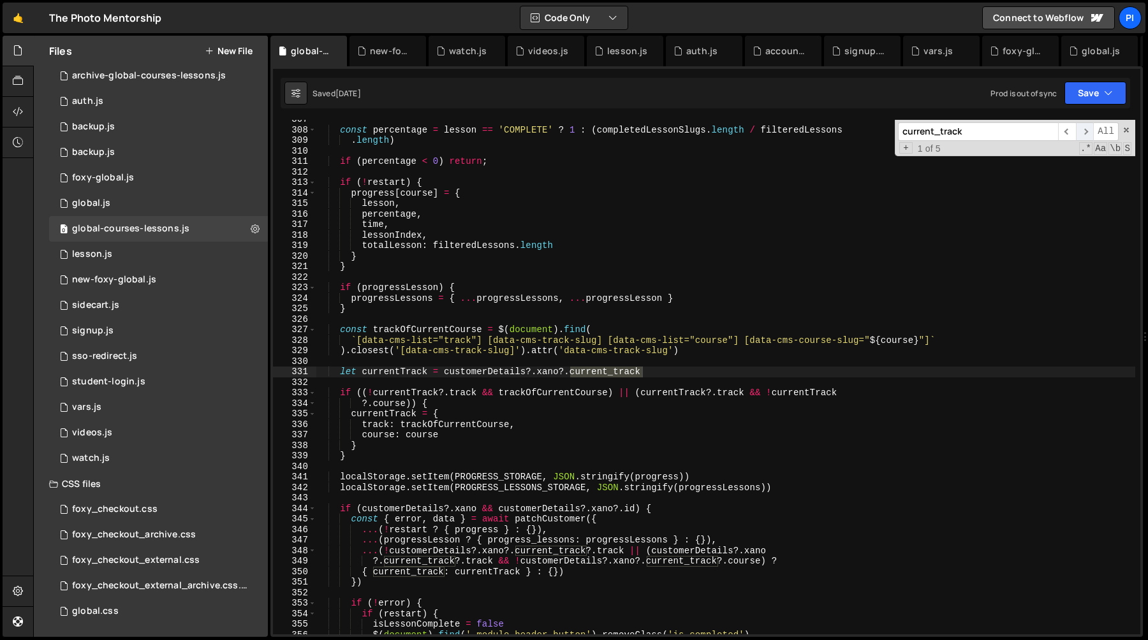
click at [1086, 137] on span "​" at bounding box center [1085, 131] width 18 height 19
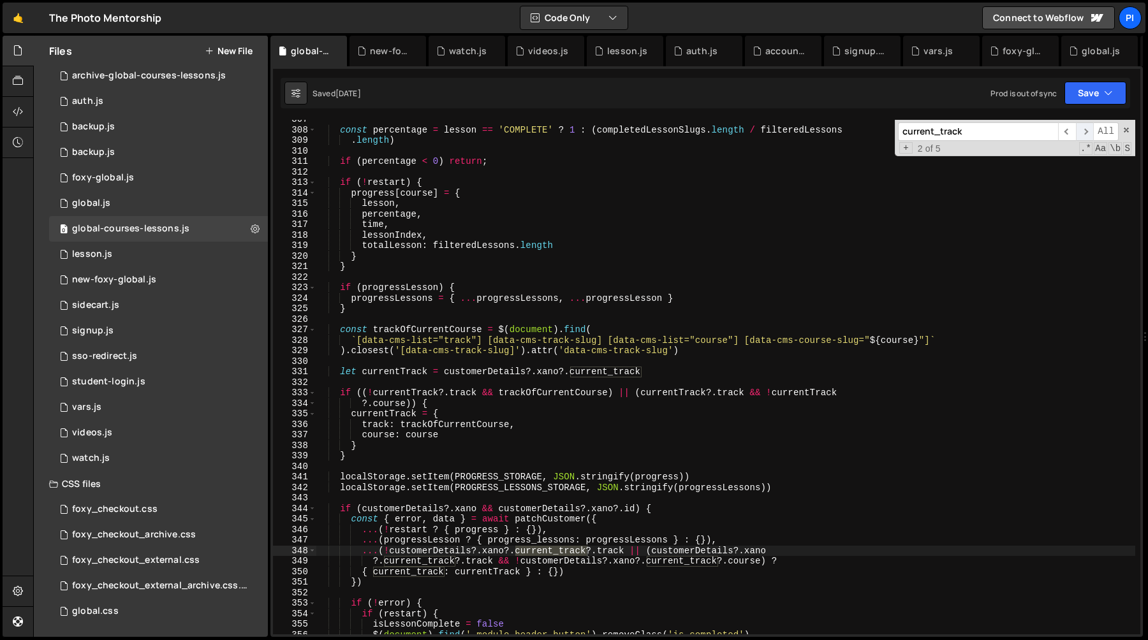
click at [1086, 137] on span "​" at bounding box center [1085, 131] width 18 height 19
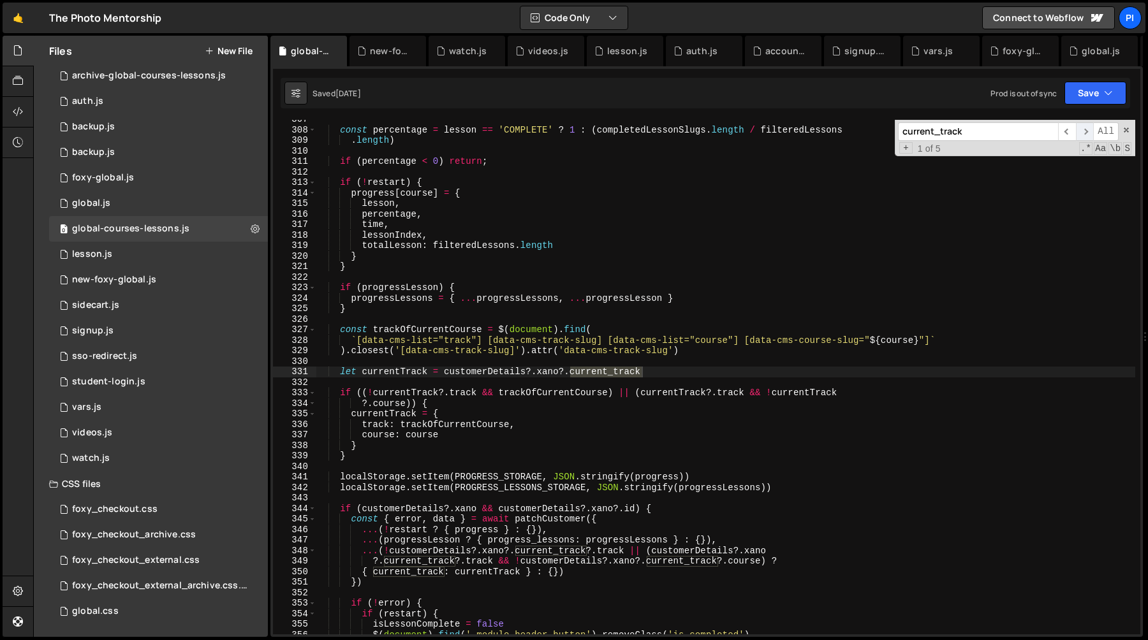
click at [1086, 137] on span "​" at bounding box center [1085, 131] width 18 height 19
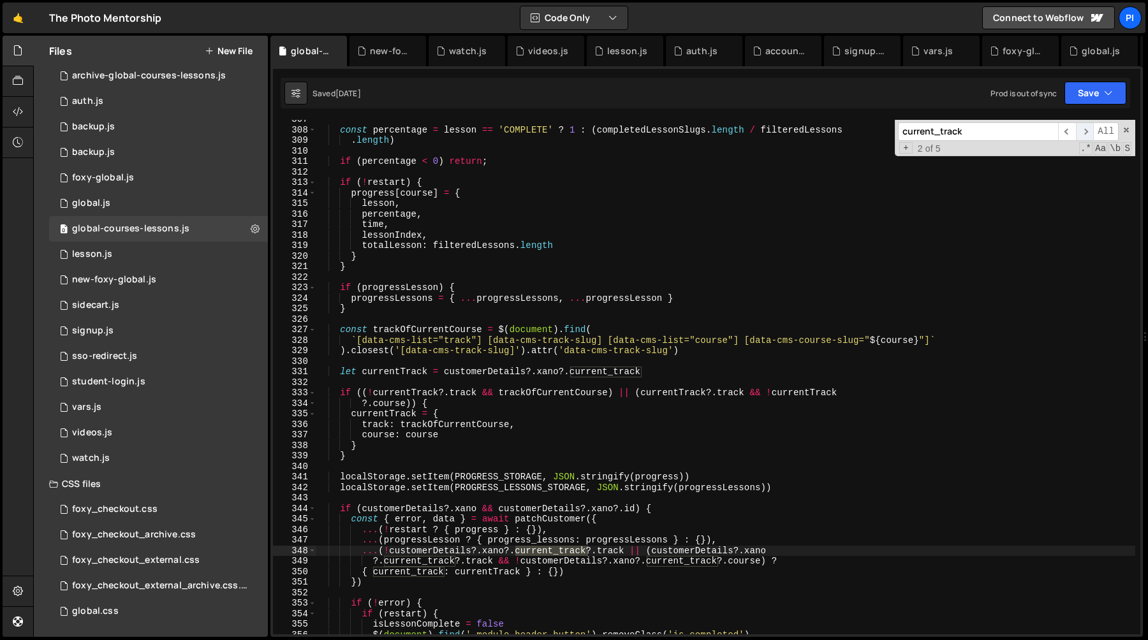
click at [1086, 137] on span "​" at bounding box center [1085, 131] width 18 height 19
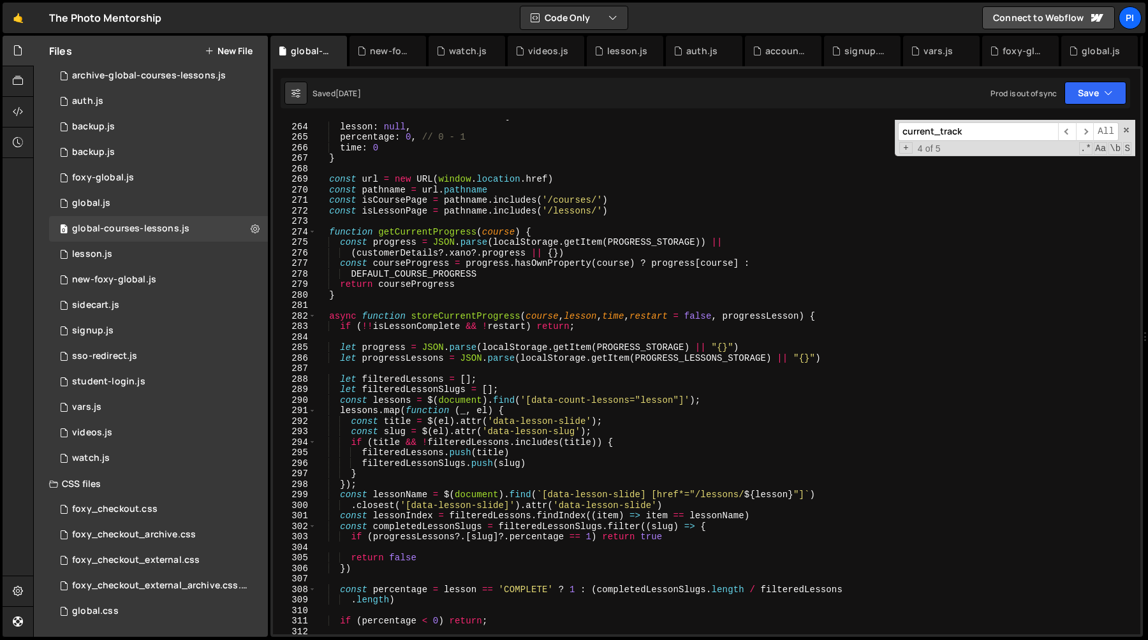
scroll to position [2777, 0]
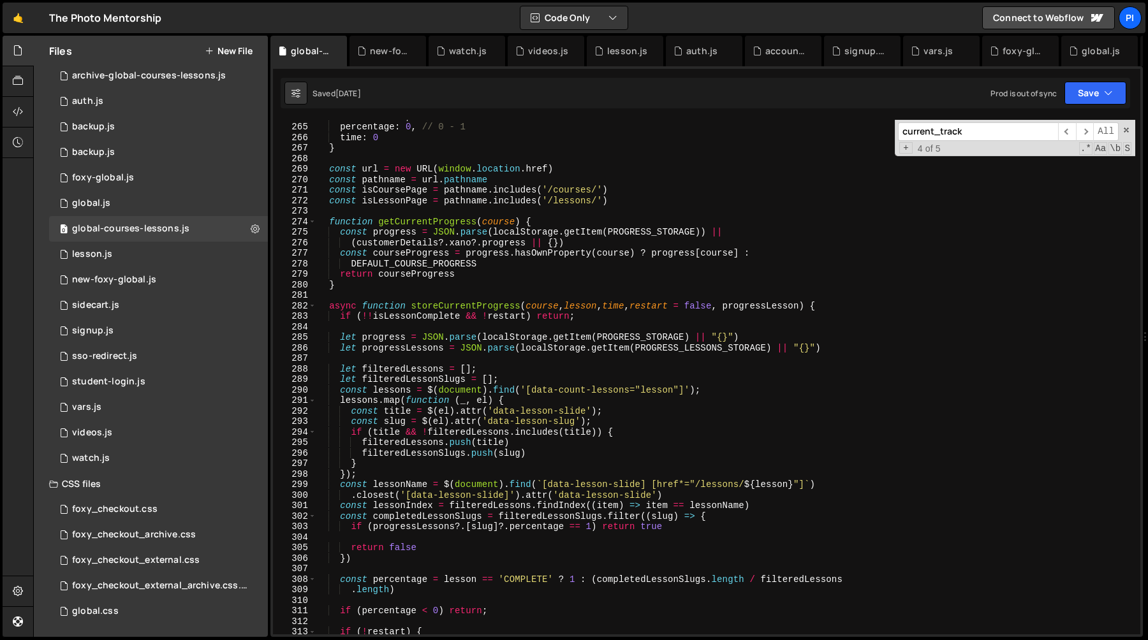
type textarea "async function storeCurrentProgress(course, lesson, time, restart = false, prog…"
click at [463, 306] on div "lesson : null , percentage : 0 , // 0 - 1 time : 0 } const url = new URL ( wind…" at bounding box center [726, 379] width 820 height 536
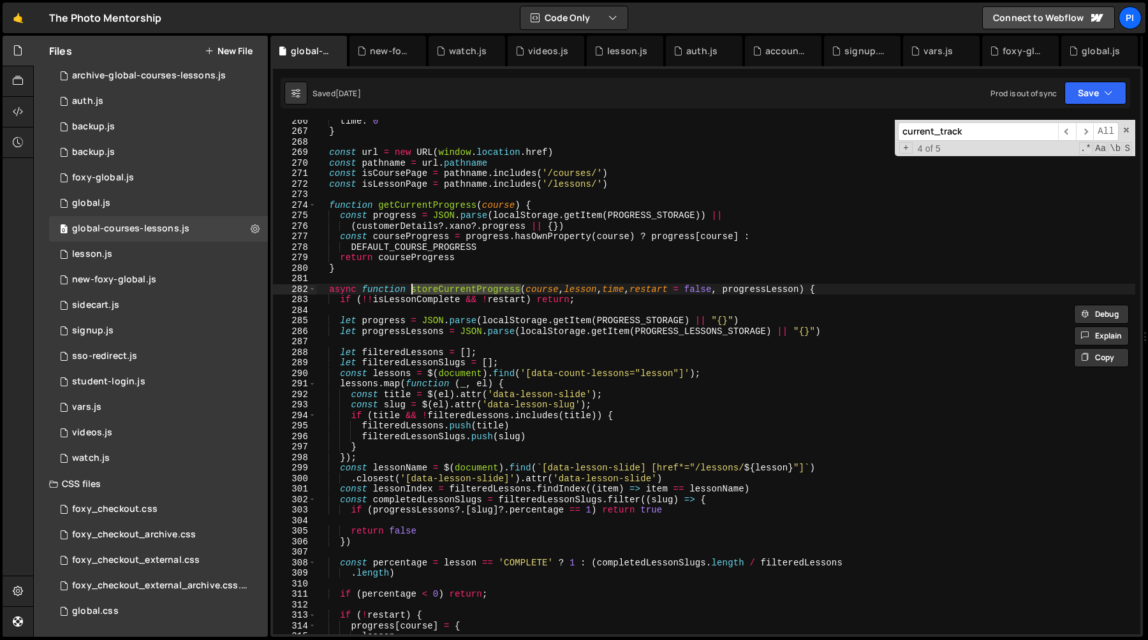
type input "storeCurrentProgress"
click at [1084, 131] on span "​" at bounding box center [1085, 131] width 18 height 19
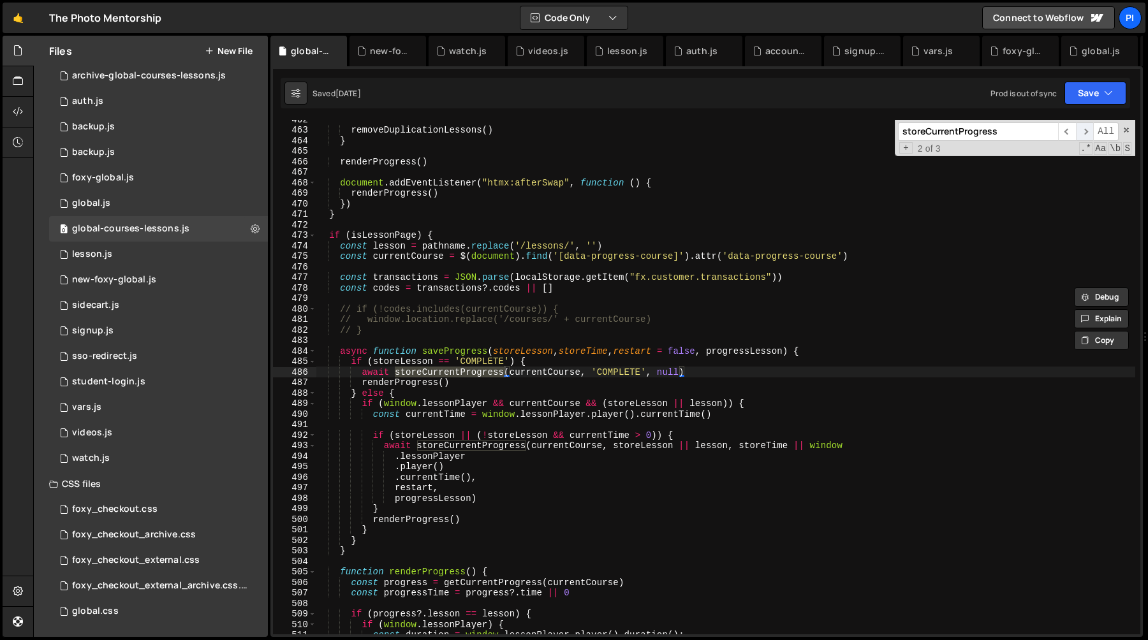
click at [1084, 133] on span "​" at bounding box center [1085, 131] width 18 height 19
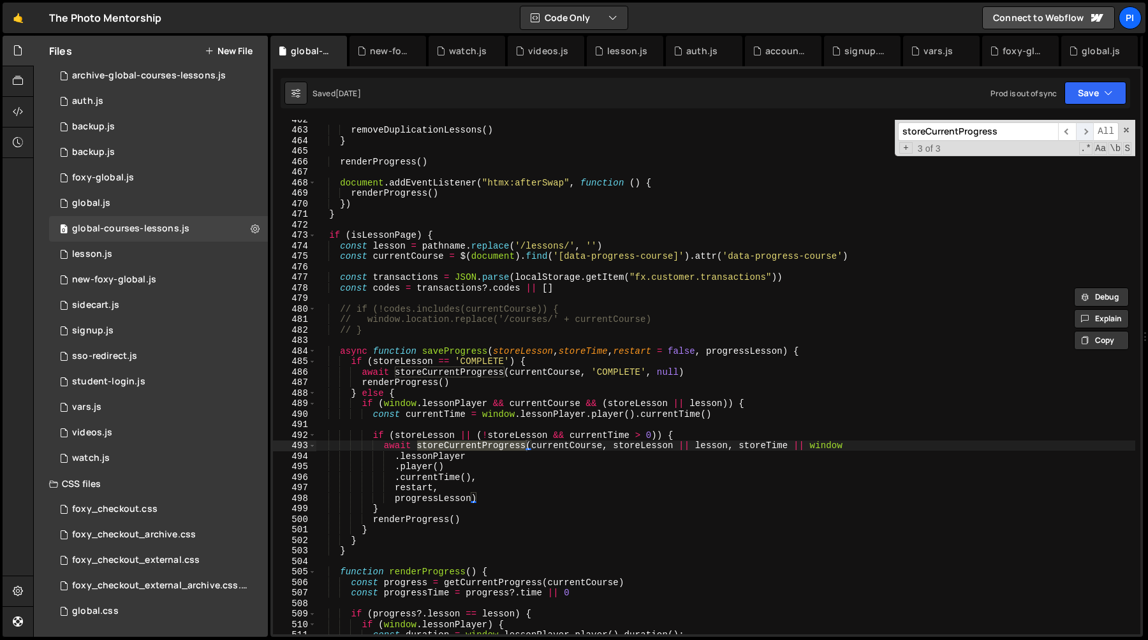
click at [1082, 135] on span "​" at bounding box center [1085, 131] width 18 height 19
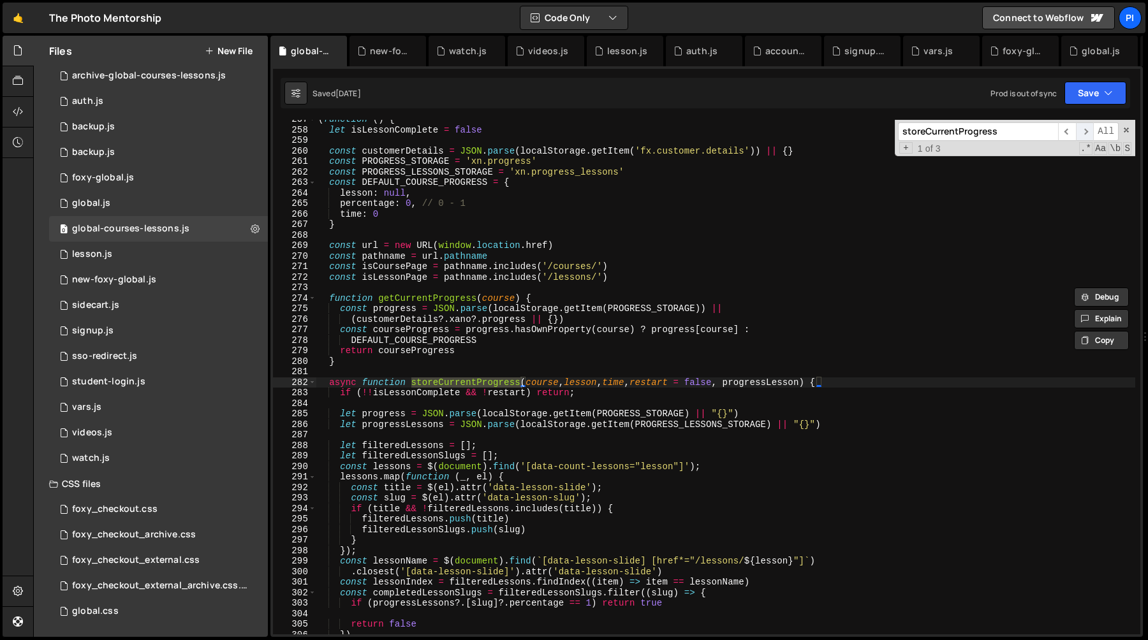
click at [1082, 135] on span "​" at bounding box center [1085, 131] width 18 height 19
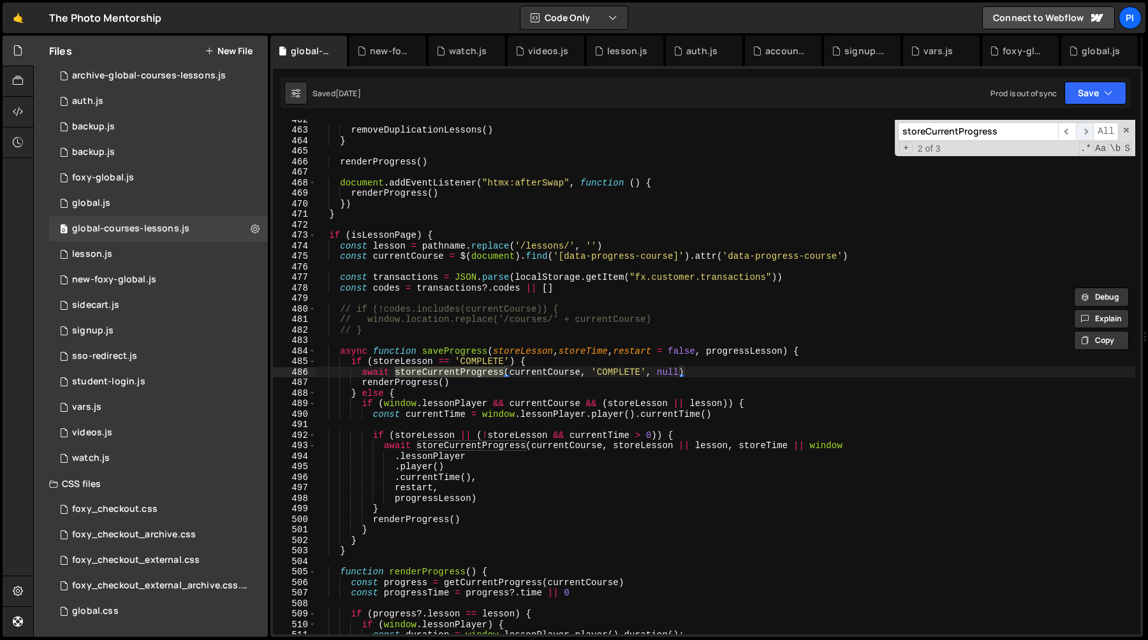
click at [1082, 135] on span "​" at bounding box center [1085, 131] width 18 height 19
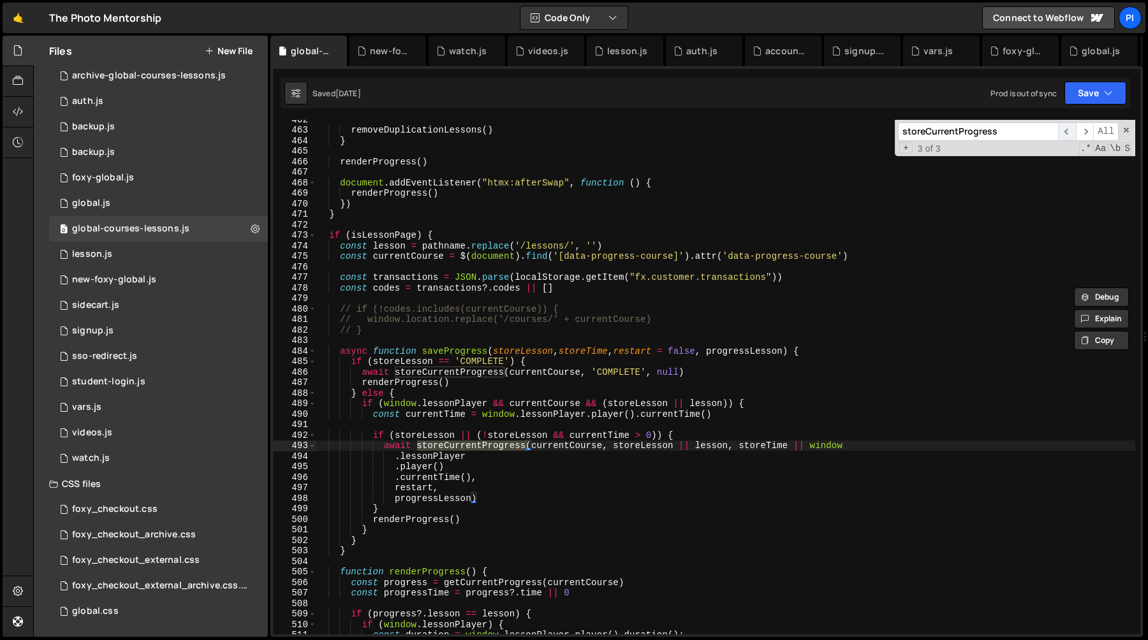
click at [1069, 135] on span "​" at bounding box center [1067, 131] width 18 height 19
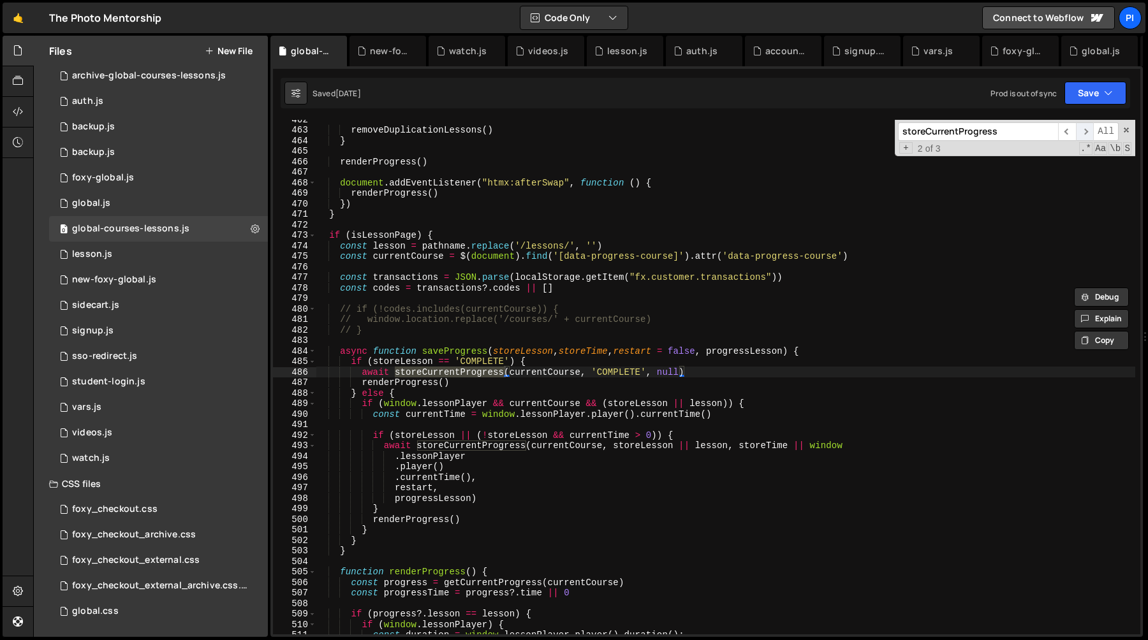
click at [1079, 131] on span "​" at bounding box center [1085, 131] width 18 height 19
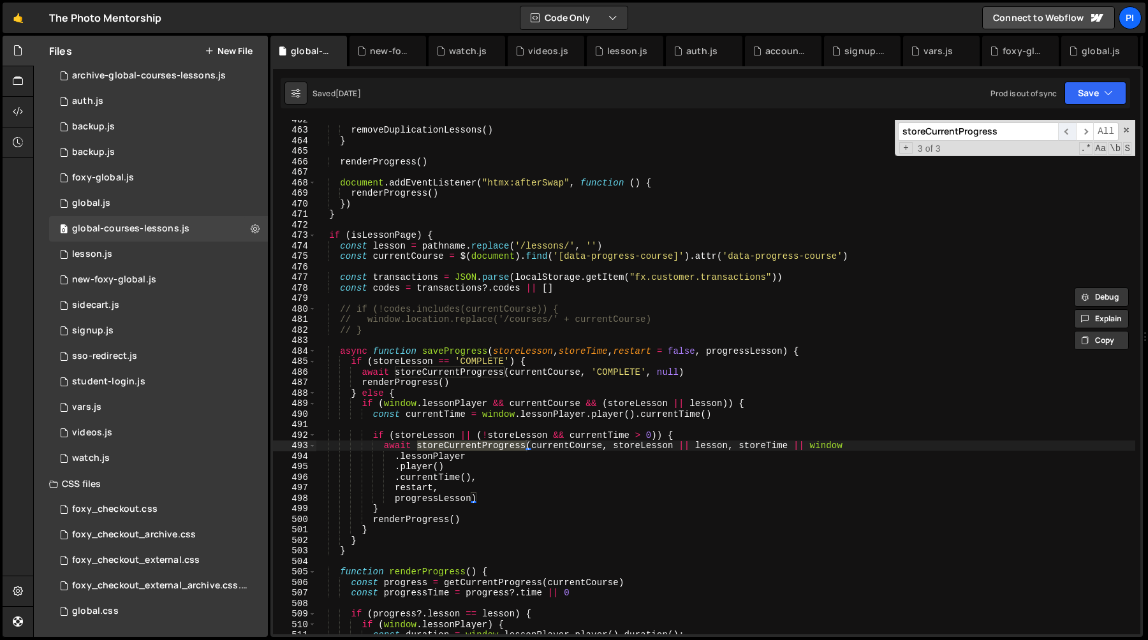
click at [1066, 133] on span "​" at bounding box center [1067, 131] width 18 height 19
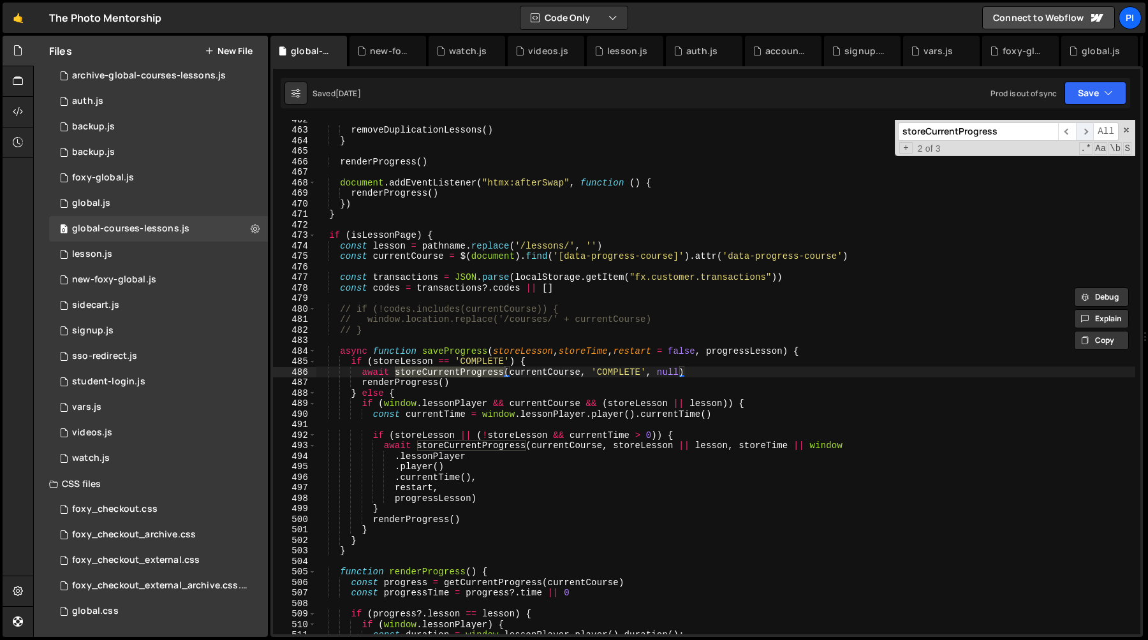
click at [1085, 133] on span "​" at bounding box center [1085, 131] width 18 height 19
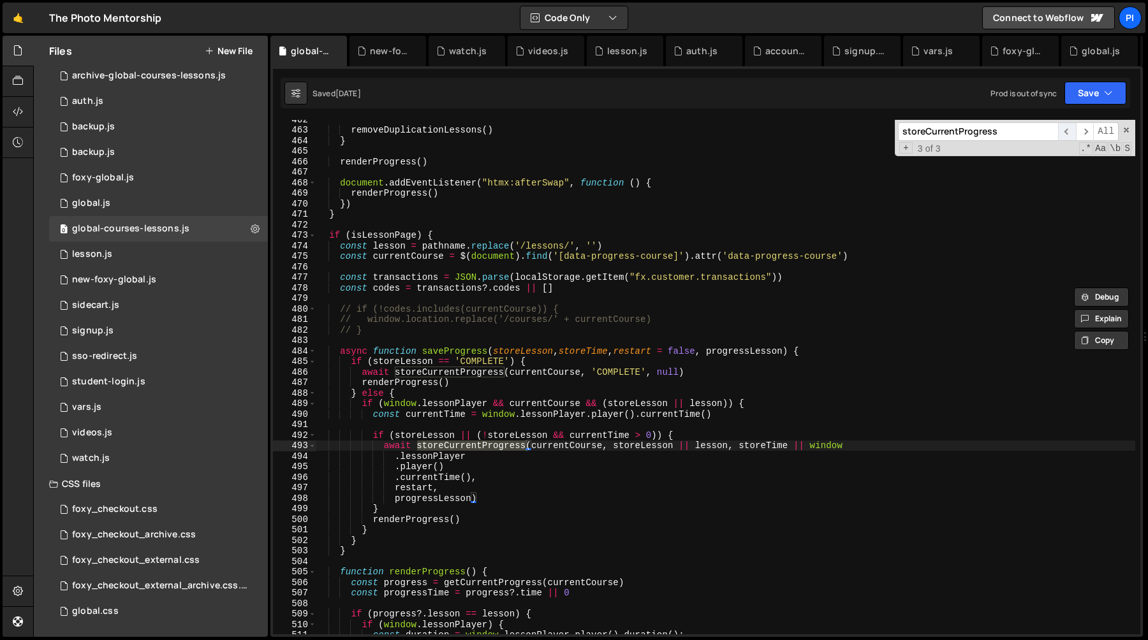
click at [1072, 133] on span "​" at bounding box center [1067, 131] width 18 height 19
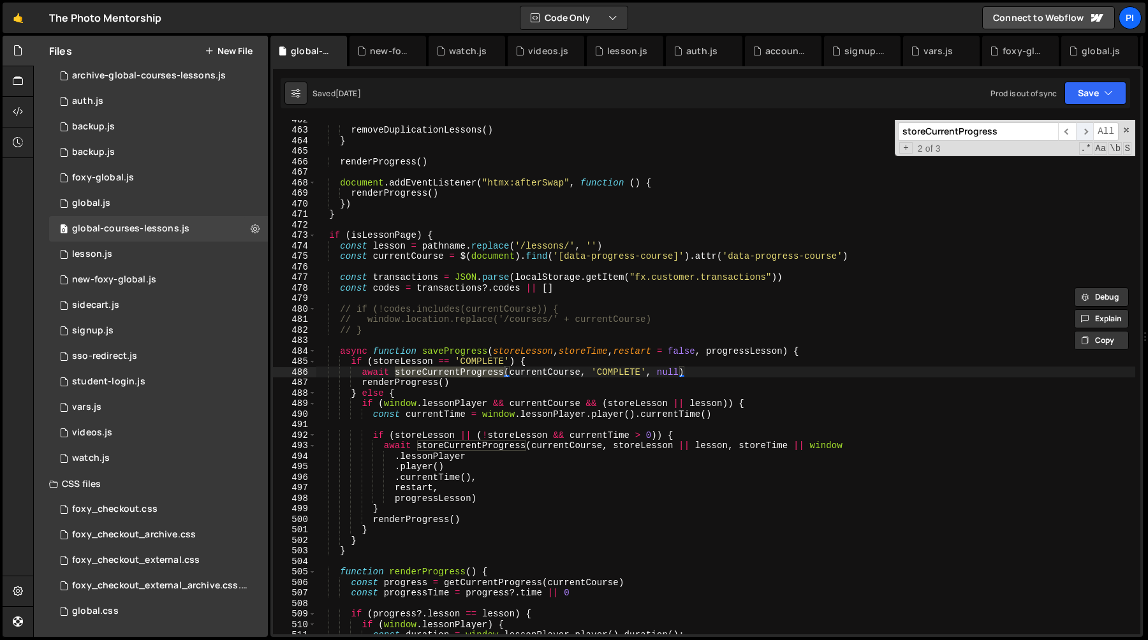
click at [1093, 133] on span "​" at bounding box center [1085, 131] width 18 height 19
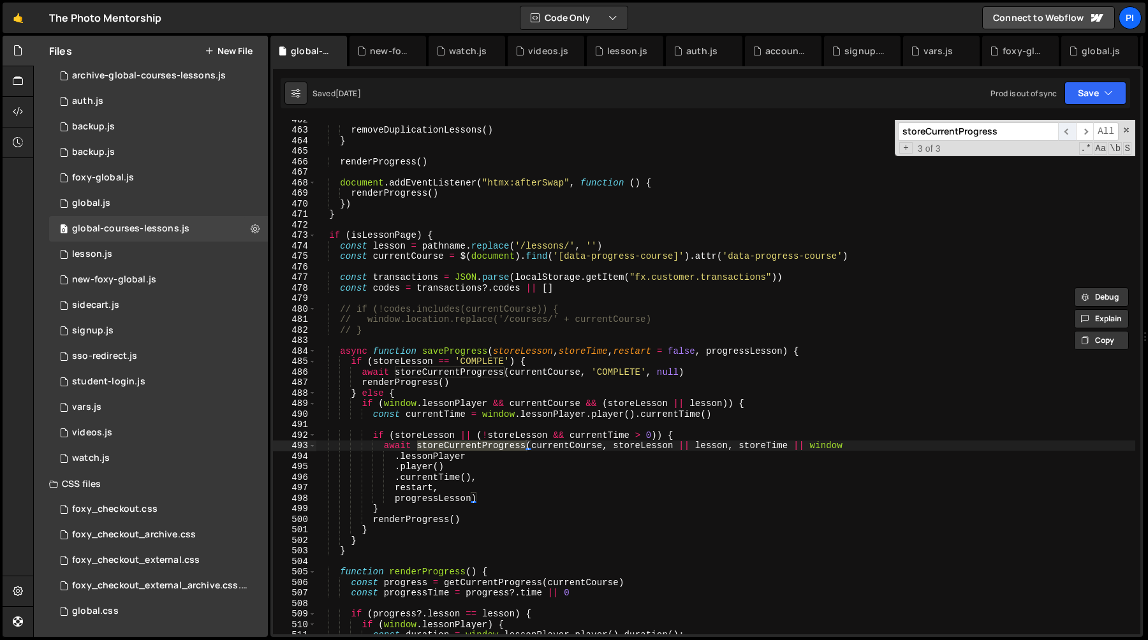
click at [1071, 134] on span "​" at bounding box center [1067, 131] width 18 height 19
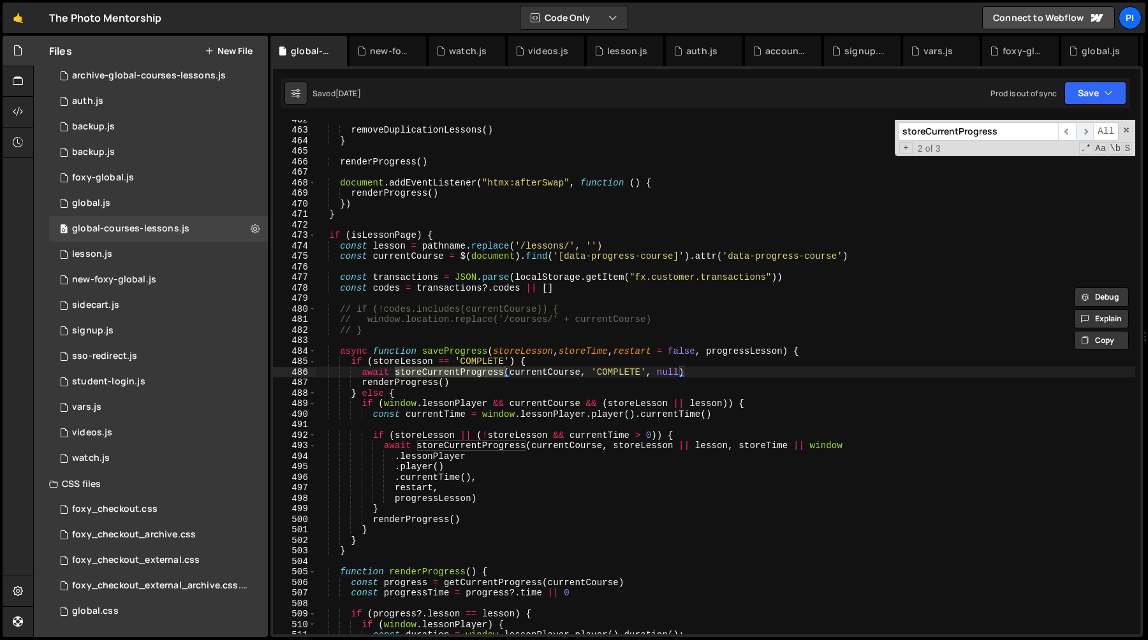
click at [1083, 133] on span "​" at bounding box center [1085, 131] width 18 height 19
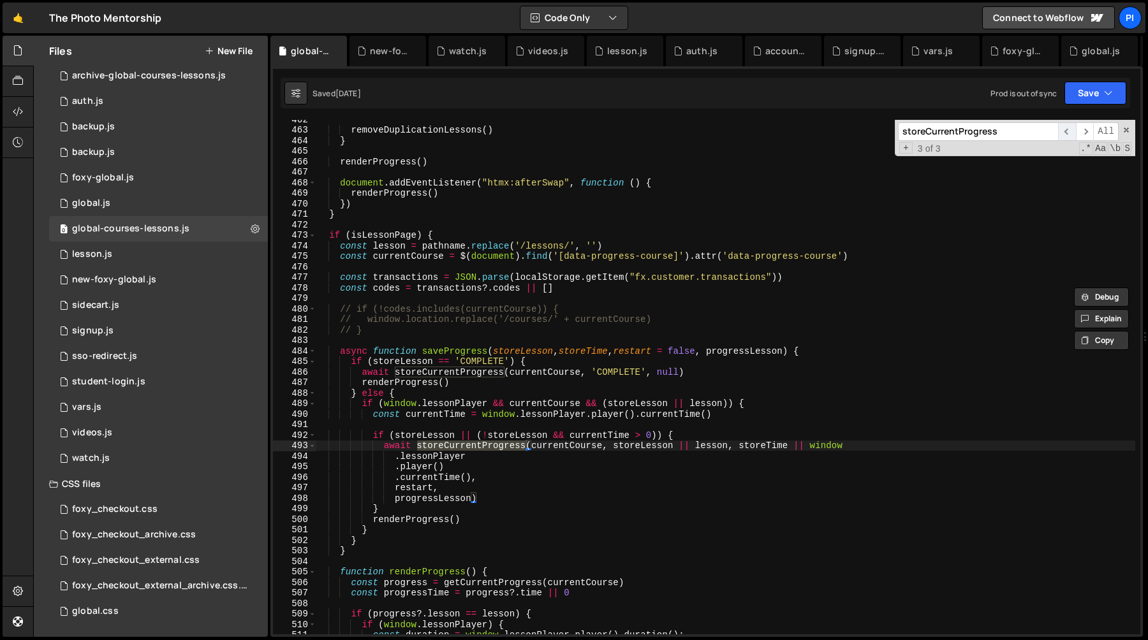
click at [1068, 135] on span "​" at bounding box center [1067, 131] width 18 height 19
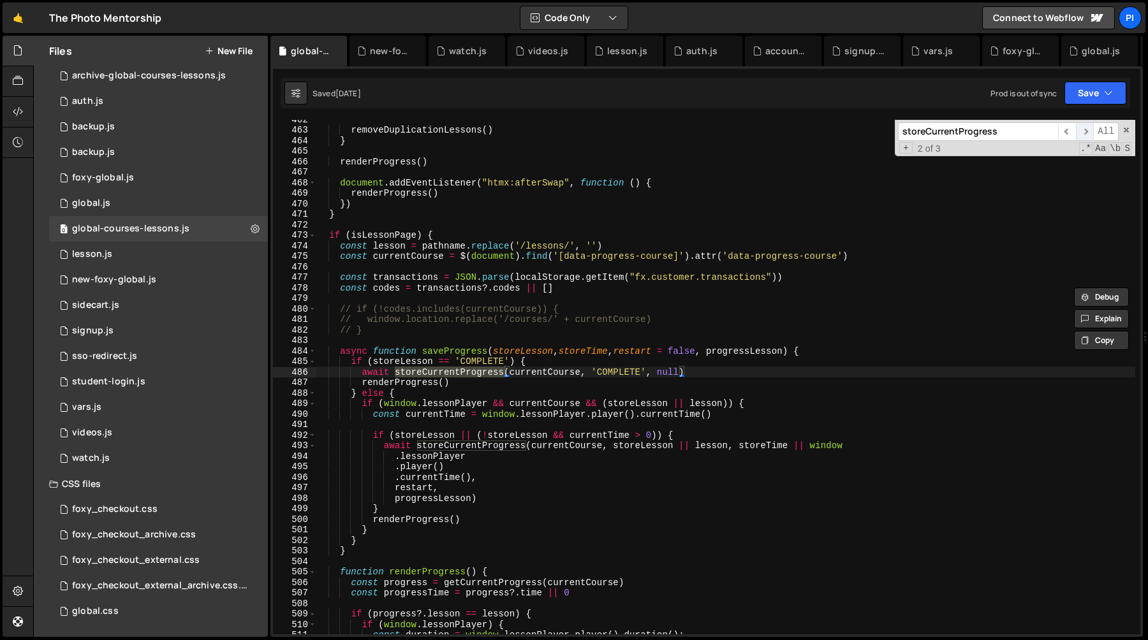
click at [1078, 135] on span "​" at bounding box center [1085, 131] width 18 height 19
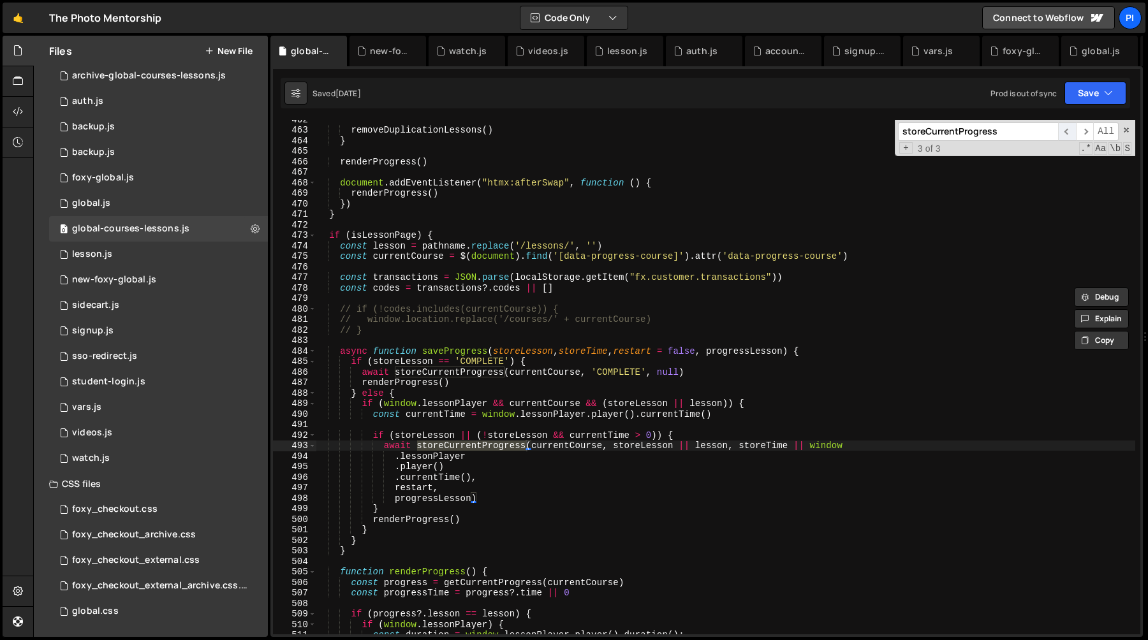
click at [1067, 135] on span "​" at bounding box center [1067, 131] width 18 height 19
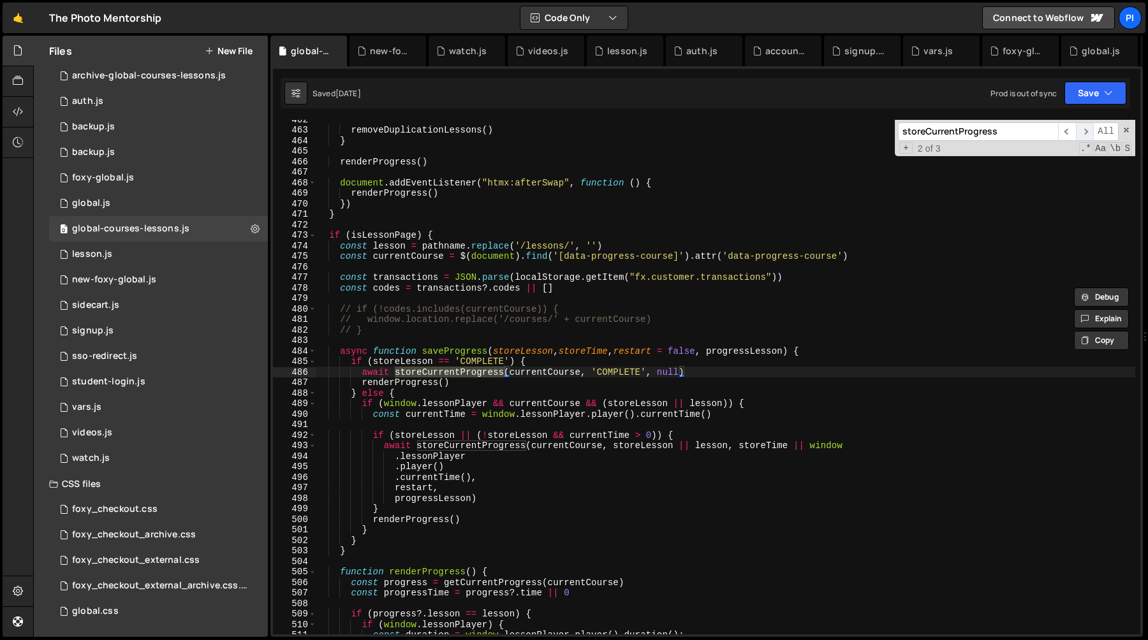
click at [1086, 130] on span "​" at bounding box center [1085, 131] width 18 height 19
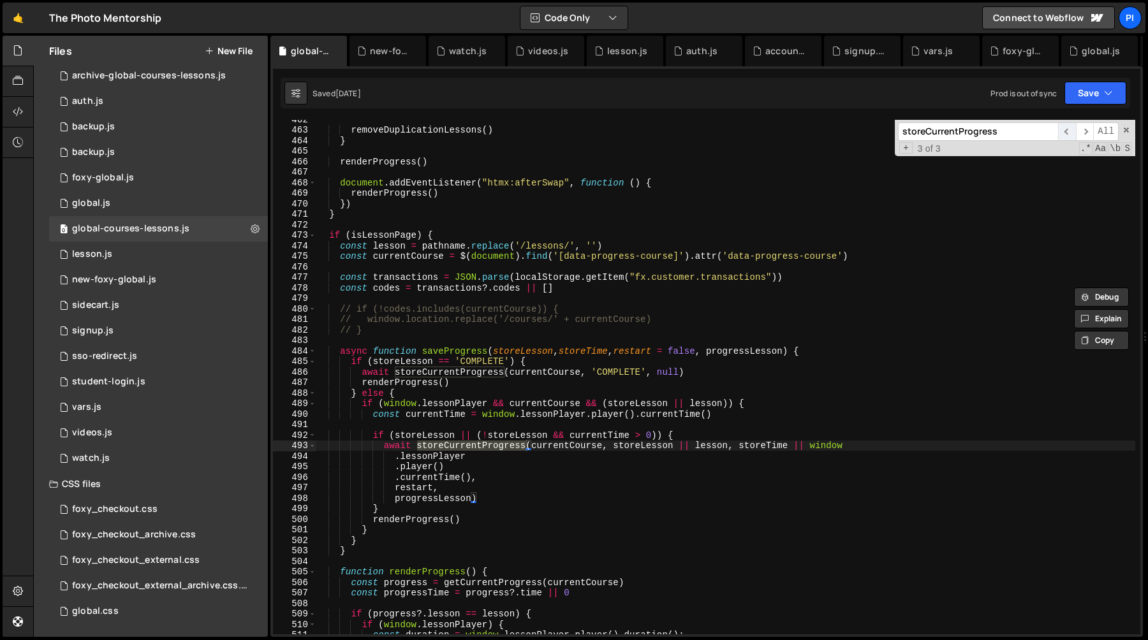
click at [1071, 131] on span "​" at bounding box center [1067, 131] width 18 height 19
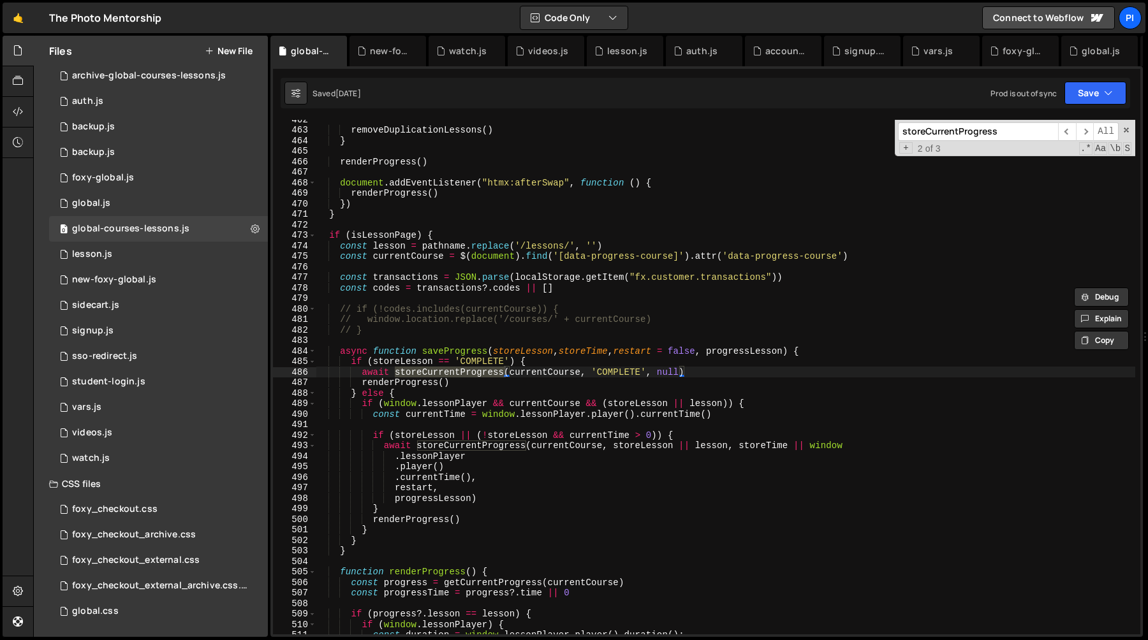
click at [725, 375] on div "removeDuplicationLessons ( ) } renderProgress ( ) document . addEventListener (…" at bounding box center [726, 382] width 820 height 536
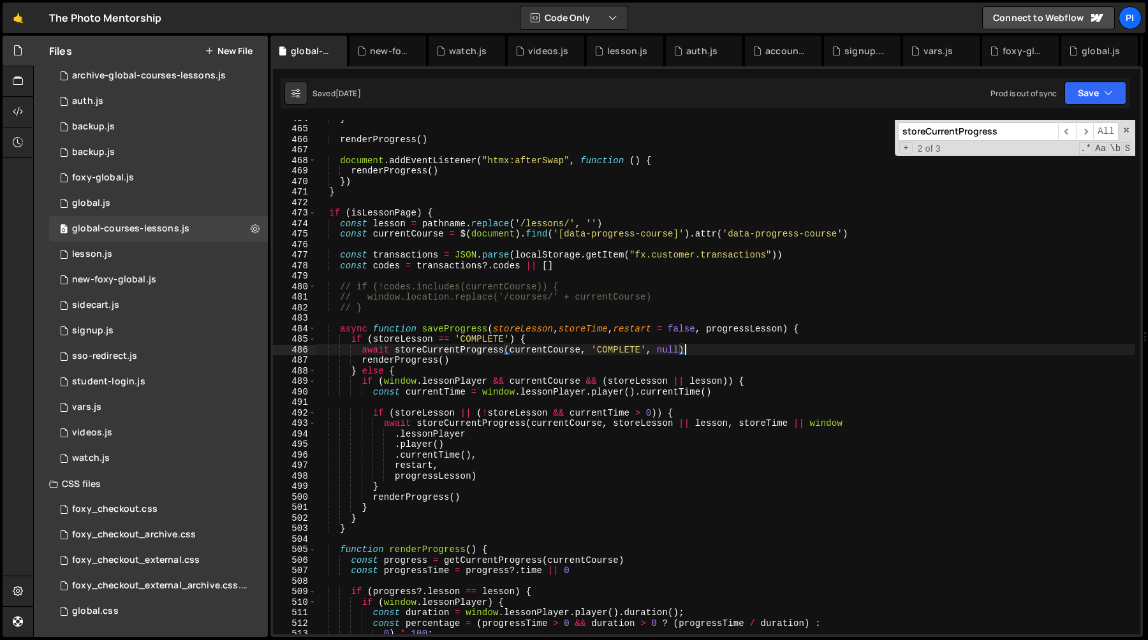
scroll to position [4891, 0]
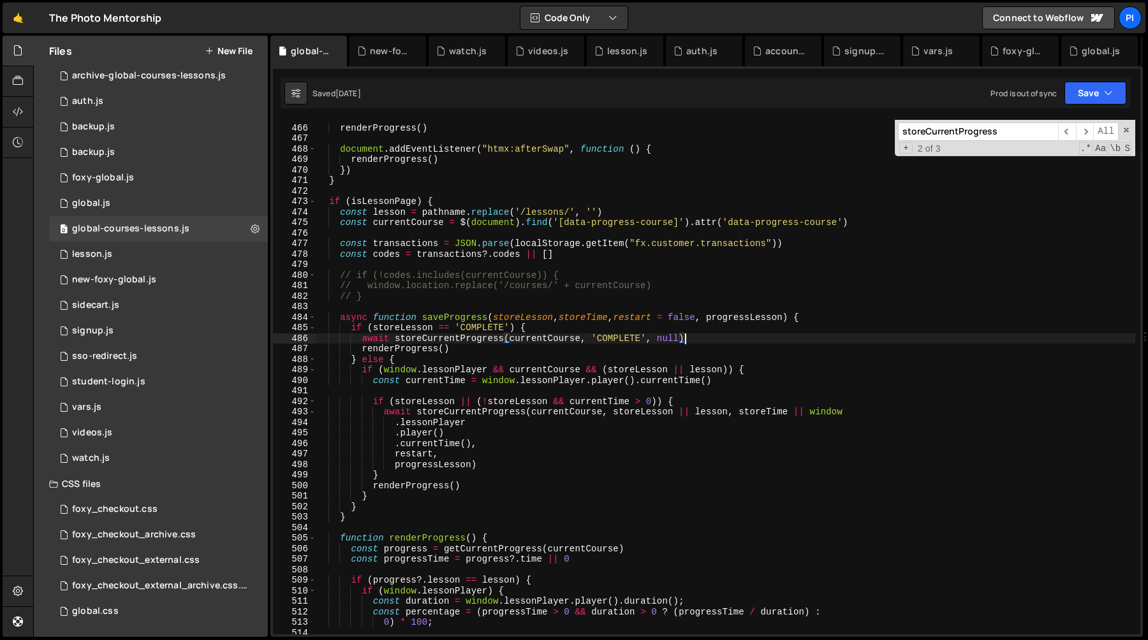
click at [457, 338] on div "renderProgress ( ) document . addEventListener ( "htmx:afterSwap" , function ( …" at bounding box center [726, 380] width 820 height 536
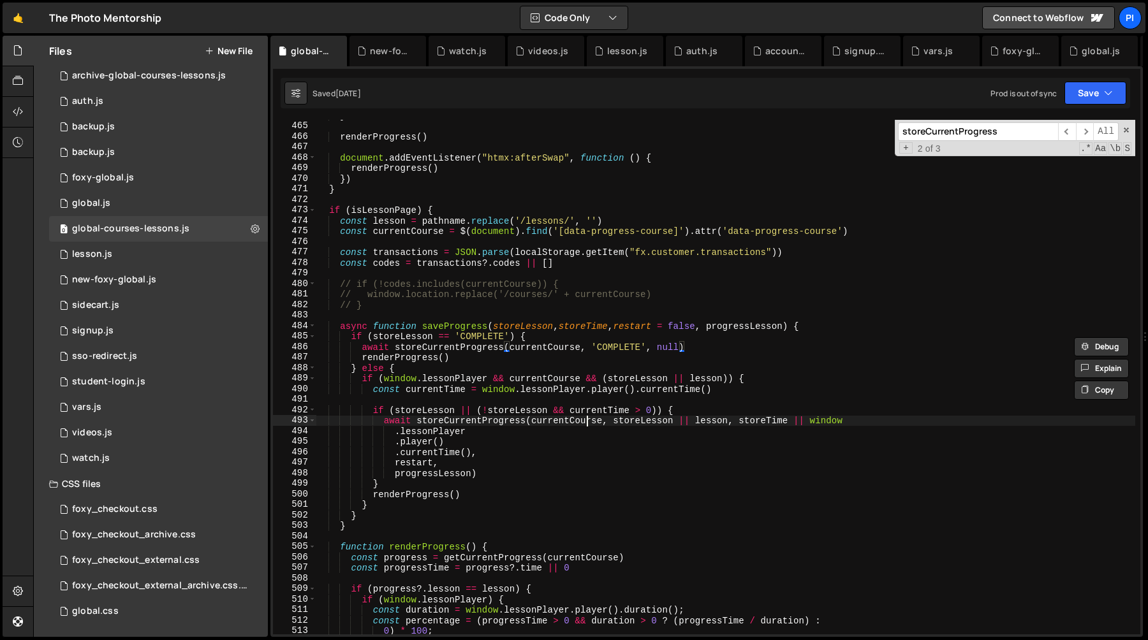
click at [584, 421] on div "} renderProgress ( ) document . addEventListener ( "htmx:afterSwap" , function …" at bounding box center [726, 378] width 820 height 536
click at [611, 422] on div "} renderProgress ( ) document . addEventListener ( "htmx:afterSwap" , function …" at bounding box center [726, 378] width 820 height 536
click at [582, 422] on div "} renderProgress ( ) document . addEventListener ( "htmx:afterSwap" , function …" at bounding box center [726, 378] width 820 height 536
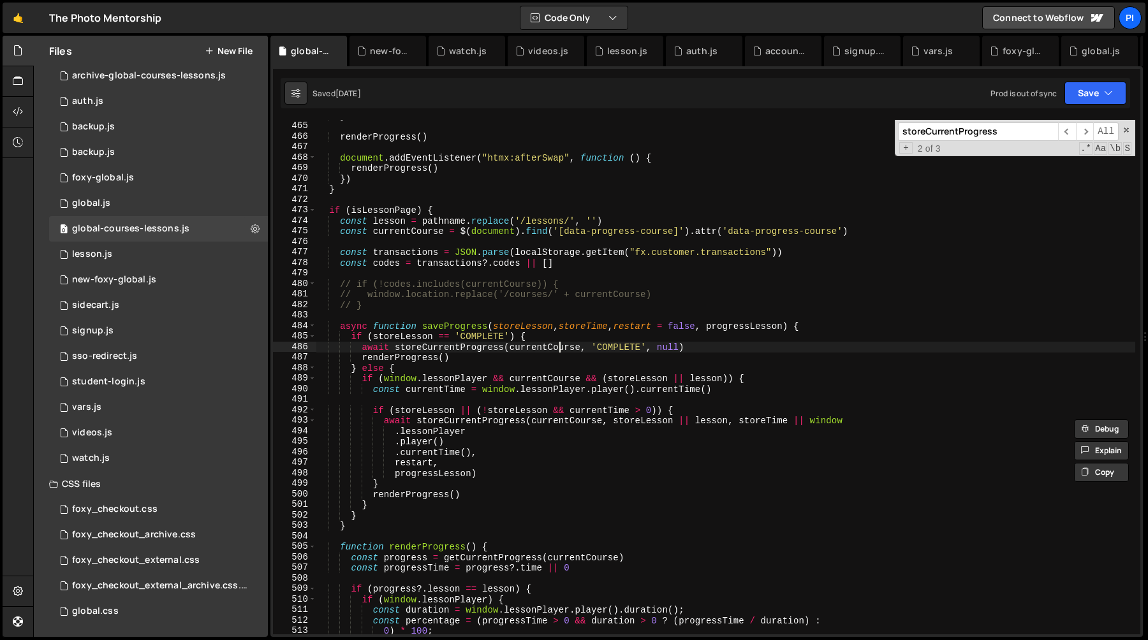
click at [559, 349] on div "} renderProgress ( ) document . addEventListener ( "htmx:afterSwap" , function …" at bounding box center [726, 378] width 820 height 536
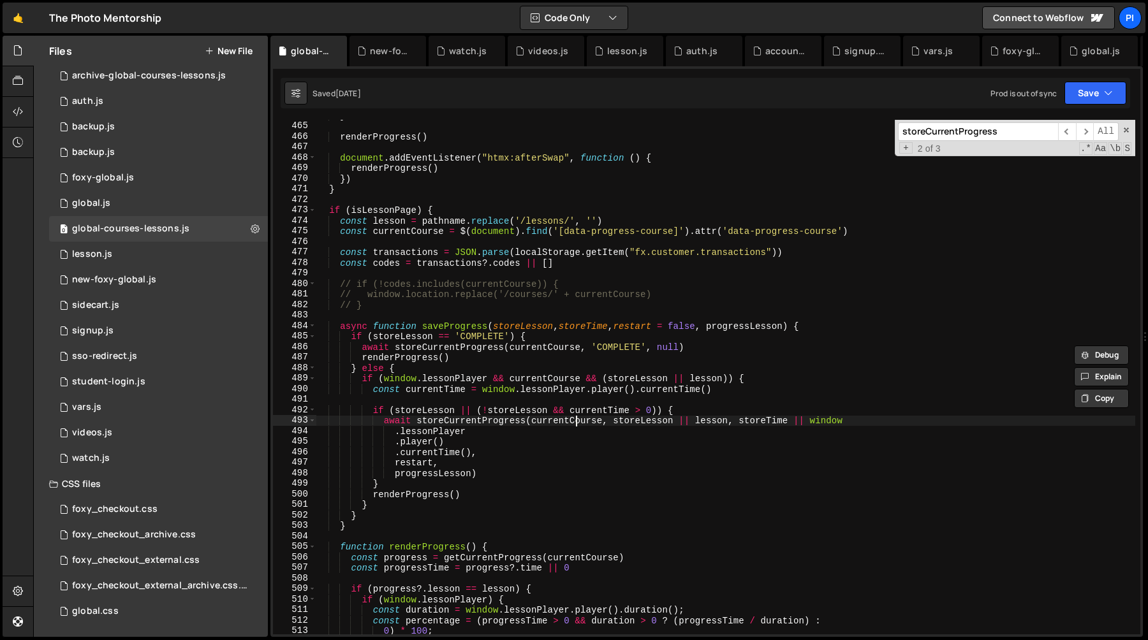
click at [577, 423] on div "} renderProgress ( ) document . addEventListener ( "htmx:afterSwap" , function …" at bounding box center [726, 378] width 820 height 536
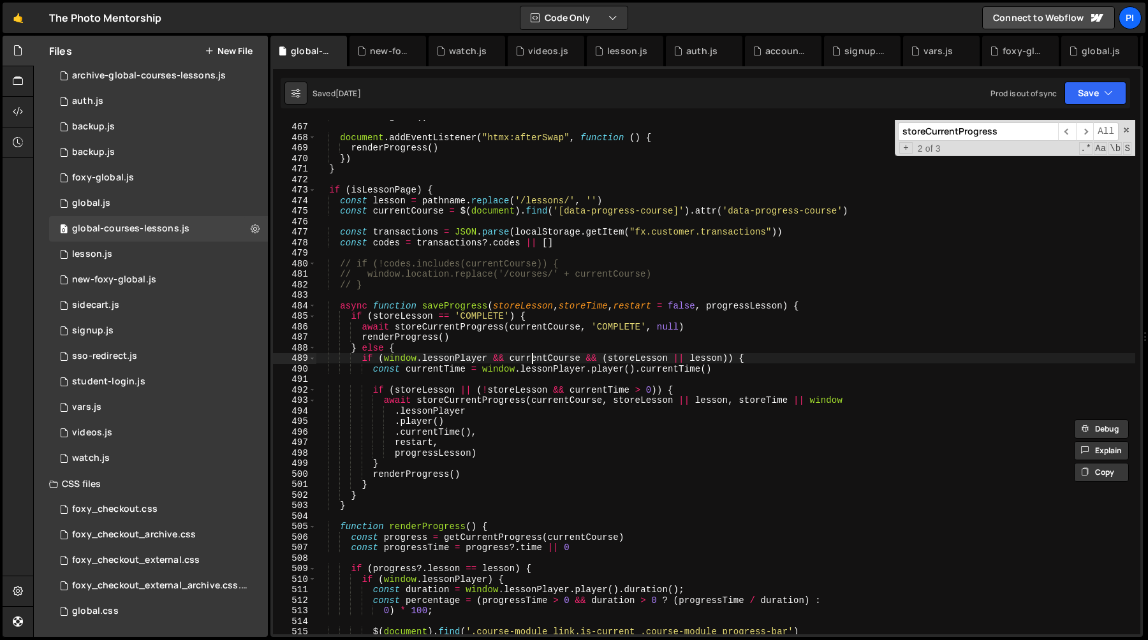
click at [530, 358] on div "renderProgress ( ) document . addEventListener ( "htmx:afterSwap" , function ( …" at bounding box center [726, 379] width 820 height 536
click at [545, 323] on div "renderProgress ( ) document . addEventListener ( "htmx:afterSwap" , function ( …" at bounding box center [726, 379] width 820 height 536
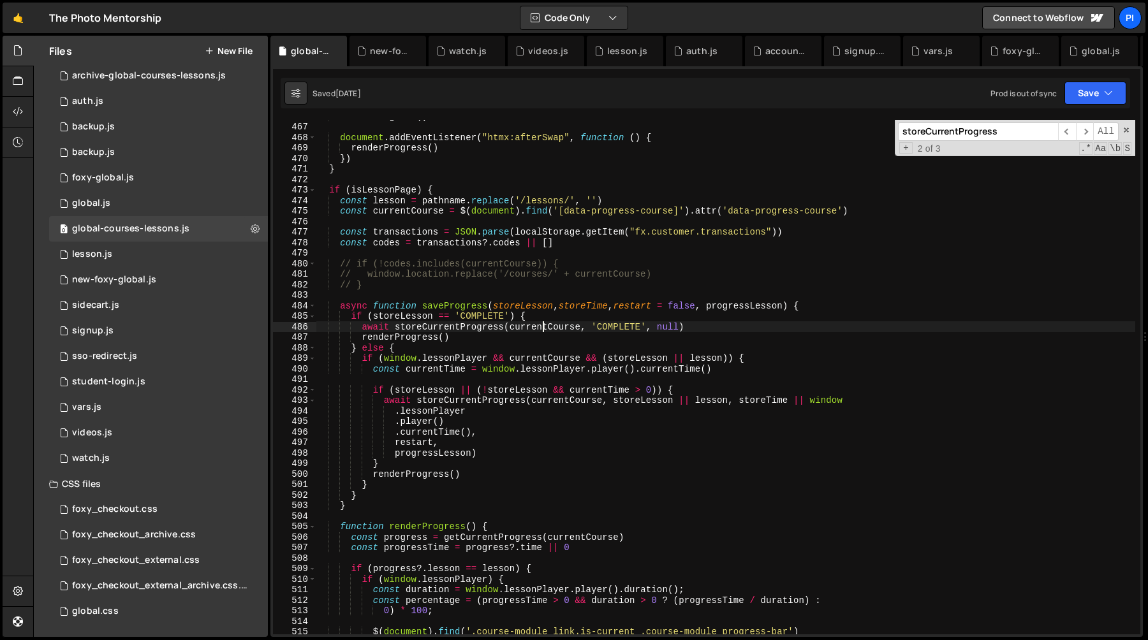
click at [545, 323] on div "renderProgress ( ) document . addEventListener ( "htmx:afterSwap" , function ( …" at bounding box center [726, 379] width 820 height 536
click at [1067, 134] on span "​" at bounding box center [1067, 131] width 18 height 19
click at [1077, 131] on span "​" at bounding box center [1085, 131] width 18 height 19
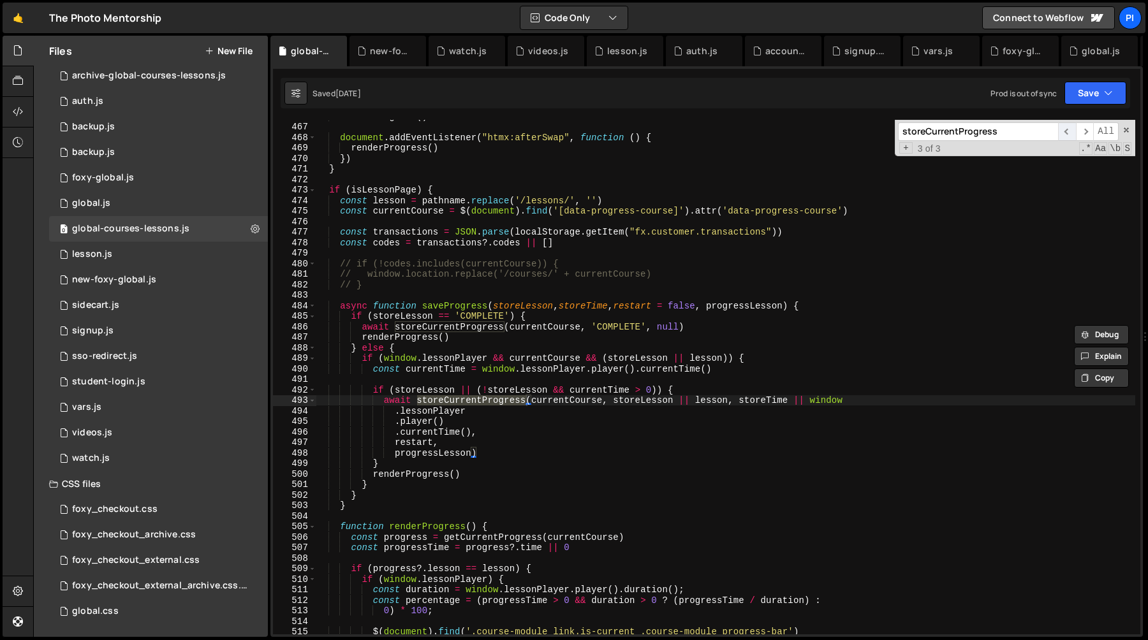
click at [1066, 131] on span "​" at bounding box center [1067, 131] width 18 height 19
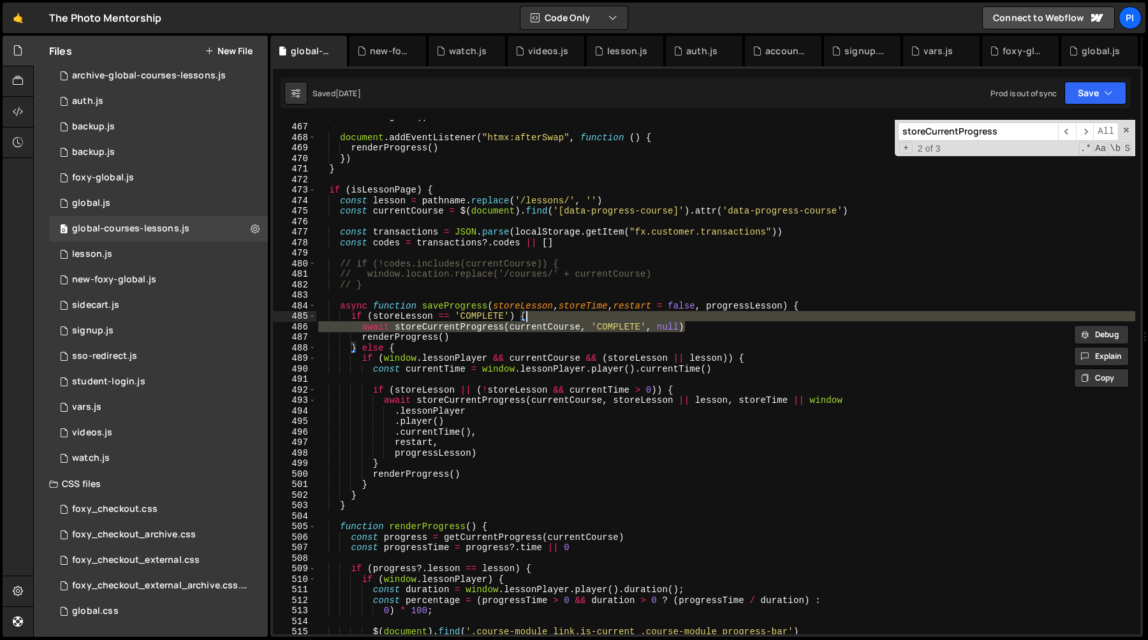
drag, startPoint x: 695, startPoint y: 325, endPoint x: 678, endPoint y: 320, distance: 17.6
click at [678, 320] on div "renderProgress ( ) document . addEventListener ( "htmx:afterSwap" , function ( …" at bounding box center [726, 379] width 820 height 536
click at [472, 327] on div "renderProgress ( ) document . addEventListener ( "htmx:afterSwap" , function ( …" at bounding box center [726, 377] width 820 height 515
click at [472, 327] on div "renderProgress ( ) document . addEventListener ( "htmx:afterSwap" , function ( …" at bounding box center [726, 379] width 820 height 536
click at [455, 329] on div "renderProgress ( ) document . addEventListener ( "htmx:afterSwap" , function ( …" at bounding box center [726, 377] width 820 height 515
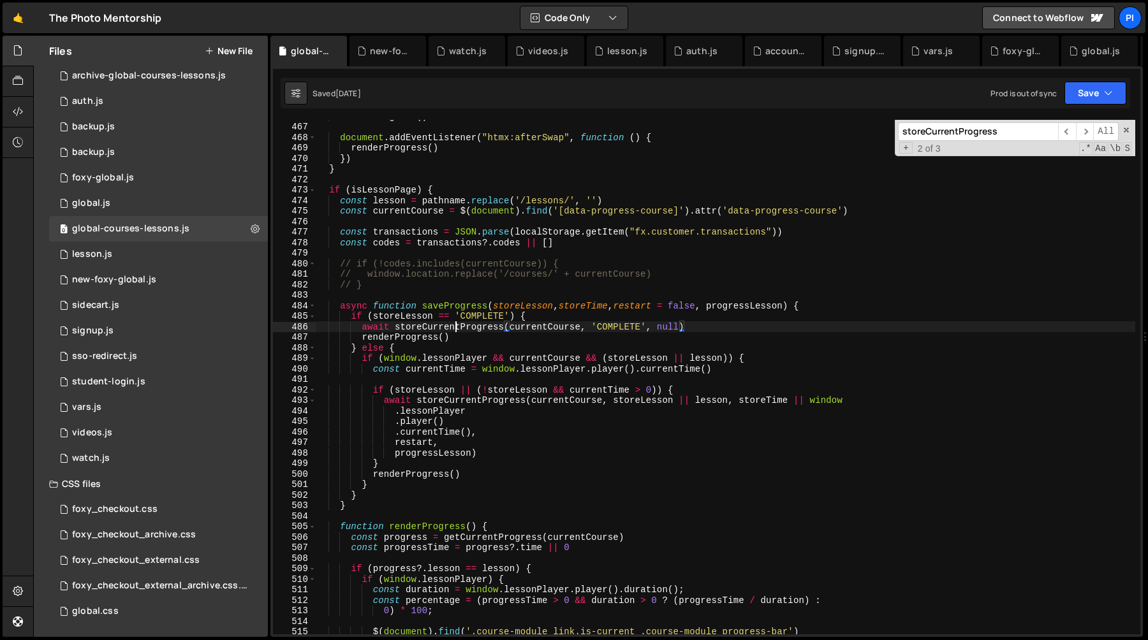
click at [455, 329] on div "renderProgress ( ) document . addEventListener ( "htmx:afterSwap" , function ( …" at bounding box center [726, 379] width 820 height 536
click at [489, 330] on div "renderProgress ( ) document . addEventListener ( "htmx:afterSwap" , function ( …" at bounding box center [726, 379] width 820 height 536
click at [470, 325] on div "renderProgress ( ) document . addEventListener ( "htmx:afterSwap" , function ( …" at bounding box center [726, 379] width 820 height 536
click at [484, 323] on div "renderProgress ( ) document . addEventListener ( "htmx:afterSwap" , function ( …" at bounding box center [726, 377] width 820 height 515
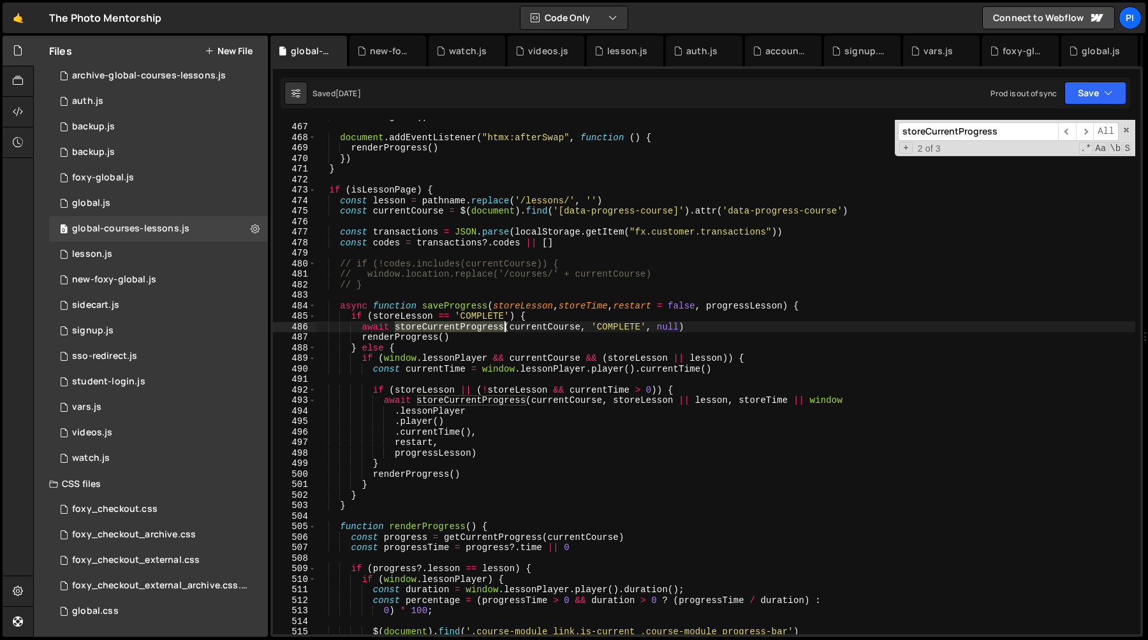
click at [484, 323] on div "renderProgress ( ) document . addEventListener ( "htmx:afterSwap" , function ( …" at bounding box center [726, 379] width 820 height 536
click at [471, 339] on div "renderProgress ( ) document . addEventListener ( "htmx:afterSwap" , function ( …" at bounding box center [726, 379] width 820 height 536
click at [473, 334] on div "renderProgress ( ) document . addEventListener ( "htmx:afterSwap" , function ( …" at bounding box center [726, 379] width 820 height 536
click at [475, 330] on div "renderProgress ( ) document . addEventListener ( "htmx:afterSwap" , function ( …" at bounding box center [726, 379] width 820 height 536
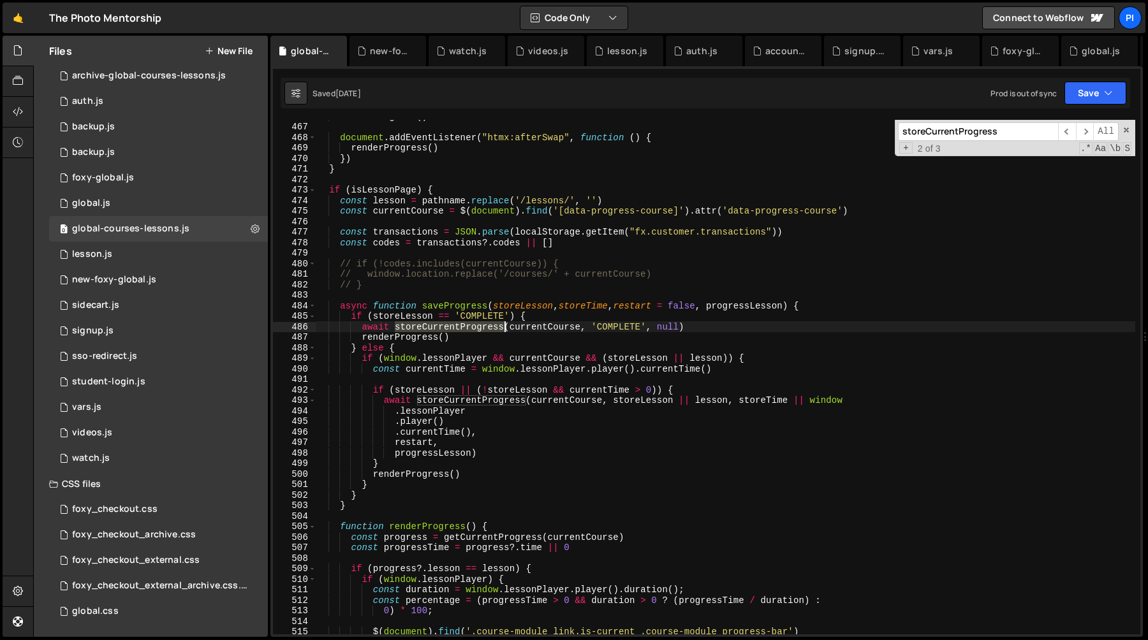
click at [475, 330] on div "renderProgress ( ) document . addEventListener ( "htmx:afterSwap" , function ( …" at bounding box center [726, 379] width 820 height 536
click at [1062, 133] on span "​" at bounding box center [1067, 131] width 18 height 19
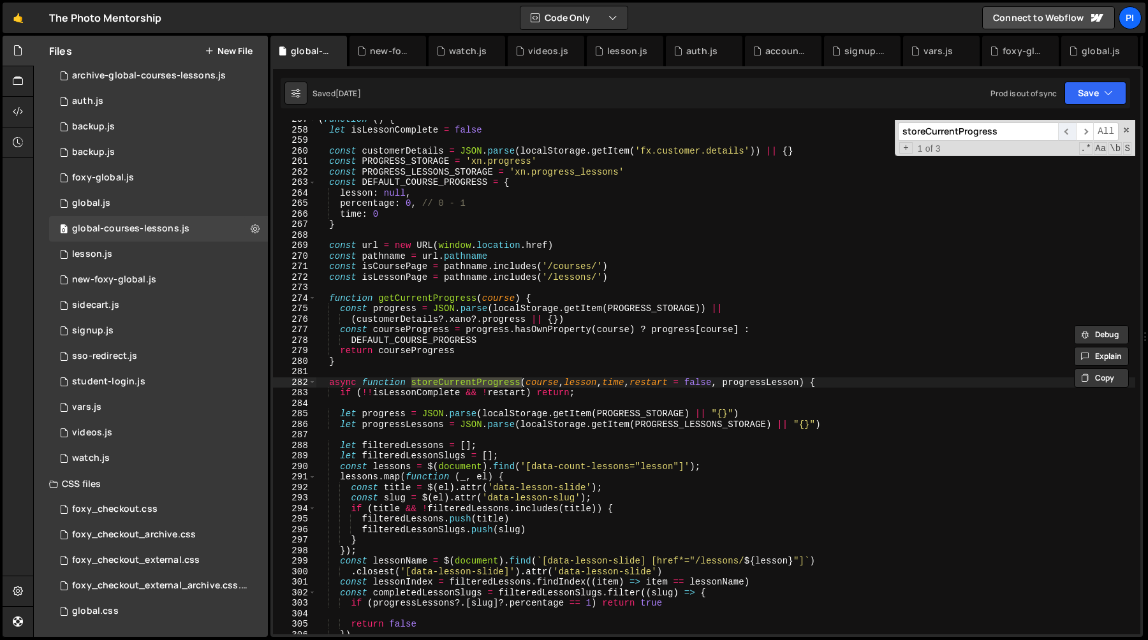
scroll to position [2700, 0]
click at [1084, 133] on span "​" at bounding box center [1085, 131] width 18 height 19
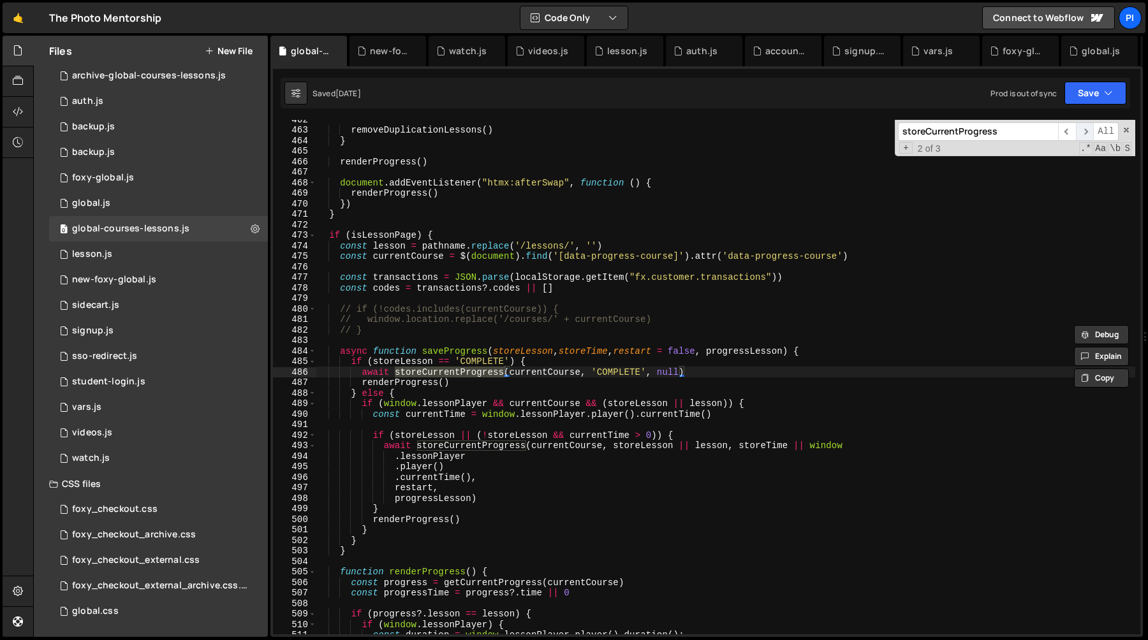
scroll to position [4858, 0]
click at [1084, 133] on span "​" at bounding box center [1085, 131] width 18 height 19
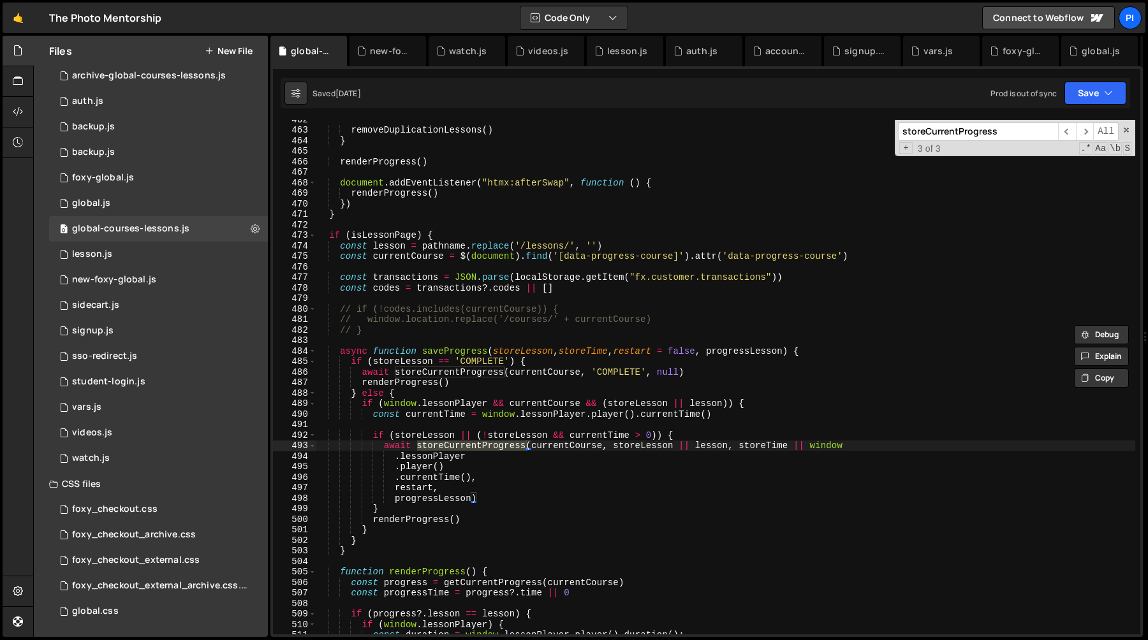
click at [439, 374] on div "removeDuplicationLessons ( ) } renderProgress ( ) document . addEventListener (…" at bounding box center [726, 382] width 820 height 536
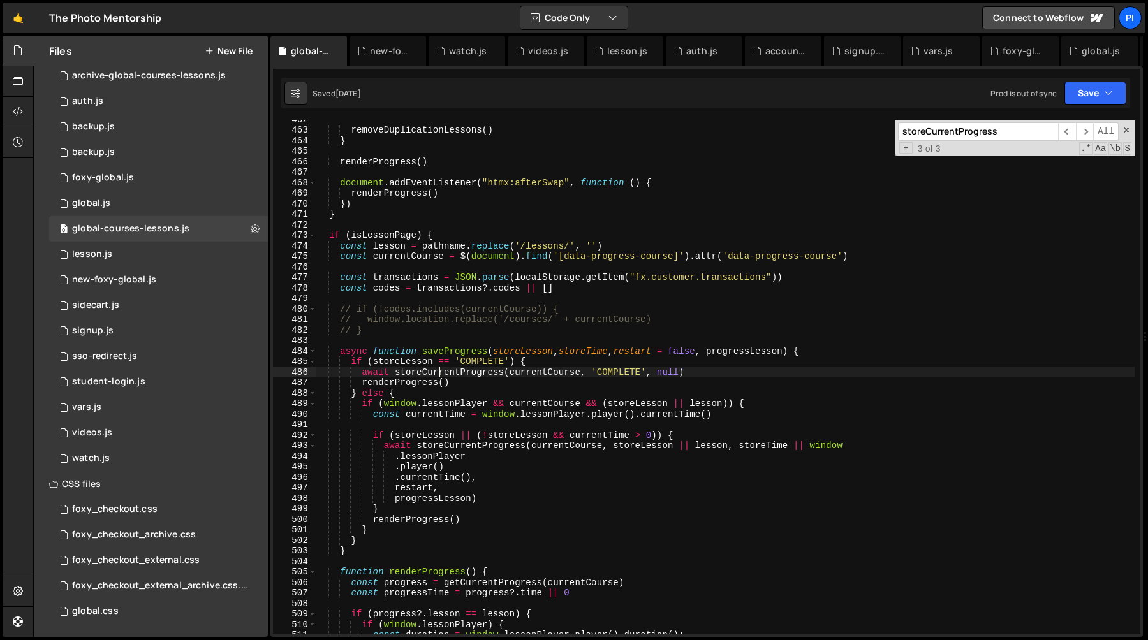
click at [439, 374] on div "removeDuplicationLessons ( ) } renderProgress ( ) document . addEventListener (…" at bounding box center [726, 382] width 820 height 536
click at [440, 449] on div "removeDuplicationLessons ( ) } renderProgress ( ) document . addEventListener (…" at bounding box center [726, 382] width 820 height 536
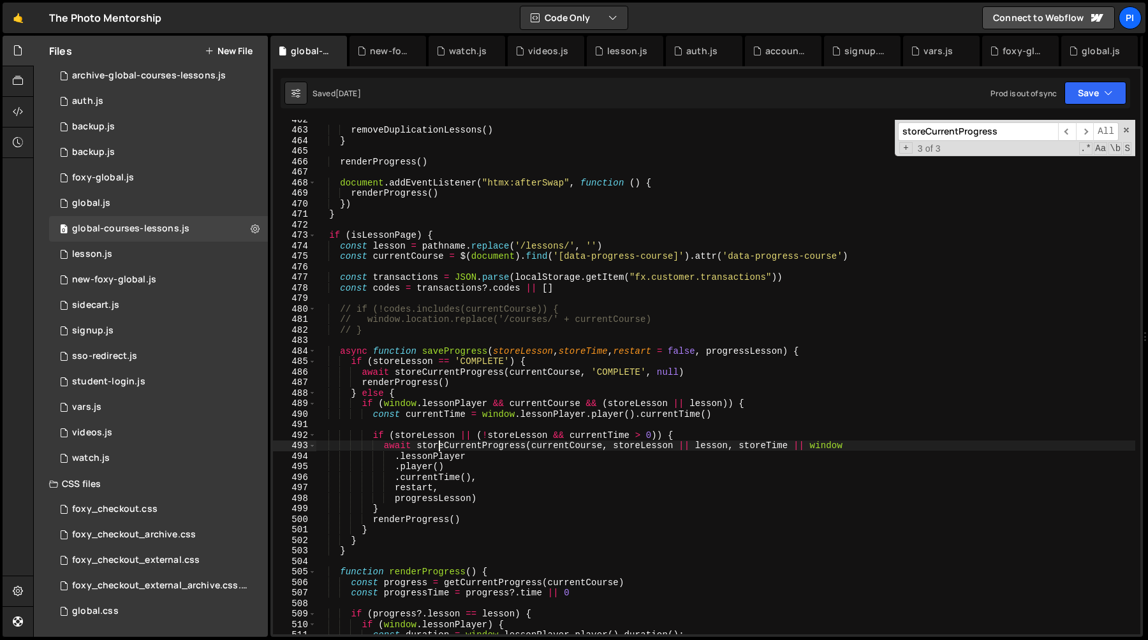
click at [440, 449] on div "removeDuplicationLessons ( ) } renderProgress ( ) document . addEventListener (…" at bounding box center [726, 382] width 820 height 536
click at [468, 371] on div "removeDuplicationLessons ( ) } renderProgress ( ) document . addEventListener (…" at bounding box center [726, 382] width 820 height 536
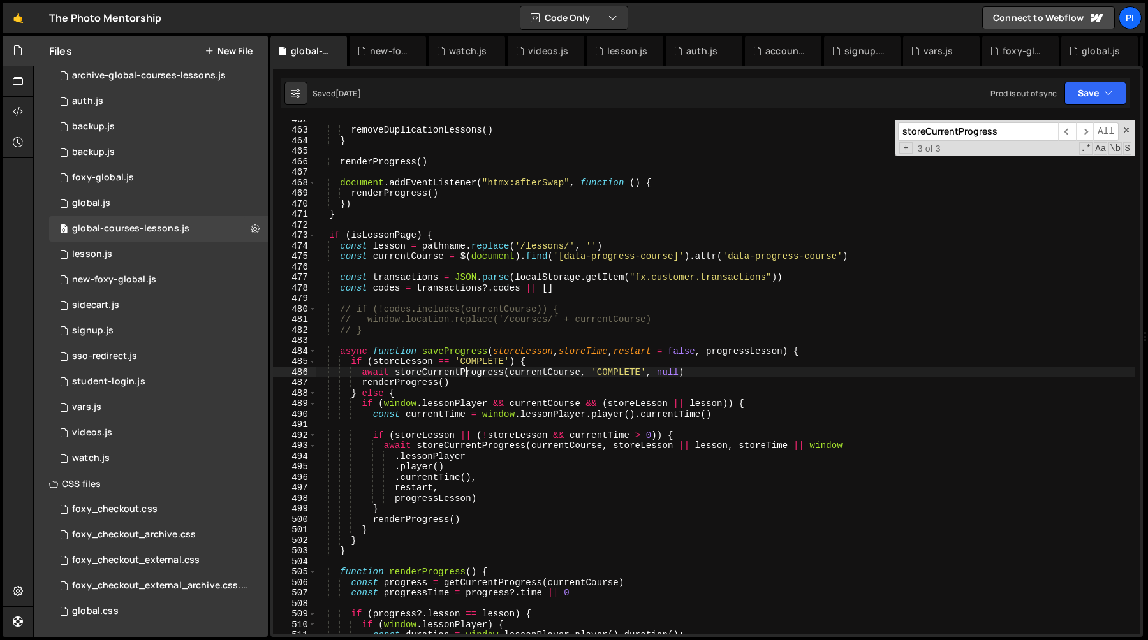
click at [468, 371] on div "removeDuplicationLessons ( ) } renderProgress ( ) document . addEventListener (…" at bounding box center [726, 382] width 820 height 536
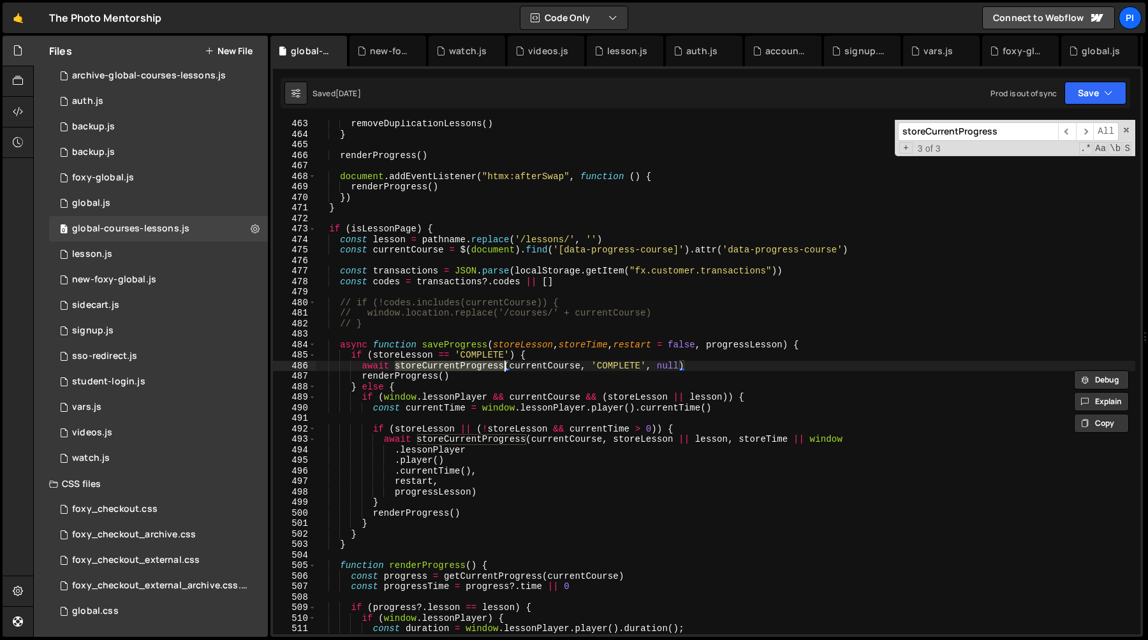
scroll to position [4864, 0]
click at [390, 356] on div "removeDuplicationLessons ( ) } renderProgress ( ) document . addEventListener (…" at bounding box center [726, 386] width 820 height 536
click at [457, 367] on div "removeDuplicationLessons ( ) } renderProgress ( ) document . addEventListener (…" at bounding box center [726, 386] width 820 height 536
type textarea "await storeCurrentProgress(currentCourse, 'COMPLETE', null)"
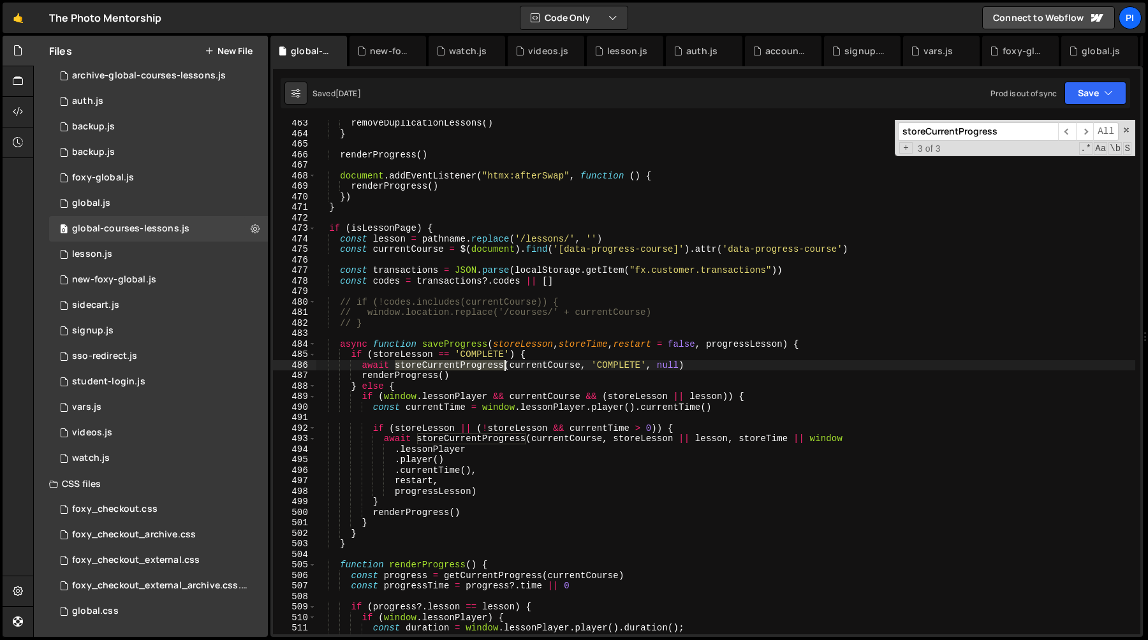
click at [457, 367] on div "removeDuplicationLessons ( ) } renderProgress ( ) document . addEventListener (…" at bounding box center [726, 386] width 820 height 536
click at [524, 366] on div "removeDuplicationLessons ( ) } renderProgress ( ) document . addEventListener (…" at bounding box center [726, 386] width 820 height 536
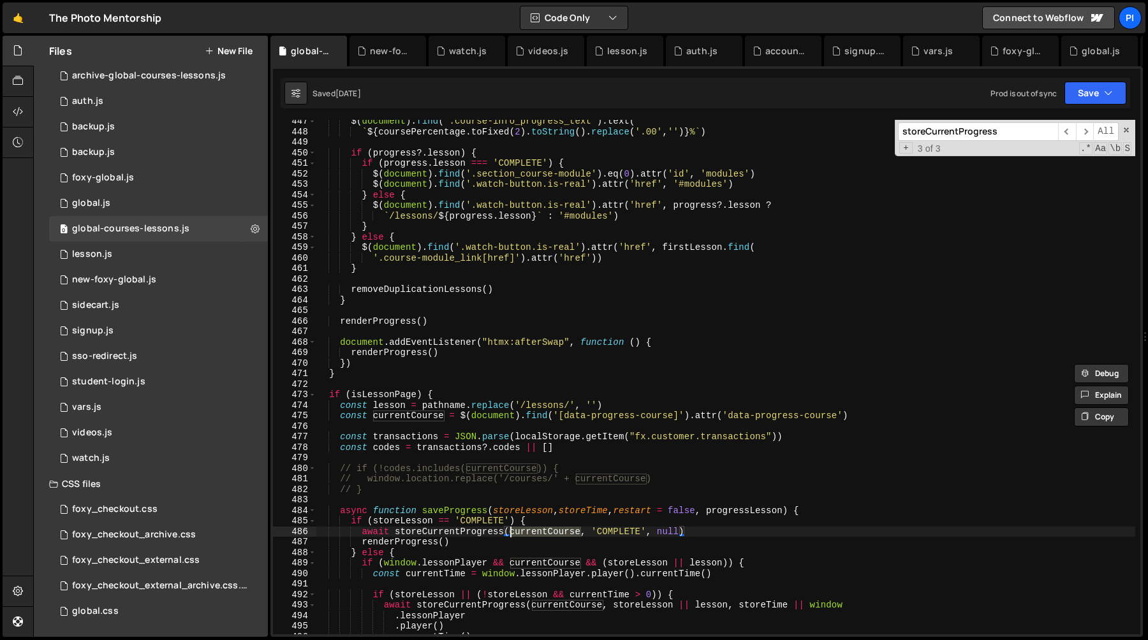
scroll to position [4758, 0]
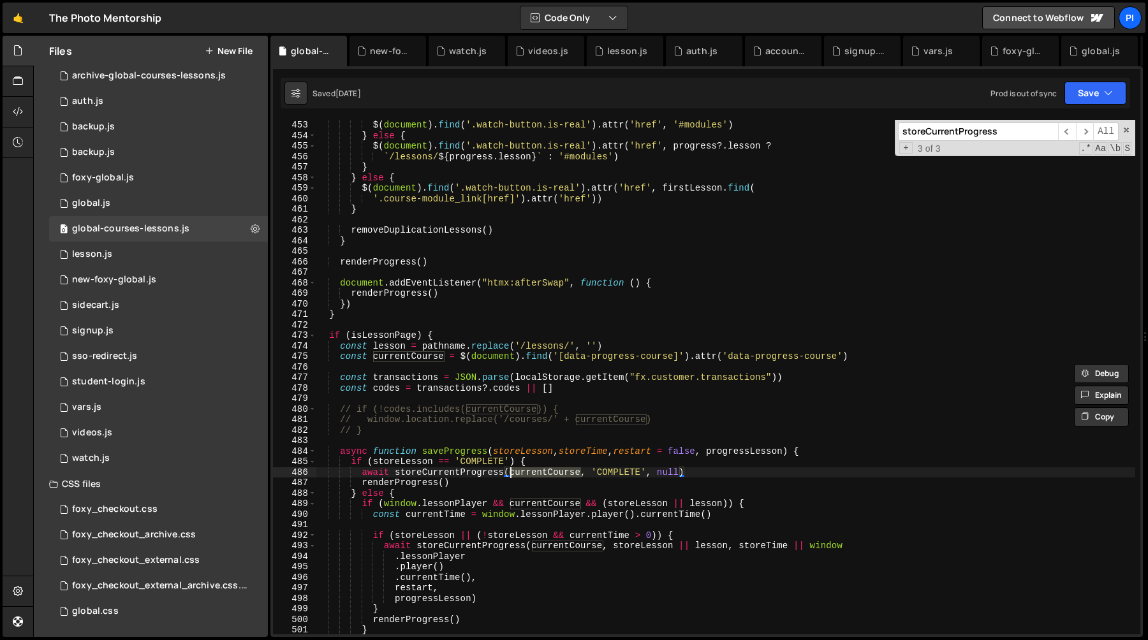
click at [457, 473] on div "$ ( document ) . find ( '.watch-button.is-real' ) . attr ( 'href' , '#modules' …" at bounding box center [726, 388] width 820 height 536
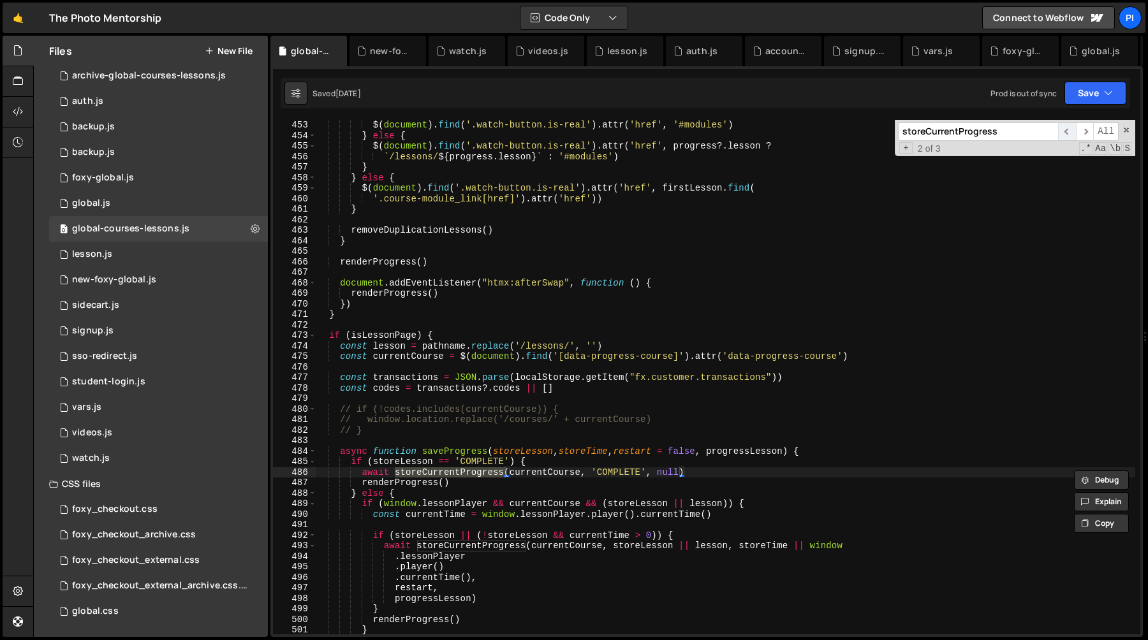
click at [1069, 135] on span "​" at bounding box center [1067, 131] width 18 height 19
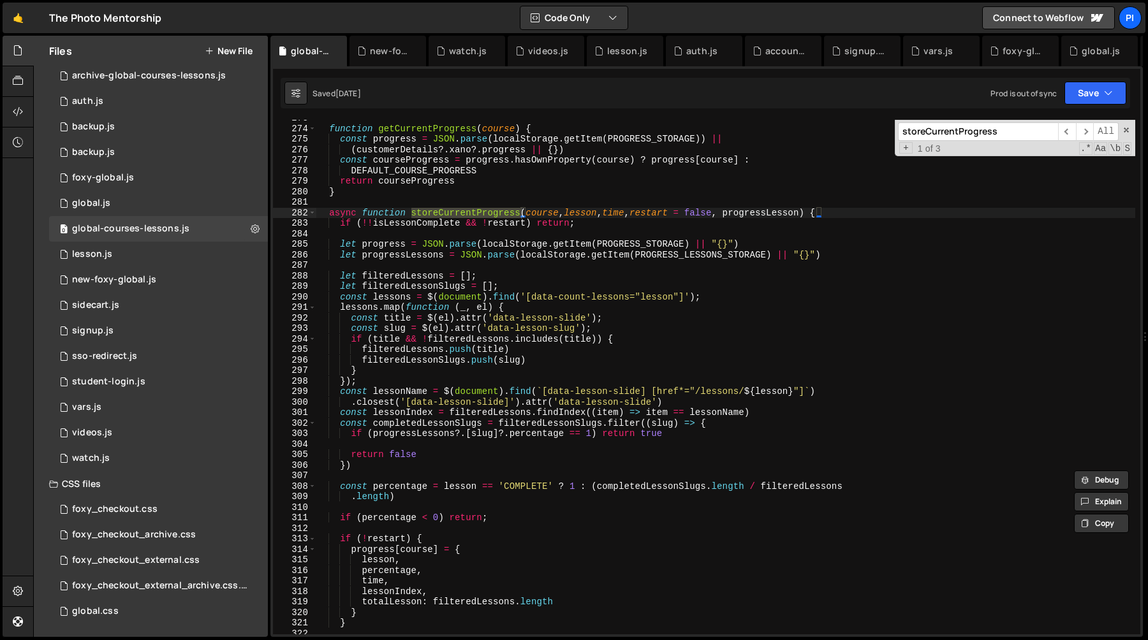
scroll to position [2870, 0]
click at [401, 238] on div "function getCurrentProgress ( course ) { const progress = JSON . parse ( localS…" at bounding box center [726, 381] width 820 height 536
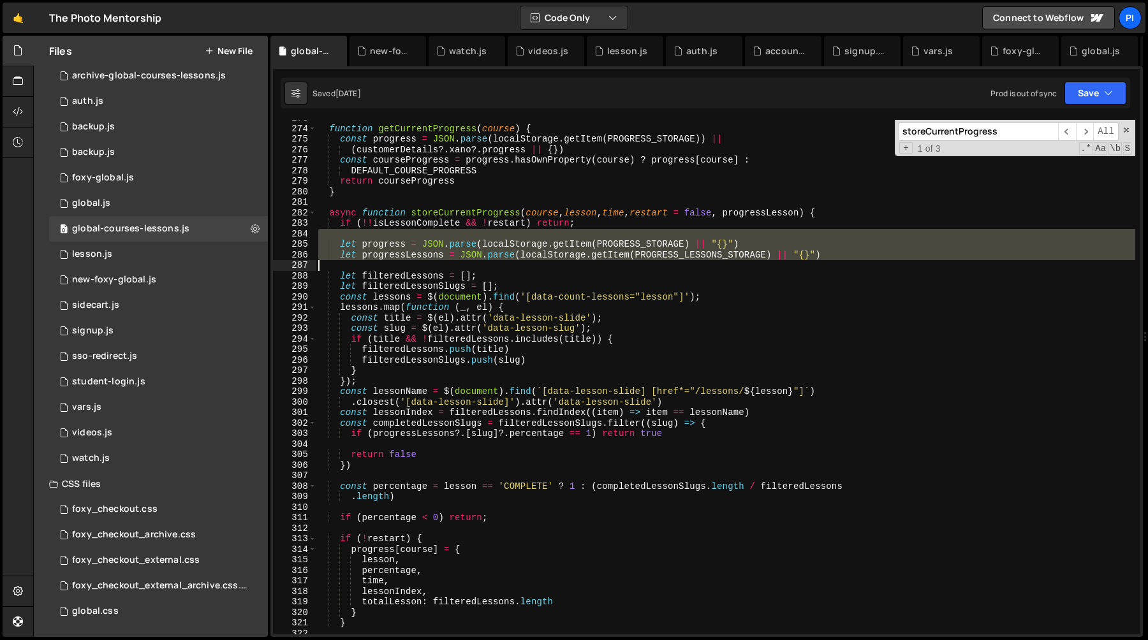
drag, startPoint x: 401, startPoint y: 238, endPoint x: 458, endPoint y: 263, distance: 62.0
click at [458, 263] on div "function getCurrentProgress ( course ) { const progress = JSON . parse ( localS…" at bounding box center [726, 381] width 820 height 536
click at [501, 259] on div "function getCurrentProgress ( course ) { const progress = JSON . parse ( localS…" at bounding box center [726, 377] width 820 height 515
type textarea "let progressLessons = JSON.parse(localStorage.getItem(PROGRESS_LESSONS_STORAGE)…"
click at [501, 259] on div "function getCurrentProgress ( course ) { const progress = JSON . parse ( localS…" at bounding box center [726, 381] width 820 height 536
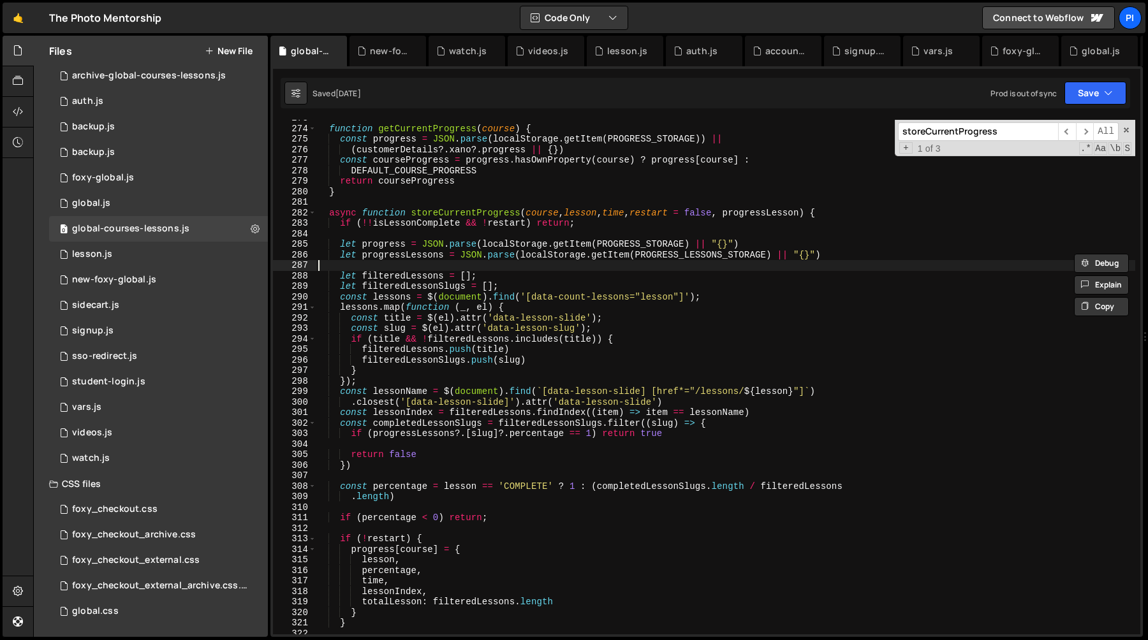
click at [435, 263] on div "function getCurrentProgress ( course ) { const progress = JSON . parse ( localS…" at bounding box center [726, 381] width 820 height 536
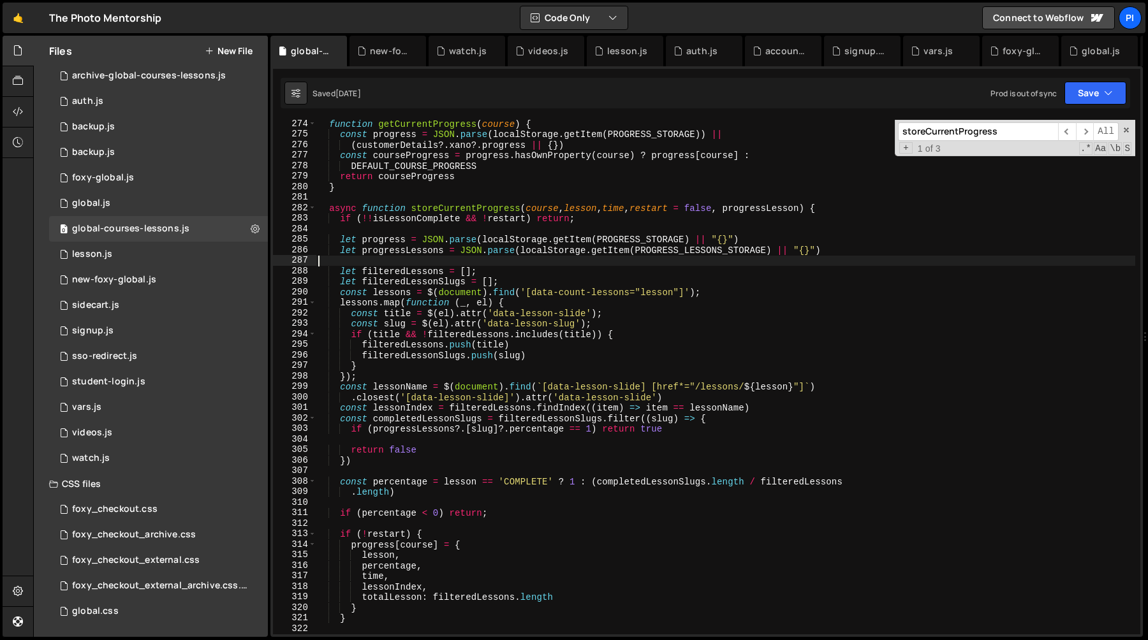
scroll to position [2888, 0]
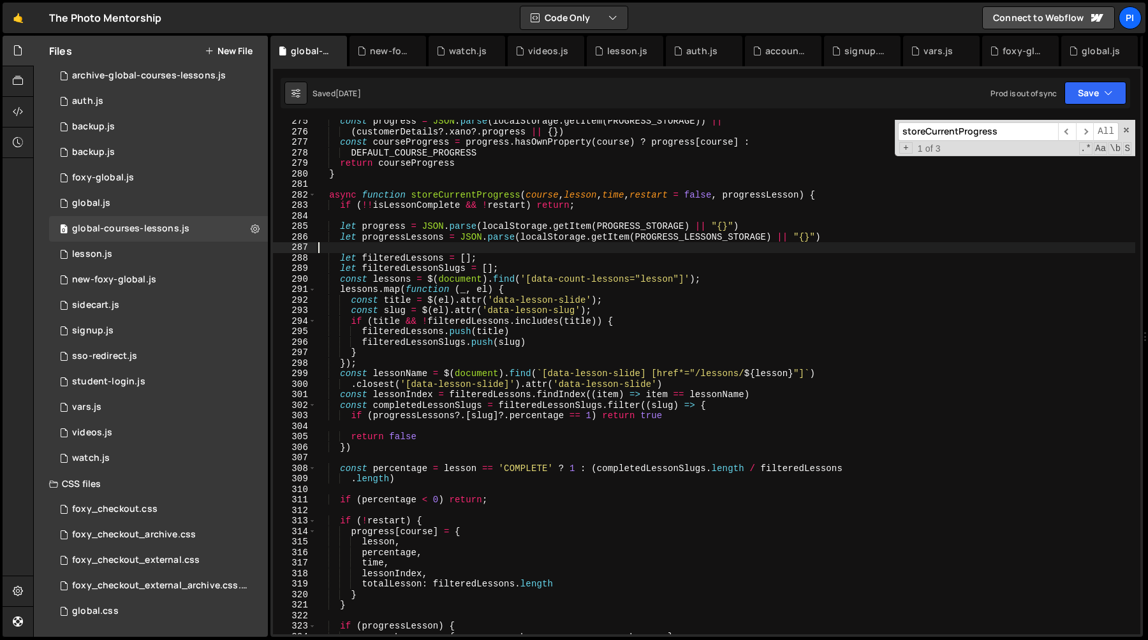
click at [547, 235] on div "const progress = JSON . parse ( localStorage . getItem ( PROGRESS_STORAGE )) ||…" at bounding box center [726, 384] width 820 height 536
type textarea "let progressLessons = JSON.parse(localStorage.getItem(PROGRESS_LESSONS_STORAGE)…"
click at [547, 235] on div "const progress = JSON . parse ( localStorage . getItem ( PROGRESS_STORAGE )) ||…" at bounding box center [726, 384] width 820 height 536
click at [542, 249] on div "const progress = JSON . parse ( localStorage . getItem ( PROGRESS_STORAGE )) ||…" at bounding box center [726, 384] width 820 height 536
click at [545, 238] on div "const progress = JSON . parse ( localStorage . getItem ( PROGRESS_STORAGE )) ||…" at bounding box center [726, 384] width 820 height 536
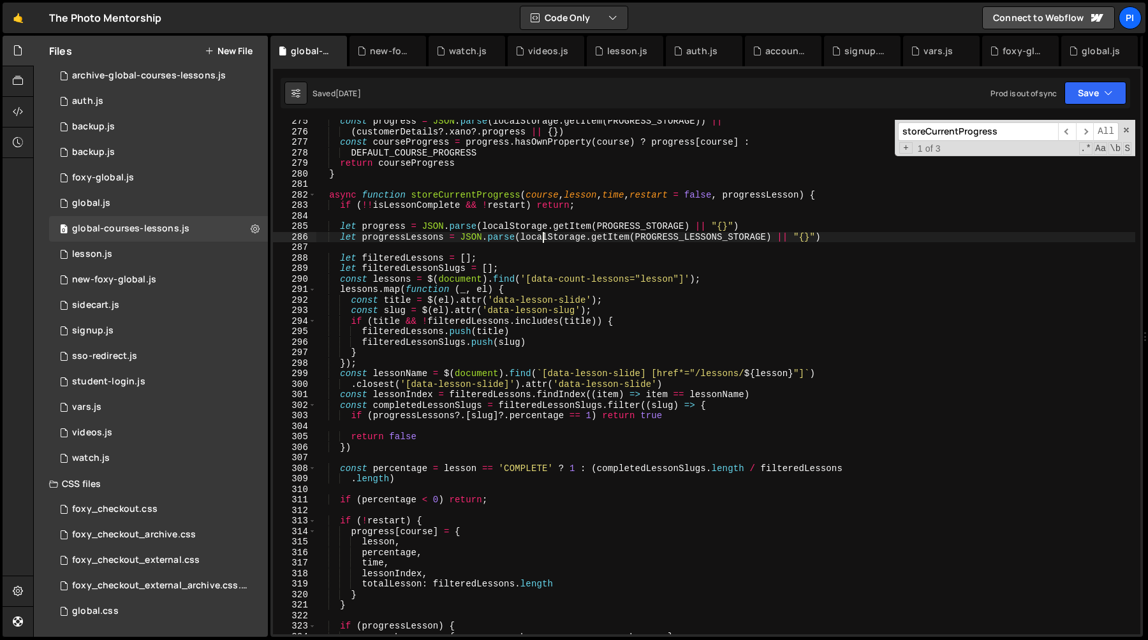
type textarea "let progressLessons = JSON.parse(localStorage.getItem(PROGRESS_LESSONS_STORAGE)…"
click at [545, 238] on div "const progress = JSON . parse ( localStorage . getItem ( PROGRESS_STORAGE )) ||…" at bounding box center [726, 384] width 820 height 536
click at [540, 249] on div "const progress = JSON . parse ( localStorage . getItem ( PROGRESS_STORAGE )) ||…" at bounding box center [726, 384] width 820 height 536
click at [526, 230] on div "const progress = JSON . parse ( localStorage . getItem ( PROGRESS_STORAGE )) ||…" at bounding box center [726, 384] width 820 height 536
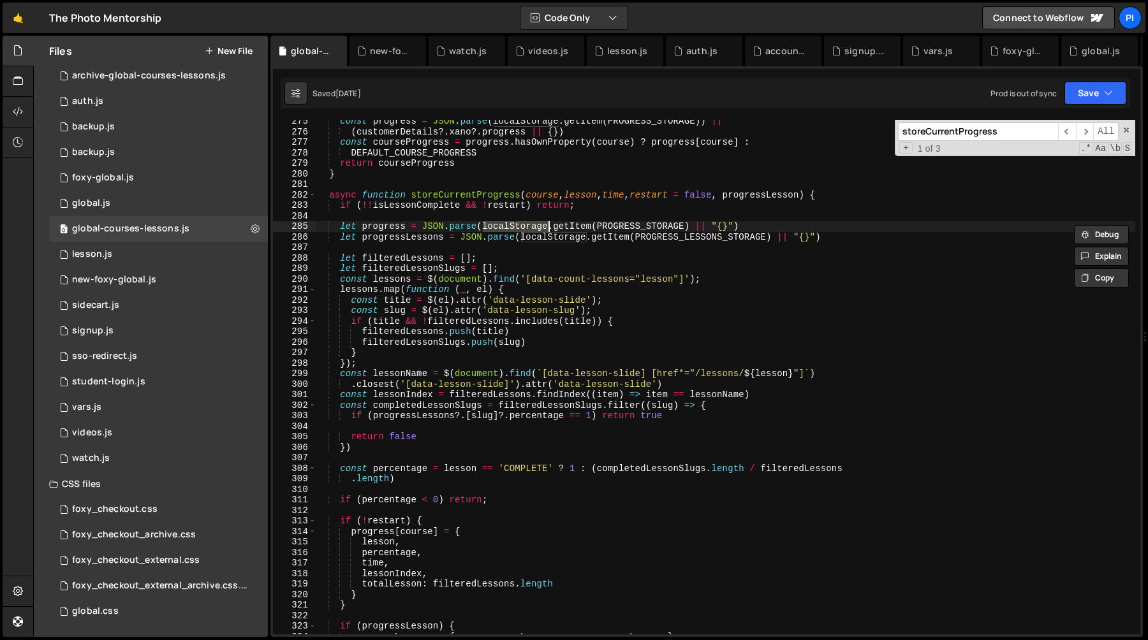
click at [560, 241] on div "const progress = JSON . parse ( localStorage . getItem ( PROGRESS_STORAGE )) ||…" at bounding box center [726, 384] width 820 height 536
type textarea "let progressLessons = JSON.parse(localStorage.getItem(PROGRESS_LESSONS_STORAGE)…"
click at [560, 241] on div "const progress = JSON . parse ( localStorage . getItem ( PROGRESS_STORAGE )) ||…" at bounding box center [726, 384] width 820 height 536
click at [440, 246] on div "const progress = JSON . parse ( localStorage . getItem ( PROGRESS_STORAGE )) ||…" at bounding box center [726, 384] width 820 height 536
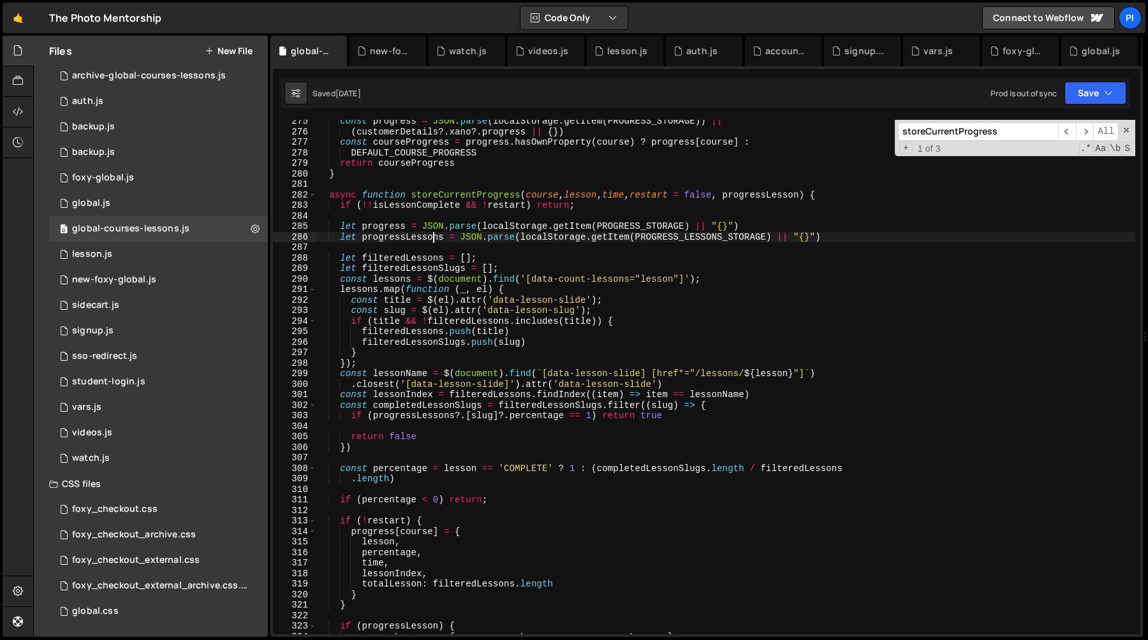
click at [433, 242] on div "const progress = JSON . parse ( localStorage . getItem ( PROGRESS_STORAGE )) ||…" at bounding box center [726, 384] width 820 height 536
click at [426, 236] on div "const progress = JSON . parse ( localStorage . getItem ( PROGRESS_STORAGE )) ||…" at bounding box center [726, 377] width 820 height 515
click at [426, 236] on div "const progress = JSON . parse ( localStorage . getItem ( PROGRESS_STORAGE )) ||…" at bounding box center [726, 384] width 820 height 536
click at [425, 238] on div "const progress = JSON . parse ( localStorage . getItem ( PROGRESS_STORAGE )) ||…" at bounding box center [726, 377] width 820 height 515
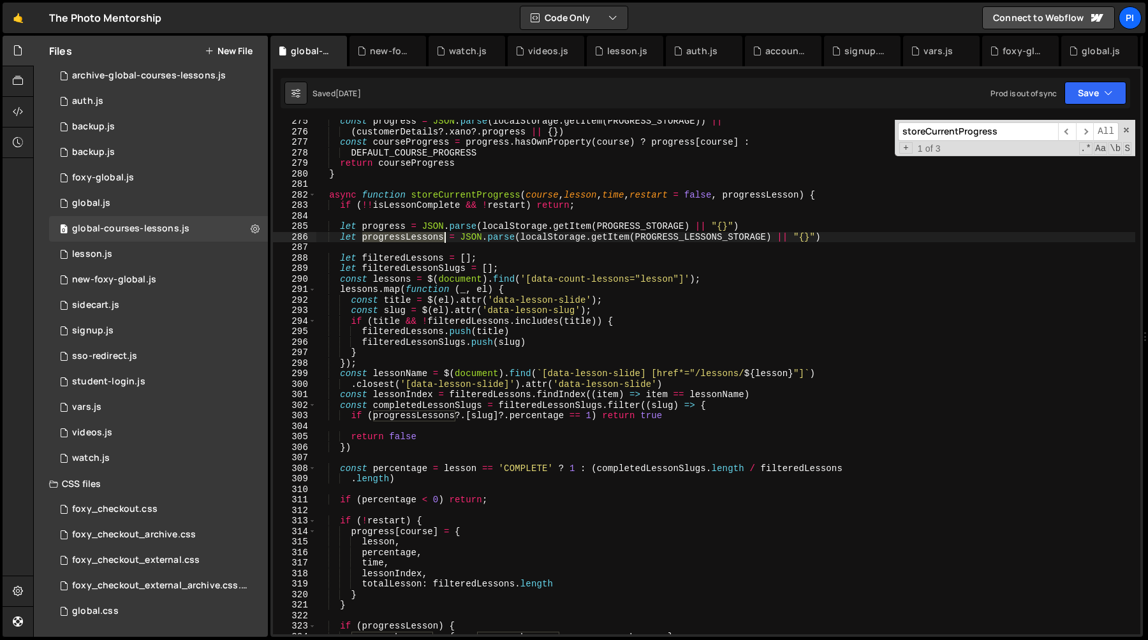
click at [425, 238] on div "const progress = JSON . parse ( localStorage . getItem ( PROGRESS_STORAGE )) ||…" at bounding box center [726, 384] width 820 height 536
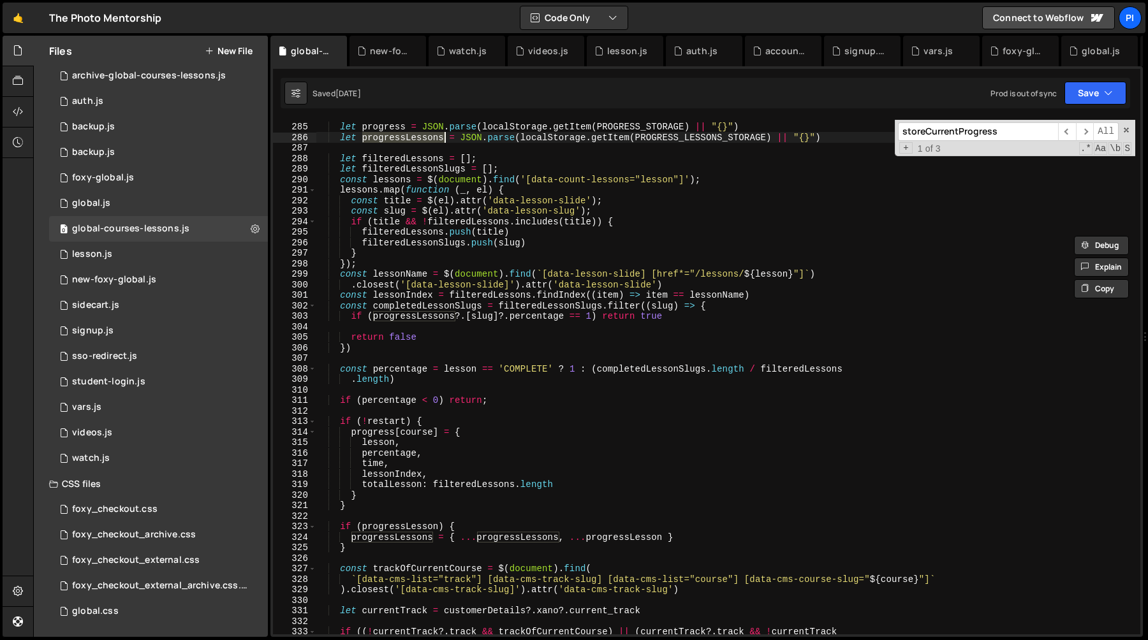
scroll to position [2987, 0]
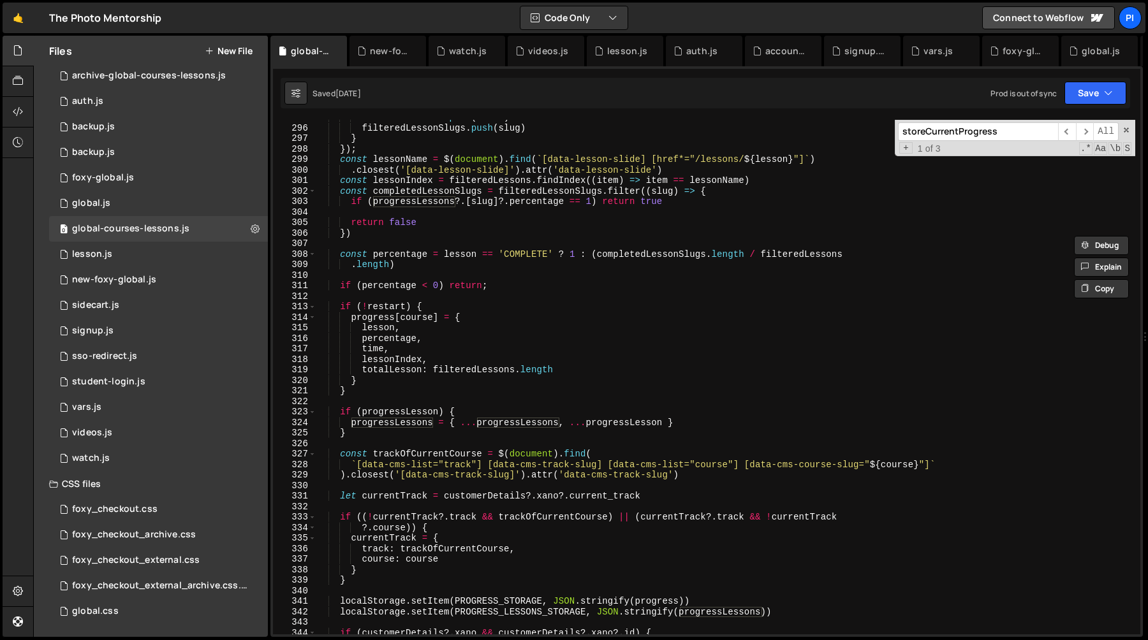
click at [415, 454] on div "filteredLessons . push ( title ) filteredLessonSlugs . push ( slug ) } }) ; con…" at bounding box center [726, 380] width 820 height 536
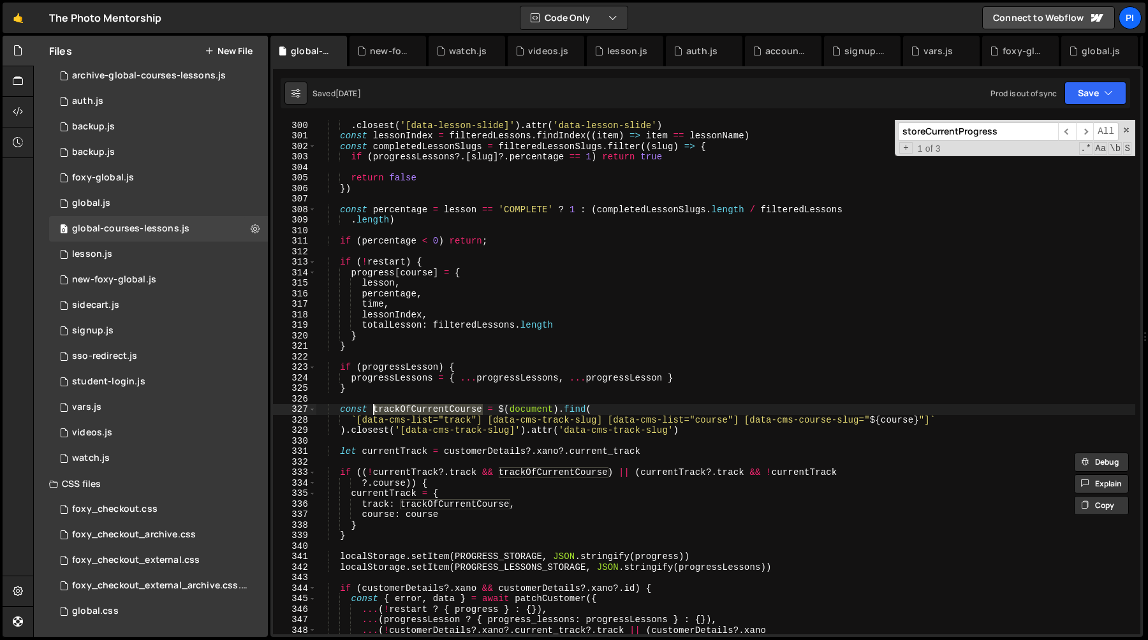
scroll to position [3146, 0]
click at [380, 508] on div "const lessonName = $ ( document ) . find ( ` [data-lesson-slide] [href*="/lesso…" at bounding box center [726, 378] width 820 height 536
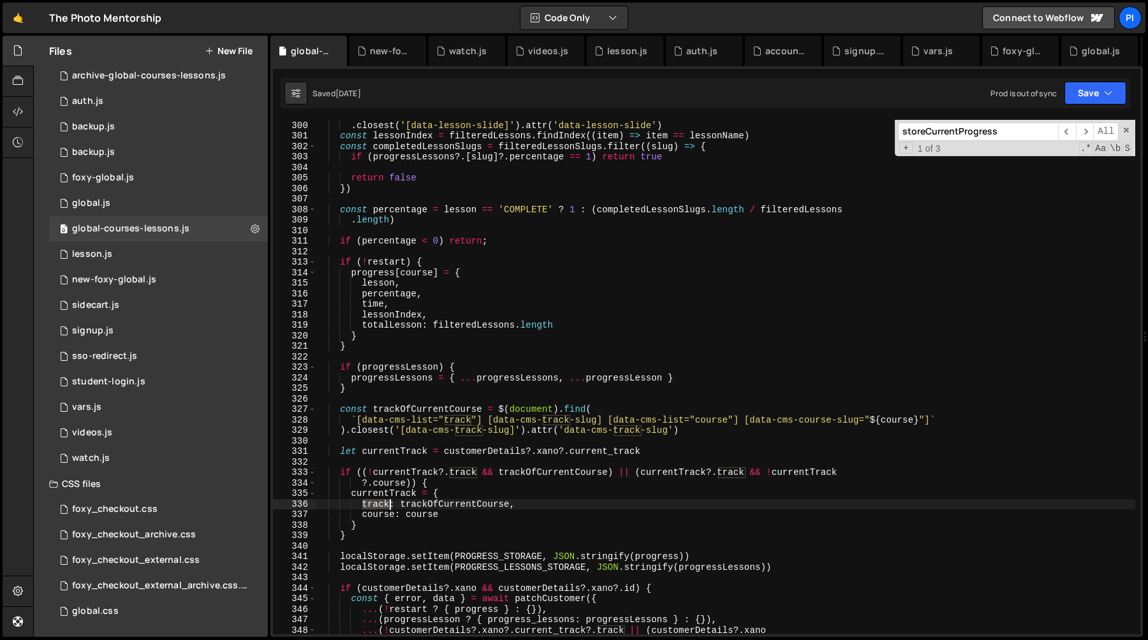
click at [380, 508] on div "const lessonName = $ ( document ) . find ( ` [data-lesson-slide] [href*="/lesso…" at bounding box center [726, 378] width 820 height 536
click at [498, 508] on div "const lessonName = $ ( document ) . find ( ` [data-lesson-slide] [href*="/lesso…" at bounding box center [726, 378] width 820 height 536
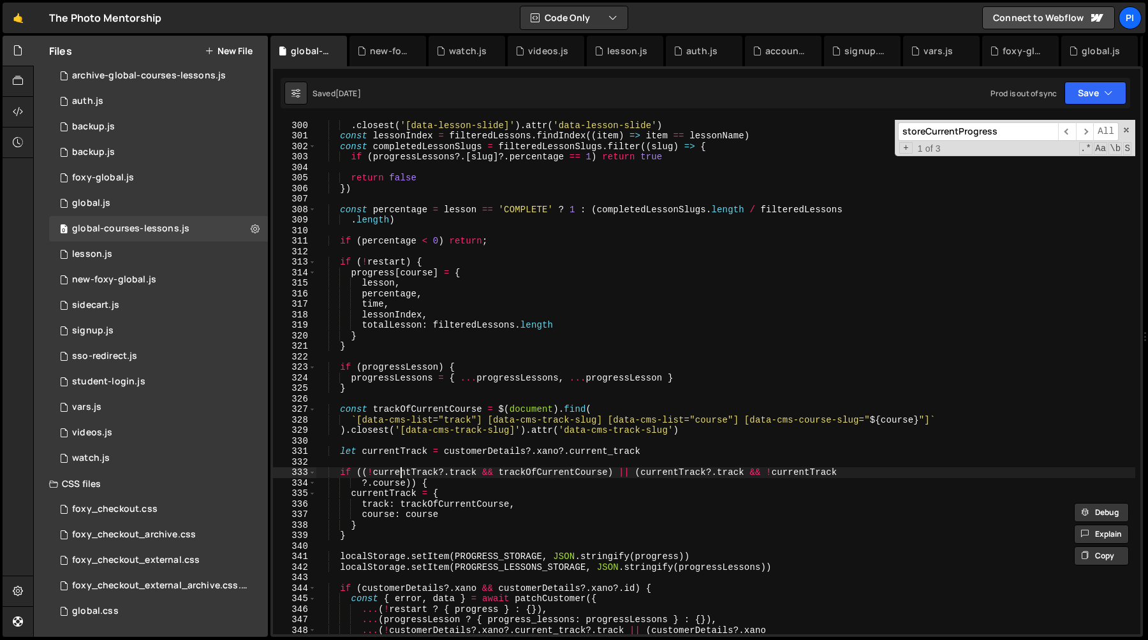
click at [401, 472] on div "const lessonName = $ ( document ) . find ( ` [data-lesson-slide] [href*="/lesso…" at bounding box center [726, 378] width 820 height 536
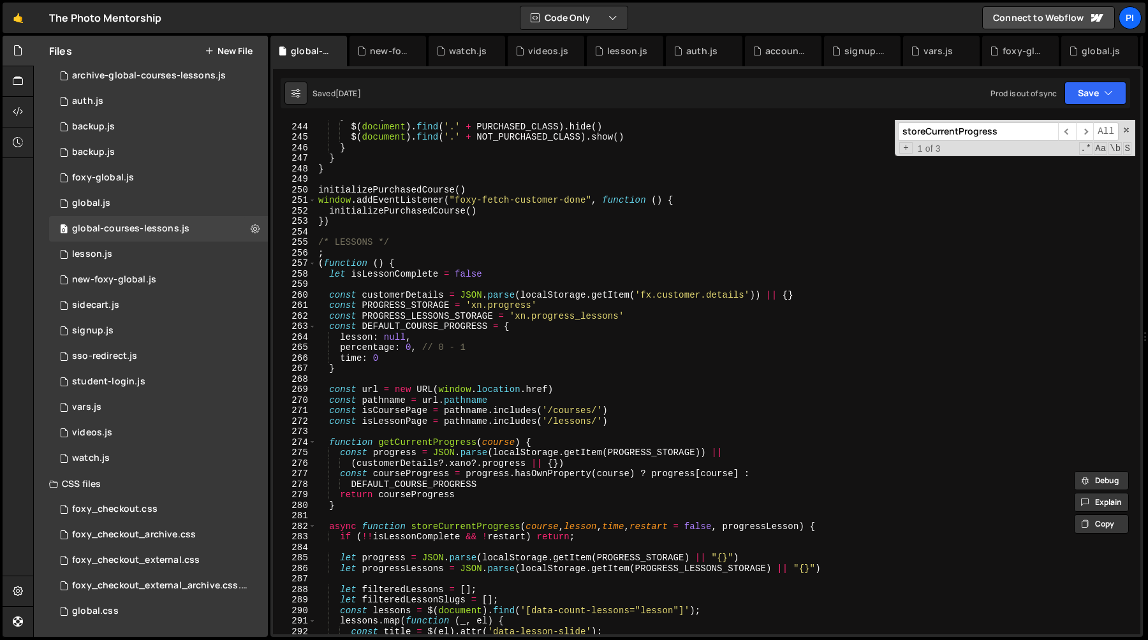
scroll to position [2549, 0]
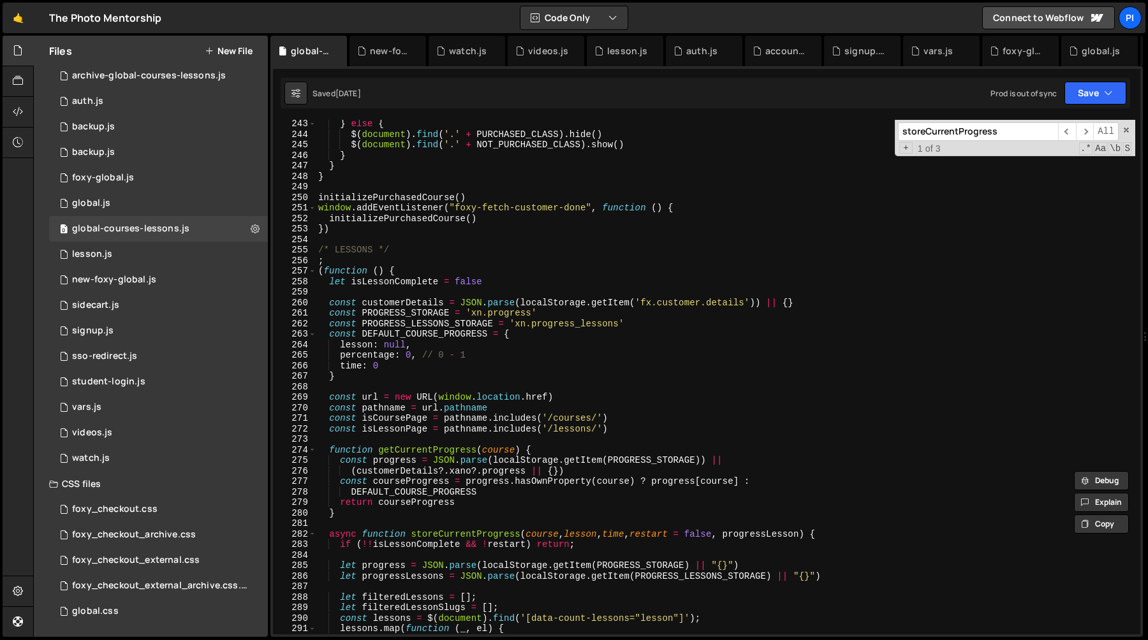
click at [394, 304] on div "} else { $ ( document ) . find ( '.' + PURCHASED_CLASS ) . hide ( ) $ ( documen…" at bounding box center [726, 387] width 820 height 536
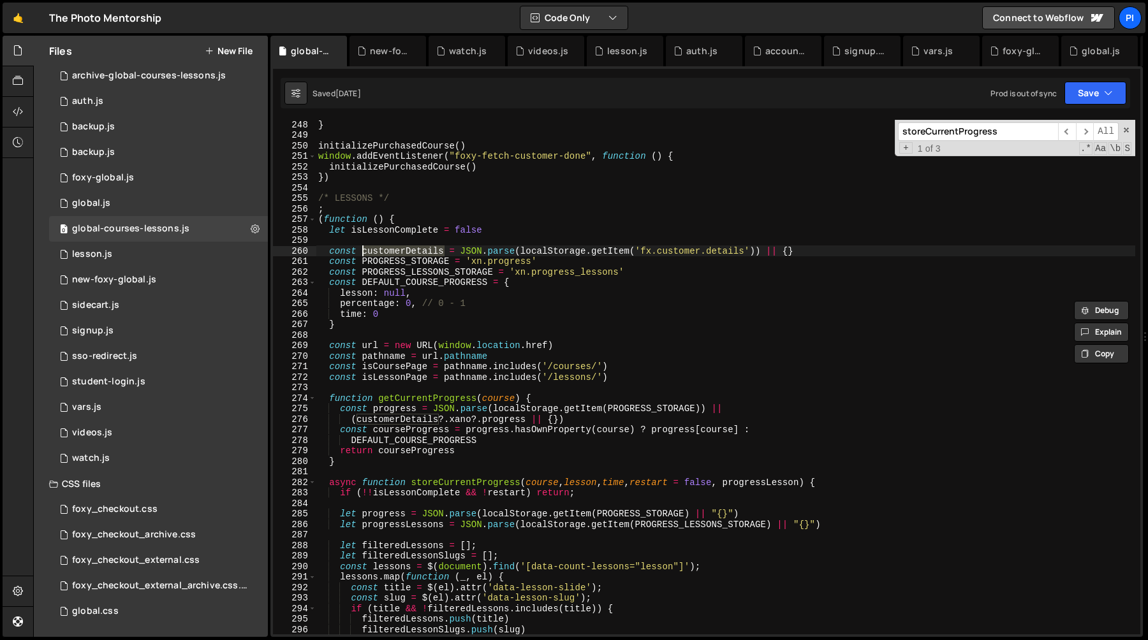
scroll to position [2602, 0]
click at [401, 253] on div "} initializePurchasedCourse ( ) window . addEventListener ( "foxy-fetch-custome…" at bounding box center [726, 377] width 820 height 515
click at [401, 253] on div "} initializePurchasedCourse ( ) window . addEventListener ( "foxy-fetch-custome…" at bounding box center [726, 386] width 820 height 536
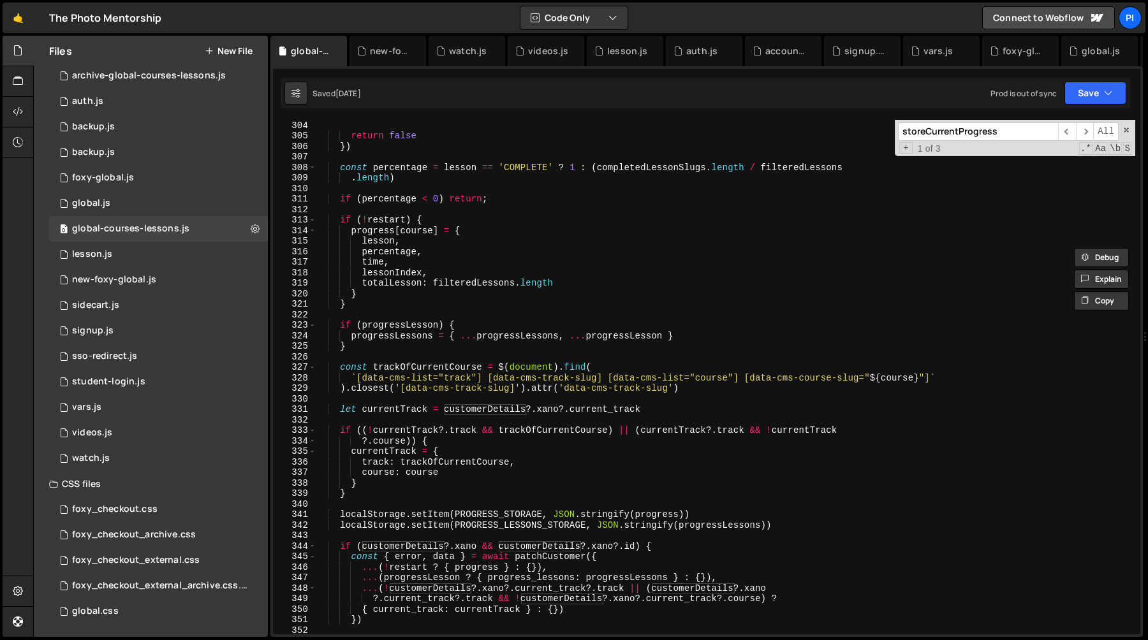
scroll to position [3189, 0]
click at [410, 445] on div "if ( progressLessons ?. [ slug ] ?. percentage == 1 ) return true return false …" at bounding box center [726, 378] width 820 height 536
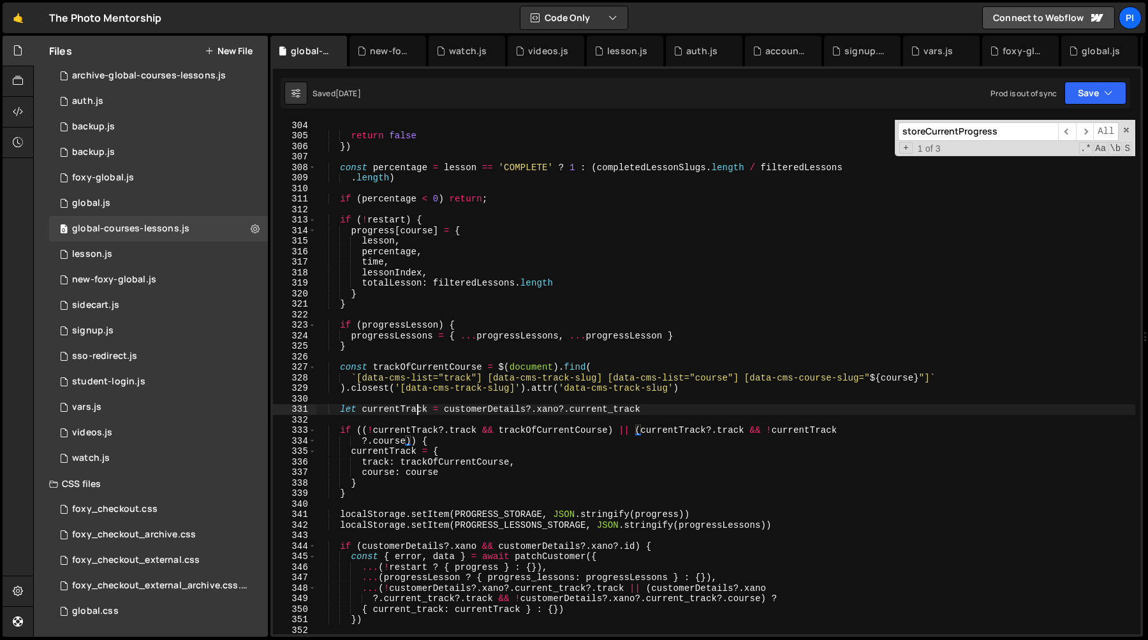
click at [420, 411] on div "if ( progressLessons ?. [ slug ] ?. percentage == 1 ) return true return false …" at bounding box center [726, 378] width 820 height 536
click at [660, 412] on div "if ( progressLessons ?. [ slug ] ?. percentage == 1 ) return true return false …" at bounding box center [726, 378] width 820 height 536
click at [413, 442] on div "if ( progressLessons ?. [ slug ] ?. percentage == 1 ) return true return false …" at bounding box center [726, 378] width 820 height 536
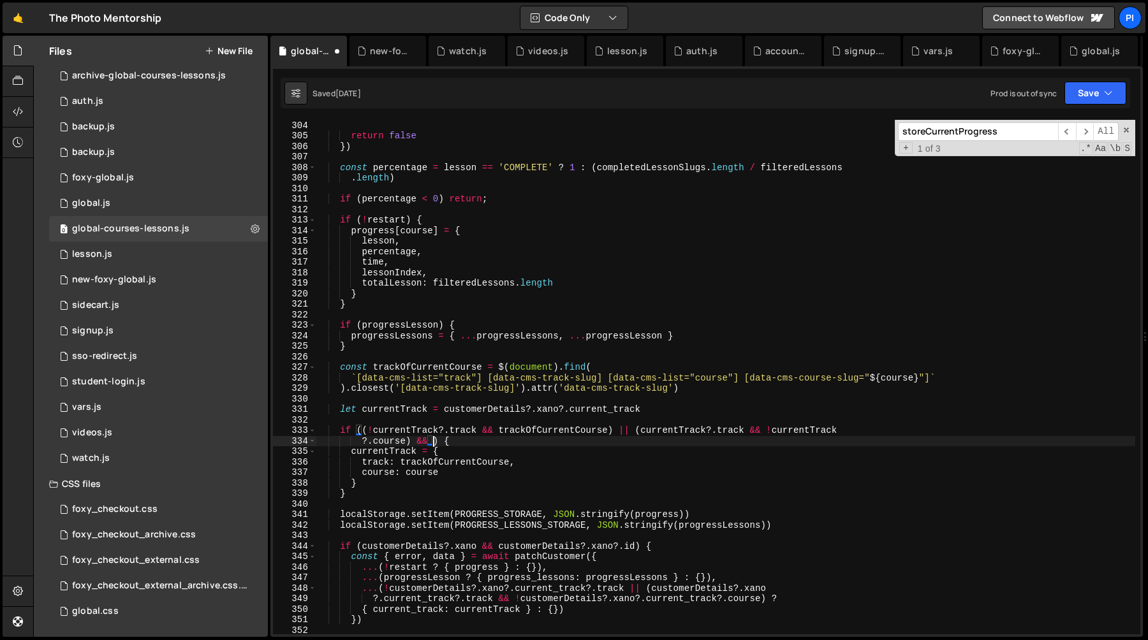
scroll to position [0, 8]
type textarea "?.course)) {"
click at [383, 422] on div "if ( progressLessons ?. [ slug ] ?. percentage == 1 ) return true return false …" at bounding box center [726, 378] width 820 height 536
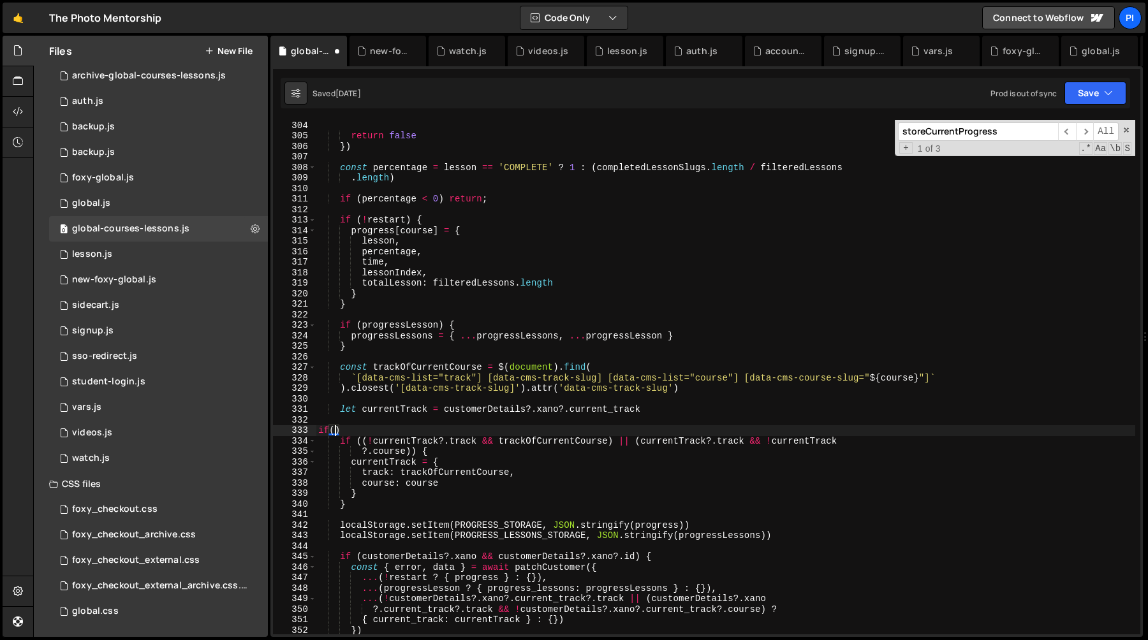
scroll to position [0, 0]
paste textarea "customerDetails)"
type textarea "if"
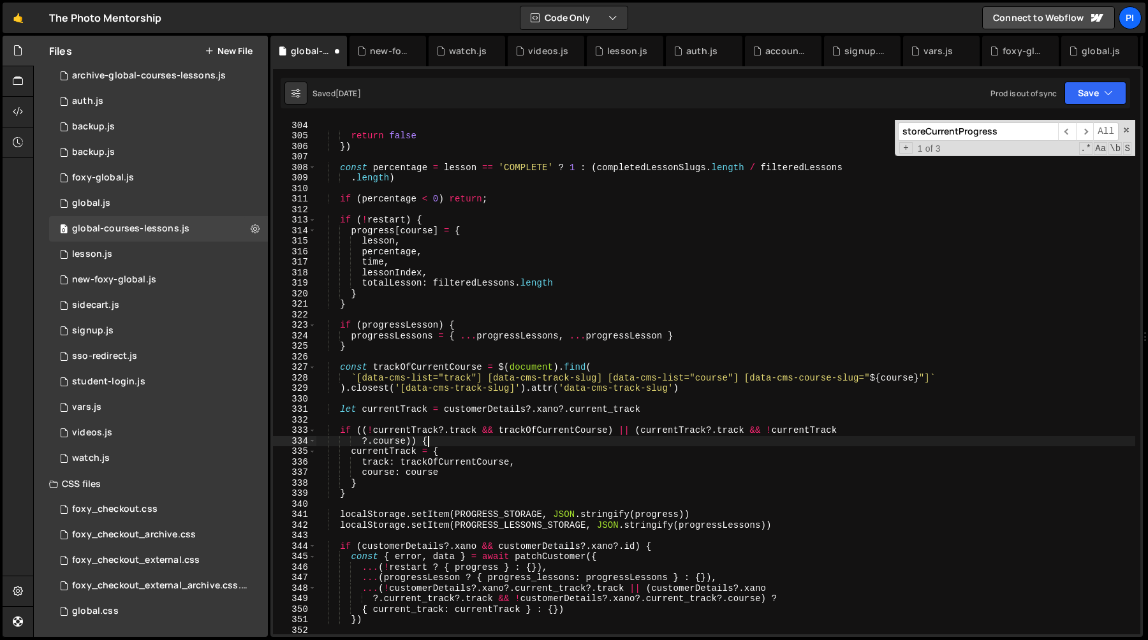
click at [450, 443] on div "if ( progressLessons ?. [ slug ] ?. percentage == 1 ) return true return false …" at bounding box center [726, 378] width 820 height 536
type textarea "?.course)) {"
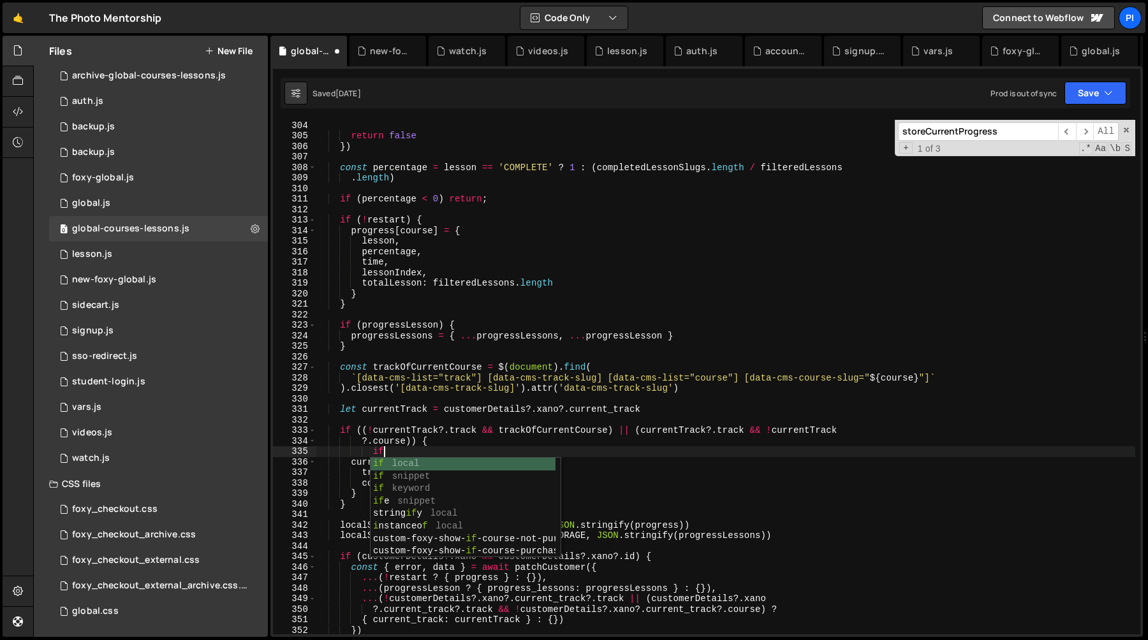
scroll to position [0, 4]
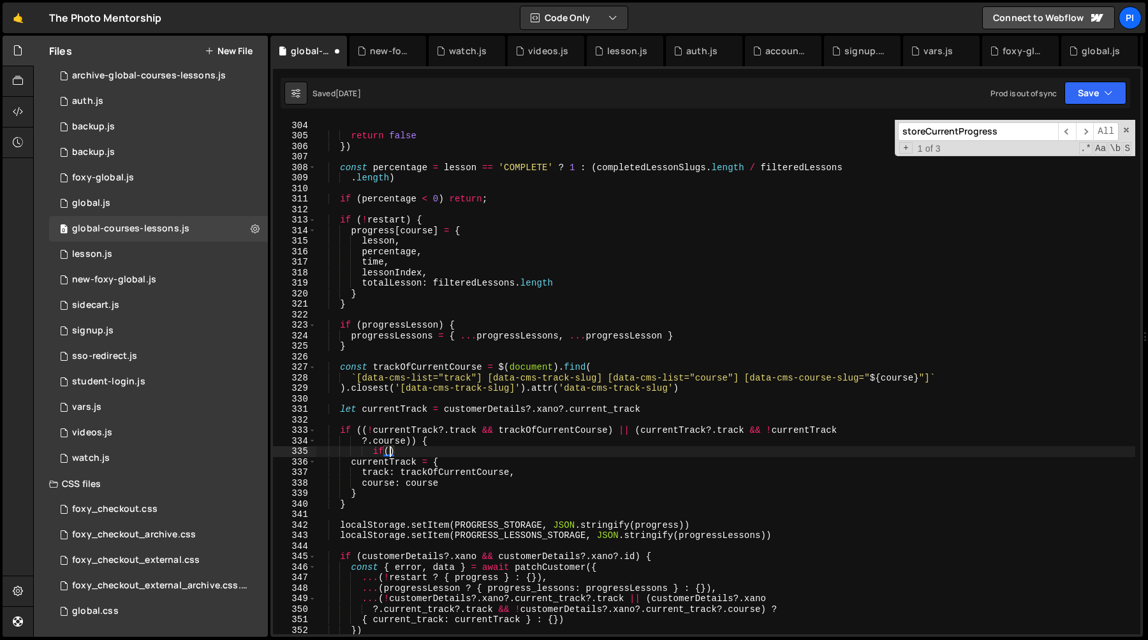
paste textarea "customerDetails)"
click at [382, 408] on div "if ( progressLessons ?. [ slug ] ?. percentage == 1 ) return true return false …" at bounding box center [726, 378] width 820 height 536
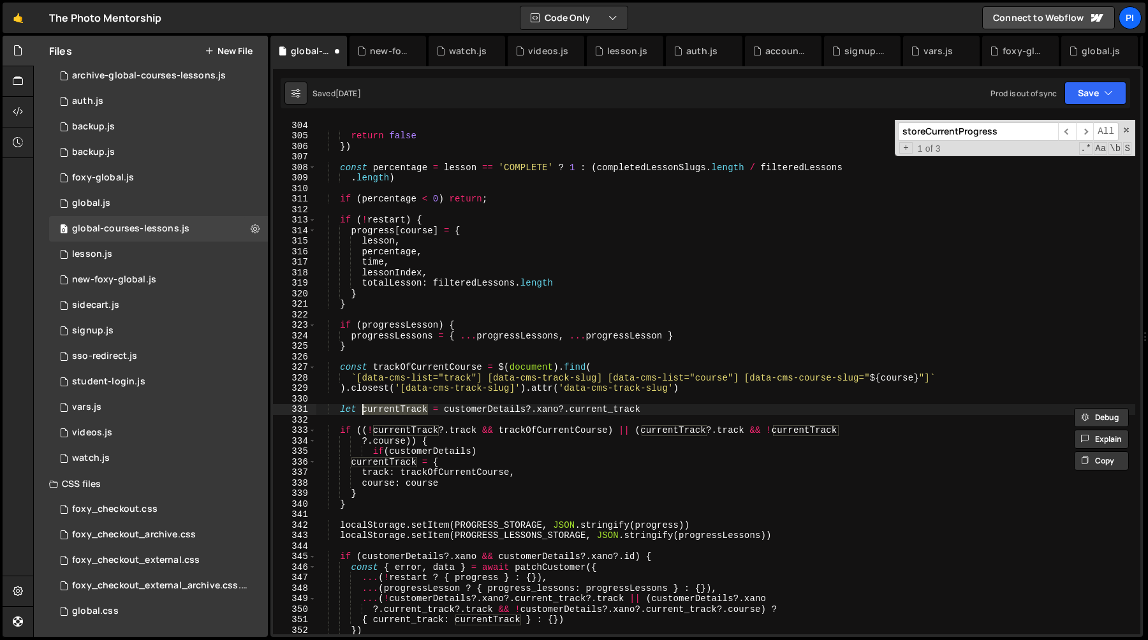
click at [399, 450] on div "if ( progressLessons ?. [ slug ] ?. percentage == 1 ) return true return false …" at bounding box center [726, 378] width 820 height 536
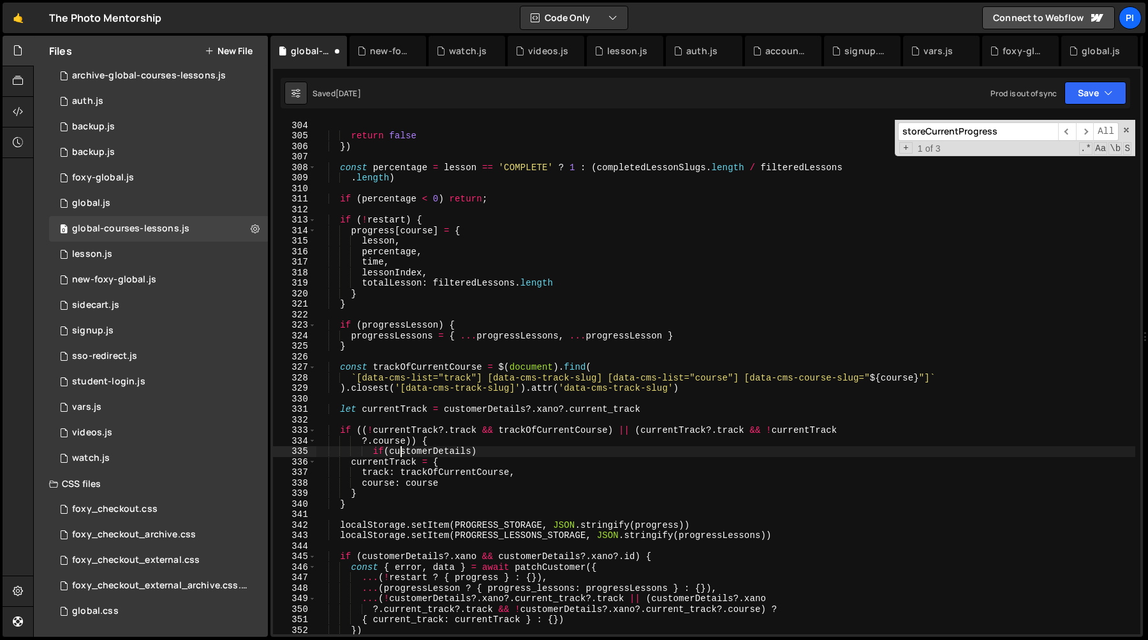
click at [399, 450] on div "if ( progressLessons ?. [ slug ] ?. percentage == 1 ) return true return false …" at bounding box center [726, 378] width 820 height 536
paste textarea "rrentTrack"
click at [447, 477] on div "if ( progressLessons ?. [ slug ] ?. percentage == 1 ) return true return false …" at bounding box center [726, 378] width 820 height 536
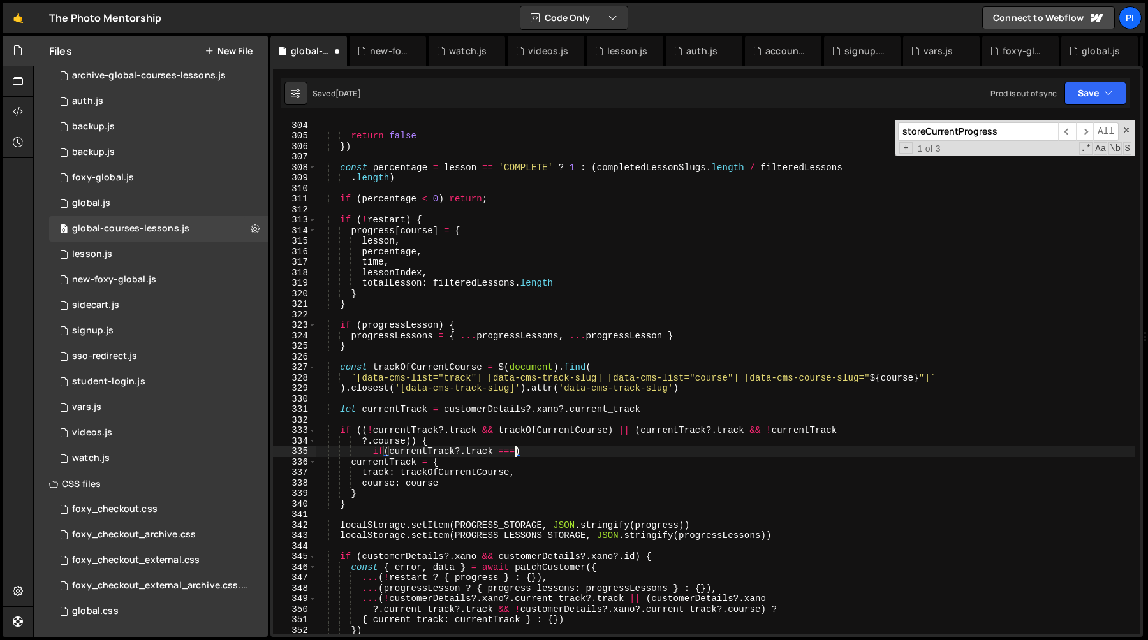
click at [447, 477] on div "if ( progressLessons ?. [ slug ] ?. percentage == 1 ) return true return false …" at bounding box center [726, 378] width 820 height 536
click at [515, 452] on div "if ( progressLessons ?. [ slug ] ?. percentage == 1 ) return true return false …" at bounding box center [726, 378] width 820 height 536
paste textarea "trackOfCurrentCourse"
type textarea "}"
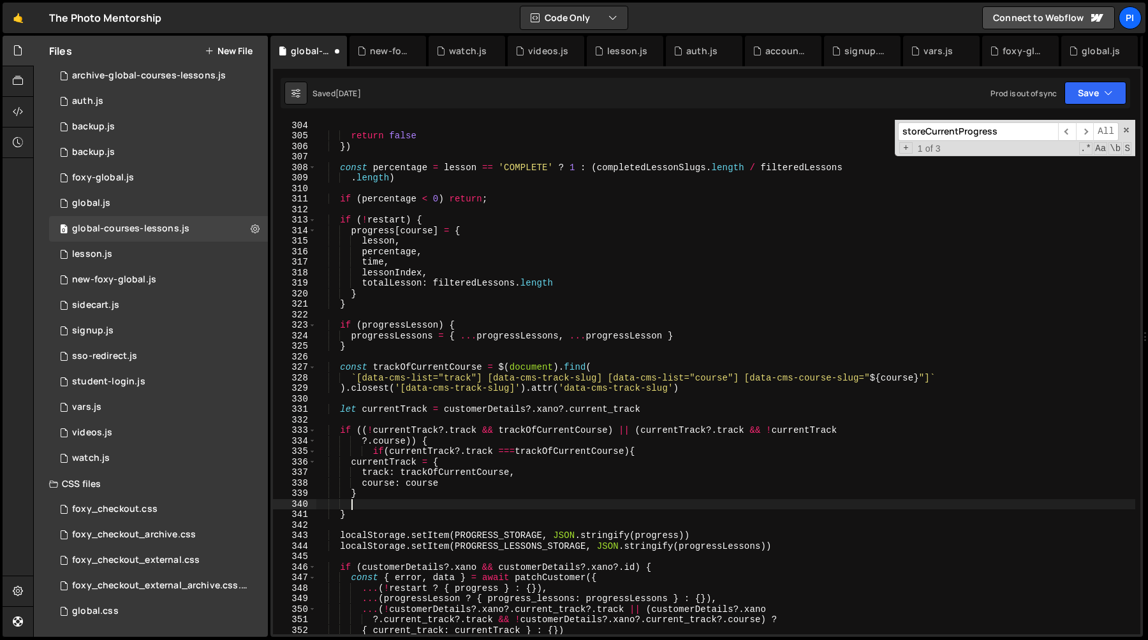
scroll to position [0, 2]
click at [1131, 125] on div "storeCurrentProgress ​ ​ All Replace All + 1 of 3 .* Aa \b S" at bounding box center [1015, 138] width 241 height 36
click at [1129, 129] on span at bounding box center [1126, 130] width 9 height 9
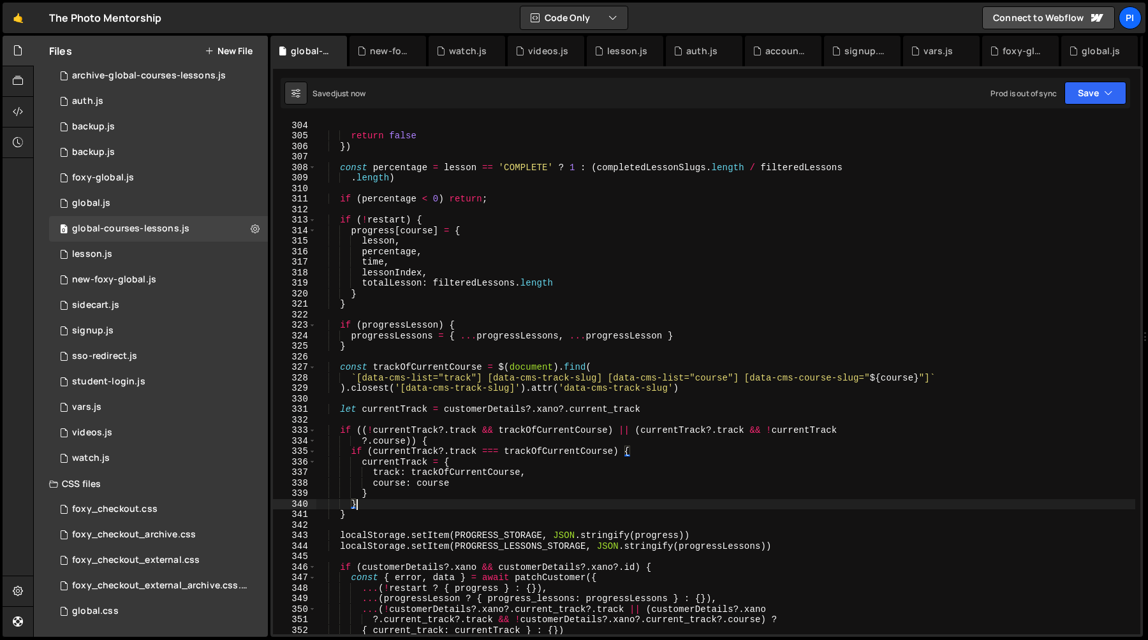
click at [397, 463] on div "if ( progressLessons ?. [ slug ] ?. percentage == 1 ) return true return false …" at bounding box center [726, 378] width 820 height 536
type textarea "currentTrack = {"
click at [397, 463] on div "if ( progressLessons ?. [ slug ] ?. percentage == 1 ) return true return false …" at bounding box center [726, 378] width 820 height 536
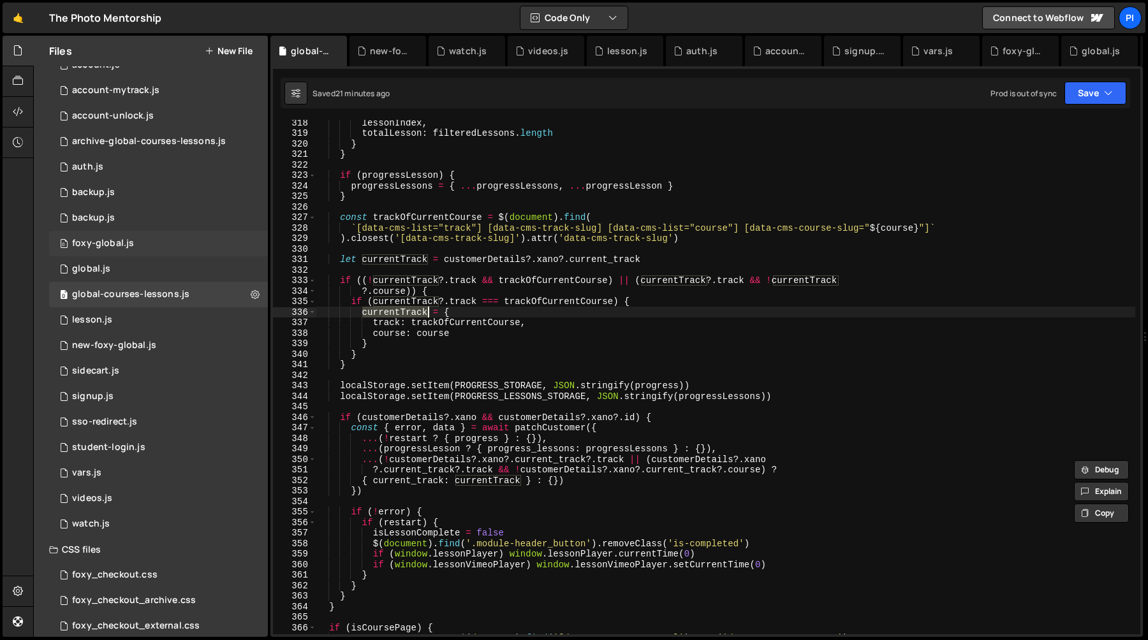
scroll to position [0, 0]
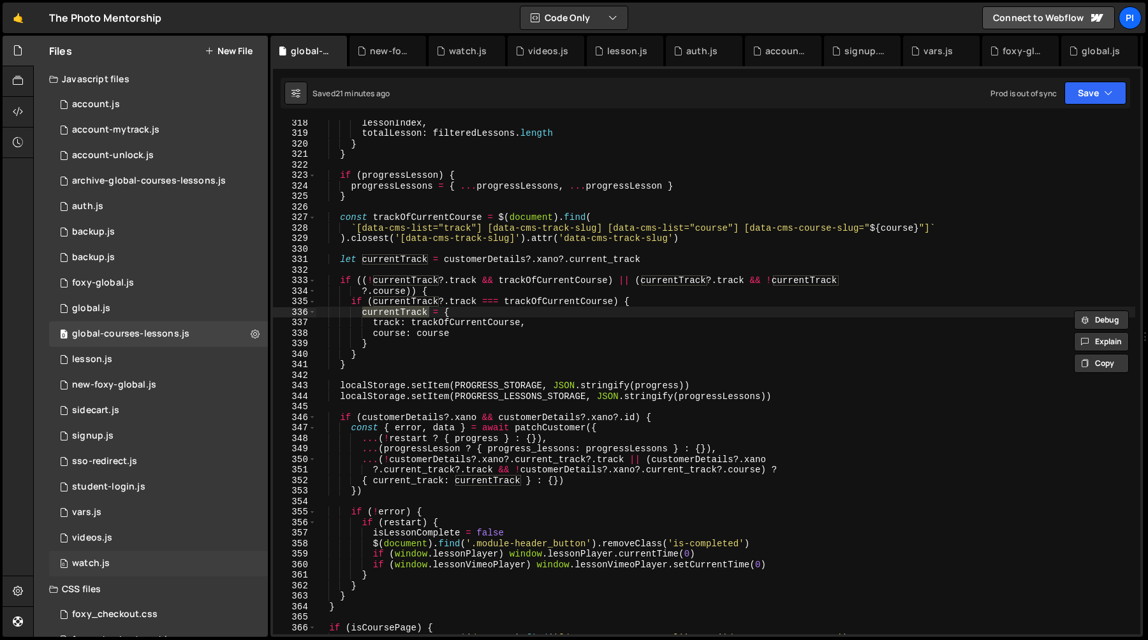
click at [85, 563] on div "watch.js" at bounding box center [91, 563] width 38 height 11
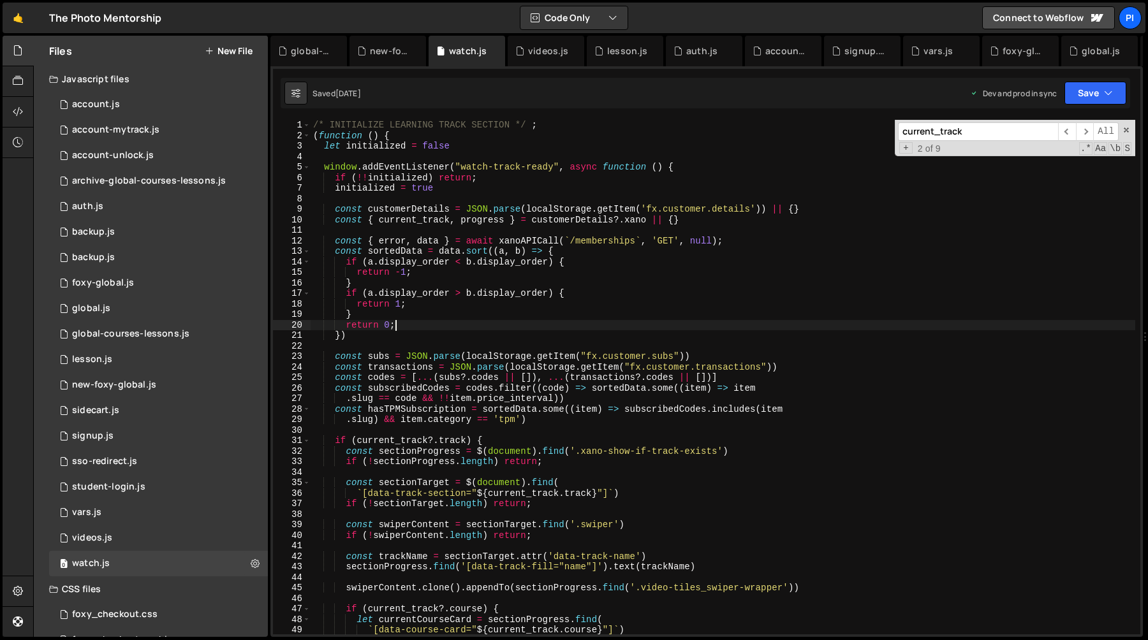
click at [571, 321] on div "/* INITIALIZE LEARNING TRACK SECTION */ ; ( function ( ) { let initialized = fa…" at bounding box center [723, 388] width 825 height 536
click at [988, 134] on input "current_track" at bounding box center [978, 131] width 160 height 19
click at [580, 270] on div "/* INITIALIZE LEARNING TRACK SECTION */ ; ( function ( ) { let initialized = fa…" at bounding box center [723, 388] width 825 height 536
click at [660, 251] on div "/* INITIALIZE LEARNING TRACK SECTION */ ; ( function ( ) { let initialized = fa…" at bounding box center [723, 388] width 825 height 536
type textarea "const sortedData = data.sort((a, b) => {"
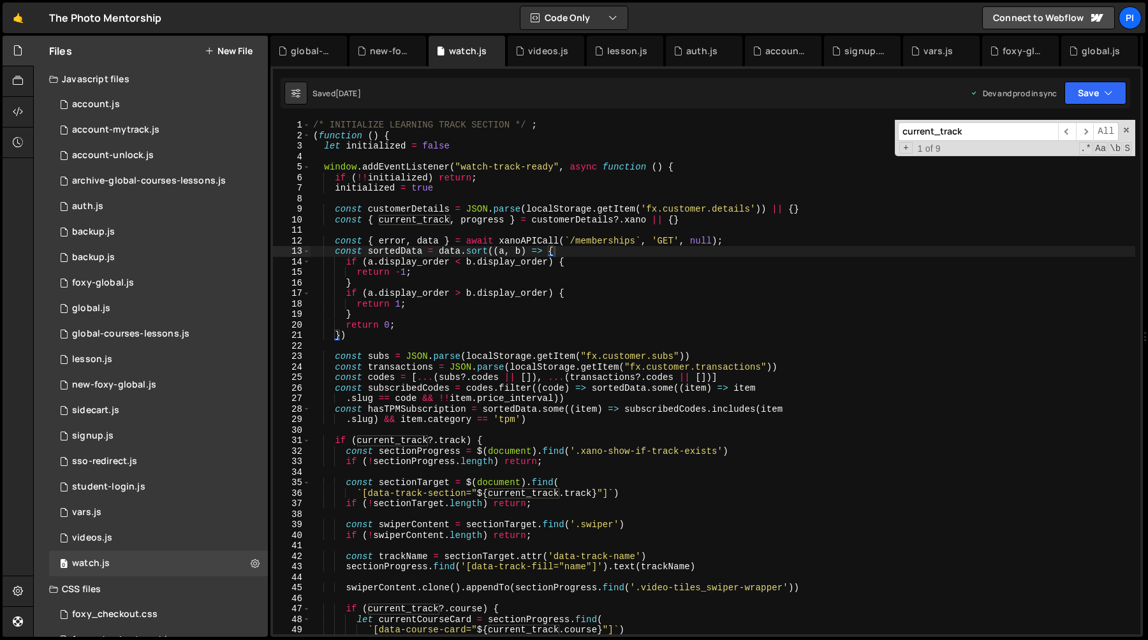
paste input "xano-show-if-track-exists"
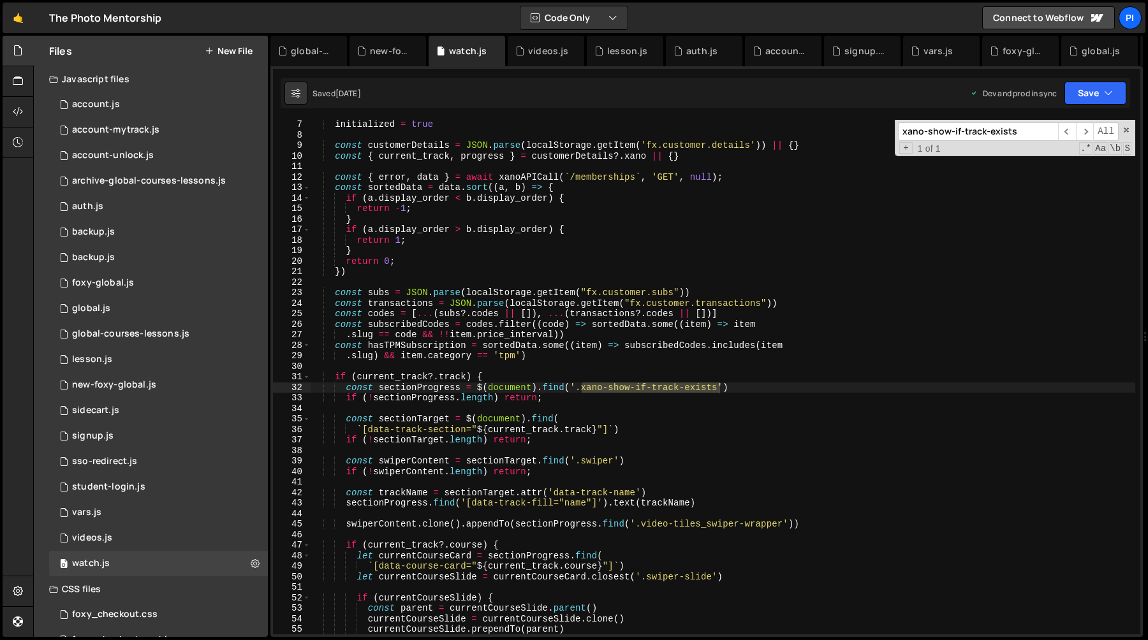
scroll to position [63, 0]
type input "xano-show-if-track-exists"
click at [638, 417] on div "initialized = true const customerDetails = JSON . parse ( localStorage . getIte…" at bounding box center [723, 387] width 825 height 536
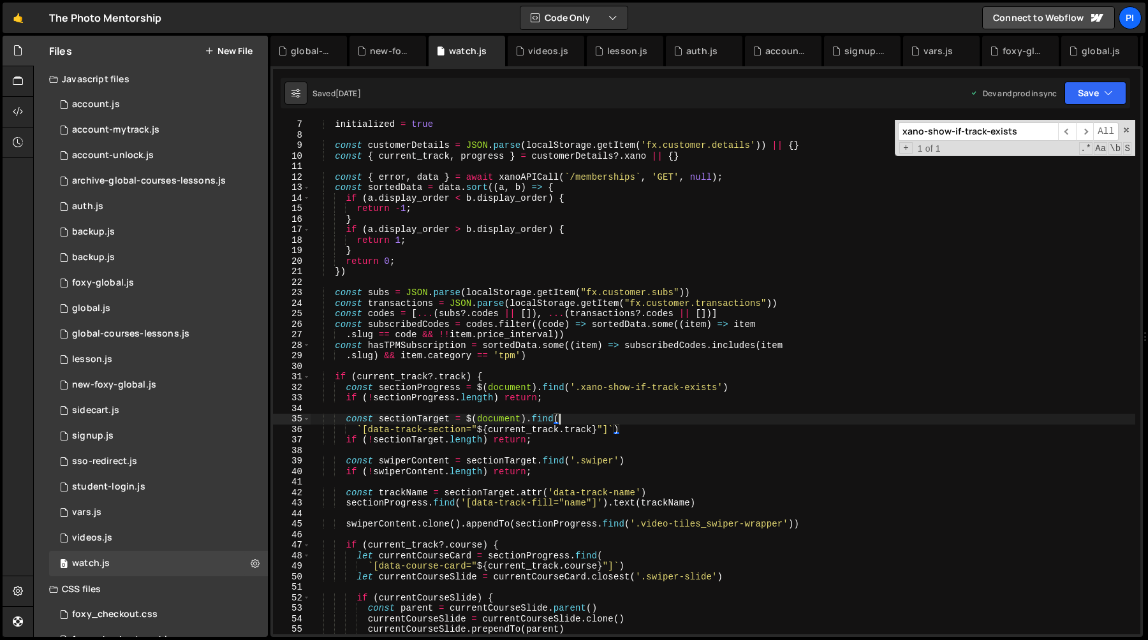
click at [626, 394] on div "initialized = true const customerDetails = JSON . parse ( localStorage . getIte…" at bounding box center [723, 387] width 825 height 536
click at [732, 393] on div "initialized = true const customerDetails = JSON . parse ( localStorage . getIte…" at bounding box center [723, 387] width 825 height 536
type textarea "const sectionProgress = $(document).find('.xano-show-if-track-exists')"
click at [422, 387] on div "initialized = true const customerDetails = JSON . parse ( localStorage . getIte…" at bounding box center [723, 387] width 825 height 536
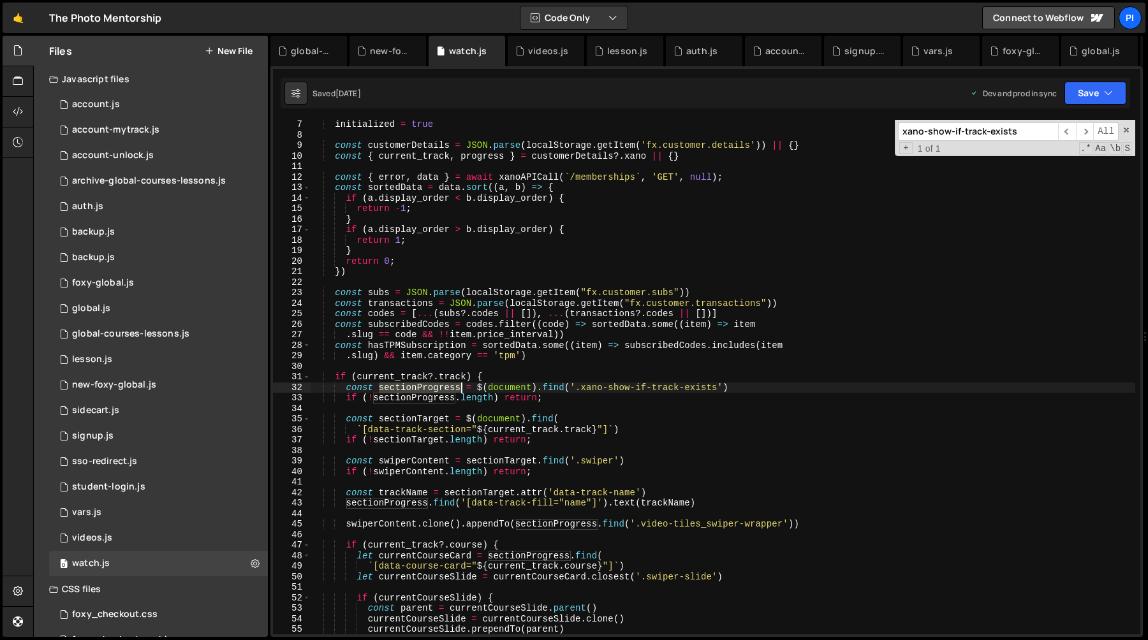
click at [422, 387] on div "initialized = true const customerDetails = JSON . parse ( localStorage . getIte…" at bounding box center [723, 387] width 825 height 536
type input "sectionProgress"
click at [1065, 131] on span "​" at bounding box center [1067, 131] width 18 height 19
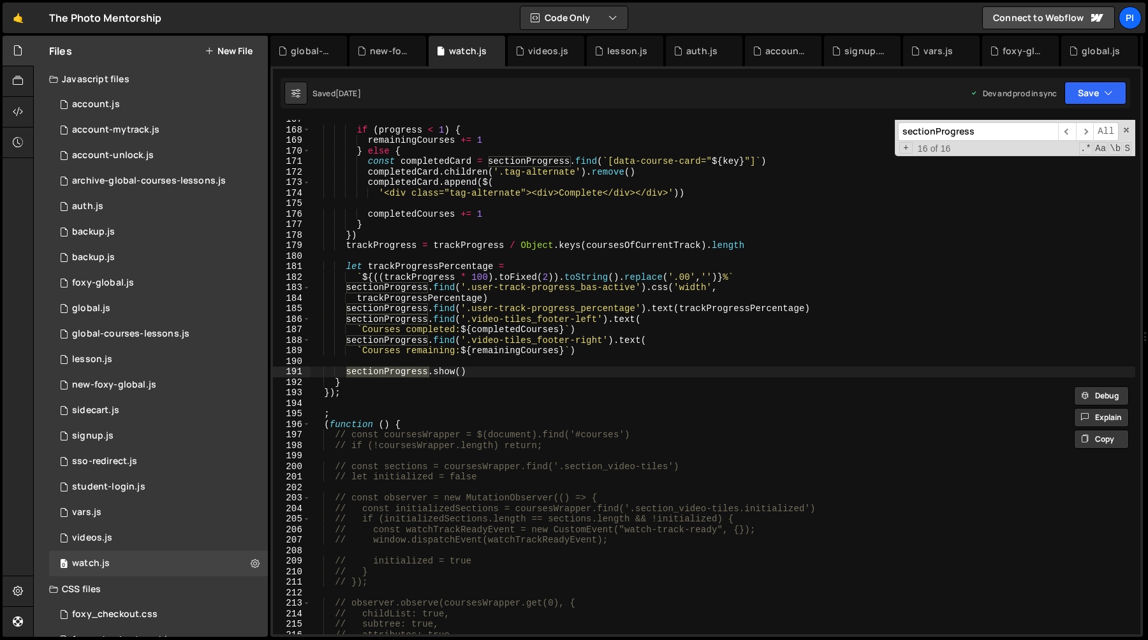
type textarea "sectionProgress.show()"
click at [489, 369] on div "if ( progress < 1 ) { remainingCourses += 1 } else { const completedCard = sect…" at bounding box center [723, 382] width 825 height 536
click at [346, 373] on div "if ( progress < 1 ) { remainingCourses += 1 } else { const completedCard = sect…" at bounding box center [723, 382] width 825 height 536
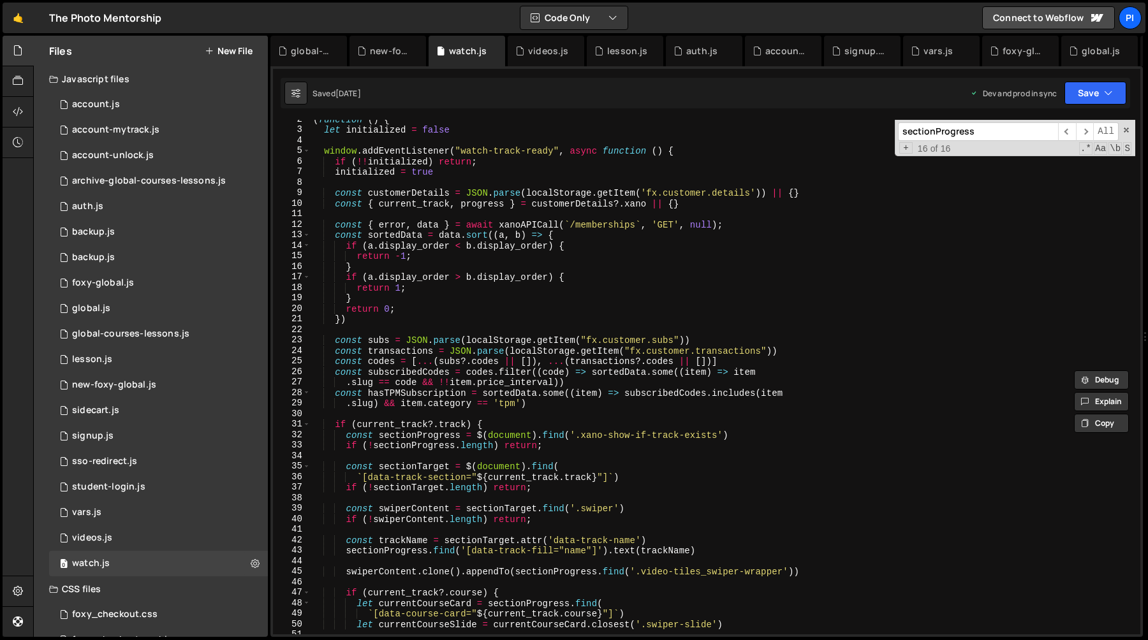
scroll to position [0, 0]
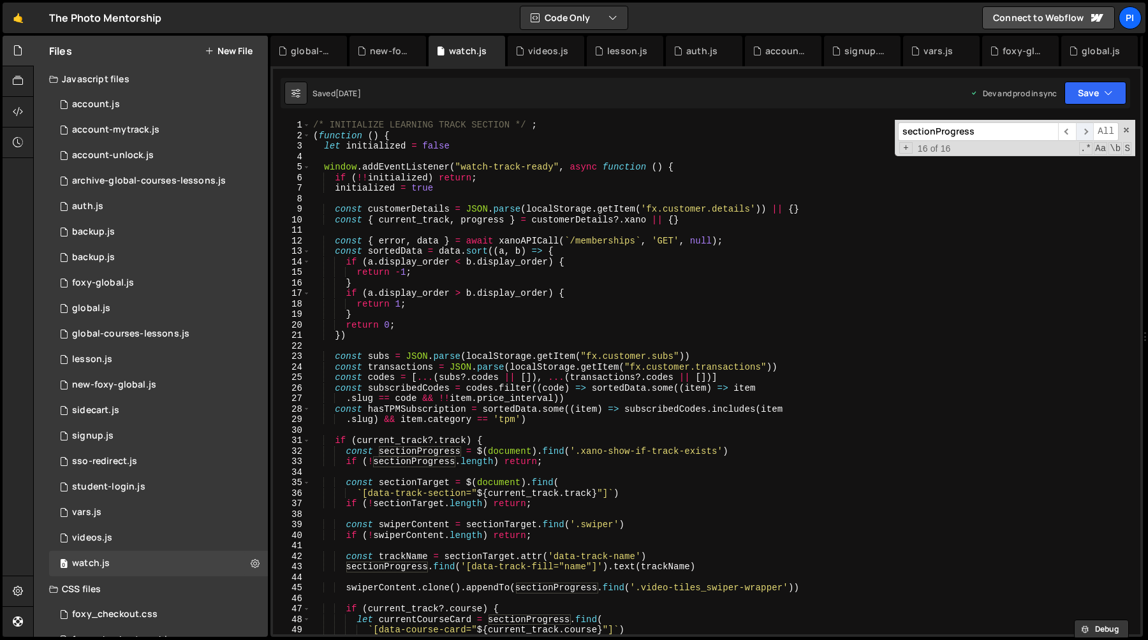
click at [1087, 131] on span "​" at bounding box center [1085, 131] width 18 height 19
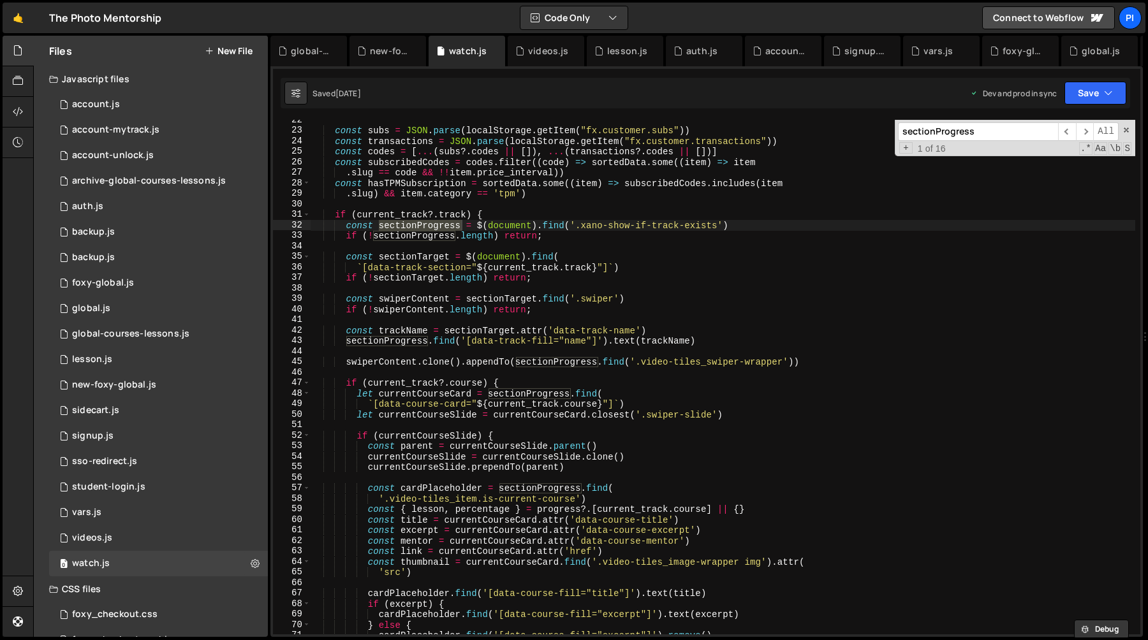
scroll to position [234, 0]
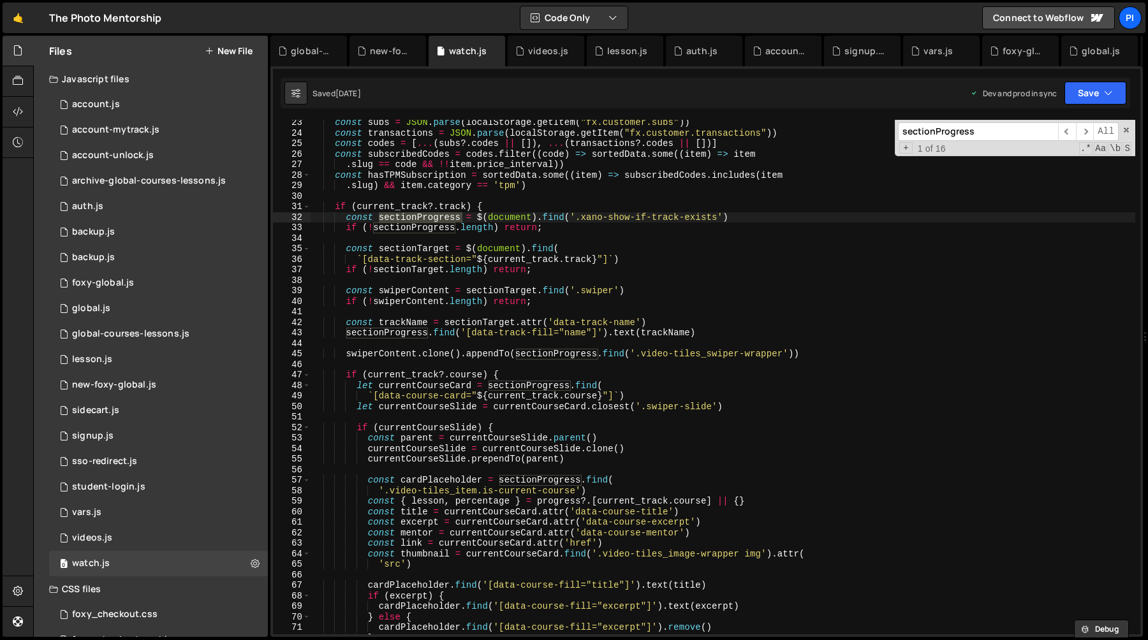
click at [411, 313] on div "const subs = JSON . parse ( localStorage . getItem ( "fx.customer.subs" )) cons…" at bounding box center [723, 385] width 825 height 536
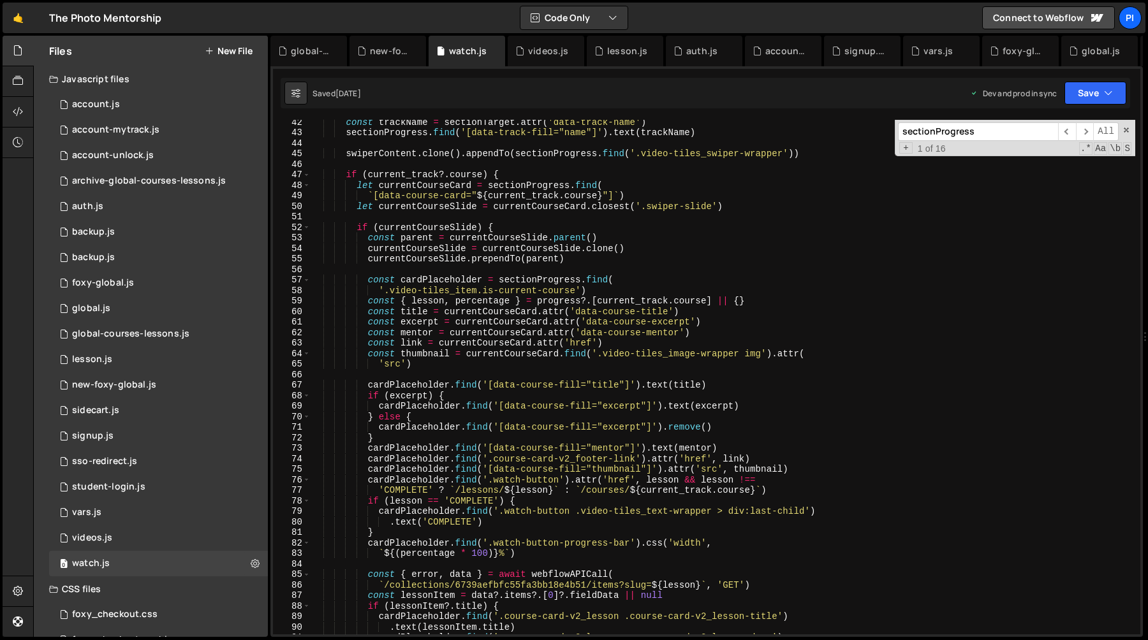
scroll to position [434, 0]
click at [306, 177] on span at bounding box center [306, 175] width 7 height 11
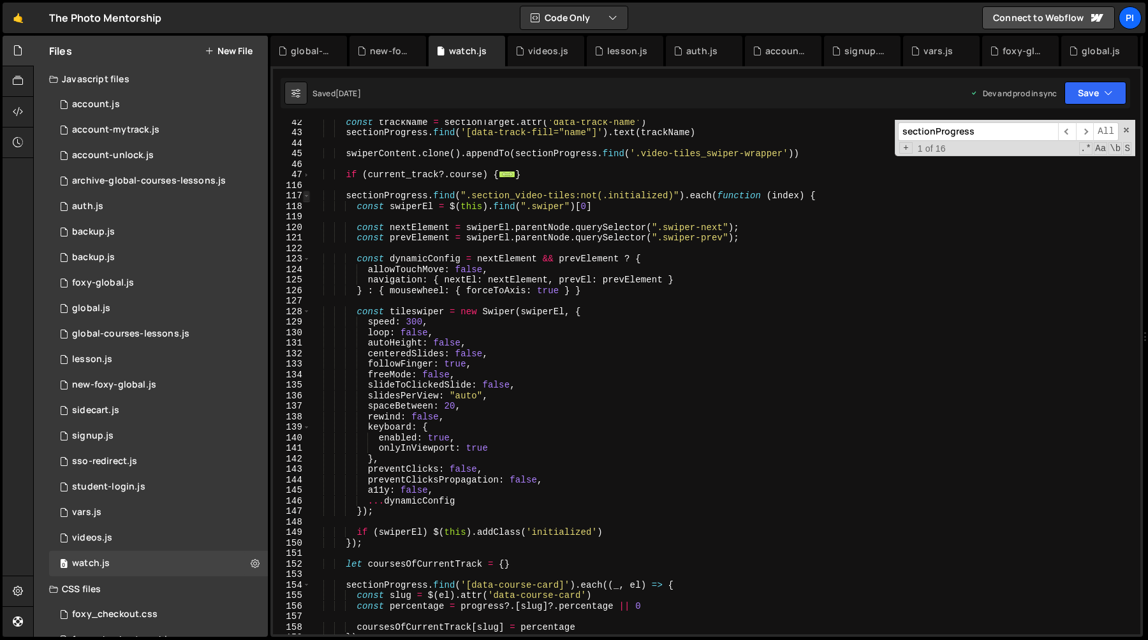
click at [307, 196] on span at bounding box center [306, 196] width 7 height 11
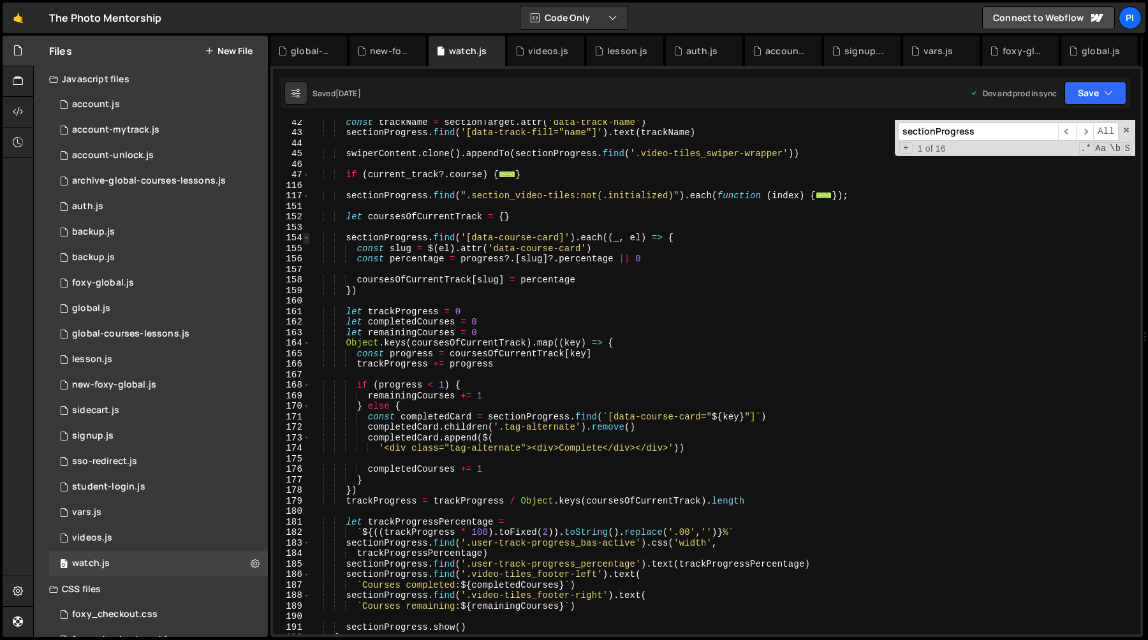
click at [305, 238] on span at bounding box center [306, 238] width 7 height 11
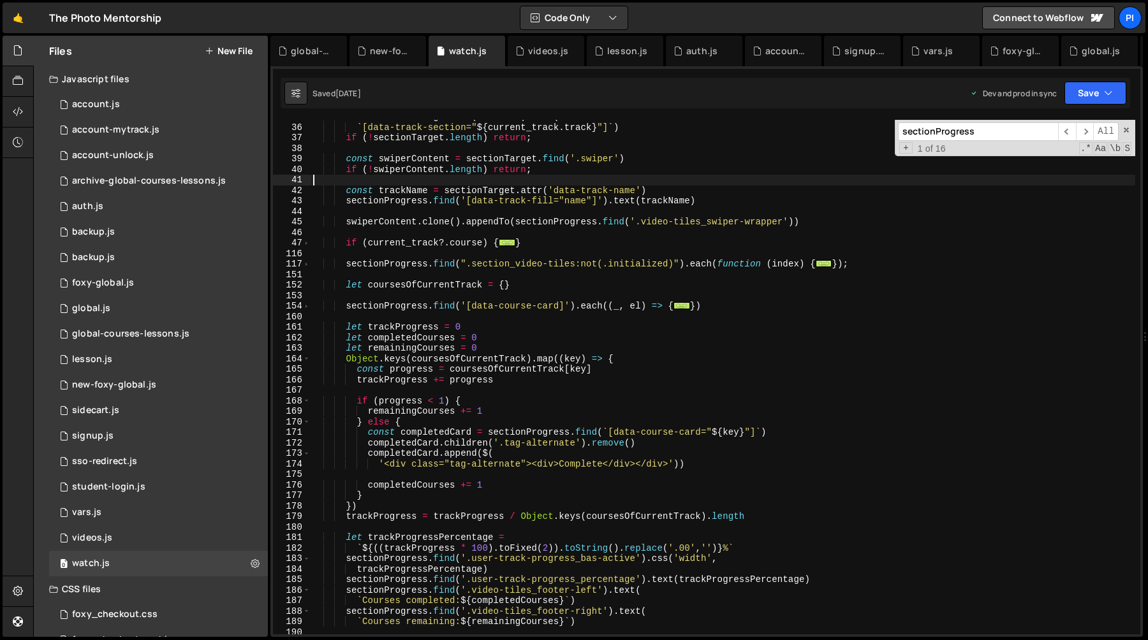
scroll to position [356, 0]
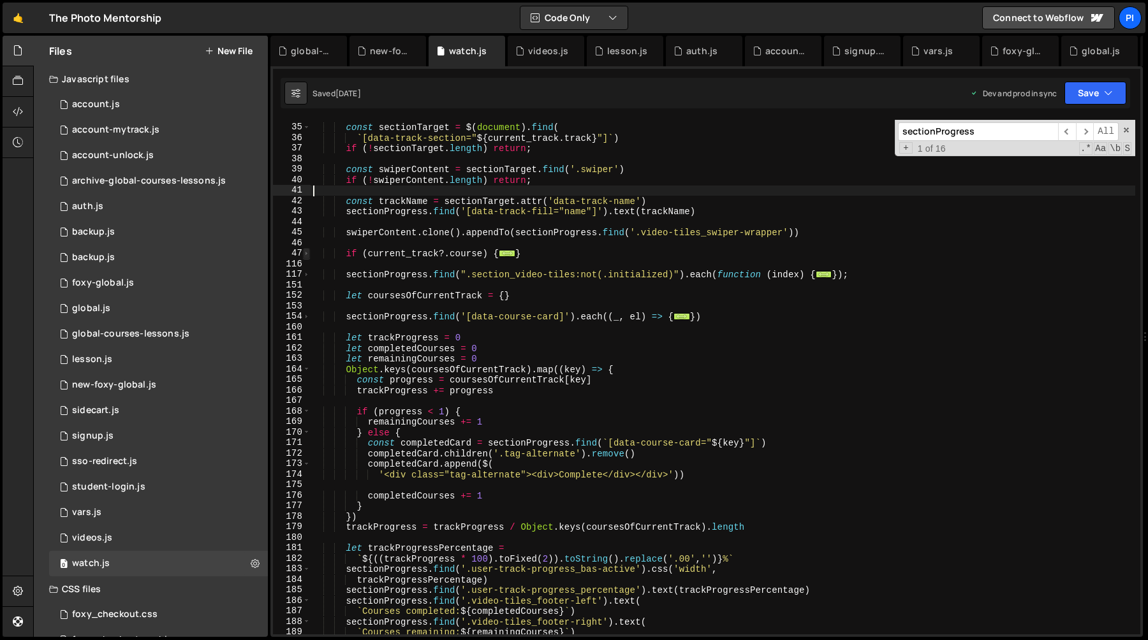
click at [306, 255] on span at bounding box center [306, 253] width 7 height 11
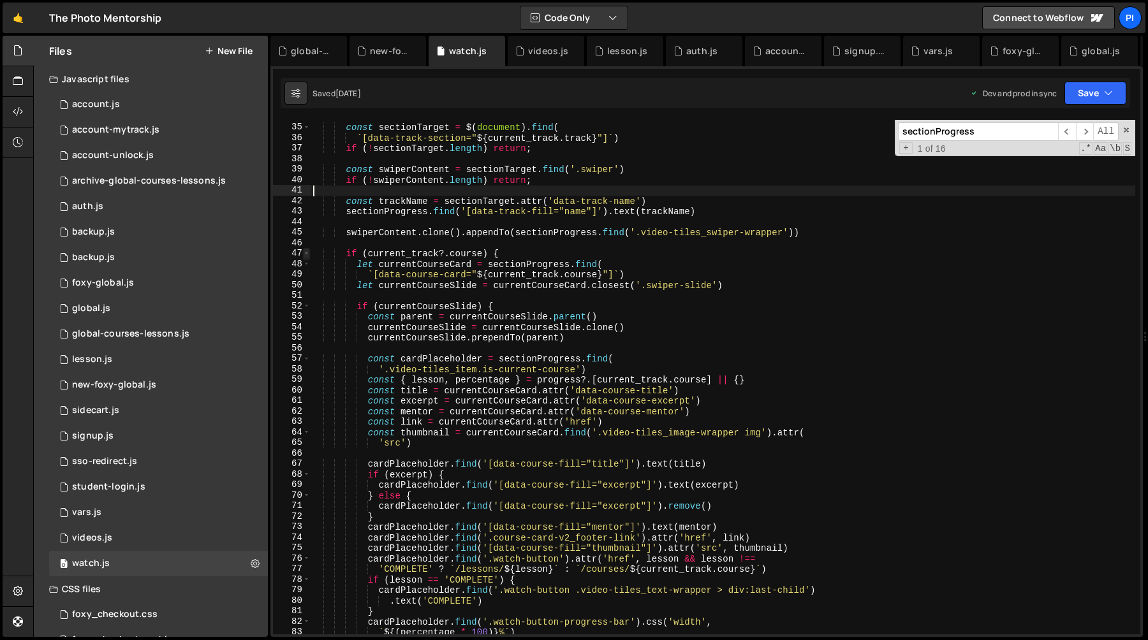
click at [306, 255] on span at bounding box center [306, 253] width 7 height 11
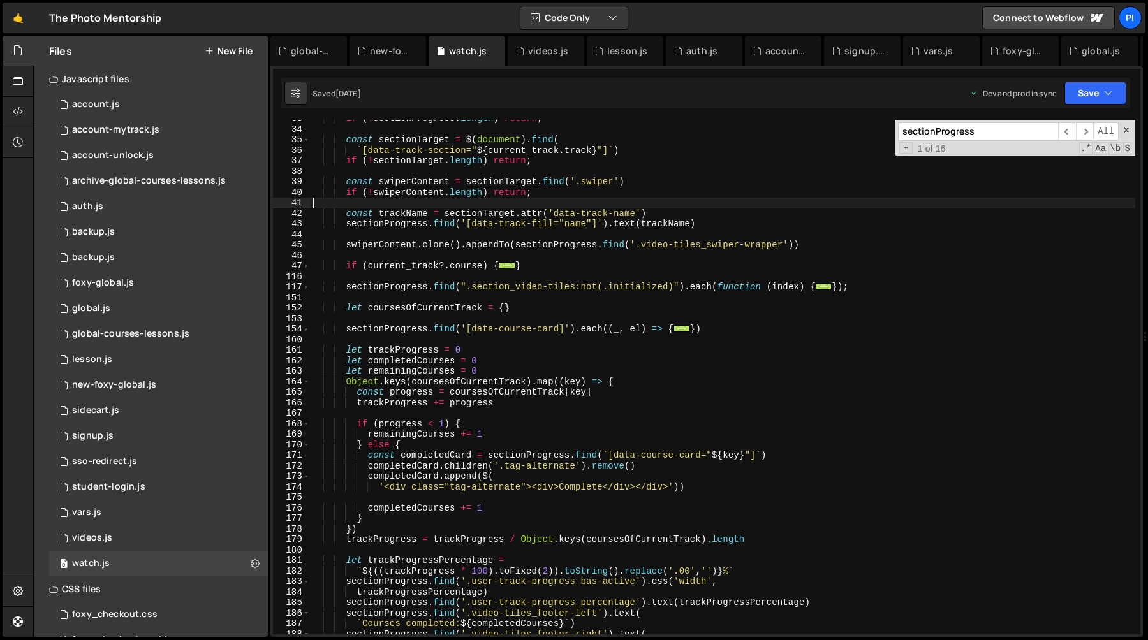
scroll to position [329, 0]
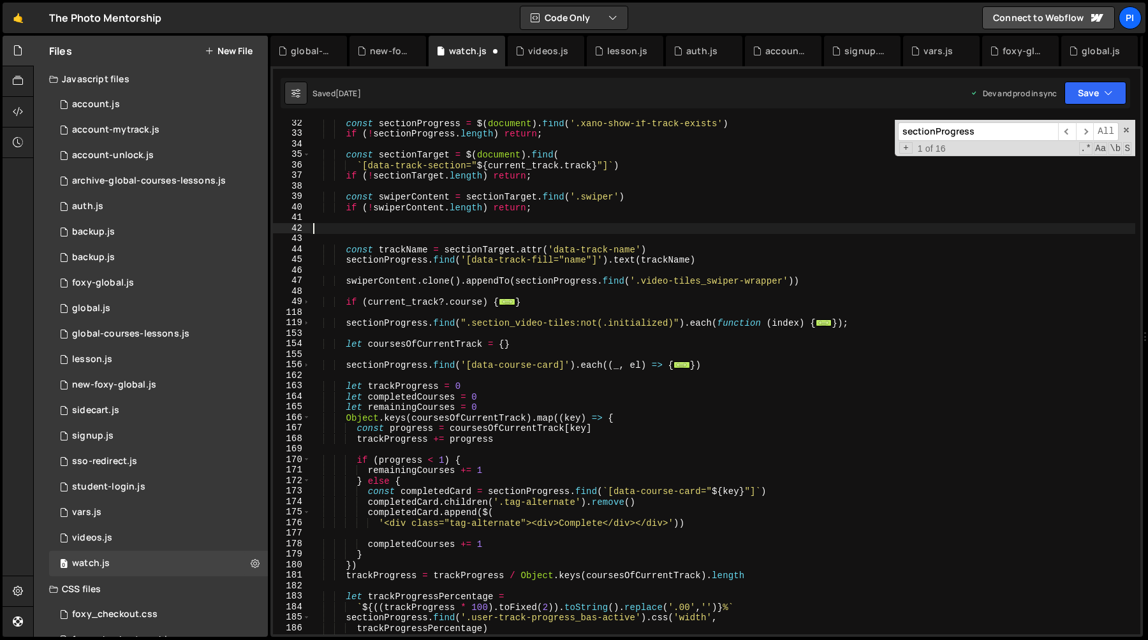
paste textarea "sectionProgress.show()"
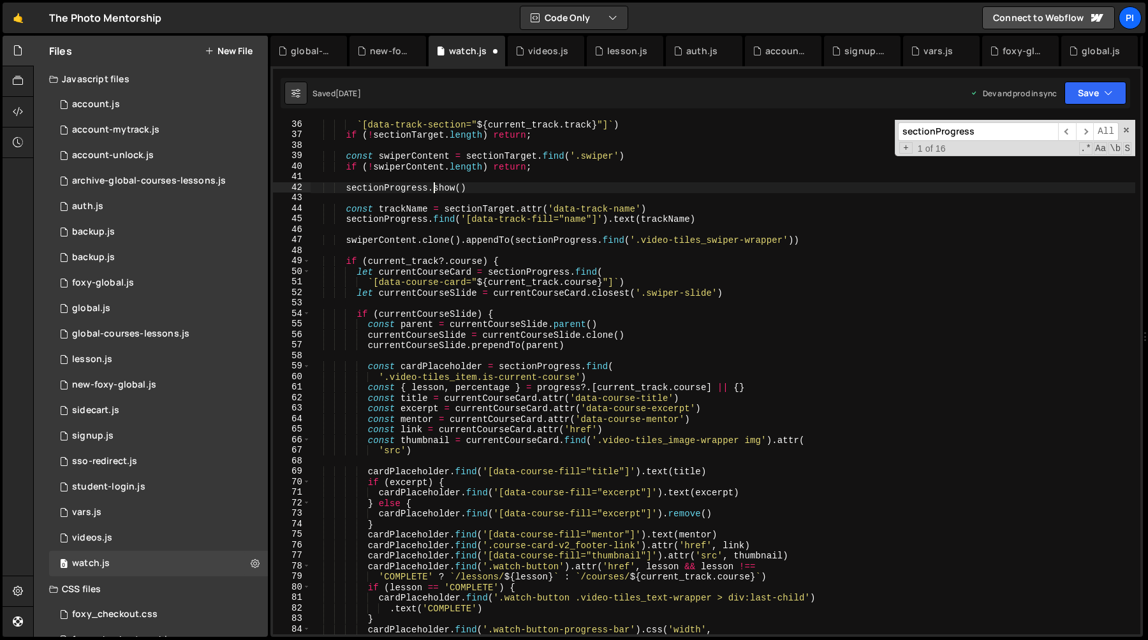
scroll to position [371, 0]
click at [304, 262] on span at bounding box center [306, 260] width 7 height 11
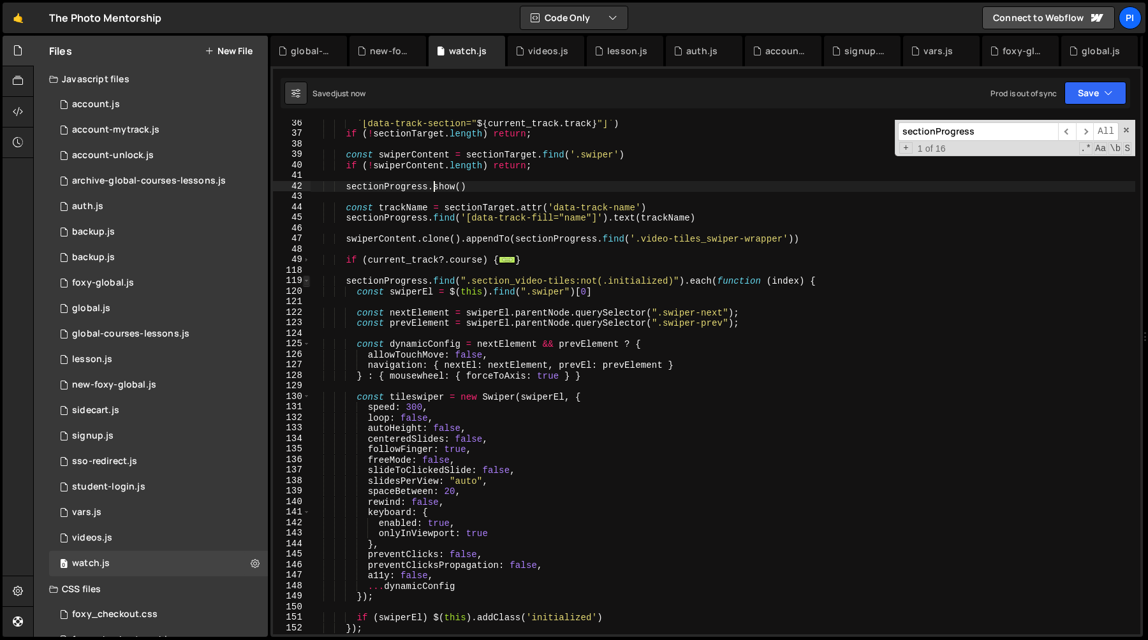
click at [306, 279] on span at bounding box center [306, 281] width 7 height 11
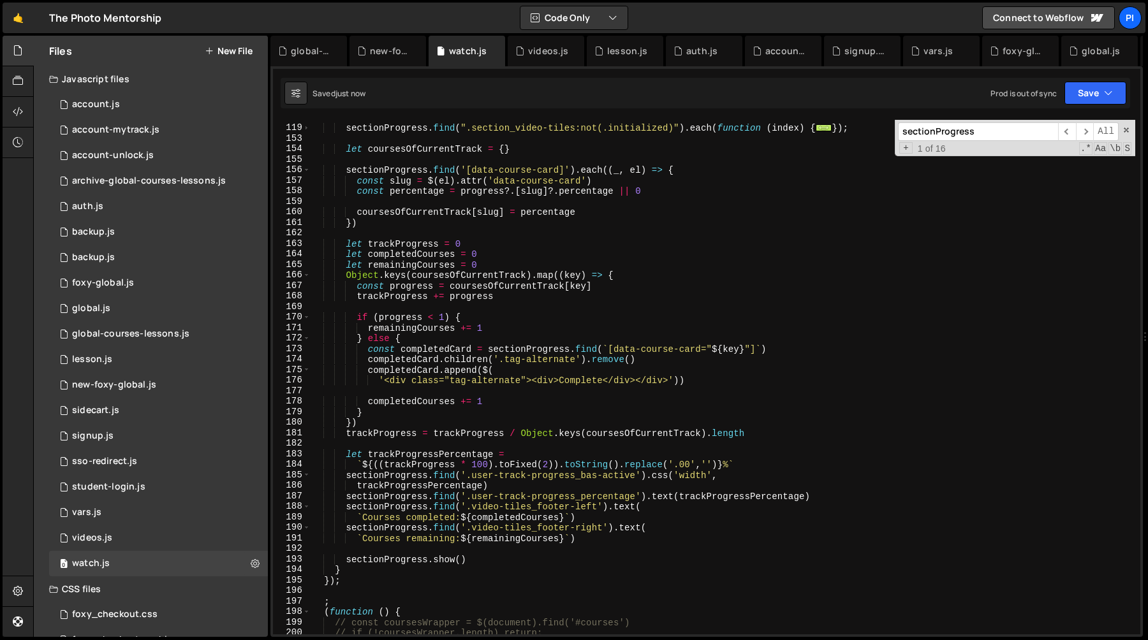
scroll to position [579, 0]
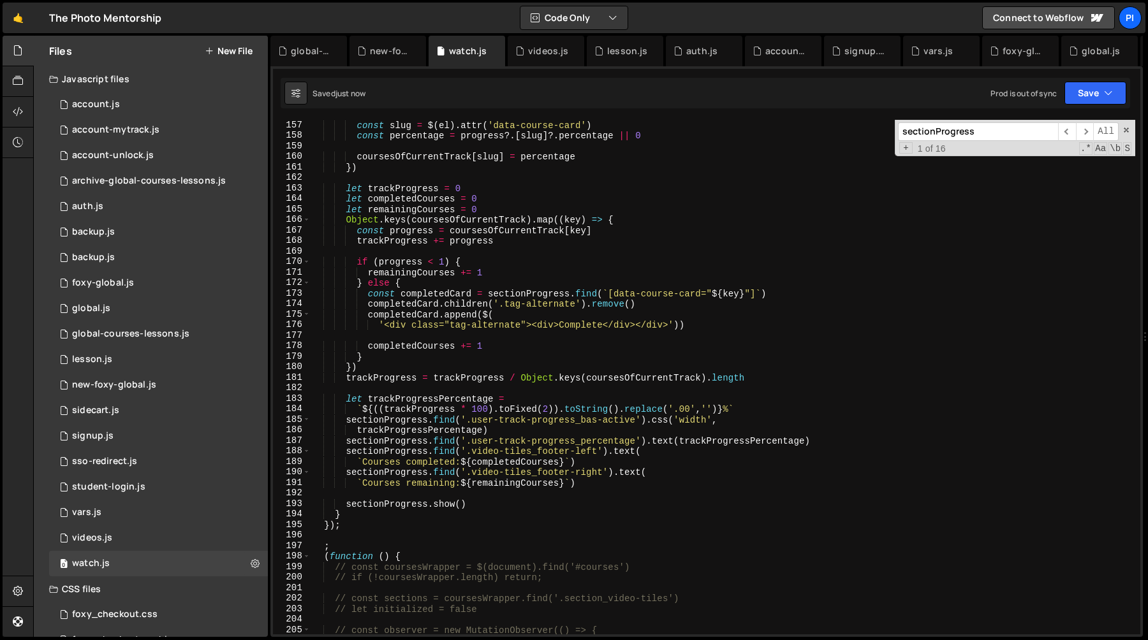
click at [389, 510] on div "const slug = $ ( el ) . attr ( 'data-course-card' ) const percentage = progress…" at bounding box center [723, 388] width 825 height 536
type textarea "// sectionProgress.show()"
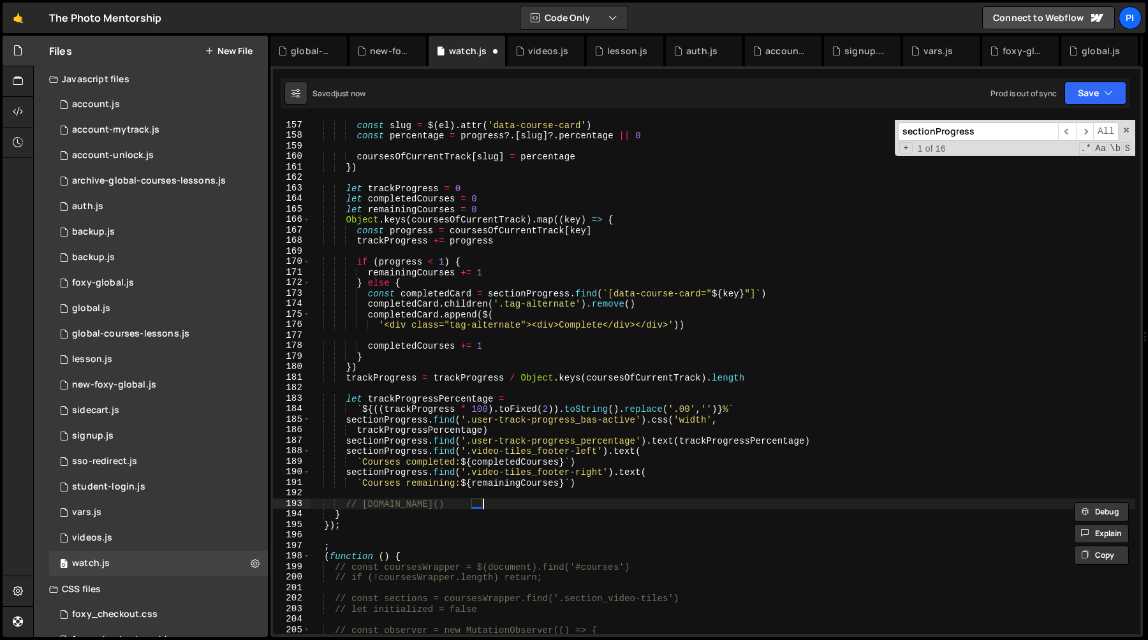
scroll to position [0, 1]
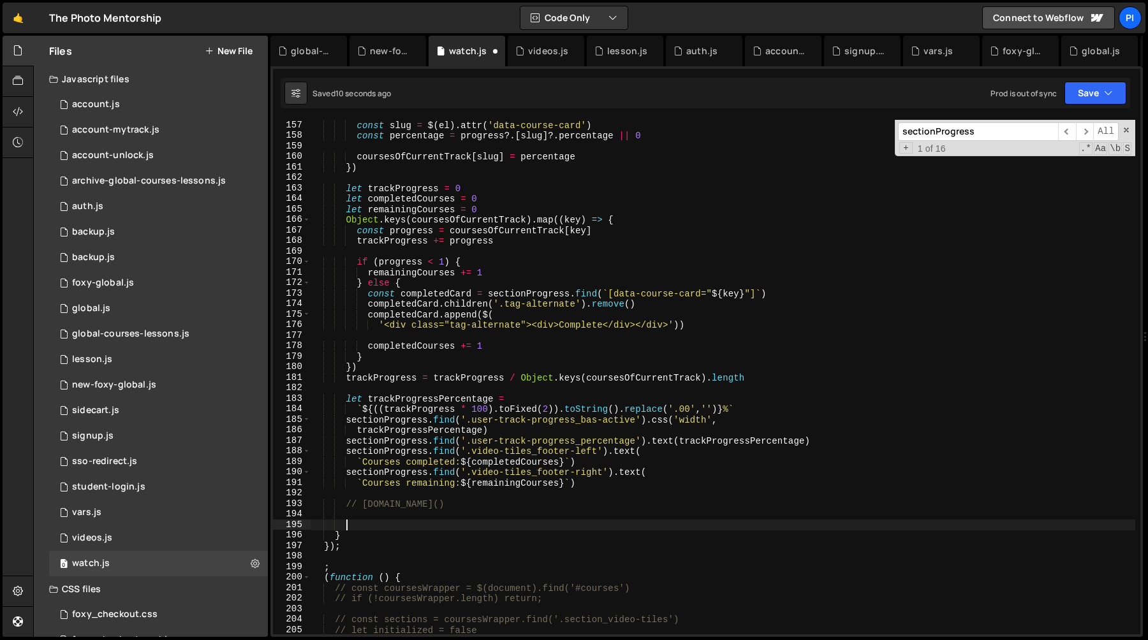
paste textarea "sectionProgress"
click at [471, 509] on div "const slug = $ ( el ) . attr ( 'data-course-card' ) const percentage = progress…" at bounding box center [723, 388] width 825 height 536
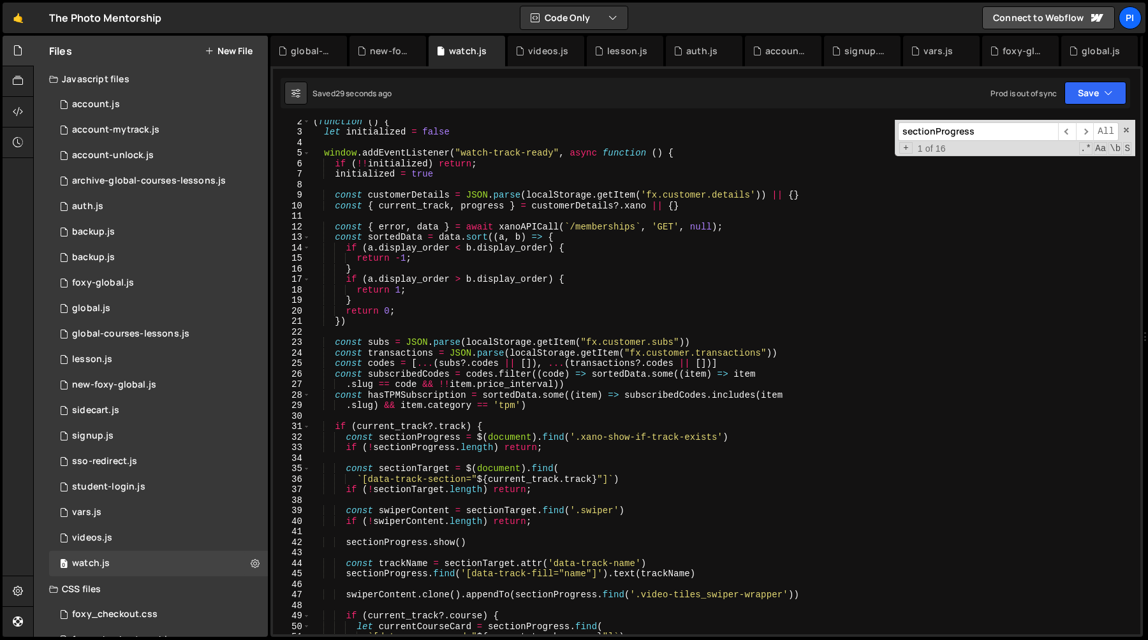
scroll to position [0, 0]
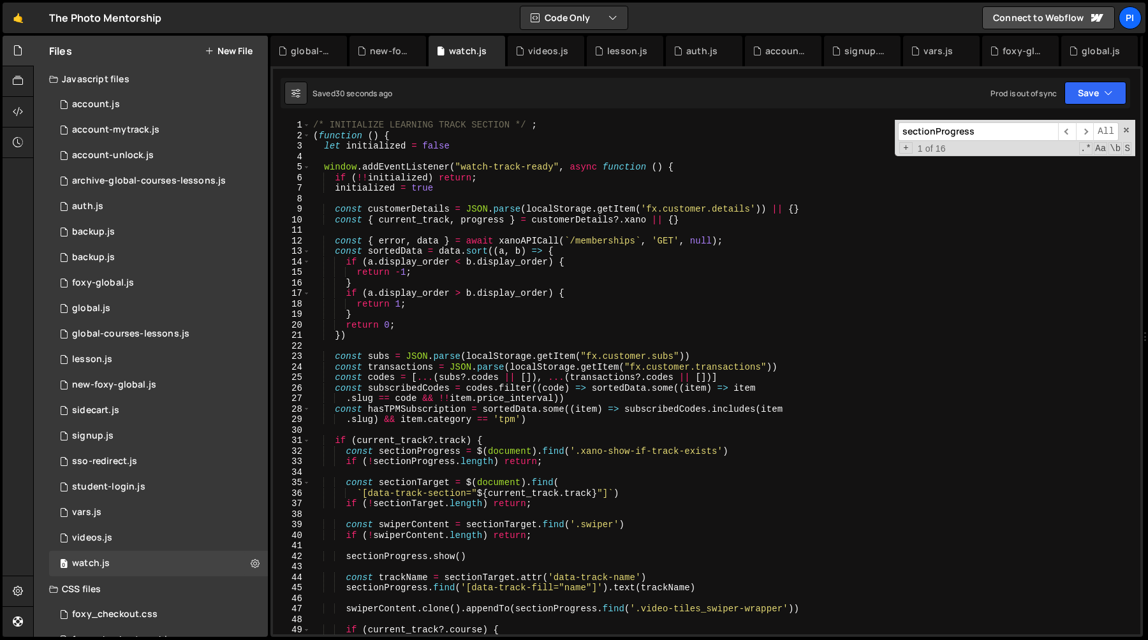
click at [593, 241] on div "/* INITIALIZE LEARNING TRACK SECTION */ ; ( function ( ) { let initialized = fa…" at bounding box center [723, 388] width 825 height 536
click at [412, 240] on div "/* INITIALIZE LEARNING TRACK SECTION */ ; ( function ( ) { let initialized = fa…" at bounding box center [723, 388] width 825 height 536
click at [426, 242] on div "/* INITIALIZE LEARNING TRACK SECTION */ ; ( function ( ) { let initialized = fa…" at bounding box center [723, 388] width 825 height 536
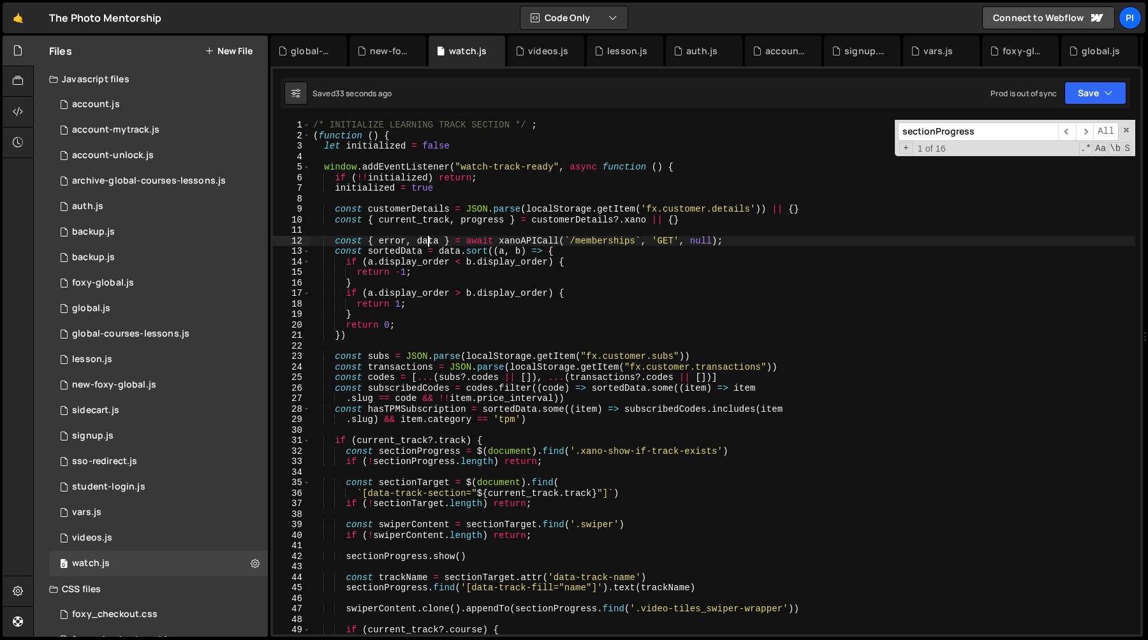
click at [426, 242] on div "/* INITIALIZE LEARNING TRACK SECTION */ ; ( function ( ) { let initialized = fa…" at bounding box center [723, 388] width 825 height 536
click at [386, 241] on div "/* INITIALIZE LEARNING TRACK SECTION */ ; ( function ( ) { let initialized = fa…" at bounding box center [723, 388] width 825 height 536
click at [371, 336] on div "/* INITIALIZE LEARNING TRACK SECTION */ ; ( function ( ) { let initialized = fa…" at bounding box center [723, 388] width 825 height 536
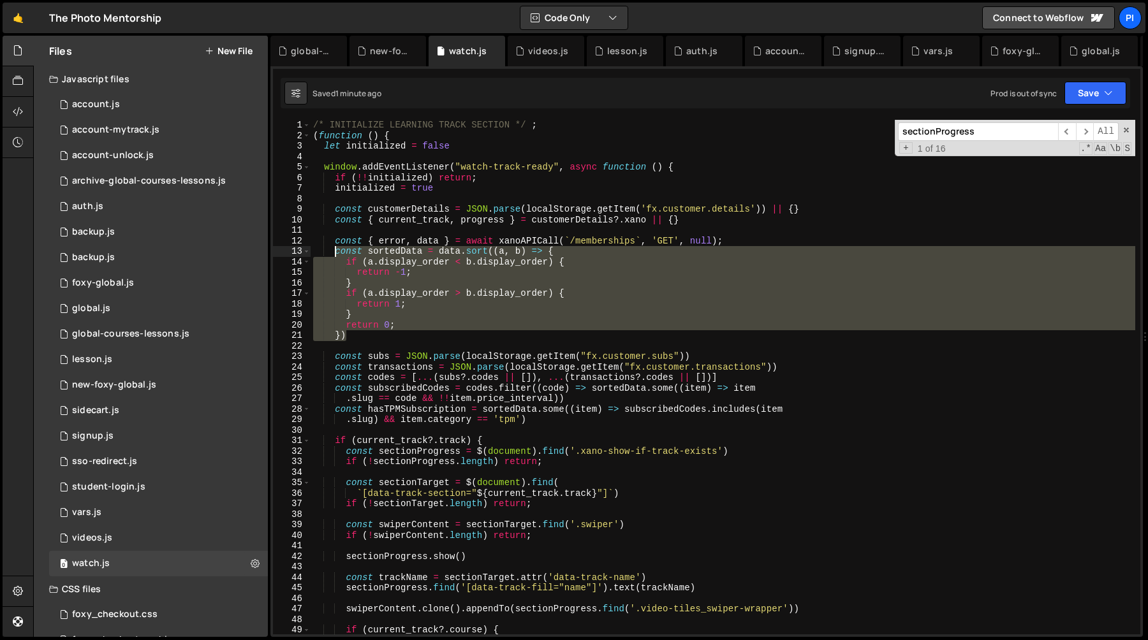
drag, startPoint x: 426, startPoint y: 339, endPoint x: 336, endPoint y: 251, distance: 125.9
click at [336, 251] on div "/* INITIALIZE LEARNING TRACK SECTION */ ; ( function ( ) { let initialized = fa…" at bounding box center [723, 388] width 825 height 536
click at [337, 247] on div "/* INITIALIZE LEARNING TRACK SECTION */ ; ( function ( ) { let initialized = fa…" at bounding box center [723, 377] width 825 height 515
drag, startPoint x: 337, startPoint y: 253, endPoint x: 356, endPoint y: 337, distance: 87.0
click at [356, 337] on div "/* INITIALIZE LEARNING TRACK SECTION */ ; ( function ( ) { let initialized = fa…" at bounding box center [723, 388] width 825 height 536
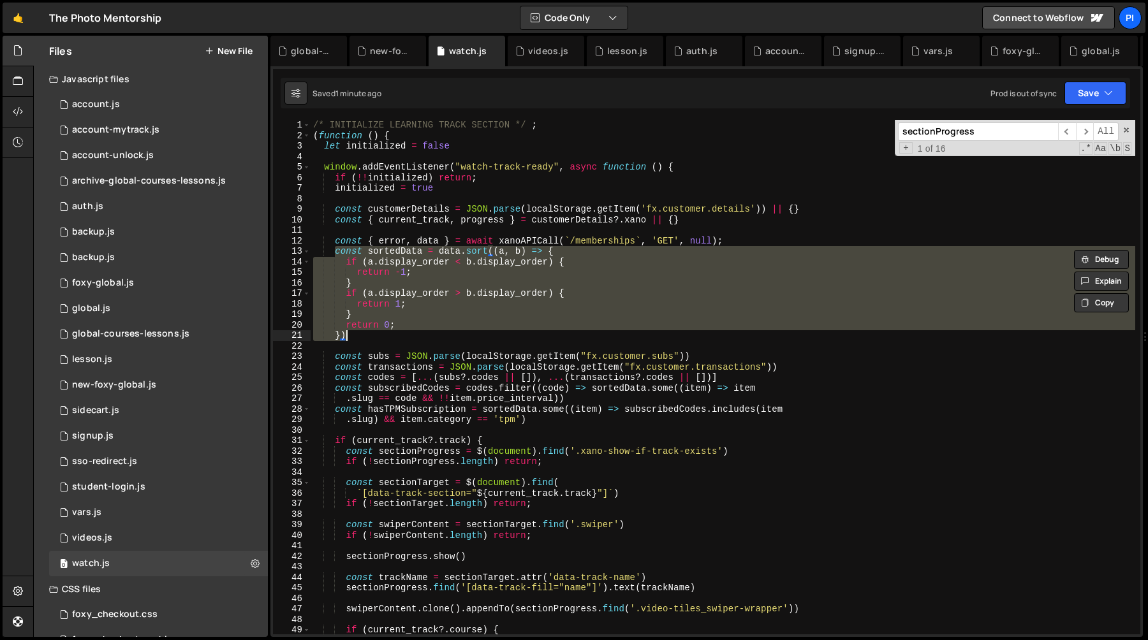
click at [367, 336] on div "/* INITIALIZE LEARNING TRACK SECTION */ ; ( function ( ) { let initialized = fa…" at bounding box center [723, 377] width 825 height 515
type textarea "})"
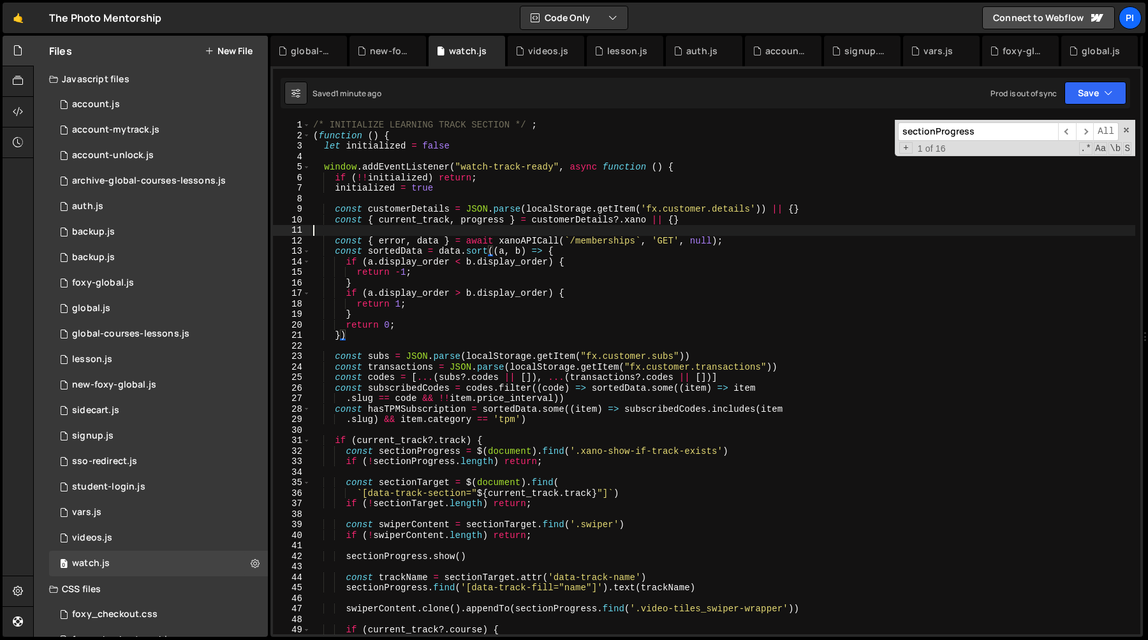
click at [457, 234] on div "/* INITIALIZE LEARNING TRACK SECTION */ ; ( function ( ) { let initialized = fa…" at bounding box center [723, 388] width 825 height 536
click at [418, 221] on div "/* INITIALIZE LEARNING TRACK SECTION */ ; ( function ( ) { let initialized = fa…" at bounding box center [723, 388] width 825 height 536
click at [489, 221] on div "/* INITIALIZE LEARNING TRACK SECTION */ ; ( function ( ) { let initialized = fa…" at bounding box center [723, 388] width 825 height 536
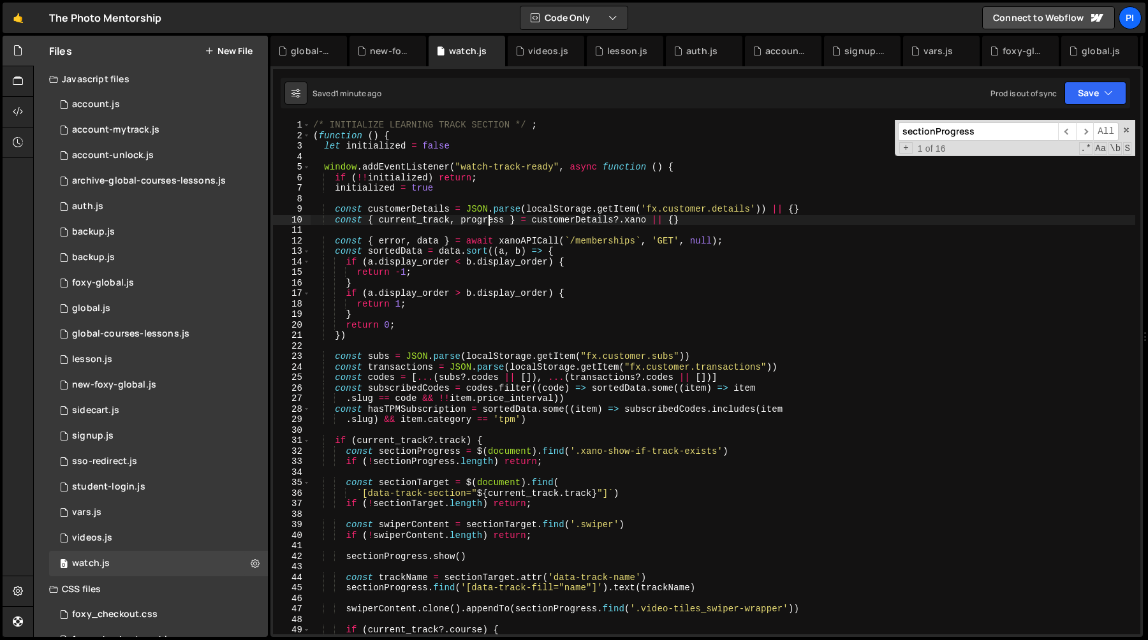
click at [489, 221] on div "/* INITIALIZE LEARNING TRACK SECTION */ ; ( function ( ) { let initialized = fa…" at bounding box center [723, 388] width 825 height 536
click at [417, 222] on div "/* INITIALIZE LEARNING TRACK SECTION */ ; ( function ( ) { let initialized = fa…" at bounding box center [723, 388] width 825 height 536
click at [411, 219] on div "/* INITIALIZE LEARNING TRACK SECTION */ ; ( function ( ) { let initialized = fa…" at bounding box center [723, 377] width 825 height 515
click at [411, 219] on div "/* INITIALIZE LEARNING TRACK SECTION */ ; ( function ( ) { let initialized = fa…" at bounding box center [723, 388] width 825 height 536
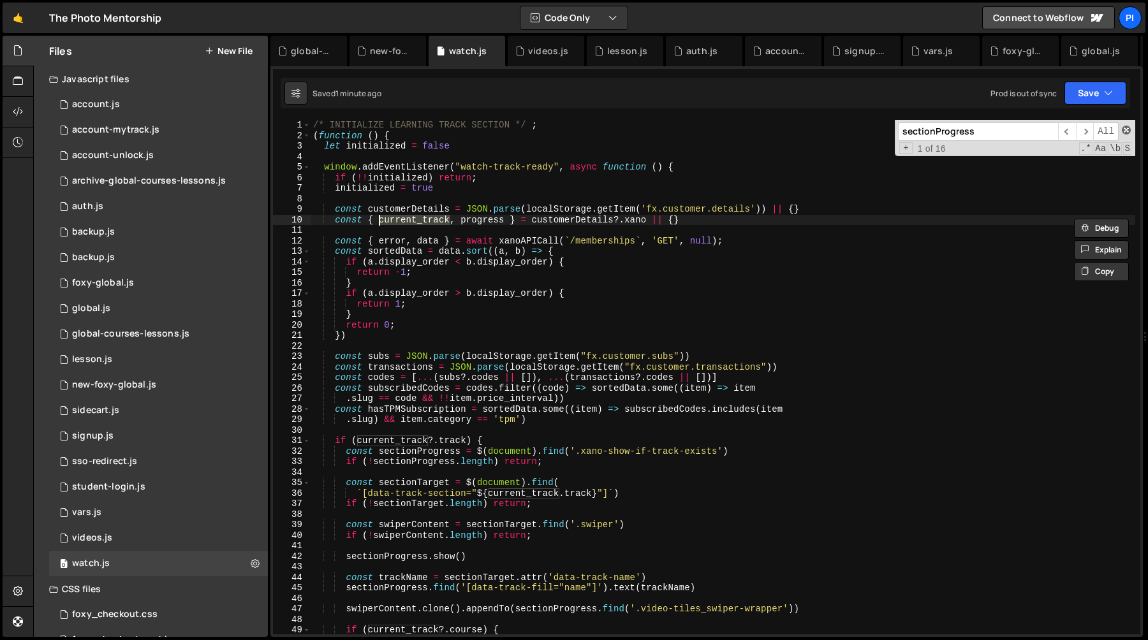
click at [1124, 126] on span at bounding box center [1126, 130] width 9 height 9
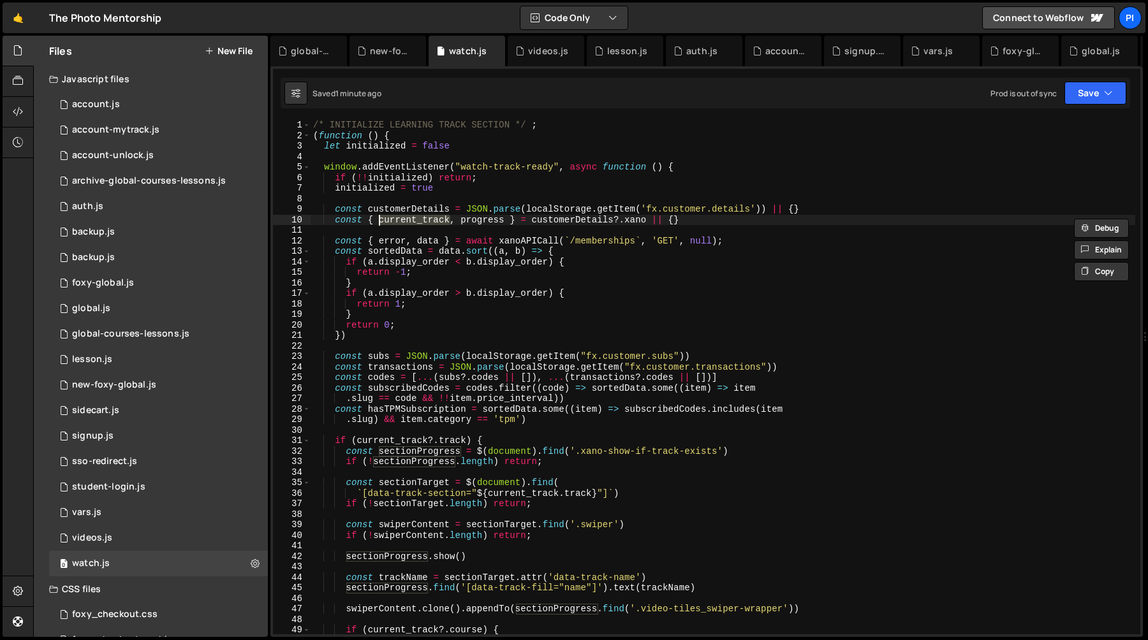
click at [414, 218] on div "/* INITIALIZE LEARNING TRACK SECTION */ ; ( function ( ) { let initialized = fa…" at bounding box center [723, 377] width 825 height 515
click at [414, 218] on div "/* INITIALIZE LEARNING TRACK SECTION */ ; ( function ( ) { let initialized = fa…" at bounding box center [723, 388] width 825 height 536
click at [436, 223] on div "/* INITIALIZE LEARNING TRACK SECTION */ ; ( function ( ) { let initialized = fa…" at bounding box center [723, 377] width 825 height 515
click at [436, 223] on div "/* INITIALIZE LEARNING TRACK SECTION */ ; ( function ( ) { let initialized = fa…" at bounding box center [723, 388] width 825 height 536
click at [473, 223] on div "/* INITIALIZE LEARNING TRACK SECTION */ ; ( function ( ) { let initialized = fa…" at bounding box center [723, 388] width 825 height 536
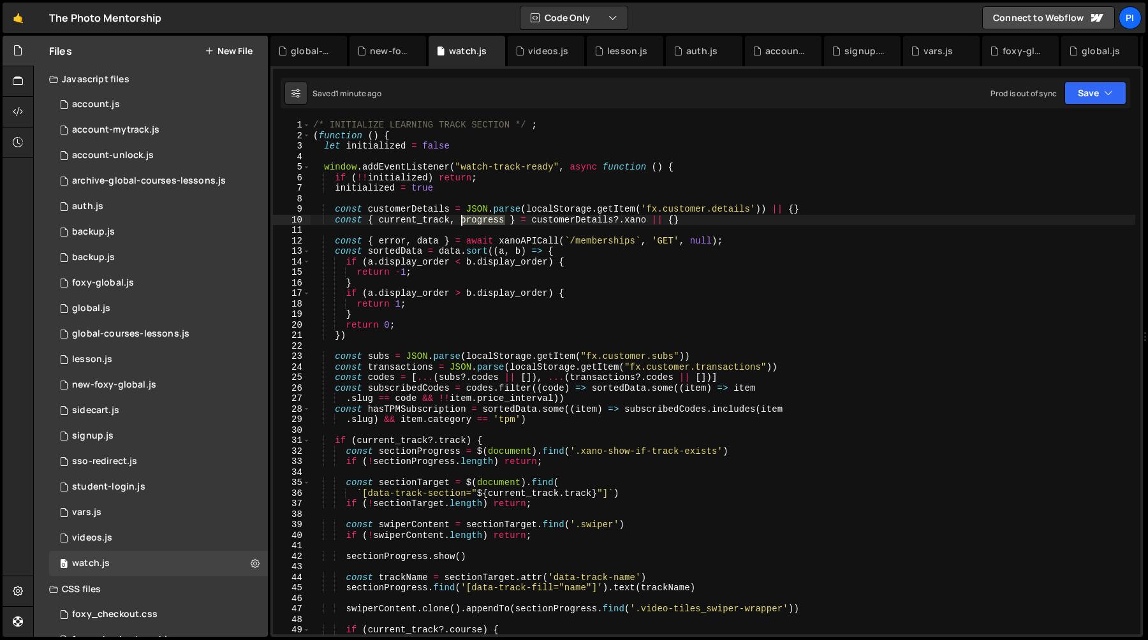
click at [473, 223] on div "/* INITIALIZE LEARNING TRACK SECTION */ ; ( function ( ) { let initialized = fa…" at bounding box center [723, 388] width 825 height 536
click at [425, 223] on div "/* INITIALIZE LEARNING TRACK SECTION */ ; ( function ( ) { let initialized = fa…" at bounding box center [723, 388] width 825 height 536
click at [425, 221] on div "/* INITIALIZE LEARNING TRACK SECTION */ ; ( function ( ) { let initialized = fa…" at bounding box center [723, 388] width 825 height 536
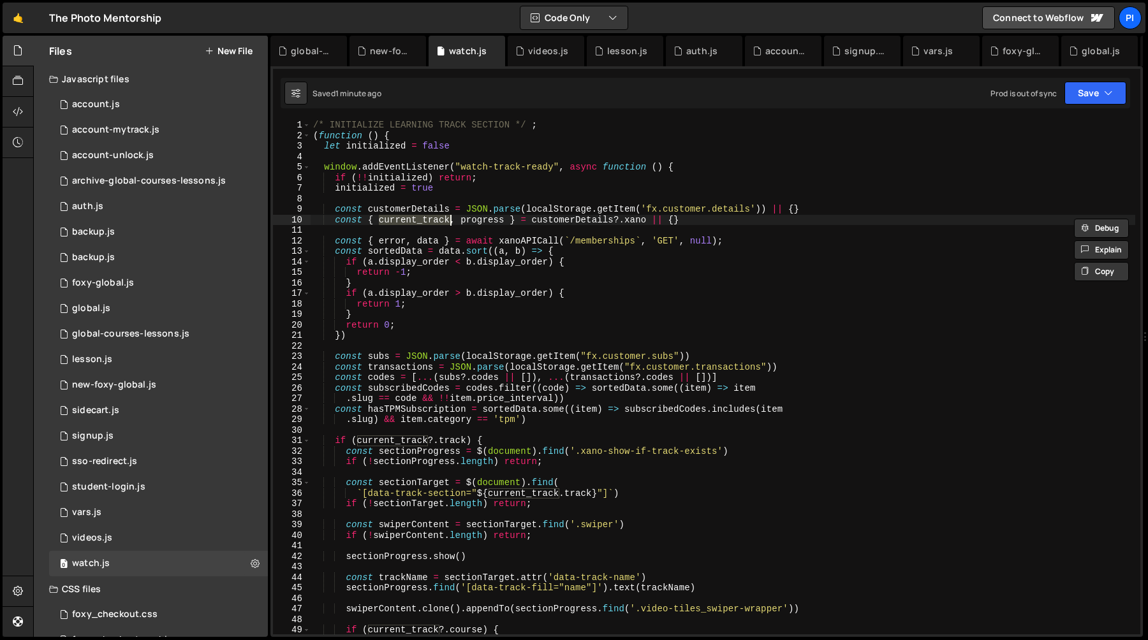
click at [429, 242] on div "/* INITIALIZE LEARNING TRACK SECTION */ ; ( function ( ) { let initialized = fa…" at bounding box center [723, 388] width 825 height 536
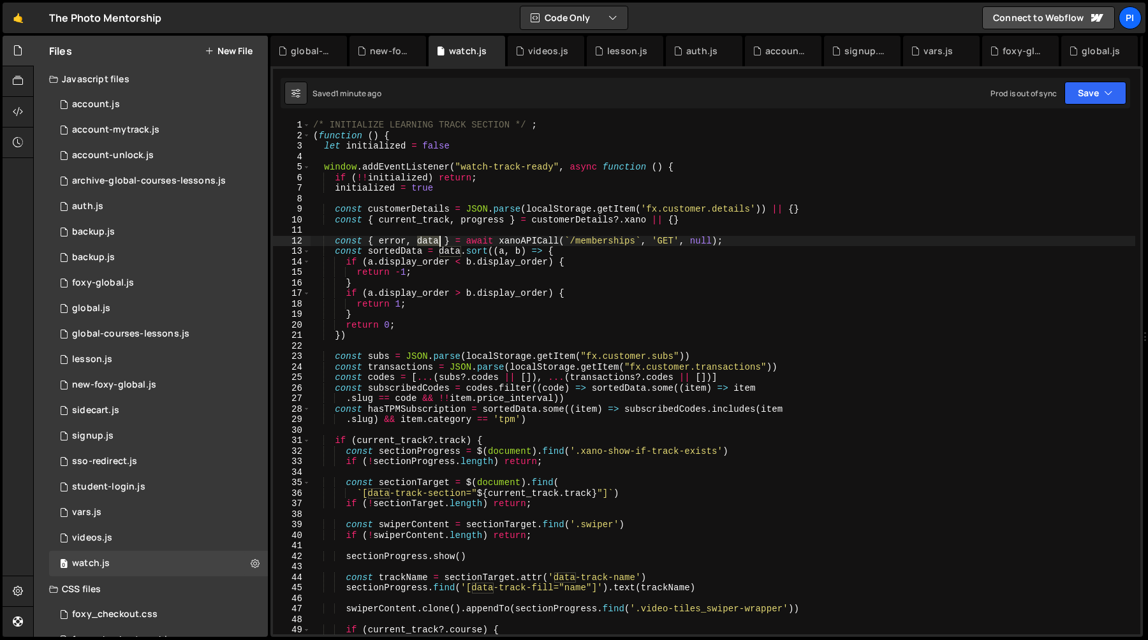
click at [429, 242] on div "/* INITIALIZE LEARNING TRACK SECTION */ ; ( function ( ) { let initialized = fa…" at bounding box center [723, 388] width 825 height 536
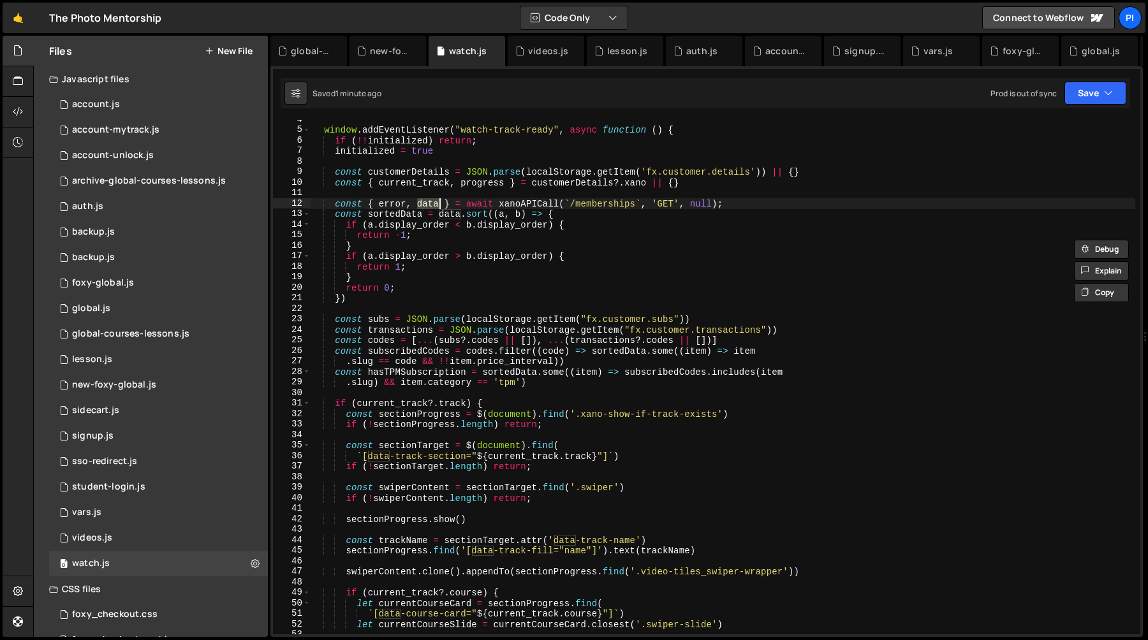
scroll to position [36, 0]
click at [441, 413] on div "window . addEventListener ( "watch-track-ready" , async function ( ) { if ( !! …" at bounding box center [723, 383] width 825 height 536
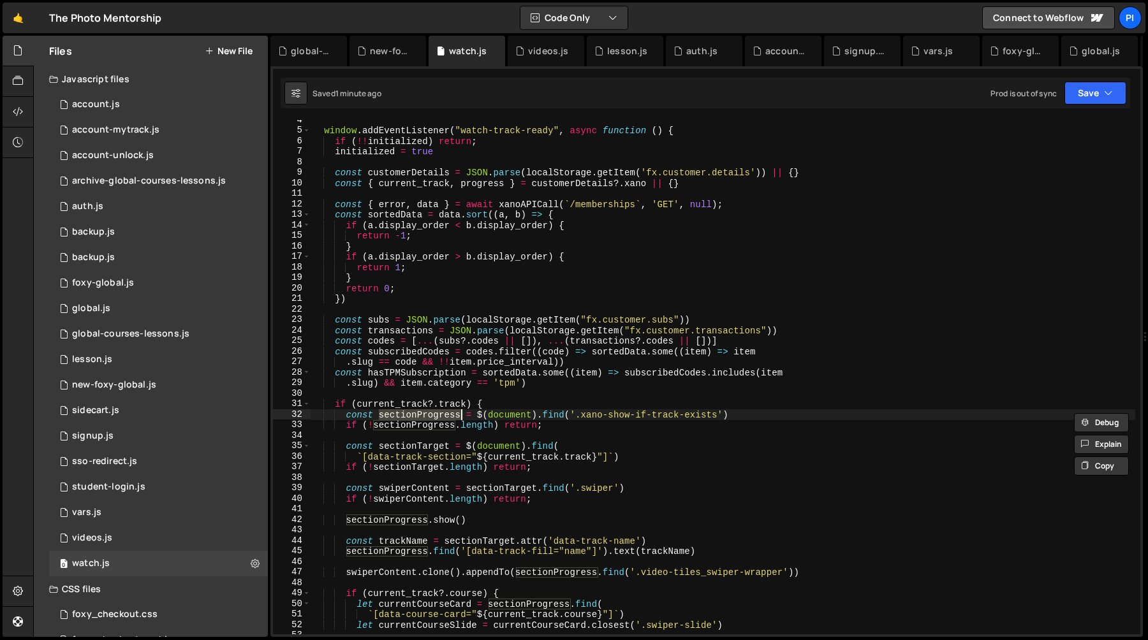
click at [391, 403] on div "window . addEventListener ( "watch-track-ready" , async function ( ) { if ( !! …" at bounding box center [723, 383] width 825 height 536
type textarea "if (current_track?.track) {"
click at [391, 403] on div "window . addEventListener ( "watch-track-ready" , async function ( ) { if ( !! …" at bounding box center [723, 383] width 825 height 536
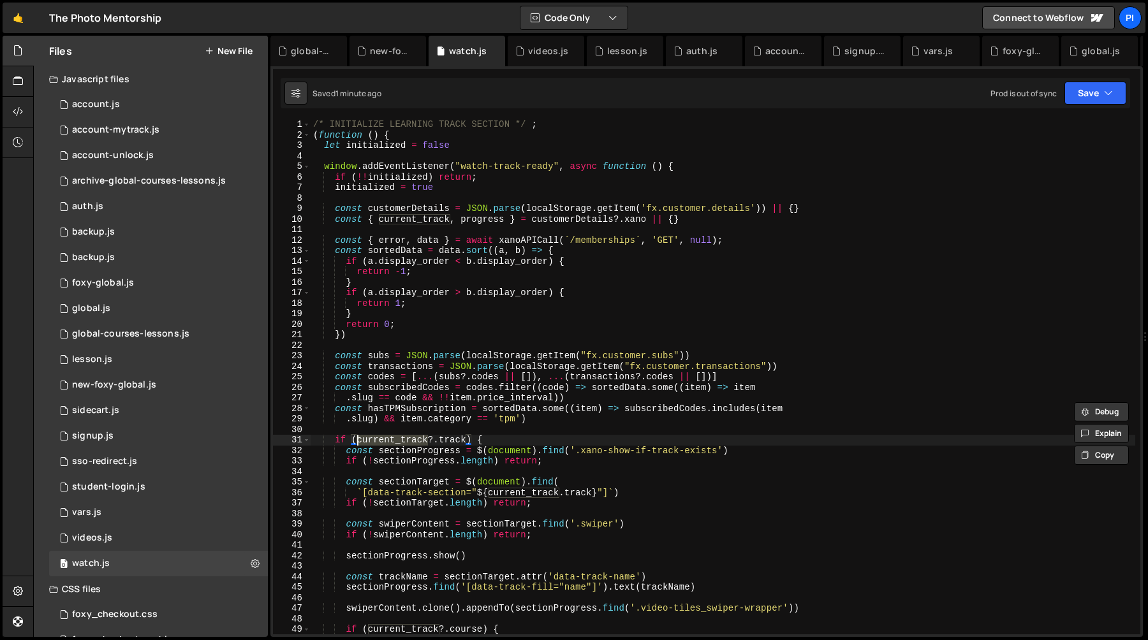
scroll to position [0, 0]
click at [500, 229] on div "/* INITIALIZE LEARNING TRACK SECTION */ ; ( function ( ) { let initialized = fa…" at bounding box center [723, 388] width 825 height 536
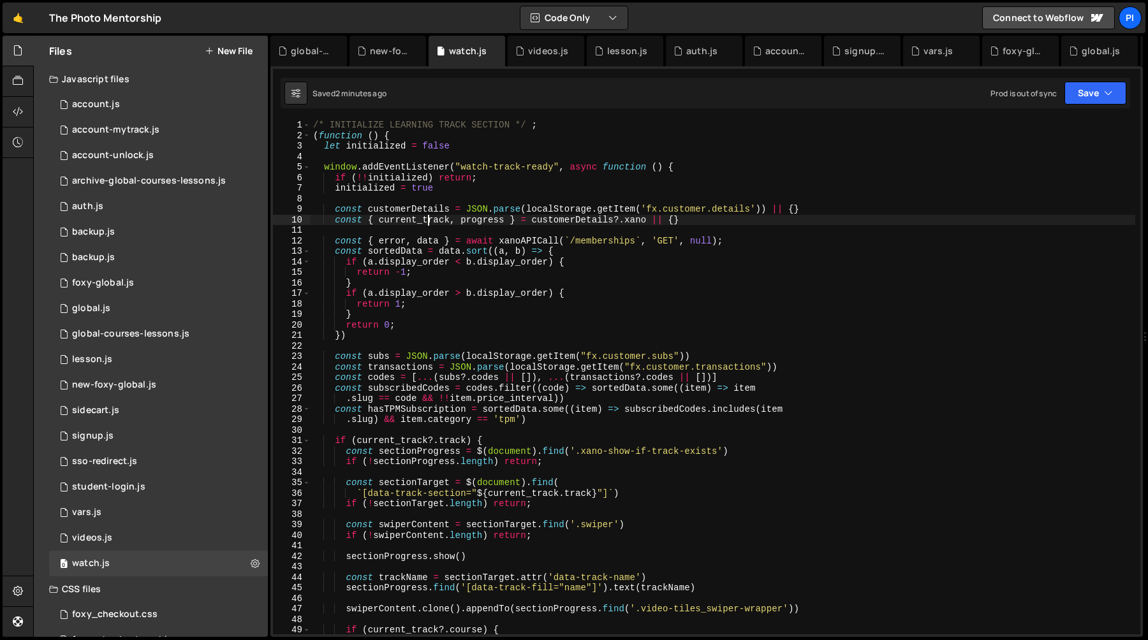
click at [428, 220] on div "/* INITIALIZE LEARNING TRACK SECTION */ ; ( function ( ) { let initialized = fa…" at bounding box center [723, 388] width 825 height 536
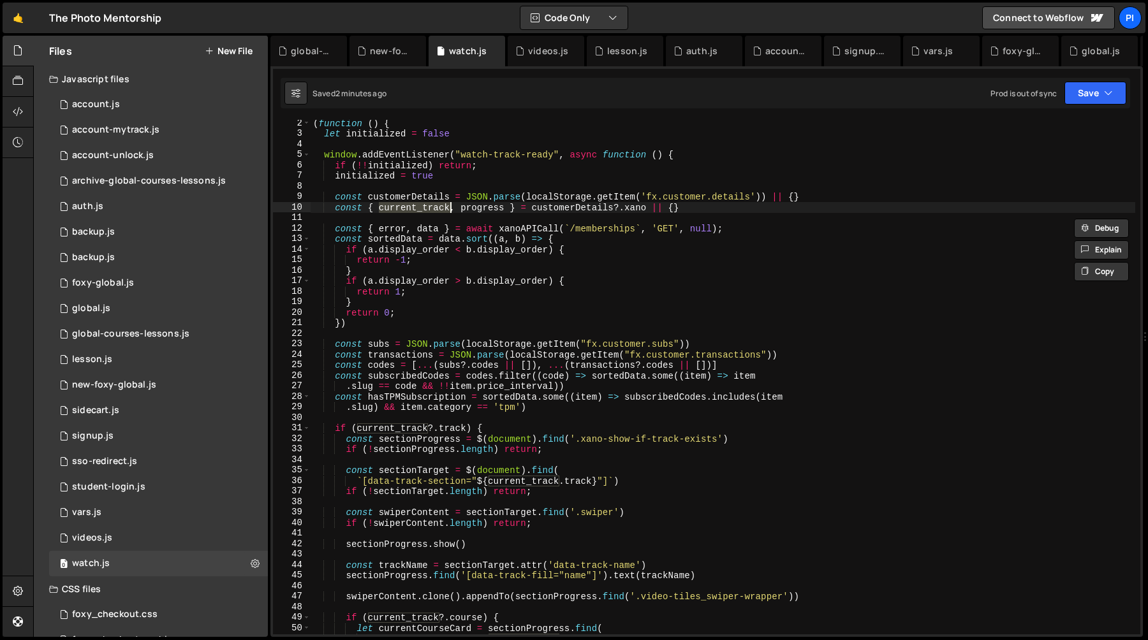
scroll to position [13, 0]
click at [375, 431] on div "( function ( ) { let initialized = false window . addEventListener ( "watch-tra…" at bounding box center [723, 386] width 825 height 536
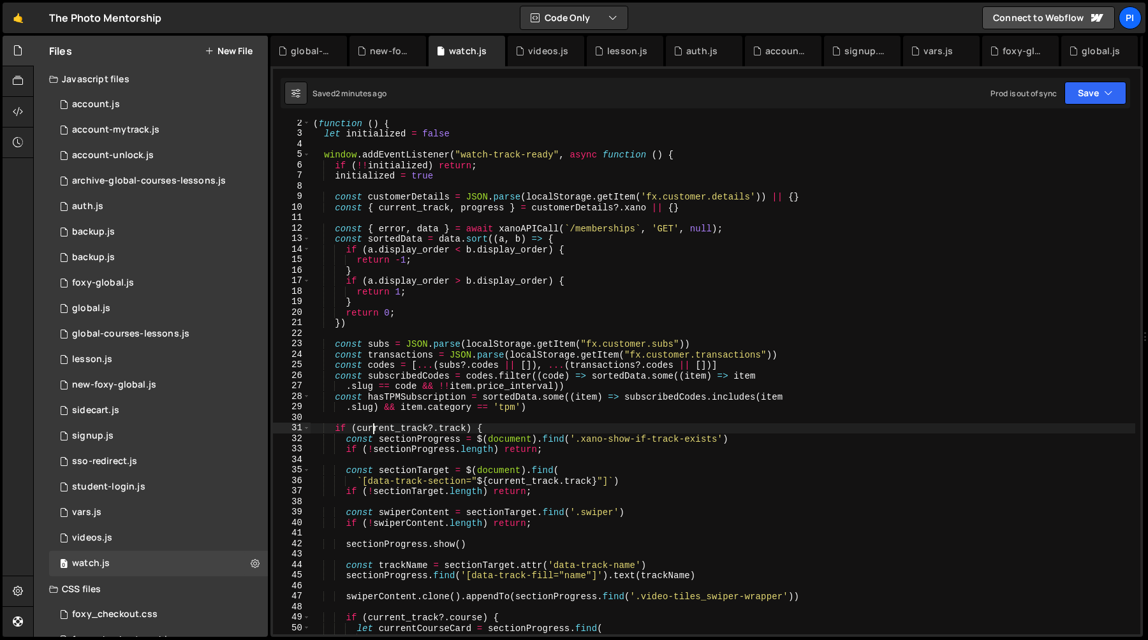
click at [375, 431] on div "( function ( ) { let initialized = false window . addEventListener ( "watch-tra…" at bounding box center [723, 386] width 825 height 536
click at [465, 431] on div "( function ( ) { let initialized = false window . addEventListener ( "watch-tra…" at bounding box center [723, 386] width 825 height 536
click at [359, 430] on div "( function ( ) { let initialized = false window . addEventListener ( "watch-tra…" at bounding box center [723, 386] width 825 height 536
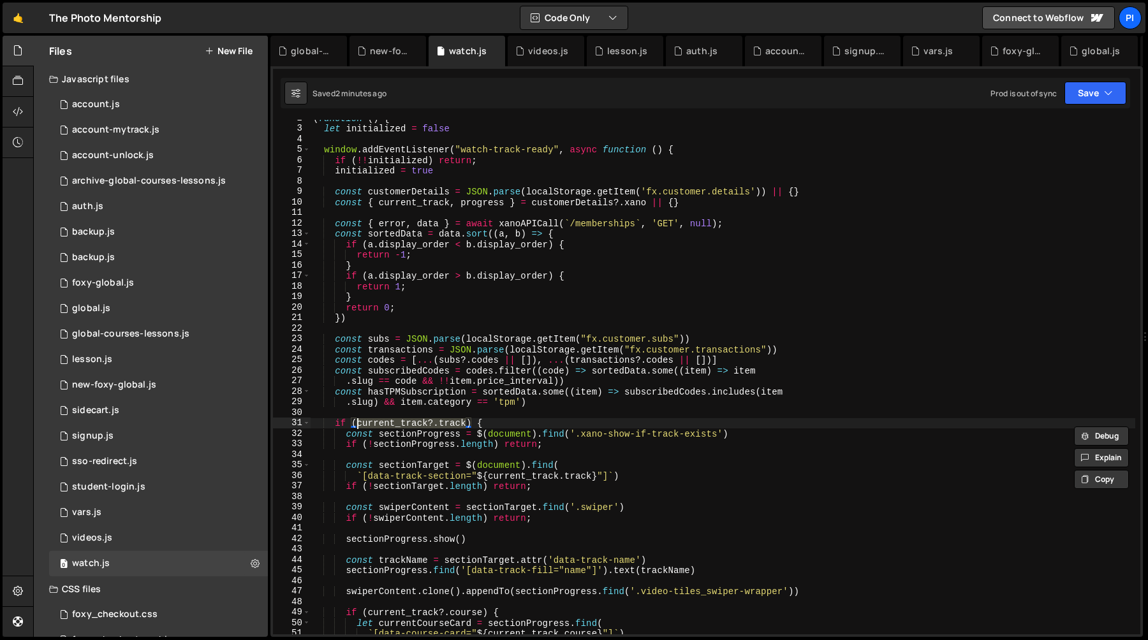
scroll to position [22, 0]
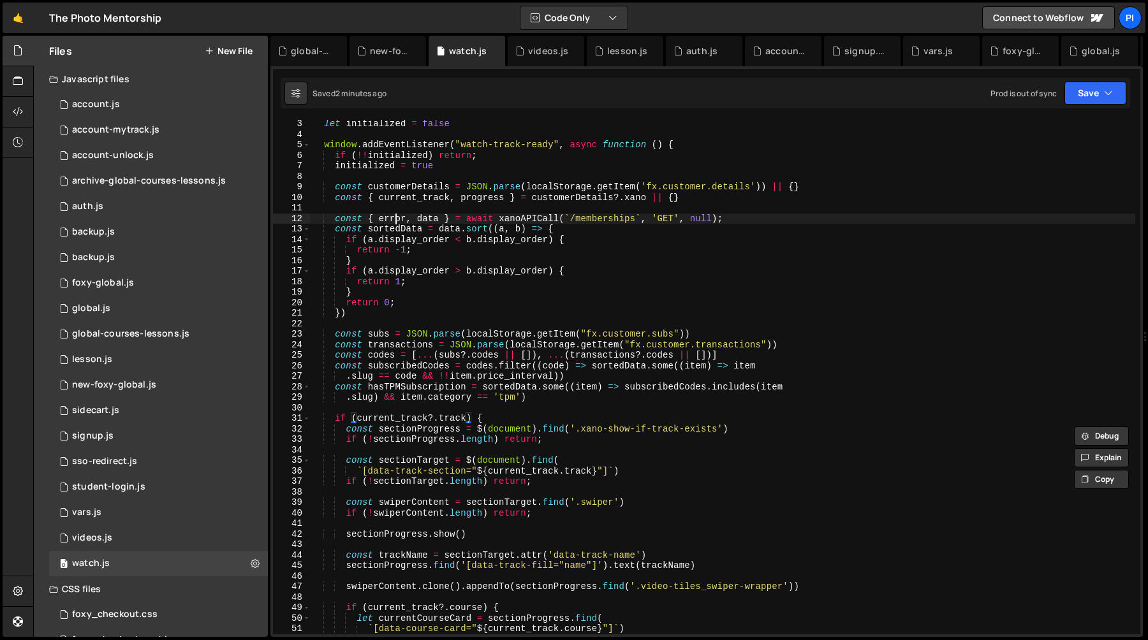
click at [394, 219] on div "let initialized = false window . addEventListener ( "watch-track-ready" , async…" at bounding box center [723, 387] width 825 height 536
click at [399, 226] on div "let initialized = false window . addEventListener ( "watch-track-ready" , async…" at bounding box center [723, 387] width 825 height 536
type textarea "const sortedData = data.sort((a, b) => {"
click at [399, 226] on div "let initialized = false window . addEventListener ( "watch-track-ready" , async…" at bounding box center [723, 387] width 825 height 536
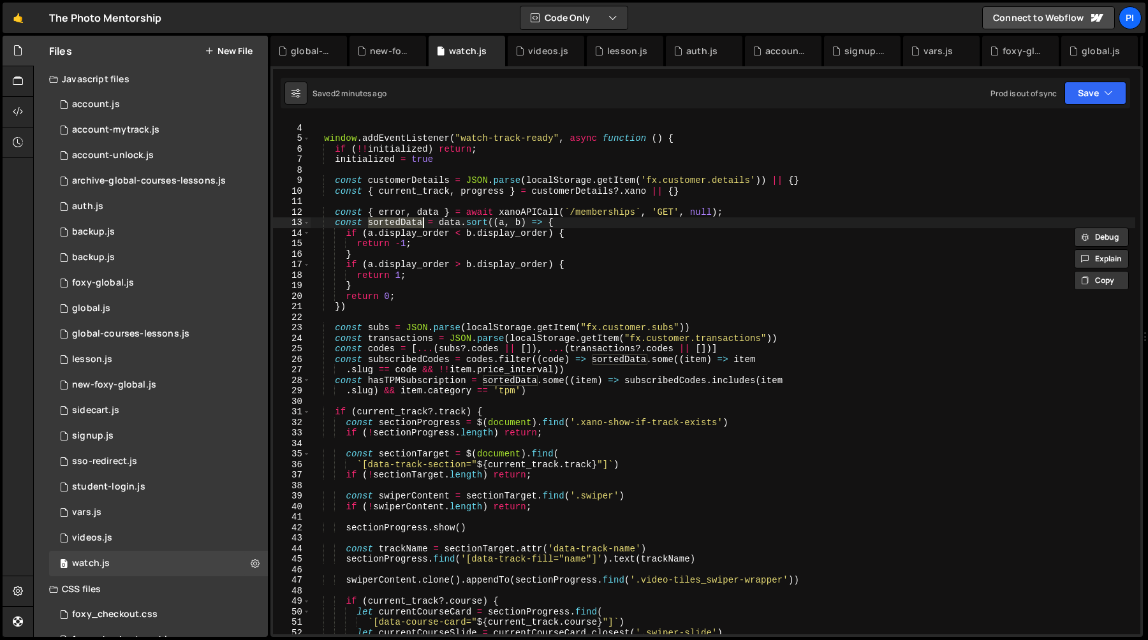
scroll to position [31, 0]
type input "sortedData"
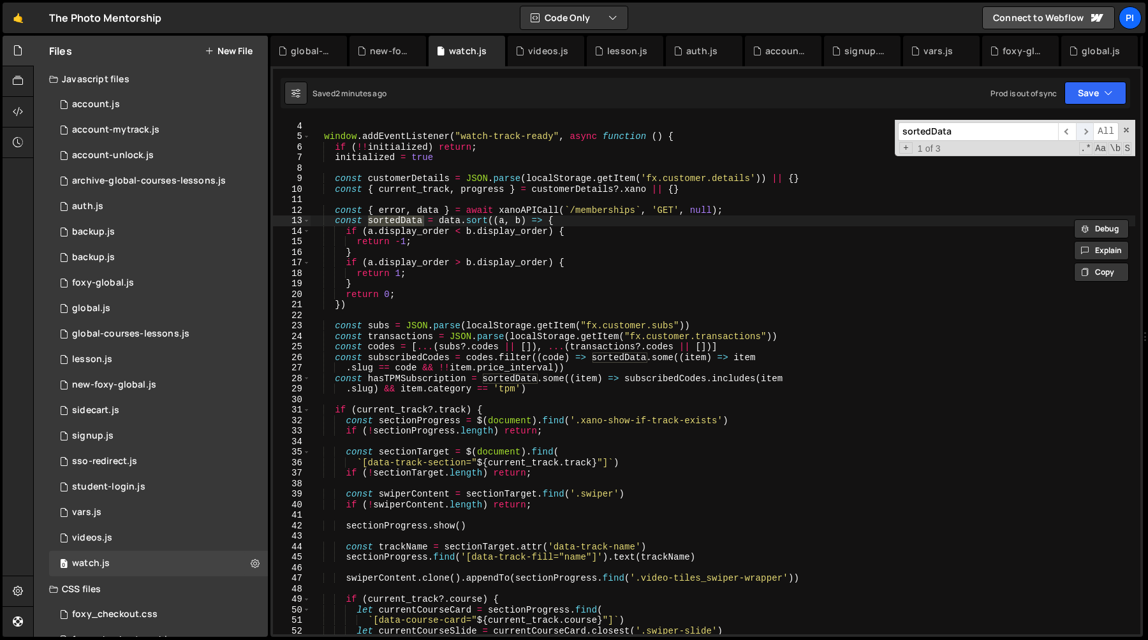
click at [1081, 133] on span "​" at bounding box center [1085, 131] width 18 height 19
click at [332, 213] on div "let initialized = false window . addEventListener ( "watch-track-ready" , async…" at bounding box center [723, 378] width 825 height 536
click at [397, 411] on div "let initialized = false window . addEventListener ( "watch-track-ready" , async…" at bounding box center [723, 378] width 825 height 536
click at [334, 211] on div "let initialized = false window . addEventListener ( "watch-track-ready" , async…" at bounding box center [723, 378] width 825 height 536
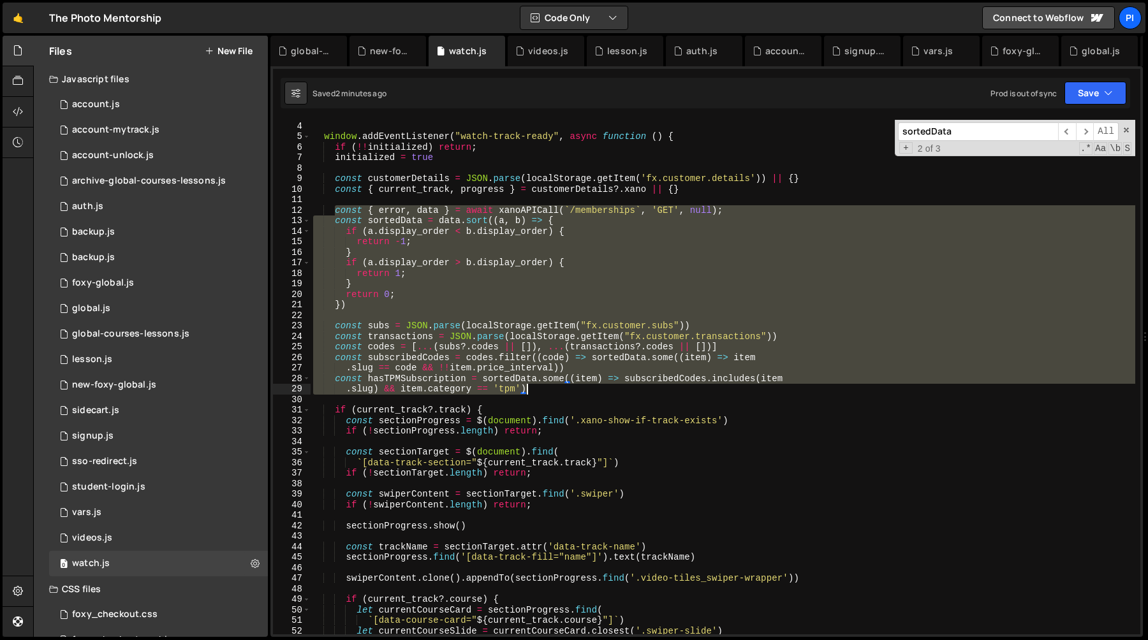
type textarea "const hasTPMSubscription = sortedData.some((item) => subscribedCodes.includes(i…"
drag, startPoint x: 334, startPoint y: 211, endPoint x: 628, endPoint y: 390, distance: 344.4
click at [628, 390] on div "let initialized = false window . addEventListener ( "watch-track-ready" , async…" at bounding box center [723, 378] width 825 height 536
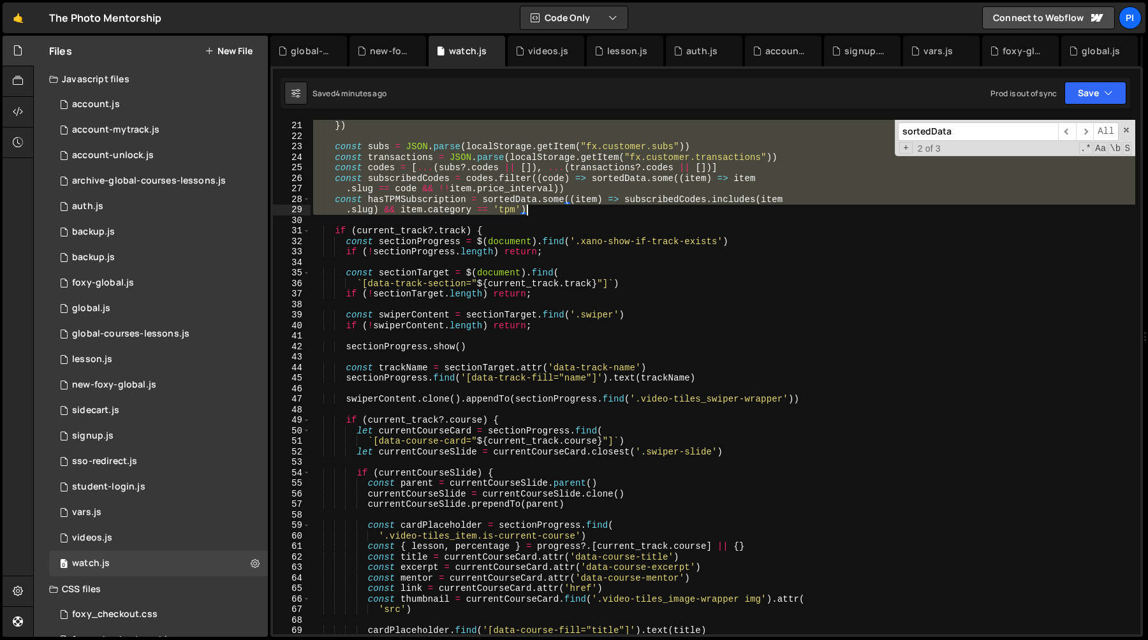
scroll to position [177, 0]
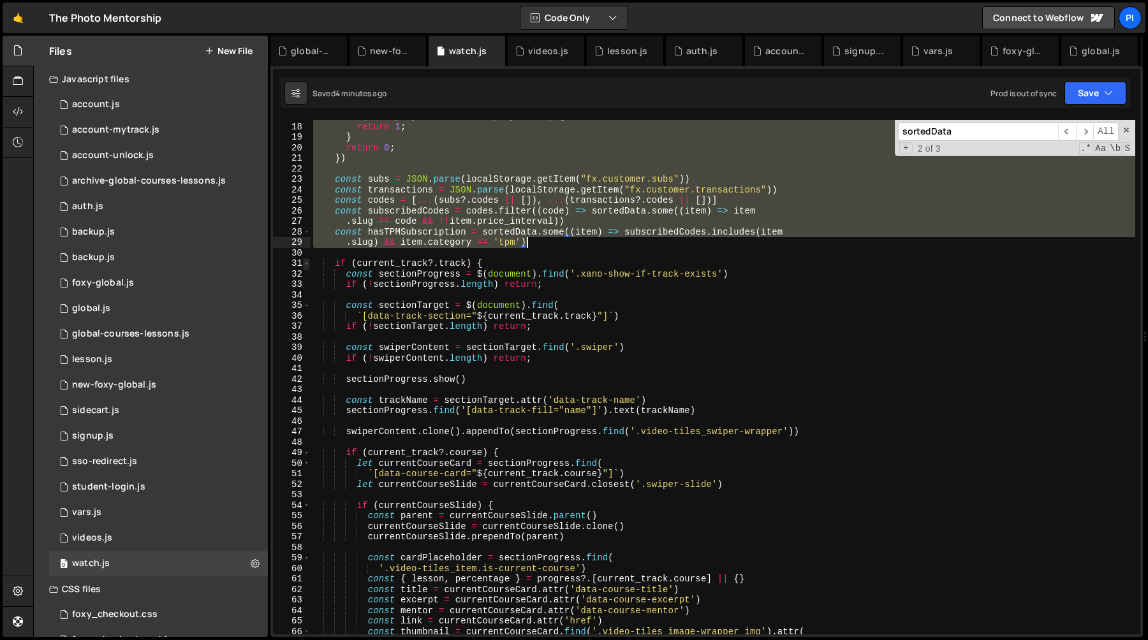
click at [305, 266] on span at bounding box center [306, 263] width 7 height 11
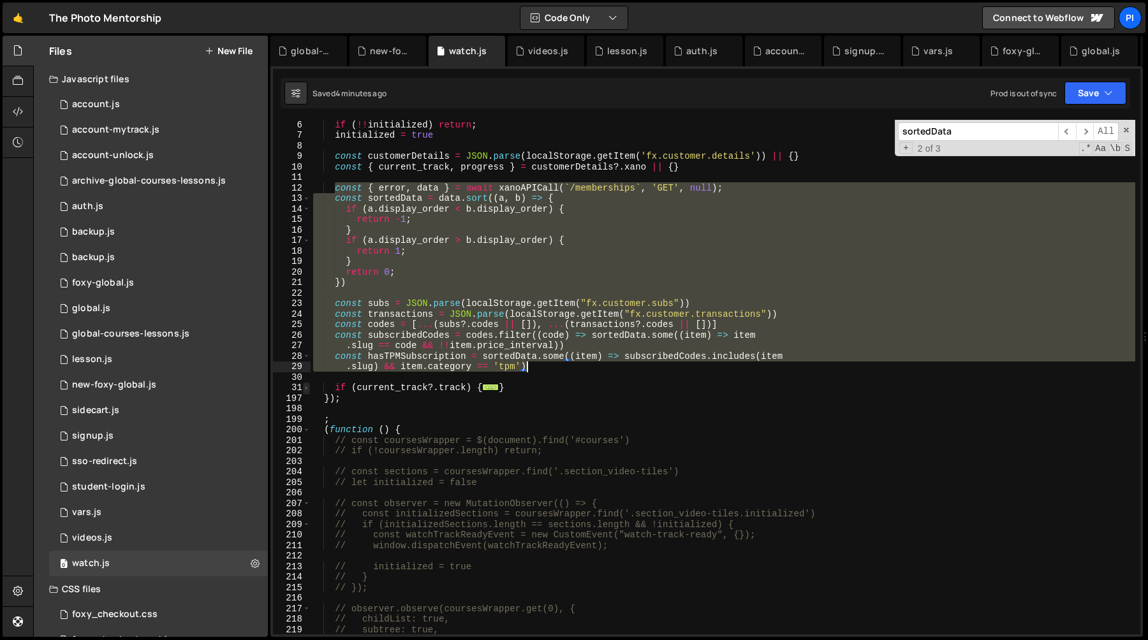
scroll to position [0, 0]
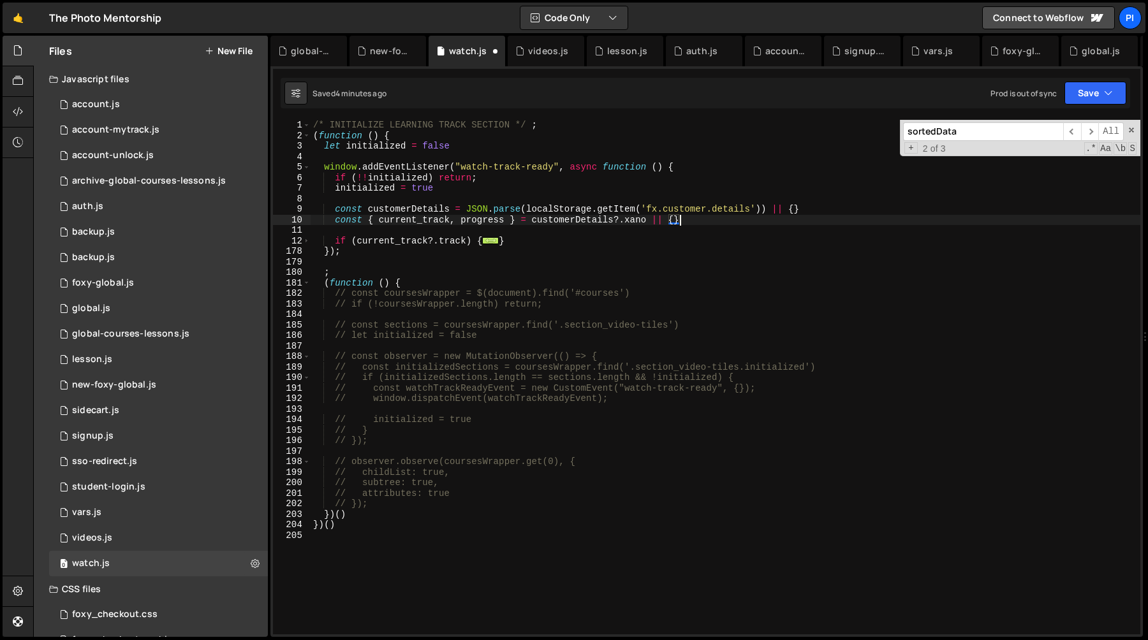
click at [310, 244] on div "12" at bounding box center [292, 241] width 38 height 11
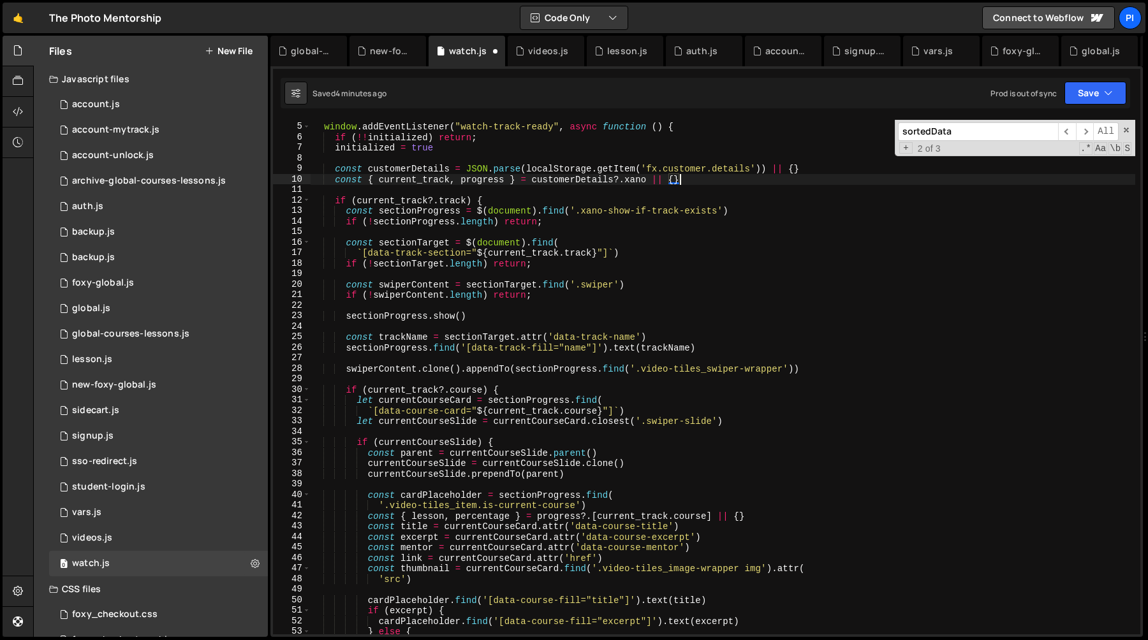
scroll to position [41, 0]
click at [499, 315] on div "window . addEventListener ( "watch-track-ready" , async function ( ) { if ( !! …" at bounding box center [723, 378] width 825 height 536
type textarea "sectionProgress.show()"
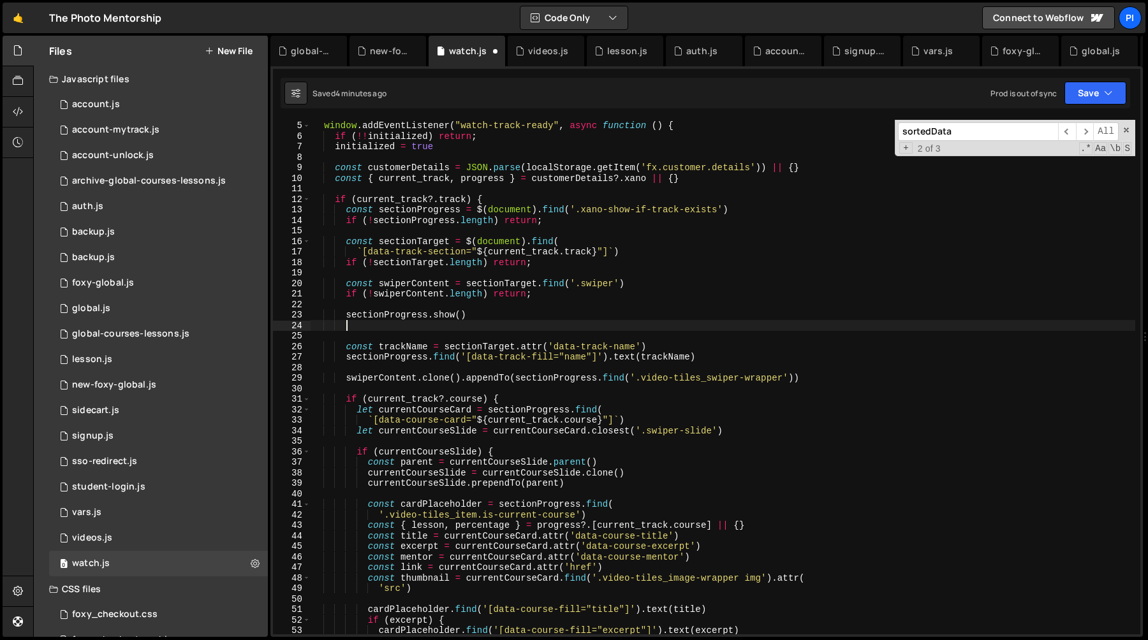
scroll to position [0, 1]
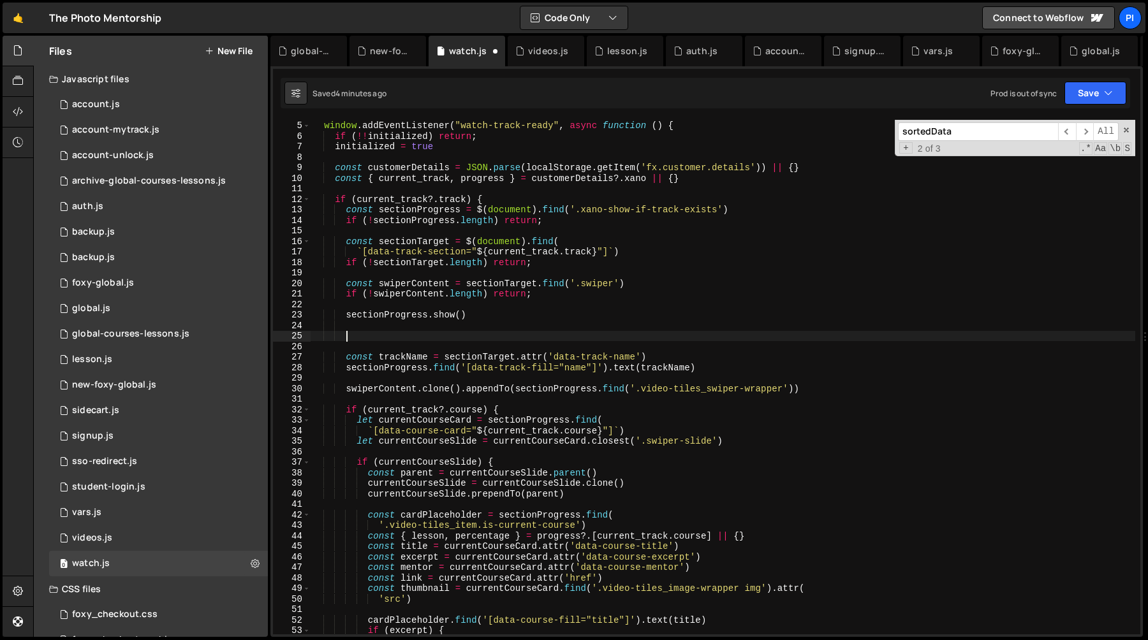
paste textarea ".slug) && item.category == 'tpm')"
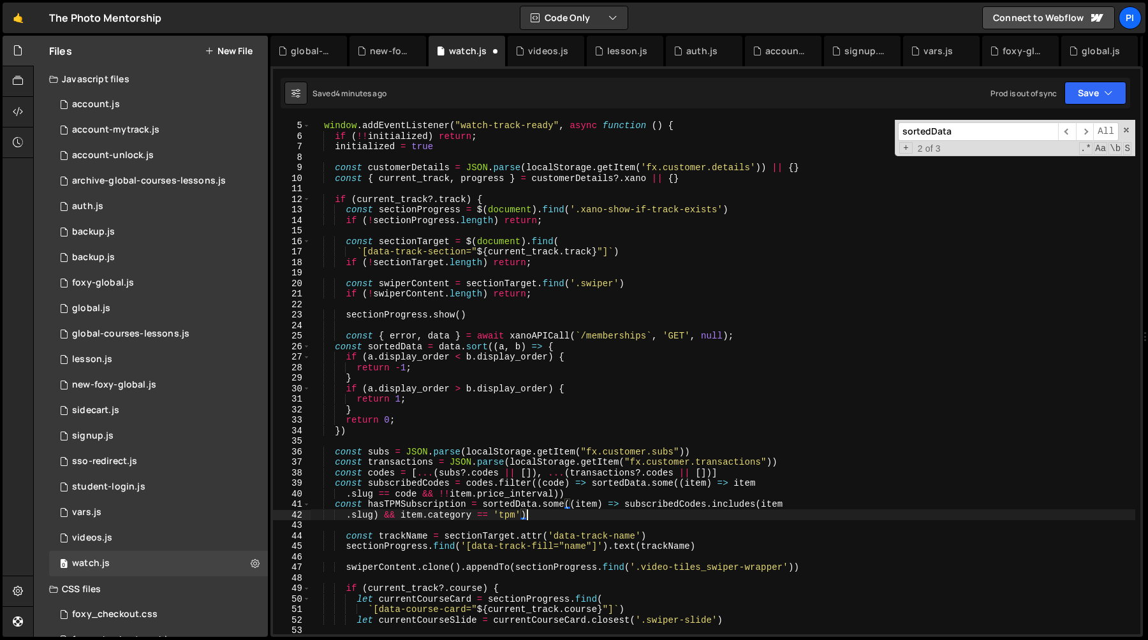
type textarea ".slug) && item.category == 'tpm')"
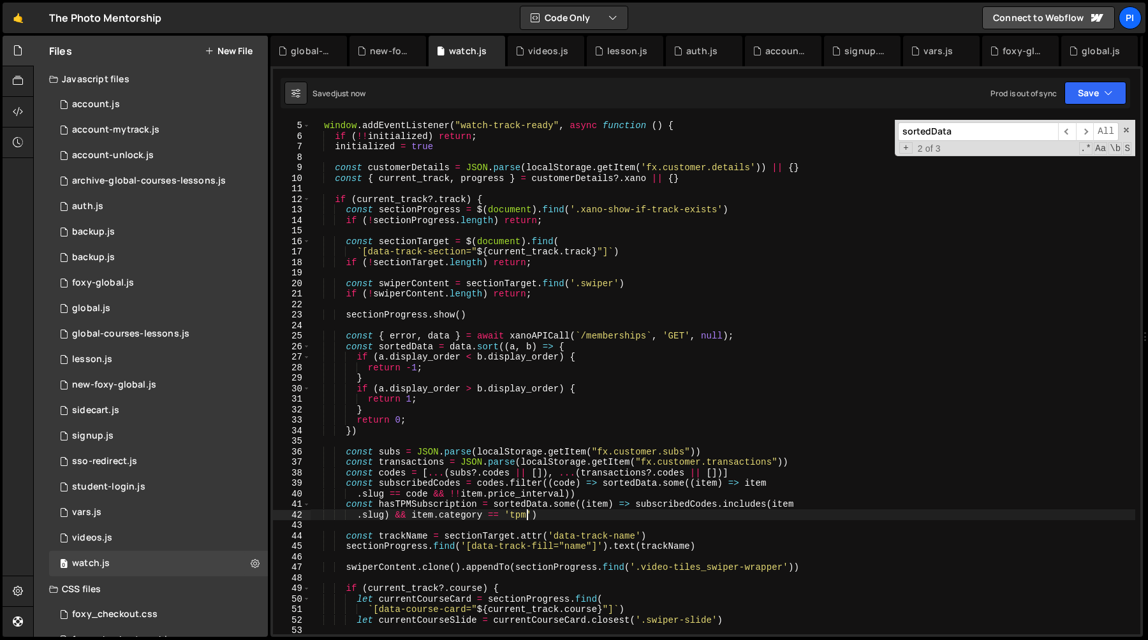
click at [561, 323] on div "window . addEventListener ( "watch-track-ready" , async function ( ) { if ( !! …" at bounding box center [723, 378] width 825 height 536
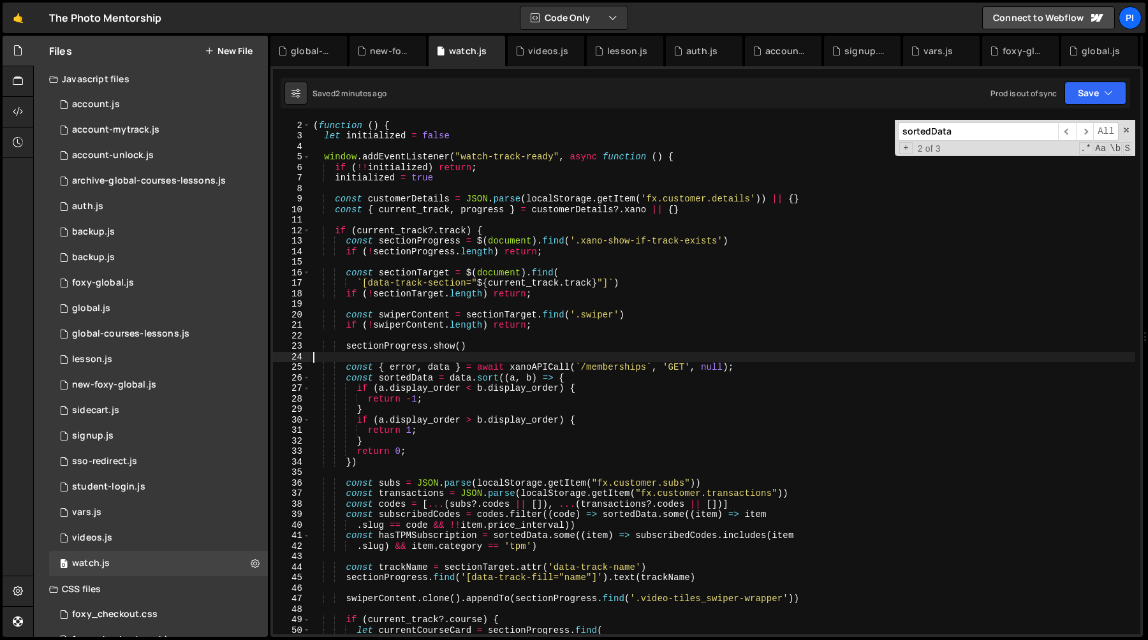
scroll to position [0, 0]
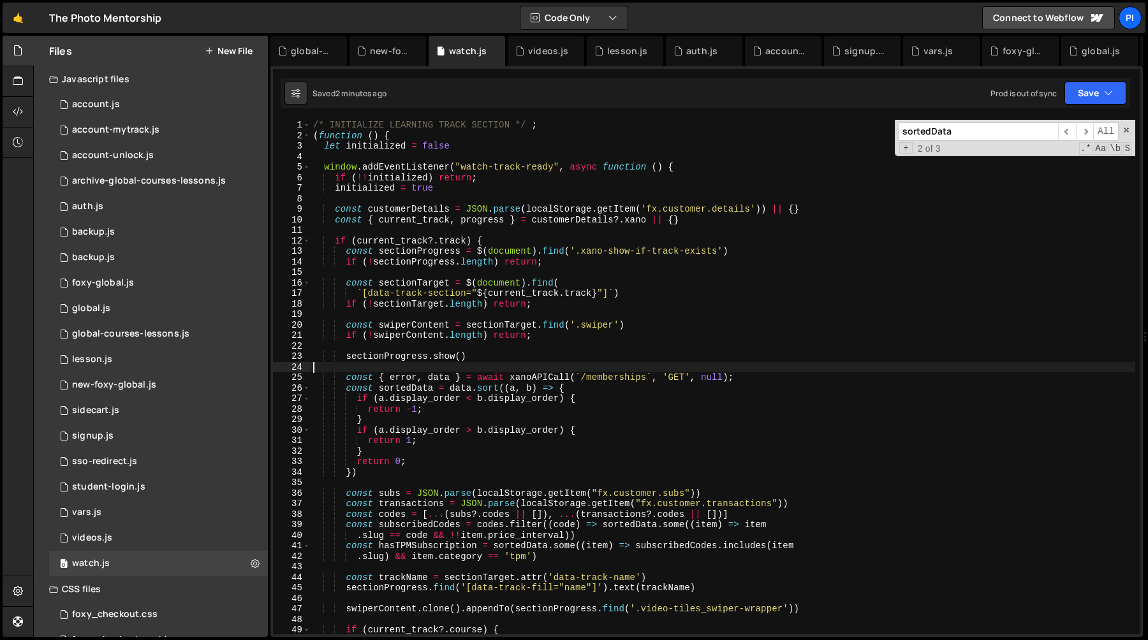
click at [473, 166] on div "/* INITIALIZE LEARNING TRACK SECTION */ ; ( function ( ) { let initialized = fa…" at bounding box center [723, 388] width 825 height 536
type textarea "window.addEventListener("watch-track-ready", async function () {"
click at [473, 166] on div "/* INITIALIZE LEARNING TRACK SECTION */ ; ( function ( ) { let initialized = fa…" at bounding box center [723, 388] width 825 height 536
click at [461, 167] on div "/* INITIALIZE LEARNING TRACK SECTION */ ; ( function ( ) { let initialized = fa…" at bounding box center [723, 377] width 825 height 515
click at [552, 165] on div "/* INITIALIZE LEARNING TRACK SECTION */ ; ( function ( ) { let initialized = fa…" at bounding box center [723, 388] width 825 height 536
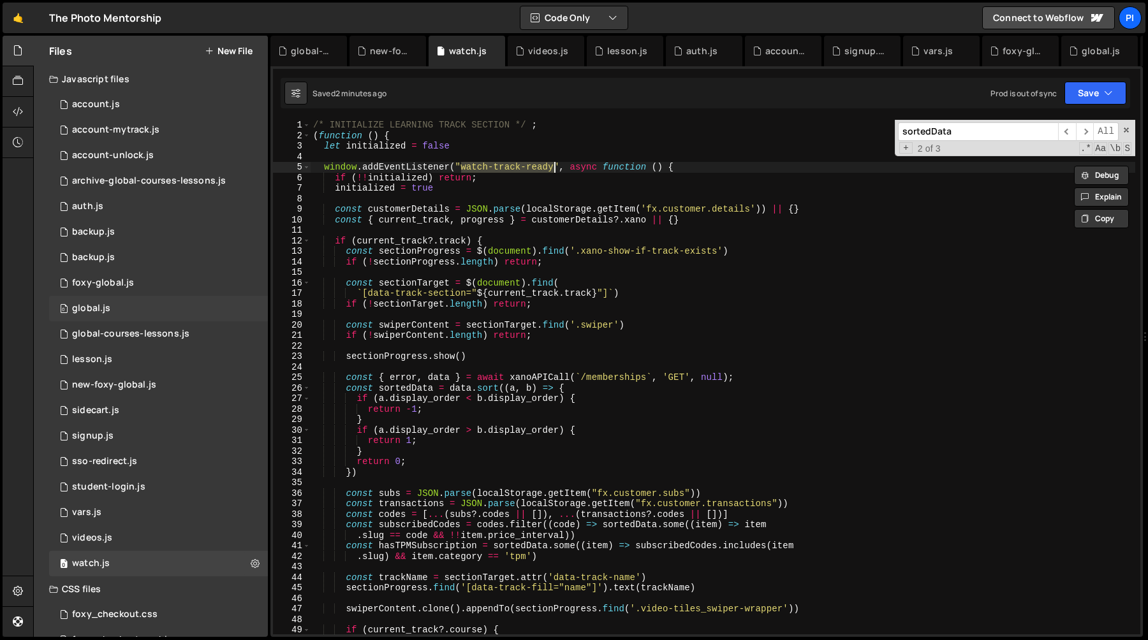
click at [177, 299] on div "0 global.js 0" at bounding box center [158, 309] width 219 height 26
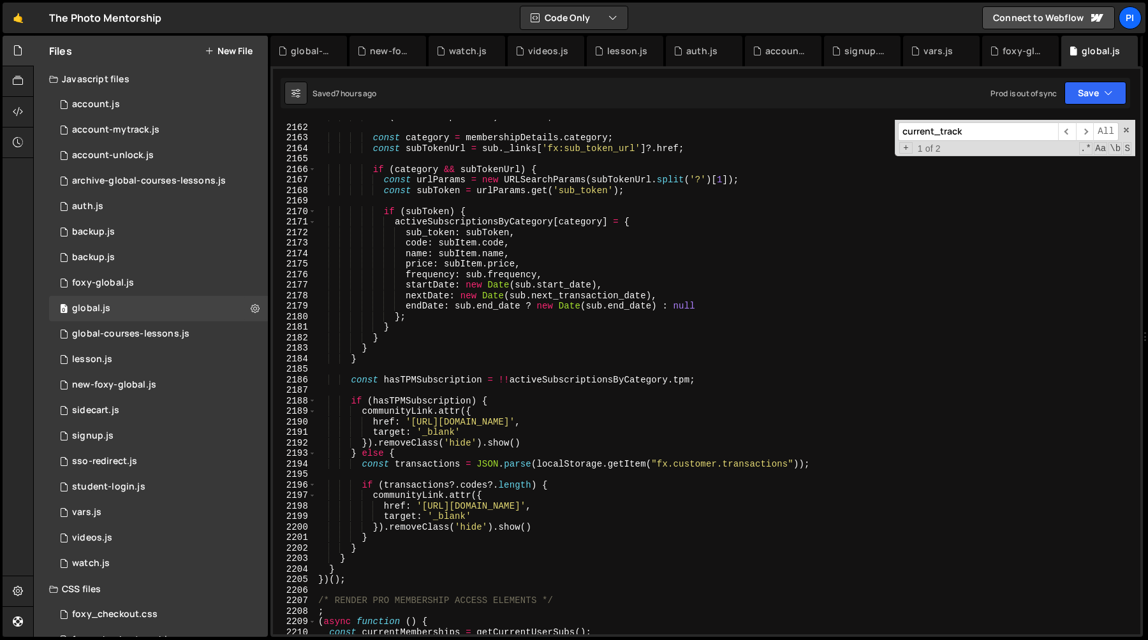
type textarea "name: subItem.name,"
click at [477, 255] on div "if ( ! membershipDetails ) continue ; const category = membershipDetails . cate…" at bounding box center [726, 380] width 820 height 536
paste input "watch-track-ready"
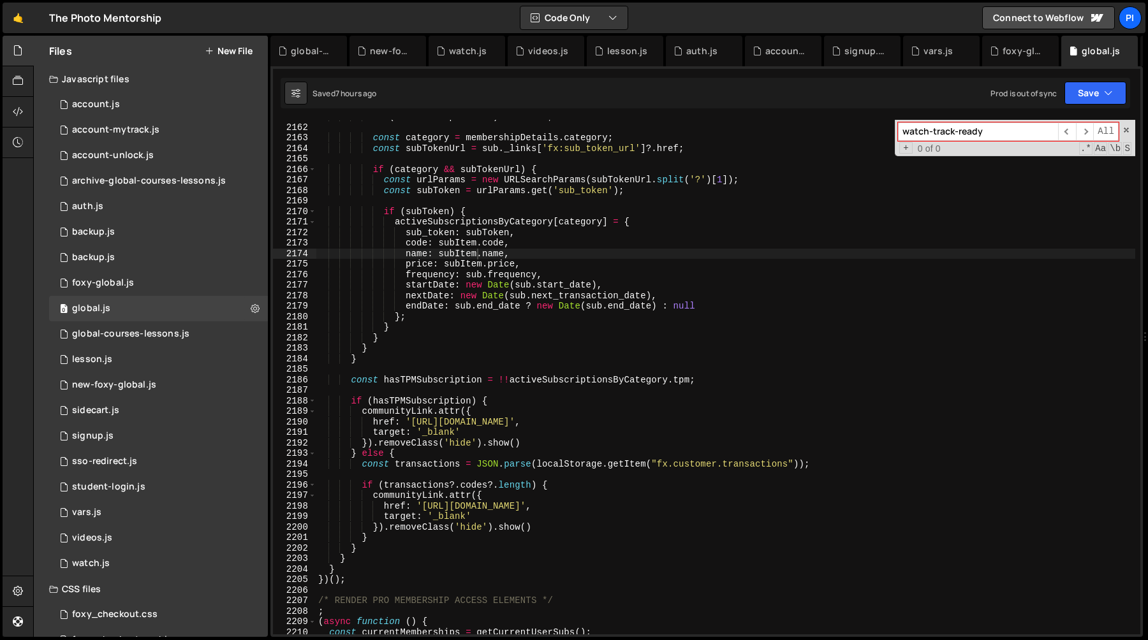
type input "watch-track-ready"
click at [526, 267] on div "if ( ! membershipDetails ) continue ; const category = membershipDetails . cate…" at bounding box center [726, 380] width 820 height 536
type textarea "price: subItem.price,"
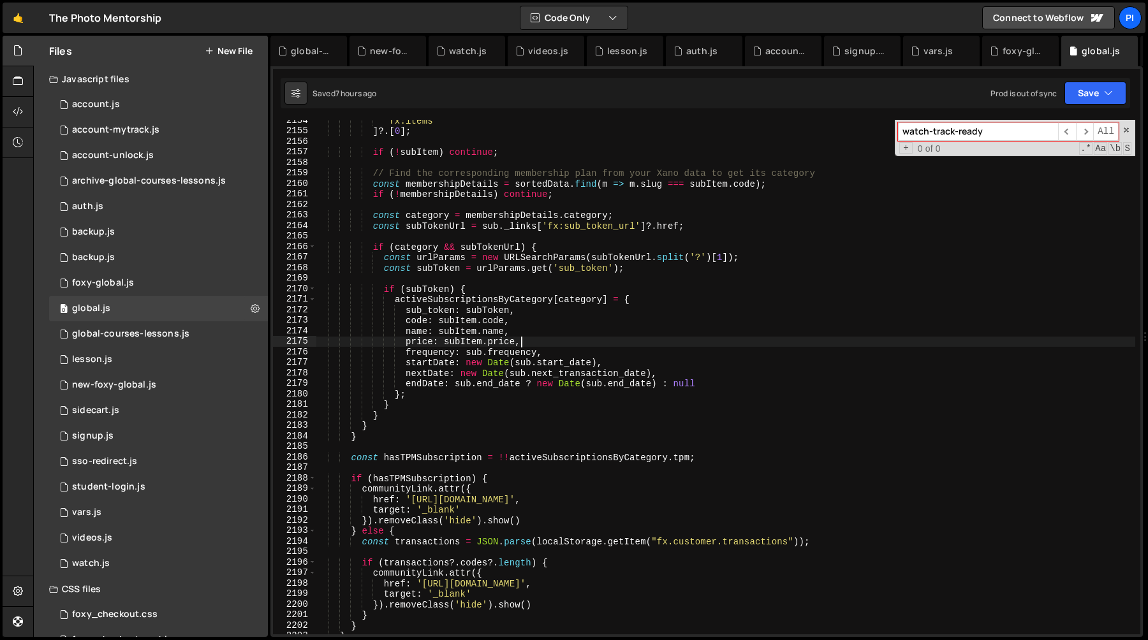
scroll to position [19968, 0]
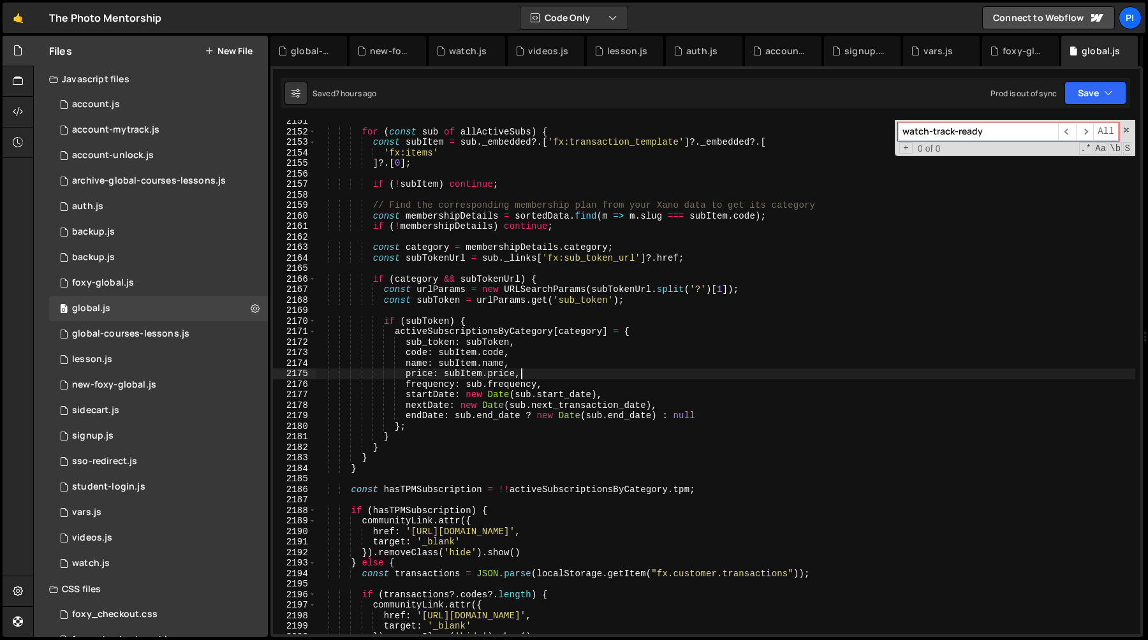
click at [1000, 137] on input "watch-track-ready" at bounding box center [978, 131] width 160 height 19
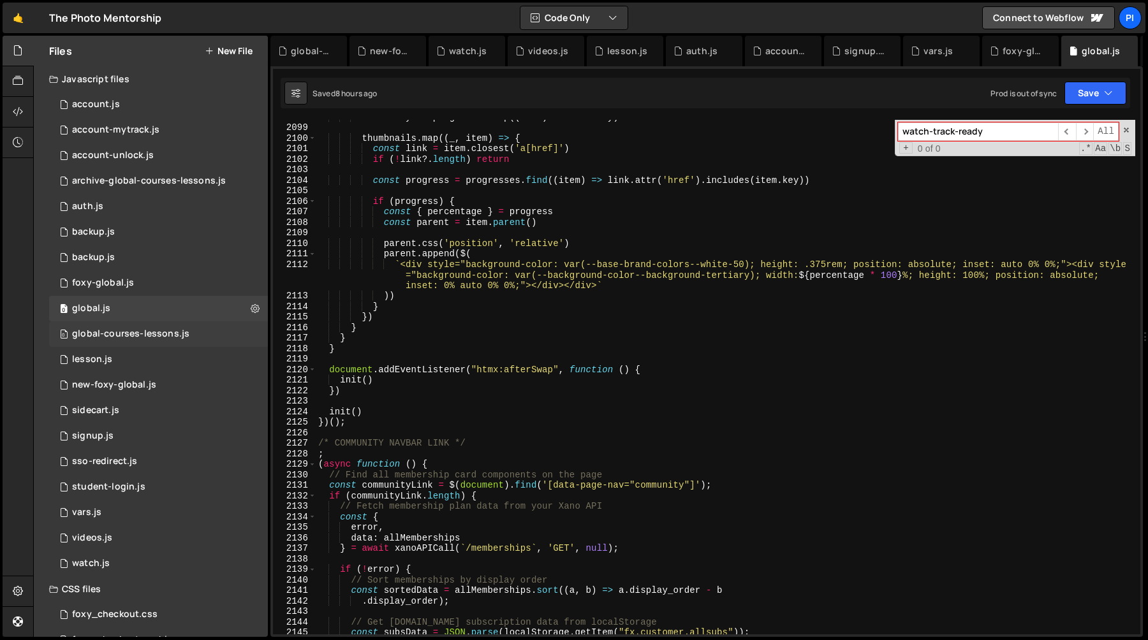
scroll to position [52, 0]
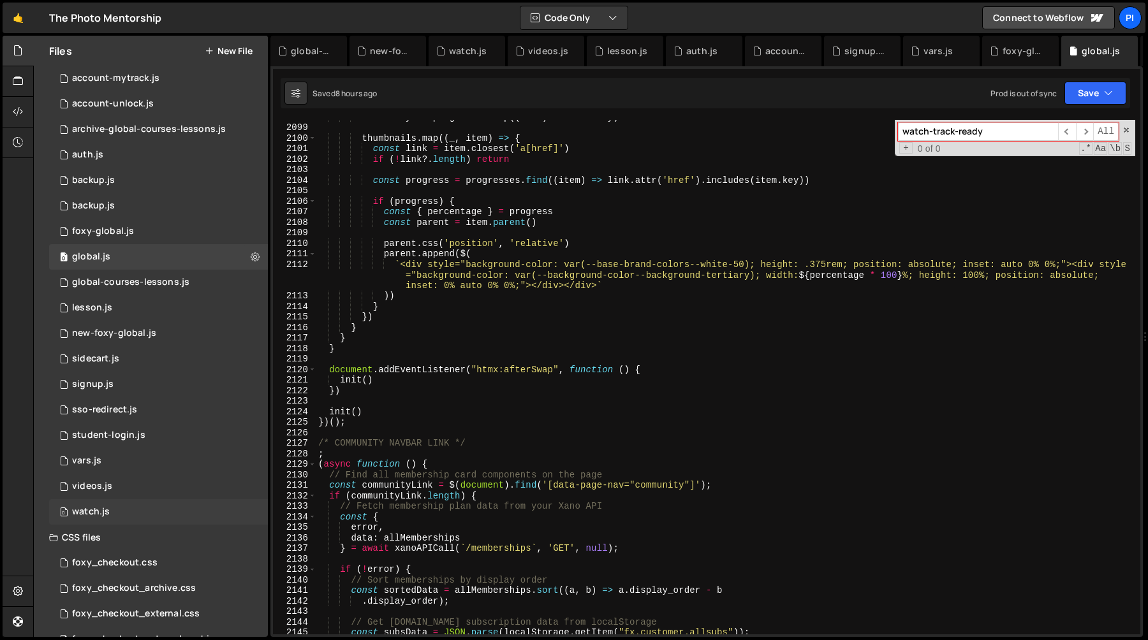
click at [105, 508] on div "watch.js" at bounding box center [91, 512] width 38 height 11
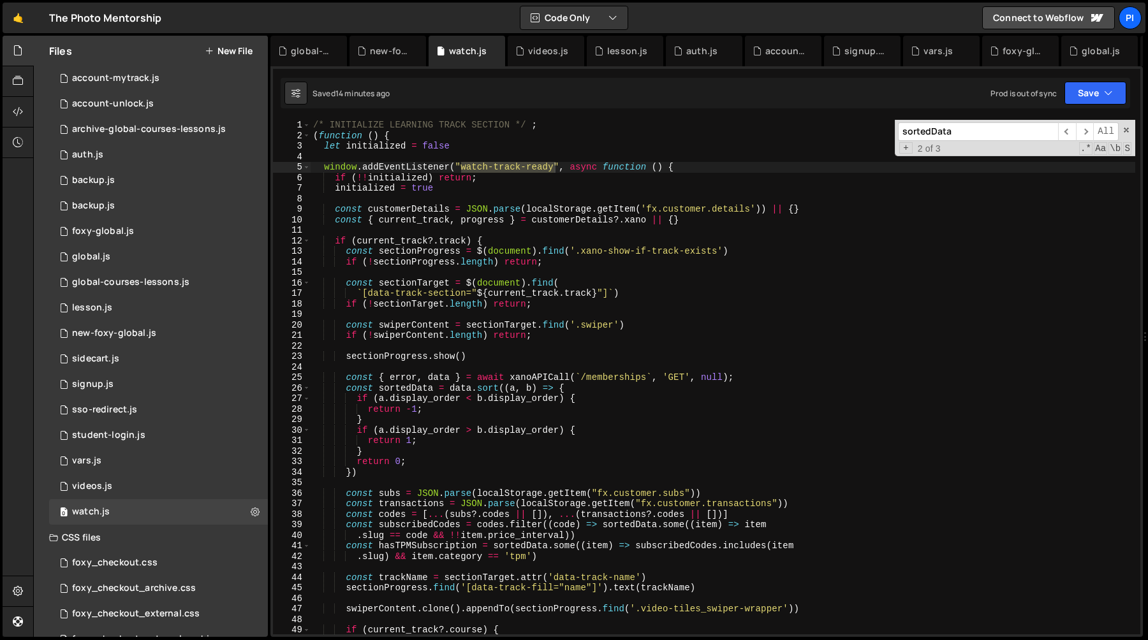
click at [961, 130] on input "sortedData" at bounding box center [978, 131] width 160 height 19
drag, startPoint x: 961, startPoint y: 130, endPoint x: 898, endPoint y: 126, distance: 63.9
click at [898, 126] on div "sortedData ​ ​ All Replace All + 2 of 3 .* Aa \b S" at bounding box center [1015, 138] width 241 height 36
click at [981, 136] on input "sortedData" at bounding box center [978, 131] width 160 height 19
drag, startPoint x: 981, startPoint y: 136, endPoint x: 903, endPoint y: 128, distance: 78.9
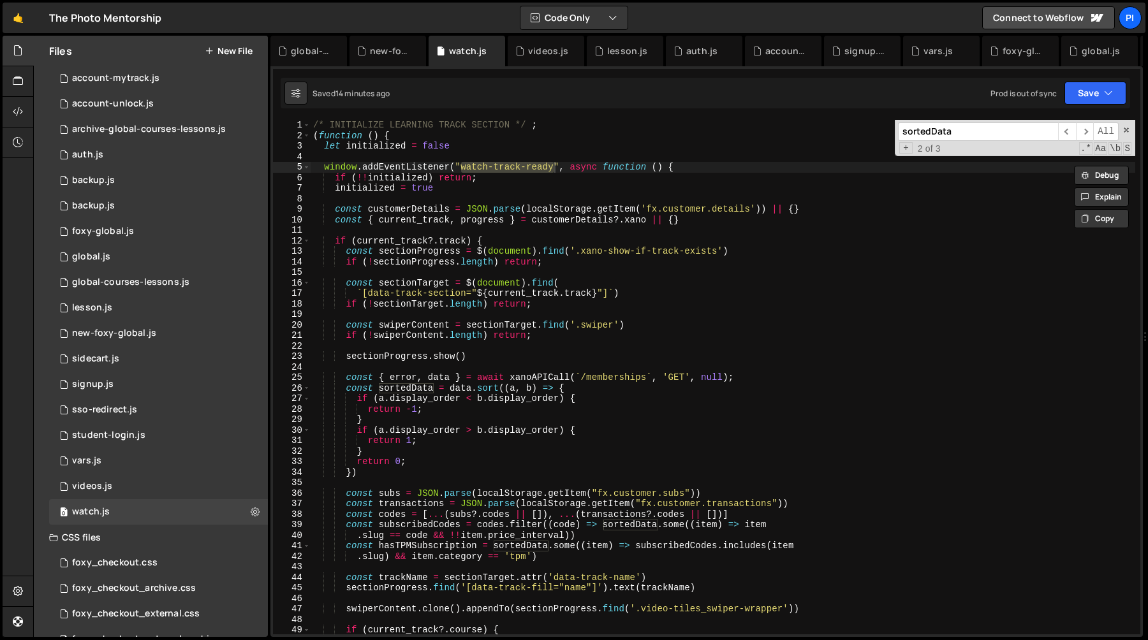
click at [903, 128] on input "sortedData" at bounding box center [978, 131] width 160 height 19
click at [976, 133] on input "sortedData" at bounding box center [978, 131] width 160 height 19
click at [943, 133] on input "sortedData" at bounding box center [978, 131] width 160 height 19
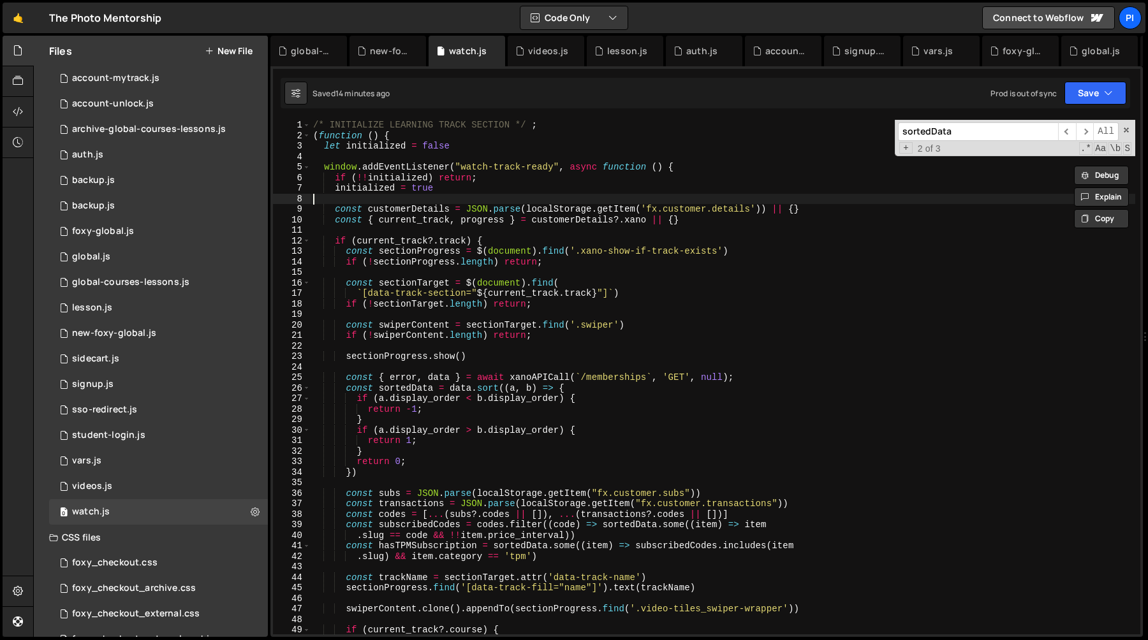
click at [339, 204] on div "/* INITIALIZE LEARNING TRACK SECTION */ ; ( function ( ) { let initialized = fa…" at bounding box center [723, 388] width 825 height 536
click at [334, 232] on div "/* INITIALIZE LEARNING TRACK SECTION */ ; ( function ( ) { let initialized = fa…" at bounding box center [723, 388] width 825 height 536
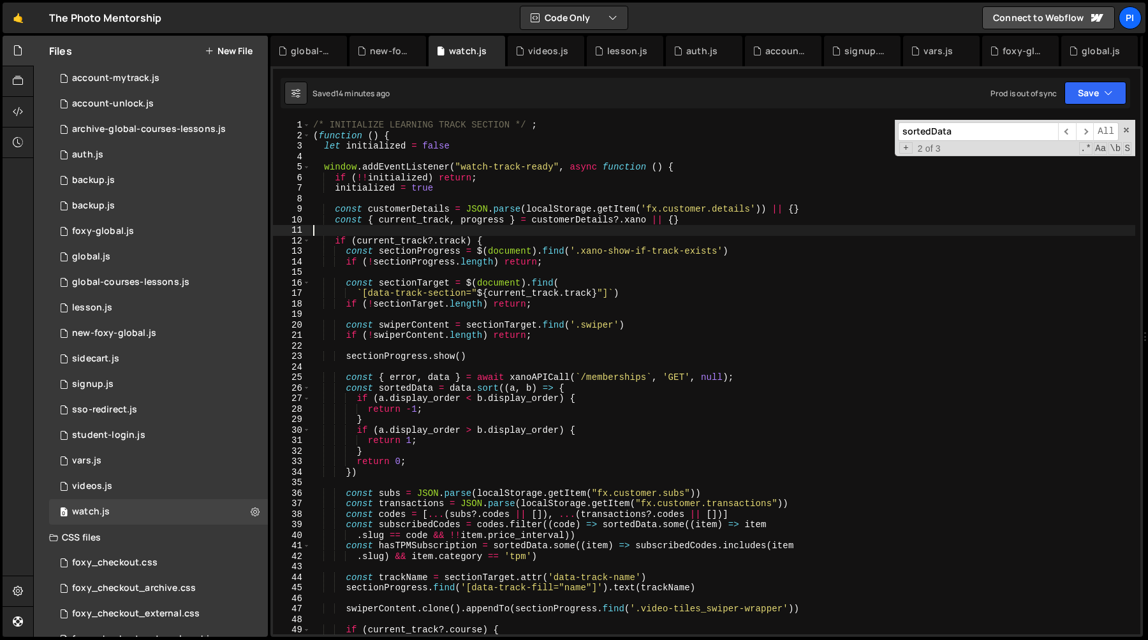
click at [703, 226] on div "/* INITIALIZE LEARNING TRACK SECTION */ ; ( function ( ) { let initialized = fa…" at bounding box center [723, 388] width 825 height 536
click at [700, 221] on div "/* INITIALIZE LEARNING TRACK SECTION */ ; ( function ( ) { let initialized = fa…" at bounding box center [723, 388] width 825 height 536
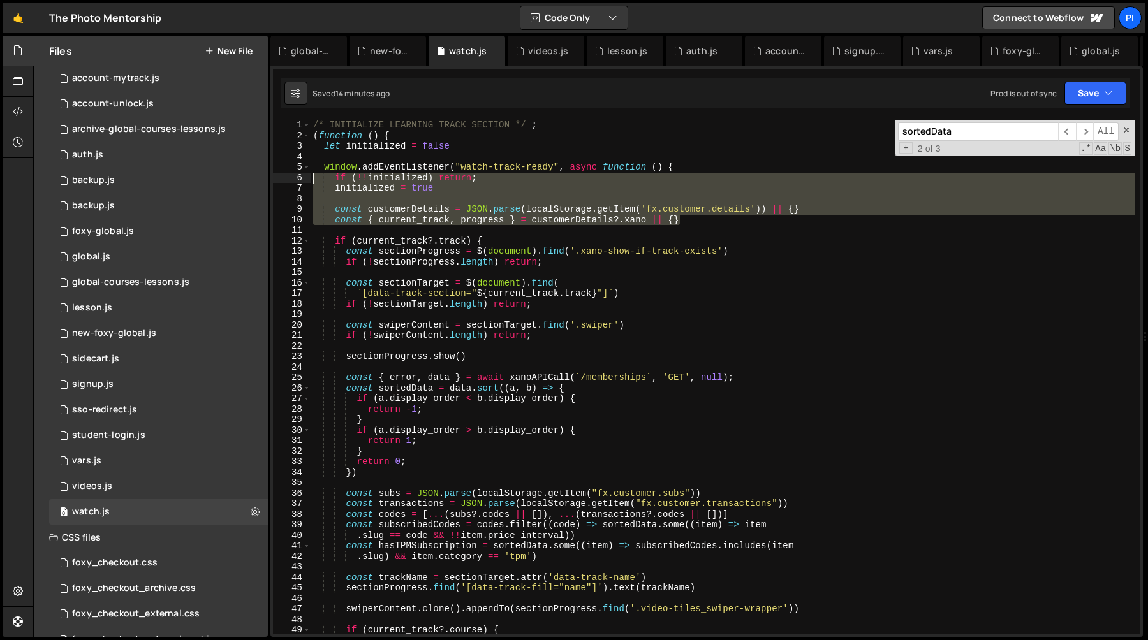
drag, startPoint x: 700, startPoint y: 221, endPoint x: 313, endPoint y: 178, distance: 390.3
click at [313, 178] on div "/* INITIALIZE LEARNING TRACK SECTION */ ; ( function ( ) { let initialized = fa…" at bounding box center [723, 388] width 825 height 536
click at [313, 179] on div "/* INITIALIZE LEARNING TRACK SECTION */ ; ( function ( ) { let initialized = fa…" at bounding box center [723, 377] width 825 height 515
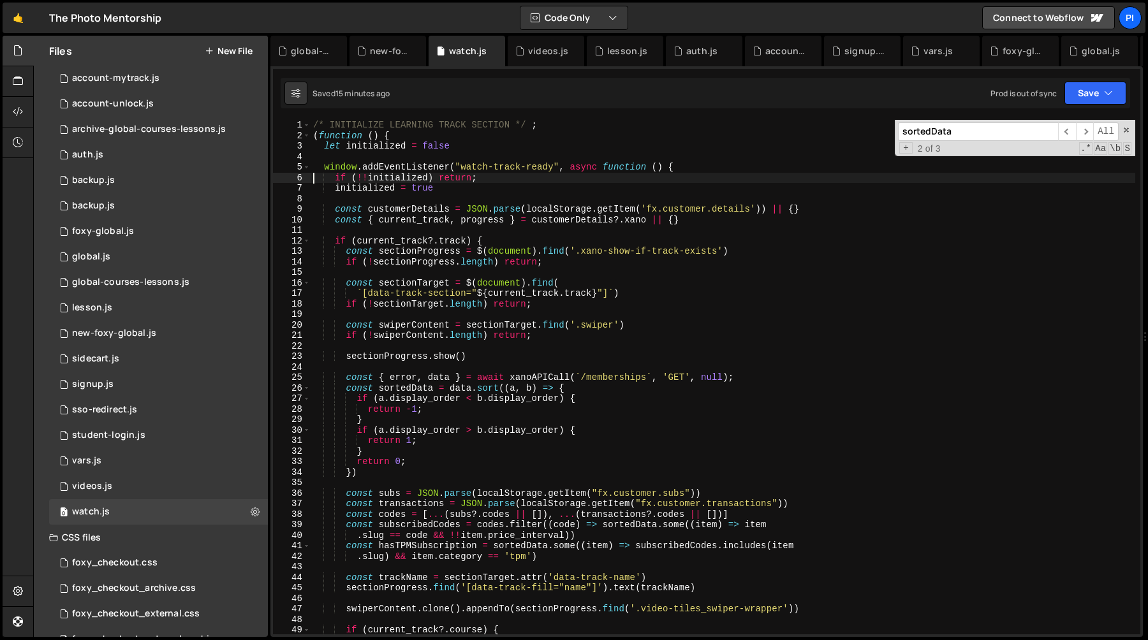
click at [705, 223] on div "/* INITIALIZE LEARNING TRACK SECTION */ ; ( function ( ) { let initialized = fa…" at bounding box center [723, 388] width 825 height 536
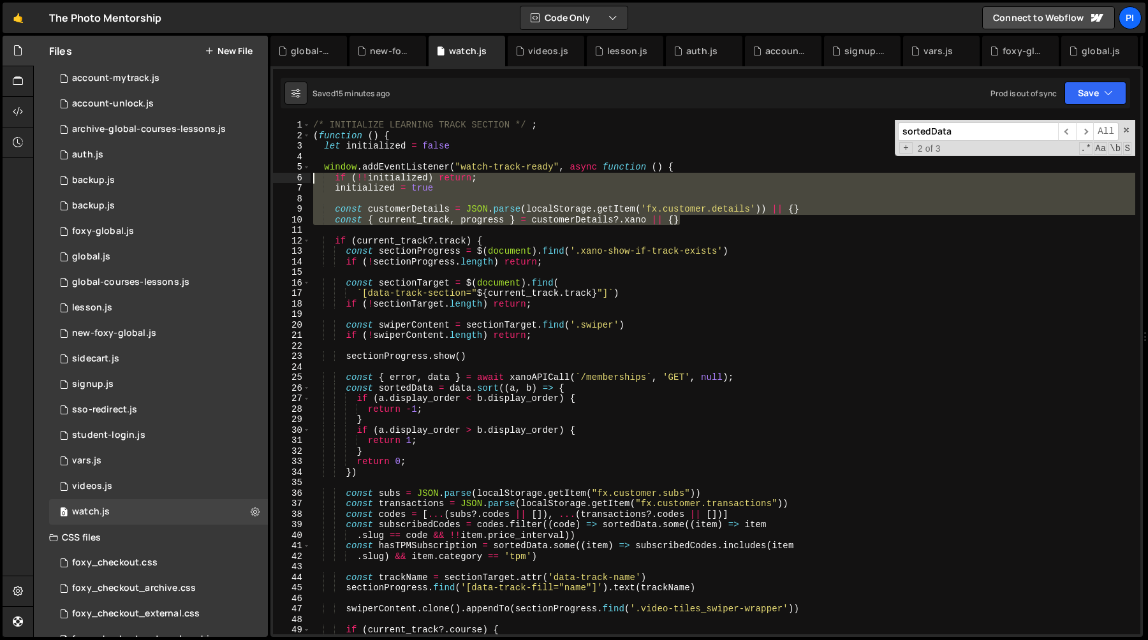
drag, startPoint x: 705, startPoint y: 223, endPoint x: 293, endPoint y: 173, distance: 415.2
click at [293, 173] on div "const { current_track, progress } = customerDetails?.xano || {} 1 2 3 4 5 6 7 8…" at bounding box center [707, 377] width 868 height 515
click at [311, 176] on div "/* INITIALIZE LEARNING TRACK SECTION */ ; ( function ( ) { let initialized = fa…" at bounding box center [723, 377] width 825 height 515
drag, startPoint x: 311, startPoint y: 176, endPoint x: 720, endPoint y: 223, distance: 410.9
click at [720, 223] on div "/* INITIALIZE LEARNING TRACK SECTION */ ; ( function ( ) { let initialized = fa…" at bounding box center [723, 388] width 825 height 536
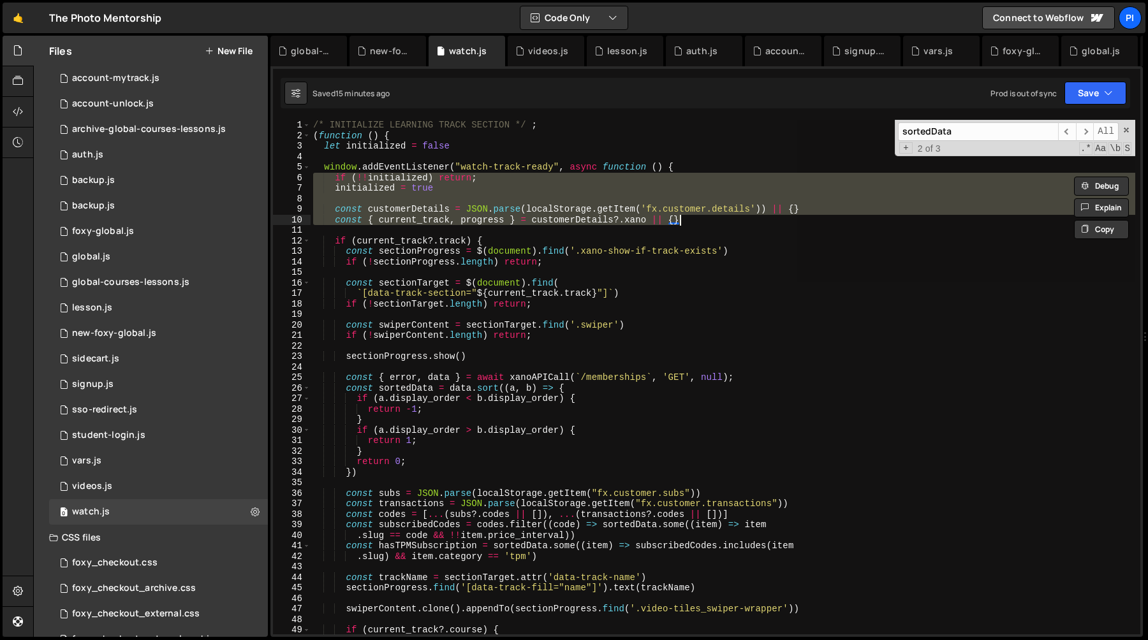
click at [726, 223] on div "/* INITIALIZE LEARNING TRACK SECTION */ ; ( function ( ) { let initialized = fa…" at bounding box center [723, 377] width 825 height 515
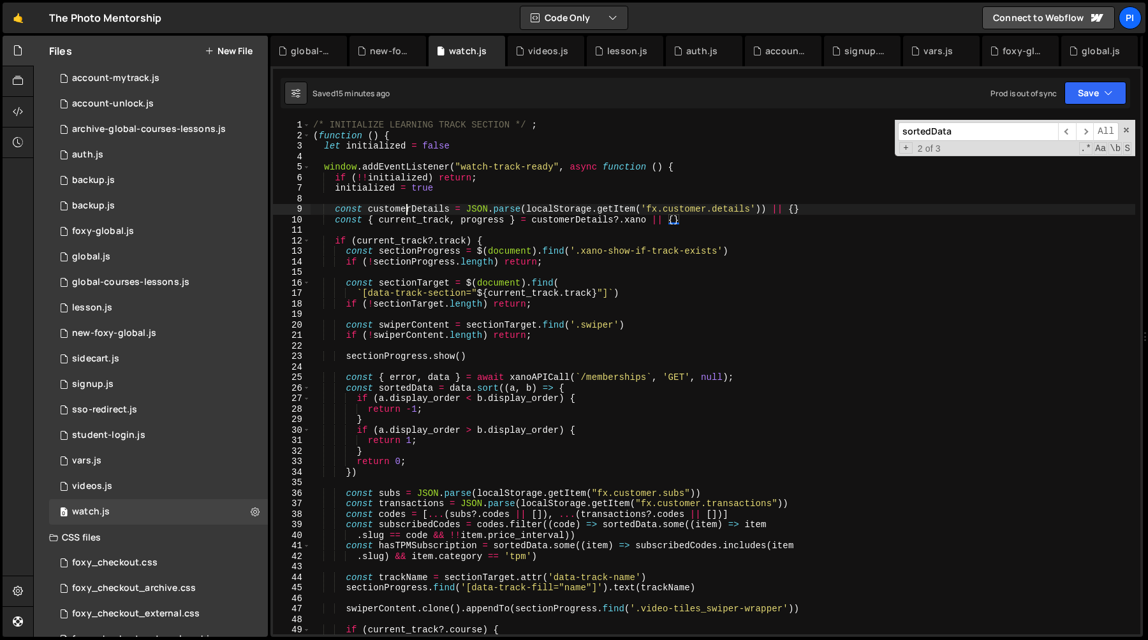
click at [409, 209] on div "/* INITIALIZE LEARNING TRACK SECTION */ ; ( function ( ) { let initialized = fa…" at bounding box center [723, 388] width 825 height 536
click at [709, 218] on div "/* INITIALIZE LEARNING TRACK SECTION */ ; ( function ( ) { let initialized = fa…" at bounding box center [723, 388] width 825 height 536
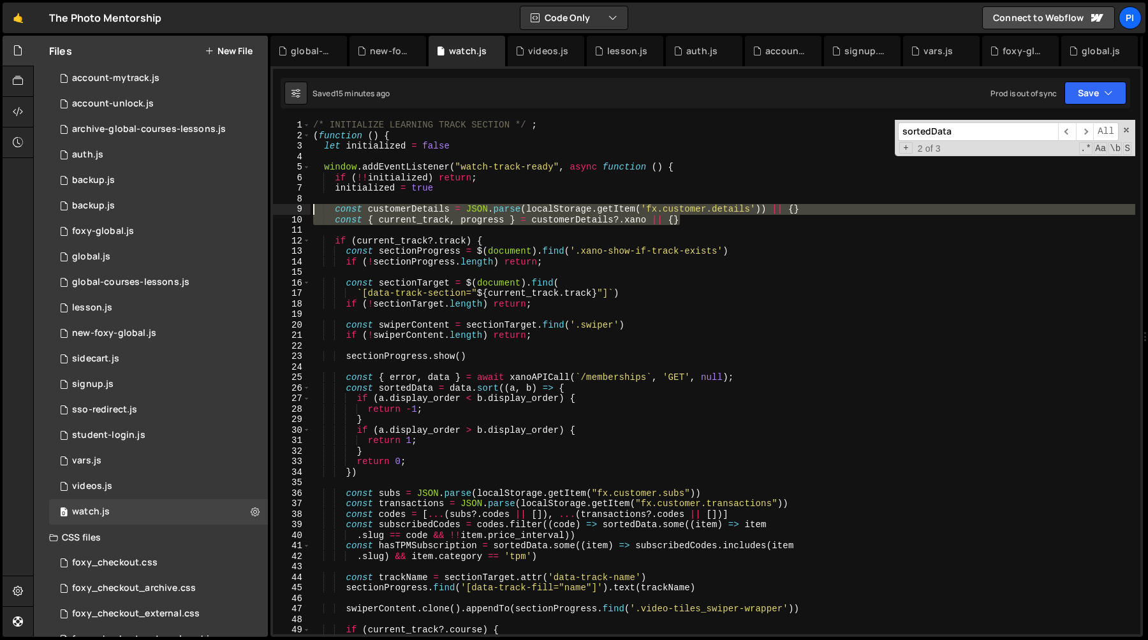
drag, startPoint x: 709, startPoint y: 218, endPoint x: 303, endPoint y: 207, distance: 406.5
click at [303, 207] on div "const { current_track, progress } = customerDetails?.xano || {} 1 2 3 4 5 6 7 8…" at bounding box center [707, 377] width 868 height 515
type textarea "const customerDetails = JSON.parse(localStorage.getItem('fx.customer.details'))…"
click at [401, 202] on div "/* INITIALIZE LEARNING TRACK SECTION */ ; ( function ( ) { let initialized = fa…" at bounding box center [723, 388] width 825 height 536
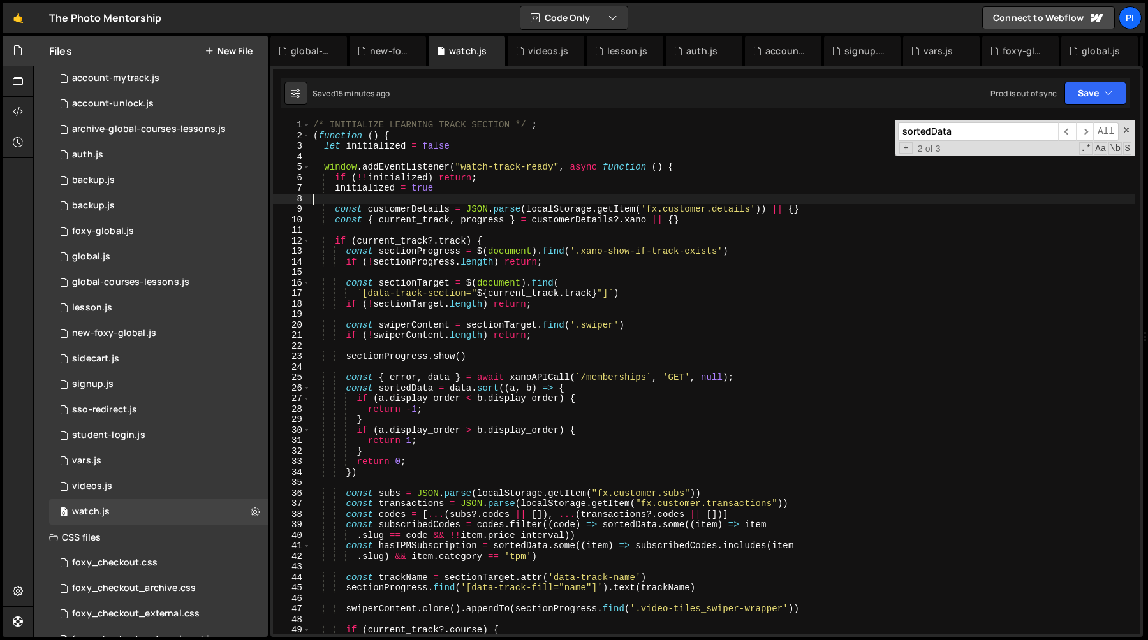
click at [401, 202] on div "/* INITIALIZE LEARNING TRACK SECTION */ ; ( function ( ) { let initialized = fa…" at bounding box center [723, 388] width 825 height 536
click at [399, 213] on div "/* INITIALIZE LEARNING TRACK SECTION */ ; ( function ( ) { let initialized = fa…" at bounding box center [723, 388] width 825 height 536
click at [707, 221] on div "/* INITIALIZE LEARNING TRACK SECTION */ ; ( function ( ) { let initialized = fa…" at bounding box center [723, 388] width 825 height 536
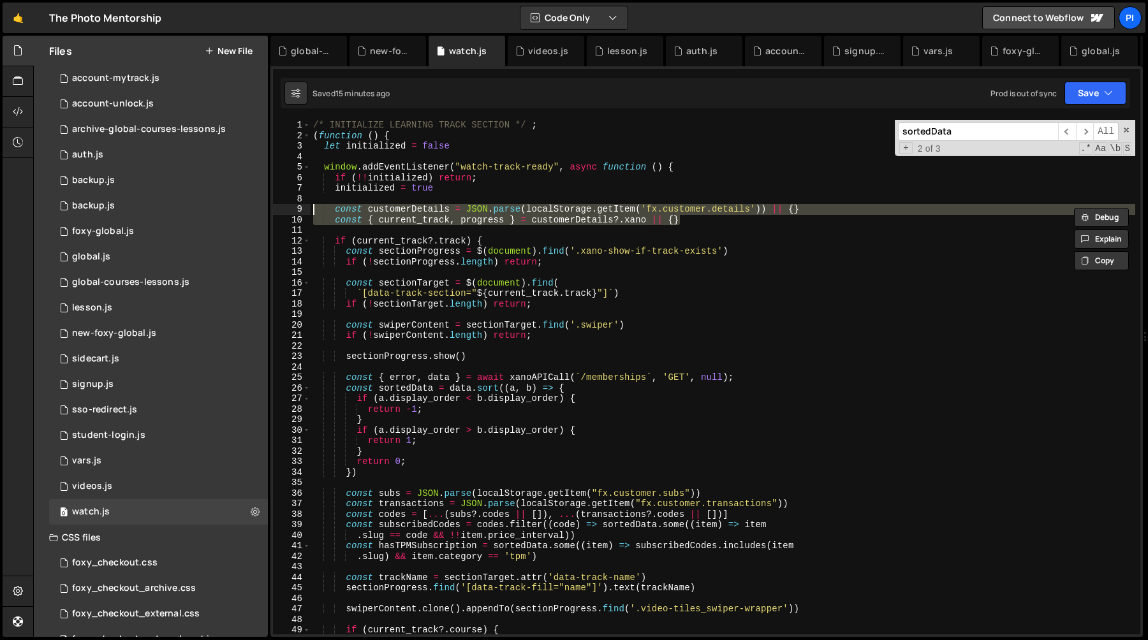
drag, startPoint x: 707, startPoint y: 221, endPoint x: 299, endPoint y: 207, distance: 408.5
click at [299, 207] on div "const customerDetails = JSON.parse(localStorage.getItem('fx.customer.details'))…" at bounding box center [707, 377] width 868 height 515
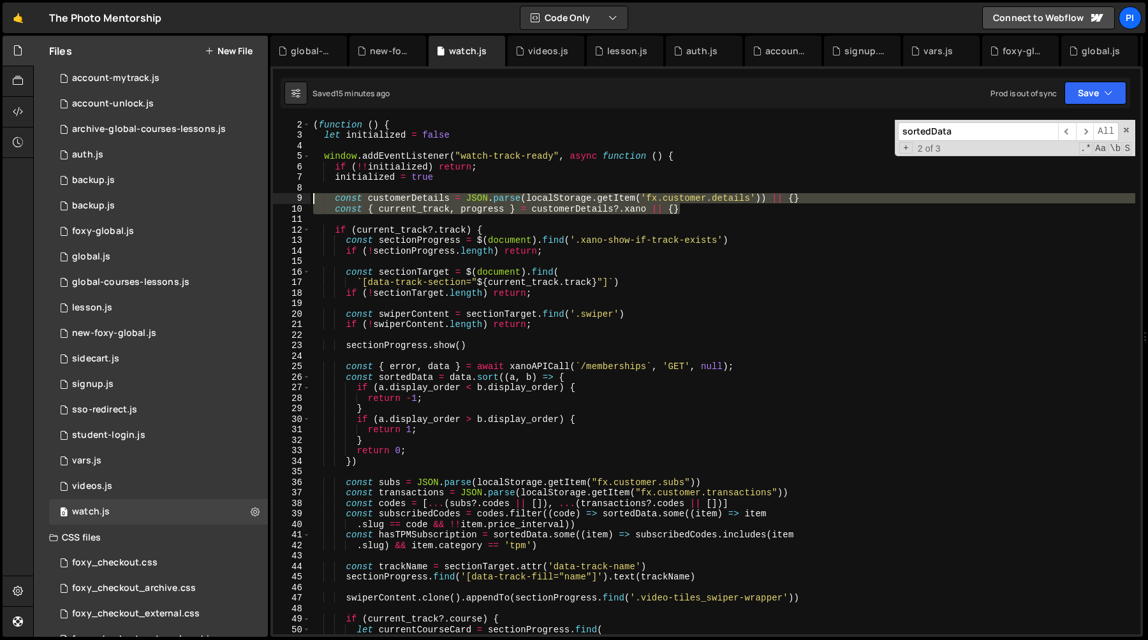
scroll to position [11, 0]
click at [332, 233] on div "( function ( ) { let initialized = false window . addEventListener ( "watch-tra…" at bounding box center [723, 388] width 825 height 536
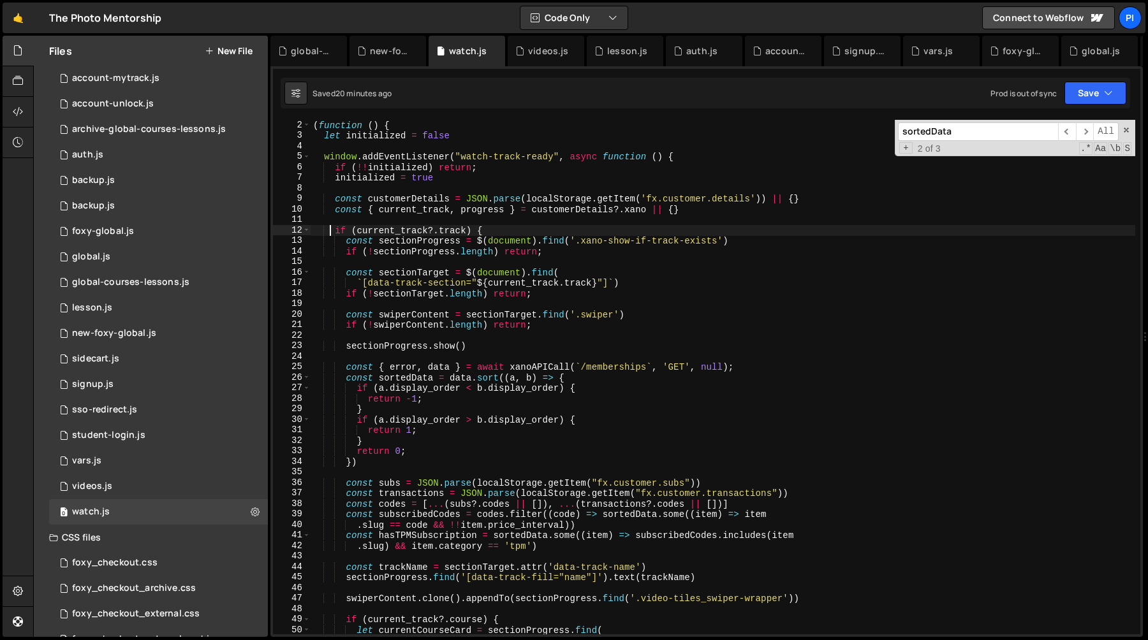
click at [507, 230] on div "( function ( ) { let initialized = false window . addEventListener ( "watch-tra…" at bounding box center [723, 388] width 825 height 536
click at [580, 251] on div "( function ( ) { let initialized = false window . addEventListener ( "watch-tra…" at bounding box center [723, 388] width 825 height 536
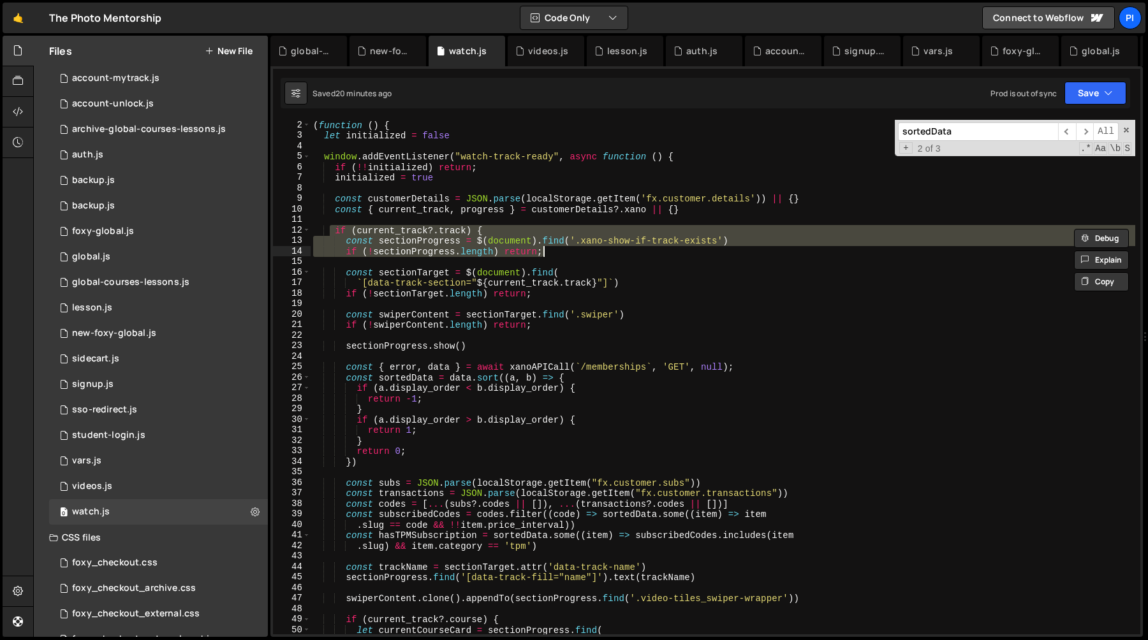
click at [341, 276] on div "( function ( ) { let initialized = false window . addEventListener ( "watch-tra…" at bounding box center [723, 388] width 825 height 536
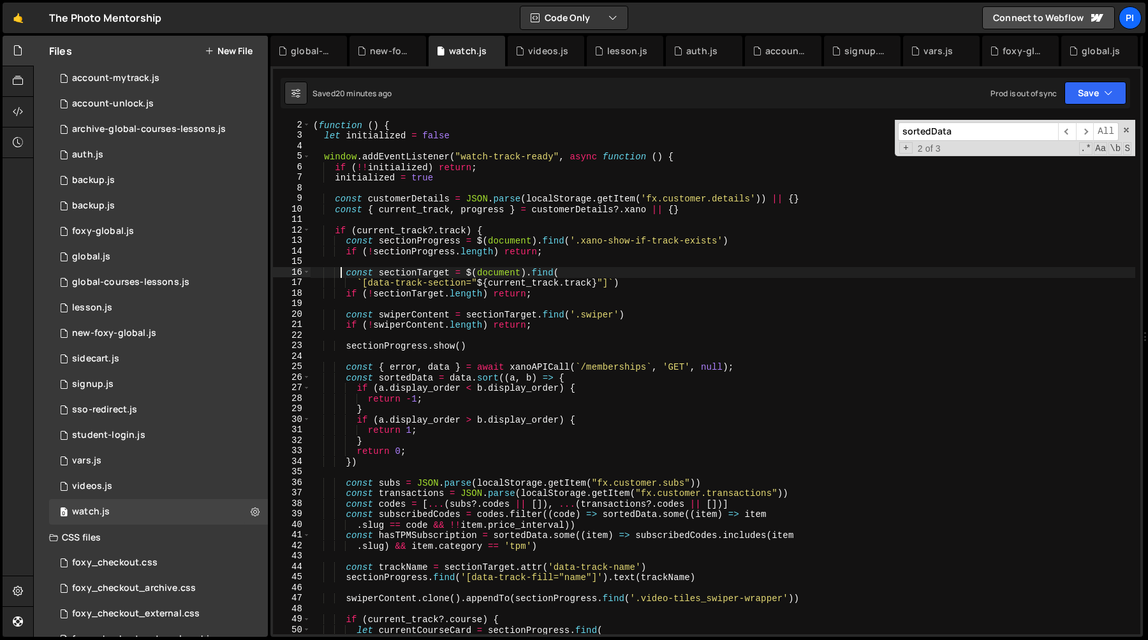
click at [571, 293] on div "( function ( ) { let initialized = false window . addEventListener ( "watch-tra…" at bounding box center [723, 388] width 825 height 536
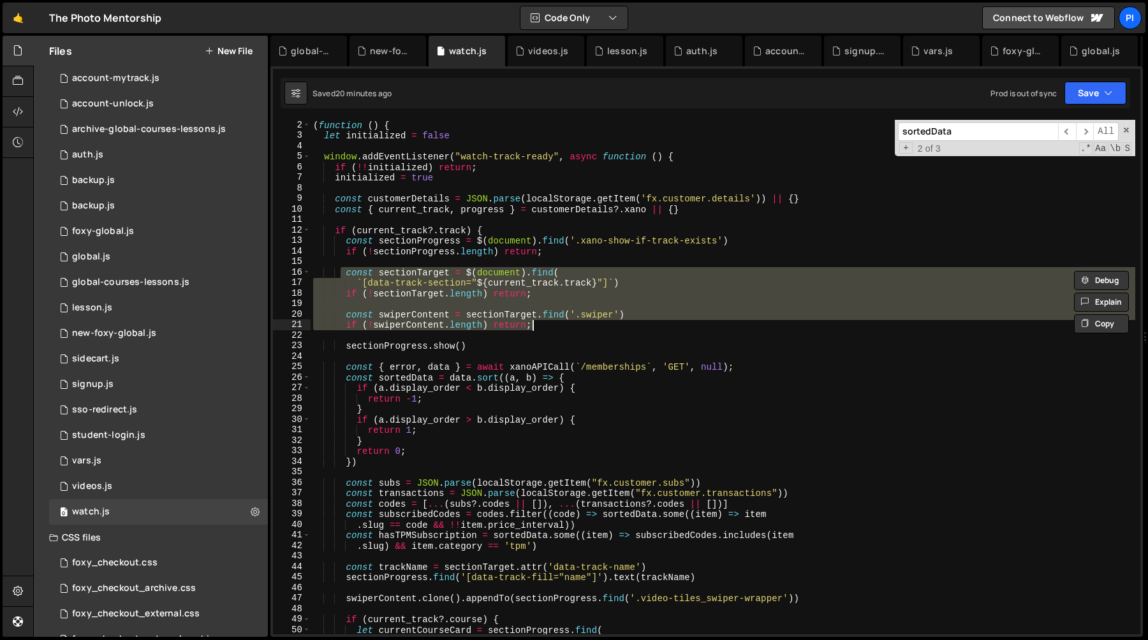
click at [565, 321] on div "( function ( ) { let initialized = false window . addEventListener ( "watch-tra…" at bounding box center [723, 388] width 825 height 536
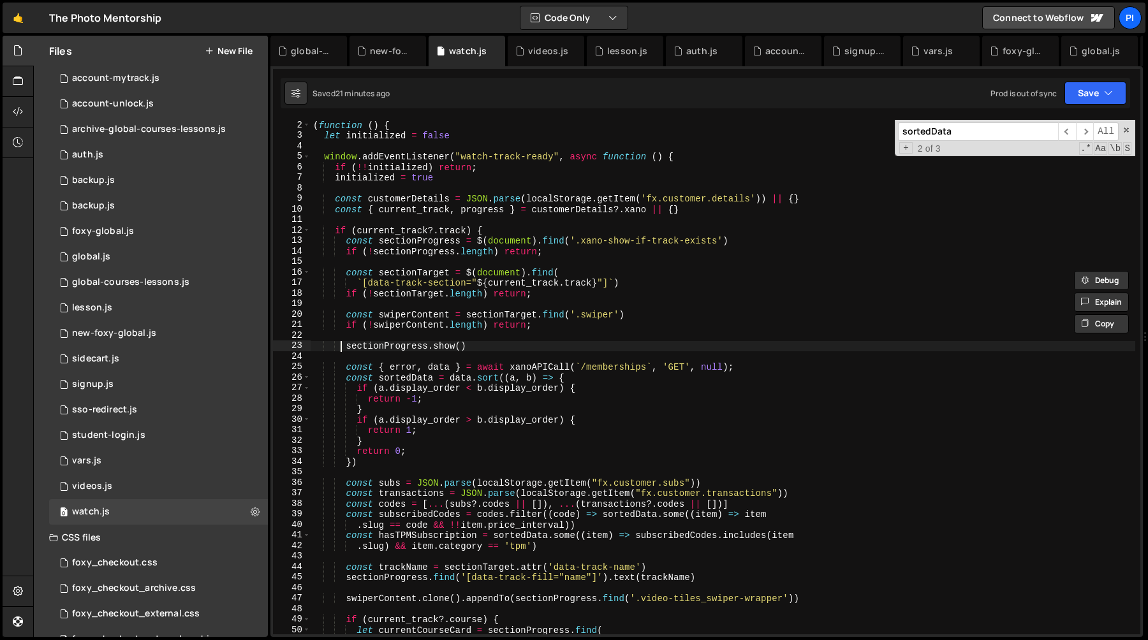
click at [342, 349] on div "( function ( ) { let initialized = false window . addEventListener ( "watch-tra…" at bounding box center [723, 388] width 825 height 536
type textarea "sectionProgress.show()"
click at [530, 349] on div "( function ( ) { let initialized = false window . addEventListener ( "watch-tra…" at bounding box center [723, 388] width 825 height 536
